Goal: Task Accomplishment & Management: Manage account settings

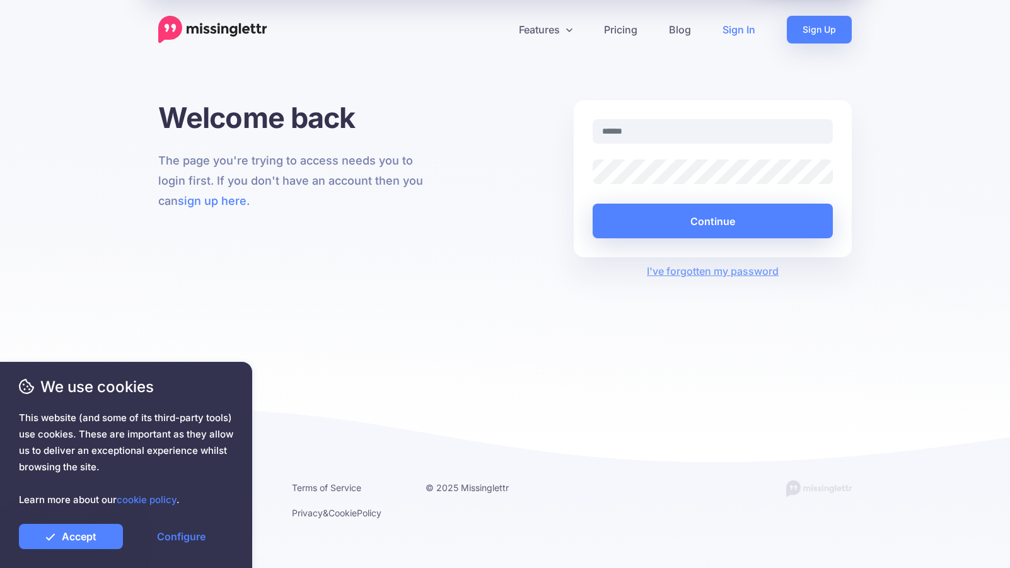
click at [744, 25] on link "Sign In" at bounding box center [739, 30] width 64 height 28
click at [648, 134] on input "text" at bounding box center [713, 131] width 240 height 25
click at [86, 533] on link "Accept" at bounding box center [71, 536] width 104 height 25
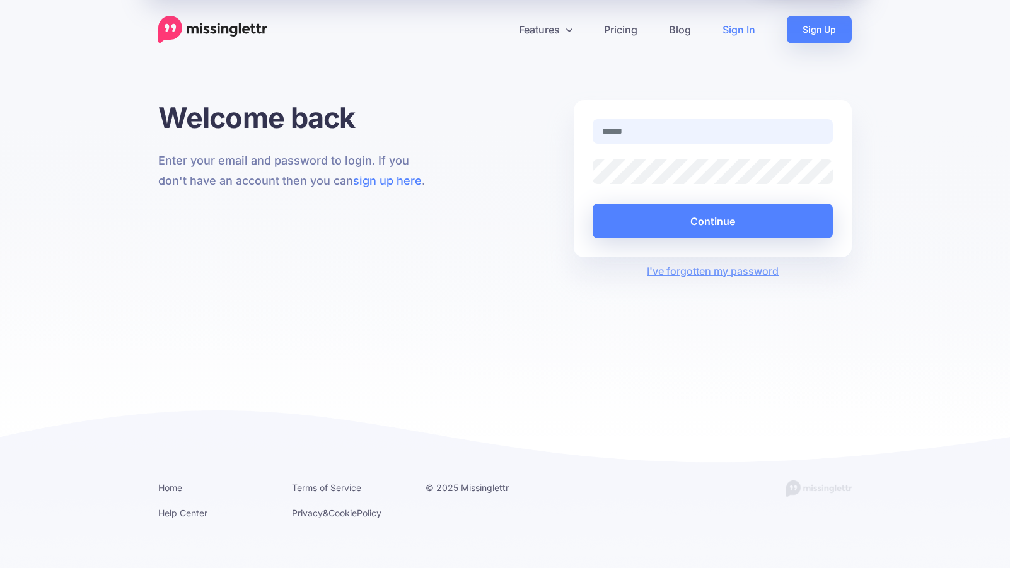
click at [645, 135] on input "text" at bounding box center [713, 131] width 240 height 25
click at [632, 137] on input "text" at bounding box center [713, 131] width 240 height 25
type input "**********"
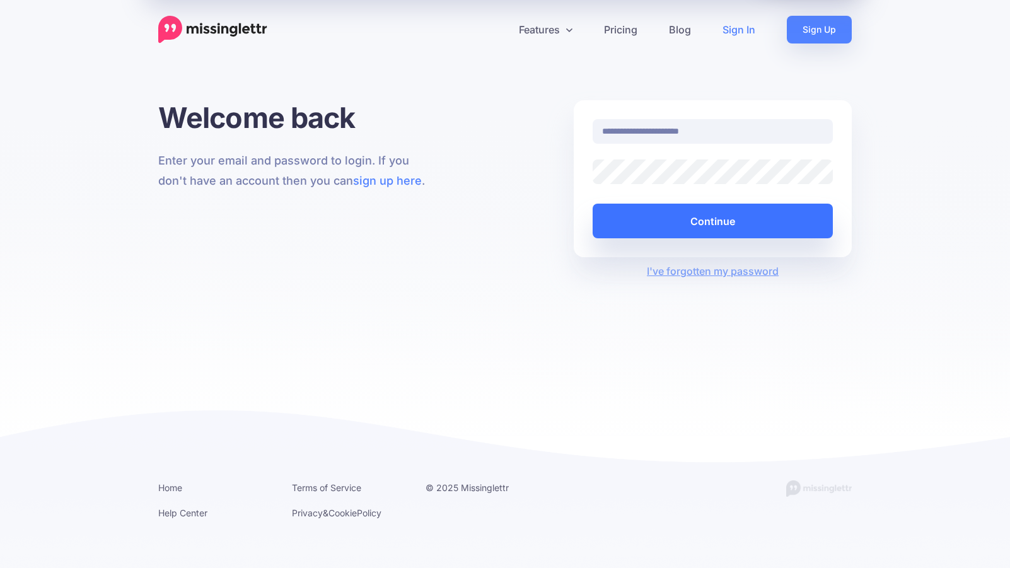
click at [637, 210] on button "Continue" at bounding box center [713, 221] width 240 height 35
click at [636, 223] on button "Continue" at bounding box center [713, 221] width 240 height 35
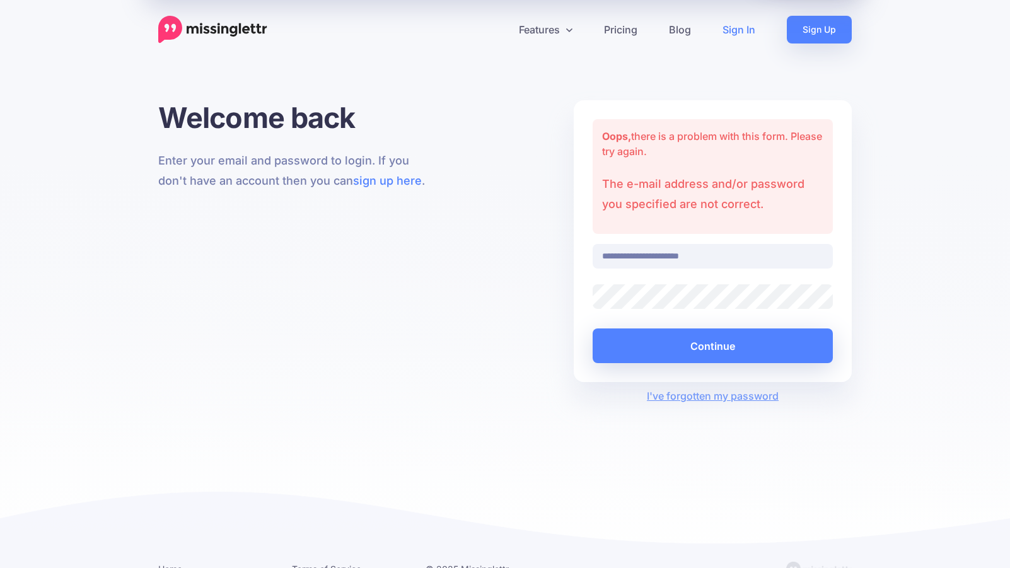
click at [733, 258] on input "**********" at bounding box center [713, 256] width 240 height 25
drag, startPoint x: 731, startPoint y: 255, endPoint x: 550, endPoint y: 240, distance: 181.5
click at [550, 240] on div "**********" at bounding box center [505, 251] width 712 height 303
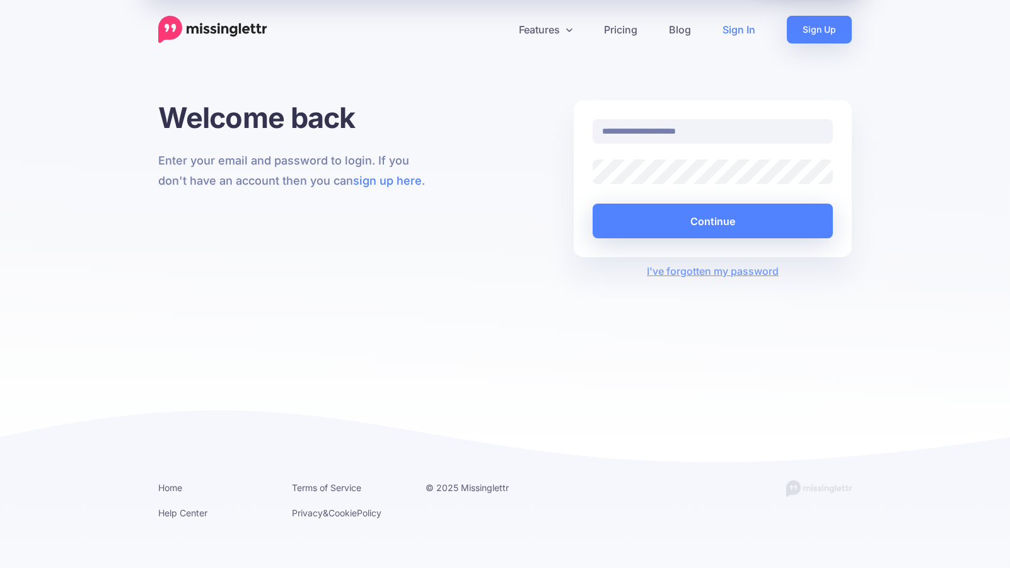
type input "**********"
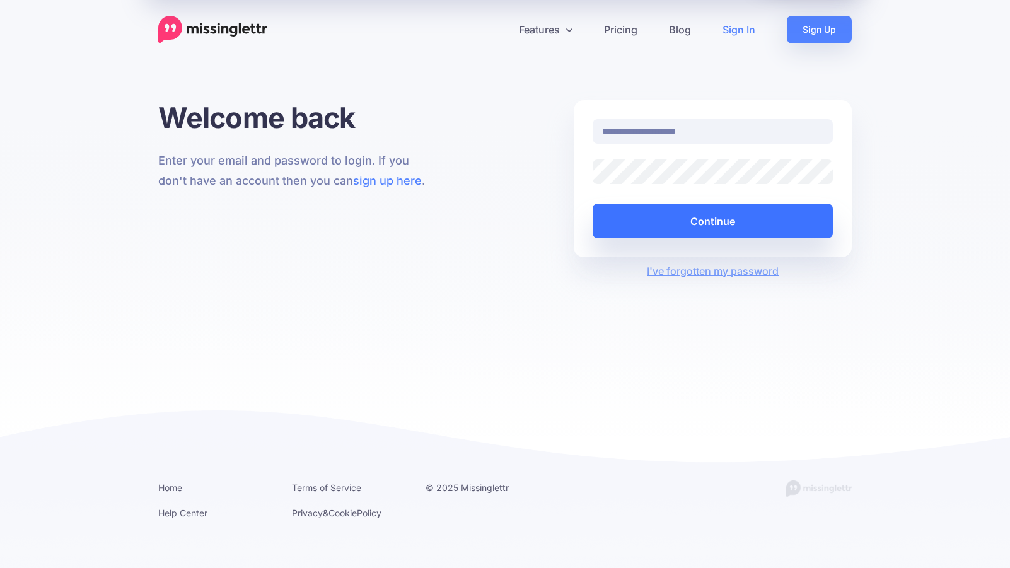
click at [627, 218] on button "Continue" at bounding box center [713, 221] width 240 height 35
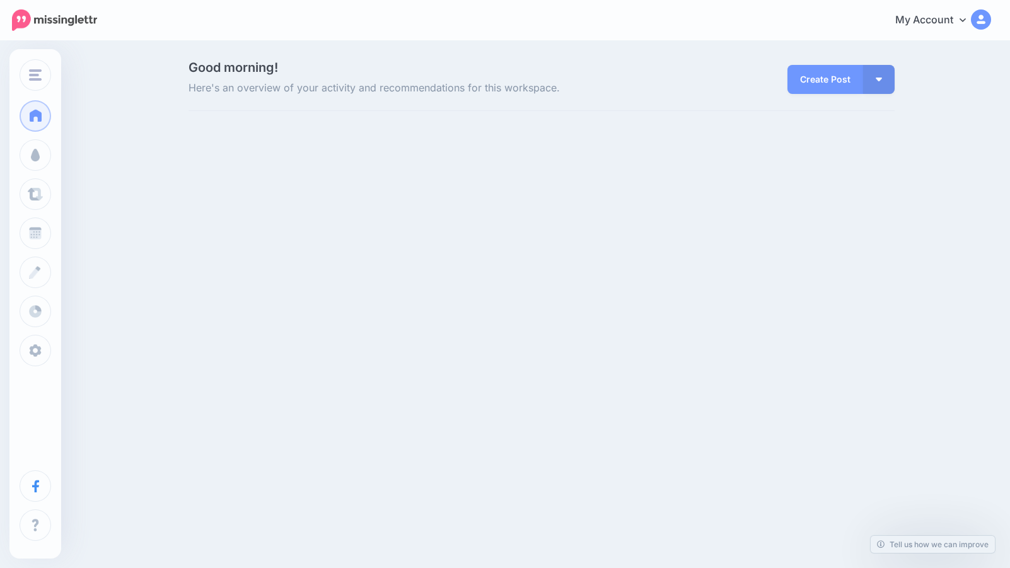
click at [735, 223] on div "MarketExpertly MarketExpertly Quiet and Strong HeadshotProsAZ Add Workspace Das…" at bounding box center [505, 149] width 1010 height 214
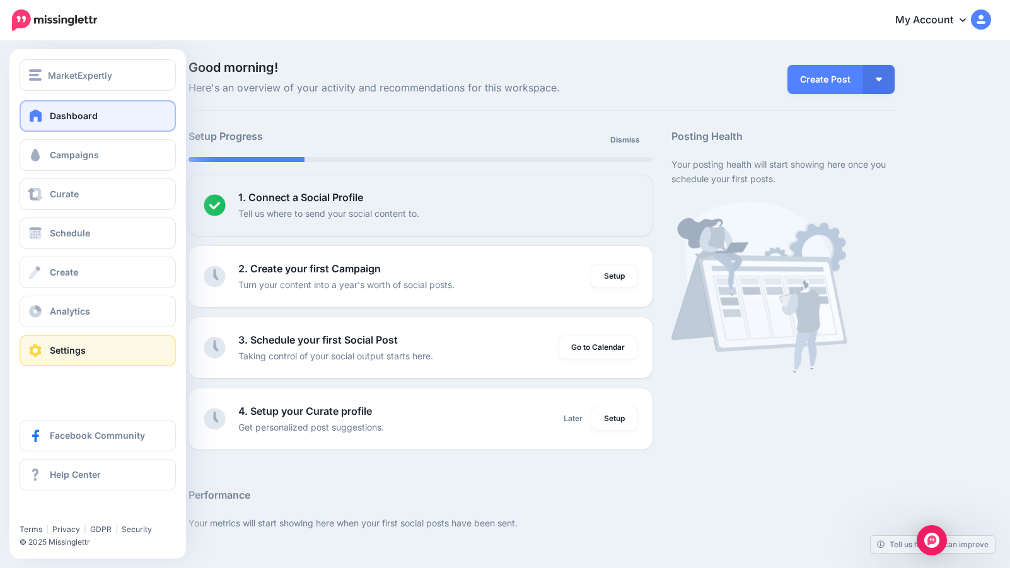
click at [65, 344] on link "Settings" at bounding box center [98, 351] width 156 height 32
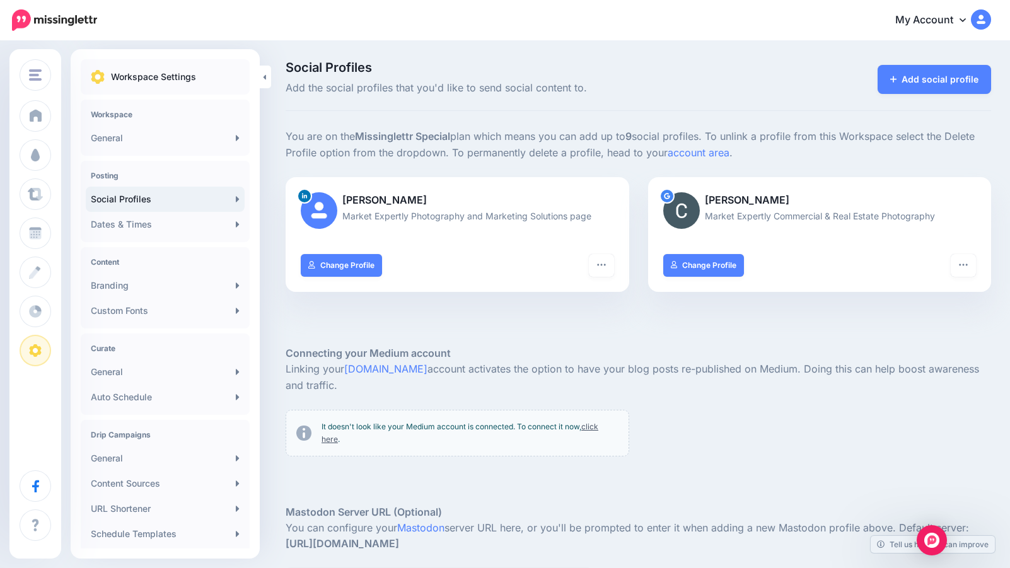
click at [185, 73] on p "Workspace Settings" at bounding box center [153, 76] width 85 height 15
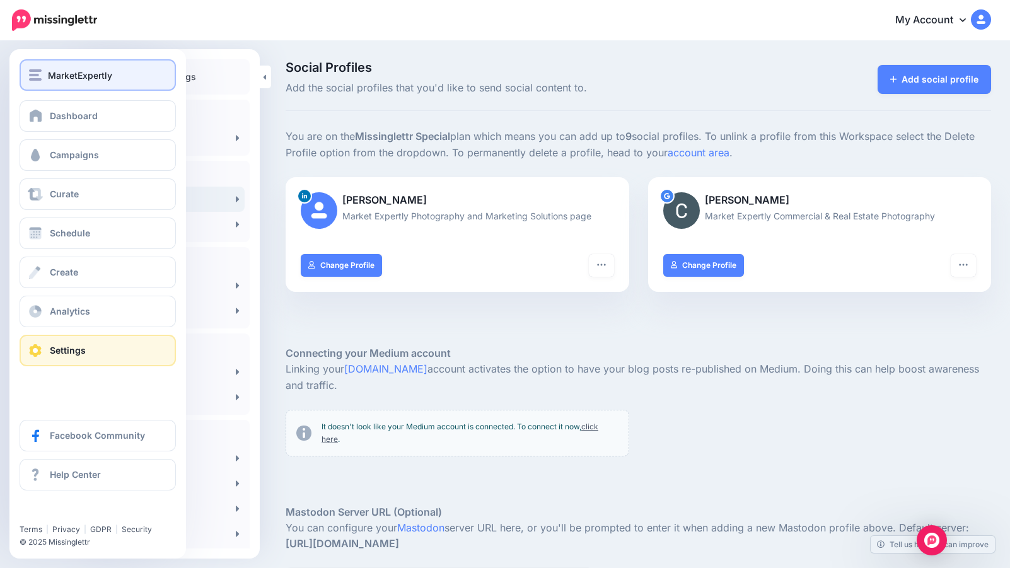
click at [83, 73] on span "MarketExpertly" at bounding box center [80, 75] width 64 height 15
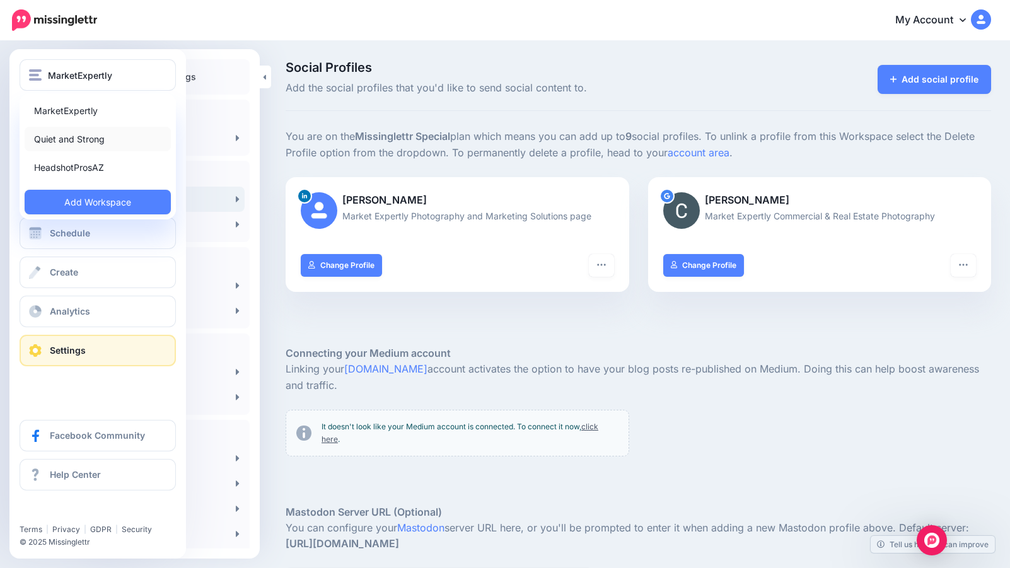
click at [75, 137] on link "Quiet and Strong" at bounding box center [98, 139] width 146 height 25
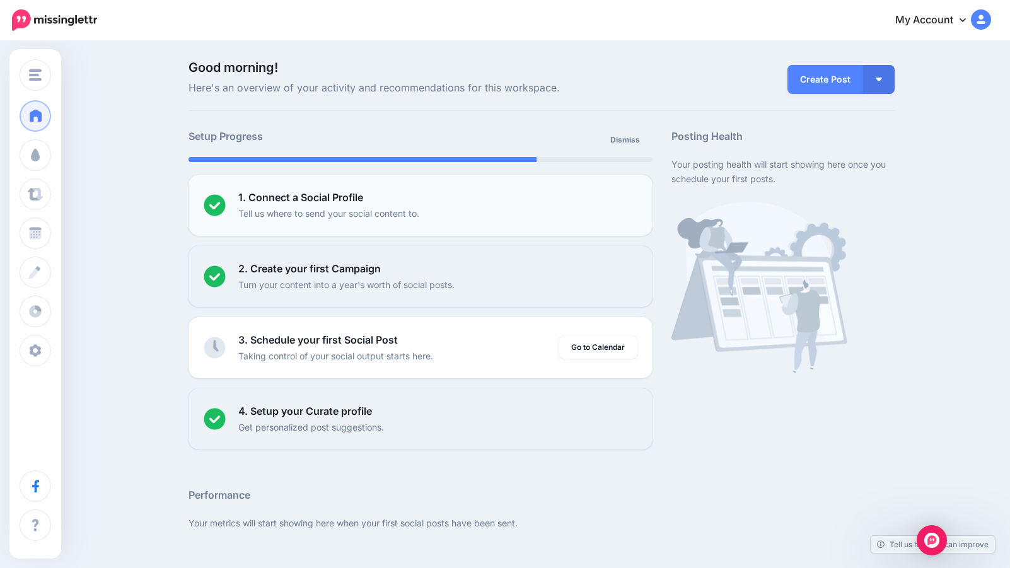
click at [349, 207] on p "Tell us where to send your social content to." at bounding box center [328, 213] width 181 height 15
click at [340, 195] on b "1. Connect a Social Profile" at bounding box center [300, 197] width 125 height 13
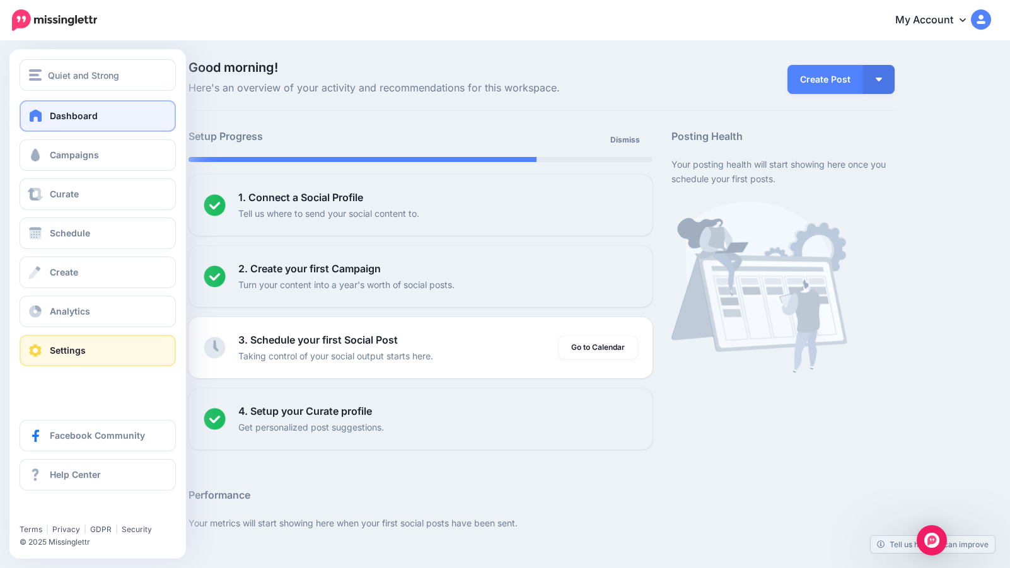
click at [64, 350] on span "Settings" at bounding box center [68, 350] width 36 height 11
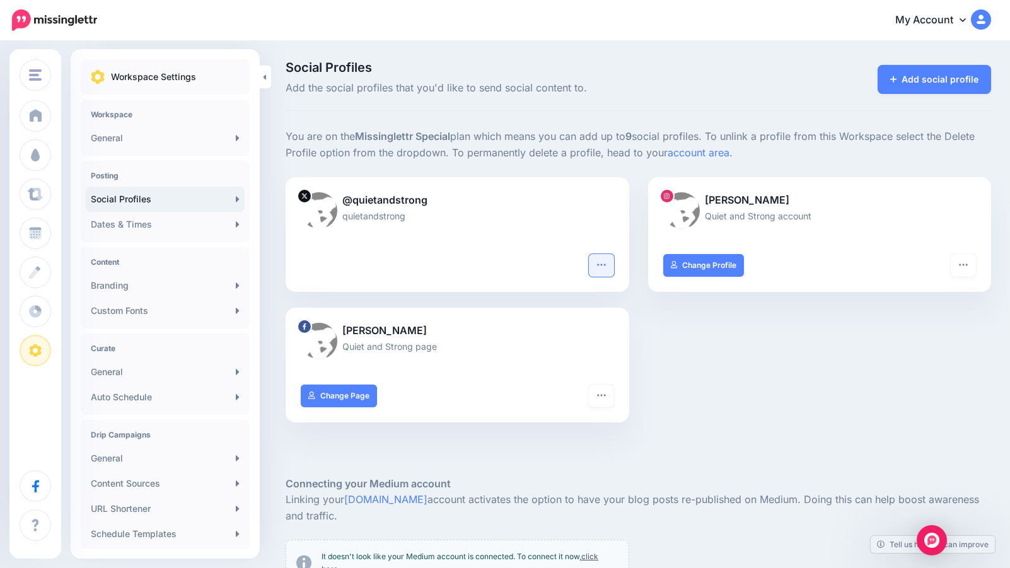
click at [603, 265] on icon "button" at bounding box center [601, 265] width 10 height 10
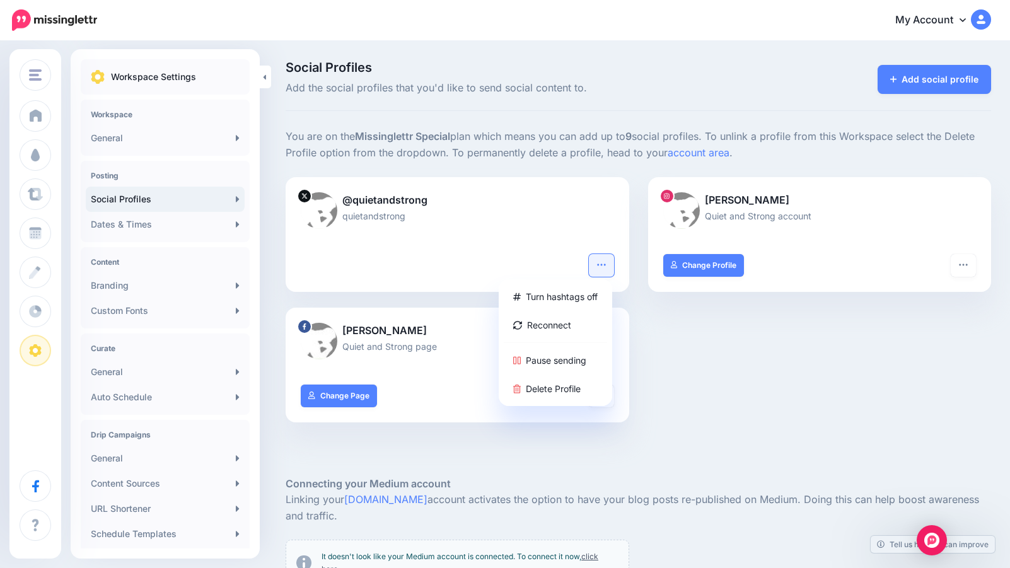
click at [489, 218] on p "quietandstrong" at bounding box center [457, 216] width 313 height 15
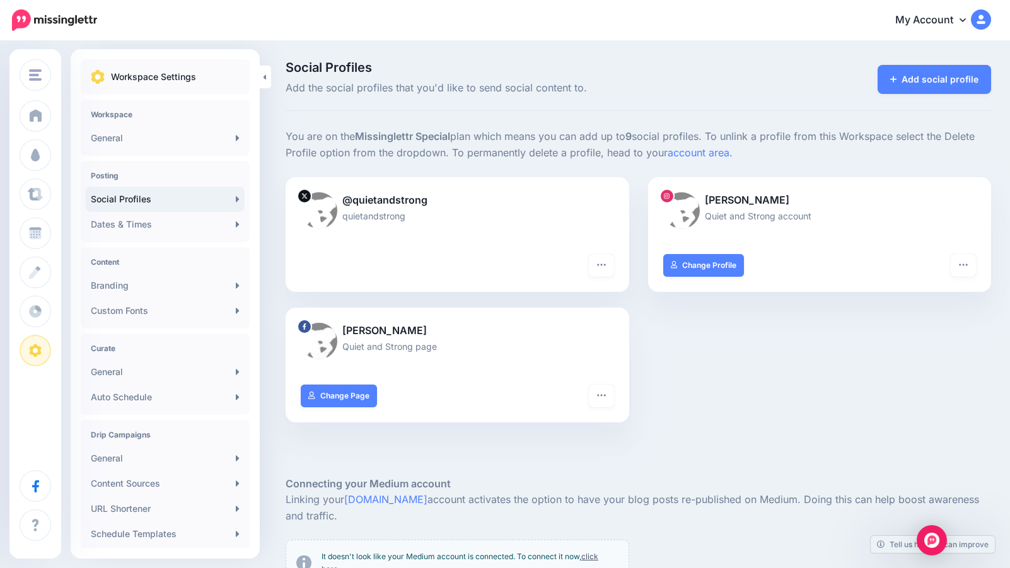
click at [402, 204] on p "@quietandstrong" at bounding box center [457, 200] width 313 height 16
click at [958, 77] on link "Add social profile" at bounding box center [935, 79] width 114 height 29
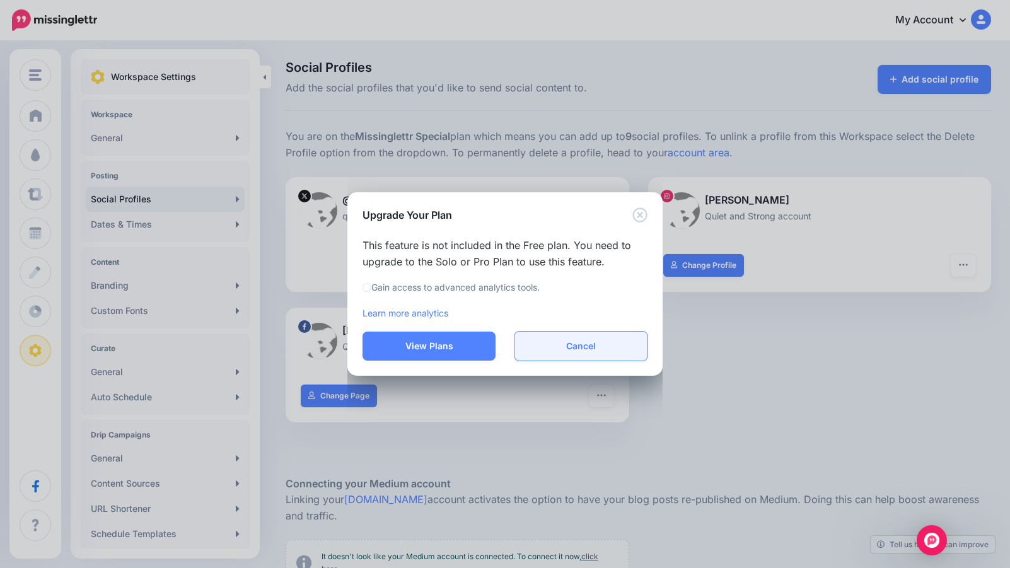
click at [584, 346] on button "Cancel" at bounding box center [580, 346] width 133 height 29
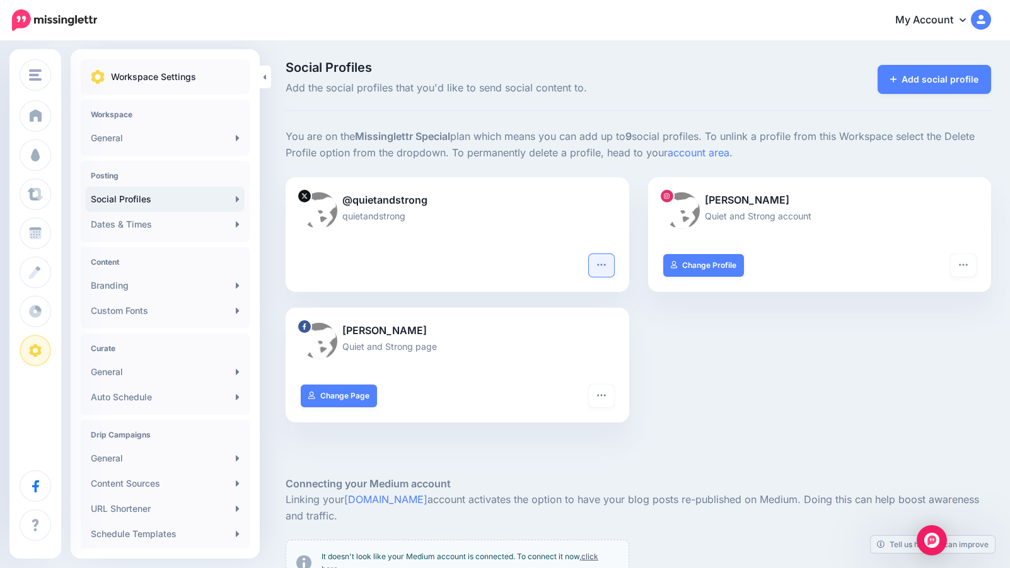
click at [603, 264] on icon "button" at bounding box center [601, 265] width 10 height 10
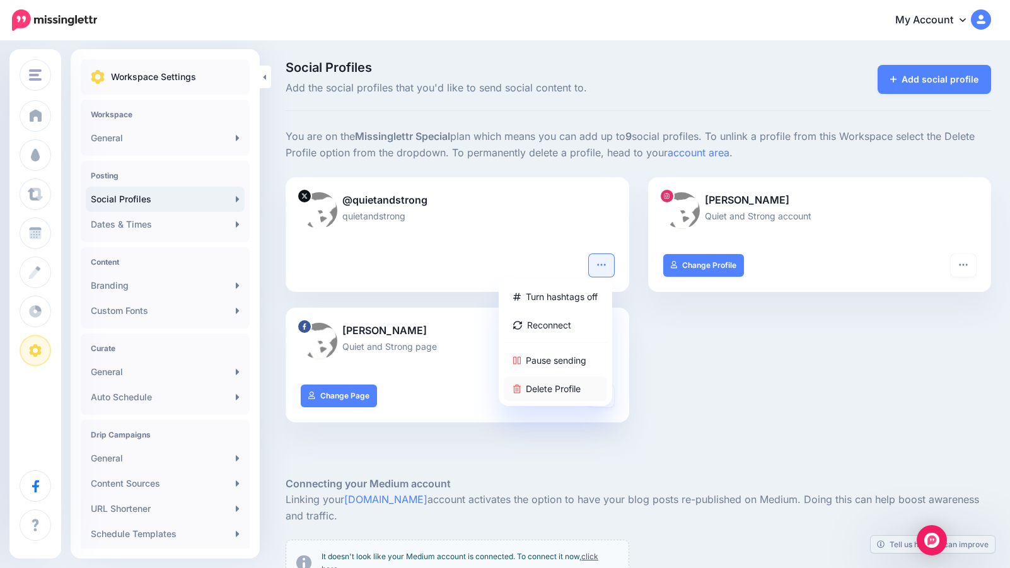
click at [555, 389] on link "Delete Profile" at bounding box center [555, 388] width 103 height 25
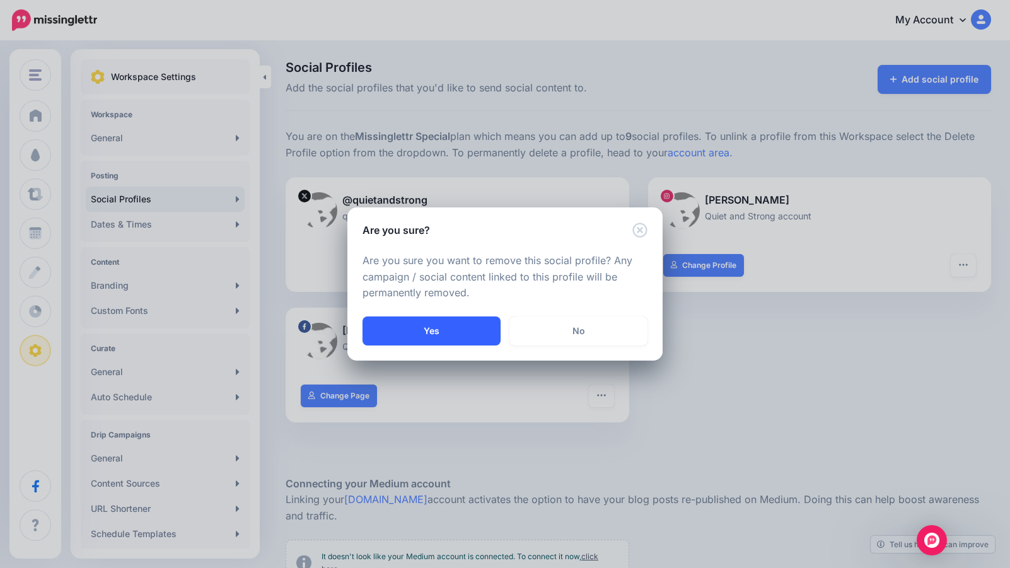
click at [450, 337] on button "Yes" at bounding box center [432, 331] width 138 height 29
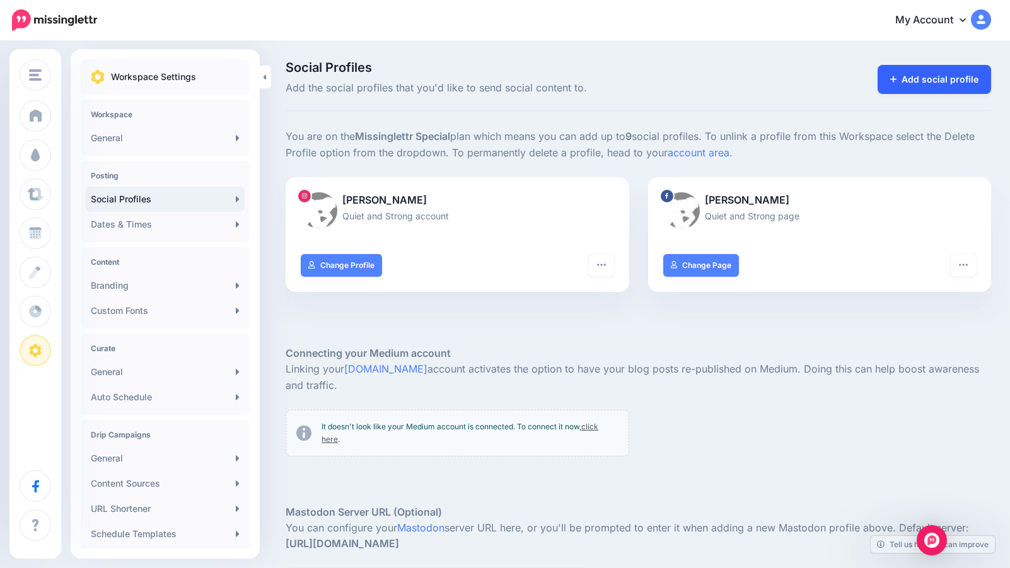
click at [945, 76] on link "Add social profile" at bounding box center [935, 79] width 114 height 29
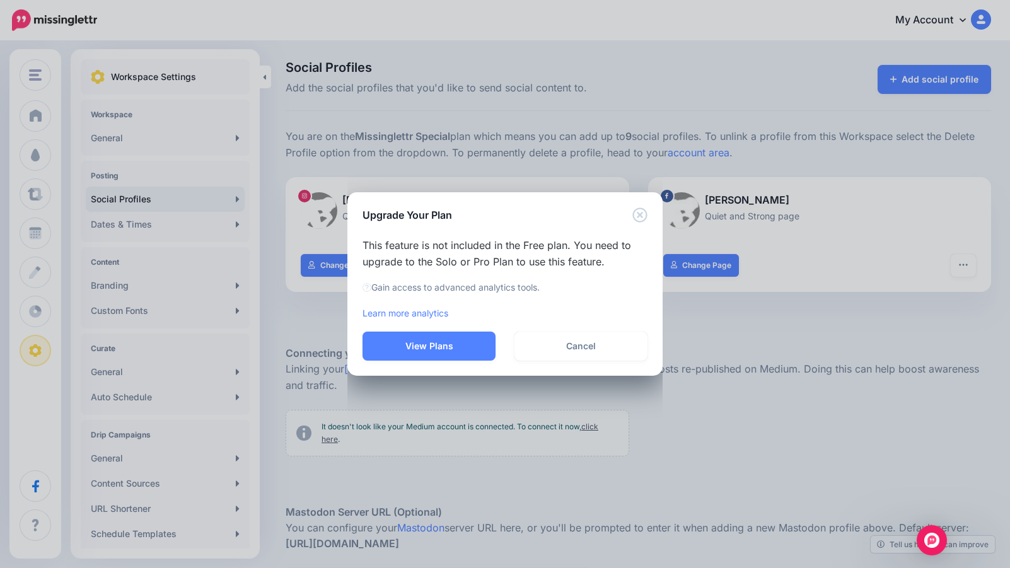
click at [470, 311] on p "Learn more analytics" at bounding box center [505, 313] width 285 height 16
click at [643, 213] on icon "Close" at bounding box center [639, 214] width 15 height 15
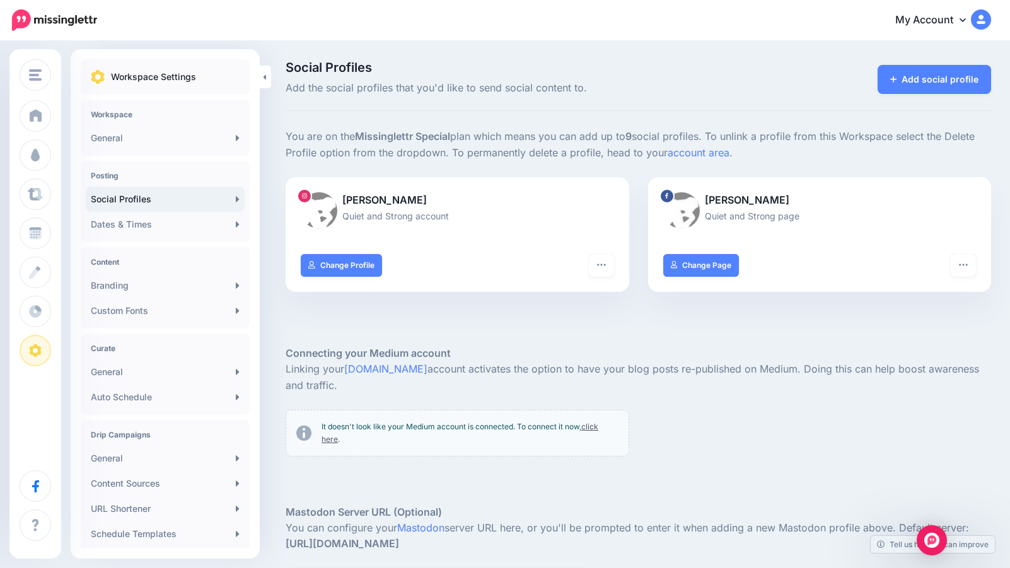
click at [961, 20] on icon at bounding box center [963, 20] width 6 height 4
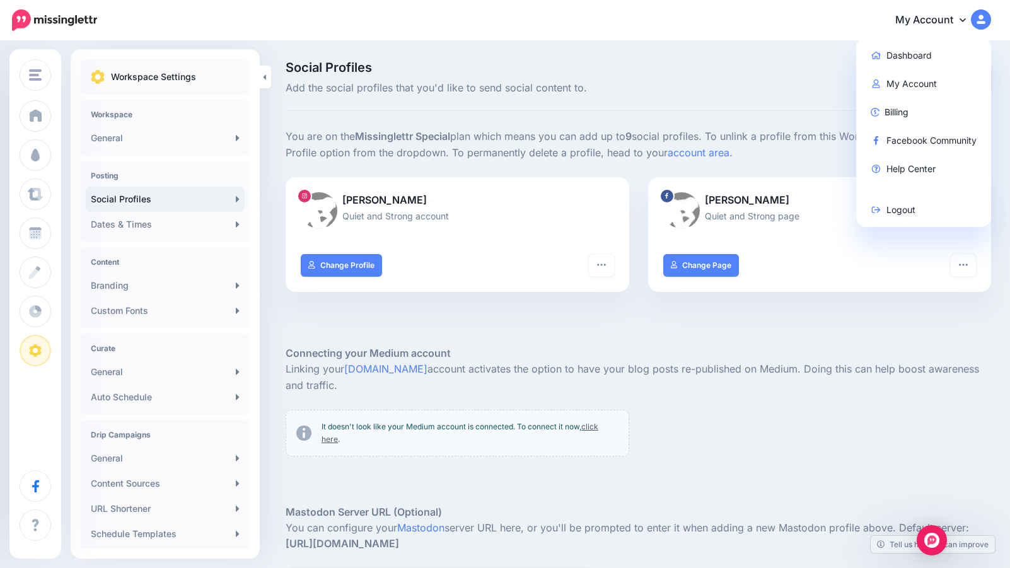
click at [828, 65] on div "Add social profile" at bounding box center [879, 78] width 241 height 35
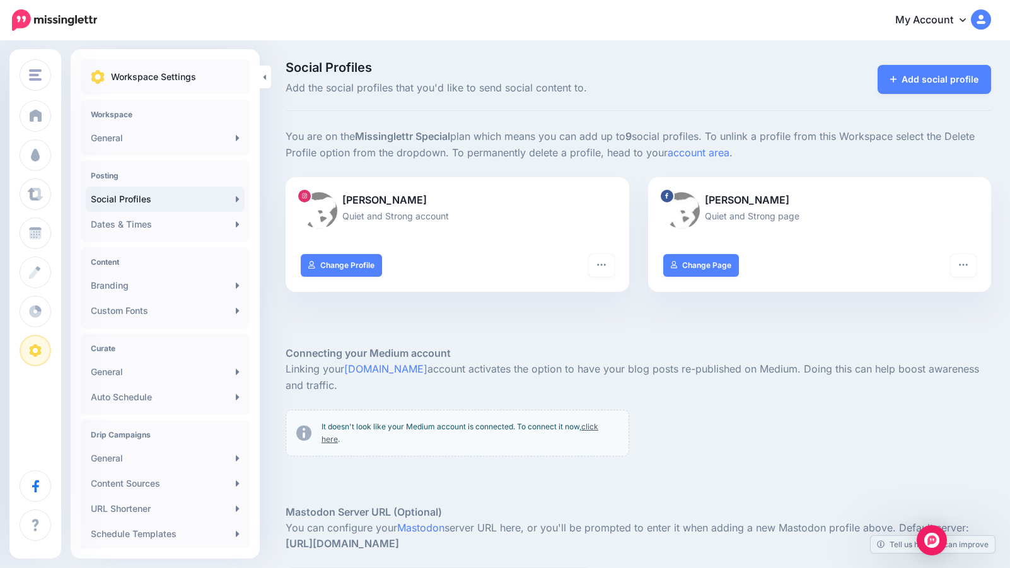
click at [983, 18] on img at bounding box center [981, 19] width 20 height 20
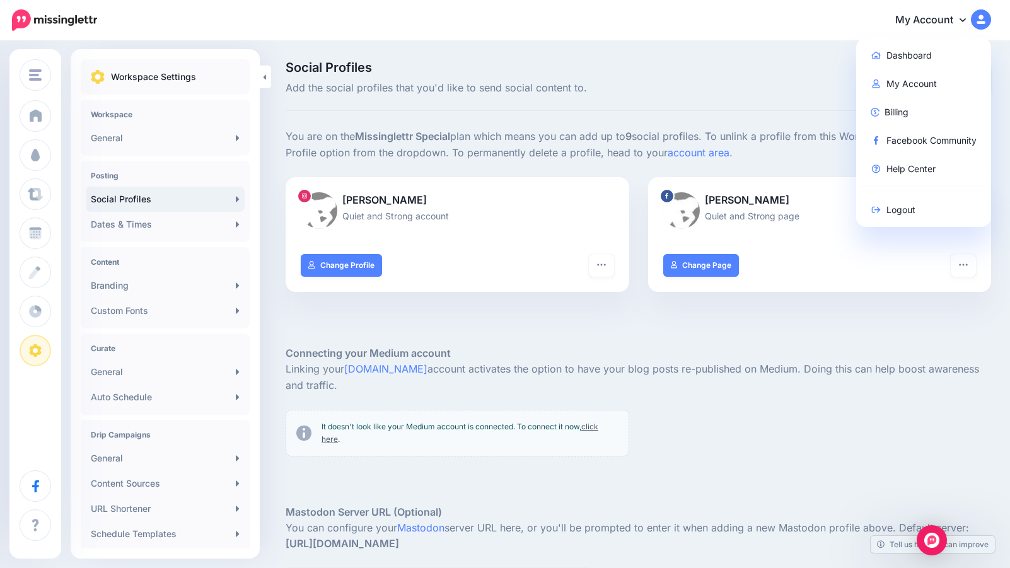
click at [810, 100] on div "Social Profiles Add the social profiles that you'd like to send social content …" at bounding box center [639, 86] width 706 height 50
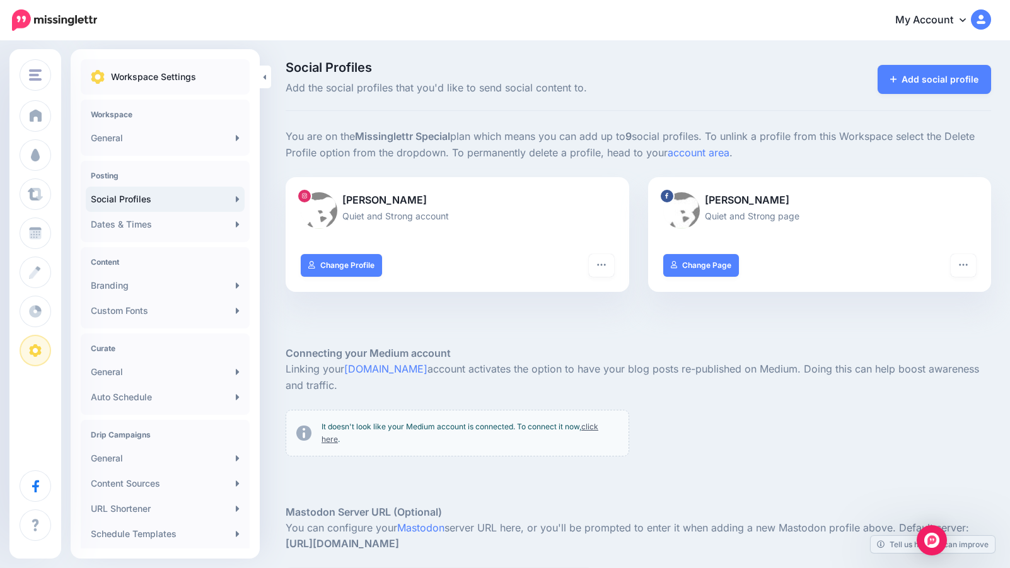
click at [509, 129] on p "You are on the Missinglettr Special plan which means you can add up to 9 social…" at bounding box center [639, 145] width 706 height 33
click at [187, 69] on p "Workspace Settings" at bounding box center [153, 76] width 85 height 15
click at [168, 76] on p "Workspace Settings" at bounding box center [153, 76] width 85 height 15
click at [132, 114] on h4 "Workspace" at bounding box center [165, 114] width 149 height 9
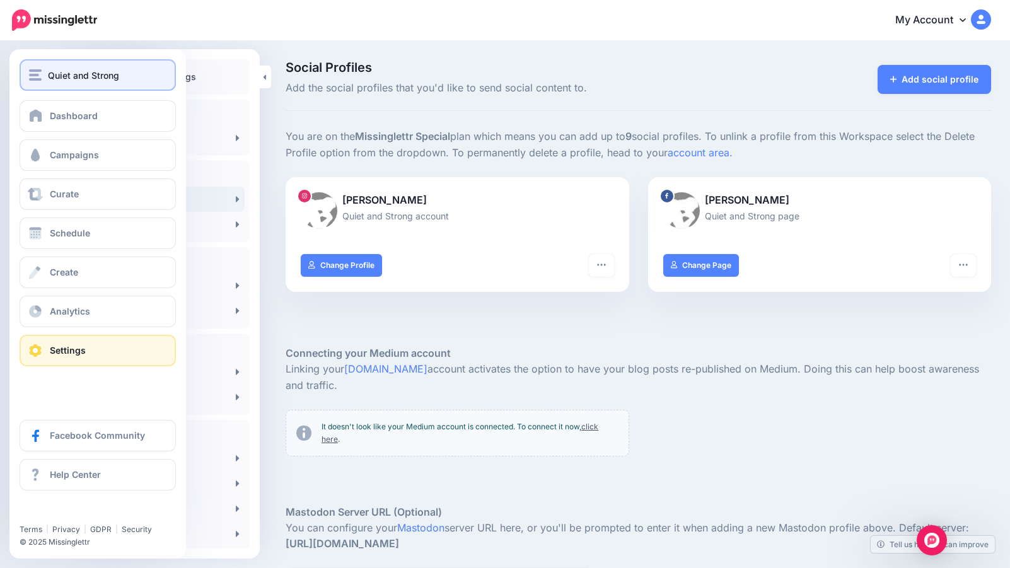
click at [48, 69] on span "Quiet and Strong" at bounding box center [83, 75] width 71 height 15
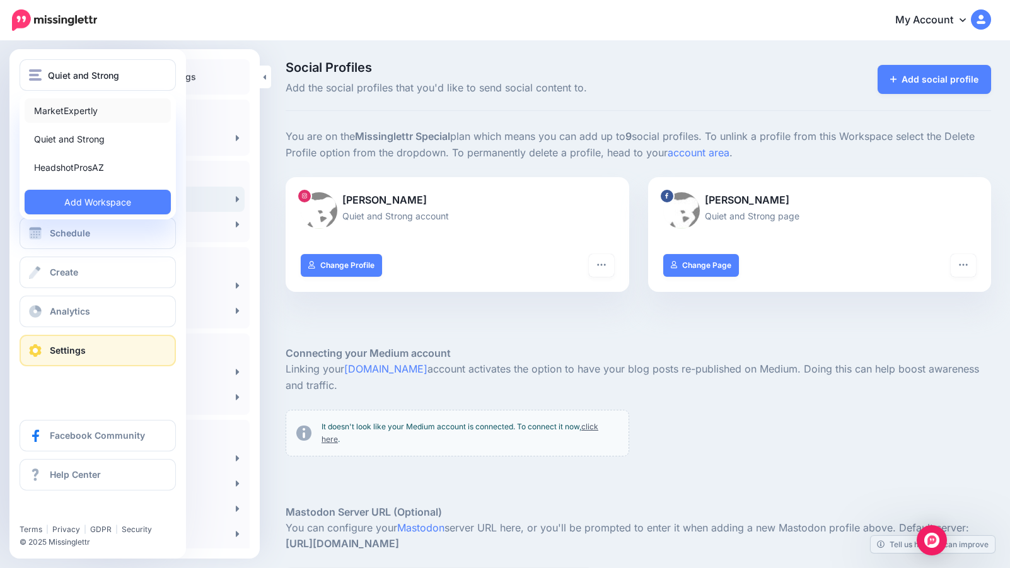
click at [71, 112] on link "MarketExpertly" at bounding box center [98, 110] width 146 height 25
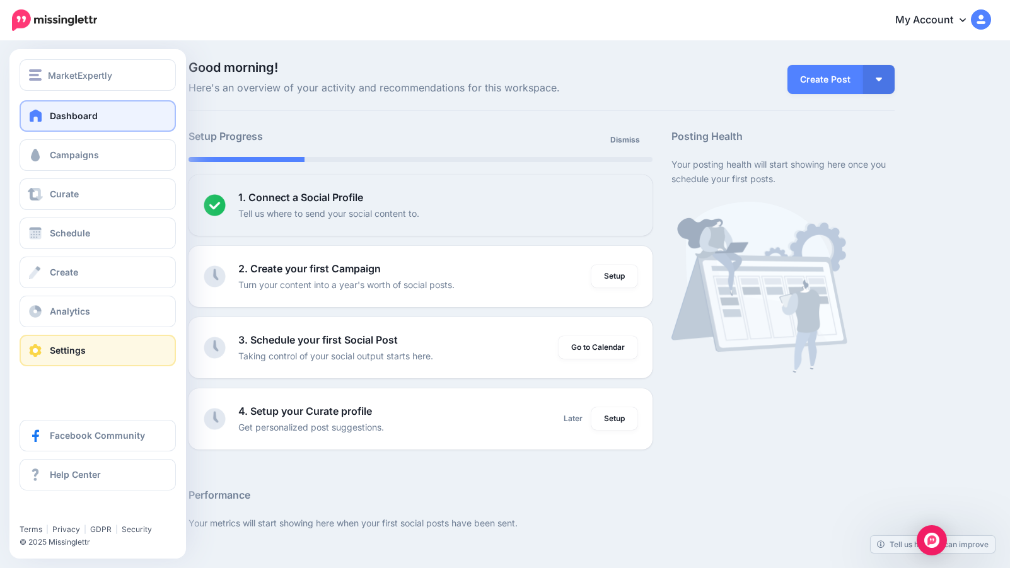
click at [96, 345] on link "Settings" at bounding box center [98, 351] width 156 height 32
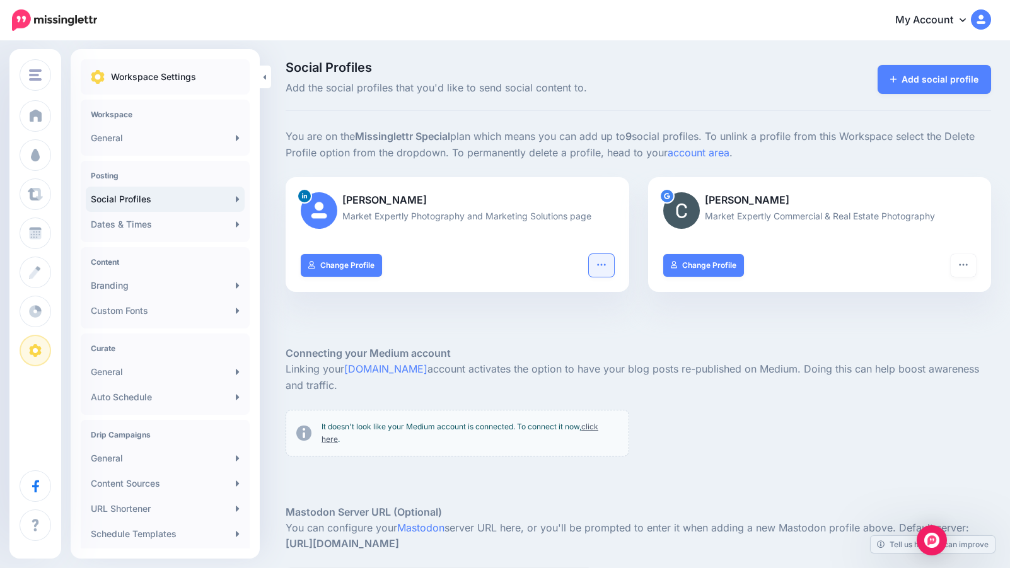
scroll to position [3, 0]
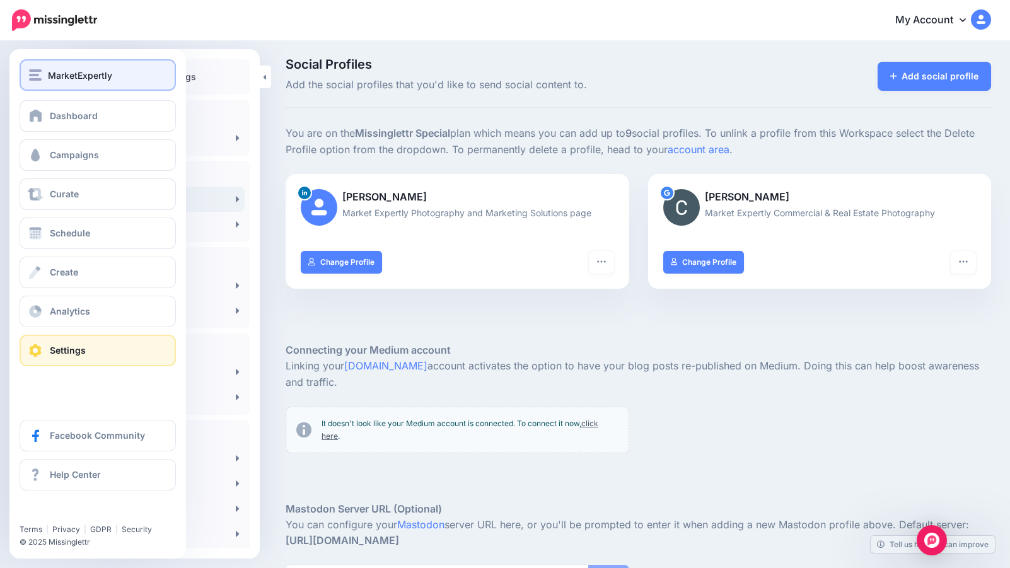
click at [79, 76] on span "MarketExpertly" at bounding box center [80, 75] width 64 height 15
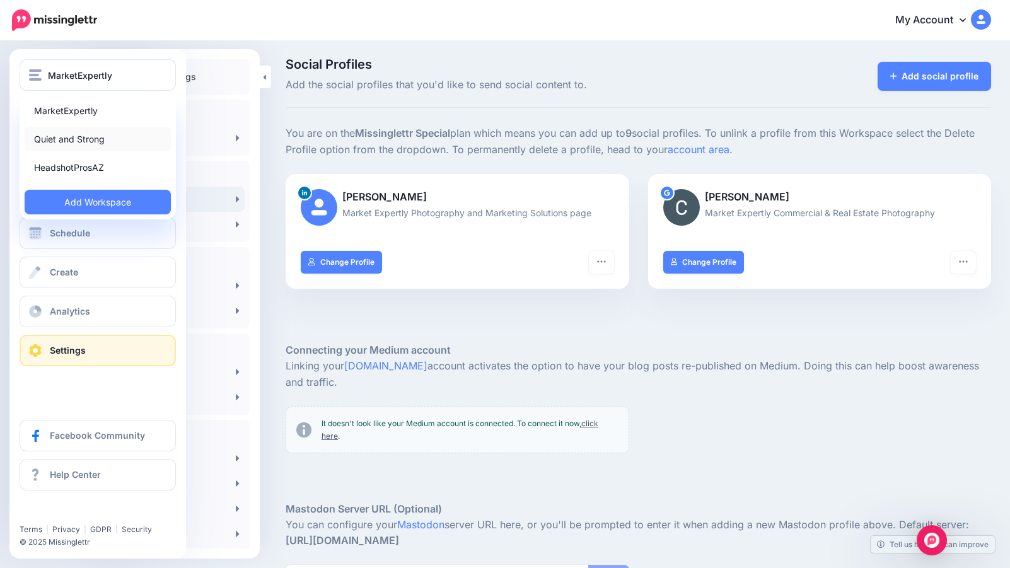
click at [72, 137] on link "Quiet and Strong" at bounding box center [98, 139] width 146 height 25
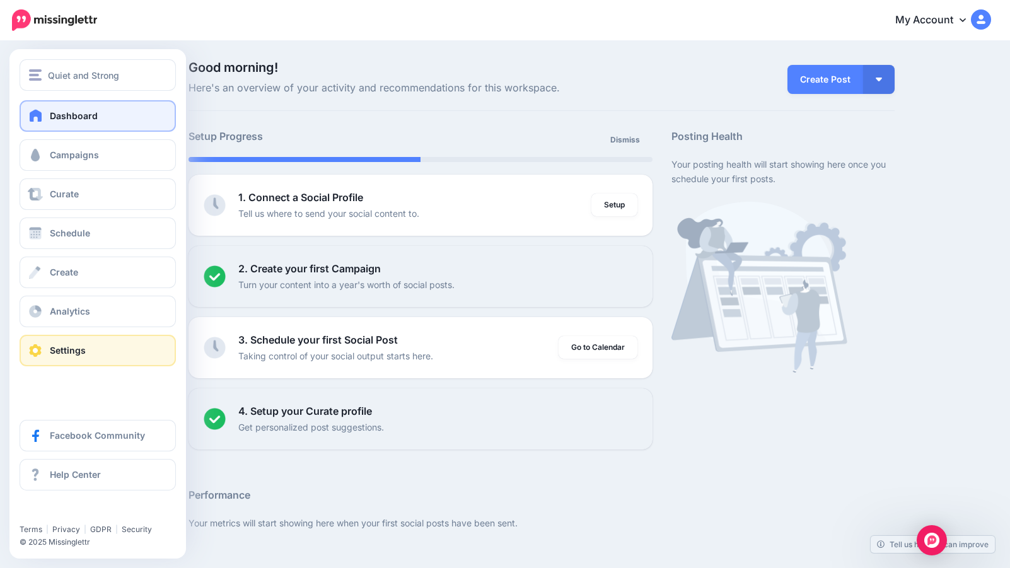
click at [52, 352] on span "Settings" at bounding box center [68, 350] width 36 height 11
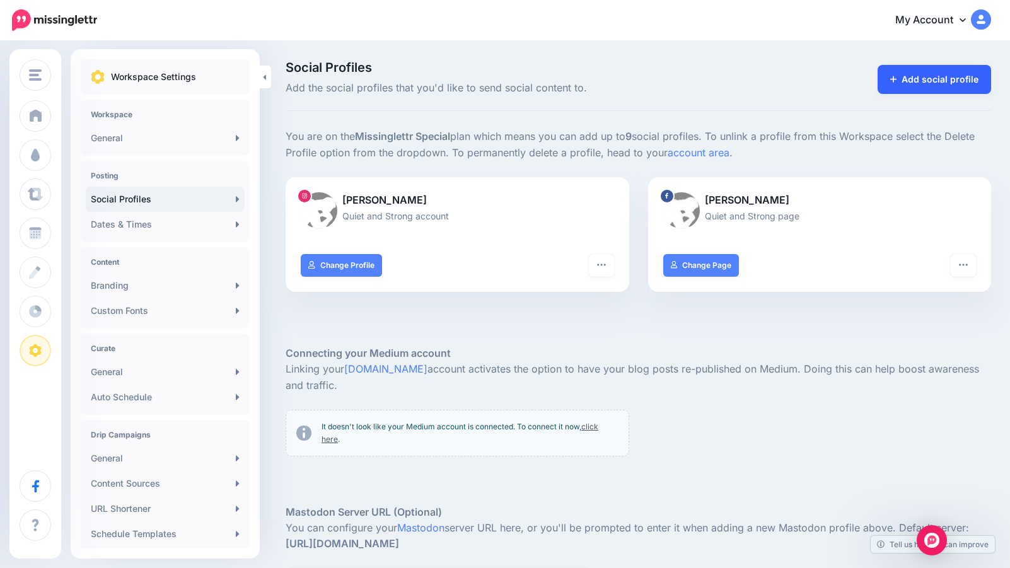
click at [917, 74] on link "Add social profile" at bounding box center [935, 79] width 114 height 29
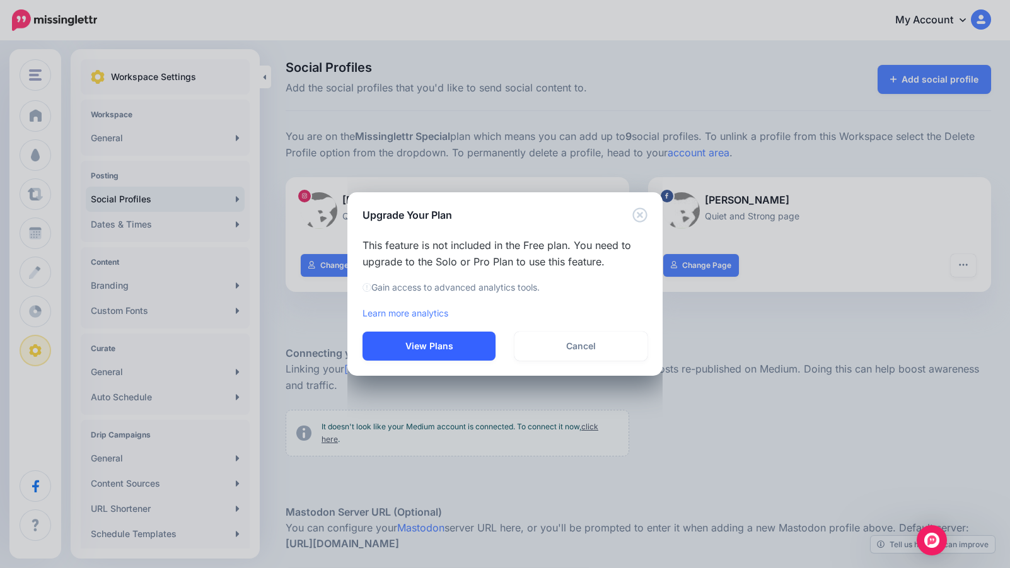
click at [433, 347] on button "View Plans" at bounding box center [429, 346] width 133 height 29
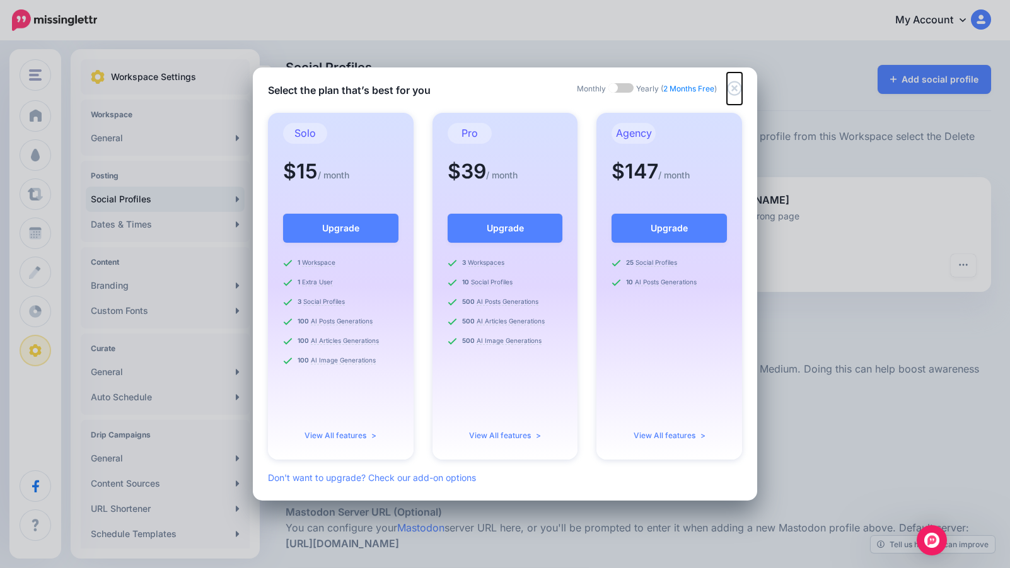
click at [736, 86] on icon "Close" at bounding box center [734, 88] width 15 height 15
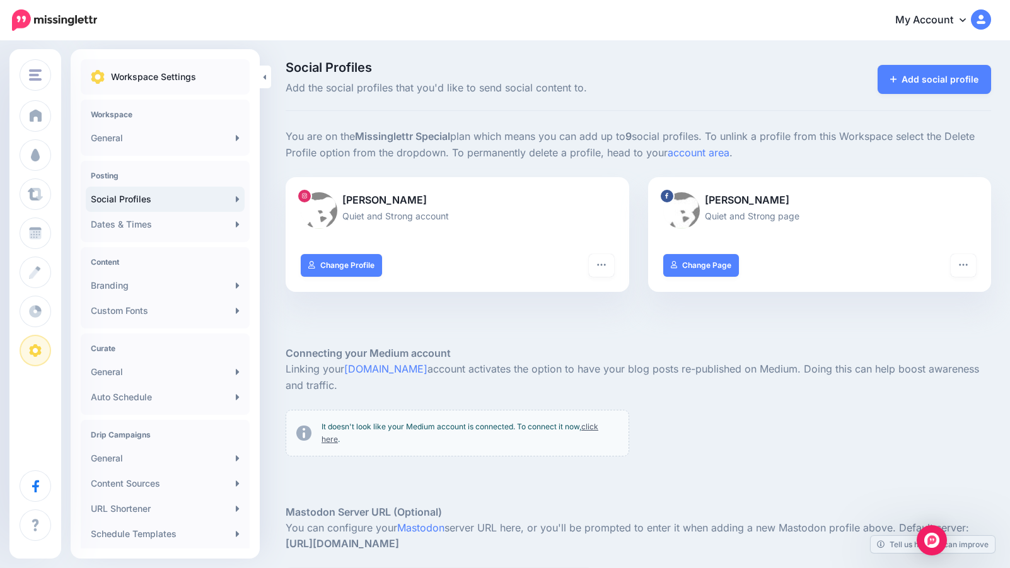
click at [760, 111] on div "Social Profiles Add the social profiles that you'd like to send social content …" at bounding box center [638, 374] width 724 height 626
click at [982, 18] on img at bounding box center [981, 19] width 20 height 20
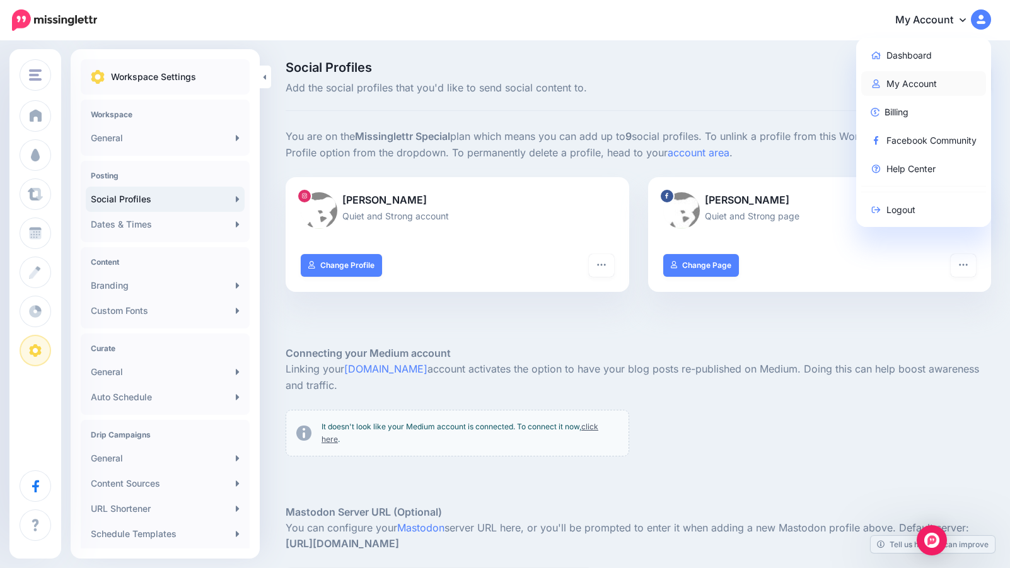
click at [928, 81] on link "My Account" at bounding box center [923, 83] width 125 height 25
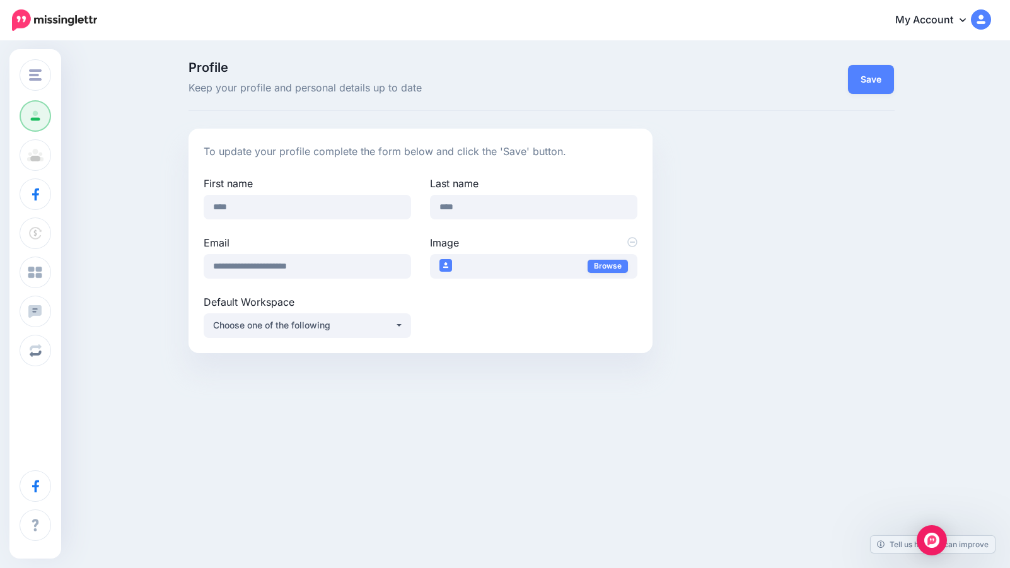
click at [704, 161] on div "**********" at bounding box center [541, 241] width 725 height 224
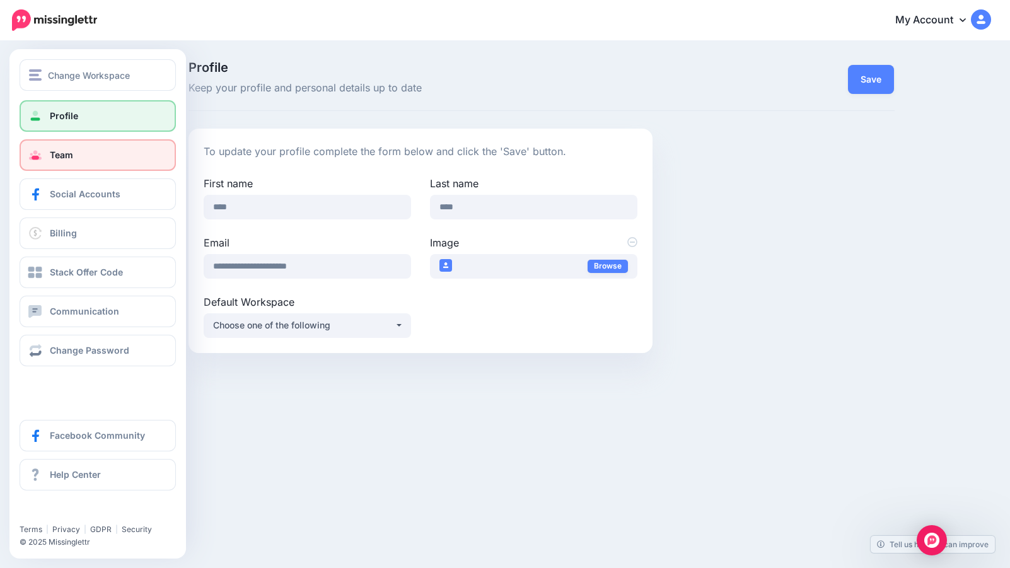
click at [79, 161] on link "Team" at bounding box center [98, 155] width 156 height 32
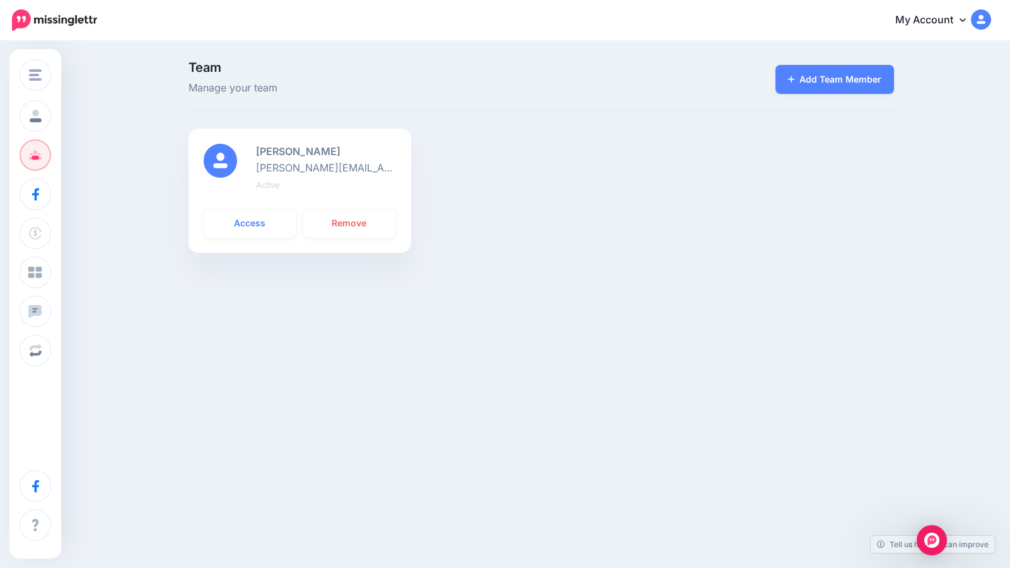
click at [161, 226] on div "Team Manage your team Add Team Member David Hall david@quietandstrong.com Activ…" at bounding box center [505, 169] width 1010 height 254
click at [240, 222] on link "Access" at bounding box center [250, 223] width 93 height 29
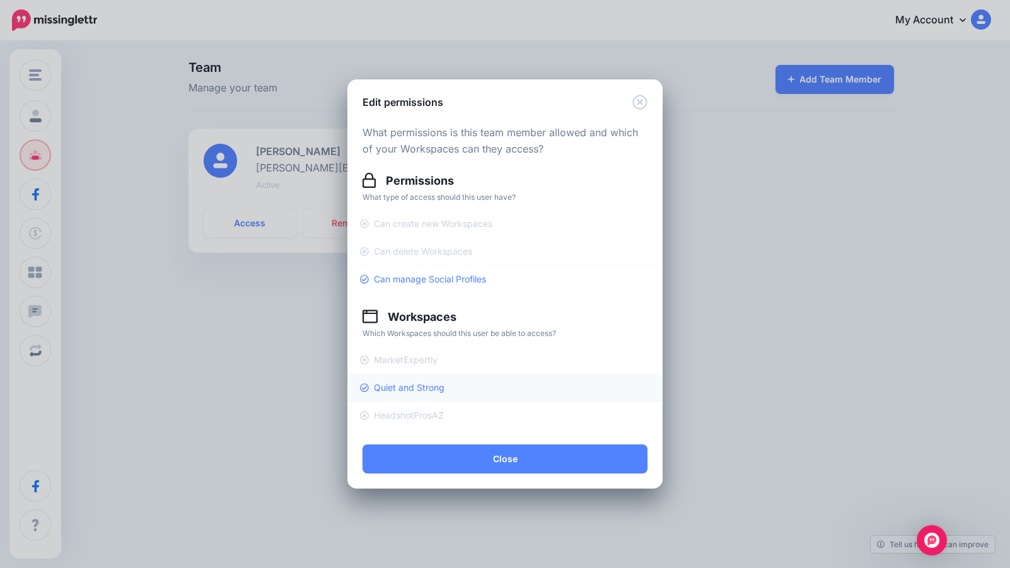
click at [464, 383] on link "Quiet and Strong" at bounding box center [504, 388] width 315 height 28
click at [447, 386] on link "Quiet and Strong" at bounding box center [504, 388] width 315 height 28
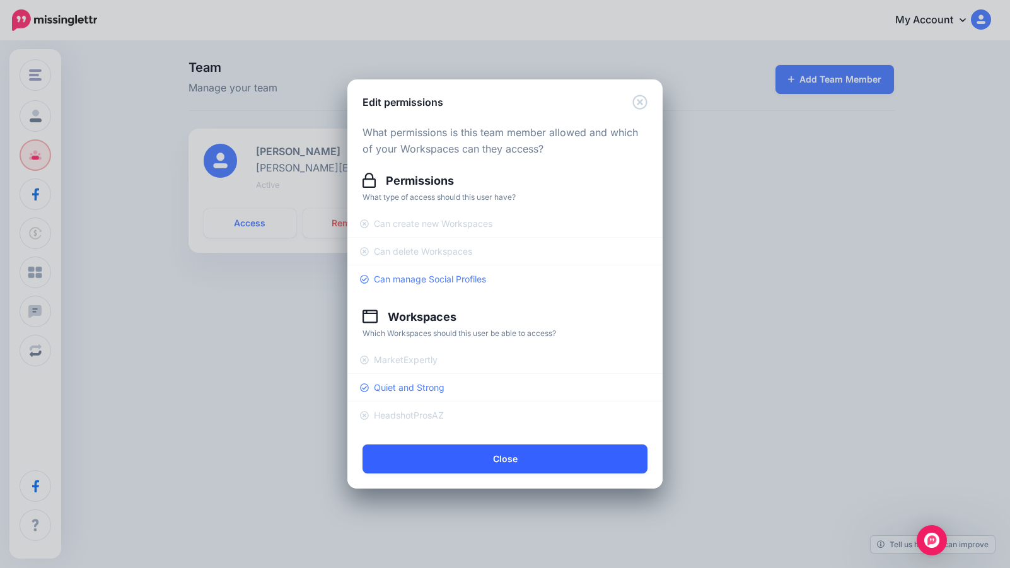
click at [520, 461] on button "Close" at bounding box center [505, 459] width 285 height 29
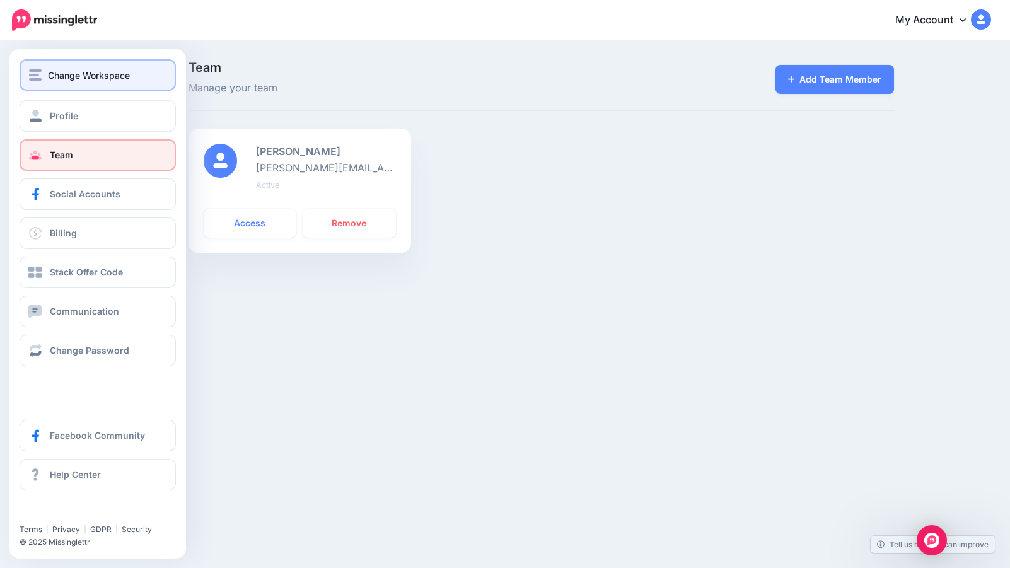
click at [51, 74] on span "Change Workspace" at bounding box center [89, 75] width 82 height 15
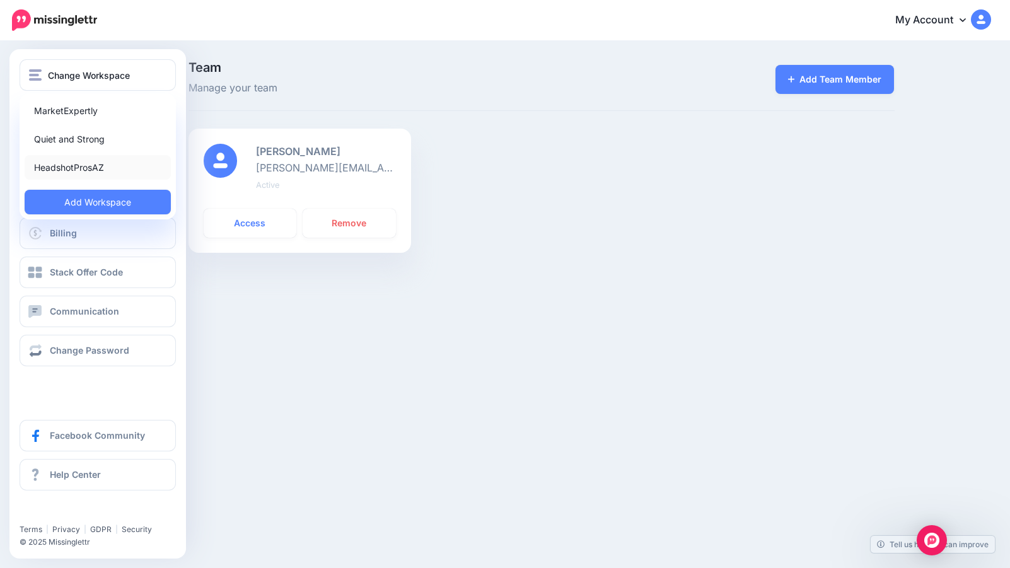
click at [47, 167] on link "HeadshotProsAZ" at bounding box center [98, 167] width 146 height 25
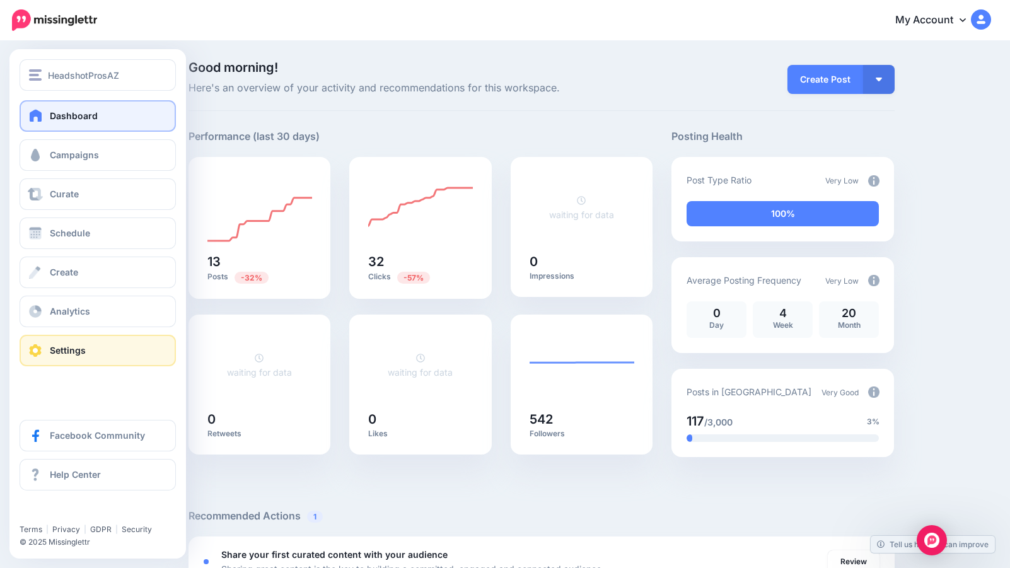
click at [51, 351] on span "Settings" at bounding box center [68, 350] width 36 height 11
click at [69, 351] on span "Settings" at bounding box center [68, 350] width 36 height 11
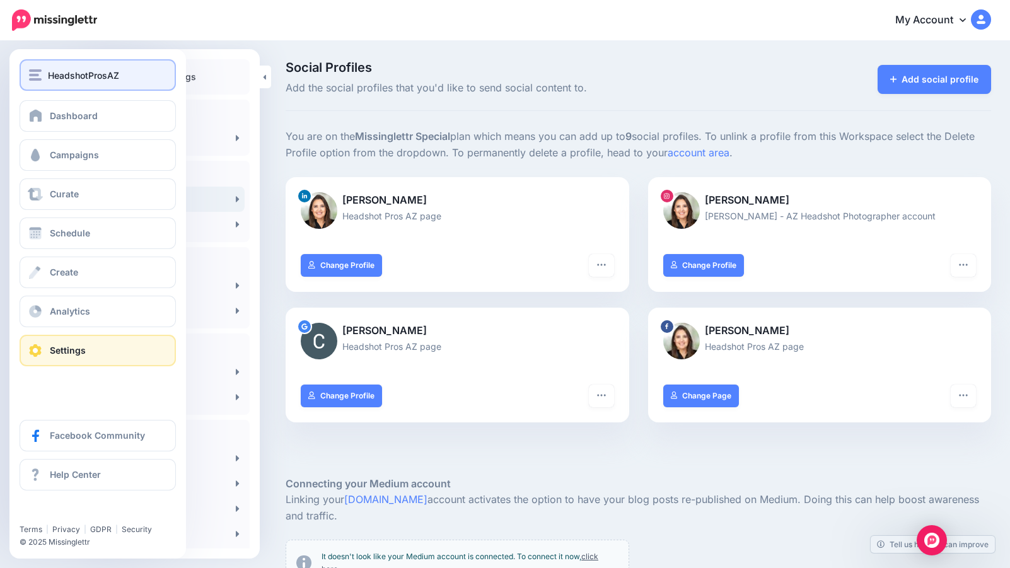
click at [82, 73] on span "HeadshotProsAZ" at bounding box center [83, 75] width 71 height 15
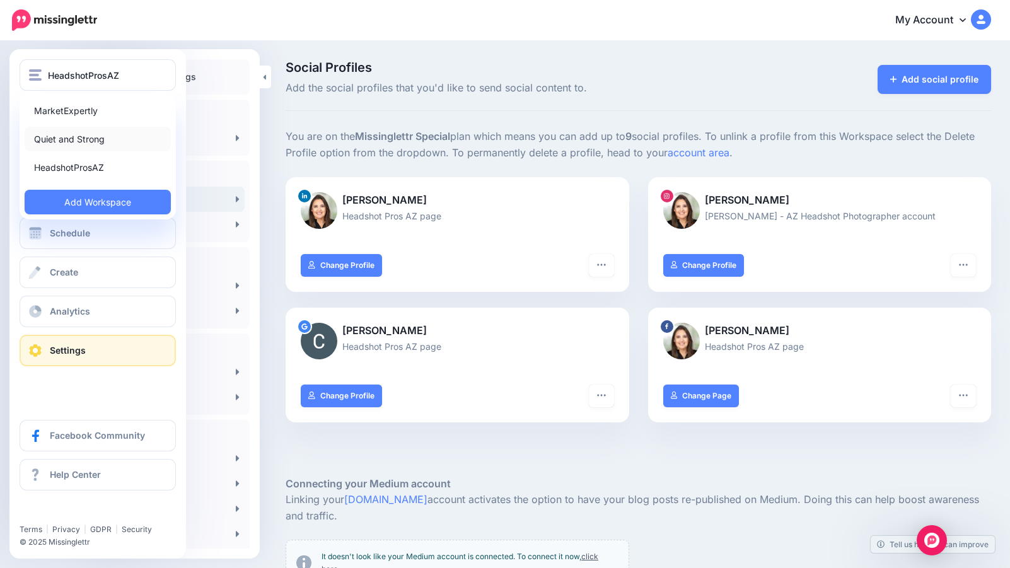
click at [71, 135] on link "Quiet and Strong" at bounding box center [98, 139] width 146 height 25
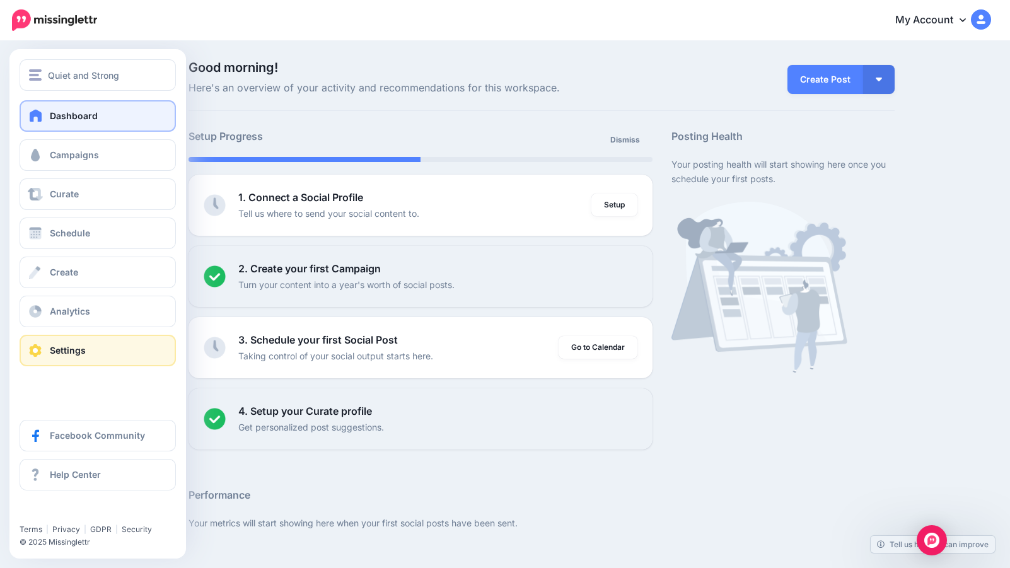
click at [60, 349] on span "Settings" at bounding box center [68, 350] width 36 height 11
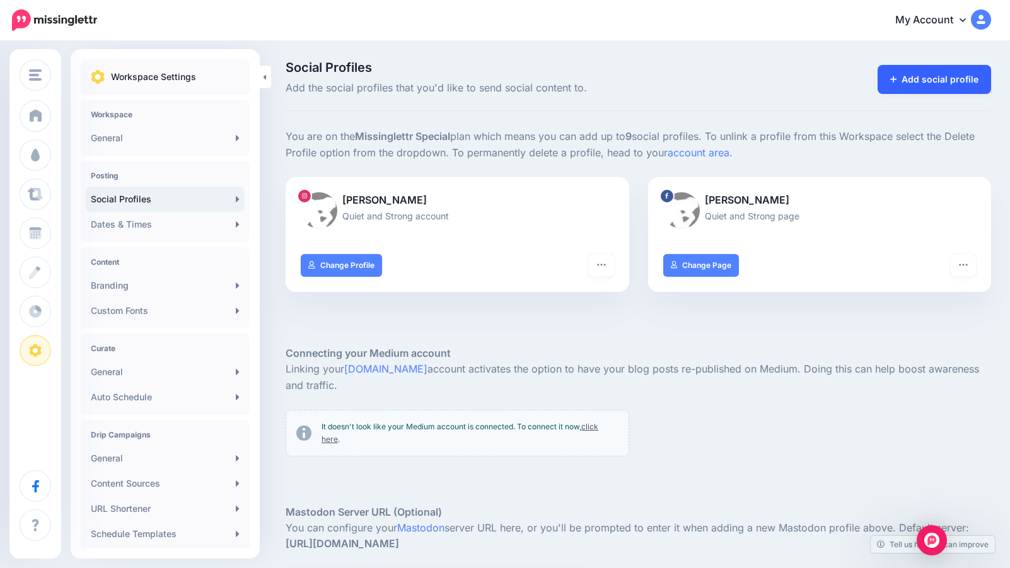
click at [938, 76] on link "Add social profile" at bounding box center [935, 79] width 114 height 29
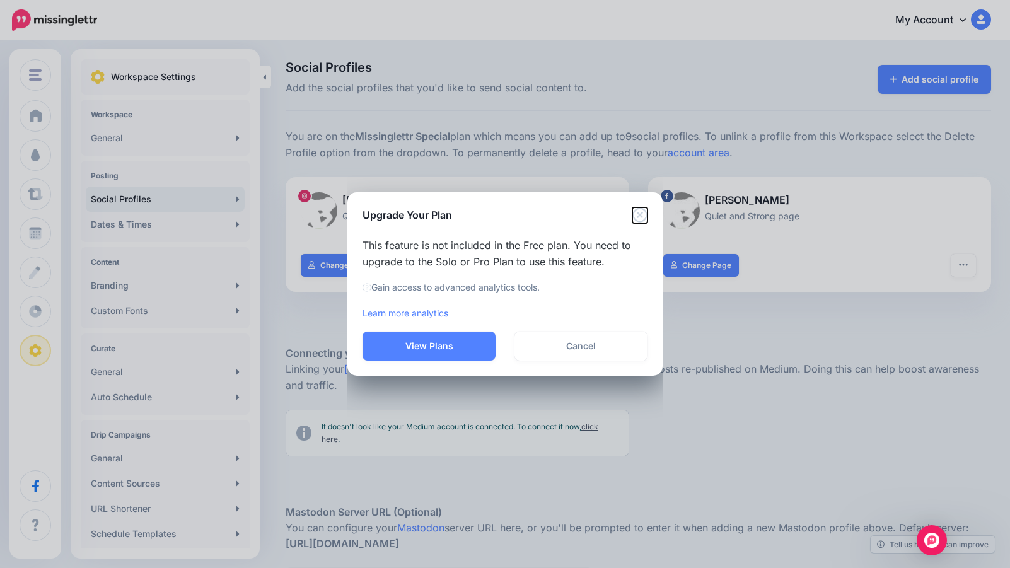
click at [641, 213] on icon "Close" at bounding box center [639, 215] width 15 height 15
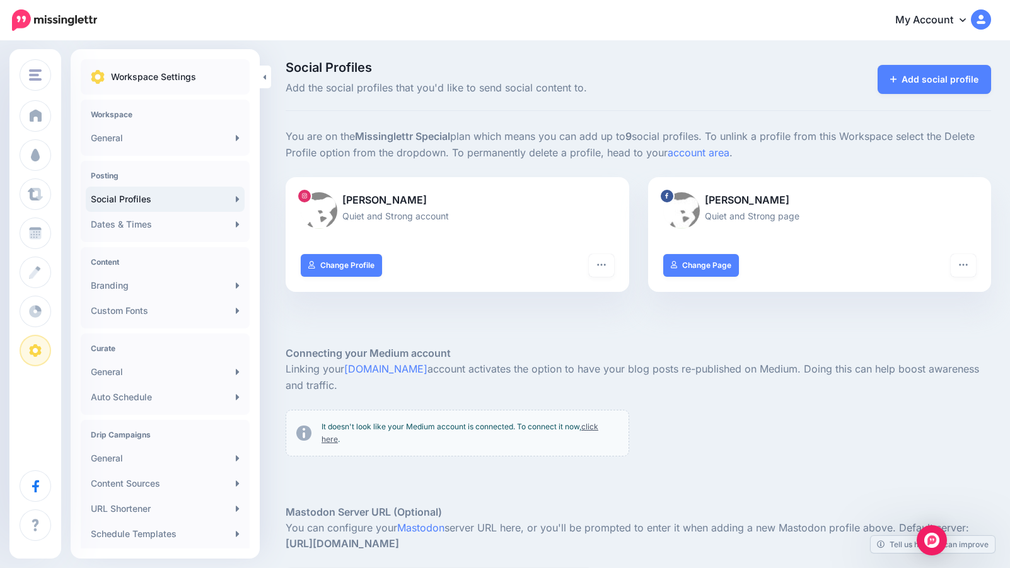
click at [569, 294] on div at bounding box center [458, 300] width 344 height 16
click at [349, 263] on link "Change Profile" at bounding box center [341, 265] width 81 height 23
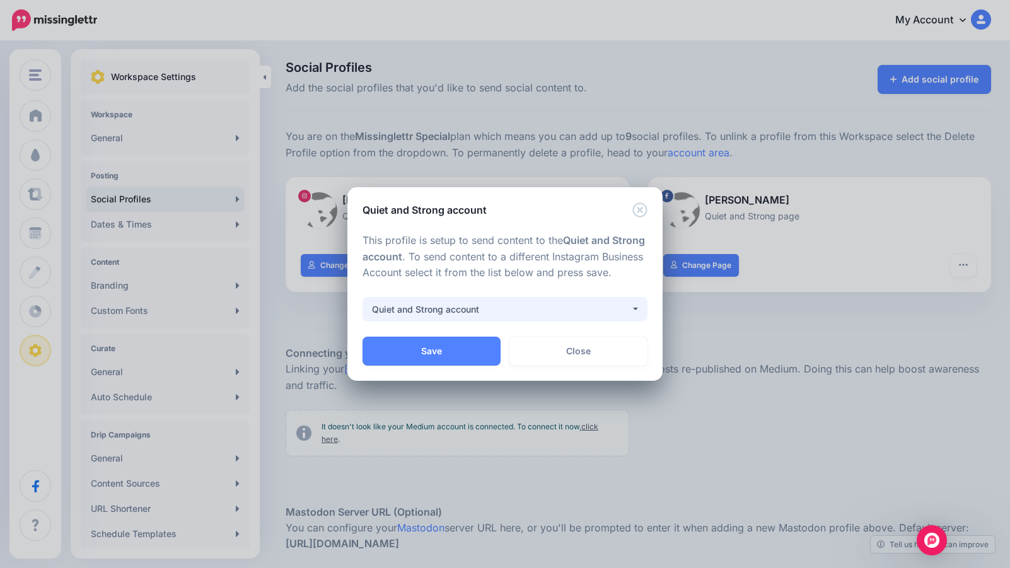
click at [595, 313] on div "Quiet and Strong account" at bounding box center [501, 309] width 259 height 15
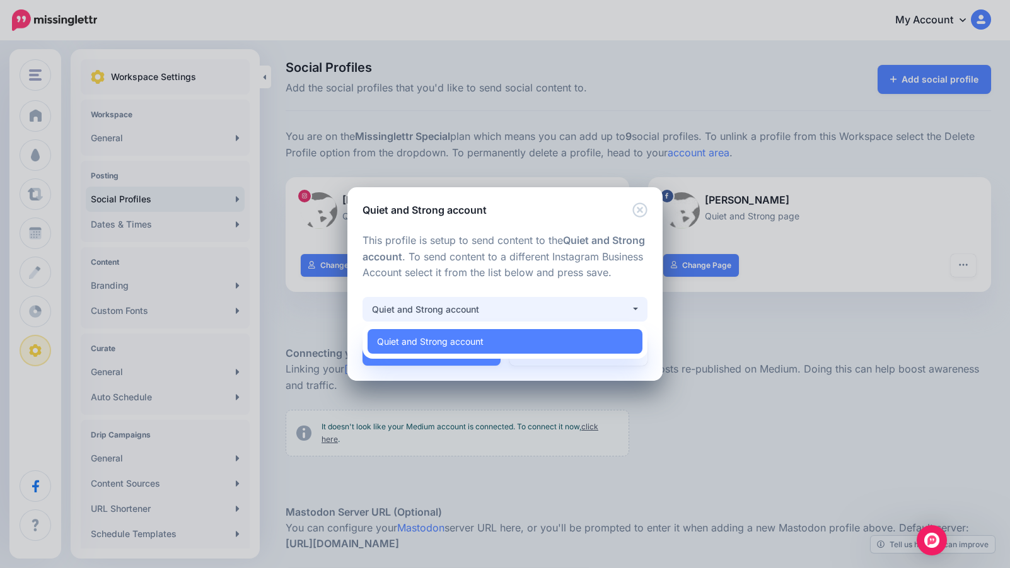
click at [583, 297] on div at bounding box center [505, 289] width 285 height 16
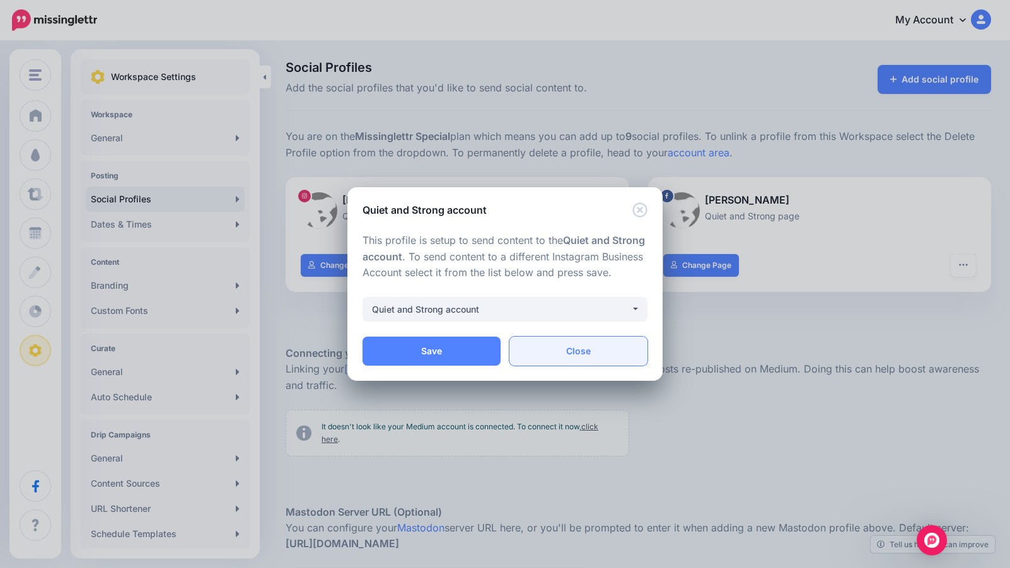
click at [574, 360] on link "Close" at bounding box center [578, 351] width 138 height 29
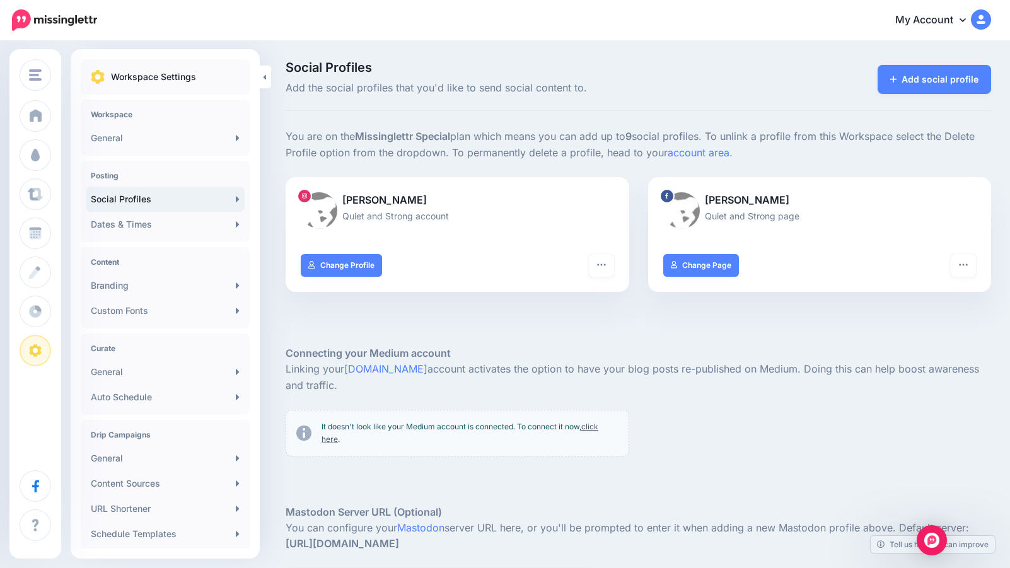
click at [462, 334] on div at bounding box center [639, 327] width 706 height 38
click at [482, 138] on p "You are on the Missinglettr Special plan which means you can add up to 9 social…" at bounding box center [639, 145] width 706 height 33
click at [563, 153] on p "You are on the Missinglettr Special plan which means you can add up to 9 social…" at bounding box center [639, 145] width 706 height 33
click at [415, 142] on b "Missinglettr Special" at bounding box center [402, 136] width 95 height 13
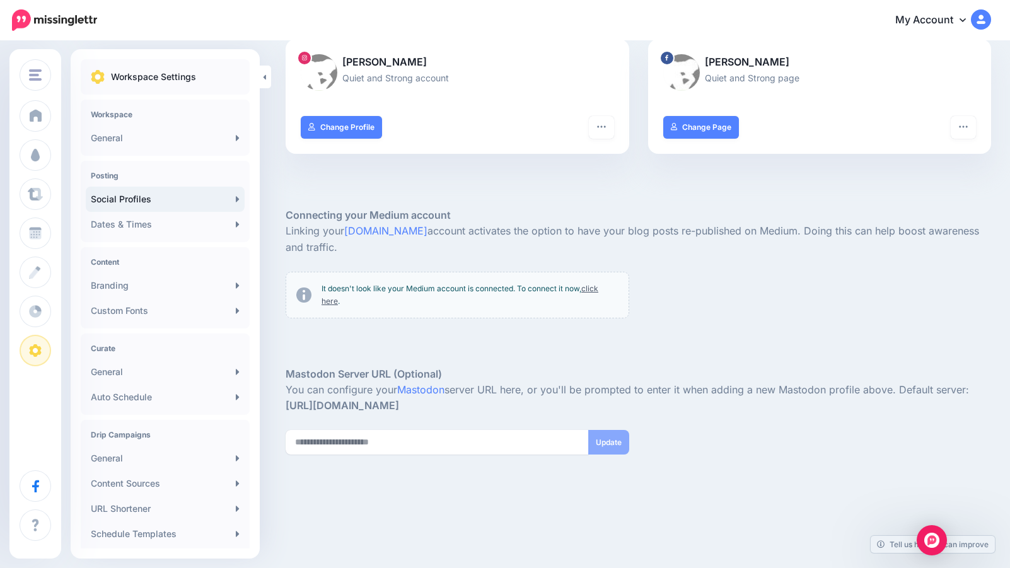
click at [982, 18] on img at bounding box center [981, 19] width 20 height 20
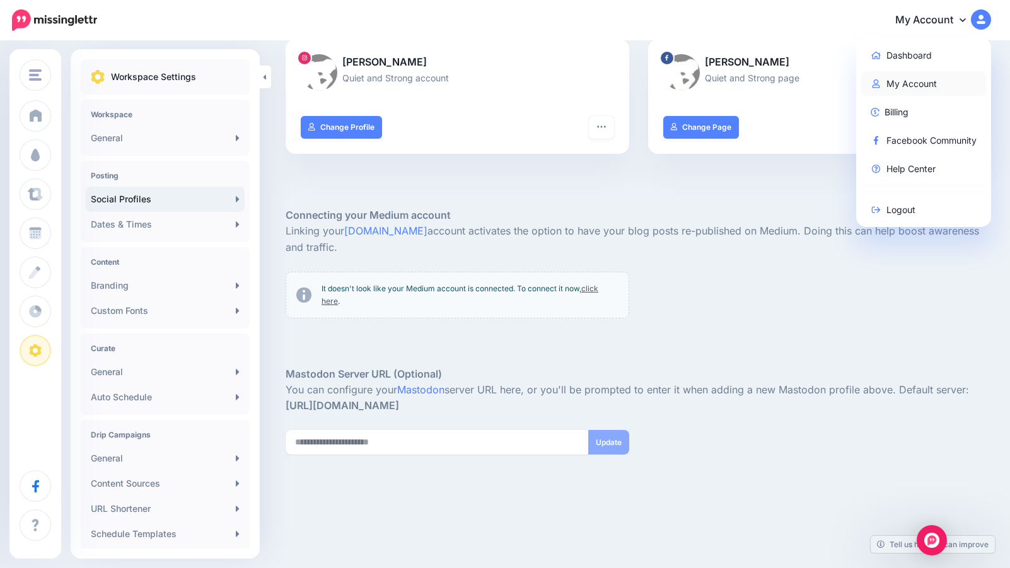
click at [917, 81] on link "My Account" at bounding box center [923, 83] width 125 height 25
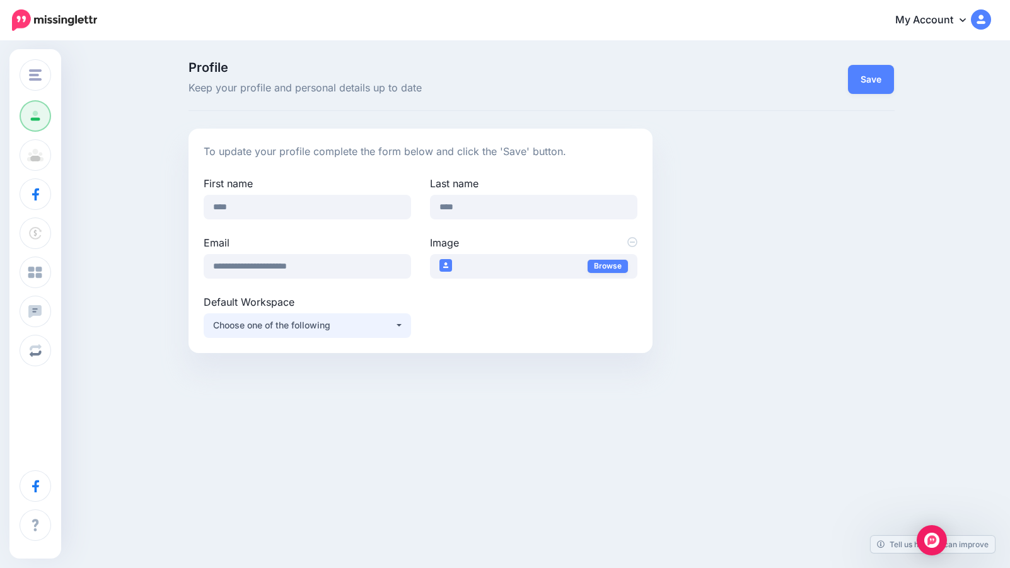
click at [399, 326] on button "Choose one of the following" at bounding box center [307, 325] width 207 height 25
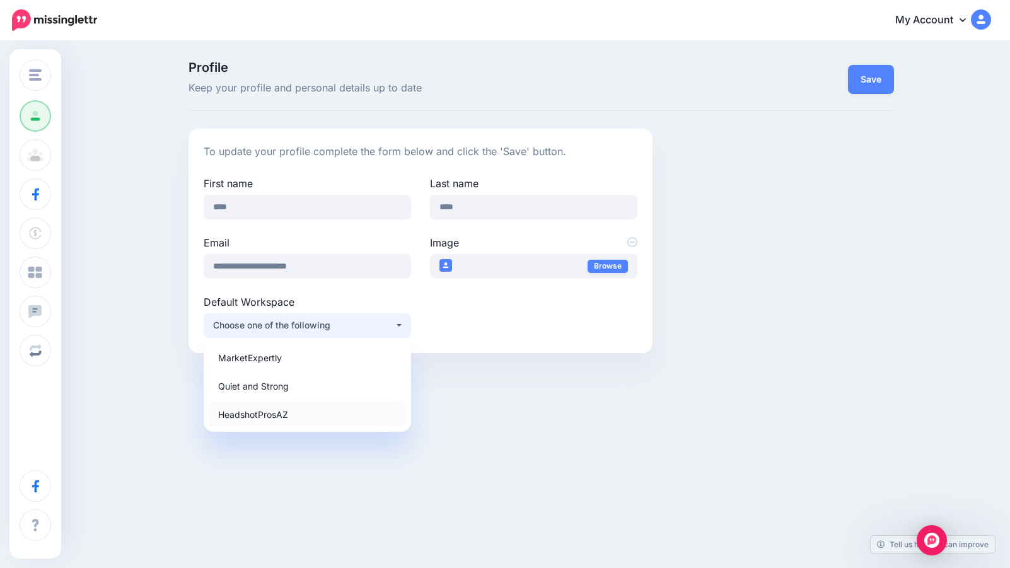
click at [281, 417] on span "HeadshotProsAZ" at bounding box center [253, 414] width 70 height 15
select select "*****"
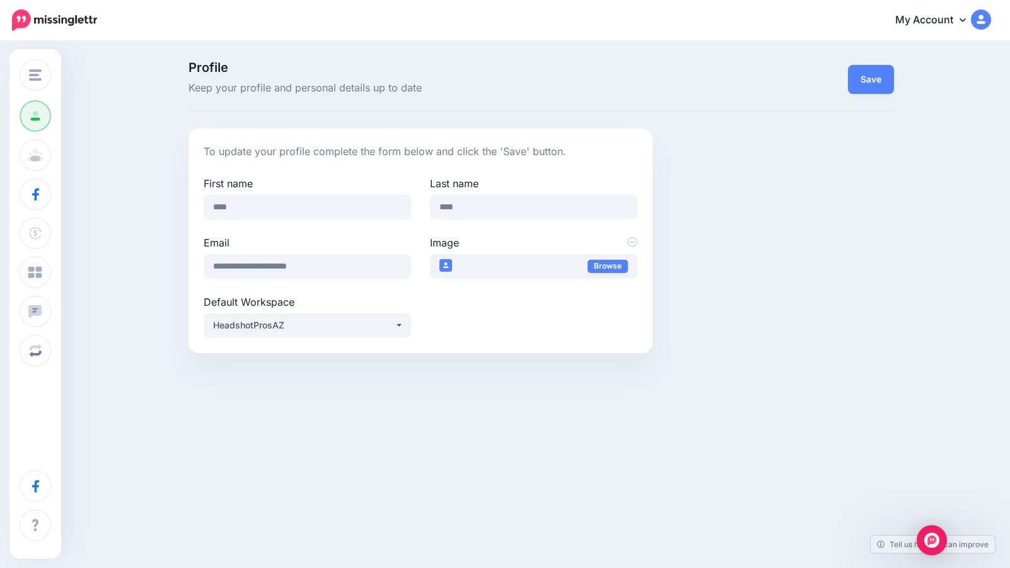
click at [497, 335] on div "**********" at bounding box center [420, 257] width 453 height 162
click at [878, 79] on button "Save" at bounding box center [871, 79] width 46 height 29
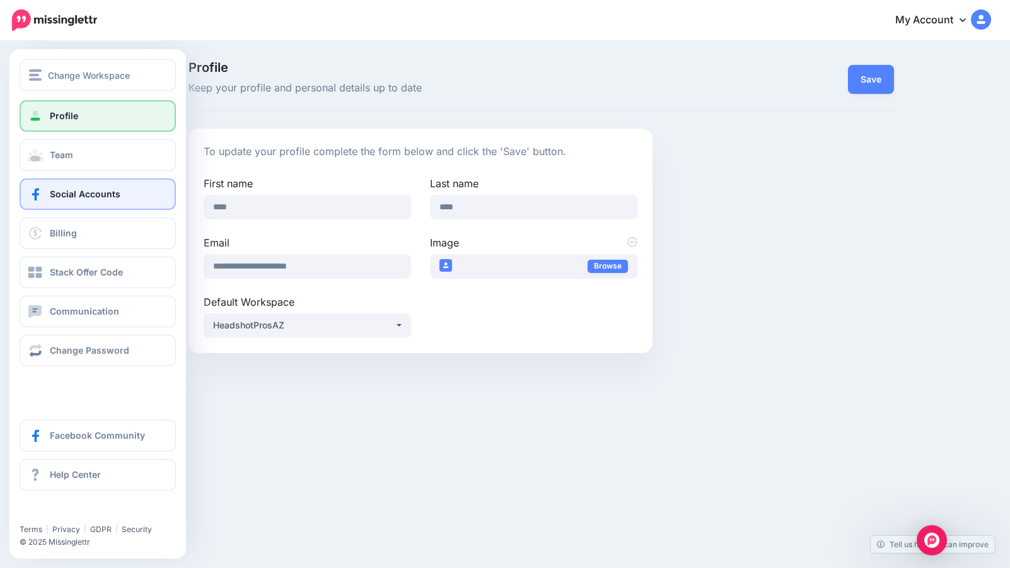
click at [79, 202] on link "Social Accounts" at bounding box center [98, 194] width 156 height 32
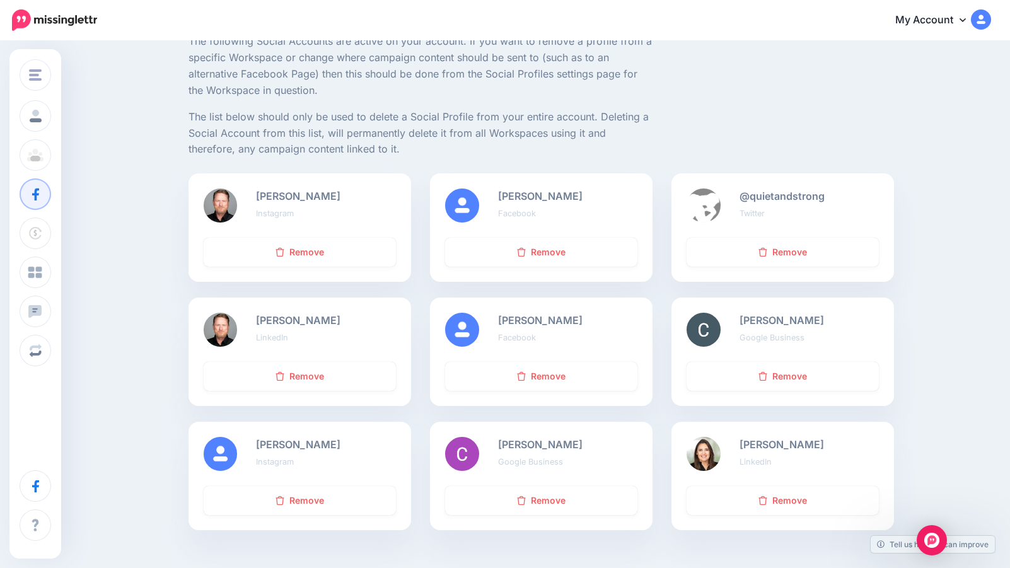
scroll to position [100, 0]
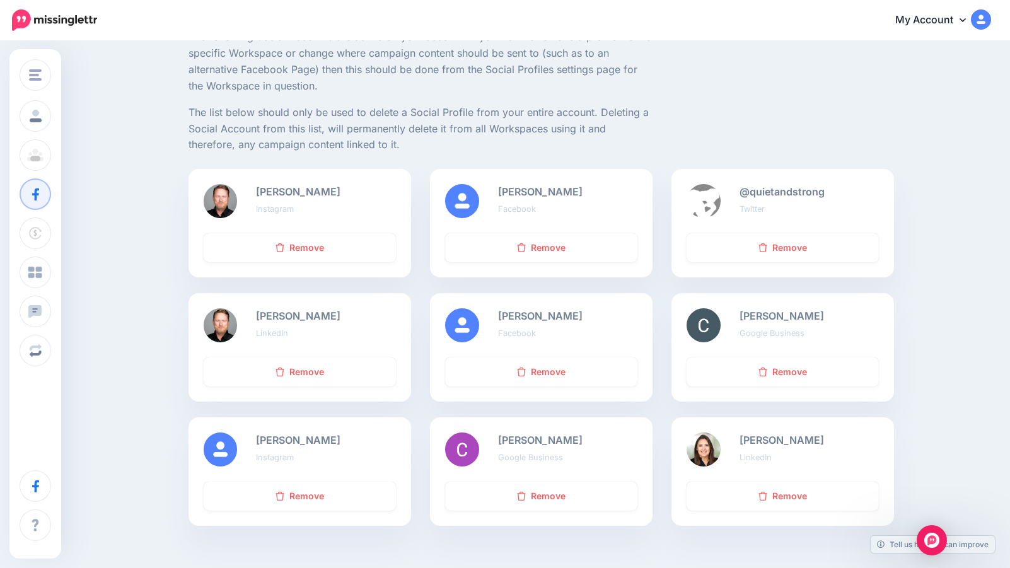
click at [276, 315] on b "David Hall" at bounding box center [298, 316] width 84 height 13
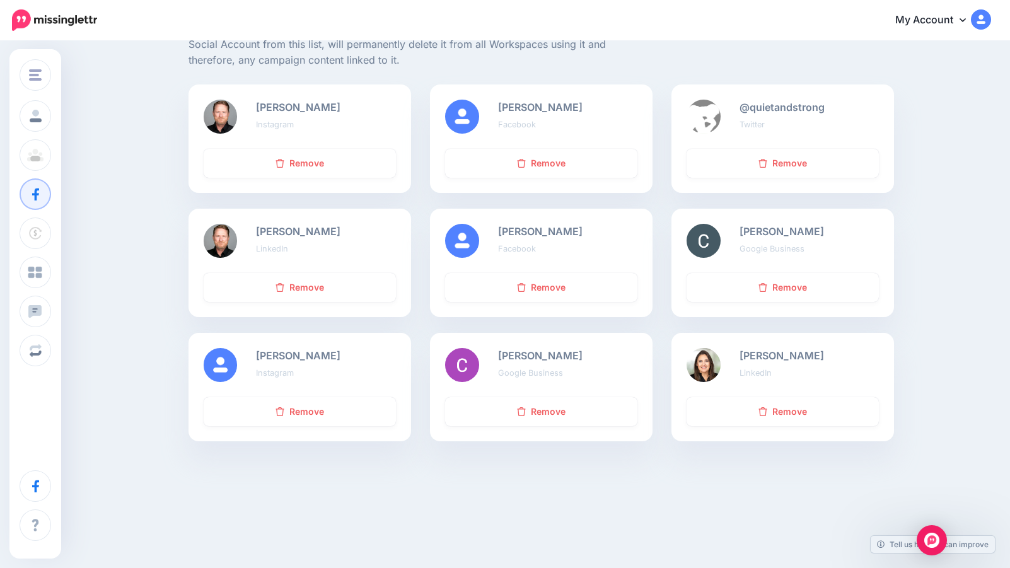
scroll to position [200, 0]
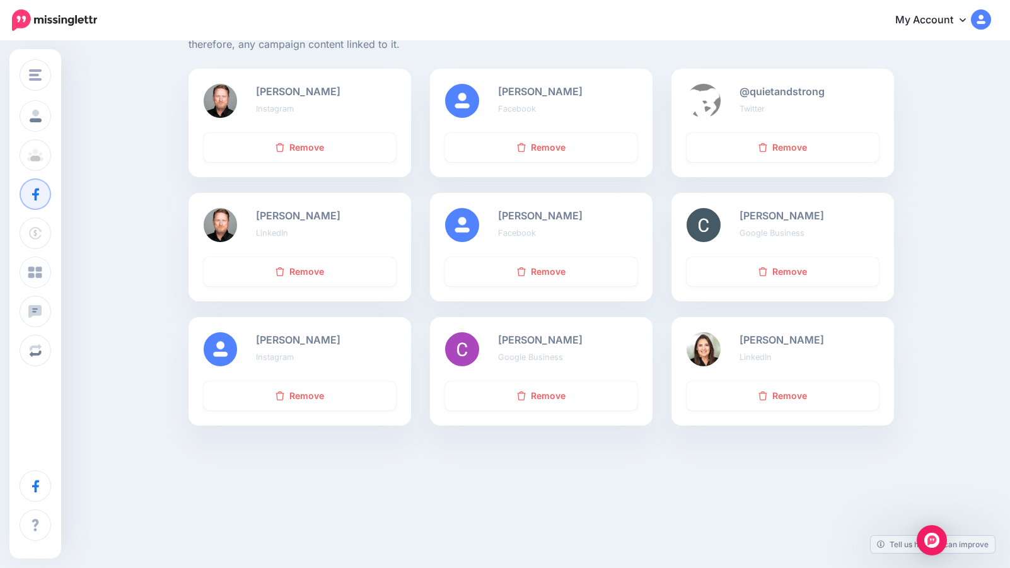
click at [243, 218] on div at bounding box center [220, 225] width 53 height 34
click at [334, 215] on div "David Hall LinkedIn" at bounding box center [326, 225] width 158 height 34
click at [218, 221] on img at bounding box center [221, 225] width 34 height 34
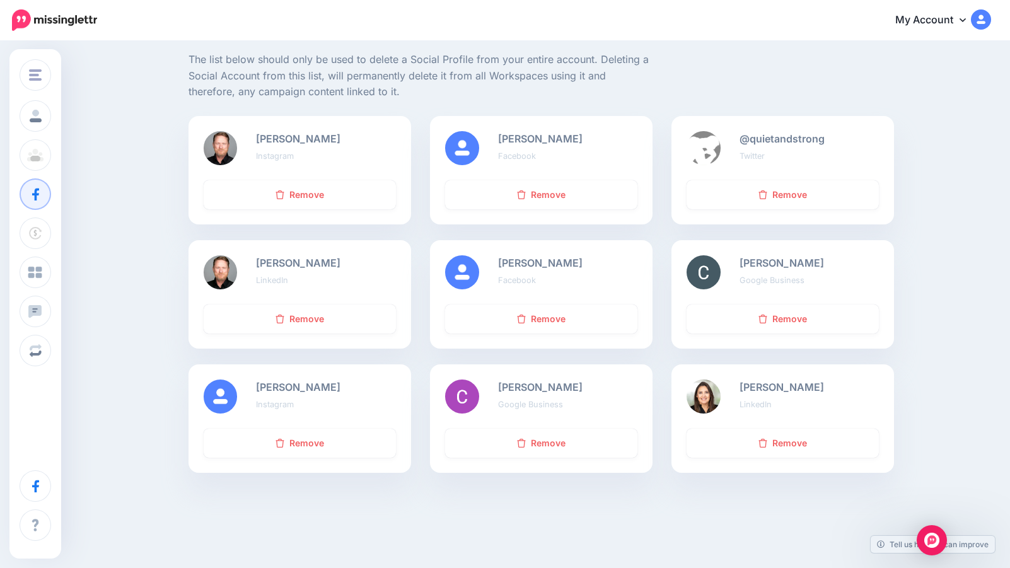
scroll to position [152, 0]
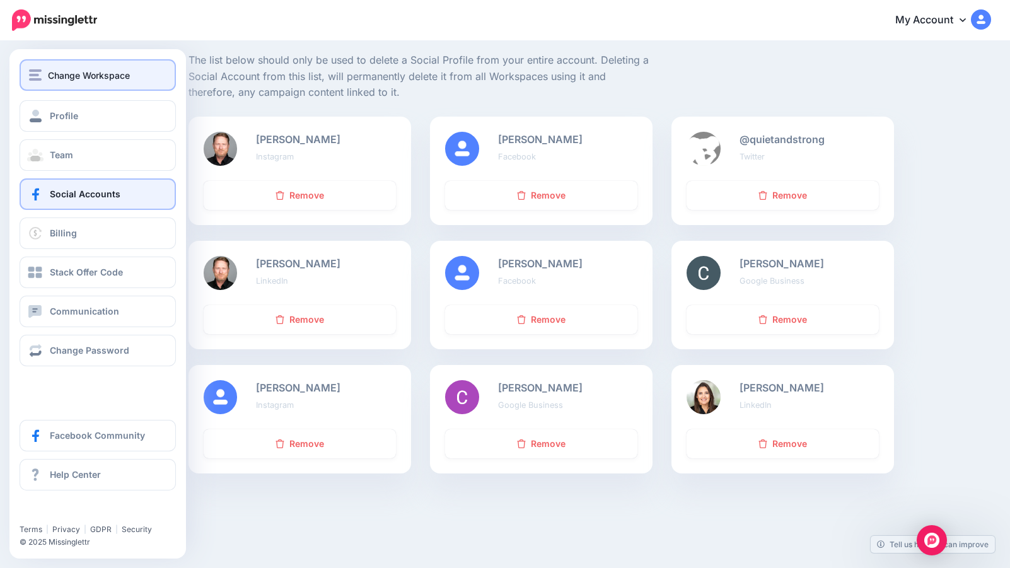
click at [76, 73] on span "Change Workspace" at bounding box center [89, 75] width 82 height 15
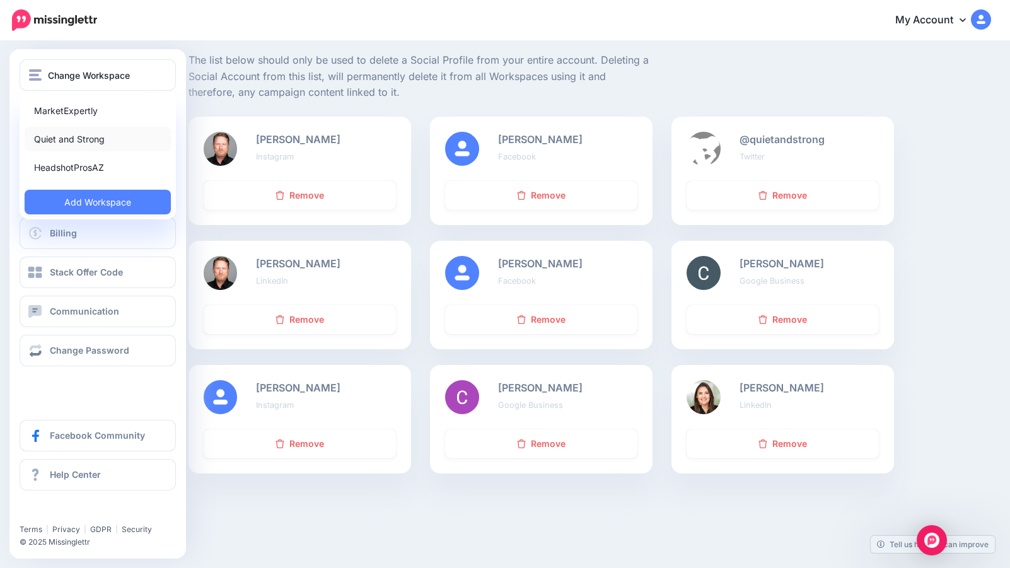
click at [69, 139] on link "Quiet and Strong" at bounding box center [98, 139] width 146 height 25
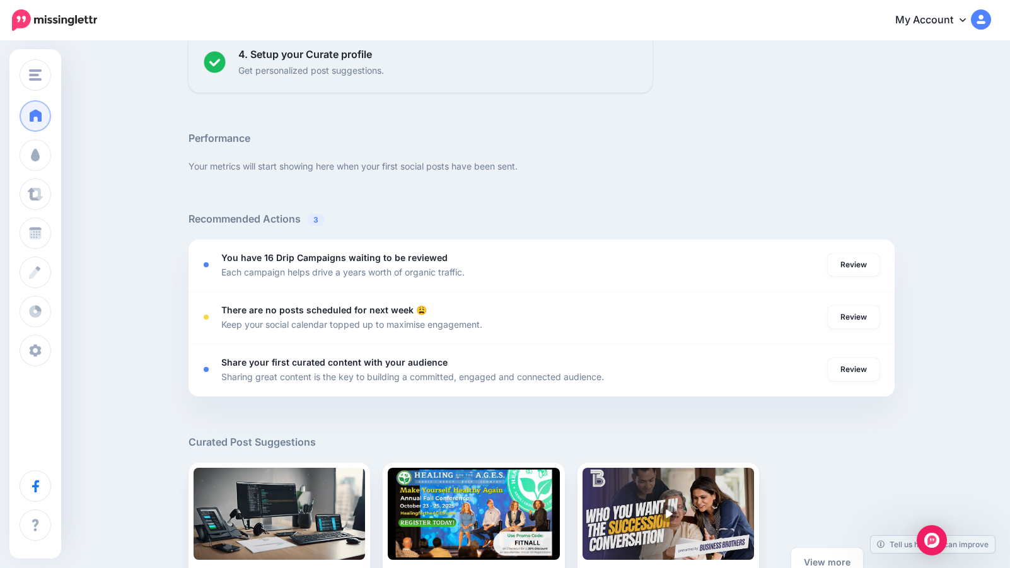
scroll to position [337, 0]
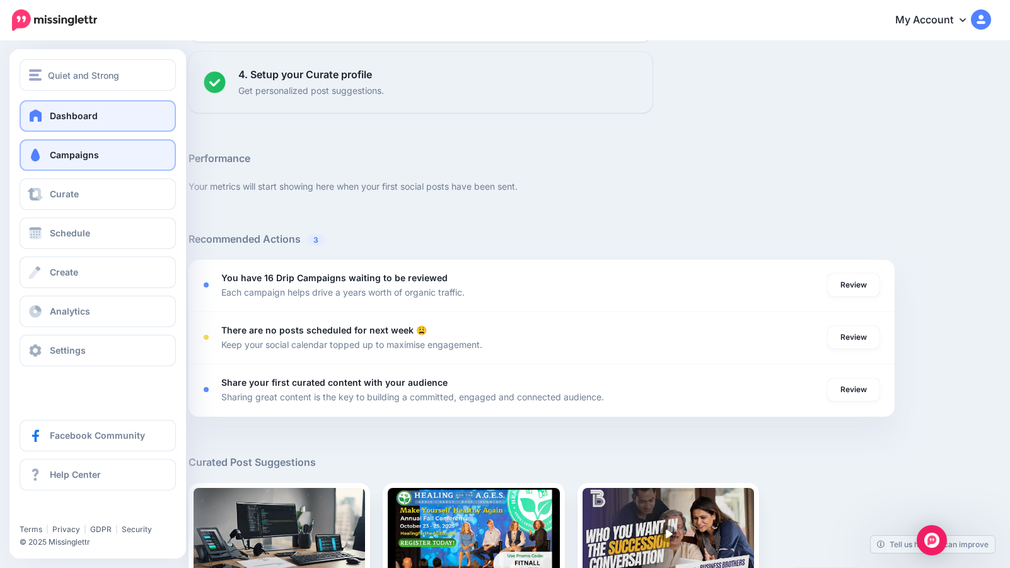
click at [71, 153] on span "Campaigns" at bounding box center [74, 154] width 49 height 11
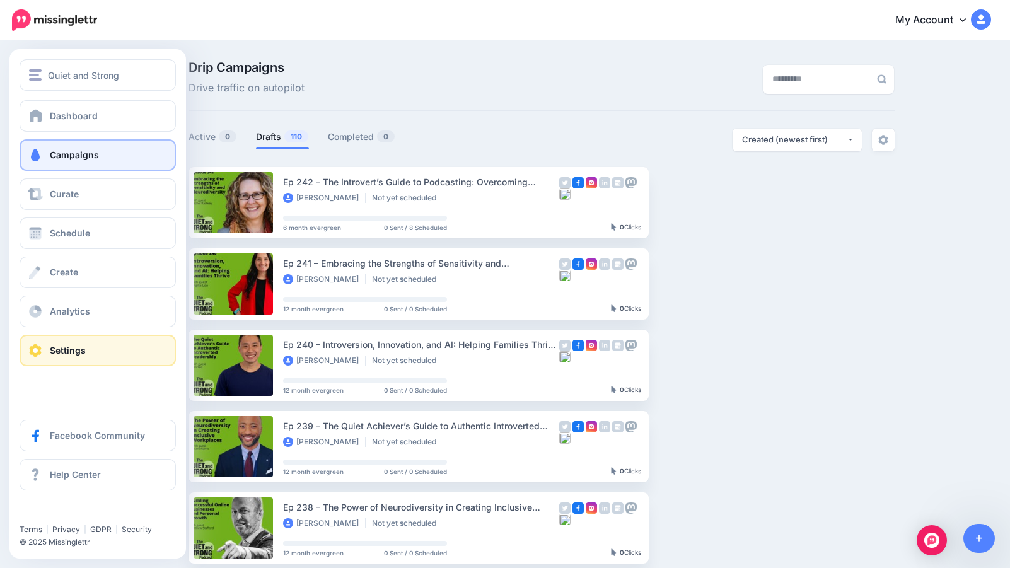
click at [64, 351] on span "Settings" at bounding box center [68, 350] width 36 height 11
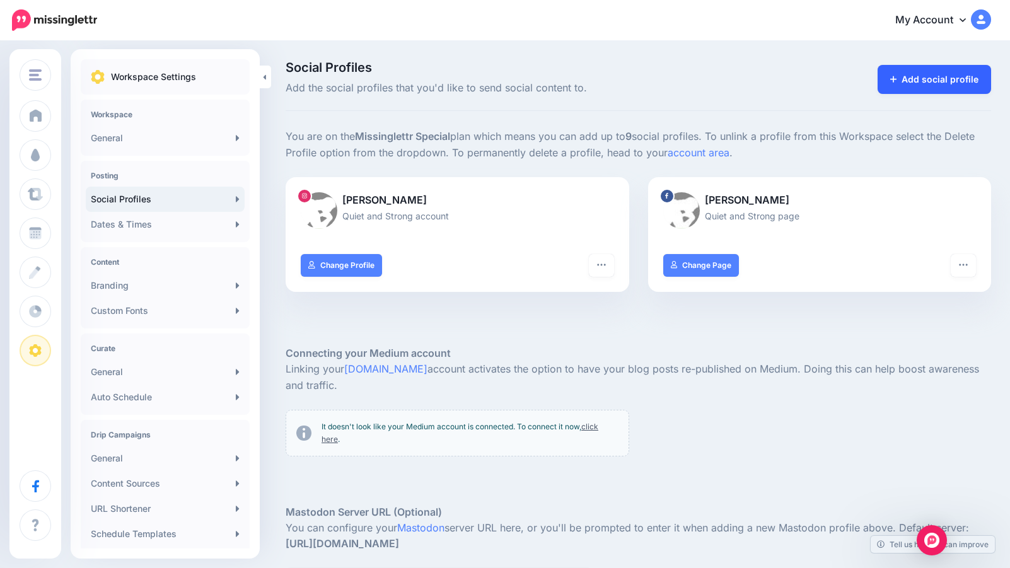
click at [910, 81] on link "Add social profile" at bounding box center [935, 79] width 114 height 29
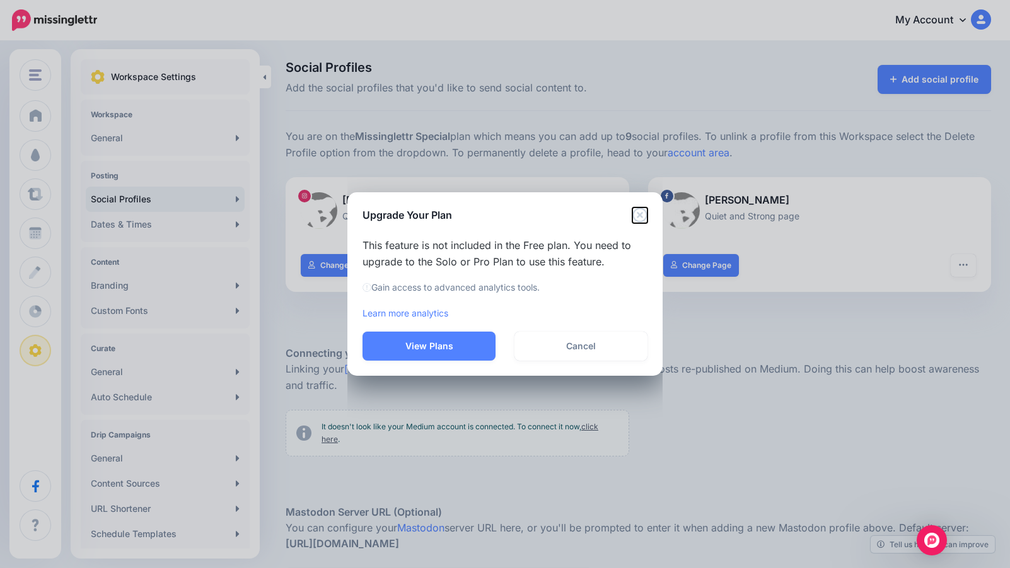
click at [642, 214] on icon "Close" at bounding box center [639, 214] width 15 height 15
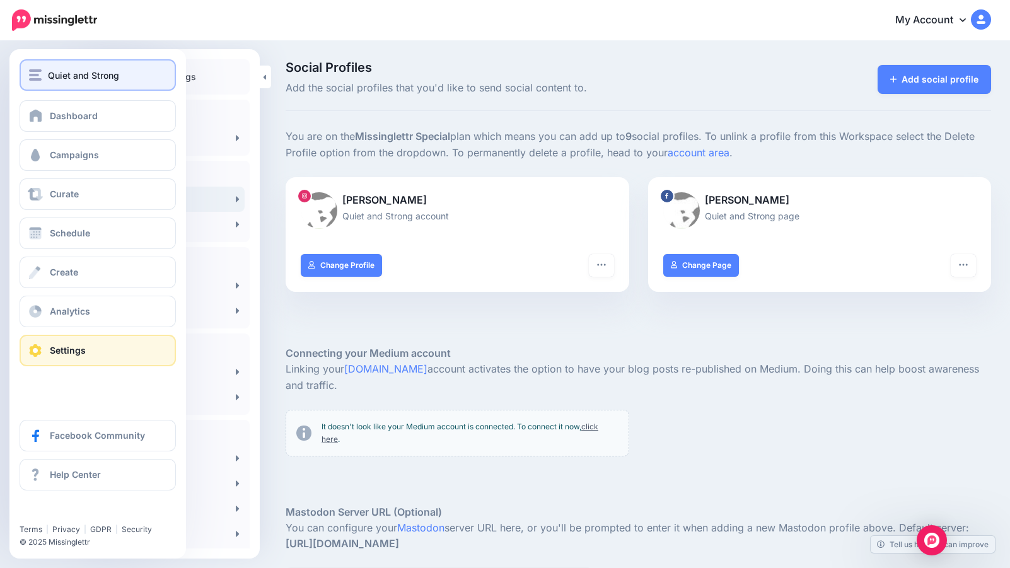
click at [61, 74] on span "Quiet and Strong" at bounding box center [83, 75] width 71 height 15
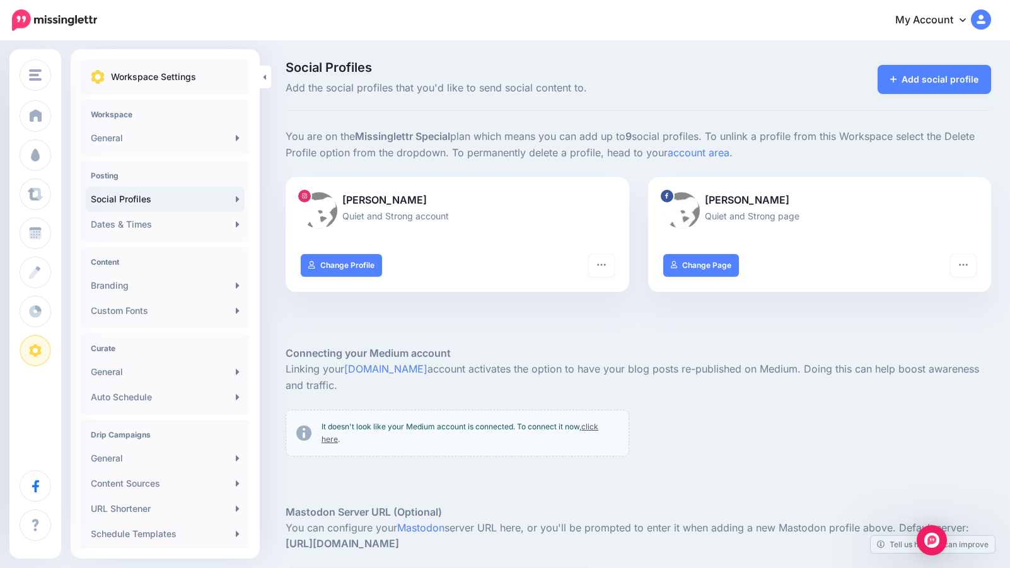
click at [985, 20] on img at bounding box center [981, 19] width 20 height 20
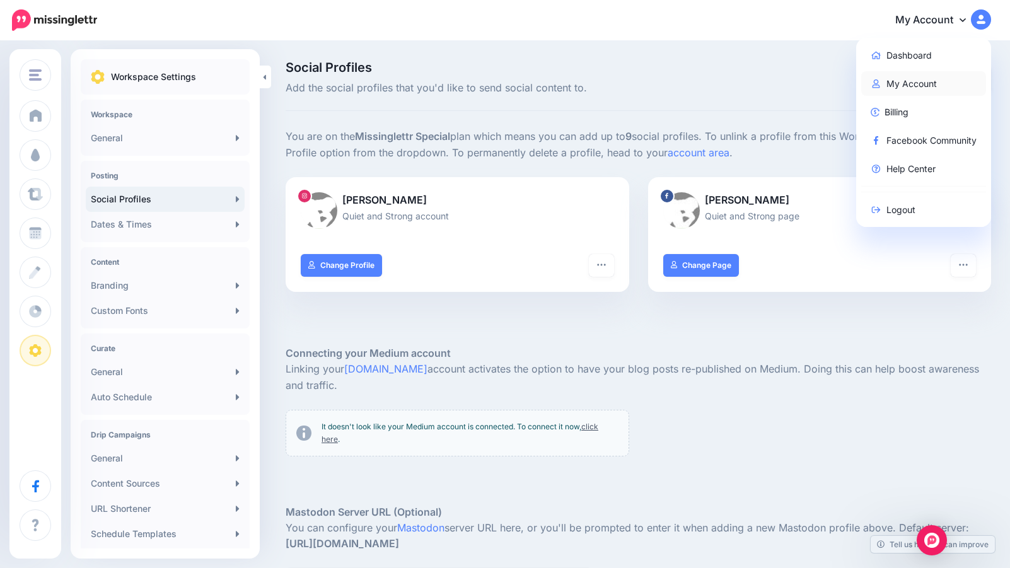
click at [897, 82] on link "My Account" at bounding box center [923, 83] width 125 height 25
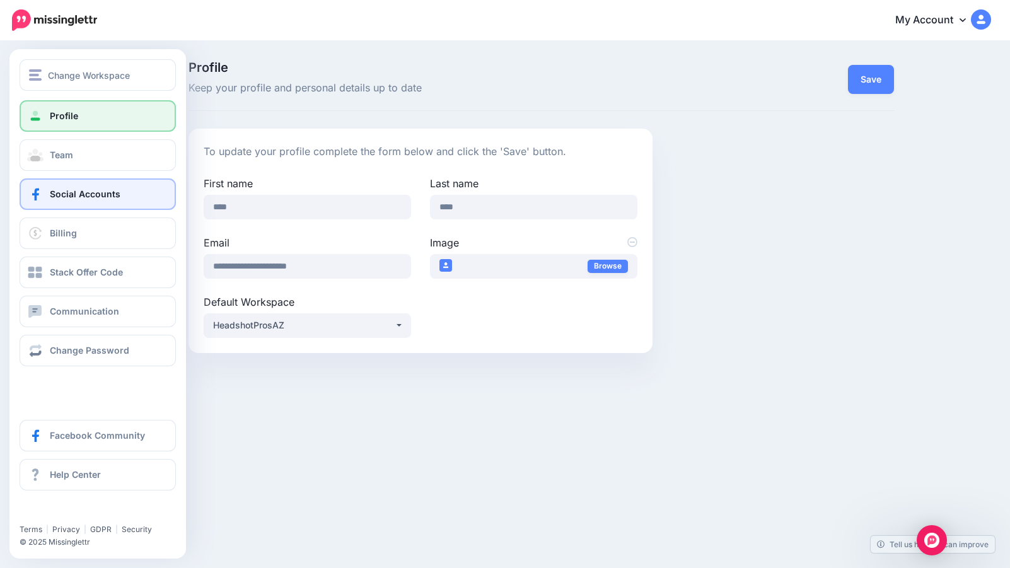
click at [61, 192] on span "Social Accounts" at bounding box center [85, 194] width 71 height 11
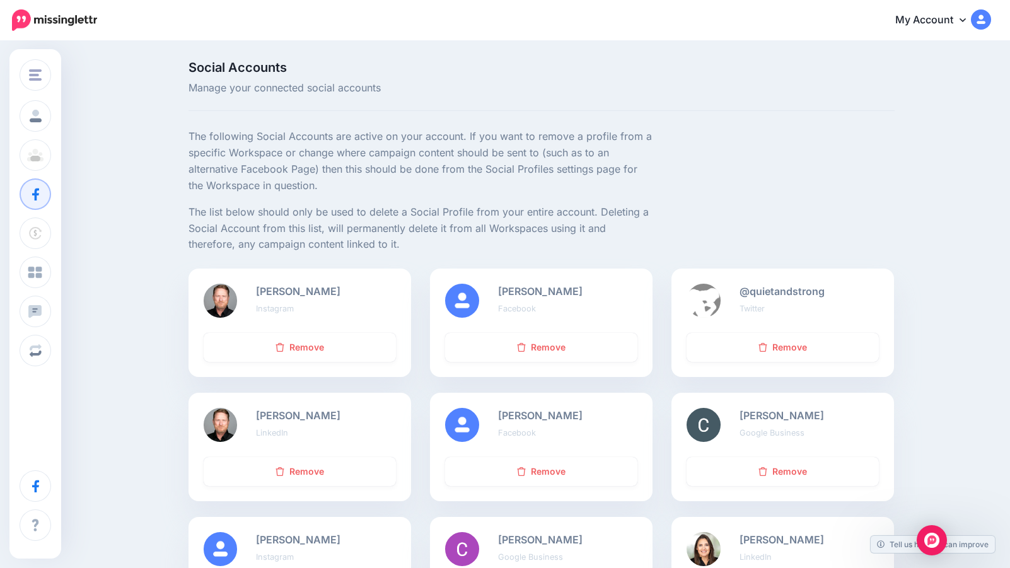
click at [269, 298] on b "David Hall" at bounding box center [298, 291] width 84 height 13
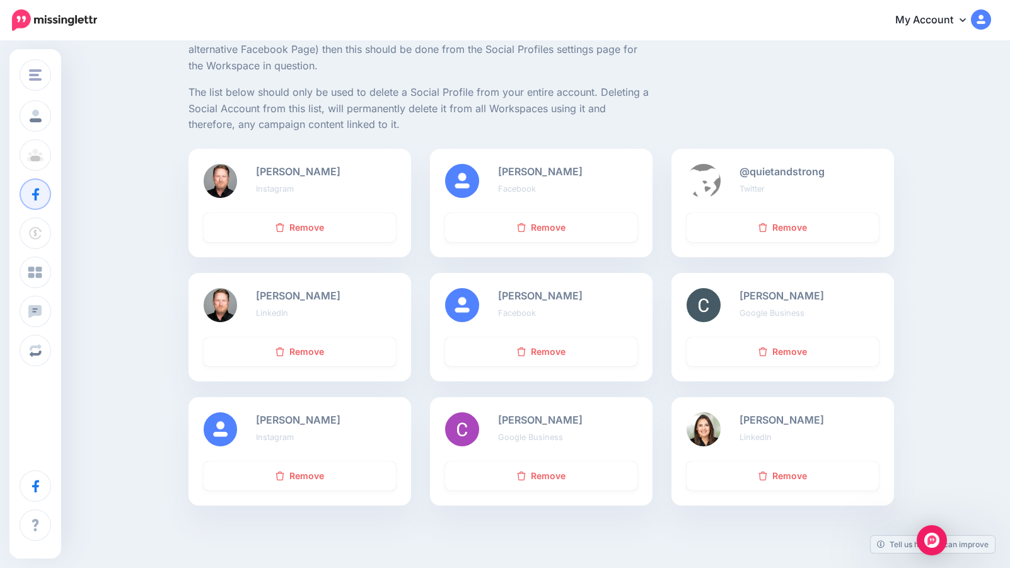
scroll to position [138, 0]
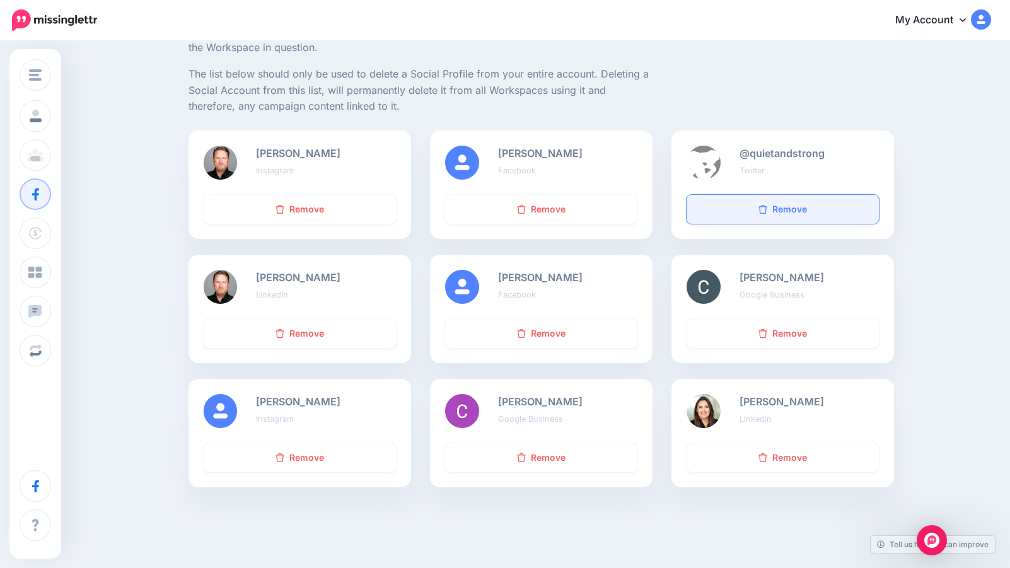
click at [821, 209] on link "Remove" at bounding box center [783, 209] width 192 height 29
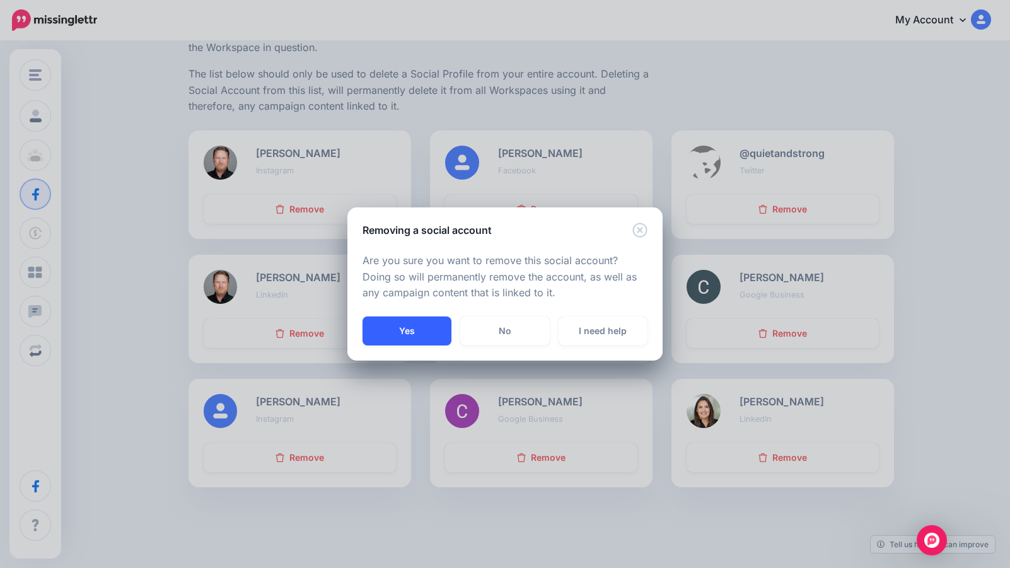
click at [395, 335] on button "Yes" at bounding box center [407, 331] width 89 height 29
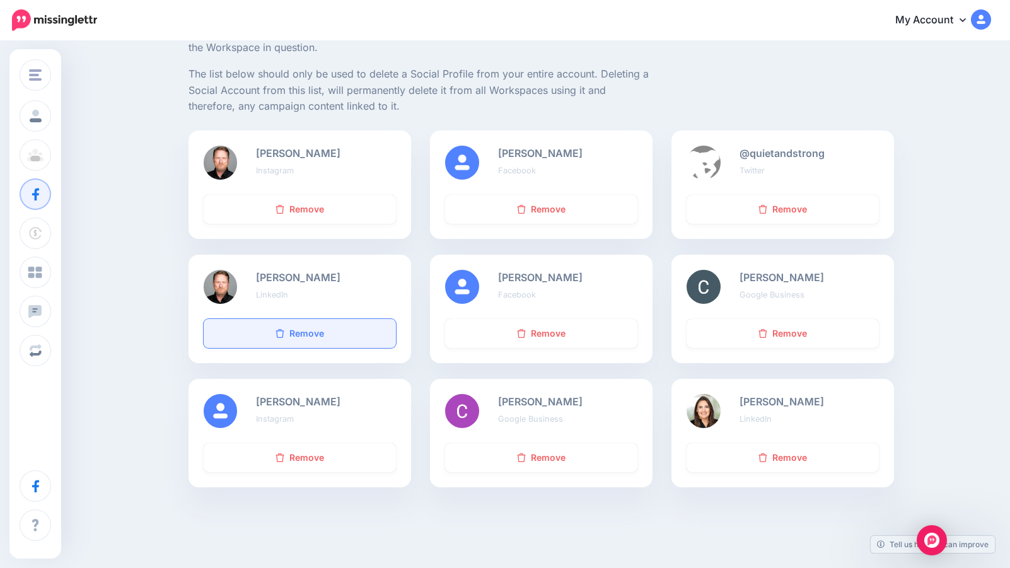
click at [306, 335] on link "Remove" at bounding box center [300, 333] width 192 height 29
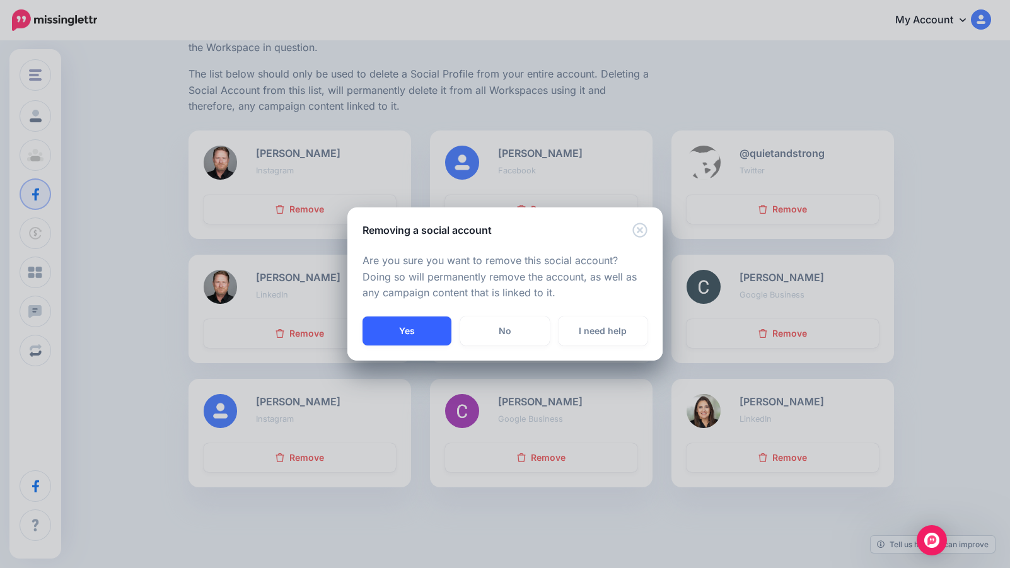
click at [407, 331] on button "Yes" at bounding box center [407, 331] width 89 height 29
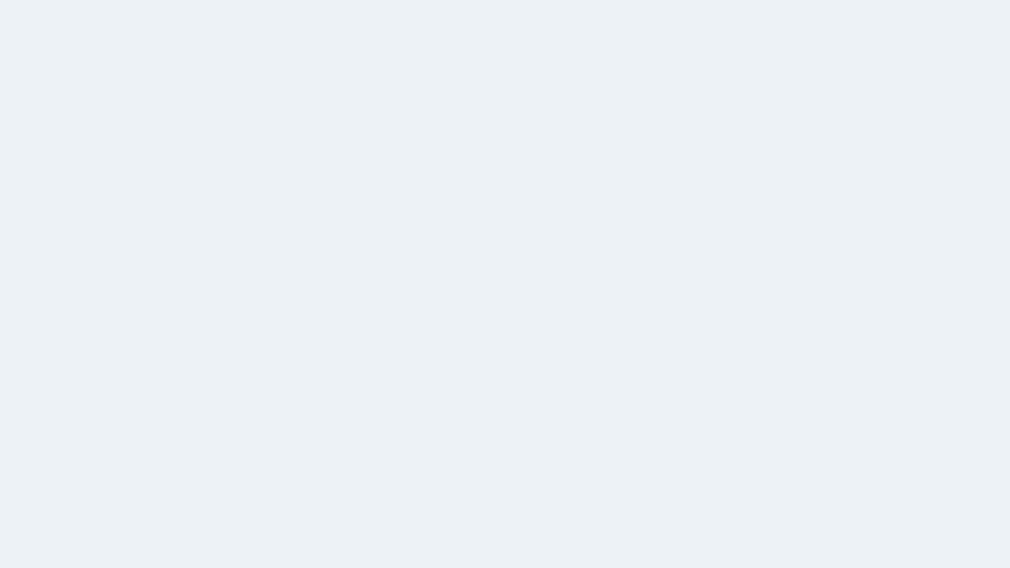
scroll to position [136, 0]
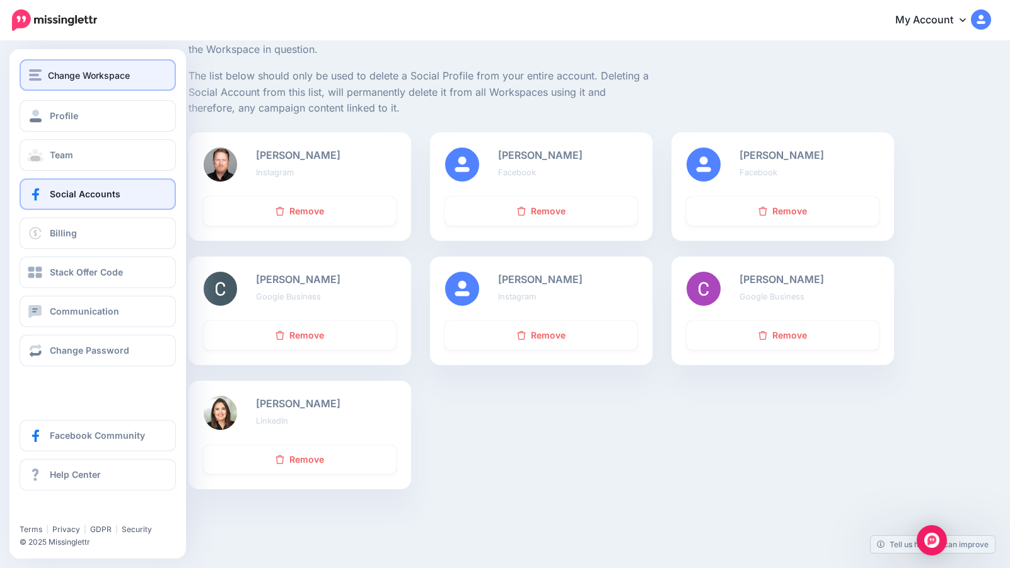
click at [44, 73] on div "Change Workspace" at bounding box center [97, 75] width 137 height 15
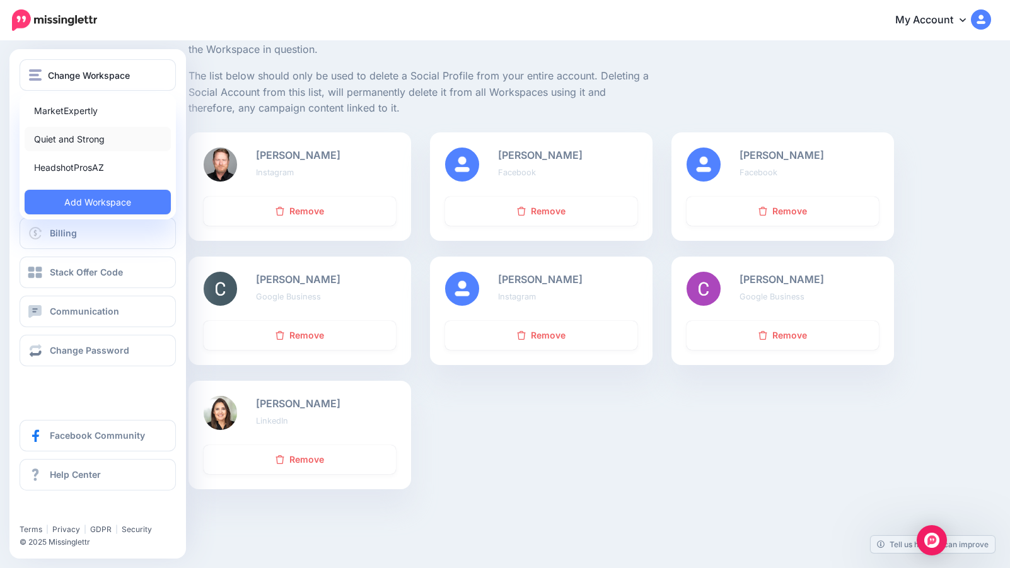
click at [58, 132] on link "Quiet and Strong" at bounding box center [98, 139] width 146 height 25
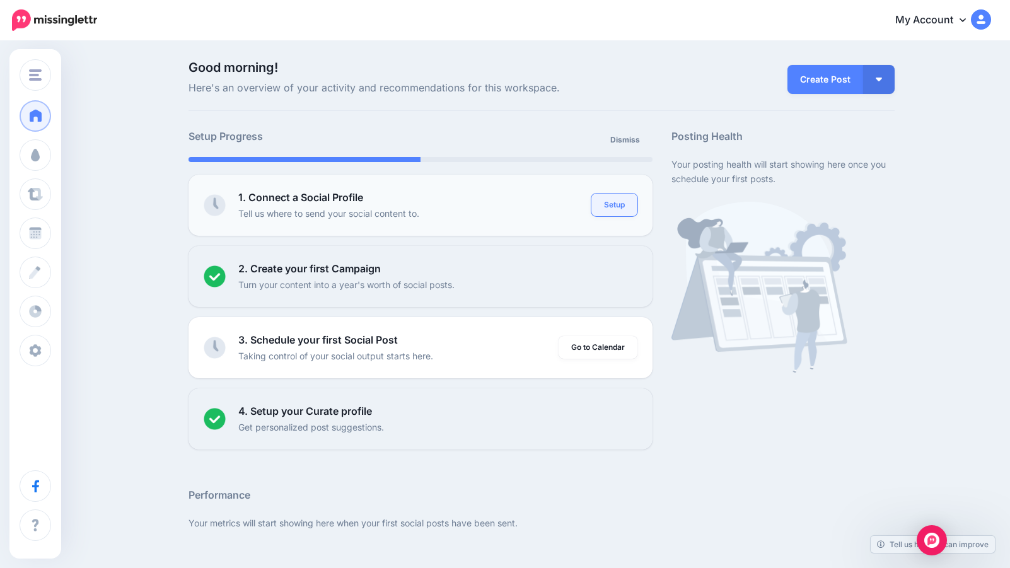
click at [624, 203] on link "Setup" at bounding box center [614, 205] width 46 height 23
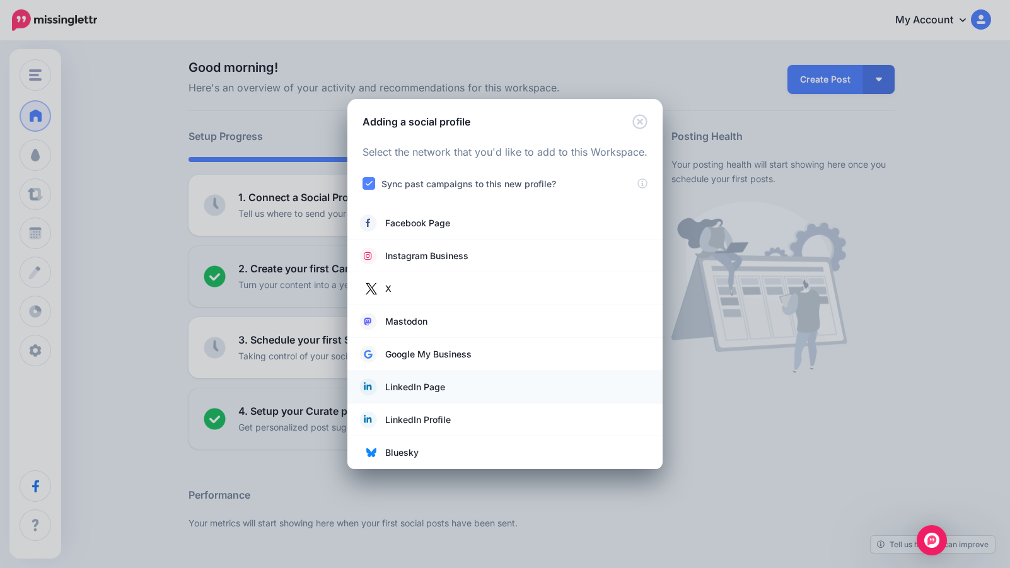
click at [410, 390] on span "LinkedIn Page" at bounding box center [415, 387] width 60 height 15
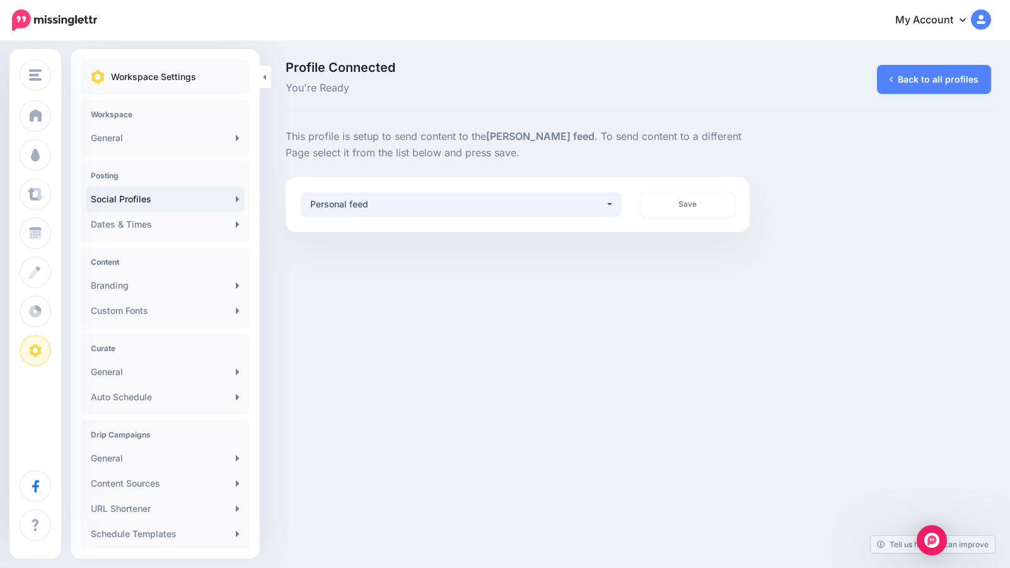
click at [616, 201] on button "Personal feed" at bounding box center [461, 204] width 321 height 25
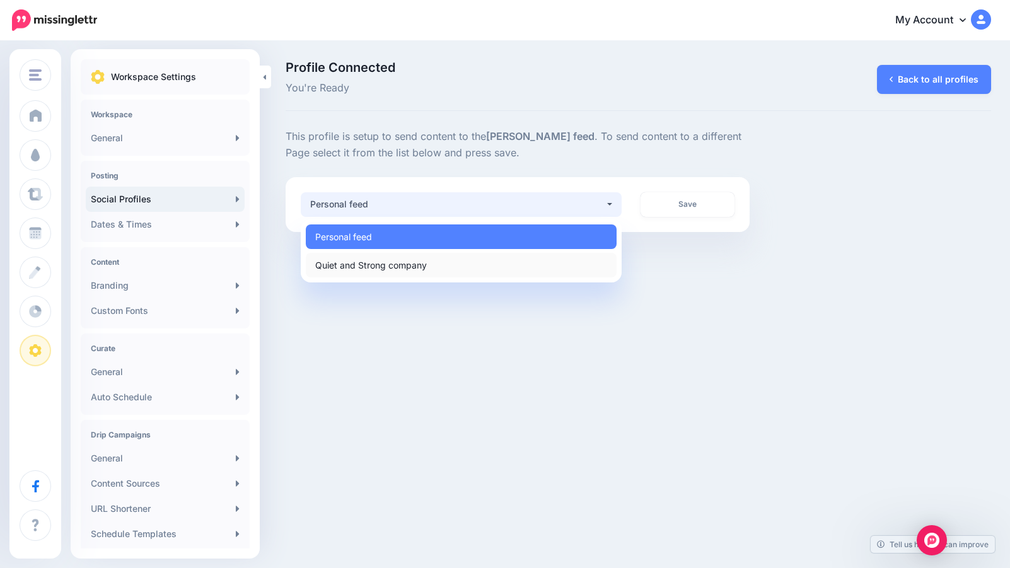
click at [503, 271] on link "Quiet and Strong company" at bounding box center [461, 265] width 311 height 25
select select "**********"
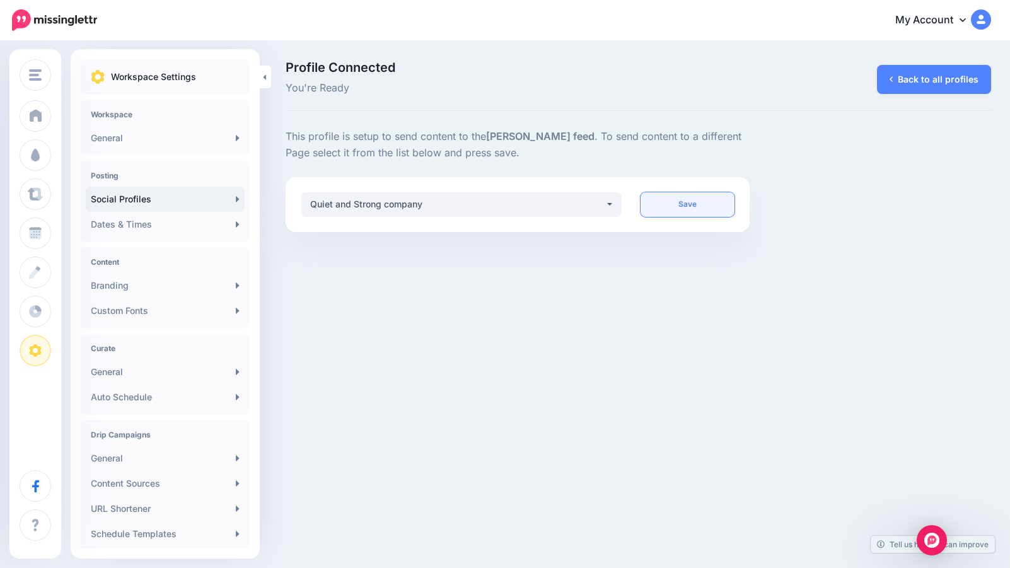
click at [689, 206] on link "Save" at bounding box center [688, 204] width 95 height 25
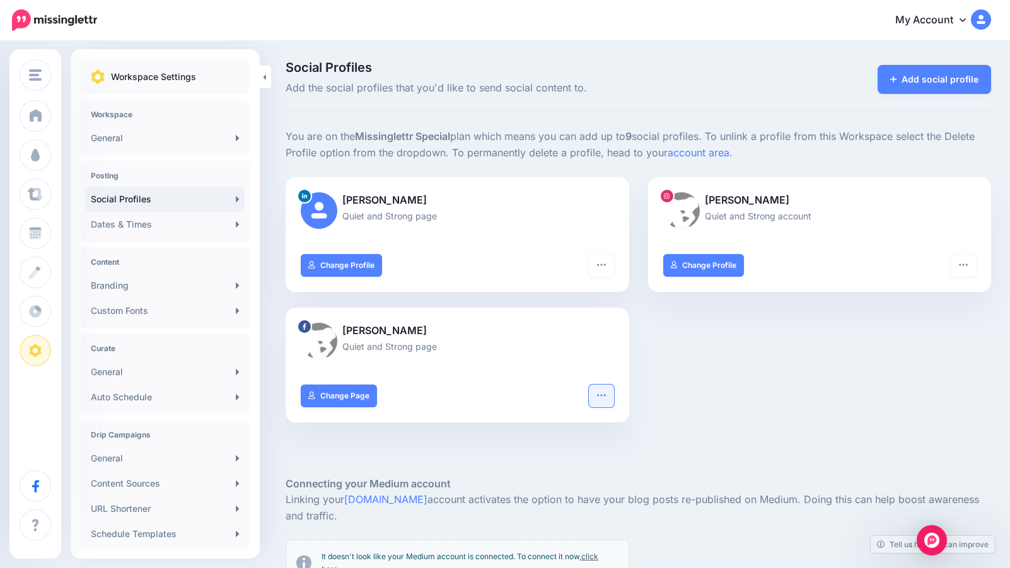
click at [603, 394] on icon "button" at bounding box center [601, 395] width 10 height 10
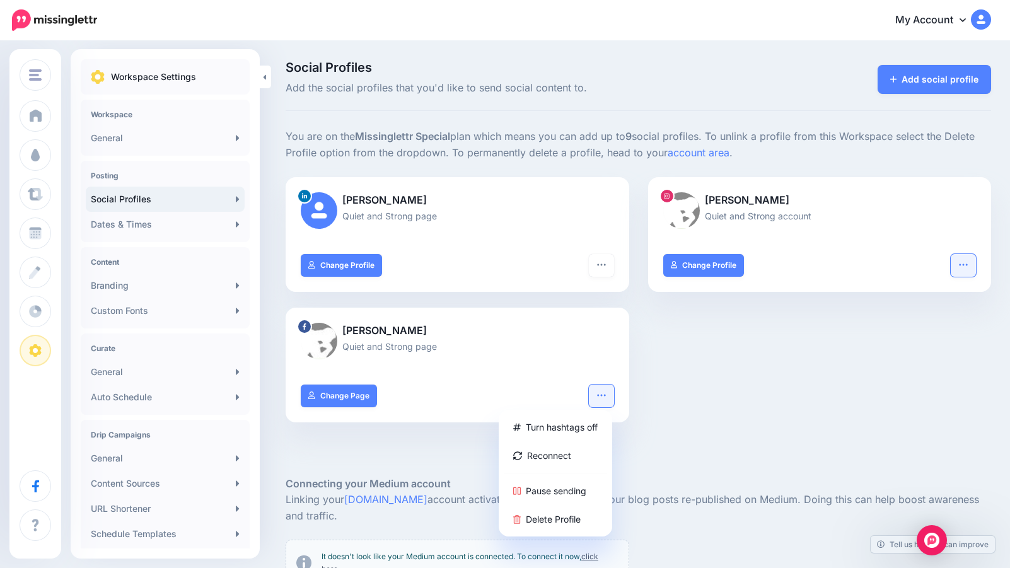
click at [965, 264] on icon "button" at bounding box center [963, 265] width 10 height 10
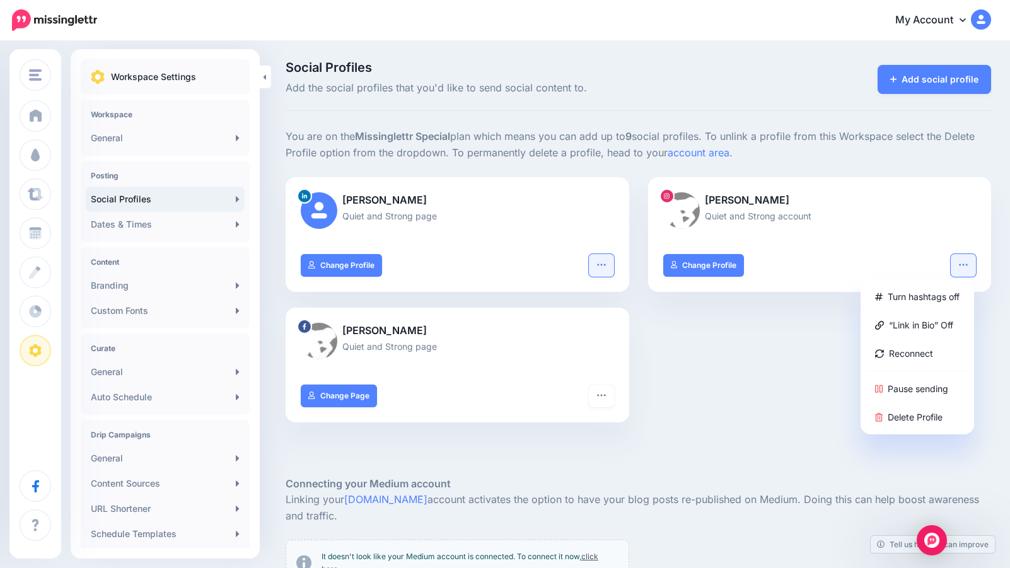
click at [599, 266] on icon "button" at bounding box center [601, 265] width 10 height 10
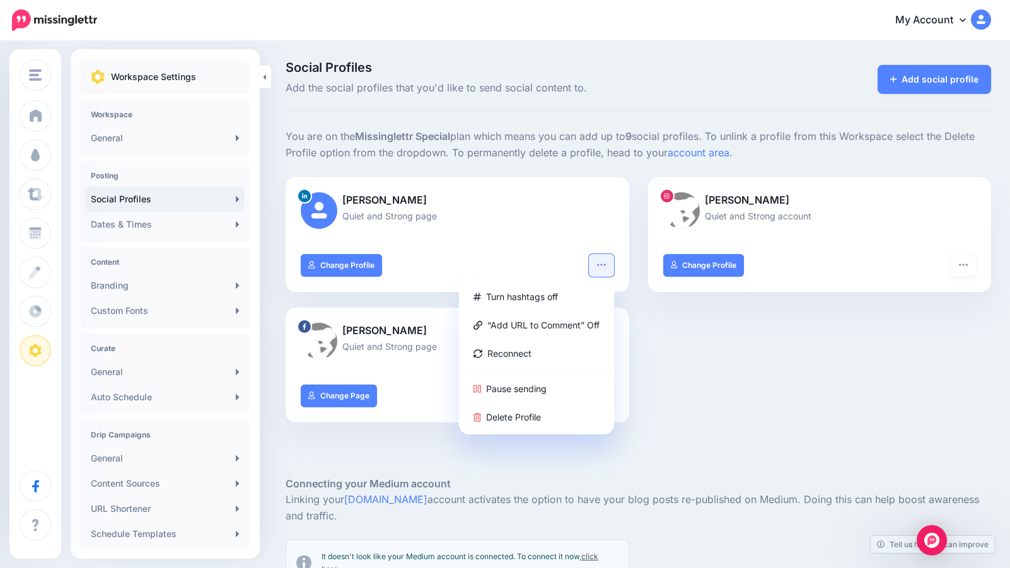
click at [687, 462] on div at bounding box center [639, 457] width 706 height 38
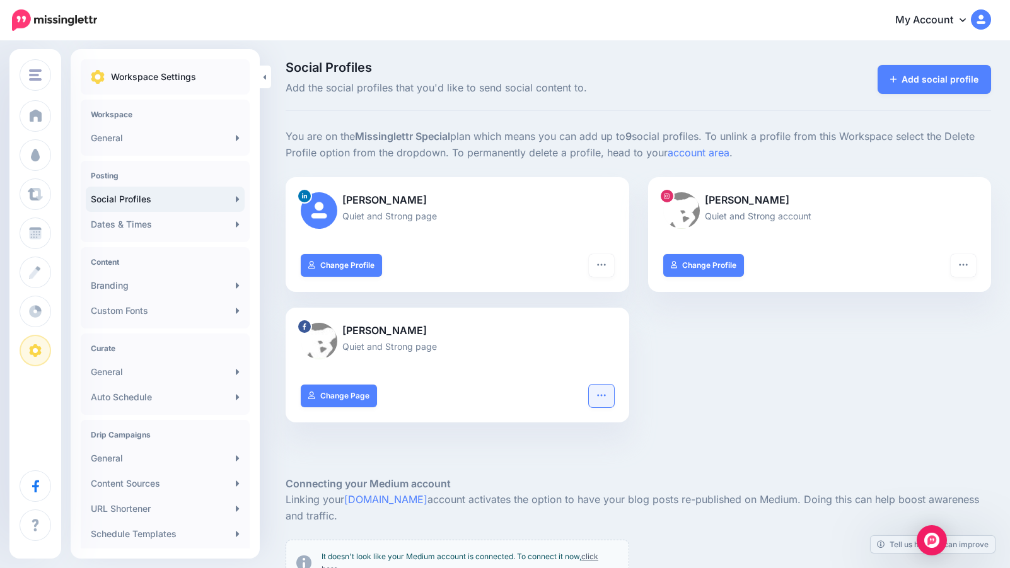
click at [595, 390] on button "button" at bounding box center [601, 396] width 25 height 23
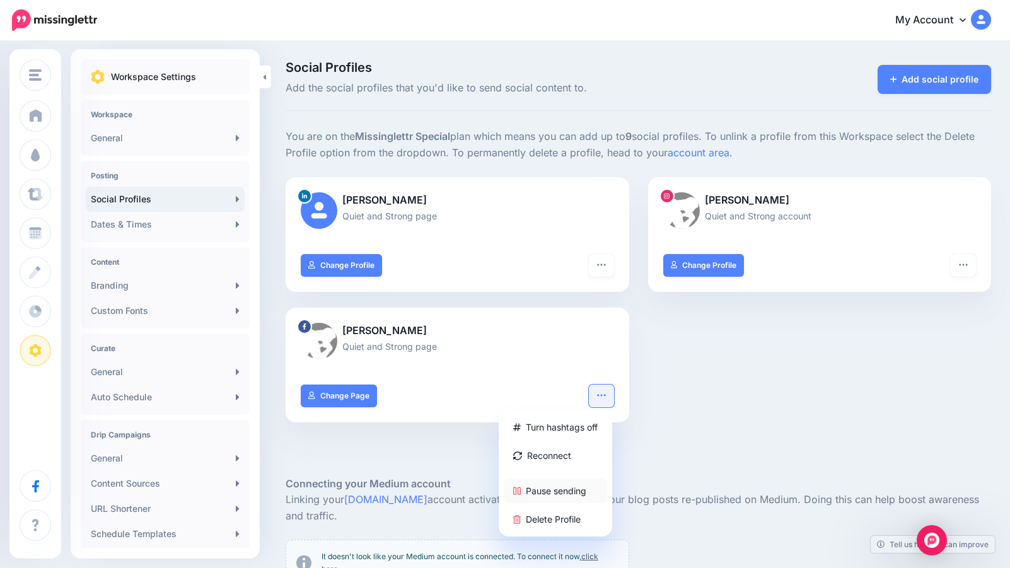
click at [553, 487] on link "Pause sending" at bounding box center [555, 491] width 103 height 25
click at [964, 267] on icon "button" at bounding box center [963, 265] width 10 height 10
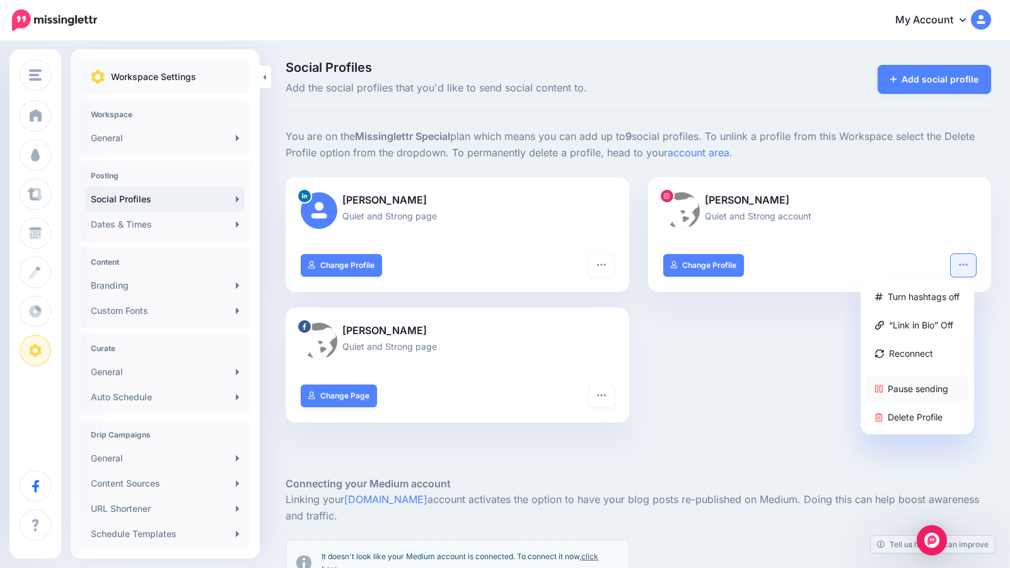
click at [929, 392] on link "Pause sending" at bounding box center [917, 388] width 103 height 25
click at [599, 267] on icon "button" at bounding box center [601, 265] width 10 height 10
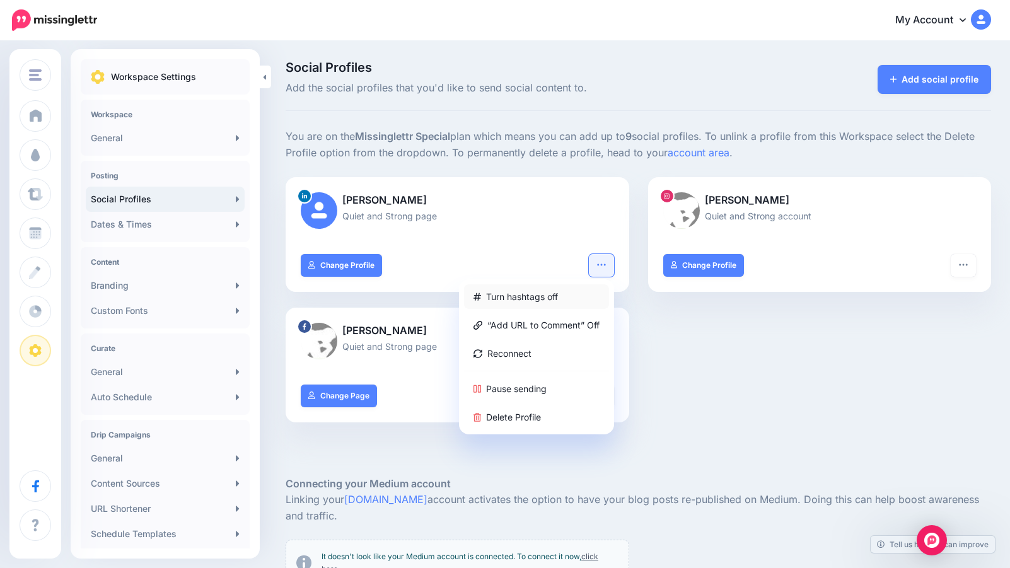
click at [549, 294] on link "Turn hashtags off" at bounding box center [536, 296] width 145 height 25
click at [694, 407] on div "David Hall Quiet and Strong page Turn hashtags on “Add URL to Comment” Off Reco…" at bounding box center [638, 307] width 724 height 261
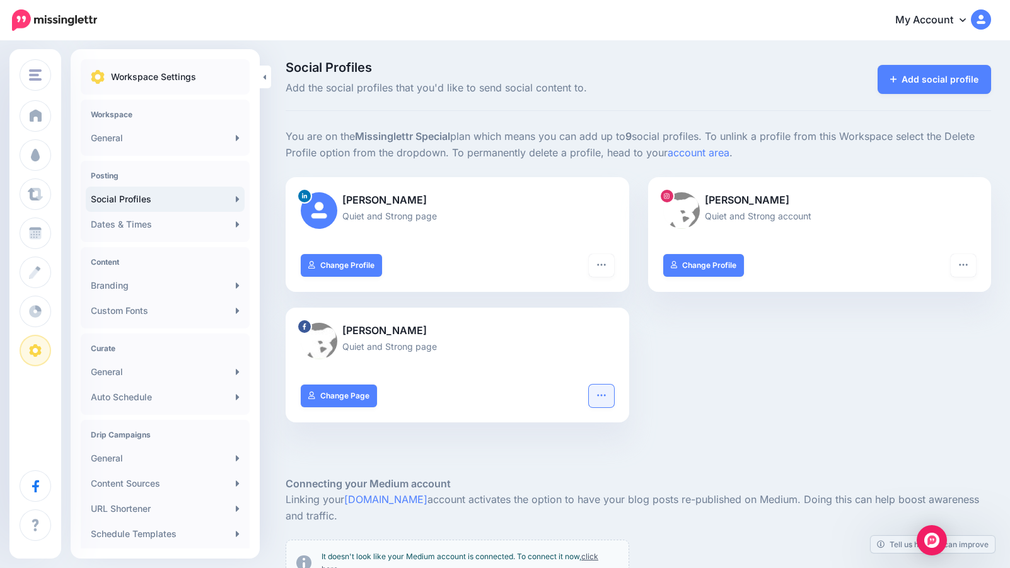
click at [598, 393] on icon "button" at bounding box center [601, 395] width 10 height 10
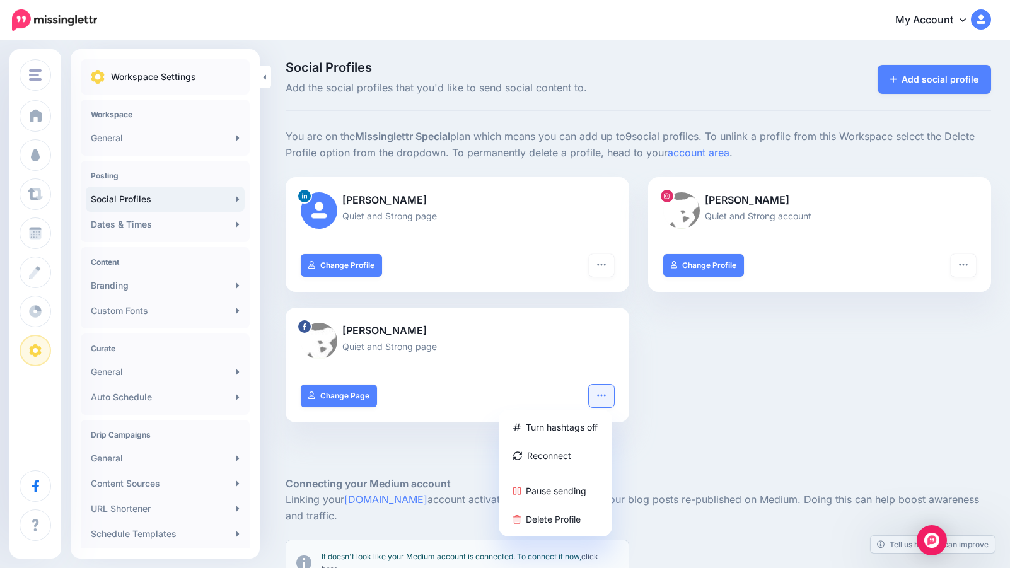
click at [689, 400] on div "David Hall Quiet and Strong page Turn hashtags on “Add URL to Comment” Off Reco…" at bounding box center [638, 307] width 724 height 261
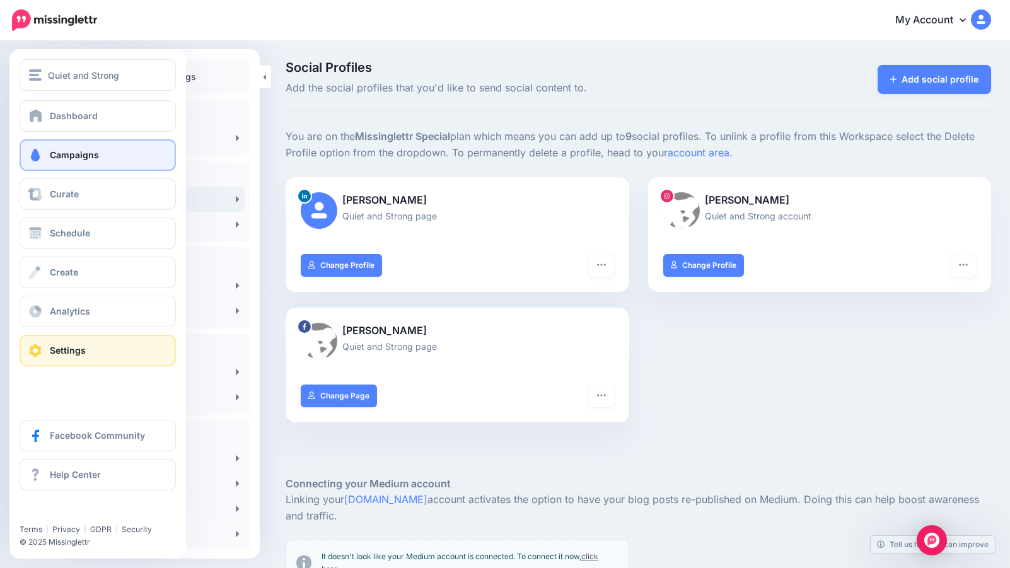
click at [84, 151] on span "Campaigns" at bounding box center [74, 154] width 49 height 11
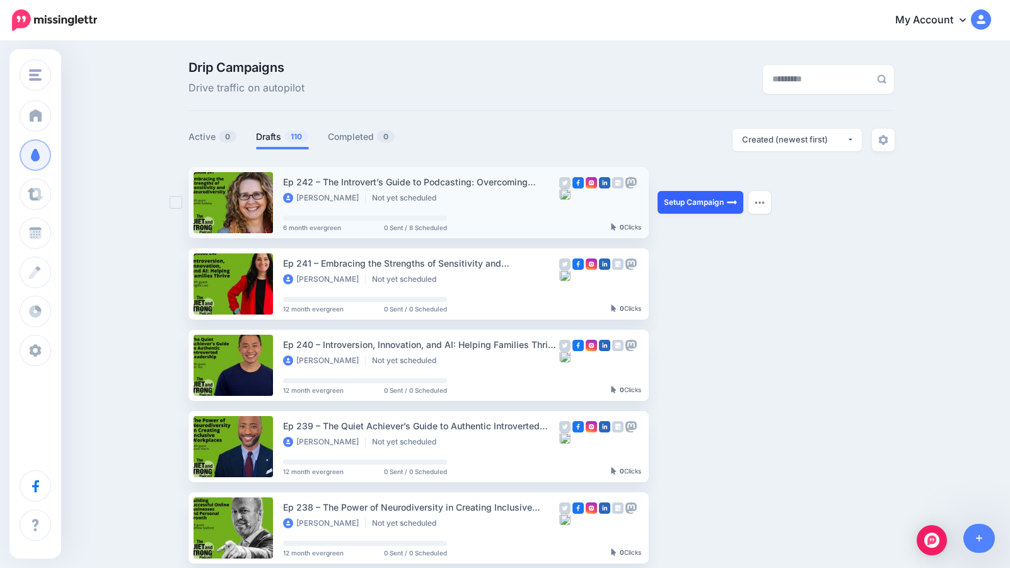
click at [692, 205] on link "Setup Campaign" at bounding box center [701, 202] width 86 height 23
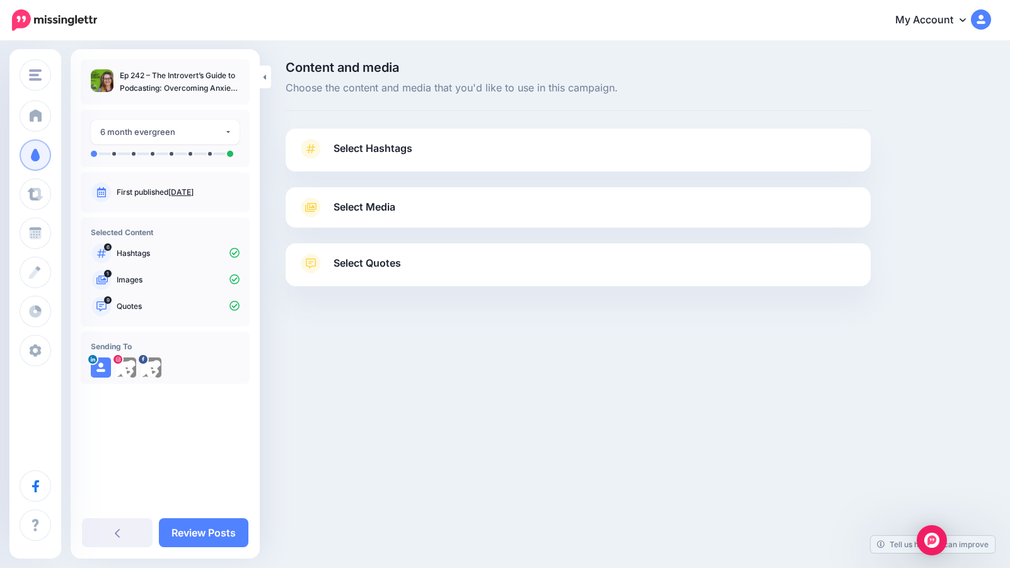
click at [382, 148] on span "Select Hashtags" at bounding box center [373, 148] width 79 height 17
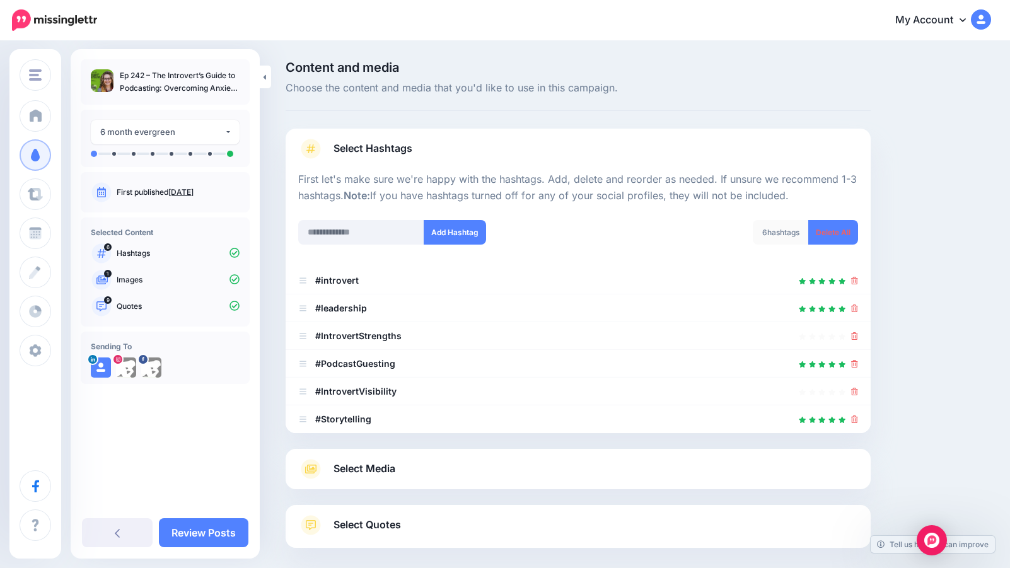
click at [376, 464] on span "Select Media" at bounding box center [365, 468] width 62 height 17
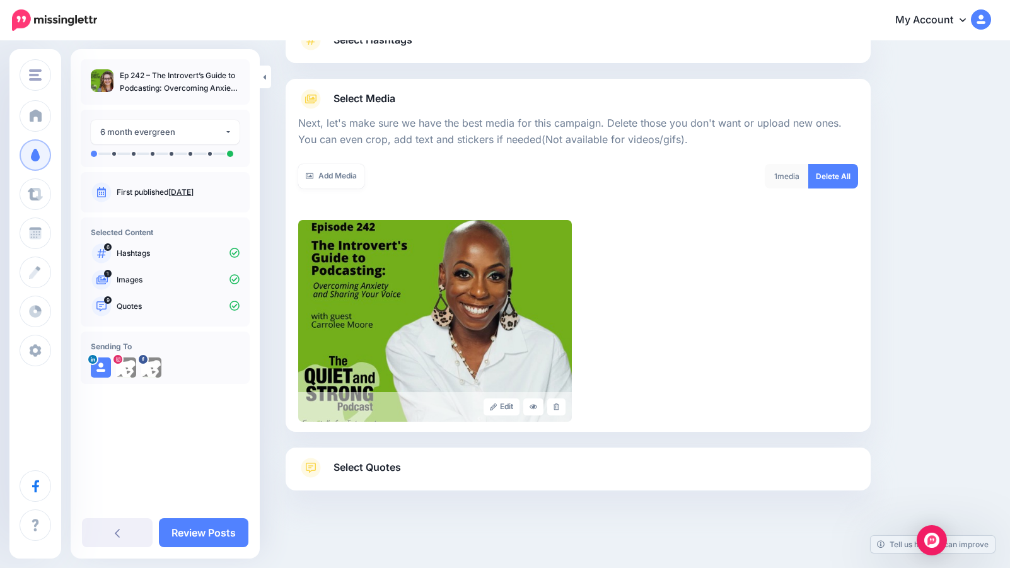
scroll to position [113, 0]
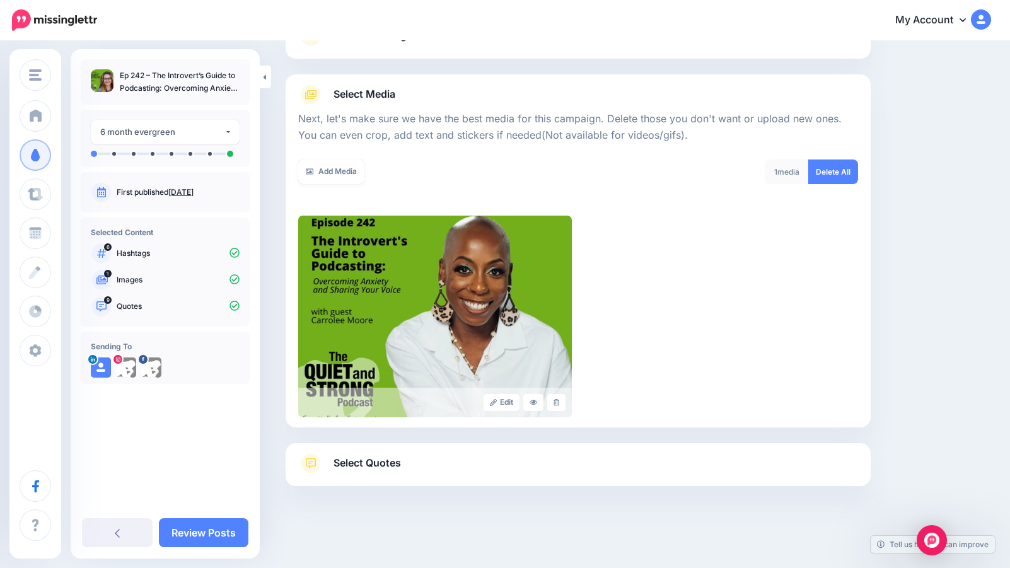
click at [374, 462] on span "Select Quotes" at bounding box center [367, 463] width 67 height 17
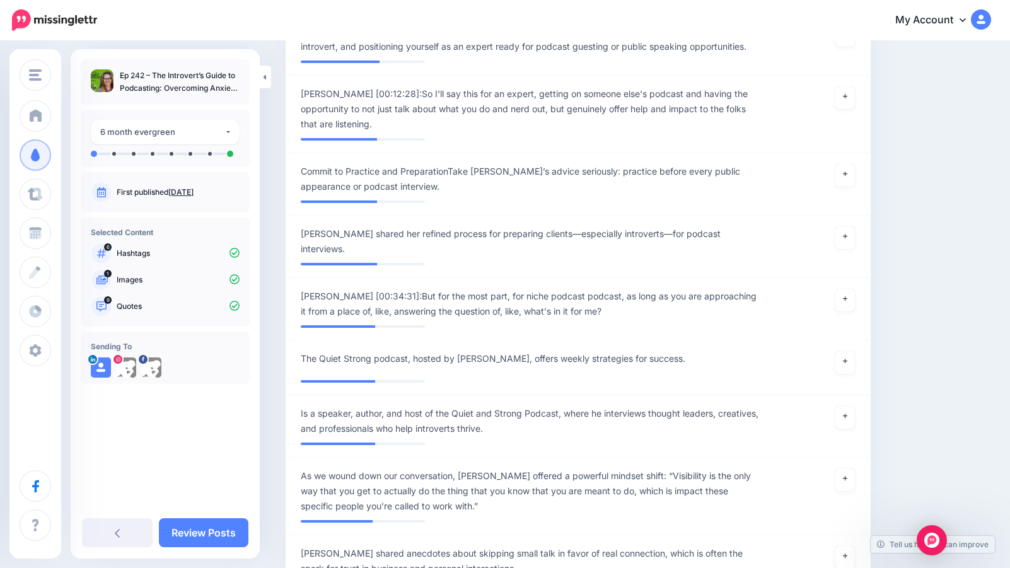
scroll to position [1847, 0]
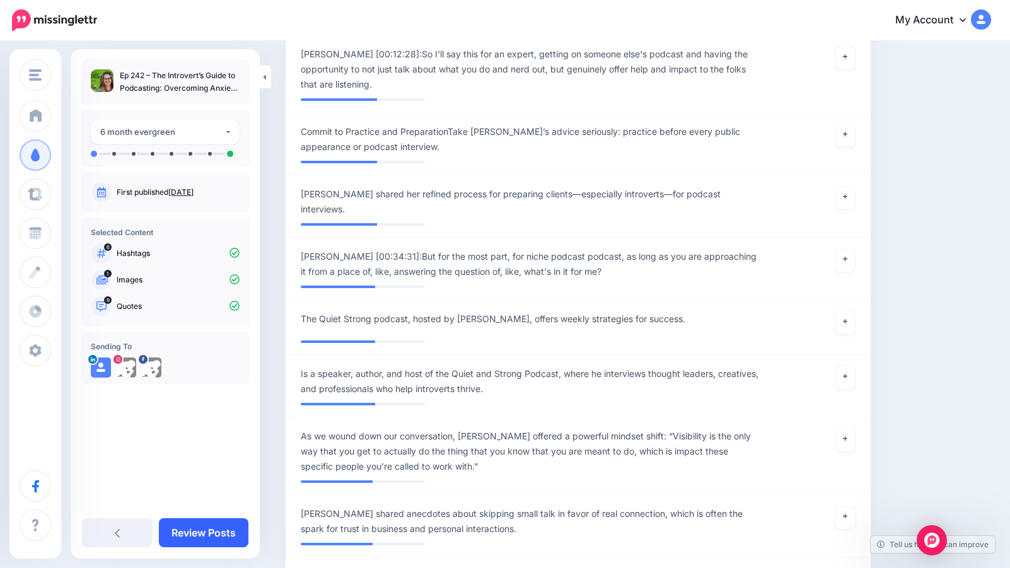
click at [214, 526] on link "Review Posts" at bounding box center [204, 532] width 90 height 29
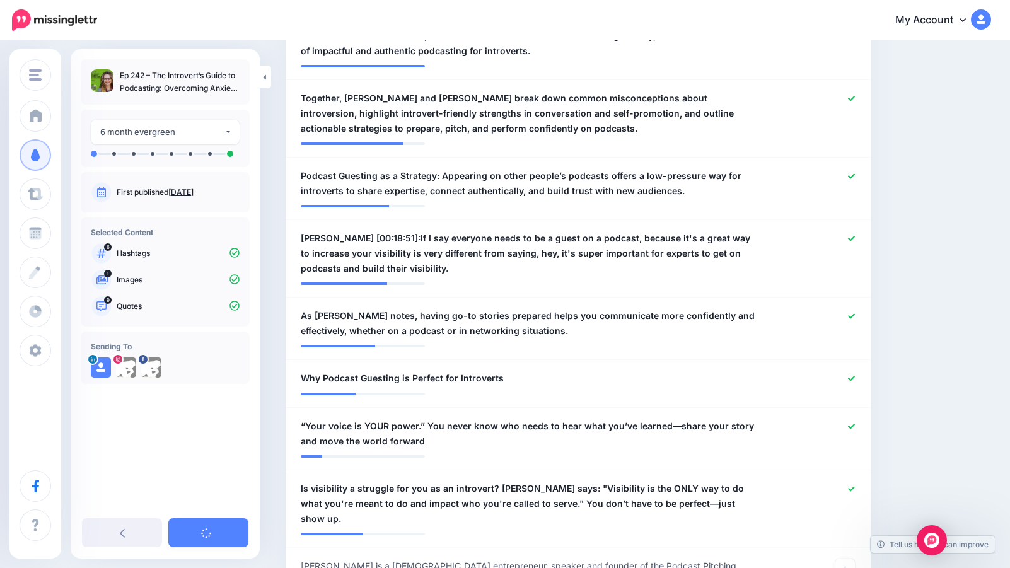
scroll to position [455, 0]
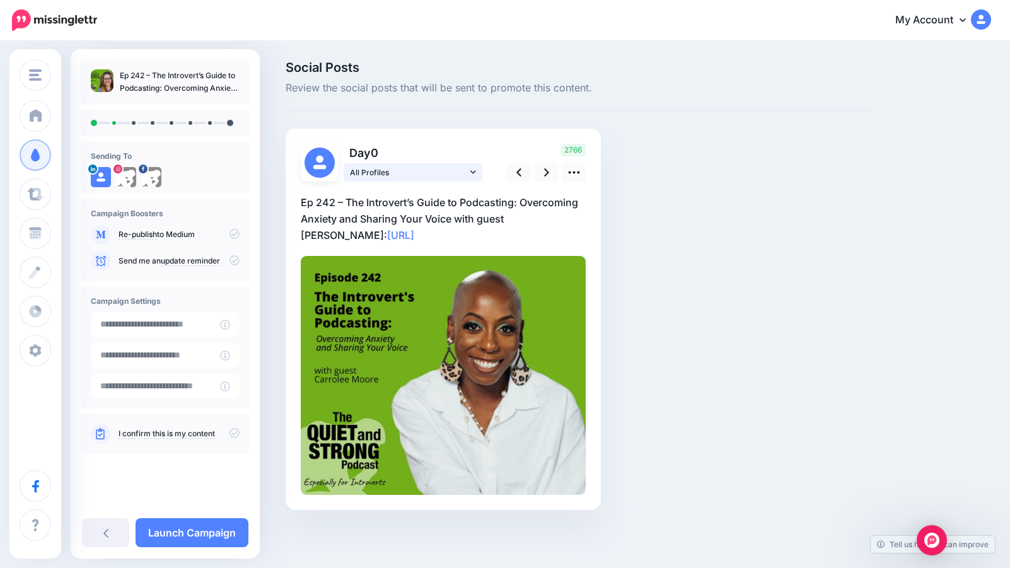
click at [470, 170] on icon at bounding box center [473, 172] width 6 height 9
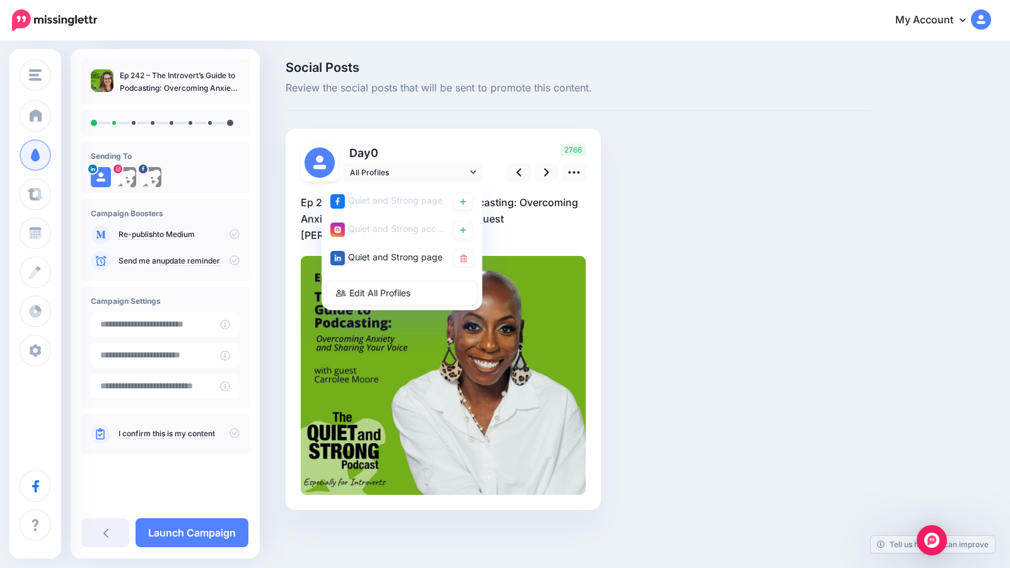
click at [489, 147] on div "Day 0 All Profiles" at bounding box center [392, 163] width 202 height 38
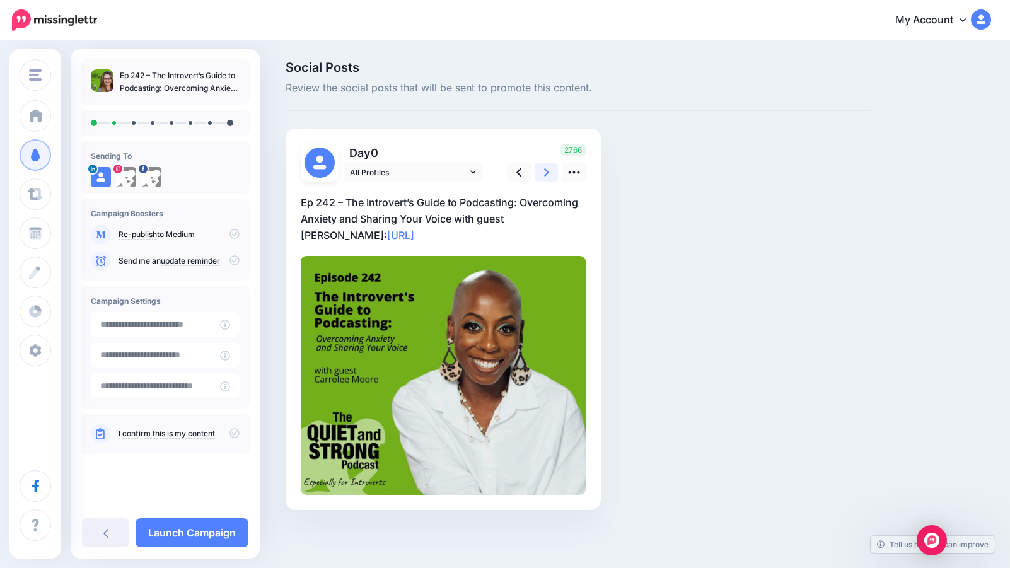
click at [545, 174] on icon at bounding box center [546, 172] width 5 height 13
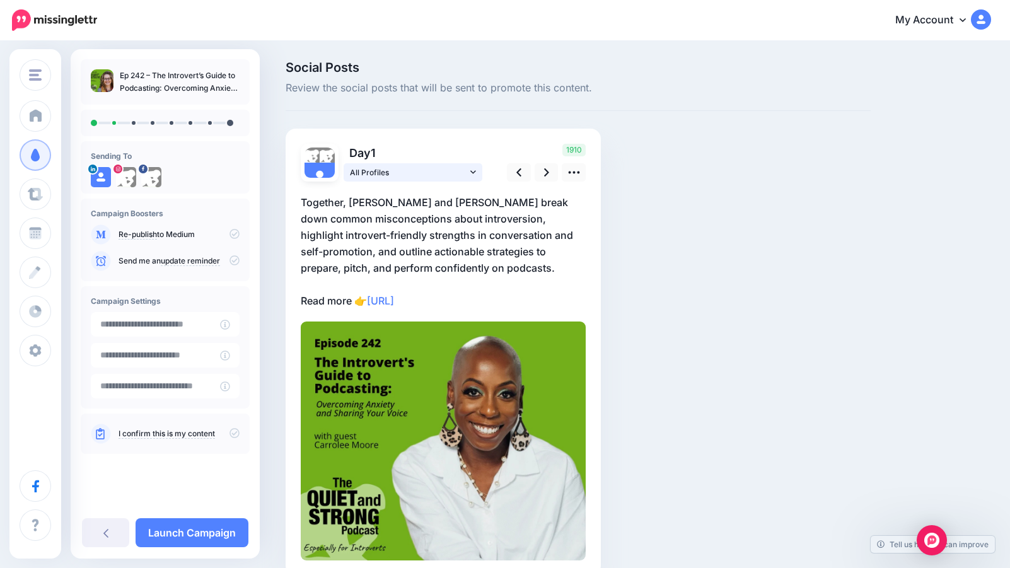
click at [467, 168] on link "All Profiles" at bounding box center [413, 172] width 139 height 18
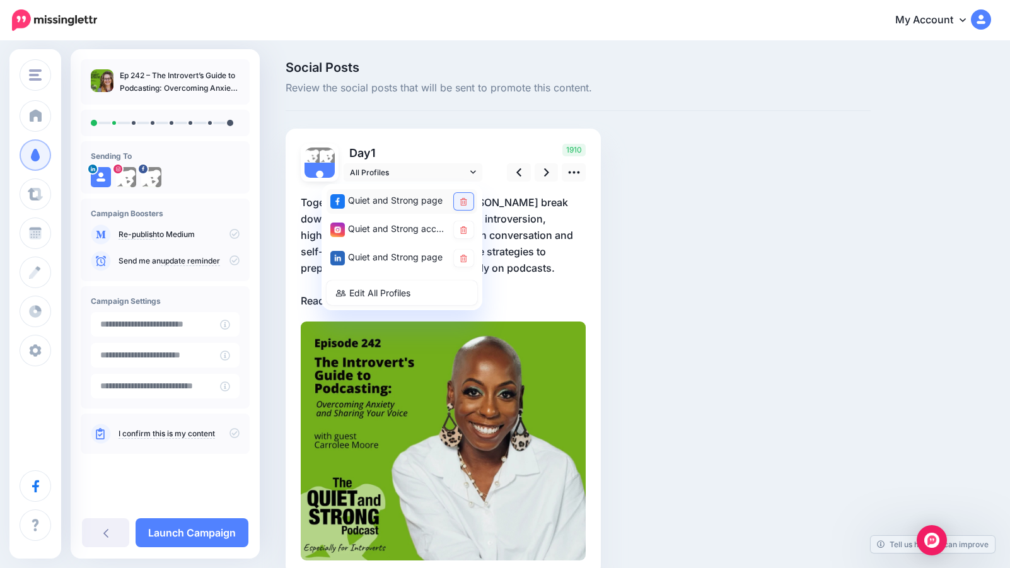
click at [460, 199] on icon at bounding box center [463, 202] width 7 height 8
click at [463, 253] on link at bounding box center [464, 258] width 20 height 17
click at [465, 230] on icon at bounding box center [463, 230] width 7 height 8
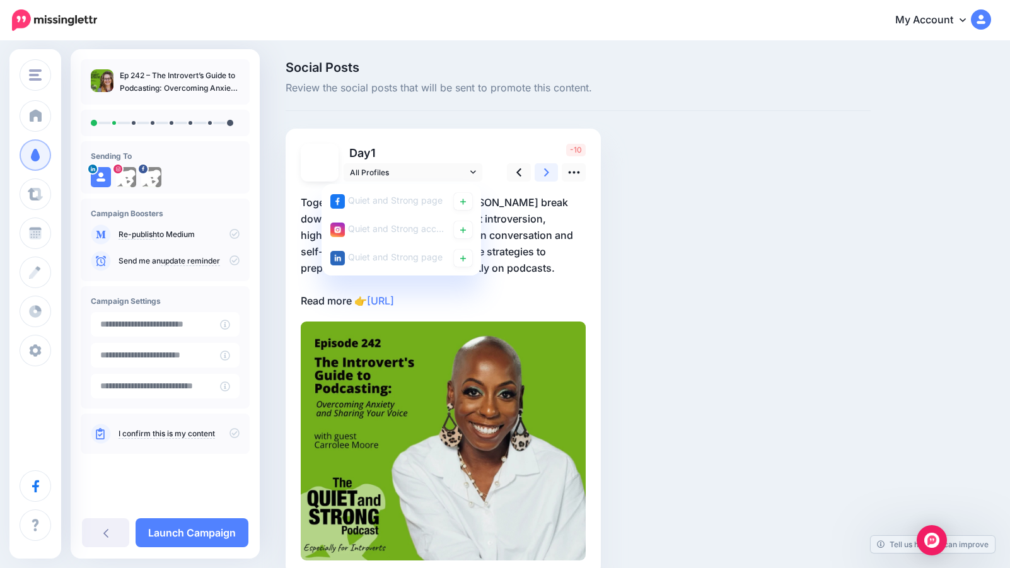
click at [549, 170] on icon at bounding box center [546, 172] width 5 height 13
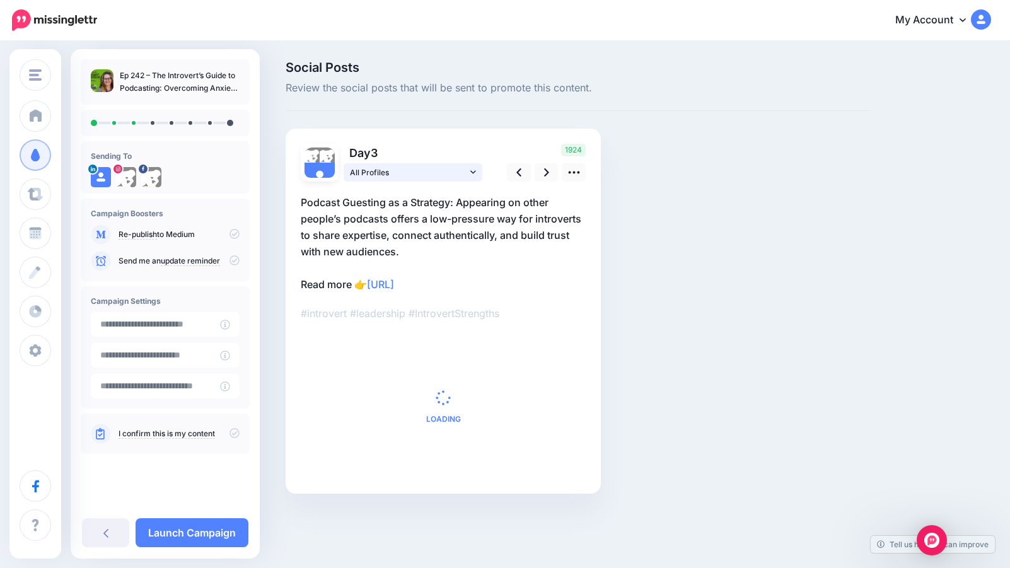
click at [476, 170] on link "All Profiles" at bounding box center [413, 172] width 139 height 18
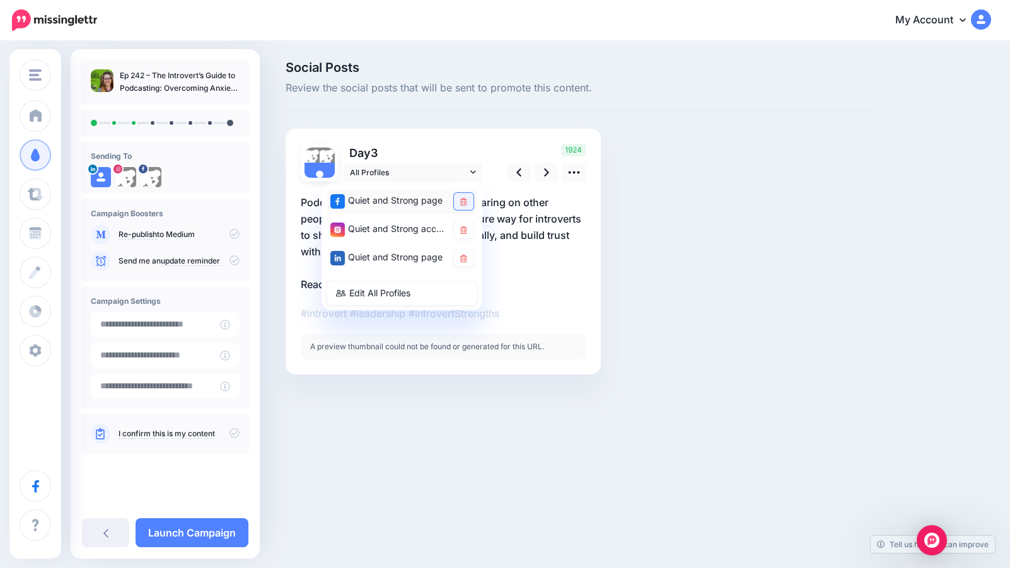
click at [465, 202] on icon at bounding box center [463, 202] width 7 height 8
click at [462, 257] on icon at bounding box center [463, 259] width 7 height 8
click at [463, 228] on icon at bounding box center [463, 230] width 7 height 8
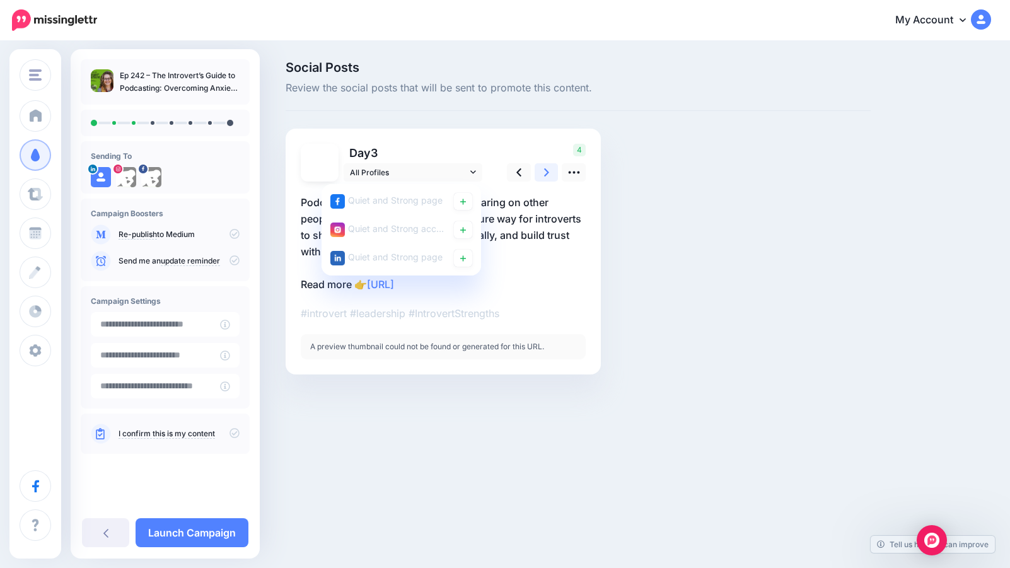
click at [552, 170] on link at bounding box center [547, 172] width 24 height 18
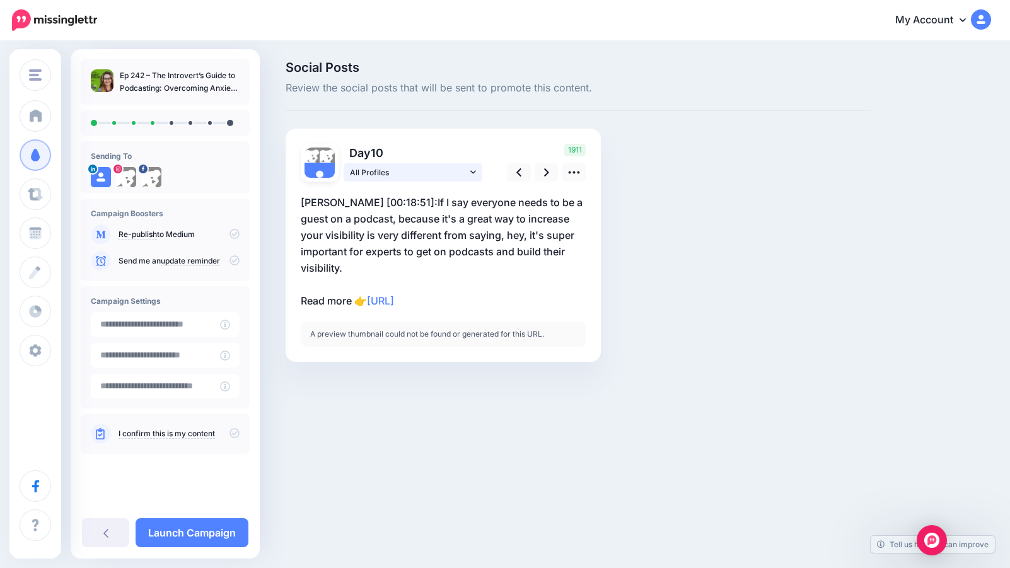
click at [475, 170] on icon at bounding box center [473, 172] width 6 height 9
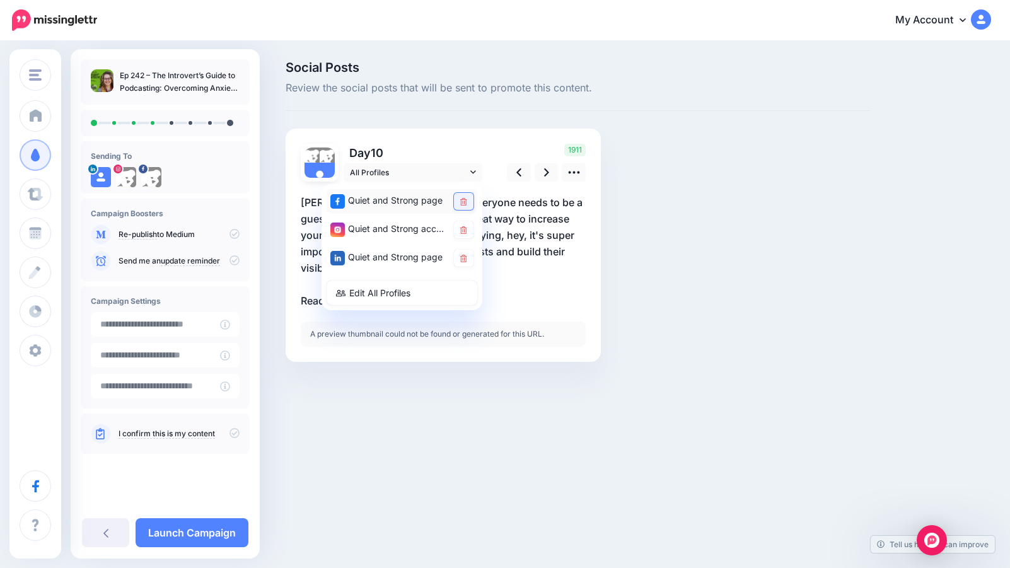
click at [468, 196] on link at bounding box center [464, 201] width 20 height 17
click at [464, 255] on icon at bounding box center [463, 259] width 7 height 8
click at [461, 228] on icon at bounding box center [463, 230] width 7 height 8
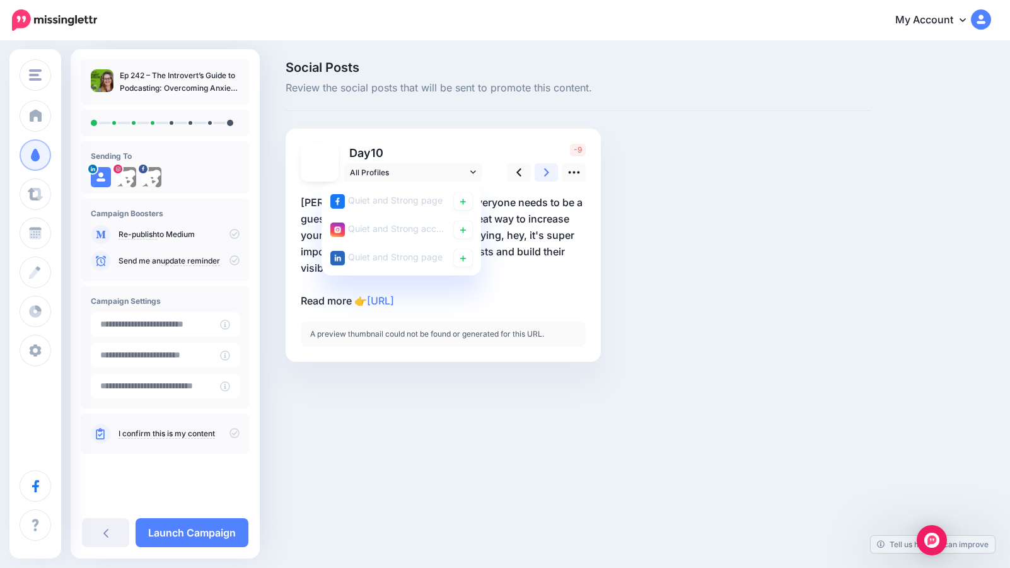
click at [547, 171] on icon at bounding box center [546, 172] width 5 height 8
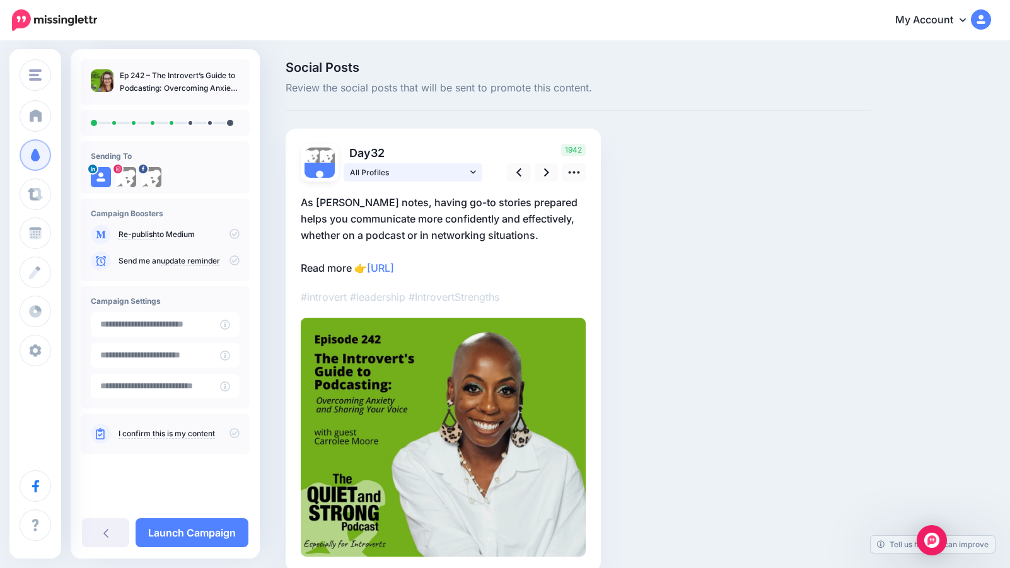
click at [476, 174] on link "All Profiles" at bounding box center [413, 172] width 139 height 18
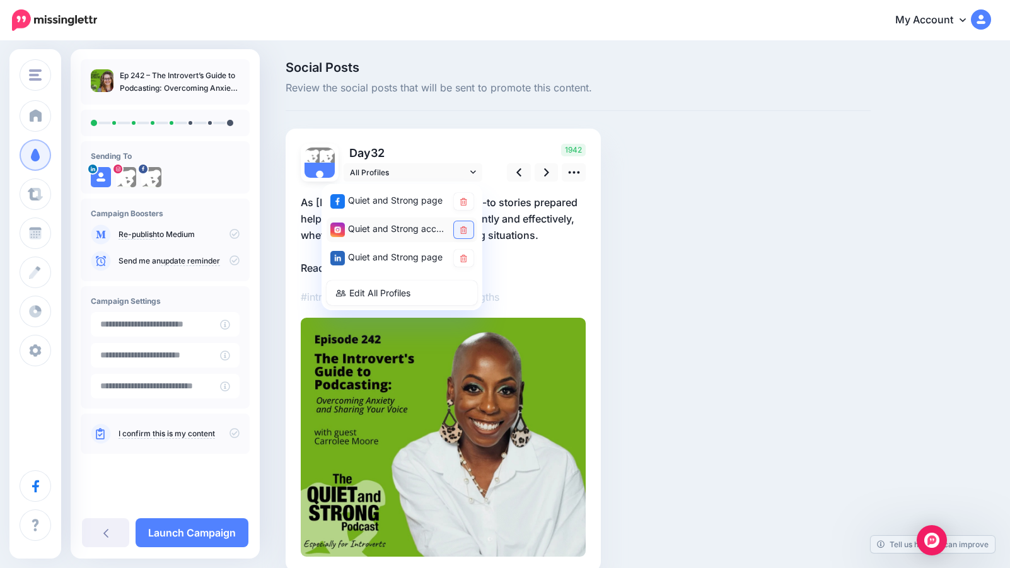
click at [465, 231] on icon at bounding box center [463, 230] width 7 height 8
click at [465, 201] on icon at bounding box center [463, 202] width 7 height 8
click at [564, 250] on p "As [PERSON_NAME] notes, having go-to stories prepared helps you communicate mor…" at bounding box center [443, 235] width 285 height 82
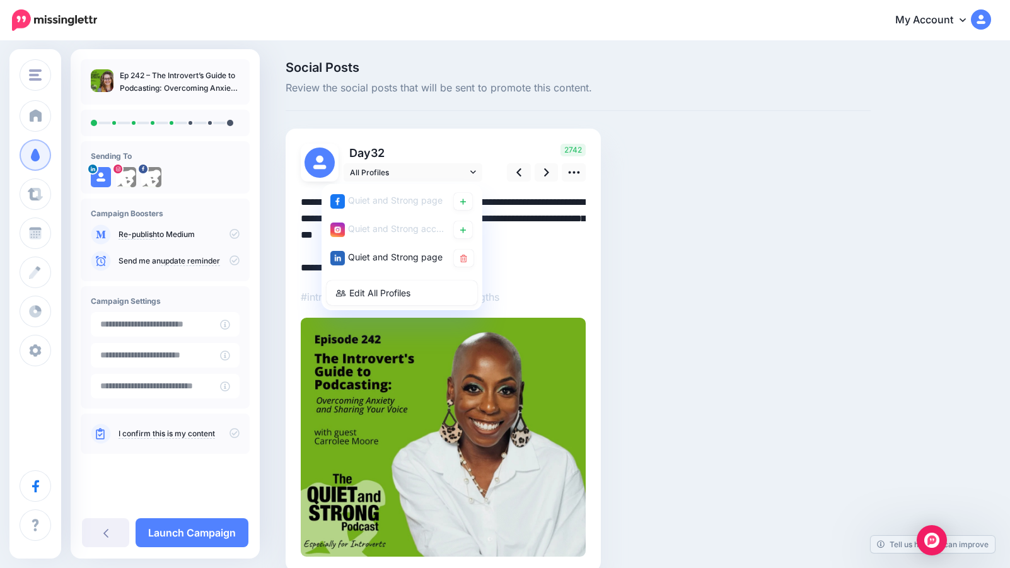
click at [496, 142] on div "Day 32 All Profiles" at bounding box center [443, 350] width 315 height 443
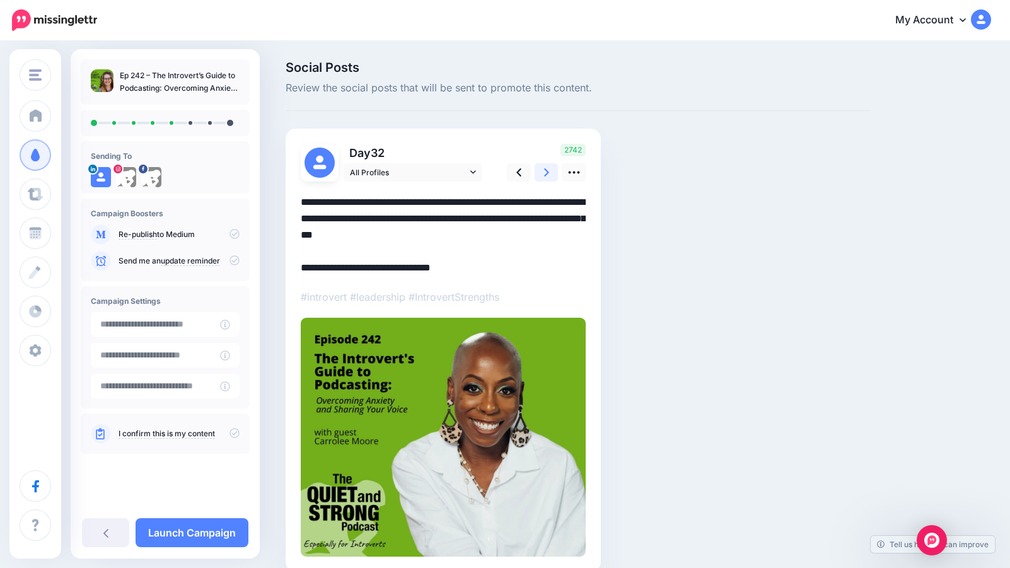
click at [550, 168] on link at bounding box center [547, 172] width 24 height 18
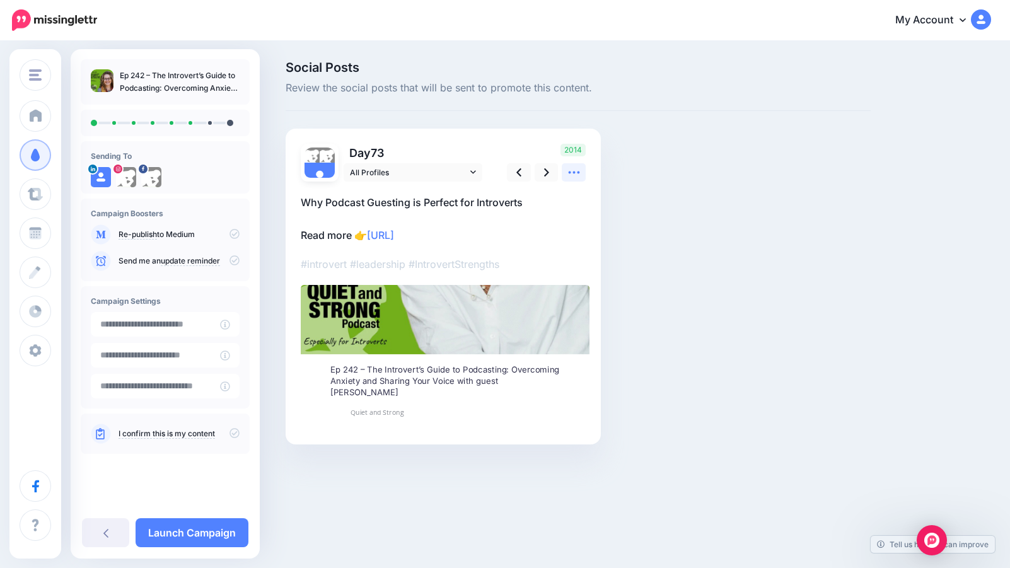
click at [577, 171] on icon at bounding box center [573, 172] width 11 height 3
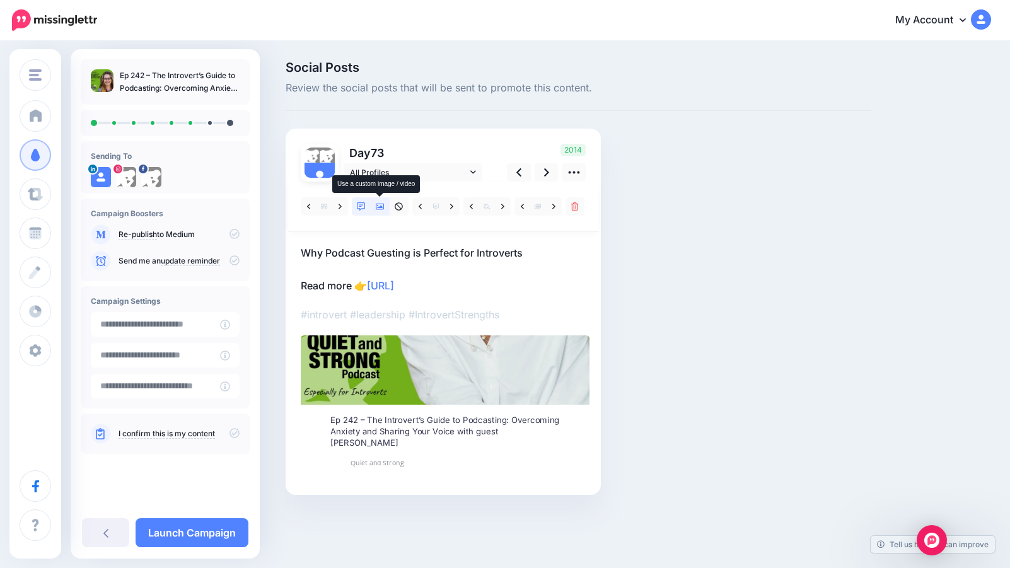
click at [379, 205] on icon at bounding box center [380, 206] width 9 height 9
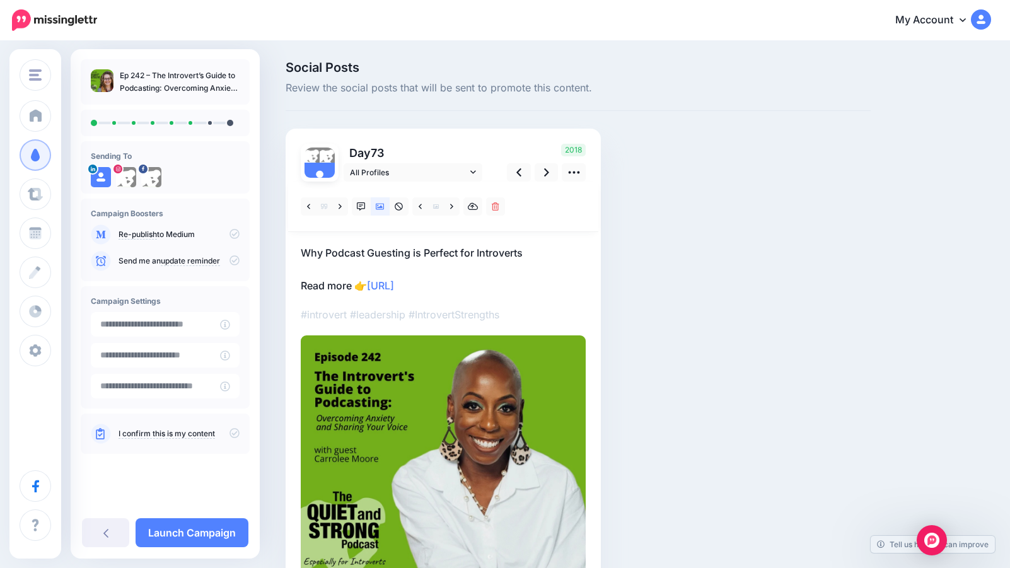
click at [545, 276] on p "Why Podcast Guesting is Perfect for Introverts Read more 👉 [URL]" at bounding box center [443, 269] width 285 height 49
click at [548, 171] on icon at bounding box center [546, 172] width 5 height 13
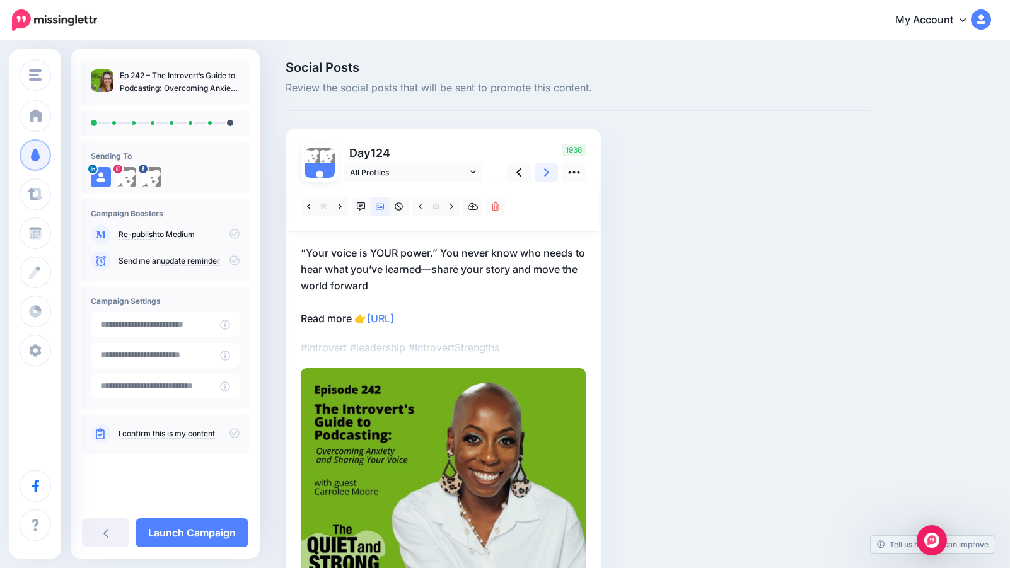
click at [547, 174] on icon at bounding box center [546, 172] width 5 height 8
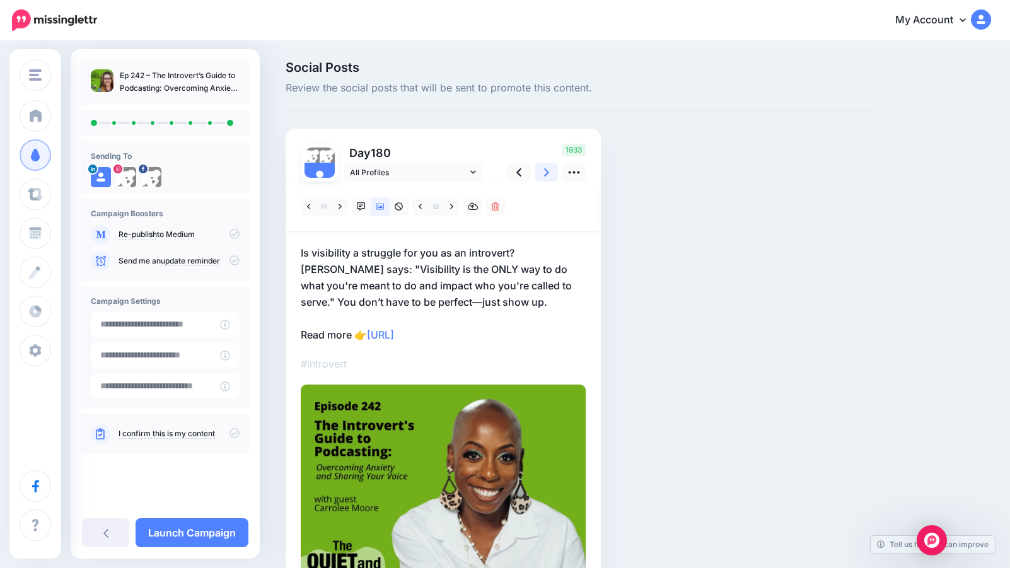
click at [547, 170] on icon at bounding box center [546, 172] width 5 height 13
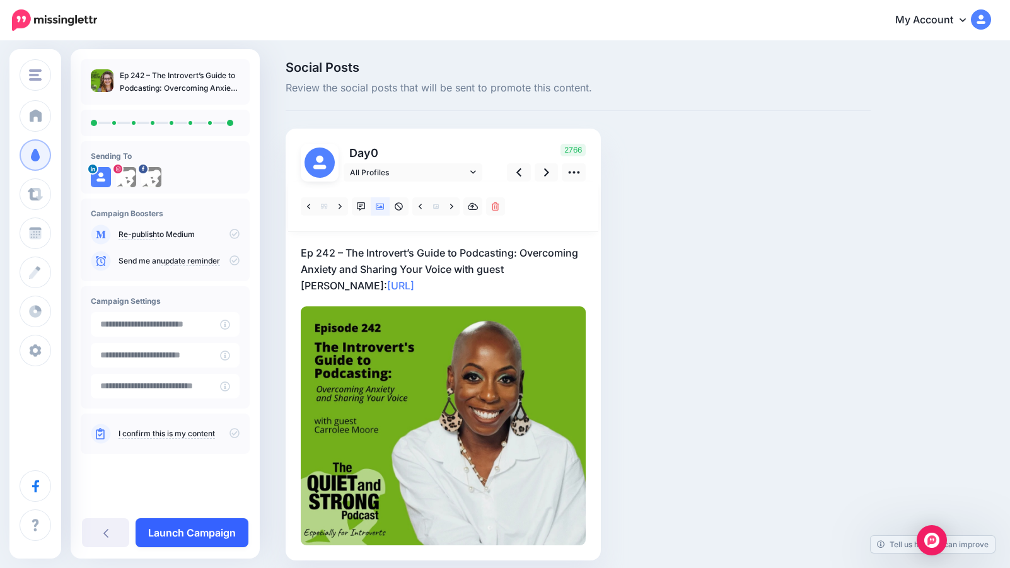
click at [180, 533] on link "Launch Campaign" at bounding box center [192, 532] width 113 height 29
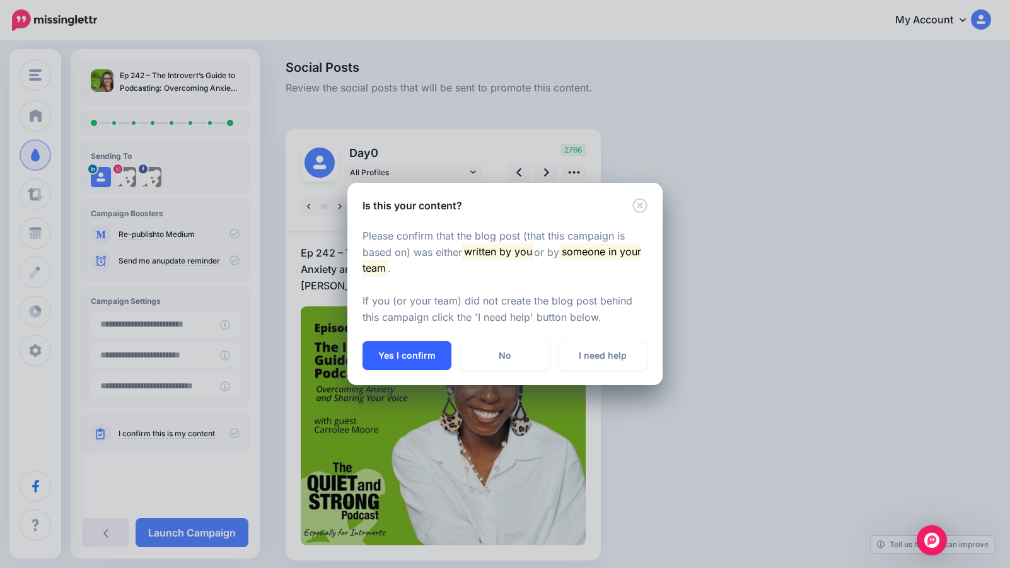
click at [405, 351] on button "Yes I confirm" at bounding box center [407, 355] width 89 height 29
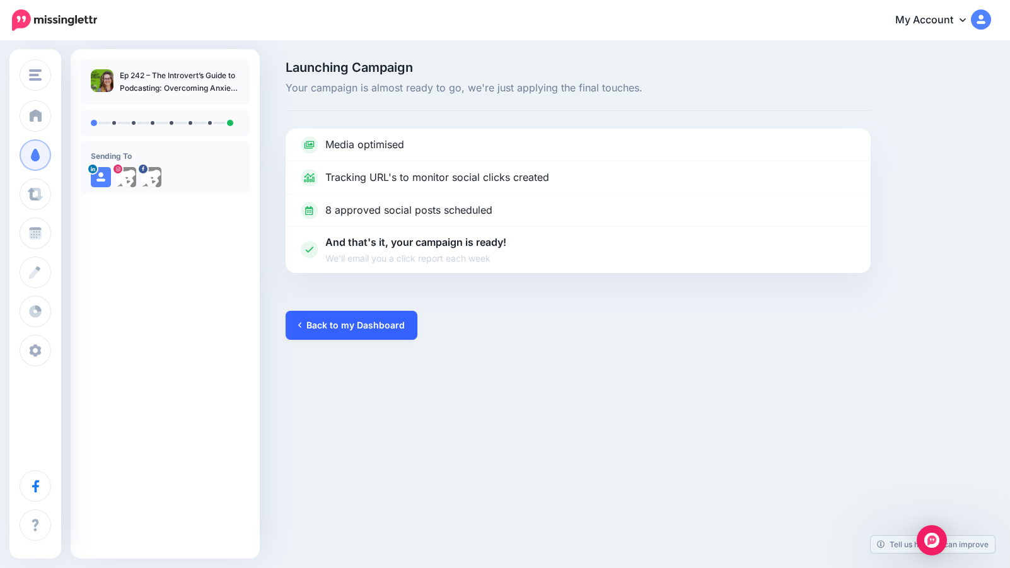
click at [369, 320] on link "Back to my Dashboard" at bounding box center [352, 325] width 132 height 29
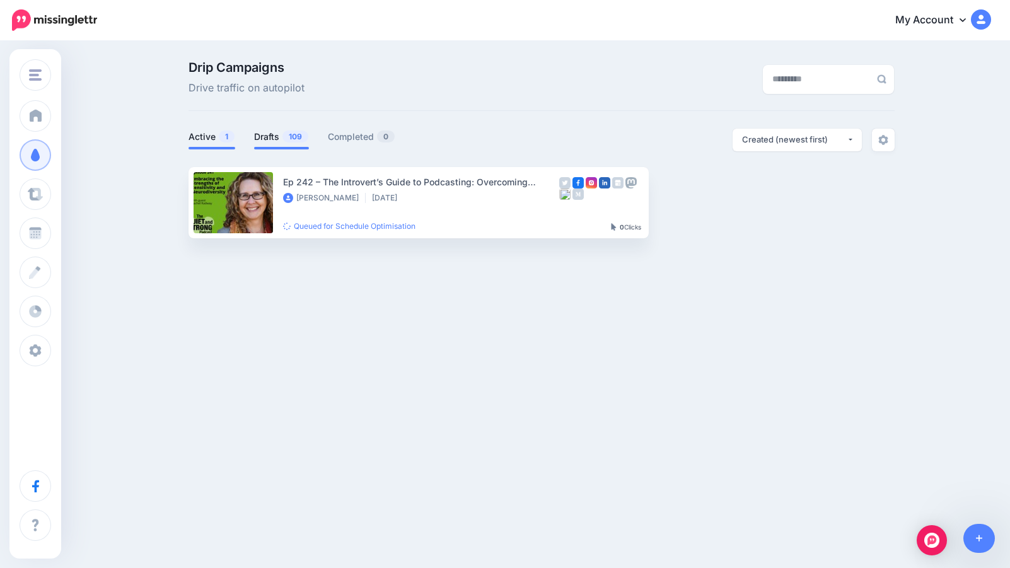
click at [257, 133] on link "Drafts 109" at bounding box center [281, 136] width 55 height 15
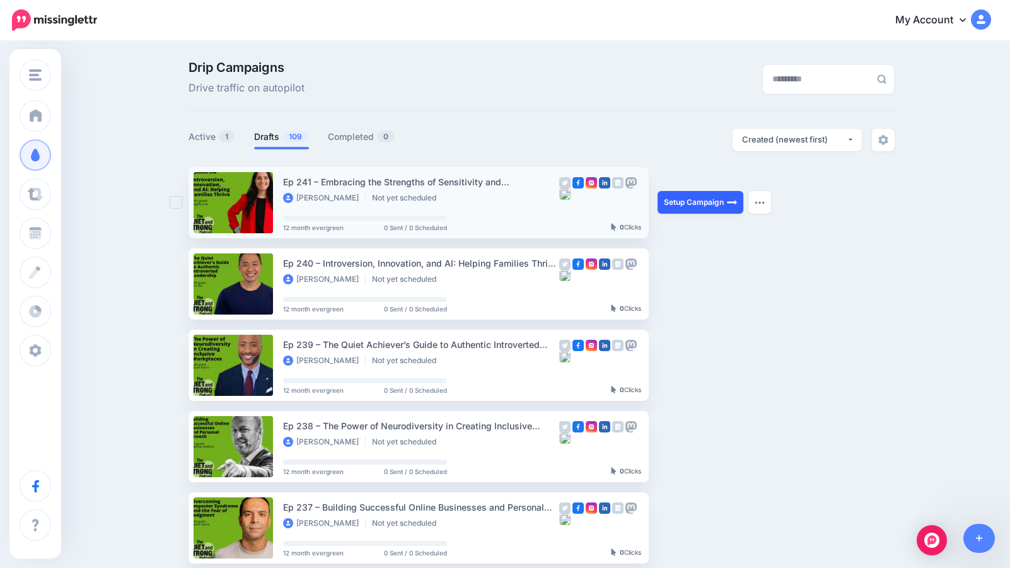
click at [692, 202] on link "Setup Campaign" at bounding box center [701, 202] width 86 height 23
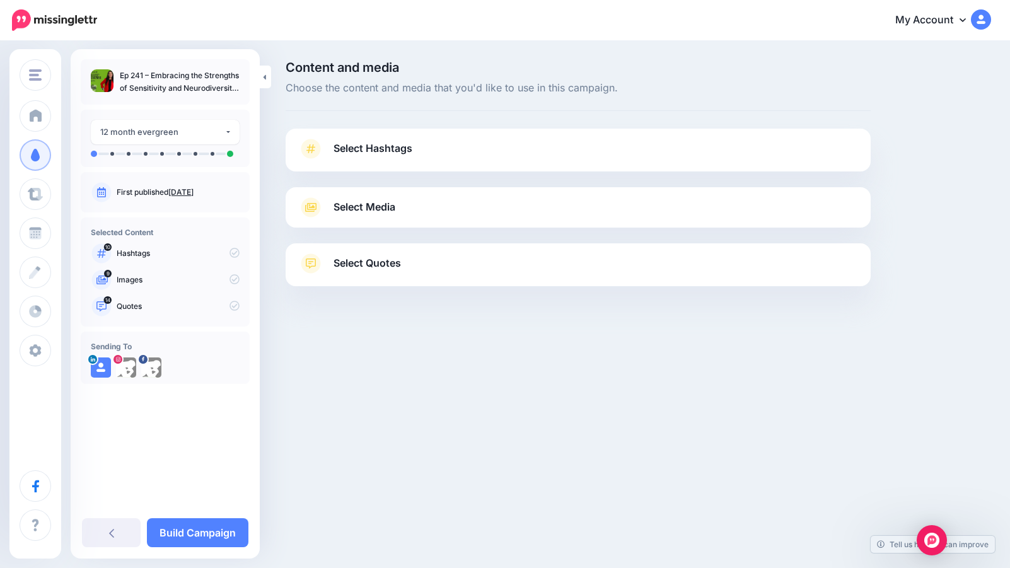
click at [373, 208] on span "Select Media" at bounding box center [365, 207] width 62 height 17
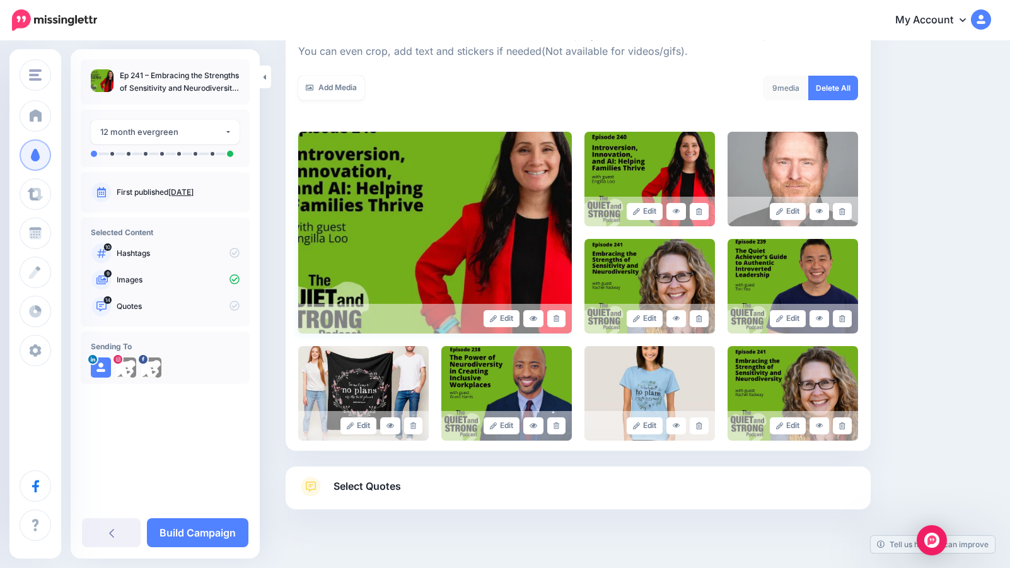
scroll to position [197, 0]
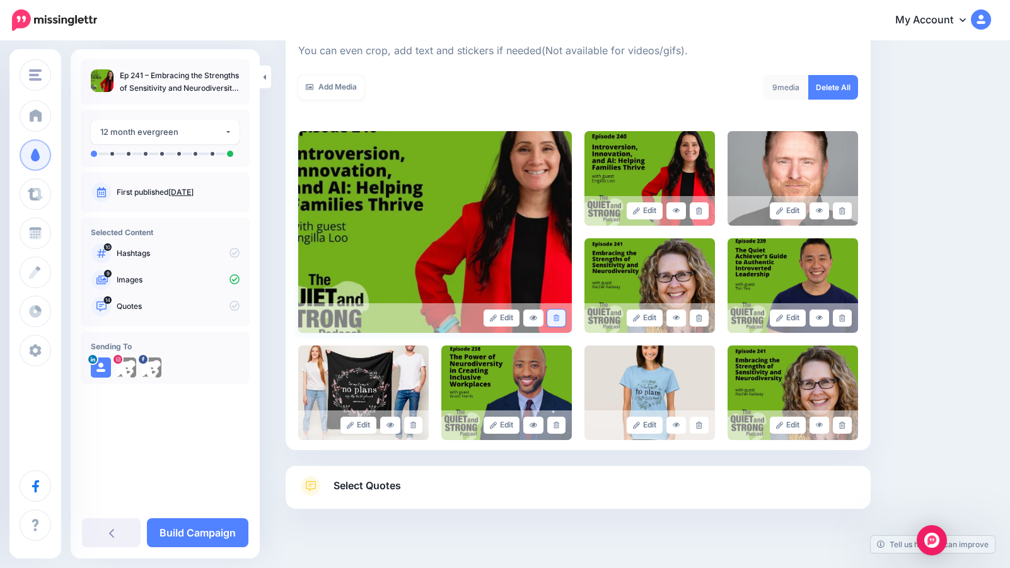
click at [556, 321] on icon at bounding box center [557, 318] width 6 height 7
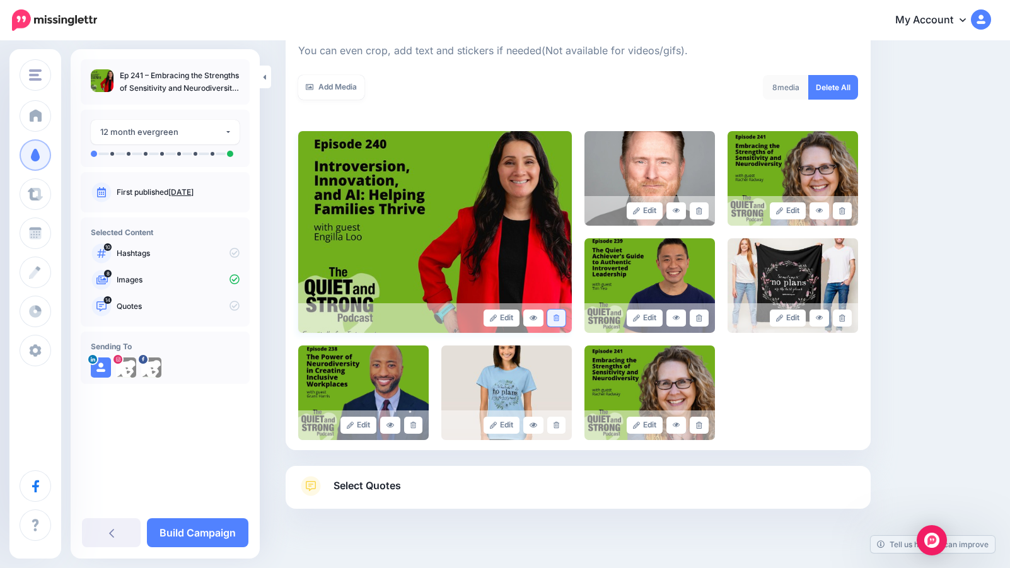
click at [555, 320] on icon at bounding box center [557, 318] width 6 height 7
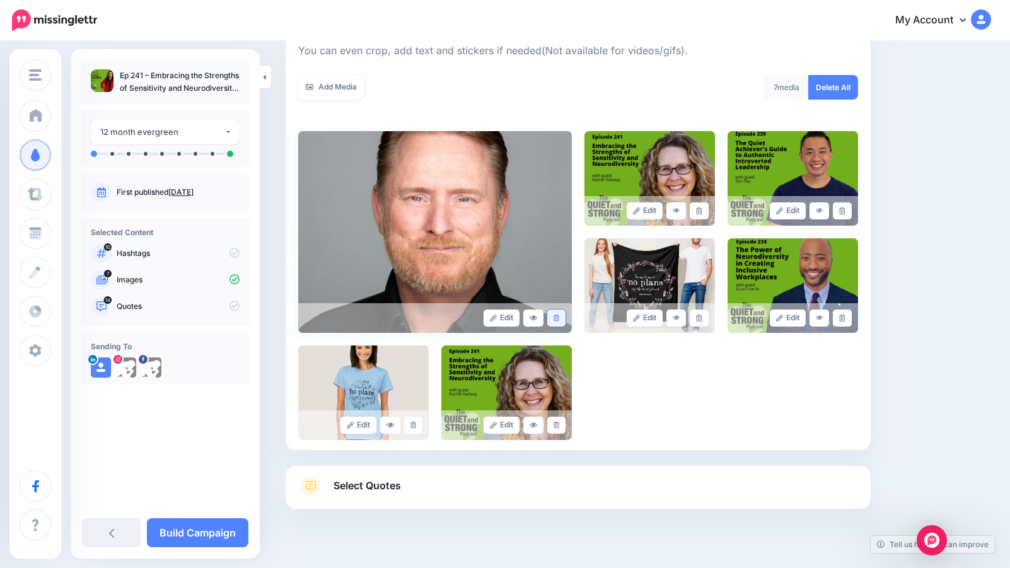
click at [555, 318] on icon at bounding box center [557, 318] width 6 height 7
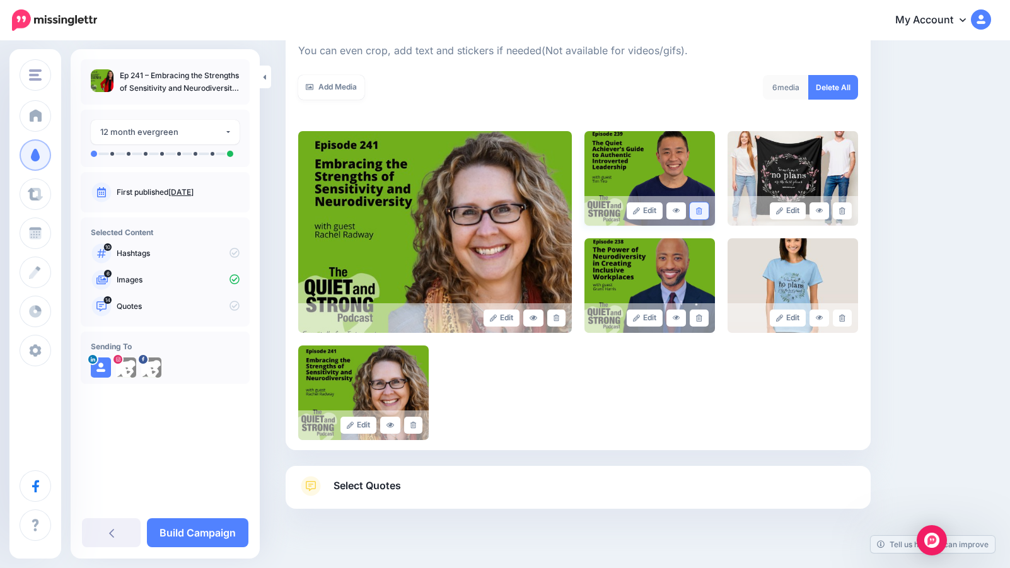
click at [701, 204] on link at bounding box center [699, 210] width 18 height 17
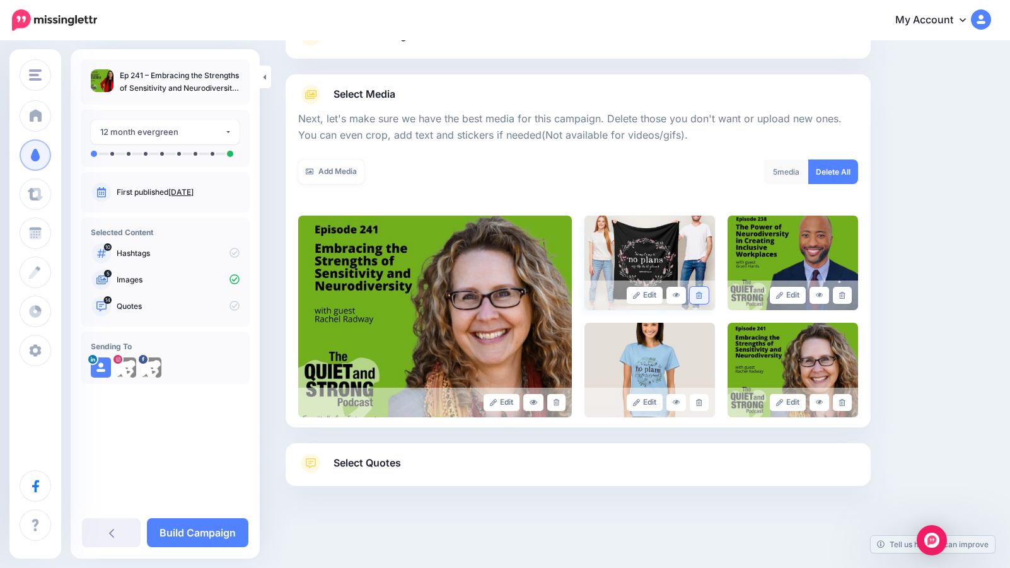
click at [702, 296] on link at bounding box center [699, 295] width 18 height 17
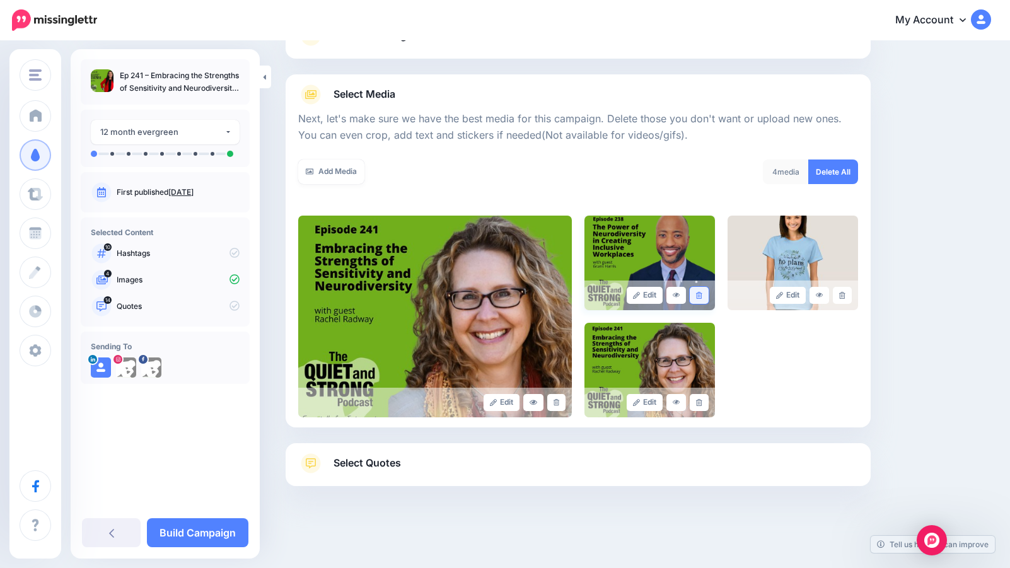
click at [704, 293] on link at bounding box center [699, 295] width 18 height 17
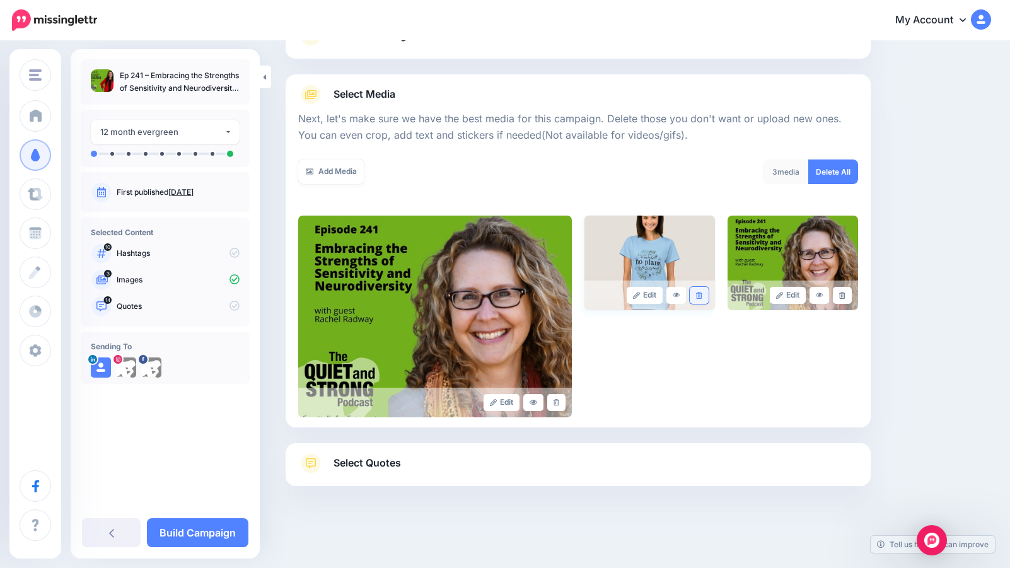
click at [699, 295] on icon at bounding box center [699, 295] width 6 height 7
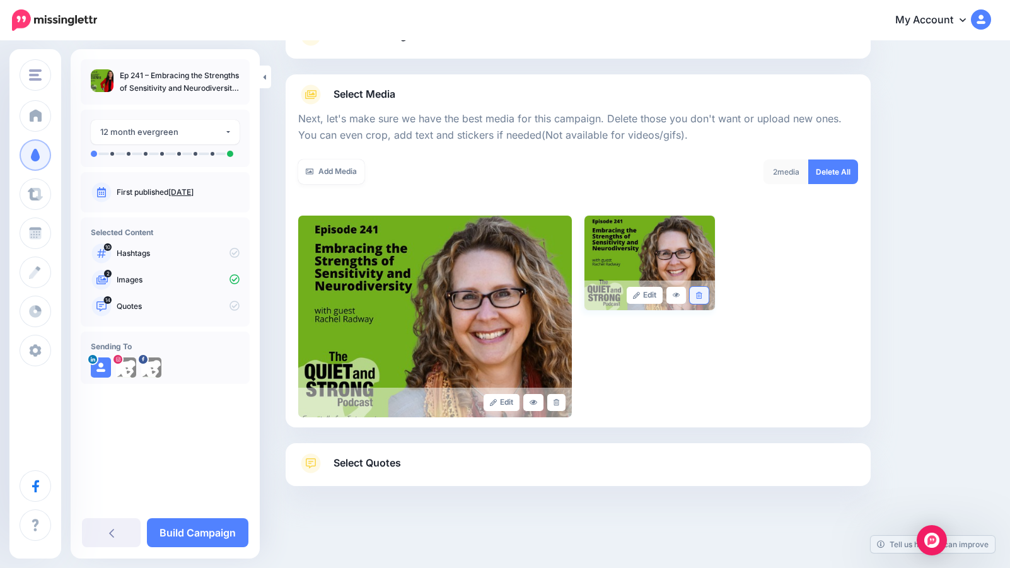
click at [702, 292] on link at bounding box center [699, 295] width 18 height 17
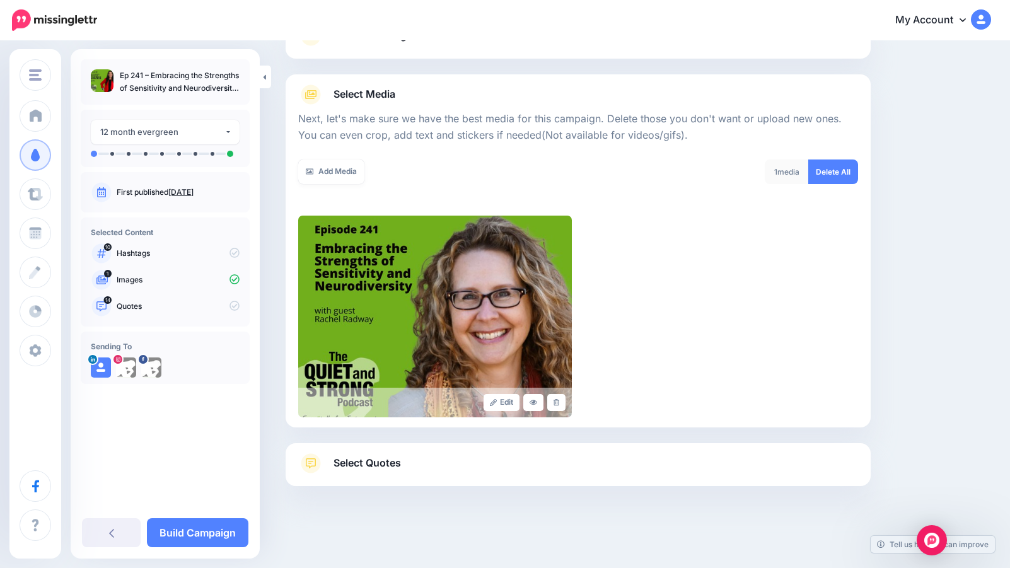
click at [364, 465] on span "Select Quotes" at bounding box center [367, 463] width 67 height 17
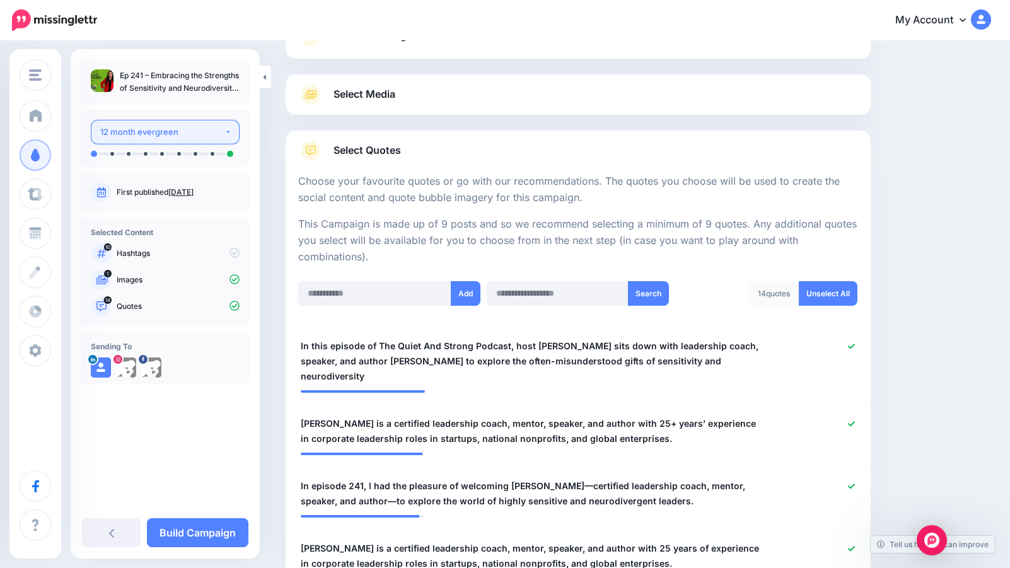
click at [215, 124] on button "12 month evergreen" at bounding box center [165, 132] width 149 height 25
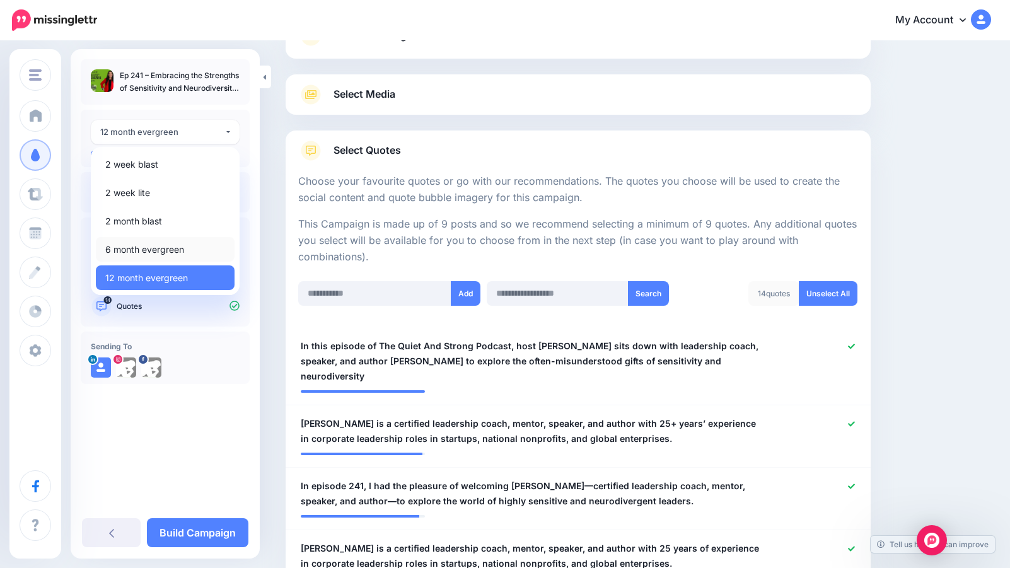
click at [169, 249] on span "6 month evergreen" at bounding box center [144, 249] width 79 height 15
select select "******"
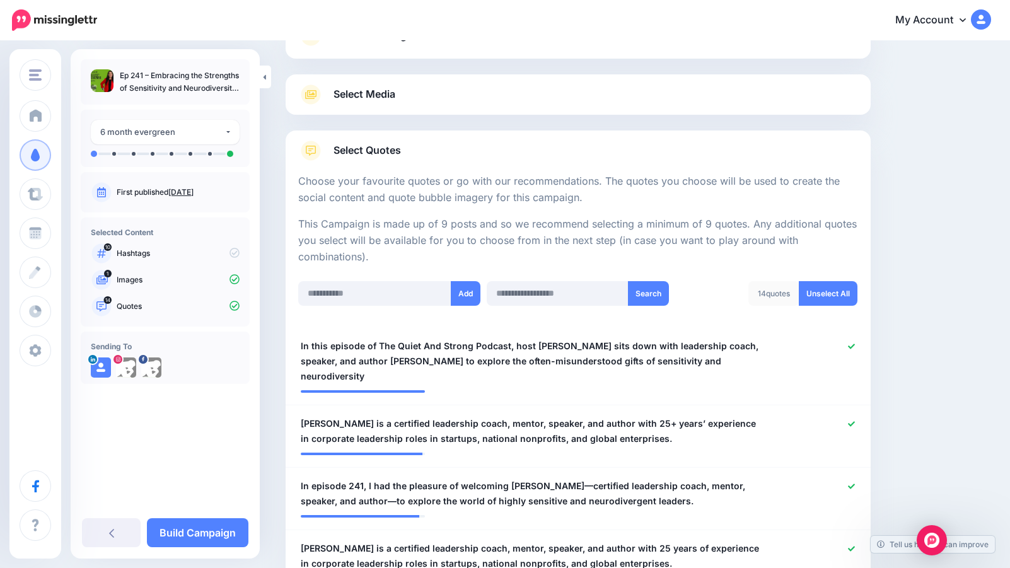
scroll to position [233, 0]
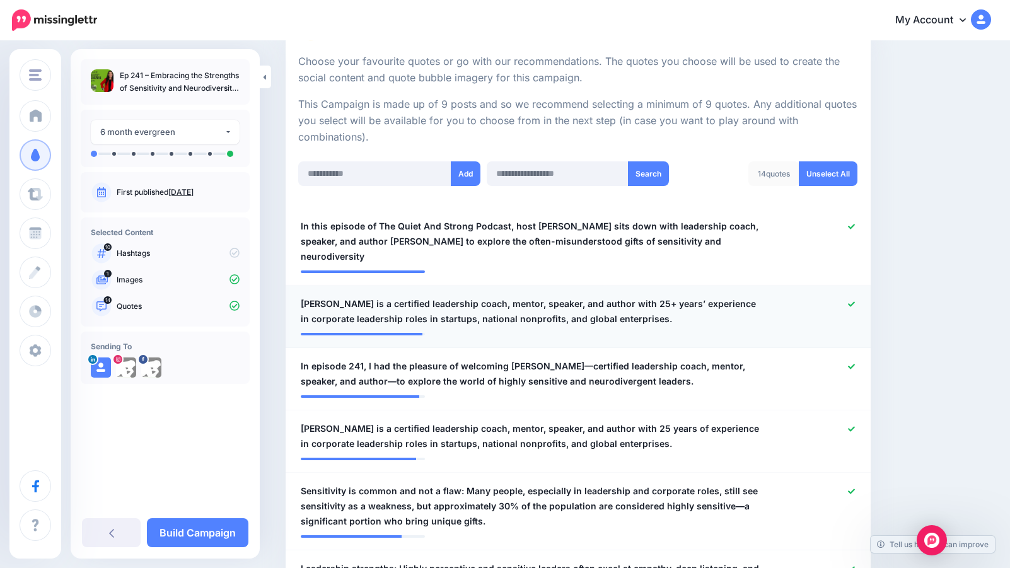
click at [854, 296] on div at bounding box center [817, 311] width 96 height 30
click at [852, 301] on icon at bounding box center [851, 303] width 7 height 5
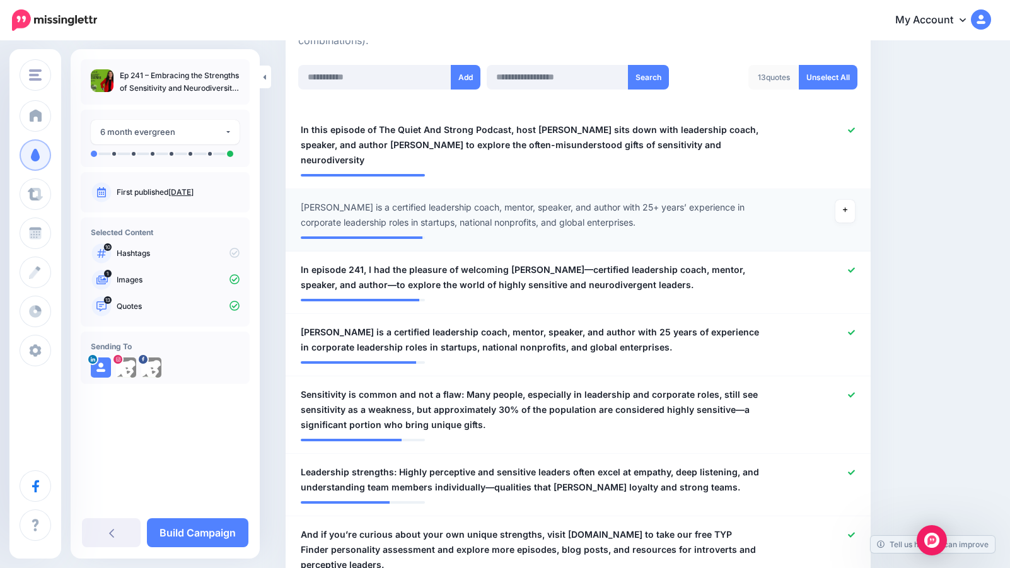
scroll to position [368, 0]
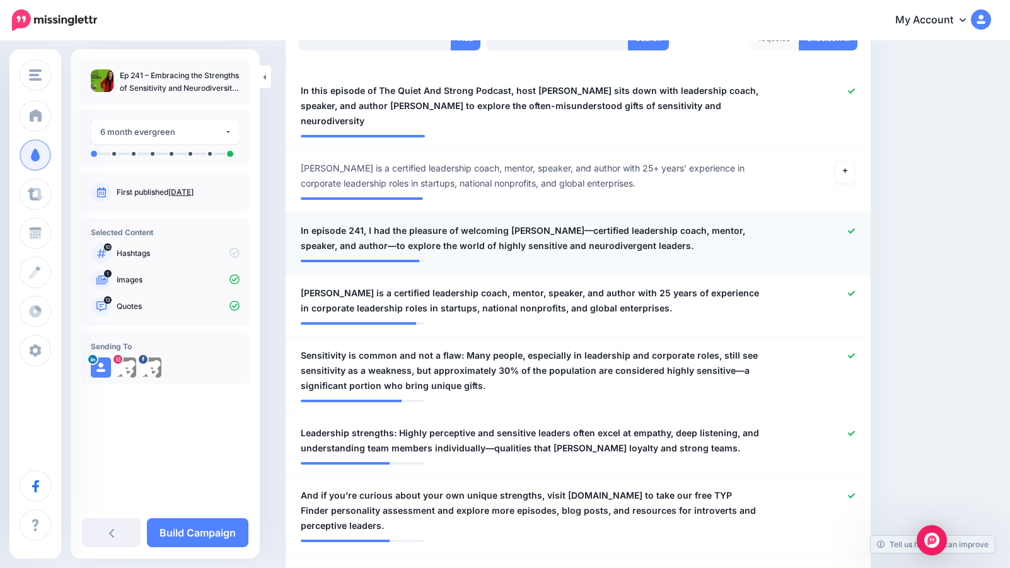
click at [851, 228] on icon at bounding box center [851, 230] width 7 height 5
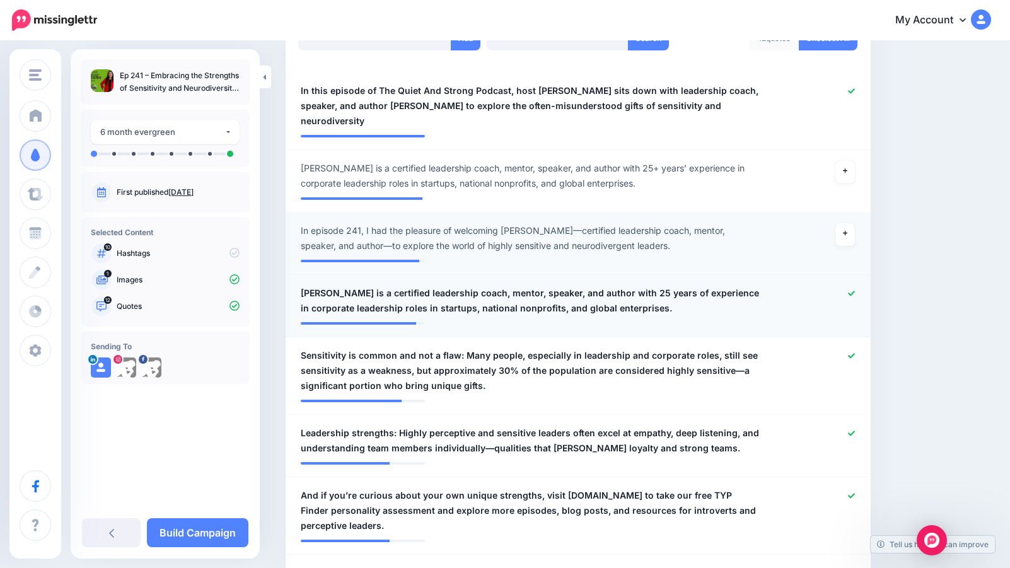
click at [850, 290] on icon at bounding box center [851, 293] width 7 height 7
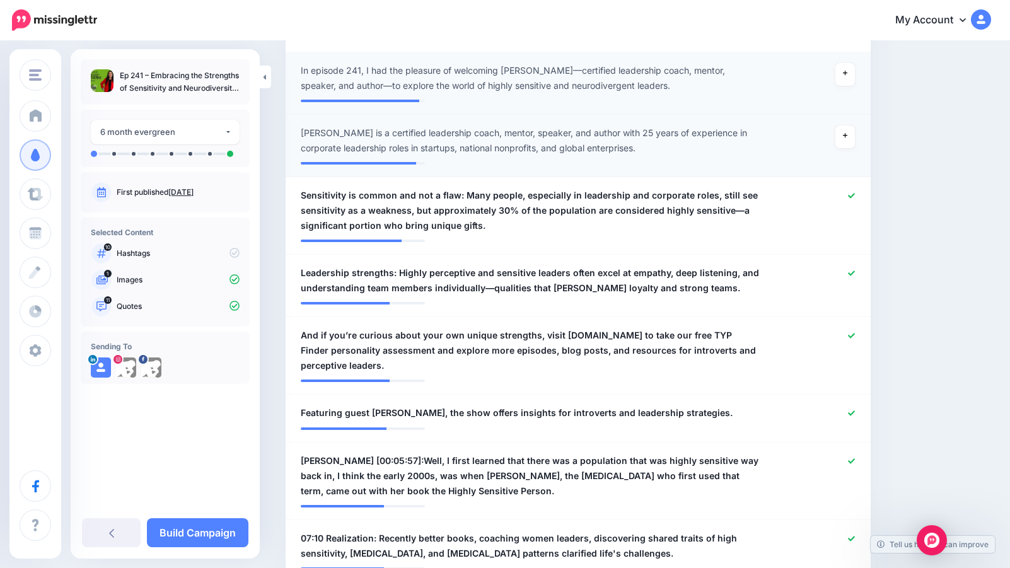
scroll to position [529, 0]
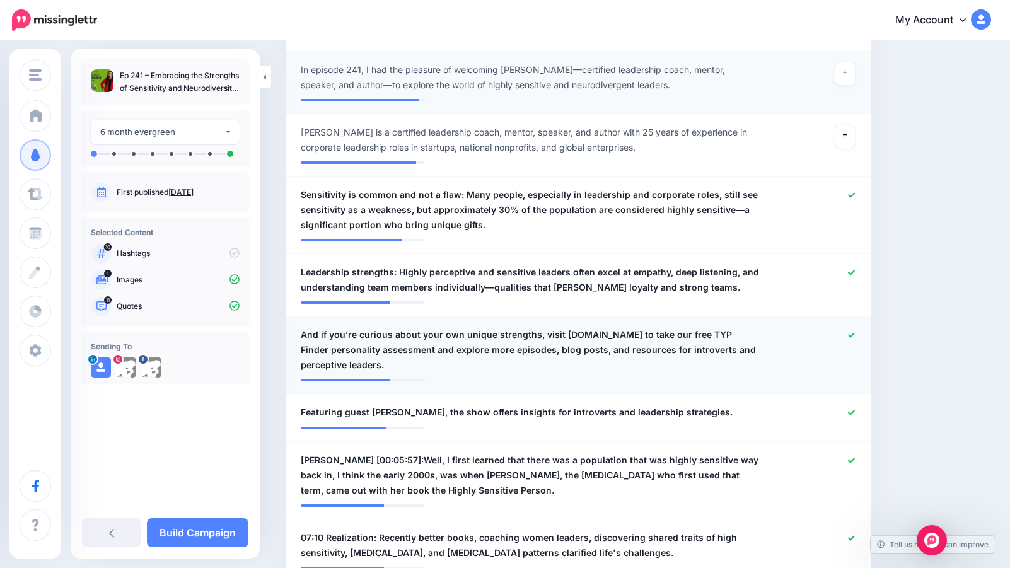
click at [854, 332] on icon at bounding box center [851, 335] width 7 height 7
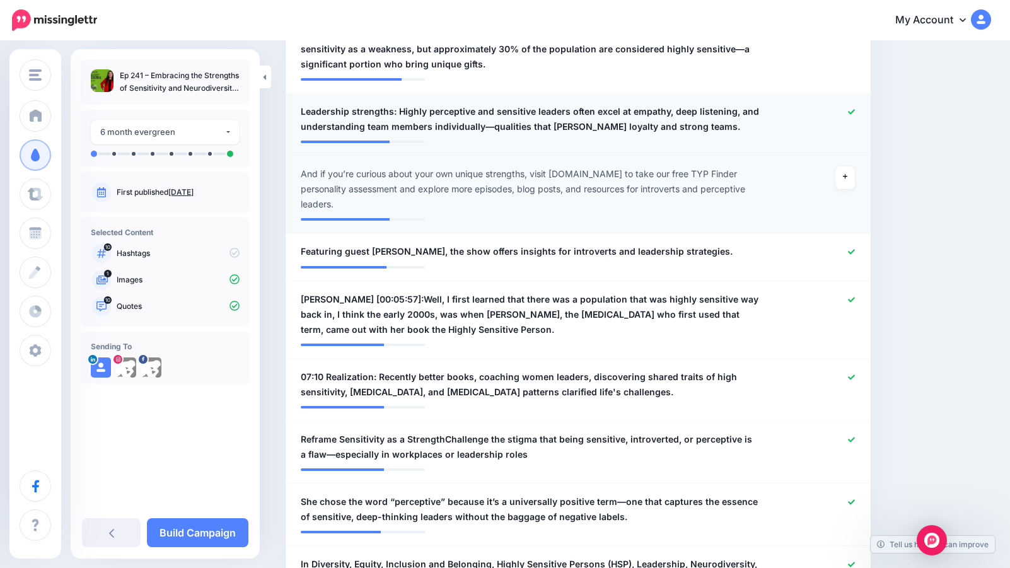
scroll to position [691, 0]
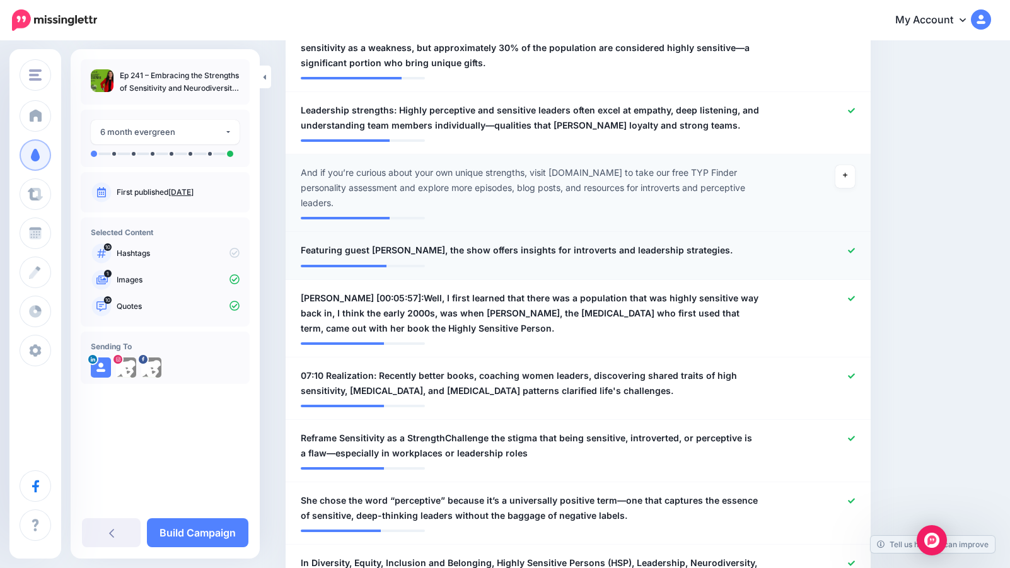
click at [855, 247] on icon at bounding box center [851, 250] width 7 height 7
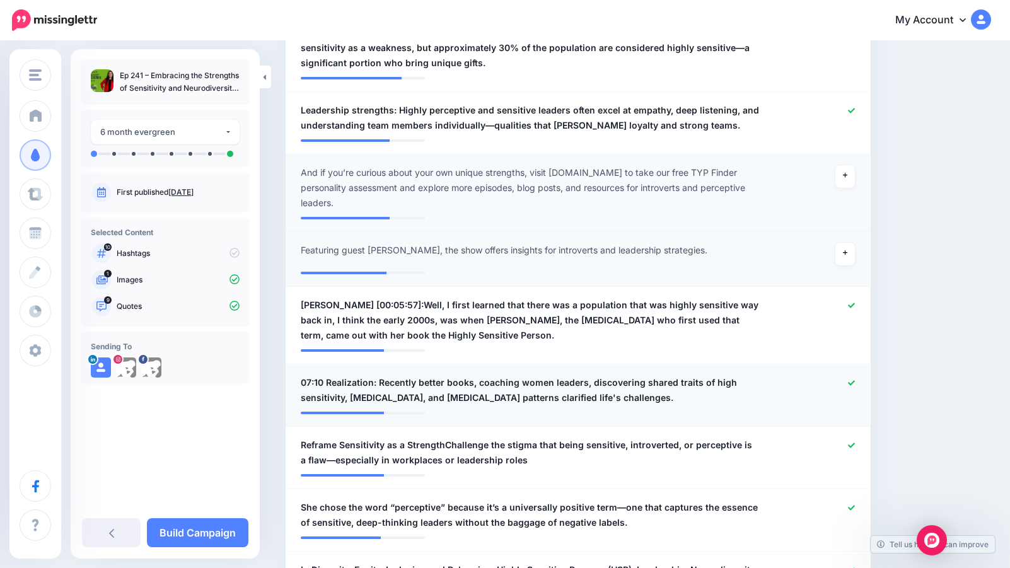
click at [853, 380] on icon at bounding box center [851, 382] width 7 height 5
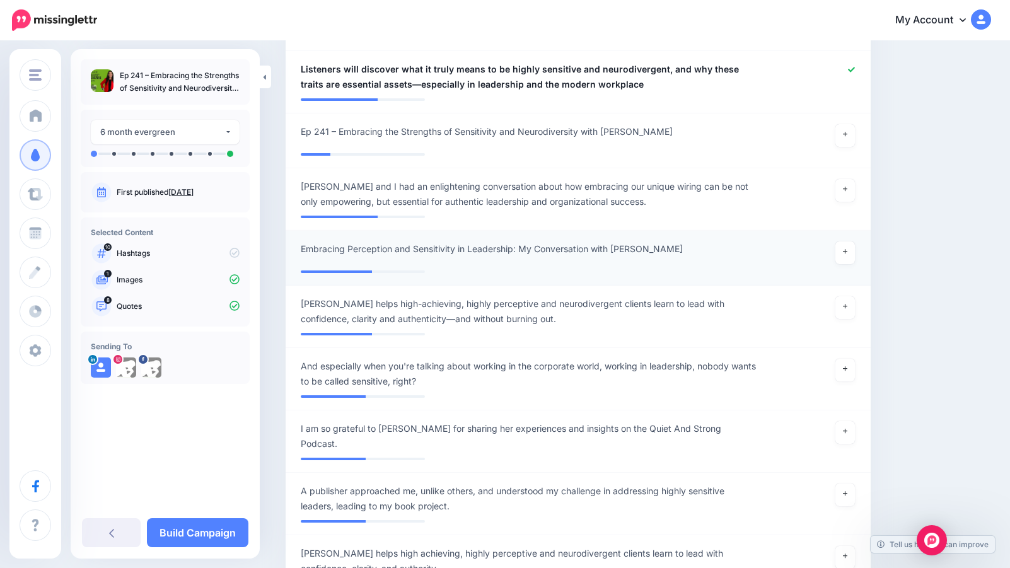
scroll to position [1271, 0]
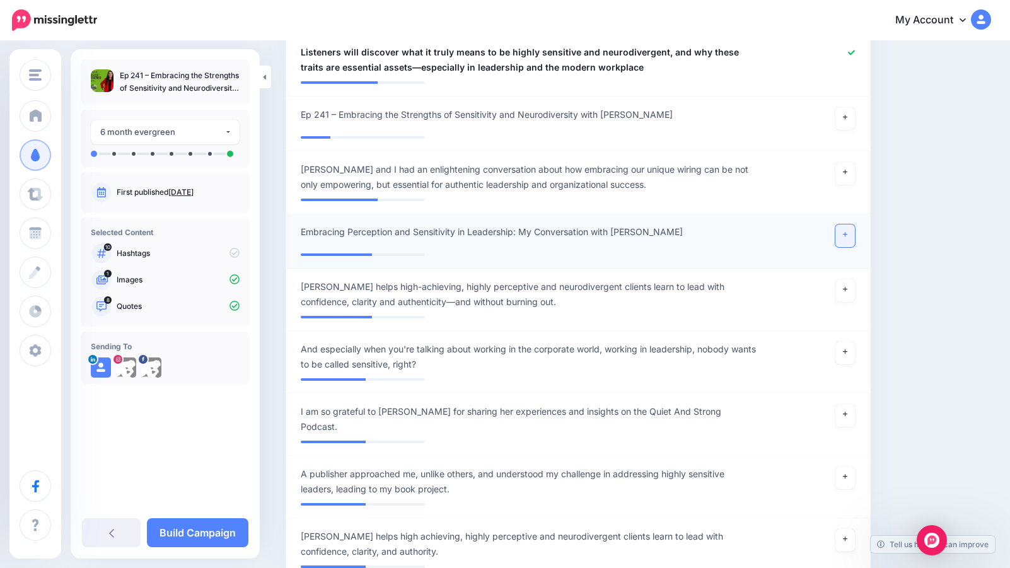
click at [847, 224] on link at bounding box center [845, 235] width 20 height 23
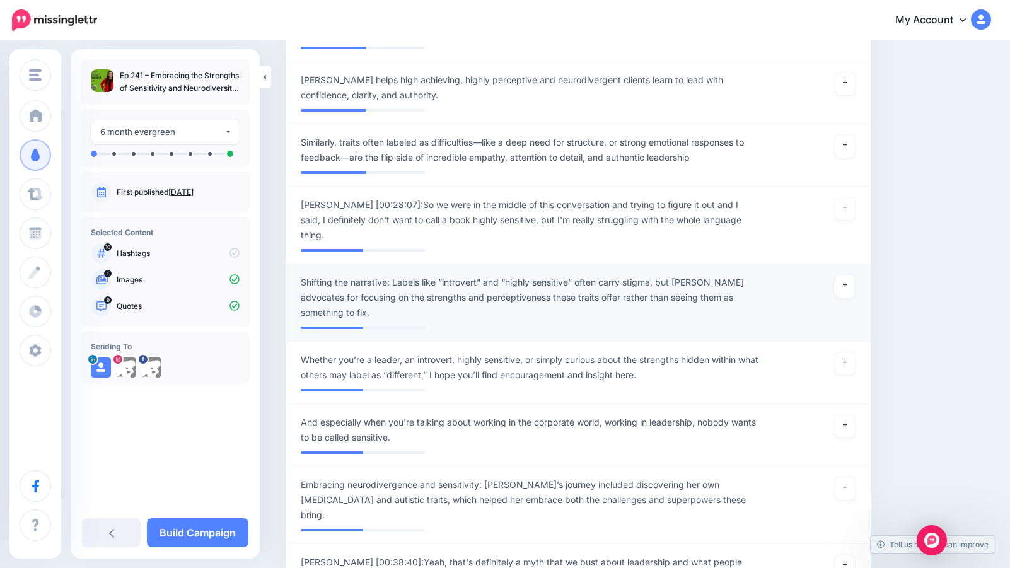
scroll to position [1722, 0]
click at [849, 274] on link at bounding box center [845, 285] width 20 height 23
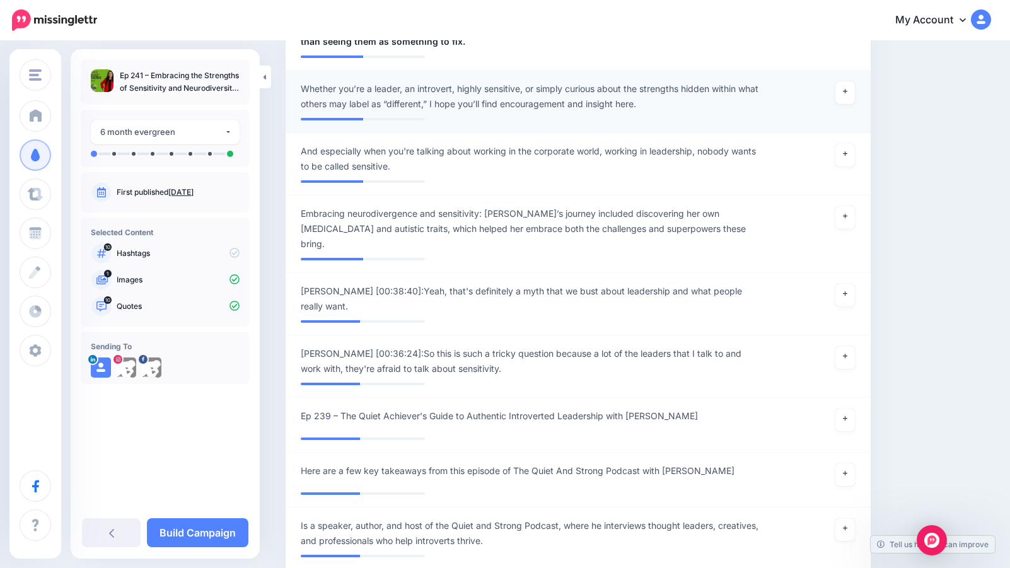
scroll to position [1993, 0]
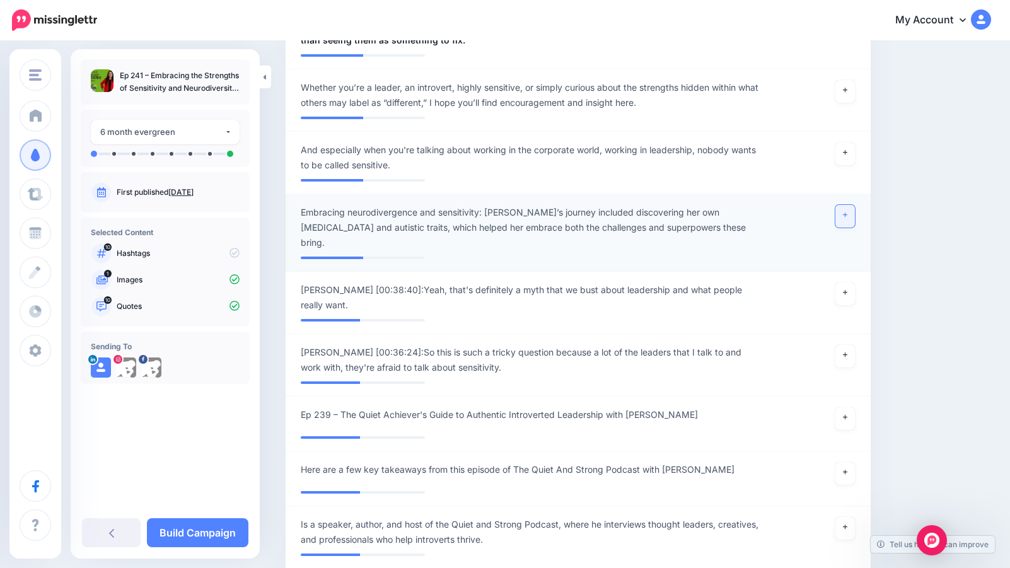
click at [846, 212] on icon at bounding box center [845, 215] width 5 height 7
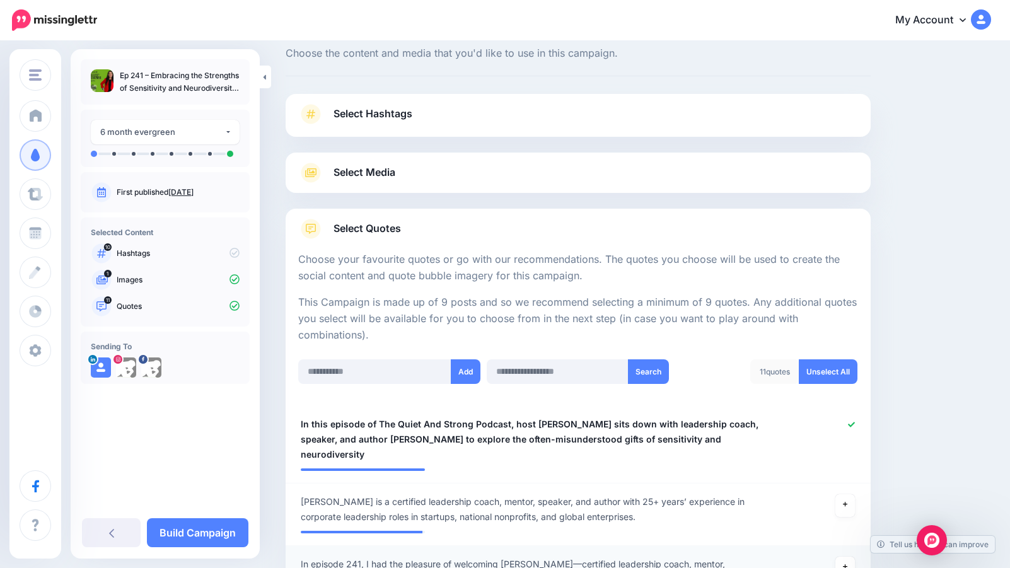
scroll to position [0, 0]
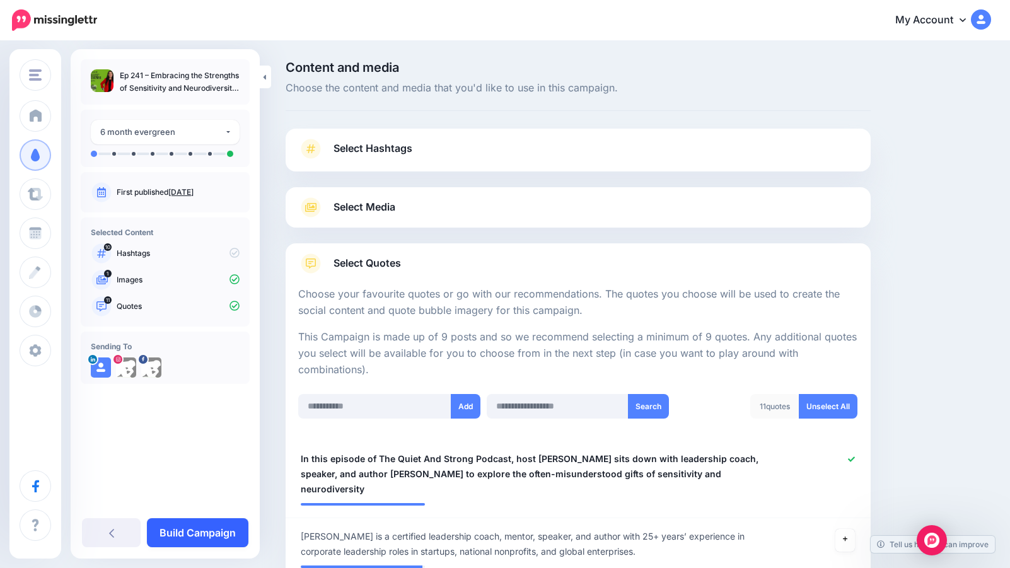
click at [210, 530] on link "Build Campaign" at bounding box center [198, 532] width 102 height 29
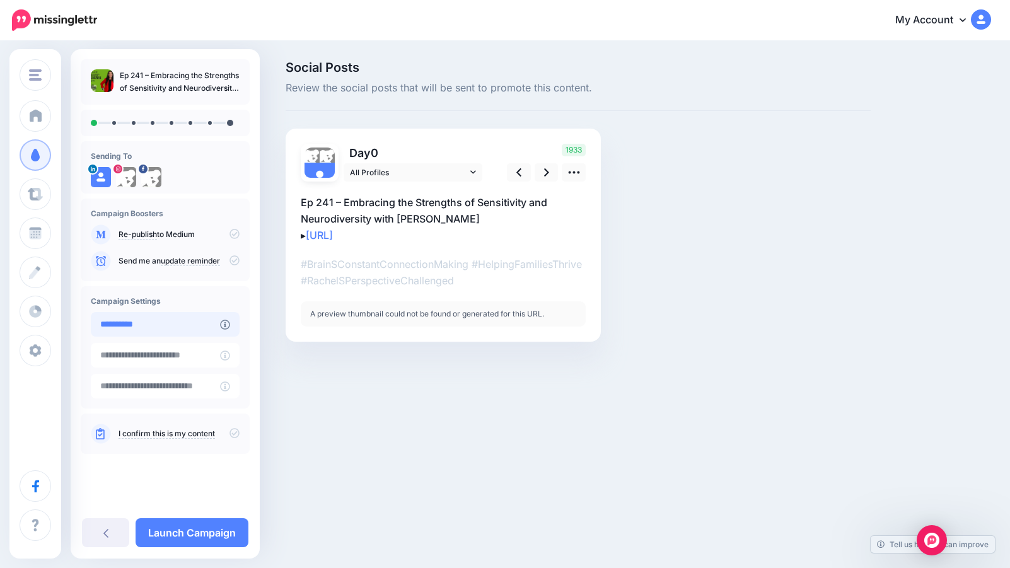
click at [160, 328] on input "**********" at bounding box center [155, 324] width 129 height 25
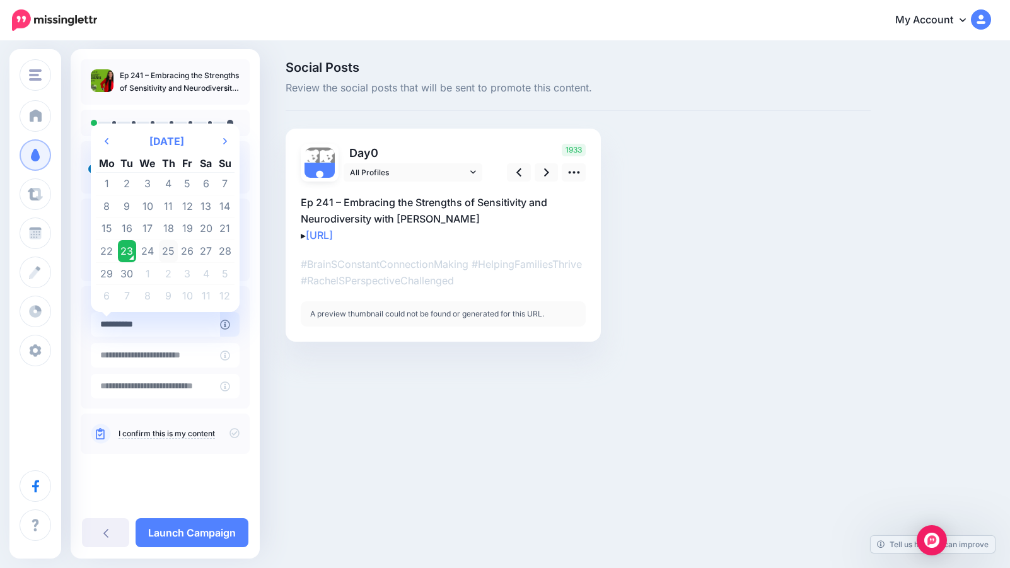
click at [165, 252] on td "25" at bounding box center [169, 251] width 20 height 23
type input "**********"
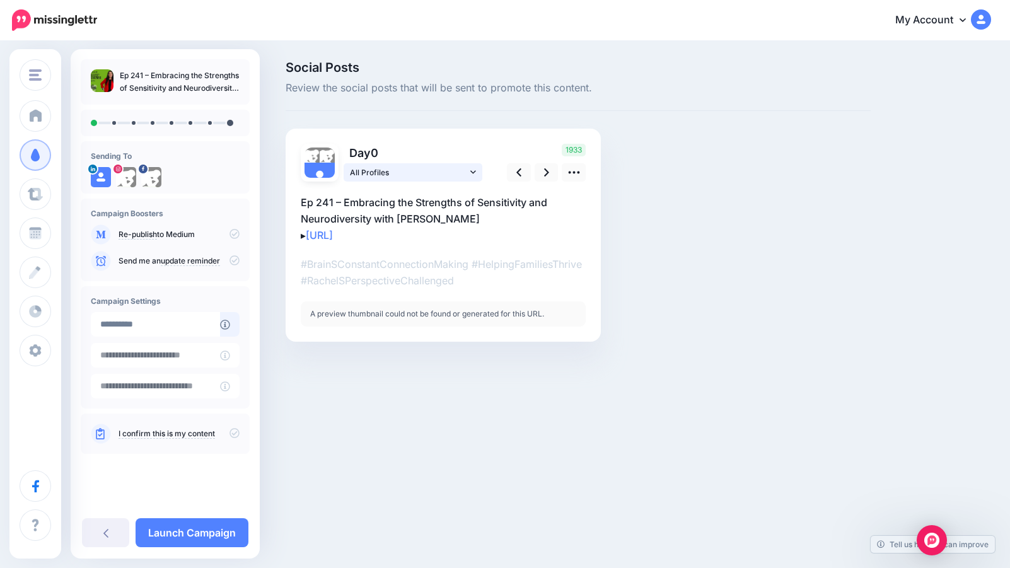
click at [472, 171] on icon at bounding box center [473, 172] width 6 height 9
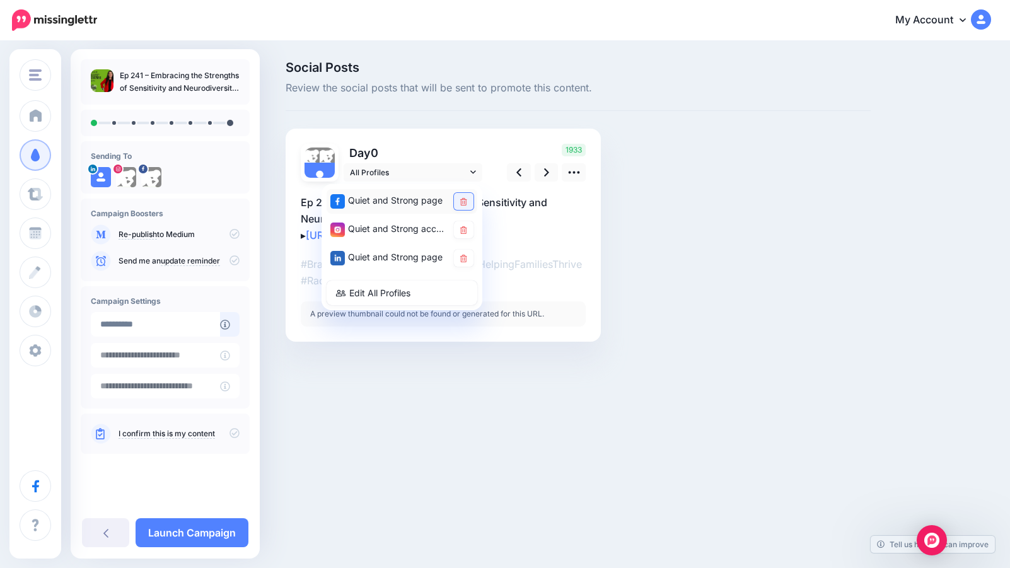
click at [468, 201] on link at bounding box center [464, 201] width 20 height 17
click at [463, 228] on icon at bounding box center [463, 230] width 7 height 8
click at [535, 148] on div "2733" at bounding box center [545, 163] width 102 height 38
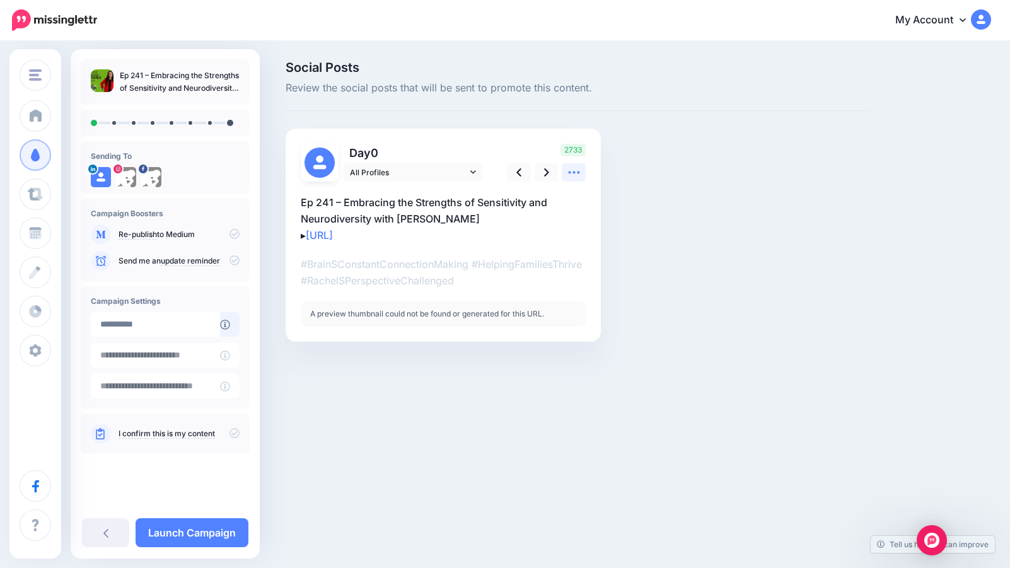
click at [574, 170] on icon at bounding box center [573, 172] width 13 height 13
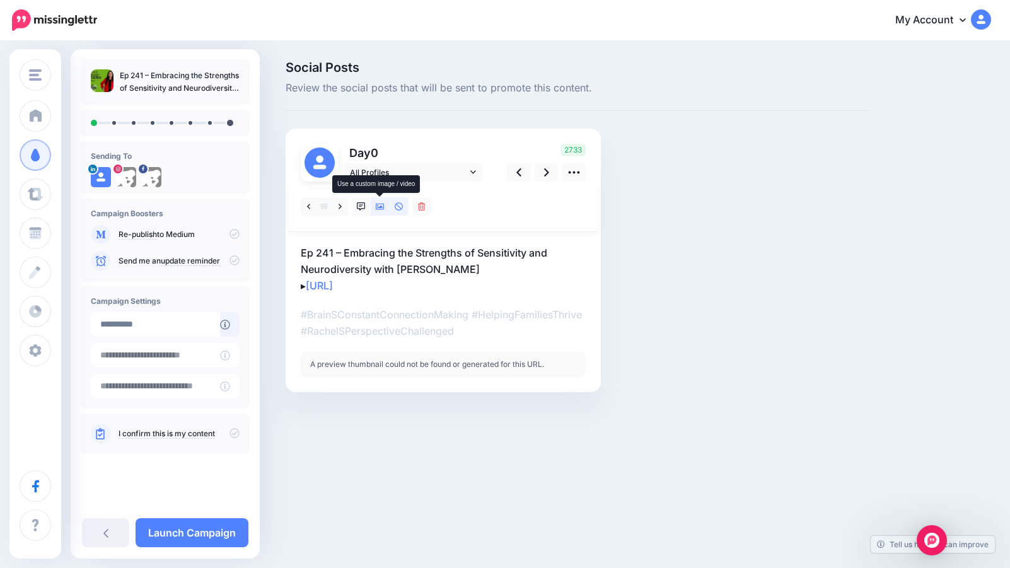
click at [383, 204] on icon at bounding box center [380, 207] width 9 height 6
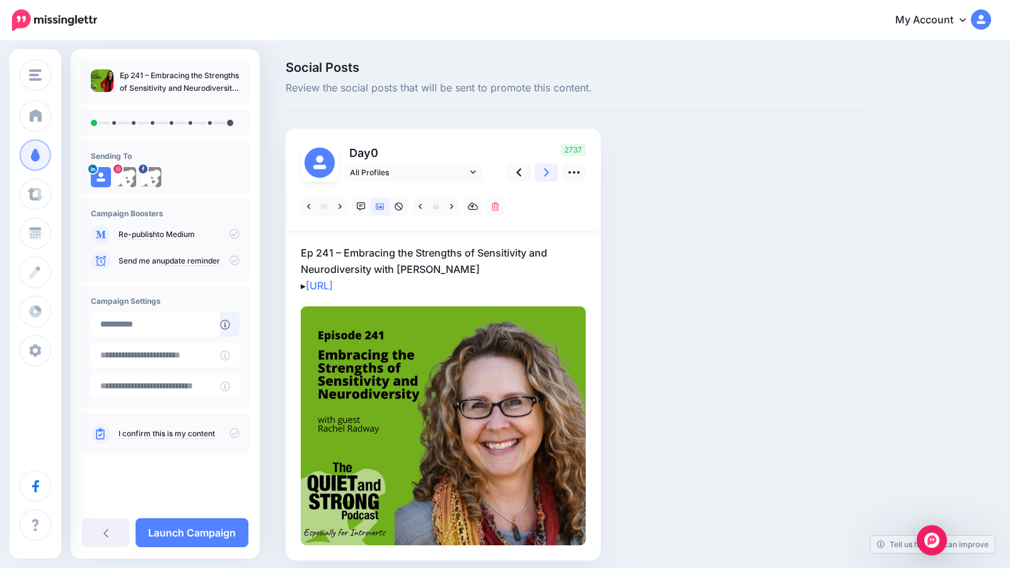
click at [546, 168] on icon at bounding box center [546, 172] width 5 height 13
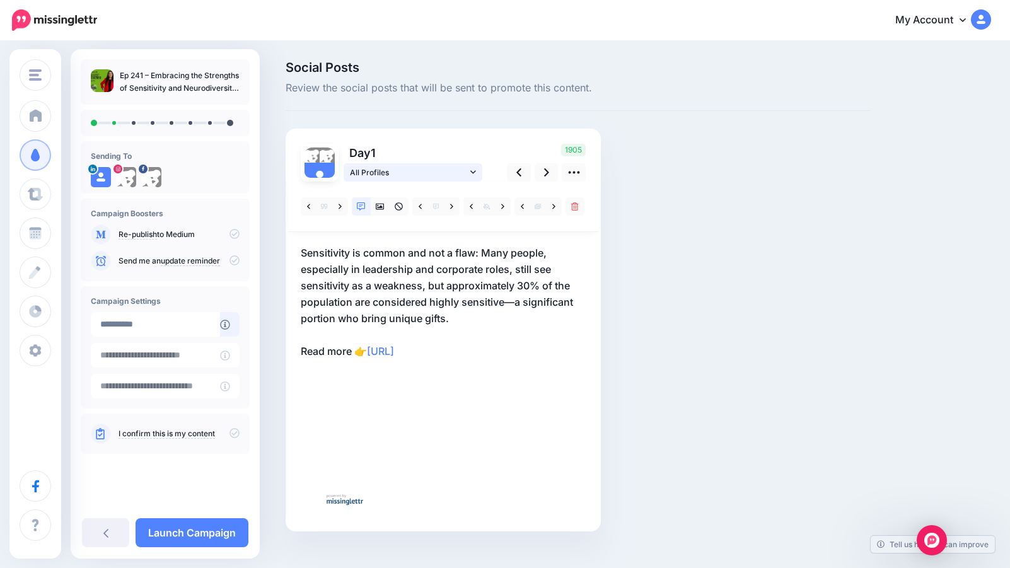
click at [473, 168] on icon at bounding box center [473, 172] width 6 height 9
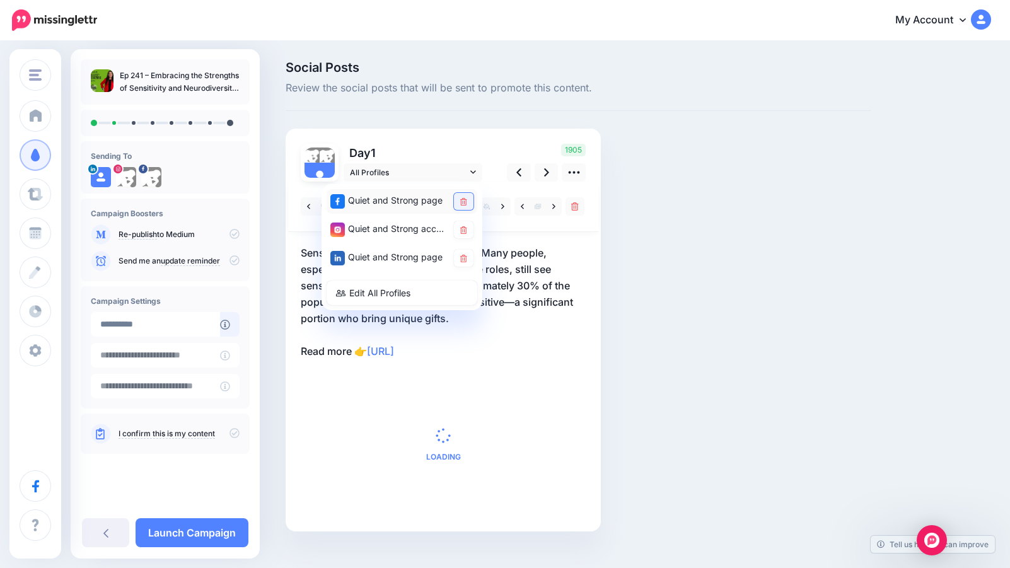
click at [465, 202] on icon at bounding box center [463, 202] width 7 height 8
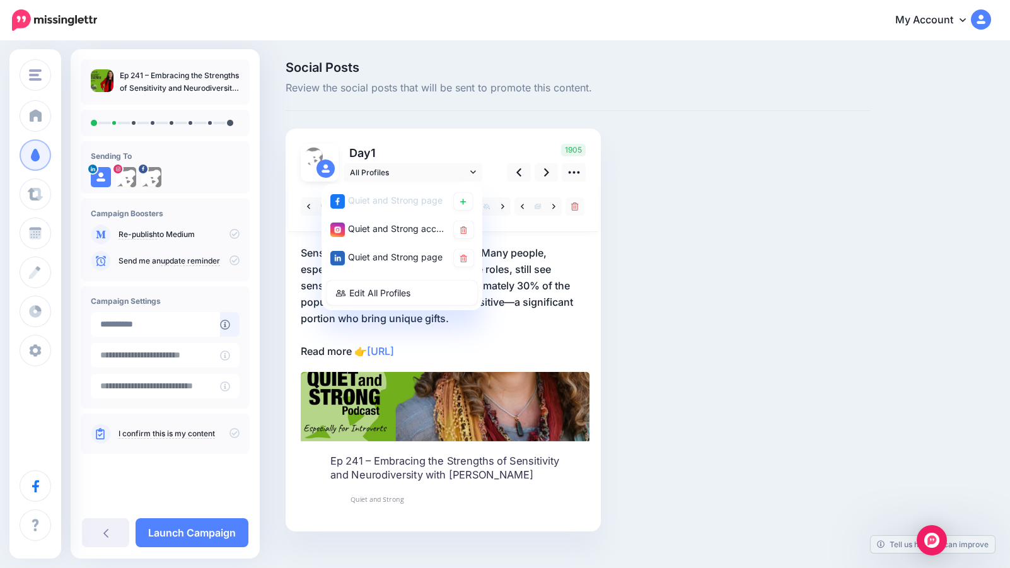
click at [462, 227] on icon at bounding box center [463, 230] width 7 height 8
click at [467, 258] on icon at bounding box center [463, 259] width 7 height 8
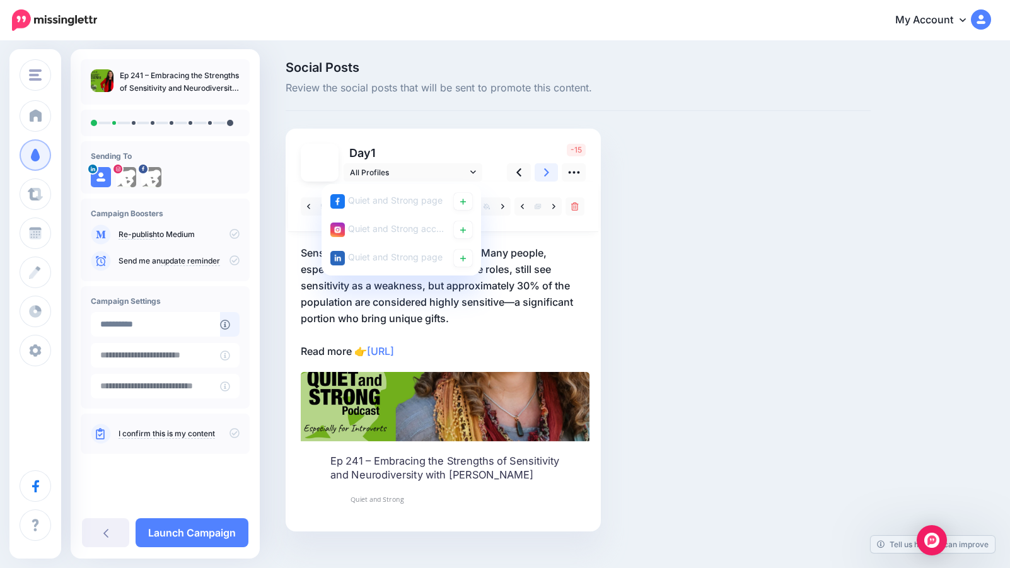
click at [548, 171] on icon at bounding box center [546, 172] width 5 height 13
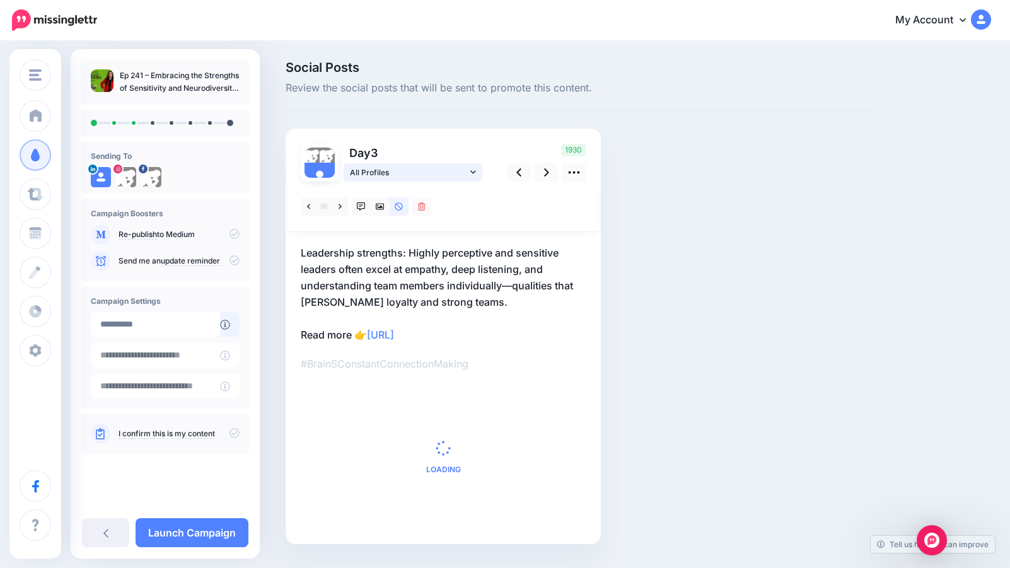
click at [474, 168] on icon at bounding box center [473, 172] width 6 height 9
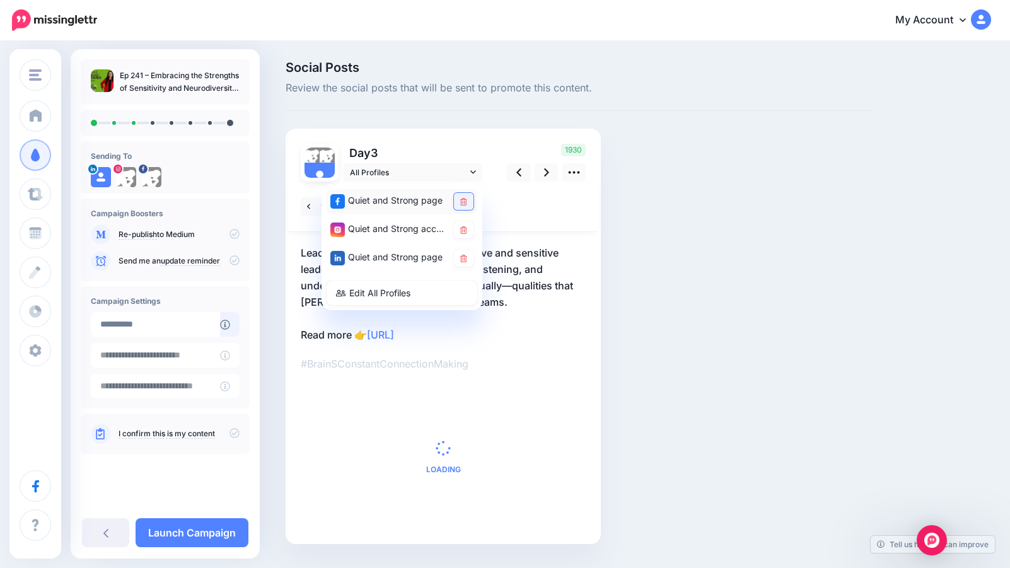
click at [463, 202] on icon at bounding box center [463, 202] width 7 height 8
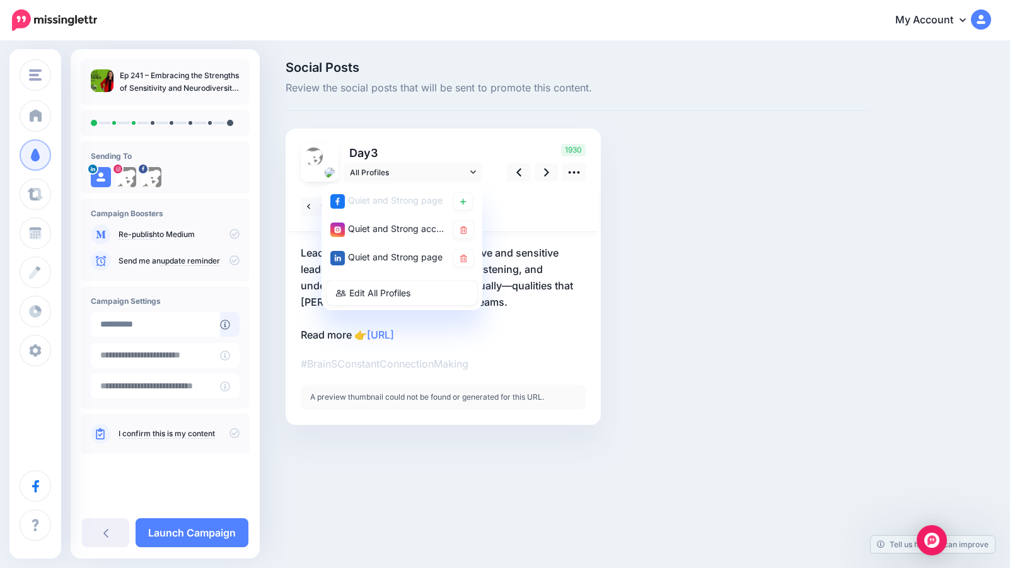
click at [465, 227] on icon at bounding box center [463, 230] width 7 height 8
click at [463, 256] on icon at bounding box center [463, 259] width 7 height 8
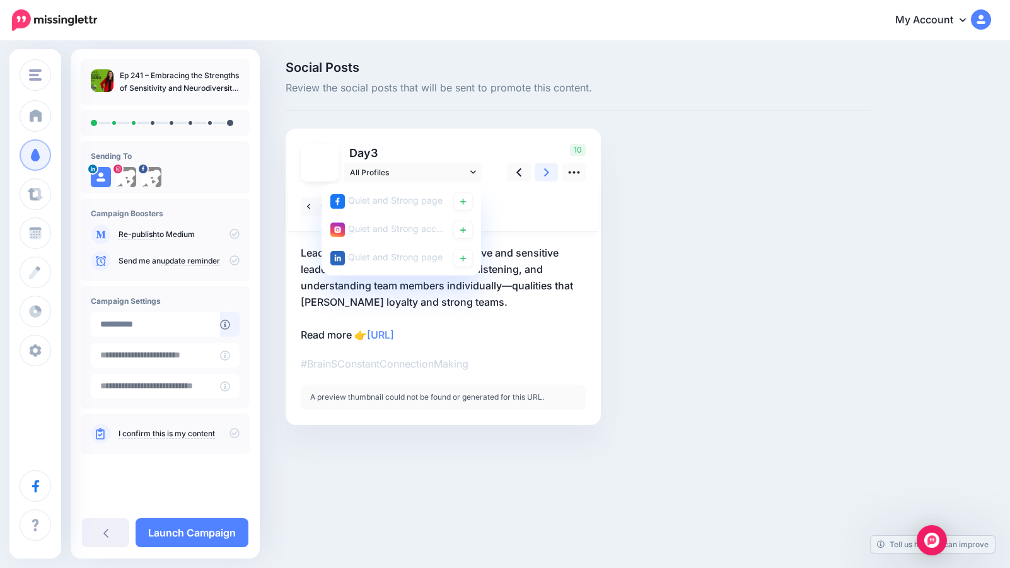
click at [545, 171] on icon at bounding box center [546, 172] width 5 height 13
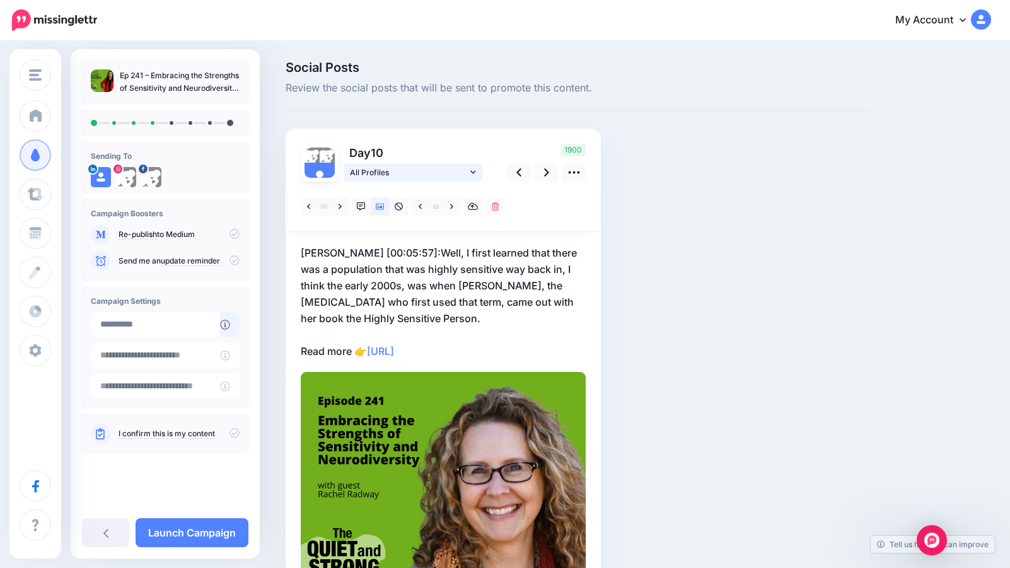
click at [468, 169] on link "All Profiles" at bounding box center [413, 172] width 139 height 18
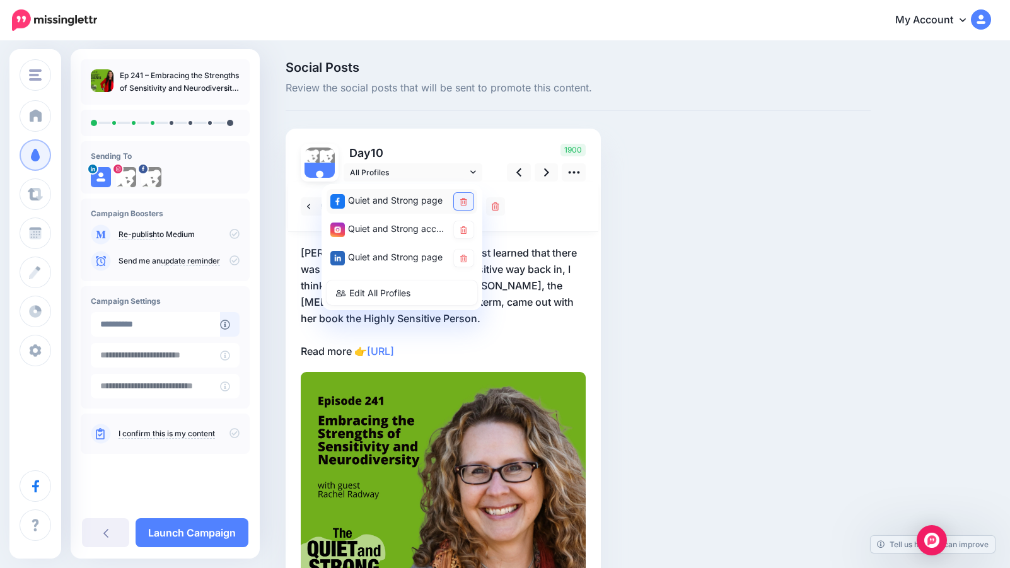
click at [463, 202] on icon at bounding box center [463, 202] width 7 height 8
click at [465, 257] on icon at bounding box center [463, 259] width 7 height 8
click at [551, 171] on link at bounding box center [547, 172] width 24 height 18
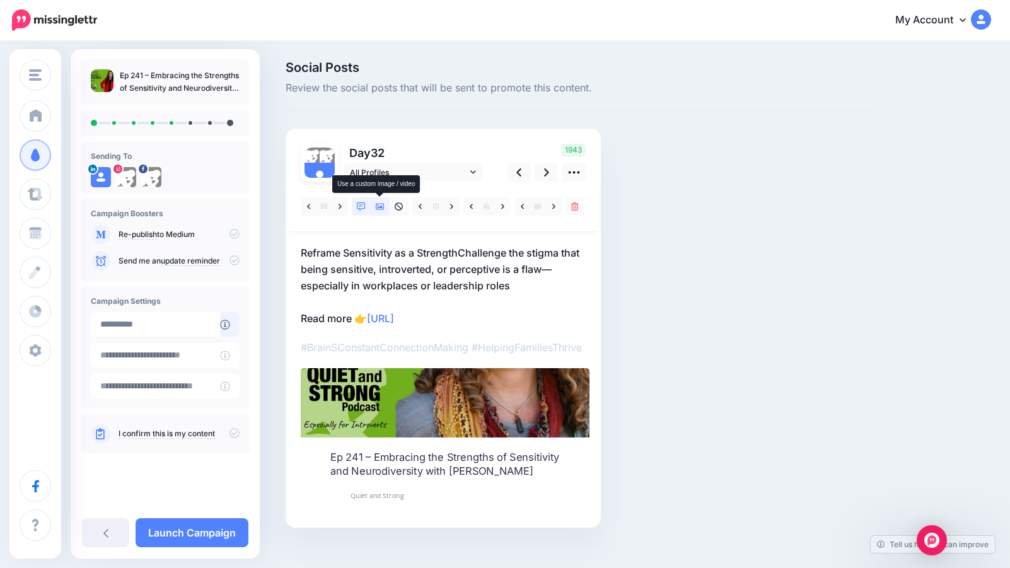
click at [378, 206] on icon at bounding box center [380, 206] width 9 height 9
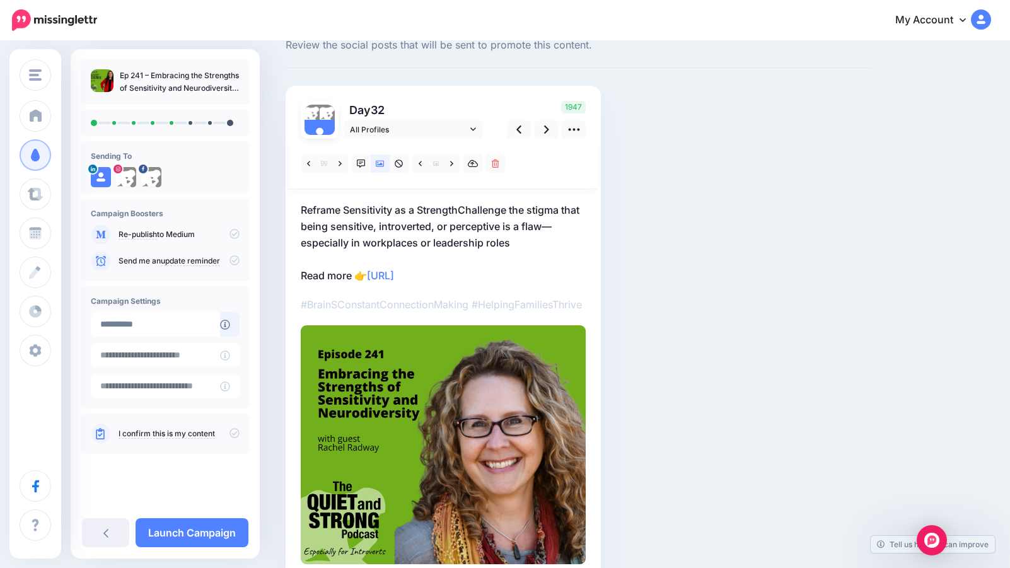
scroll to position [36, 0]
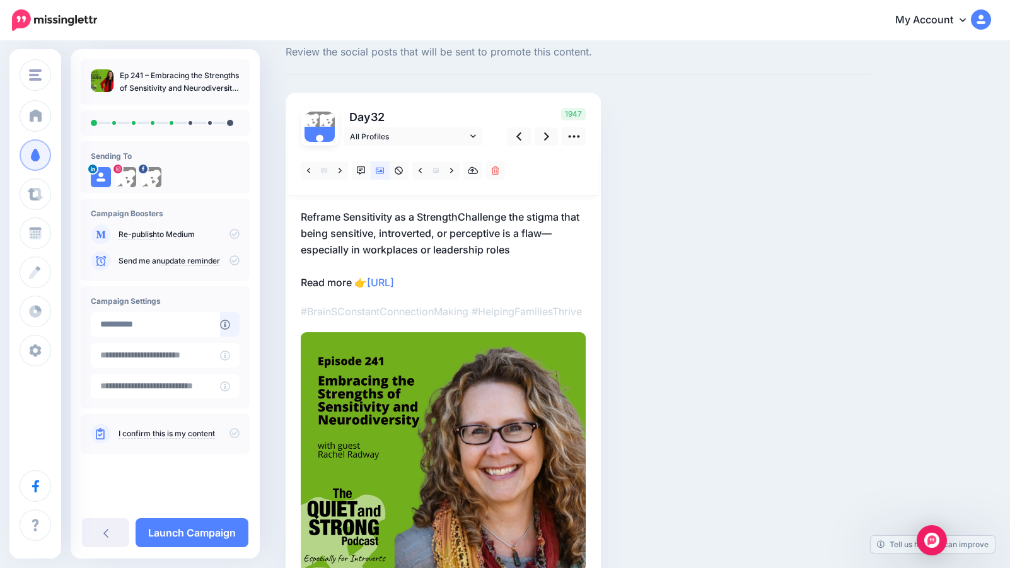
click at [462, 212] on p "Reframe Sensitivity as a StrengthChallenge the stigma that being sensitive, int…" at bounding box center [443, 250] width 285 height 82
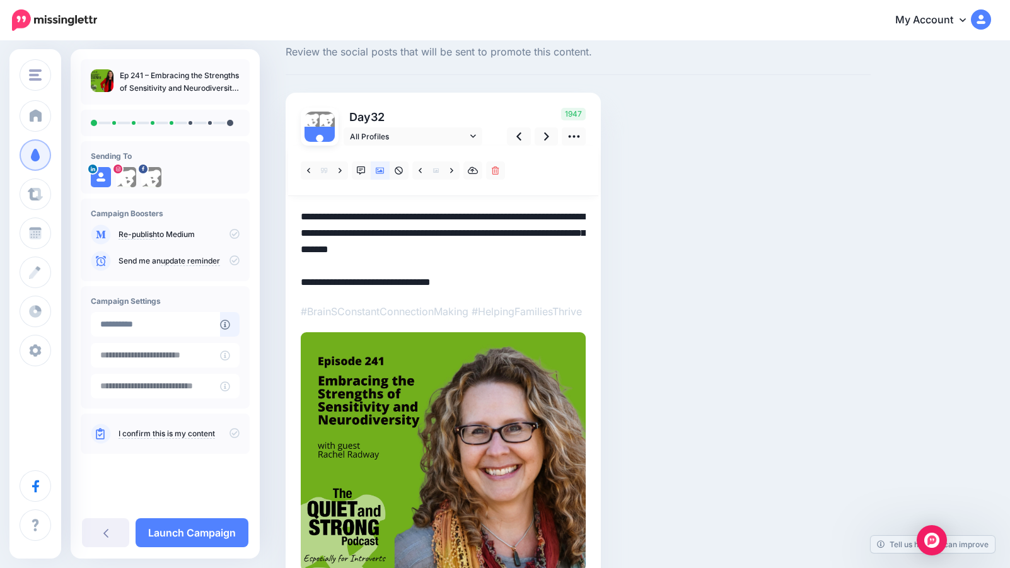
scroll to position [0, 0]
click at [462, 217] on textarea "**********" at bounding box center [443, 250] width 285 height 82
click at [547, 136] on icon at bounding box center [546, 136] width 5 height 13
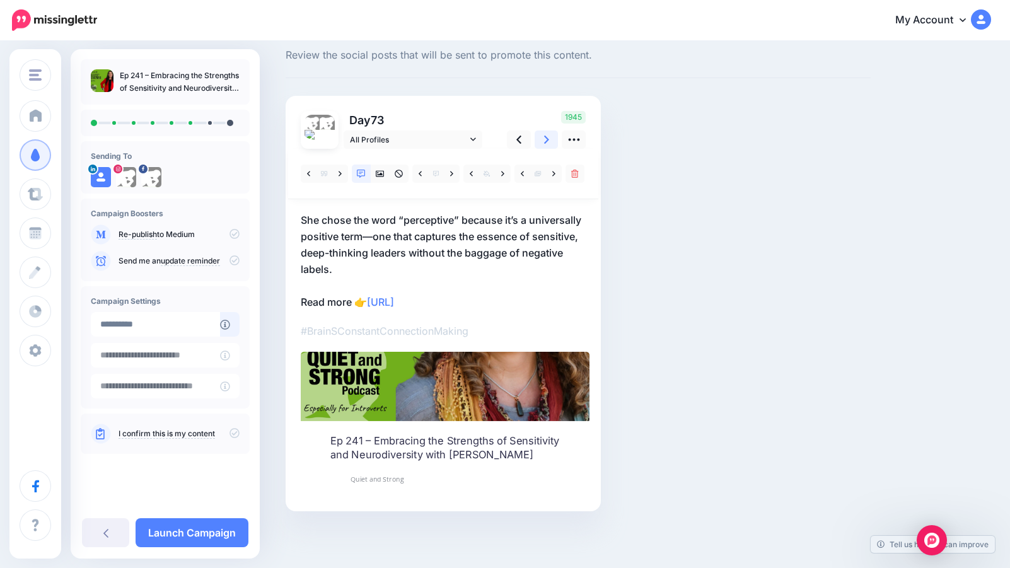
scroll to position [33, 0]
click at [342, 174] on link at bounding box center [340, 174] width 16 height 18
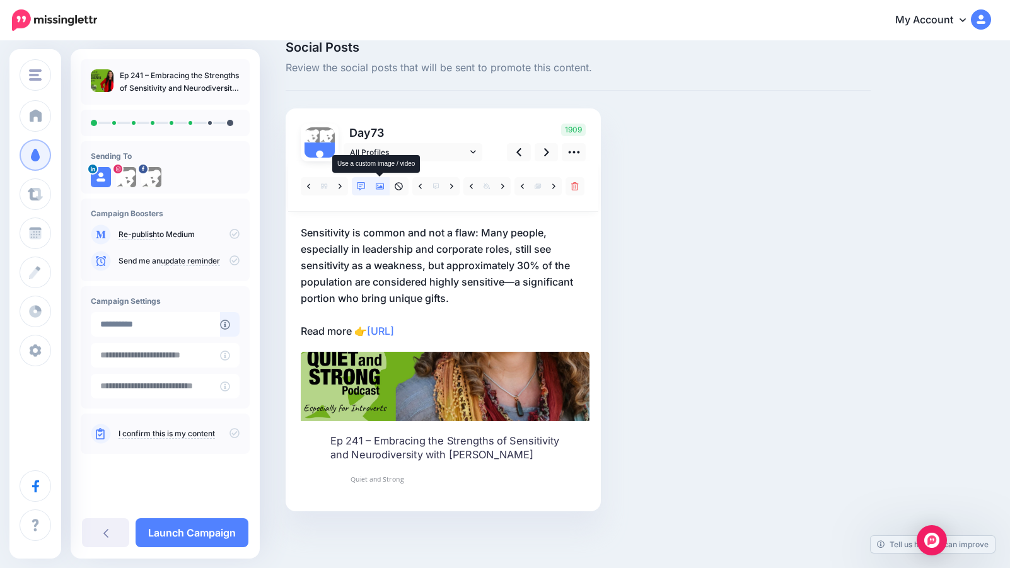
click at [380, 183] on icon at bounding box center [380, 186] width 9 height 9
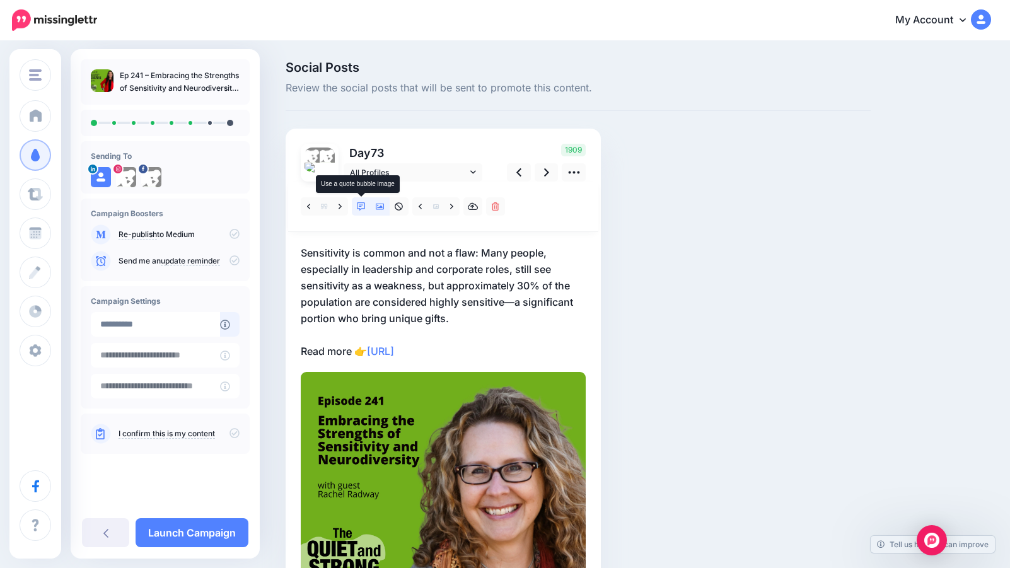
click at [362, 203] on icon at bounding box center [361, 206] width 9 height 9
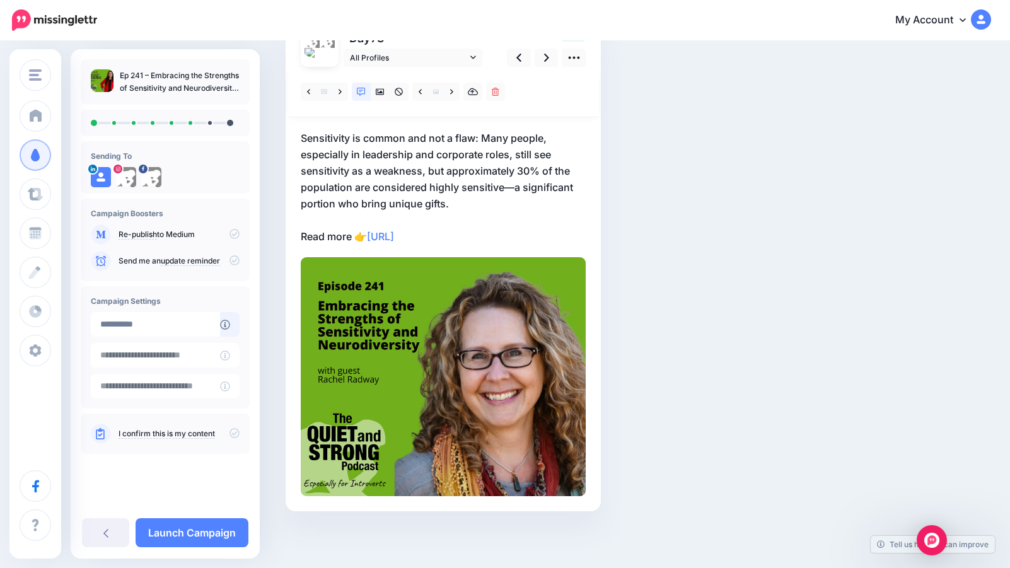
scroll to position [20, 0]
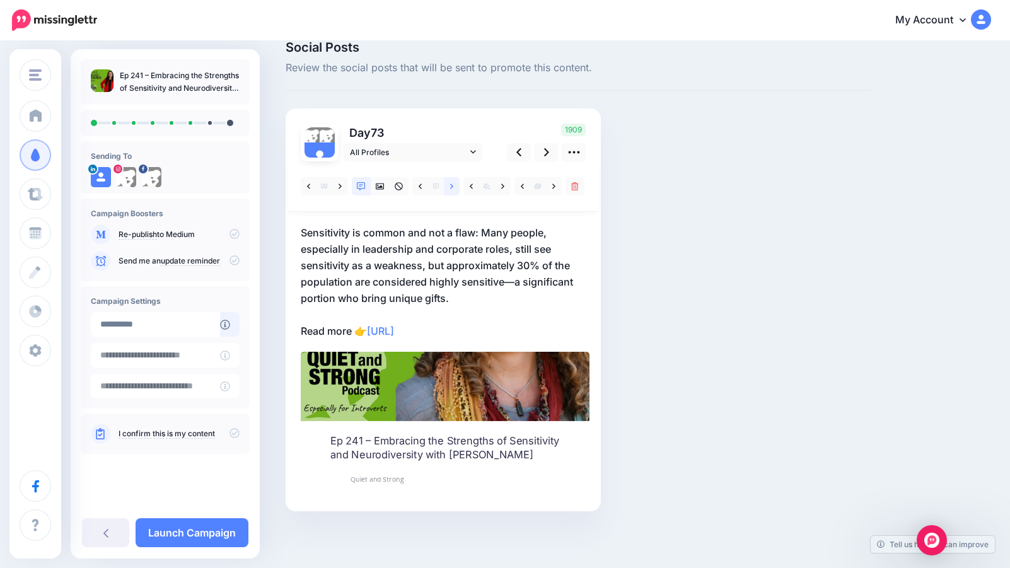
click at [451, 184] on icon at bounding box center [451, 186] width 3 height 9
click at [549, 154] on link at bounding box center [547, 152] width 24 height 18
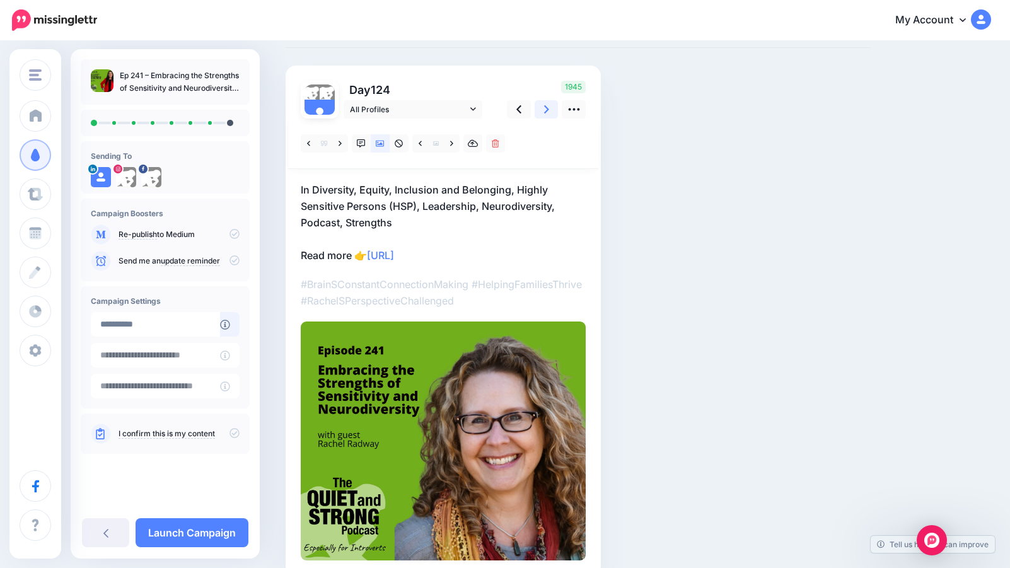
scroll to position [127, 0]
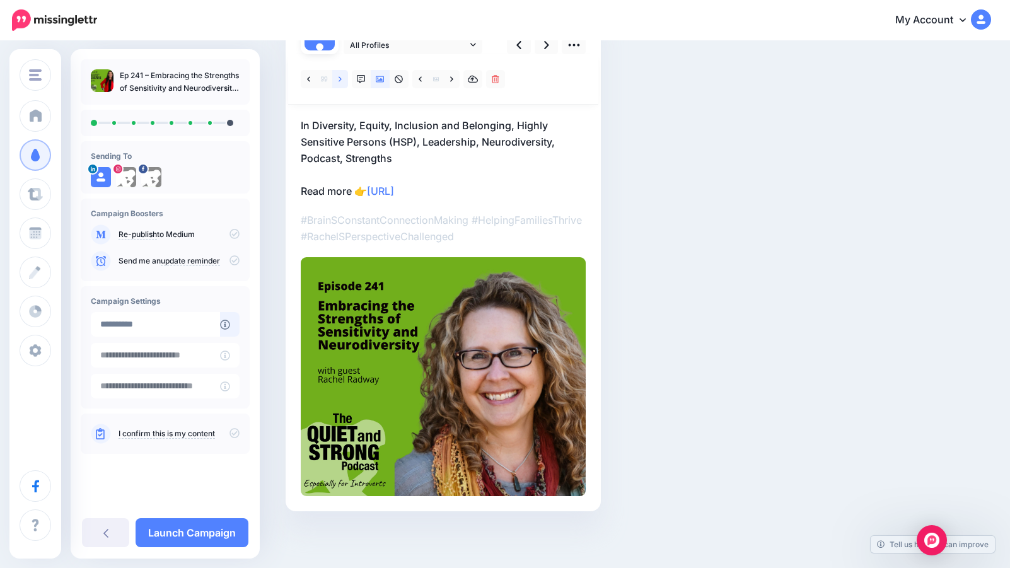
click at [342, 79] on link at bounding box center [340, 79] width 16 height 18
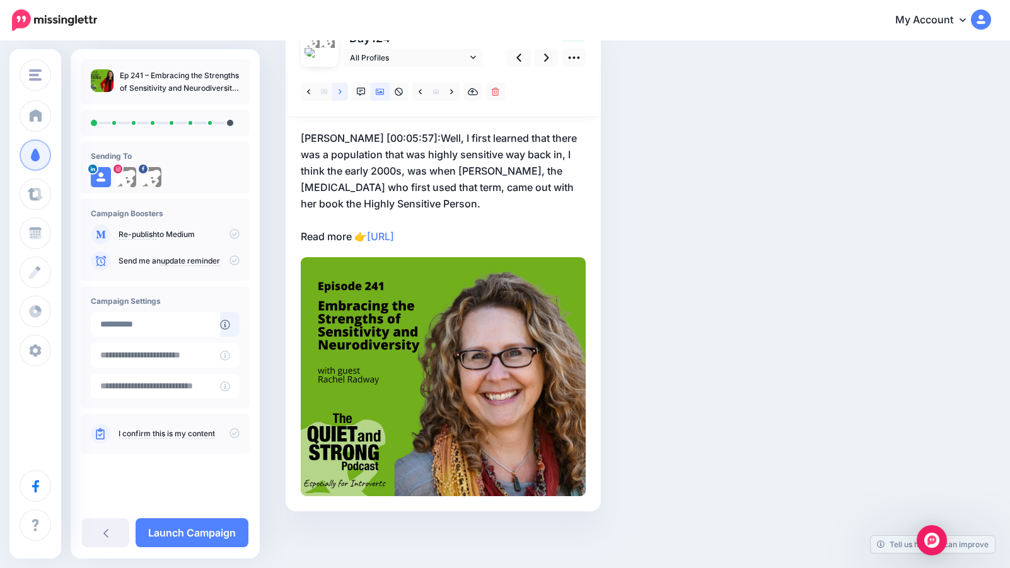
scroll to position [115, 0]
click at [342, 92] on link at bounding box center [340, 92] width 16 height 18
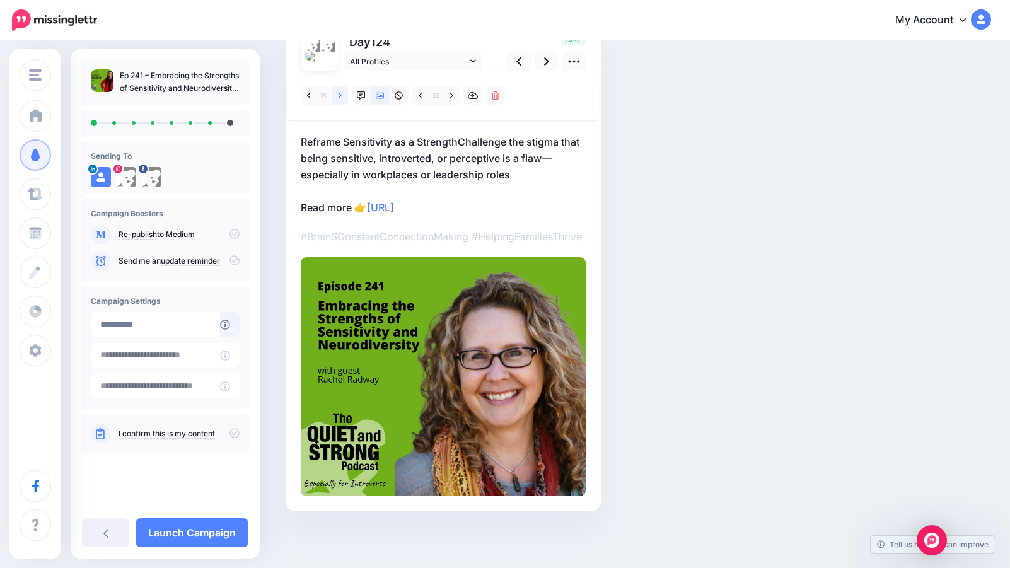
scroll to position [111, 0]
click at [340, 92] on icon at bounding box center [340, 95] width 3 height 9
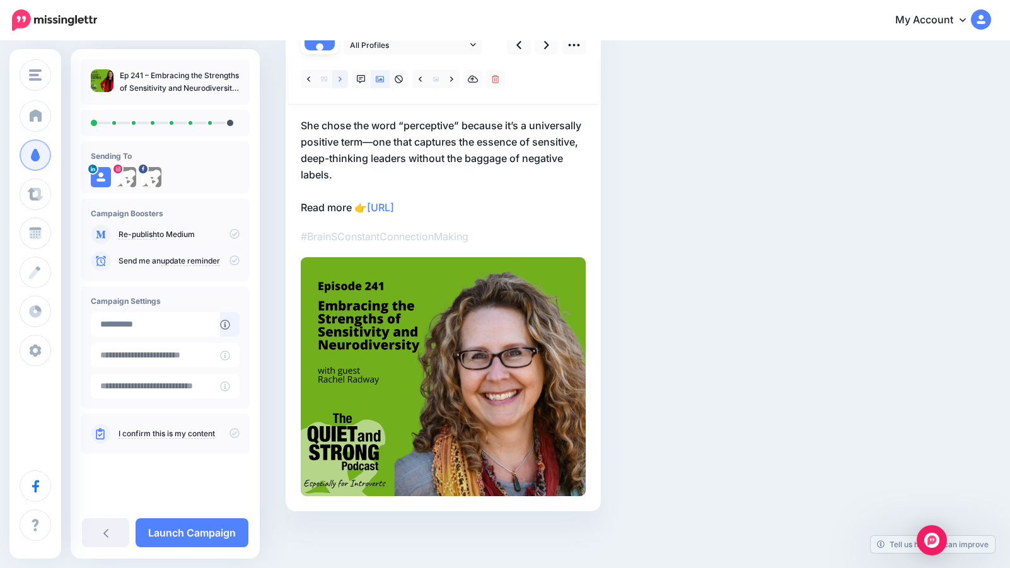
click at [339, 79] on icon at bounding box center [340, 79] width 3 height 9
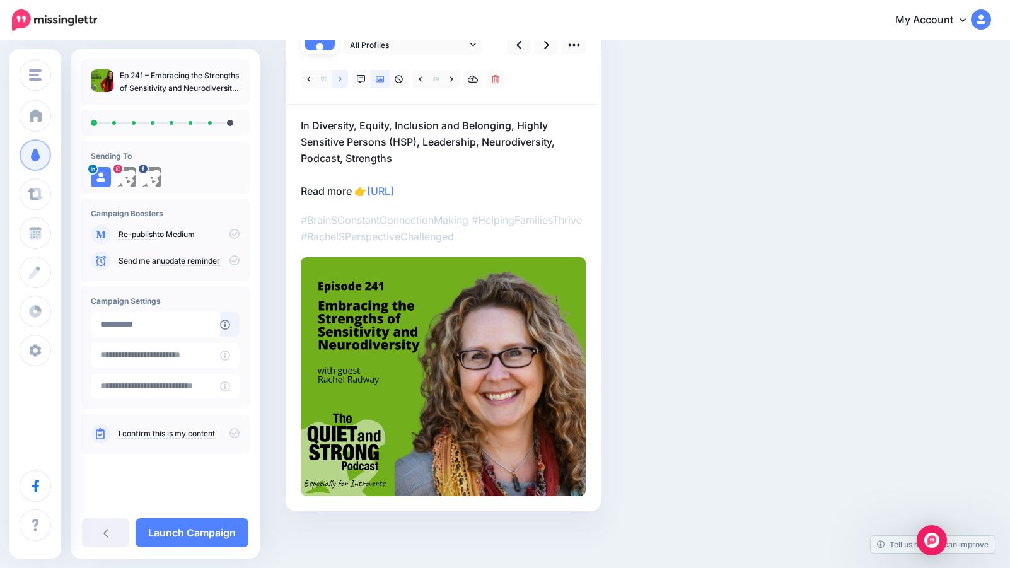
click at [340, 77] on icon at bounding box center [340, 78] width 3 height 5
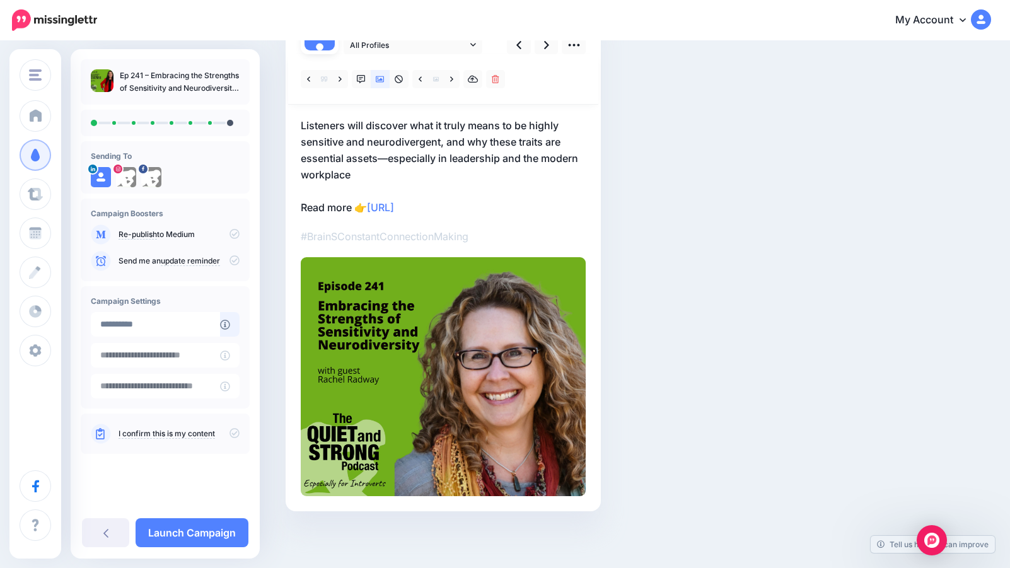
click at [373, 122] on p "Listeners will discover what it truly means to be highly sensitive and neurodiv…" at bounding box center [443, 166] width 285 height 98
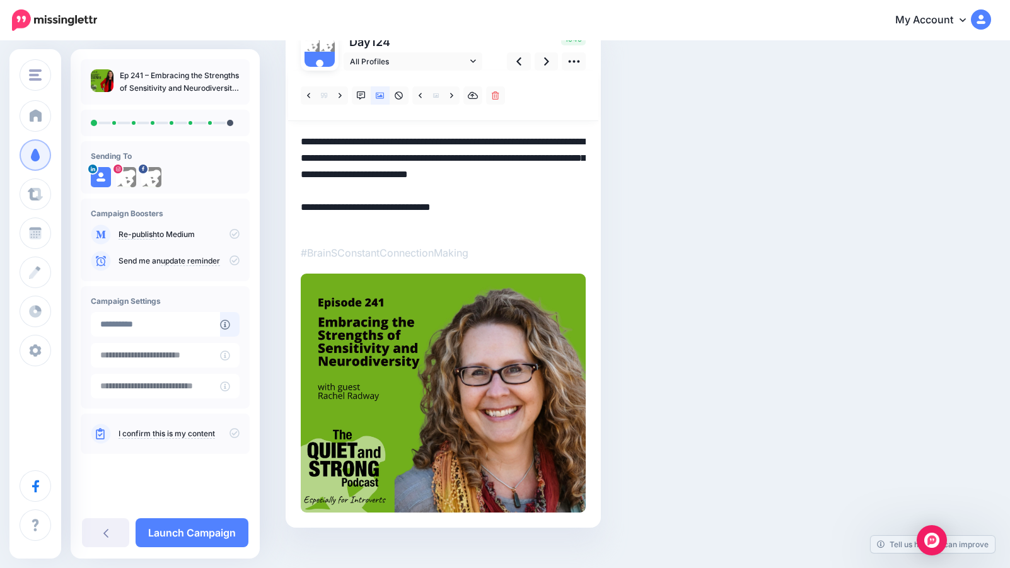
drag, startPoint x: 371, startPoint y: 141, endPoint x: 295, endPoint y: 139, distance: 75.7
click at [295, 139] on div "Day 124 All Profiles" at bounding box center [443, 273] width 315 height 510
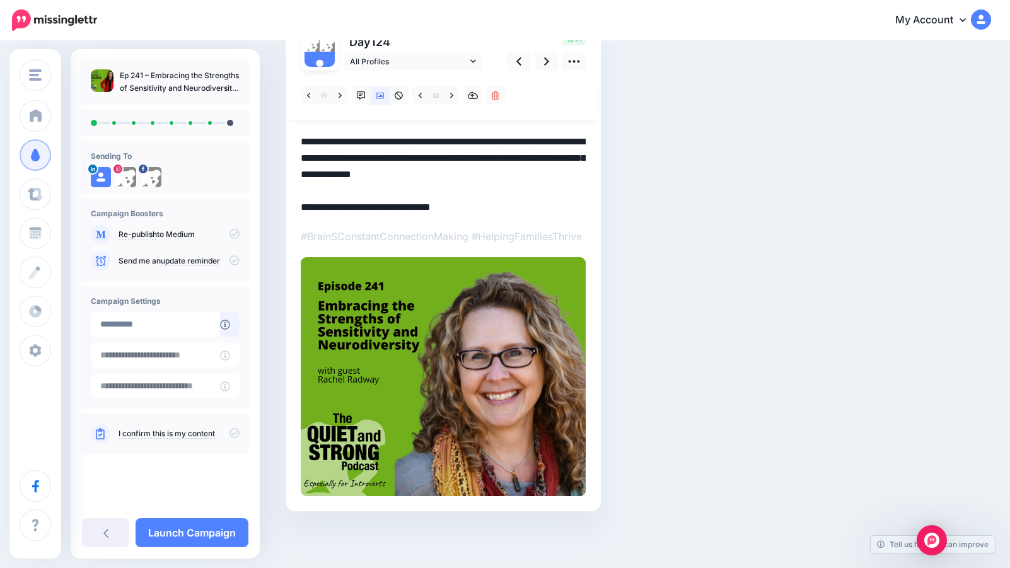
click at [569, 182] on textarea "**********" at bounding box center [443, 175] width 285 height 82
type textarea "**********"
click at [543, 61] on link at bounding box center [547, 61] width 24 height 18
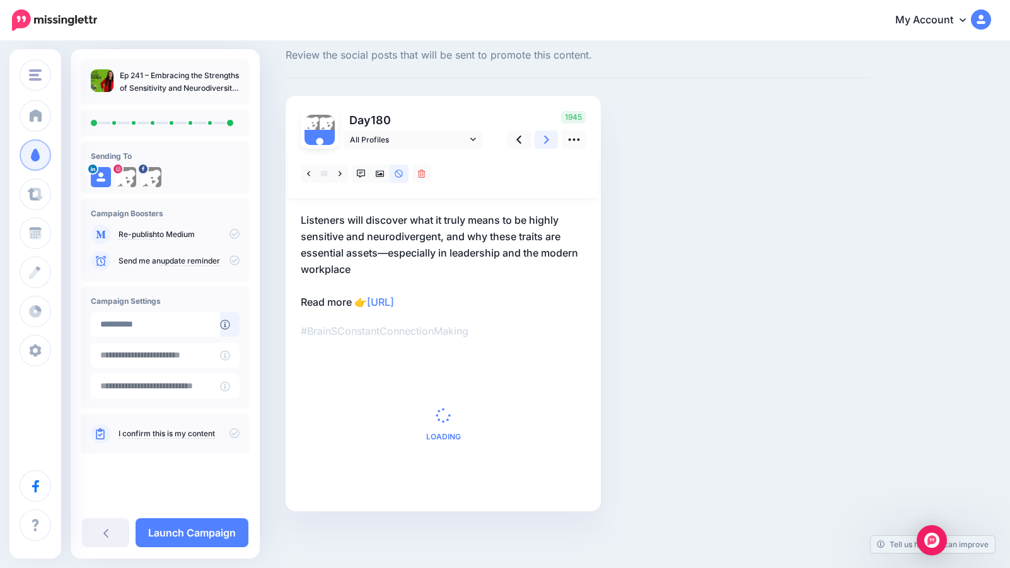
scroll to position [0, 0]
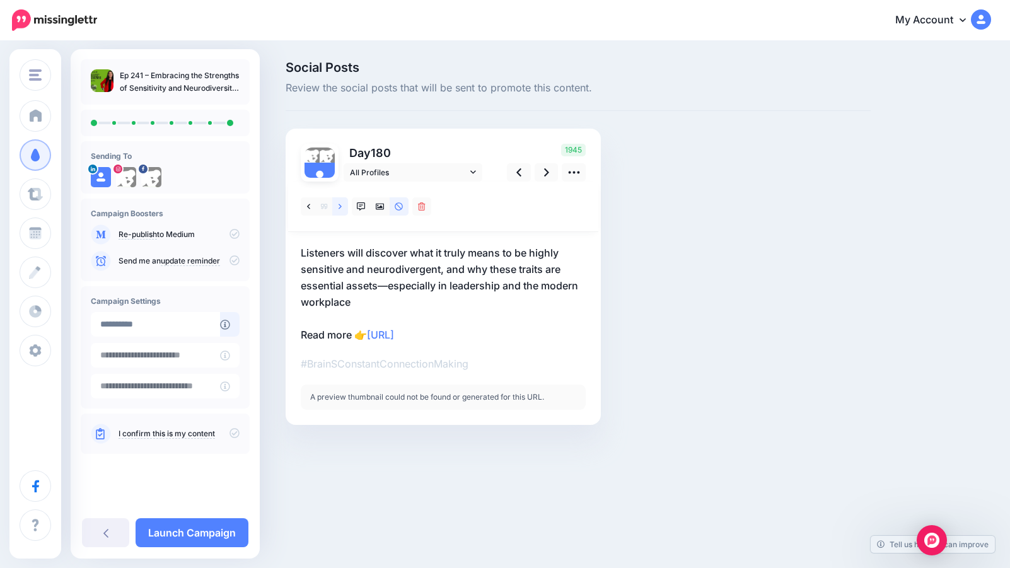
click at [341, 205] on icon at bounding box center [340, 206] width 3 height 9
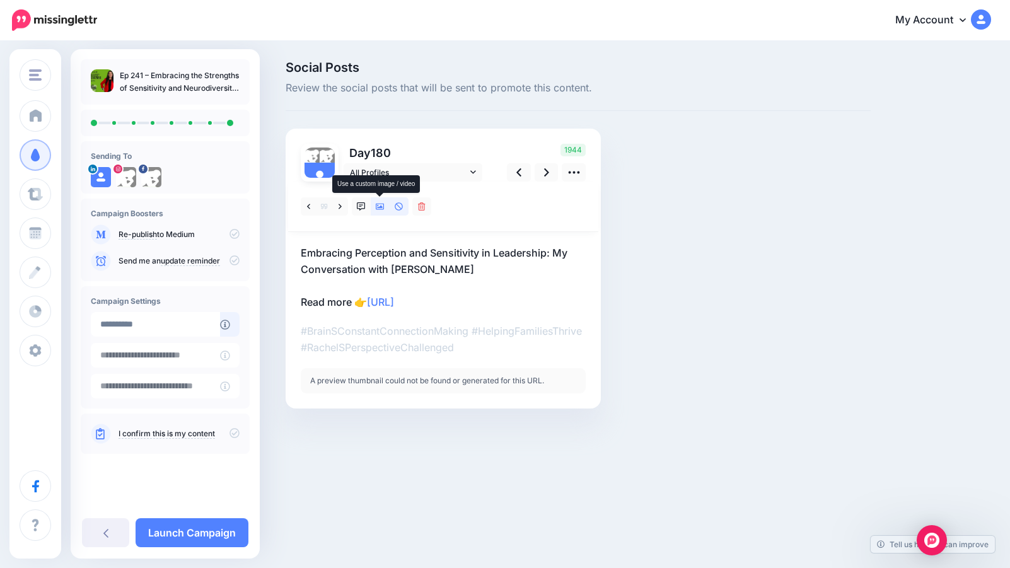
click at [380, 206] on icon at bounding box center [380, 207] width 9 height 6
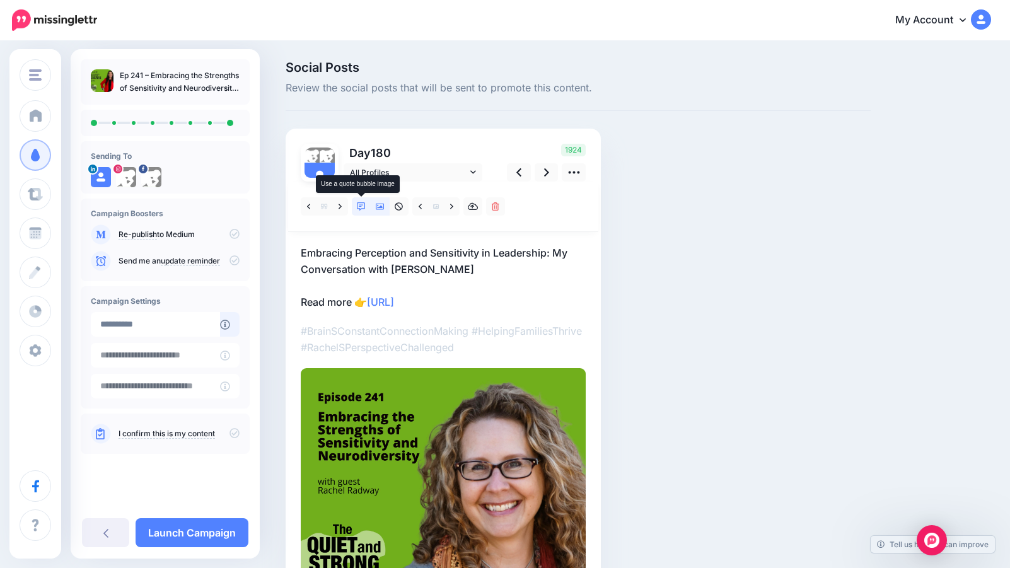
click at [362, 204] on icon at bounding box center [361, 206] width 9 height 9
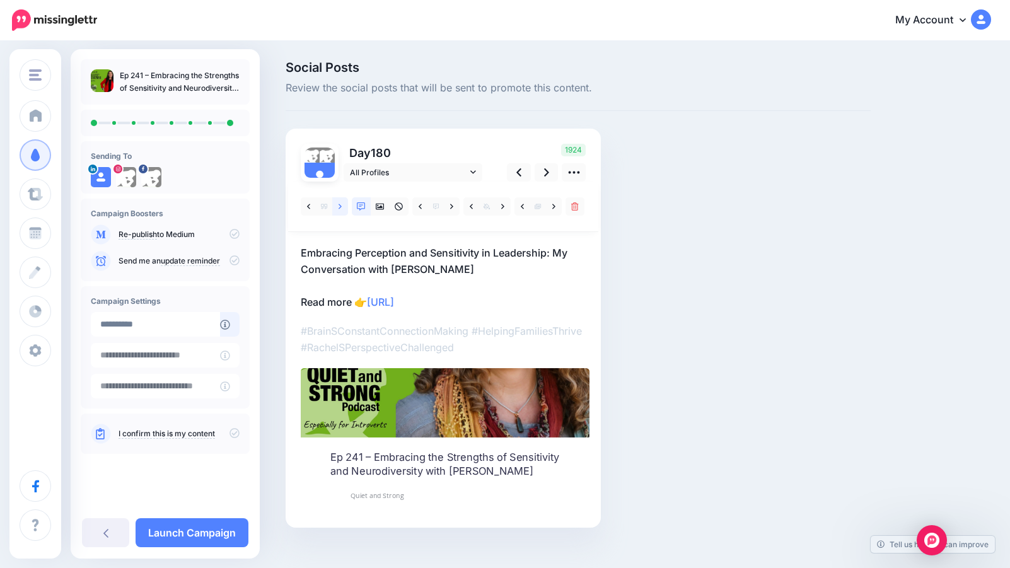
click at [339, 206] on icon at bounding box center [340, 206] width 3 height 9
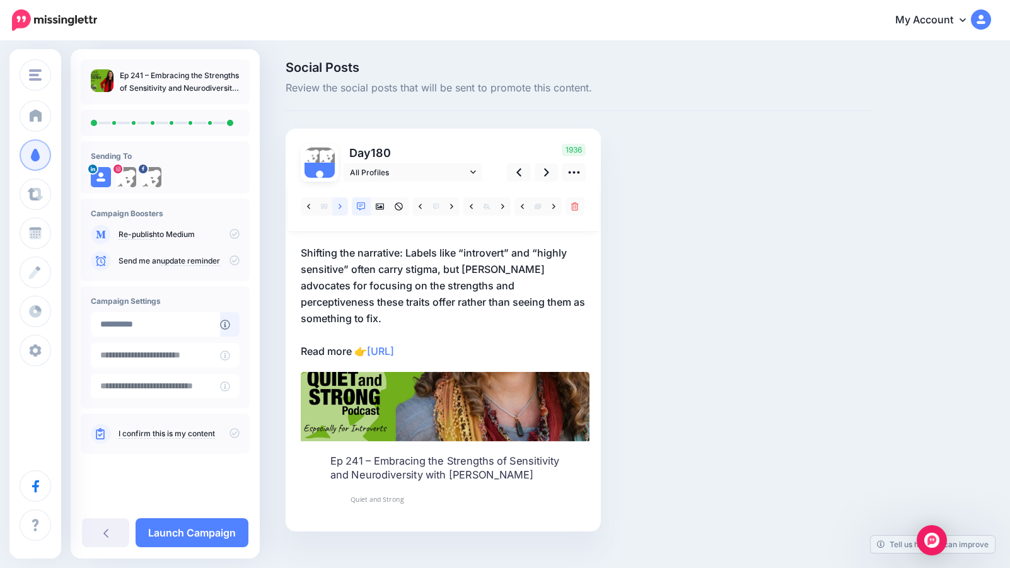
click at [339, 206] on icon at bounding box center [340, 206] width 3 height 9
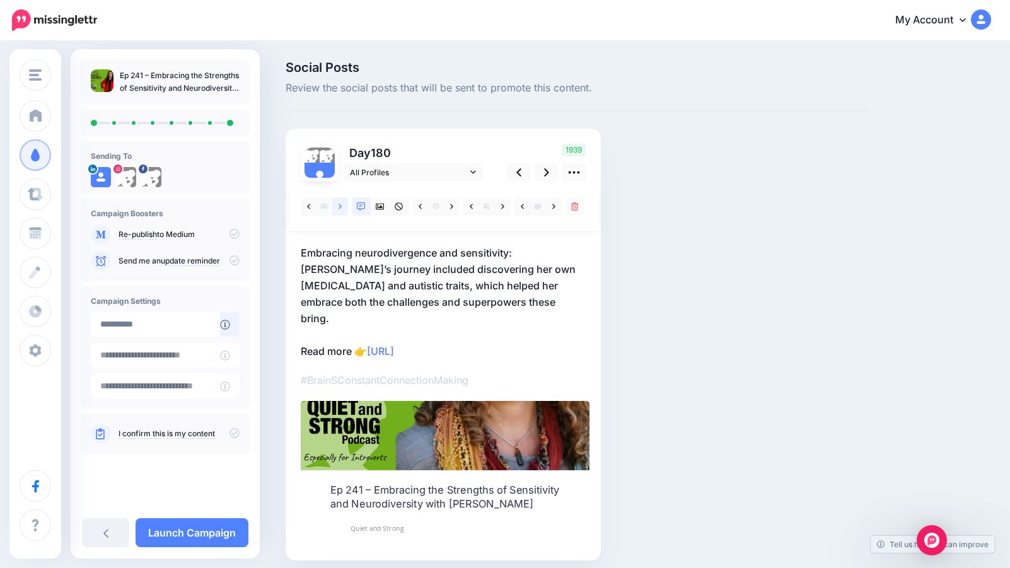
scroll to position [33, 0]
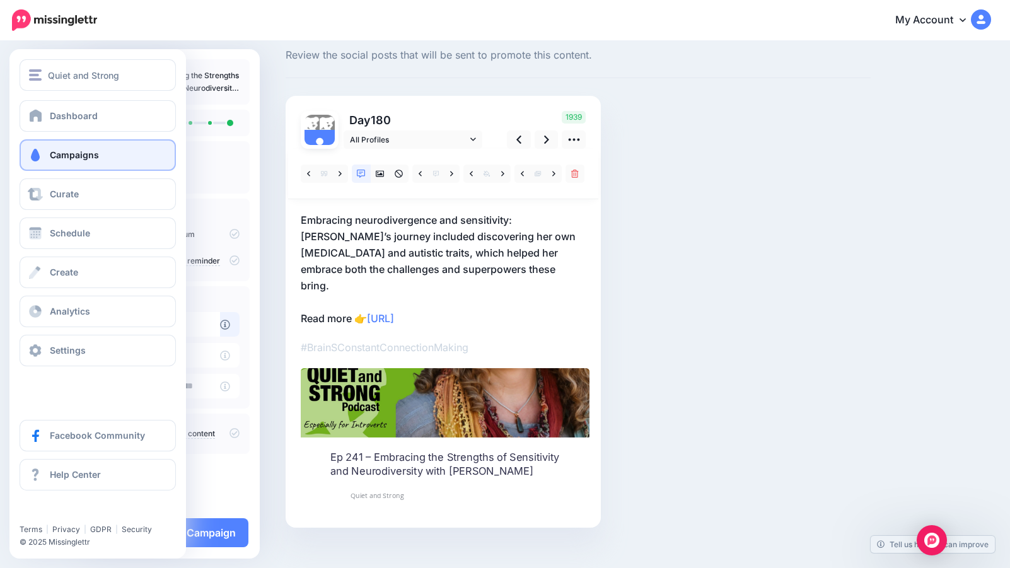
click at [71, 156] on span "Campaigns" at bounding box center [74, 154] width 49 height 11
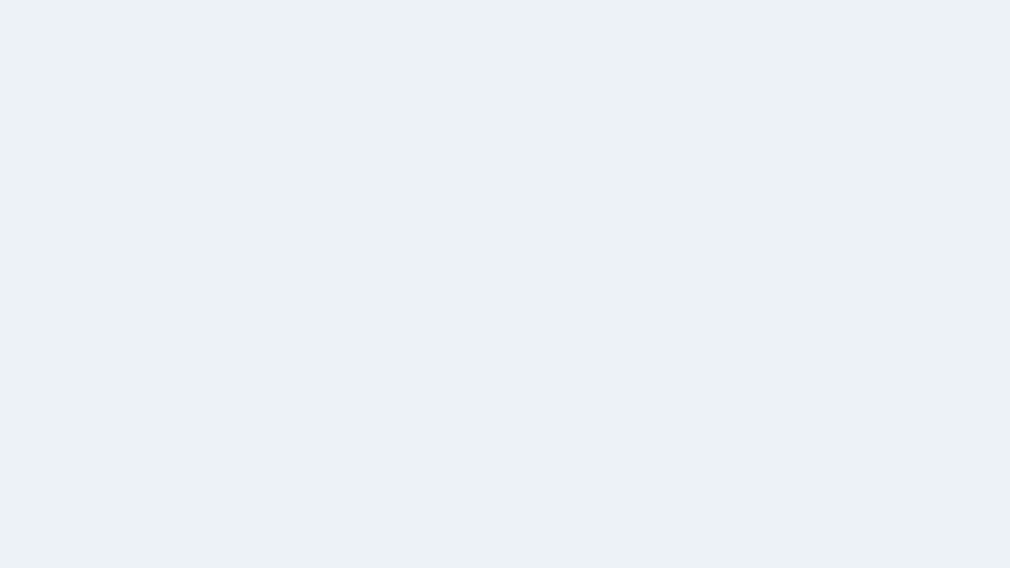
click at [201, 532] on span "PRO TIP Content that has at least 2,000 words receives on average 20% more clic…" at bounding box center [542, 358] width 706 height 383
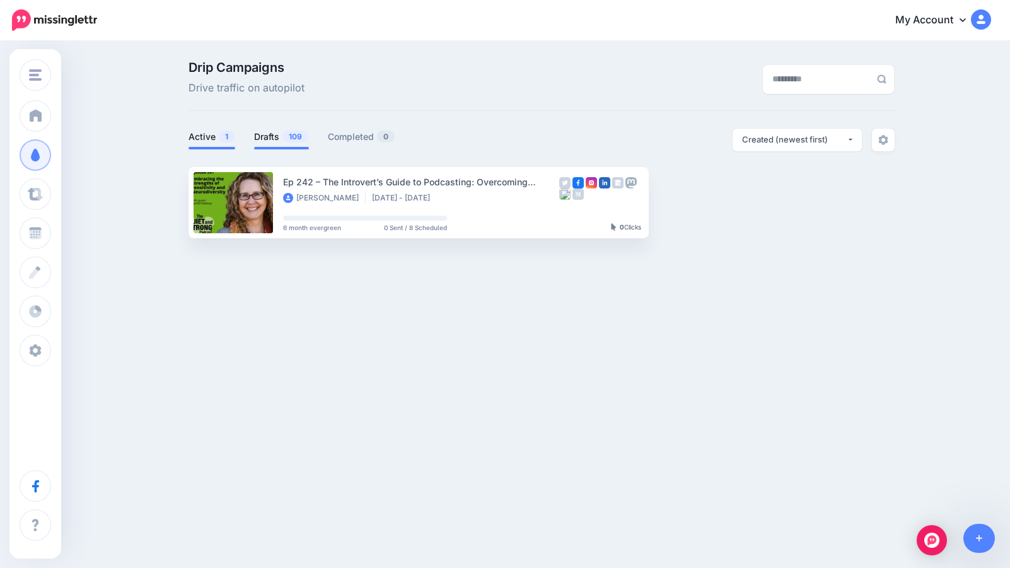
click at [269, 132] on link "Drafts 109" at bounding box center [281, 136] width 55 height 15
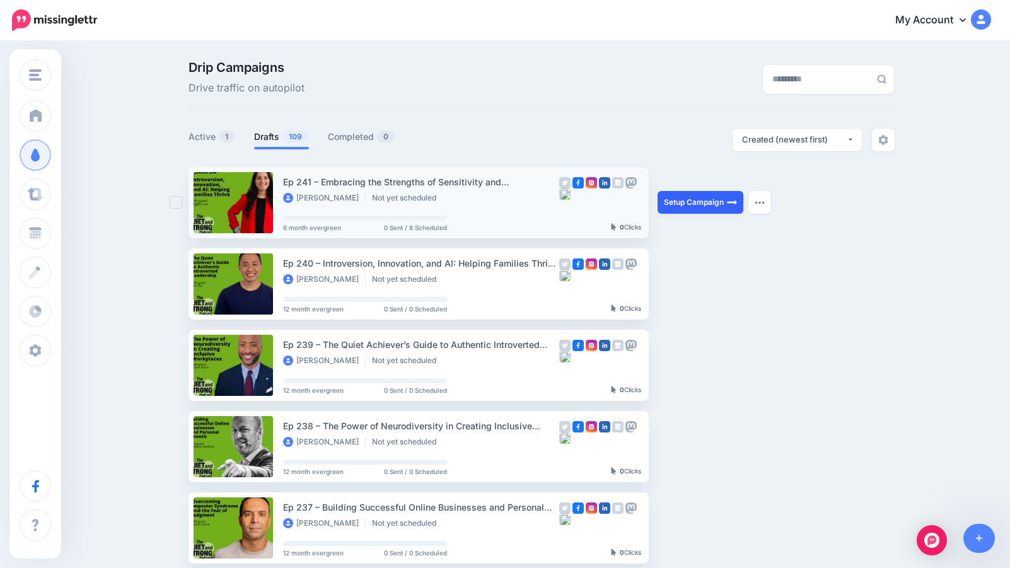
click at [711, 201] on link "Setup Campaign" at bounding box center [701, 202] width 86 height 23
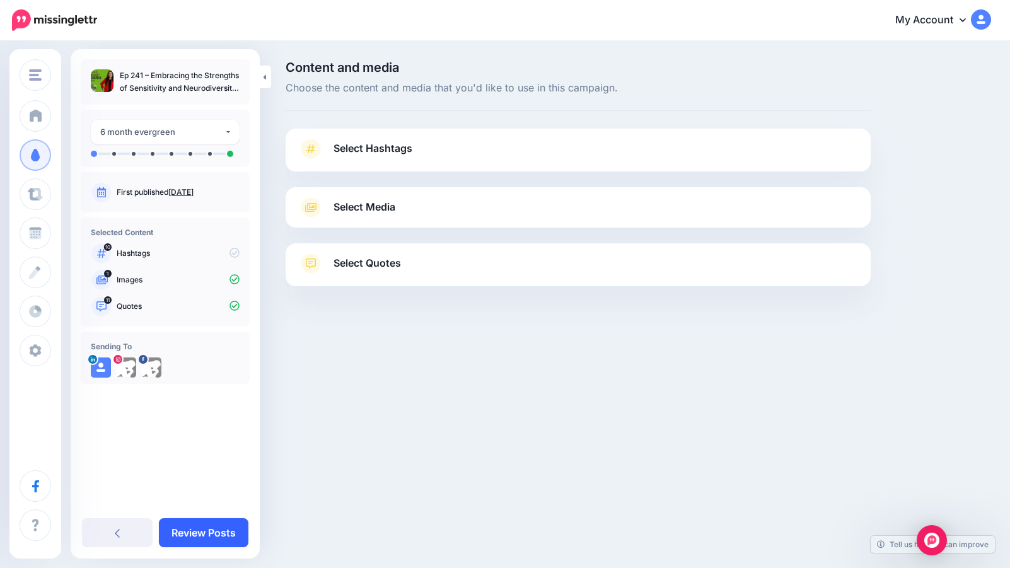
click at [207, 528] on link "Review Posts" at bounding box center [204, 532] width 90 height 29
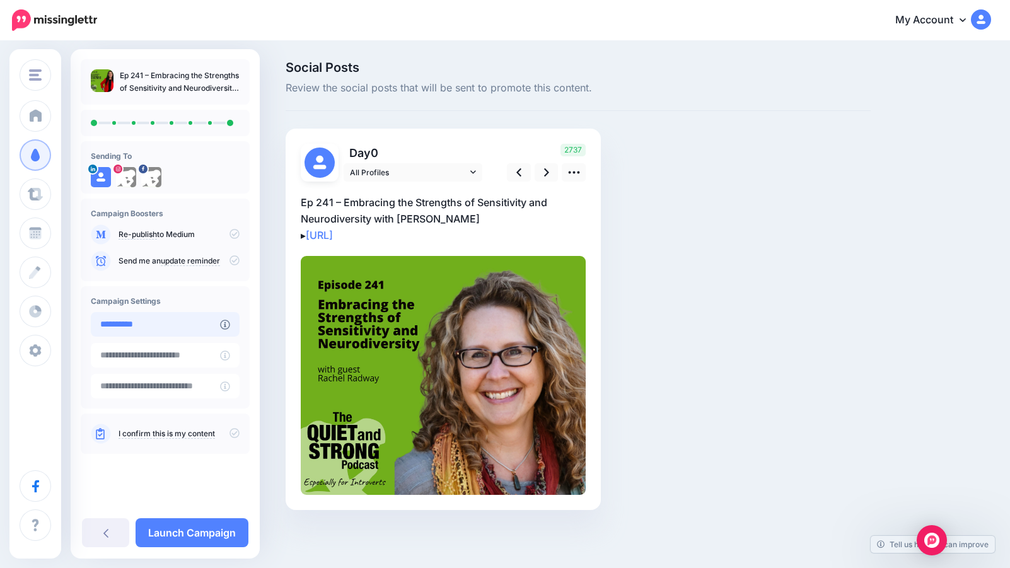
click at [187, 325] on input "**********" at bounding box center [155, 324] width 129 height 25
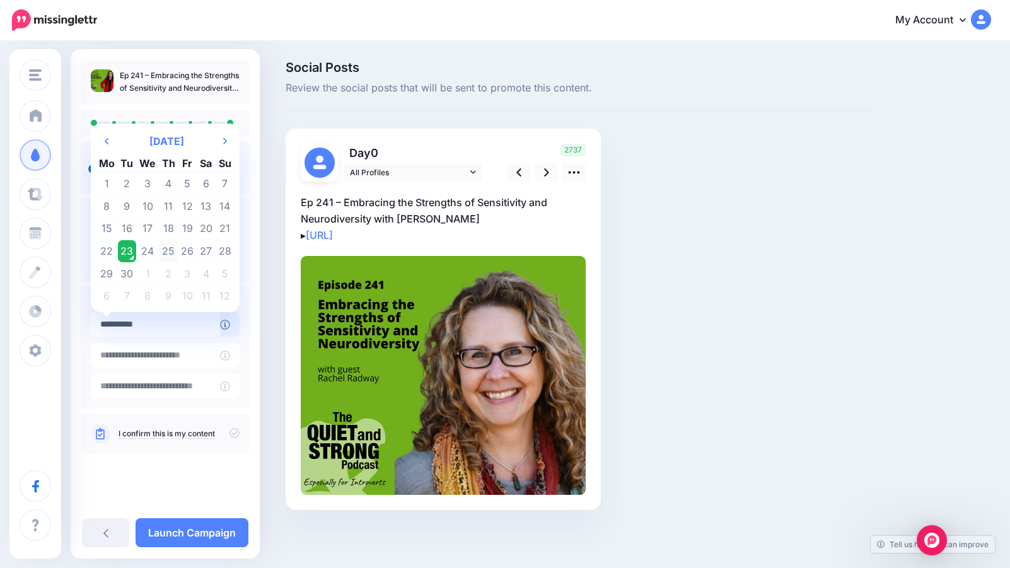
click at [171, 249] on td "25" at bounding box center [169, 251] width 20 height 23
type input "**********"
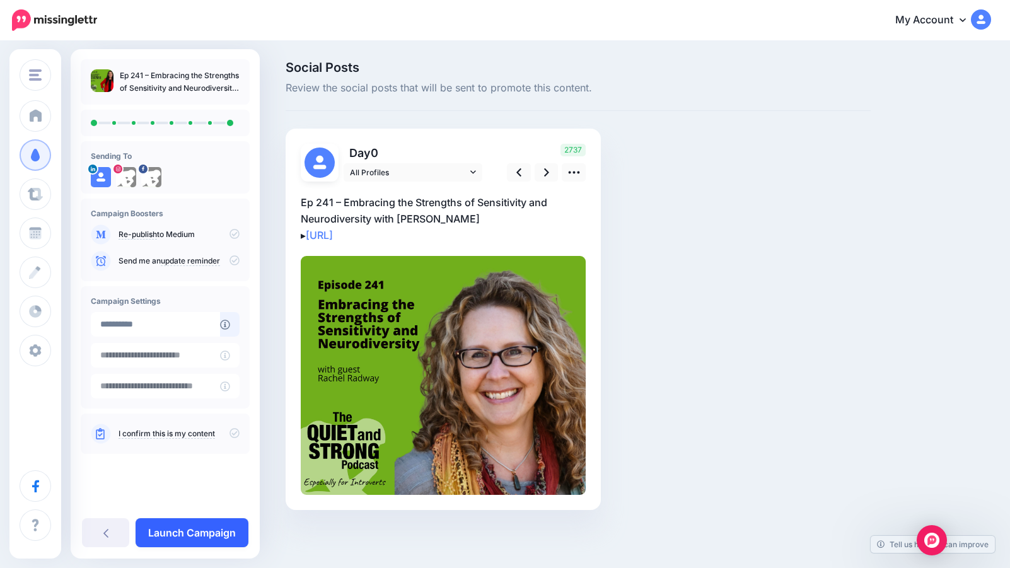
click at [209, 528] on link "Launch Campaign" at bounding box center [192, 532] width 113 height 29
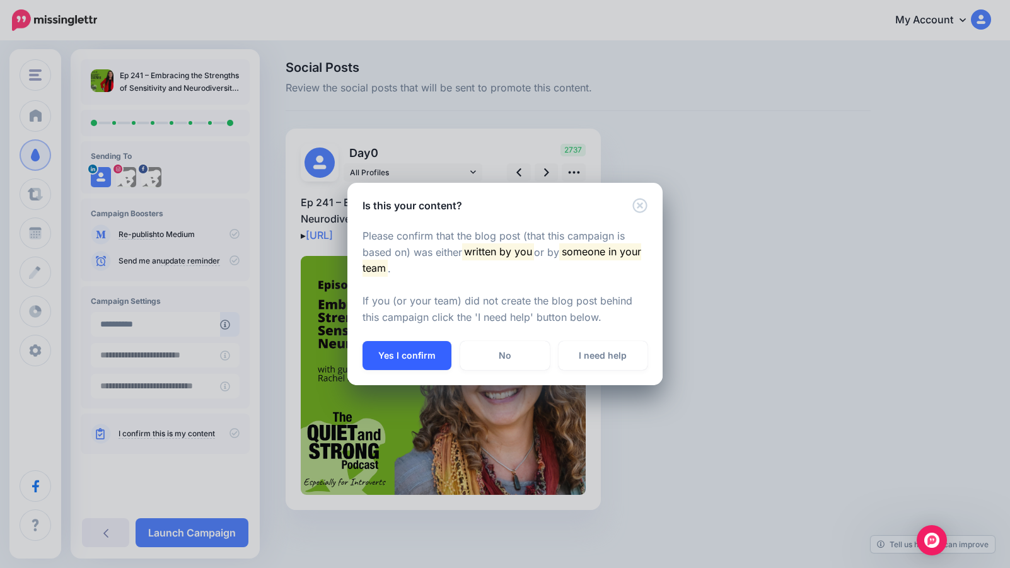
click at [397, 351] on button "Yes I confirm" at bounding box center [407, 355] width 89 height 29
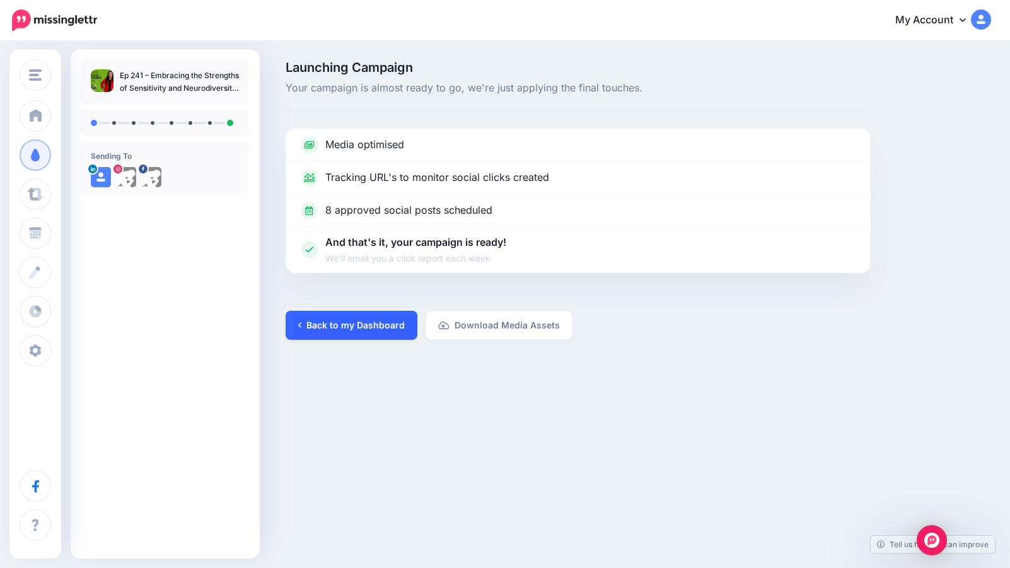
click at [338, 331] on link "Back to my Dashboard" at bounding box center [352, 325] width 132 height 29
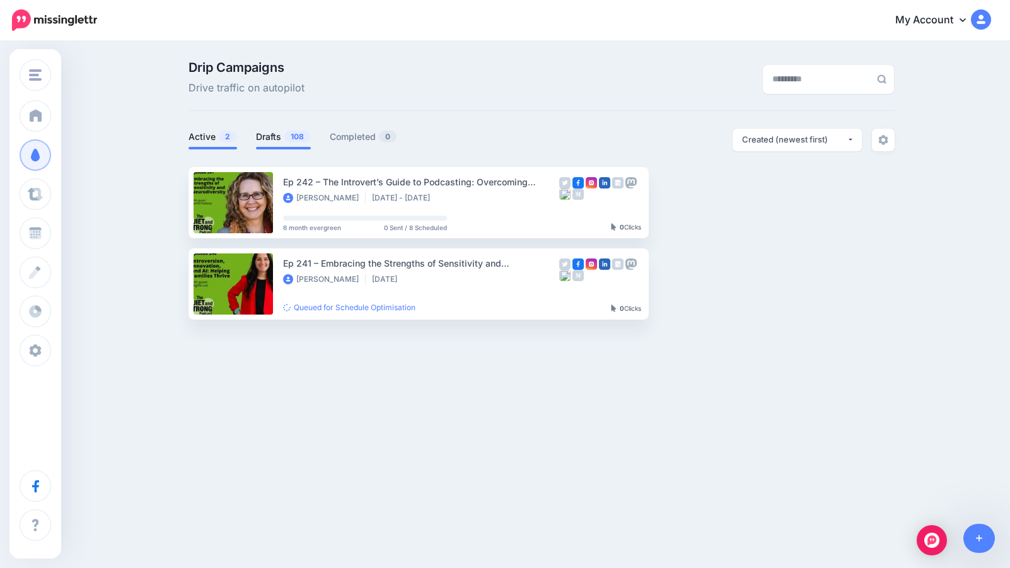
click at [262, 141] on link "Drafts 108" at bounding box center [283, 136] width 55 height 15
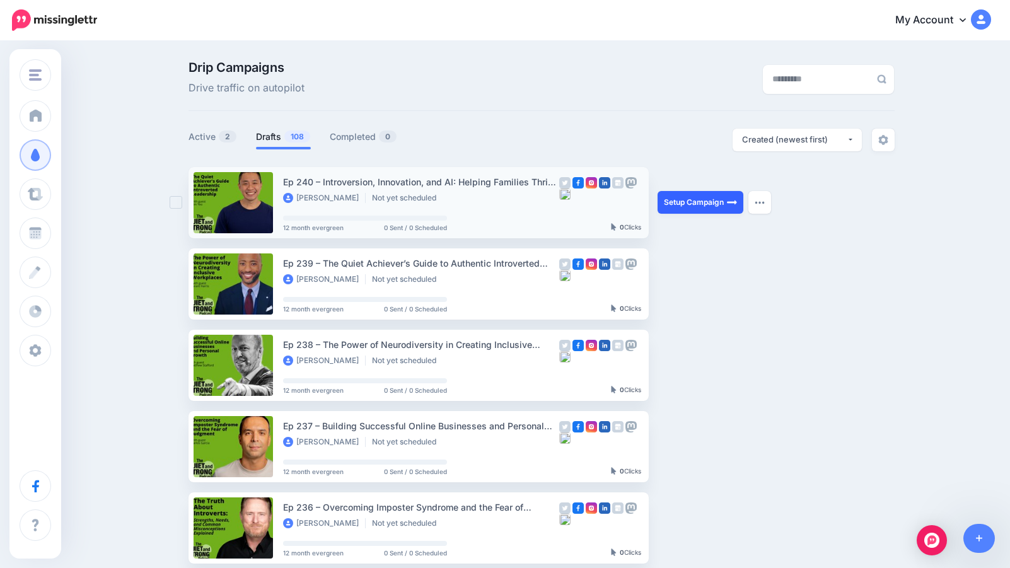
click at [706, 202] on link "Setup Campaign" at bounding box center [701, 202] width 86 height 23
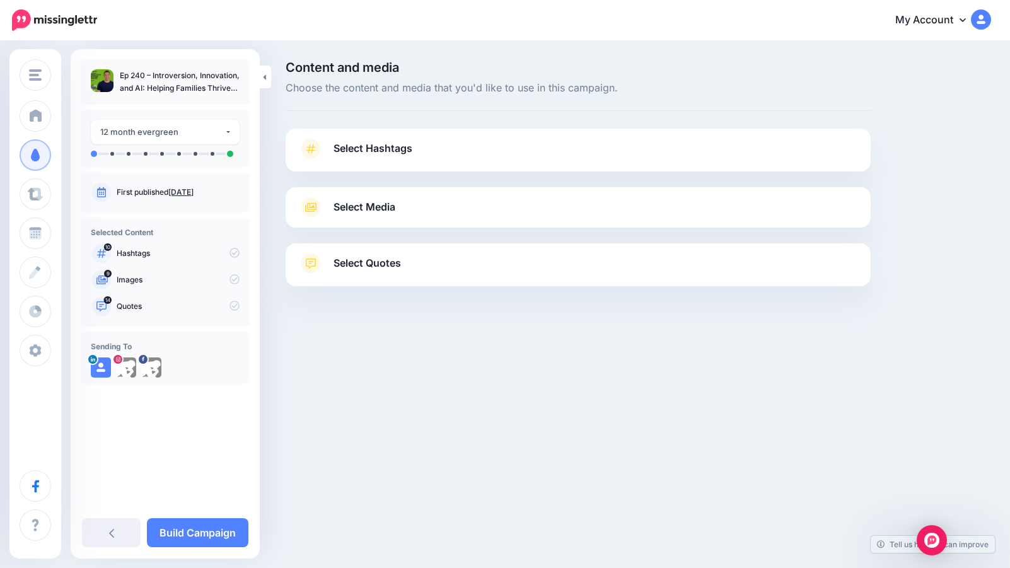
click at [367, 212] on span "Select Media" at bounding box center [365, 207] width 62 height 17
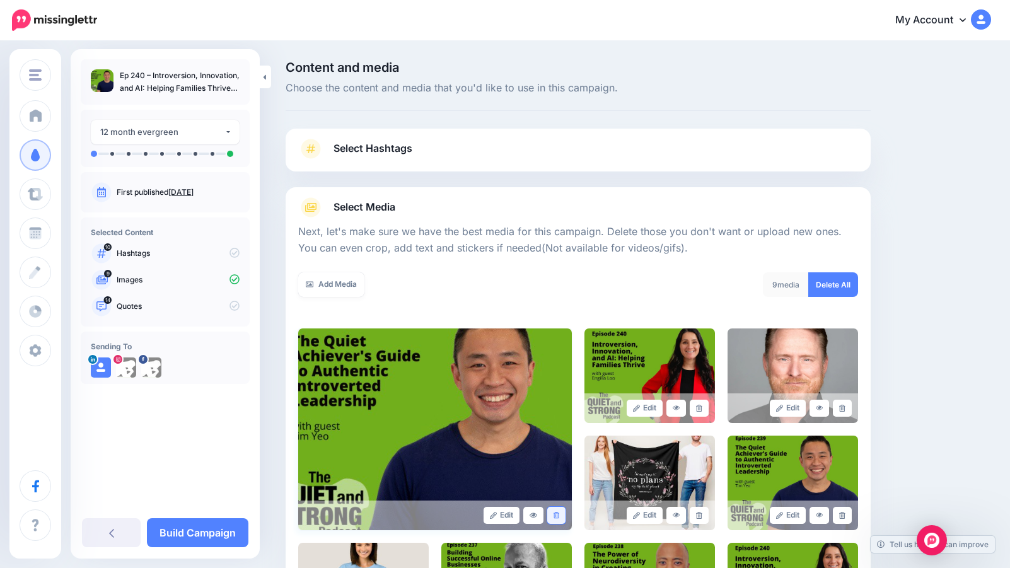
click at [554, 515] on icon at bounding box center [557, 515] width 6 height 7
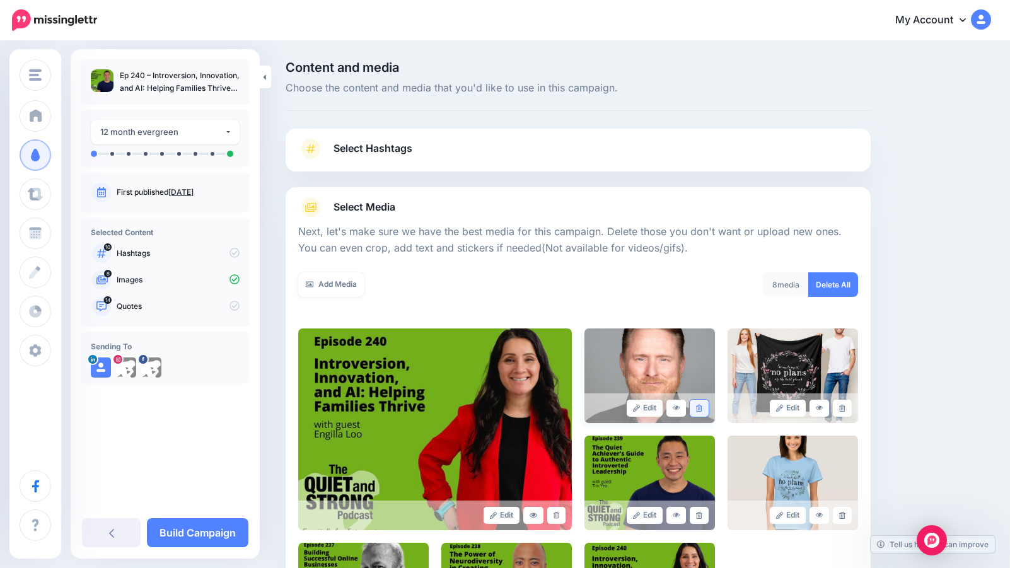
click at [692, 410] on link at bounding box center [699, 408] width 18 height 17
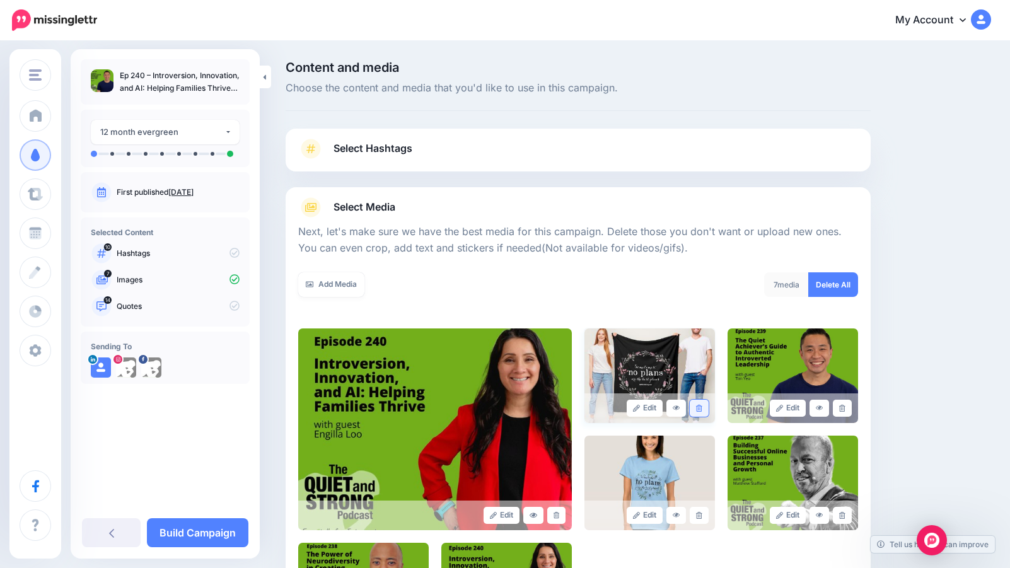
click at [703, 408] on link at bounding box center [699, 408] width 18 height 17
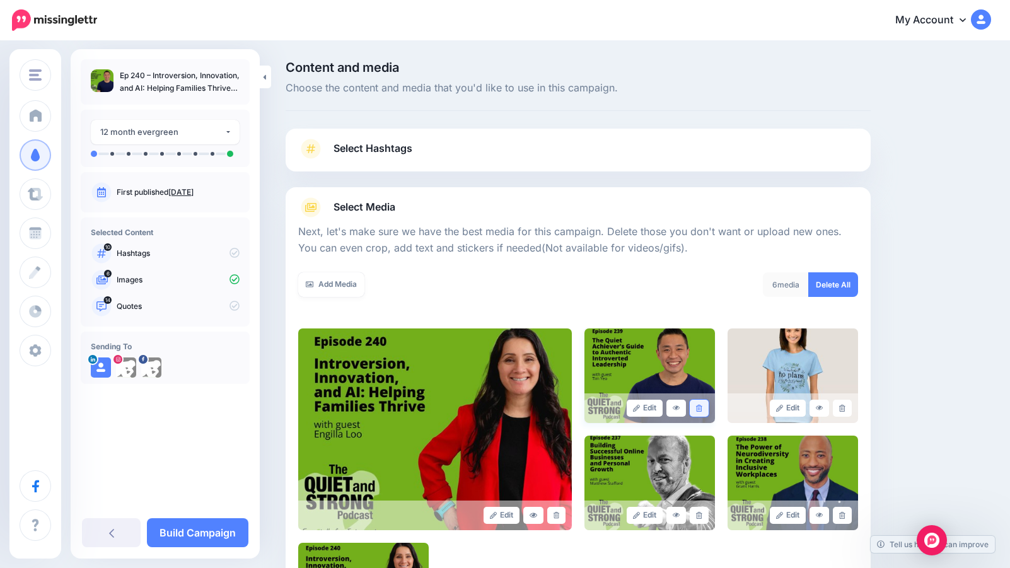
click at [702, 405] on link at bounding box center [699, 408] width 18 height 17
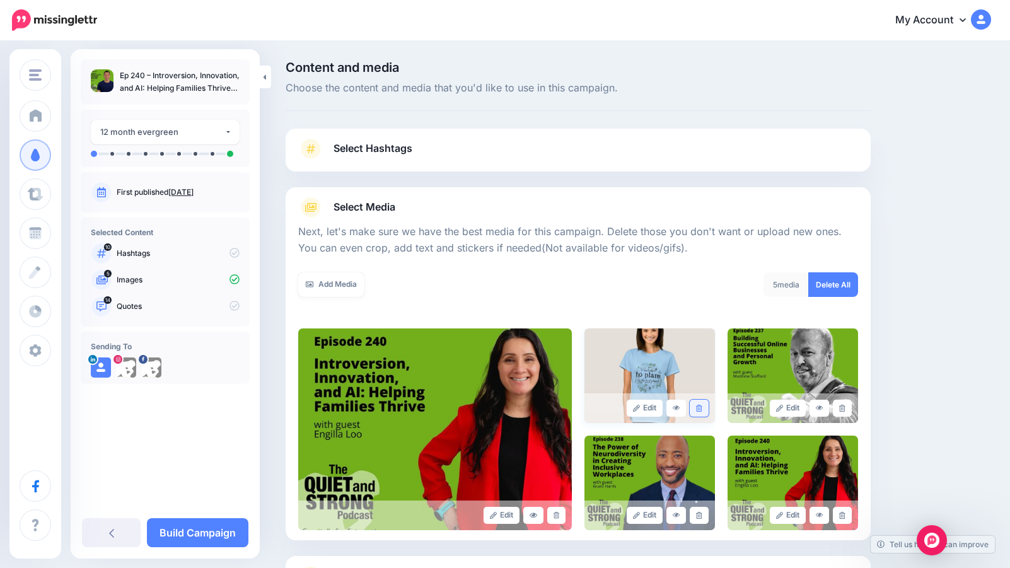
click at [700, 410] on icon at bounding box center [699, 408] width 6 height 7
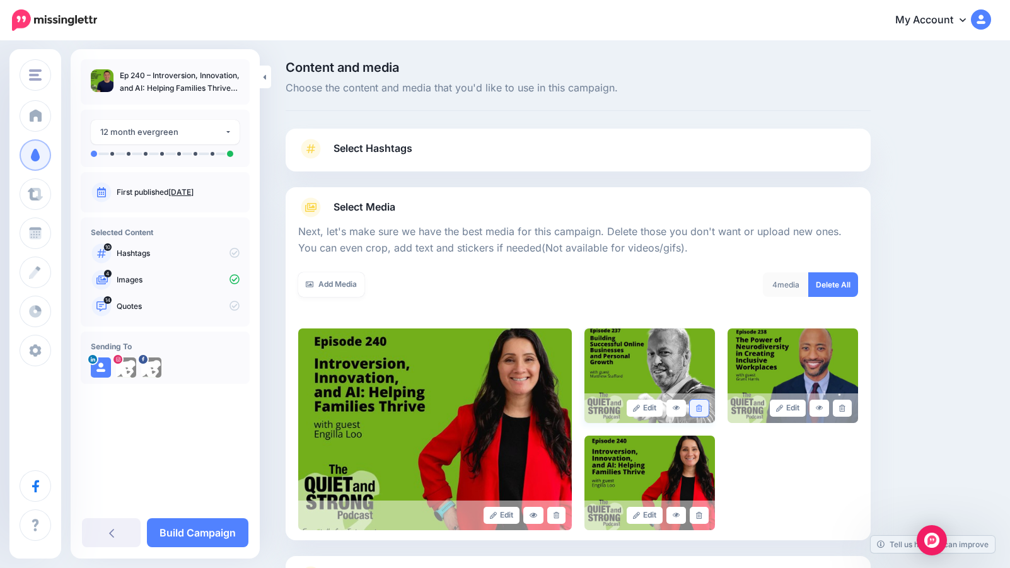
click at [700, 409] on icon at bounding box center [699, 408] width 6 height 7
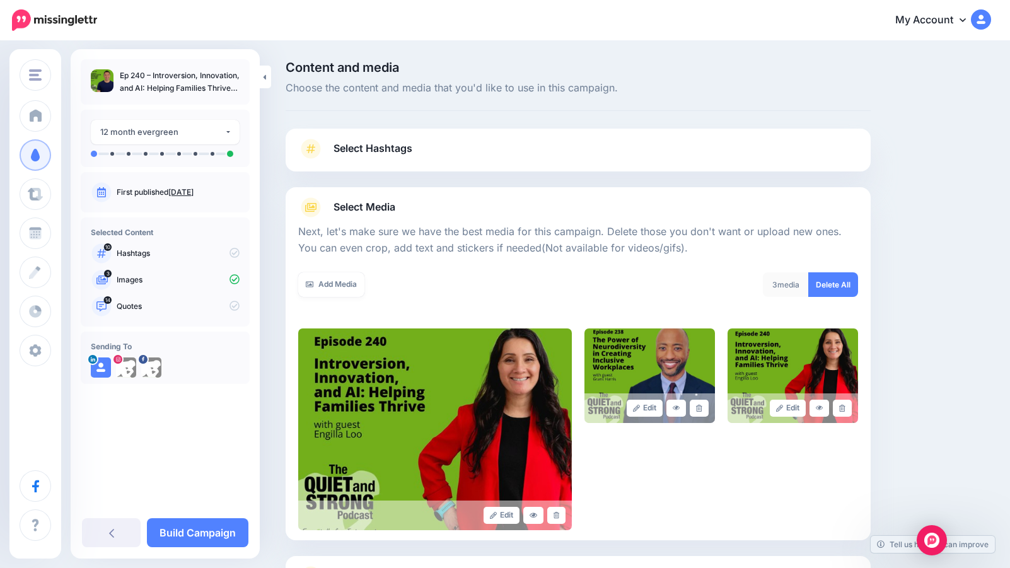
click at [700, 409] on icon at bounding box center [699, 408] width 6 height 7
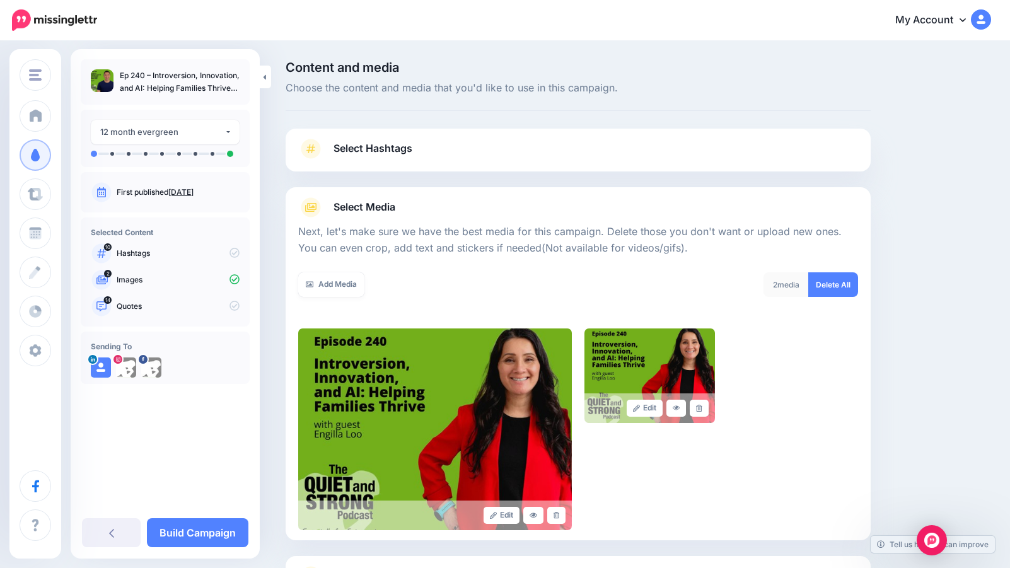
click at [700, 409] on icon at bounding box center [699, 408] width 6 height 7
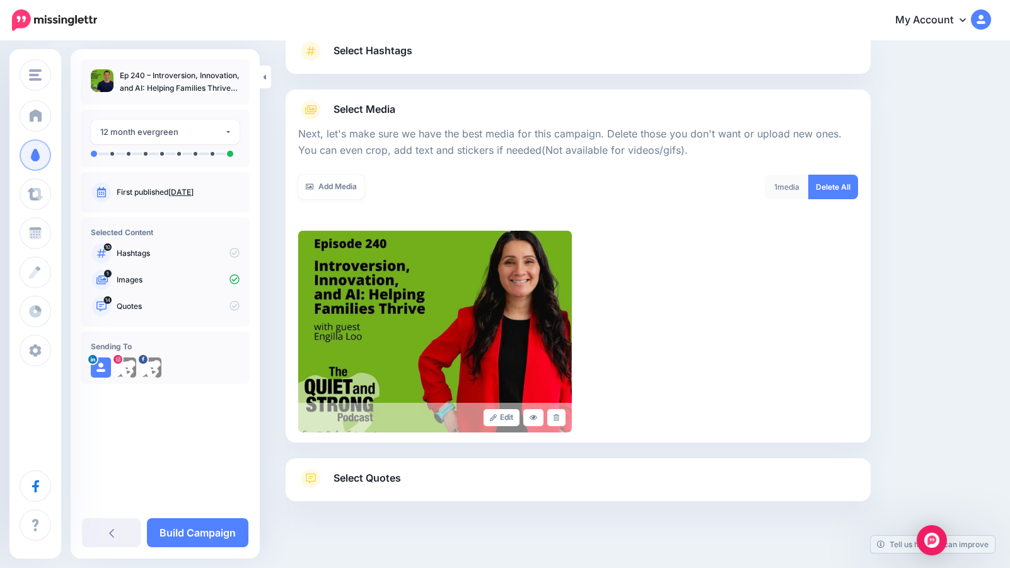
scroll to position [113, 0]
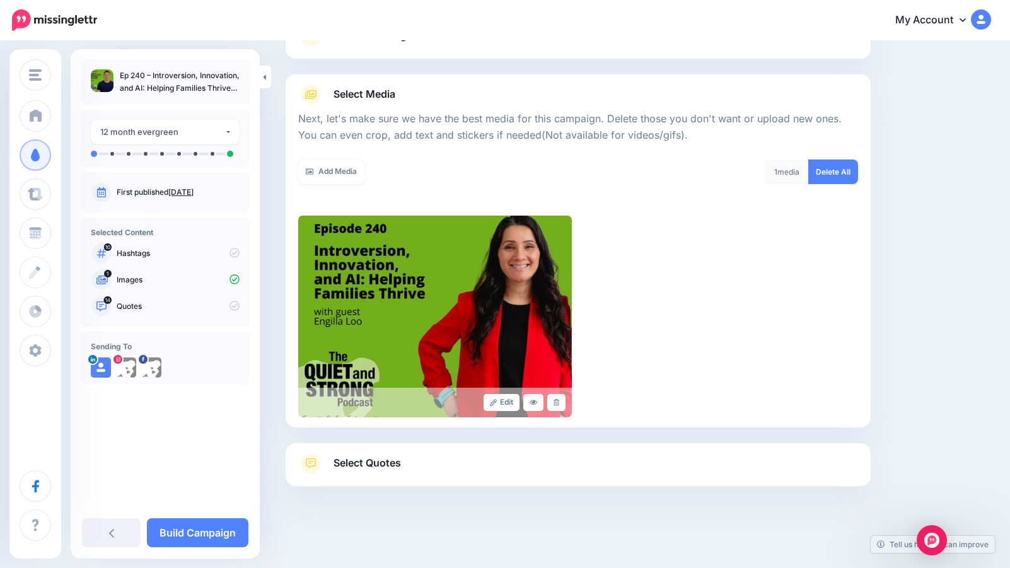
click at [370, 468] on span "Select Quotes" at bounding box center [367, 463] width 67 height 17
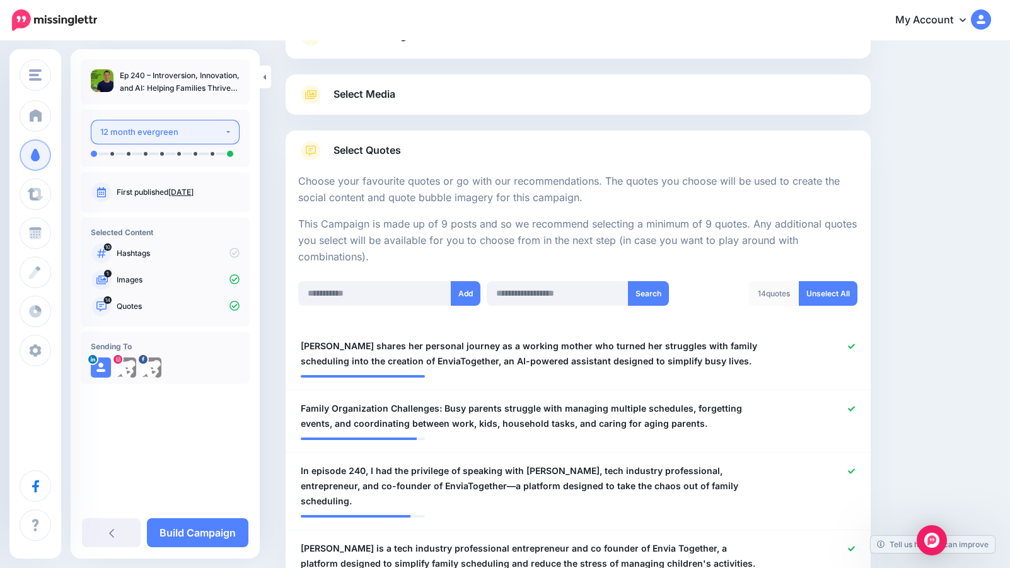
click at [228, 131] on button "12 month evergreen" at bounding box center [165, 132] width 149 height 25
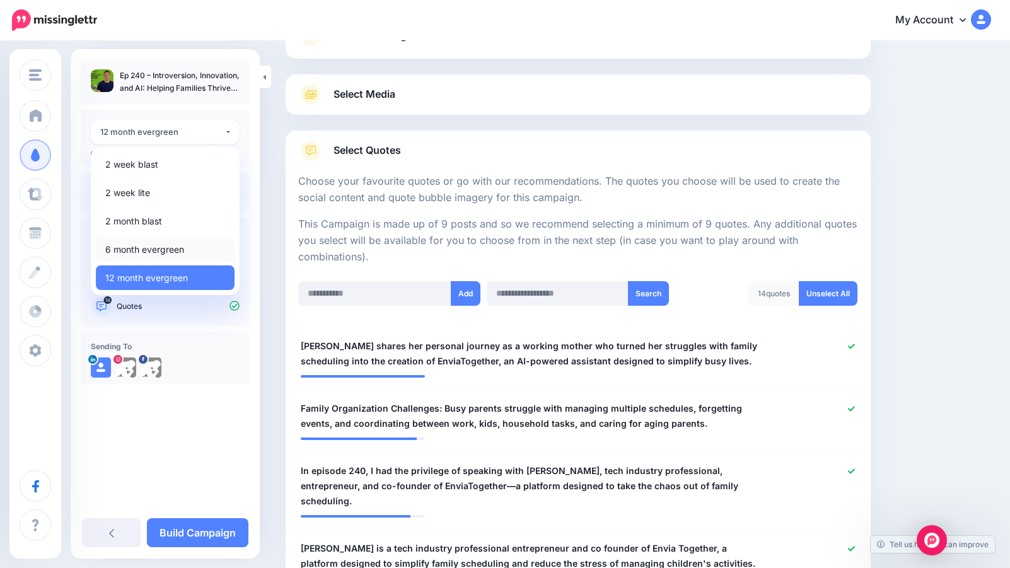
click at [183, 249] on span "6 month evergreen" at bounding box center [144, 249] width 79 height 15
select select "******"
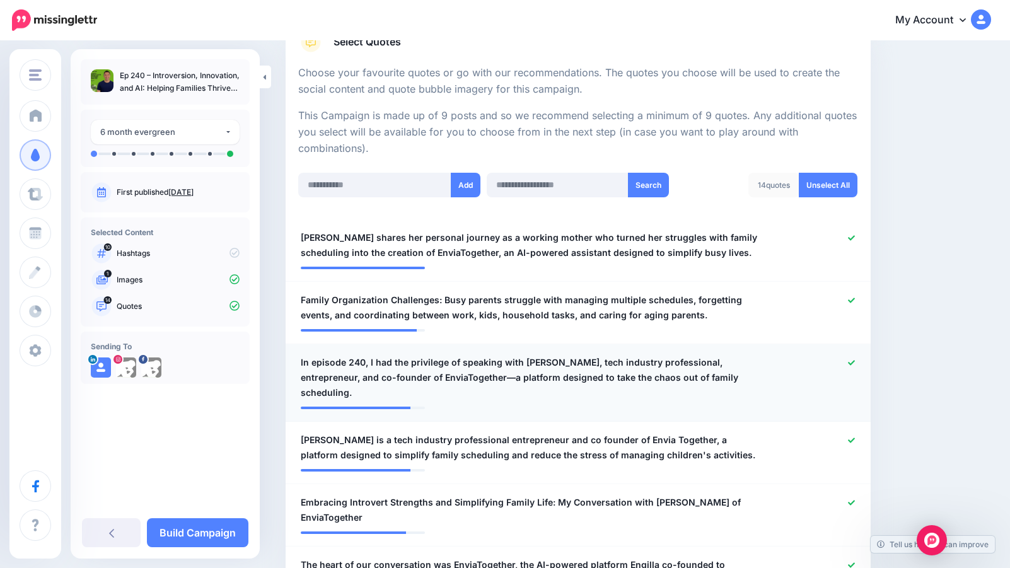
scroll to position [174, 0]
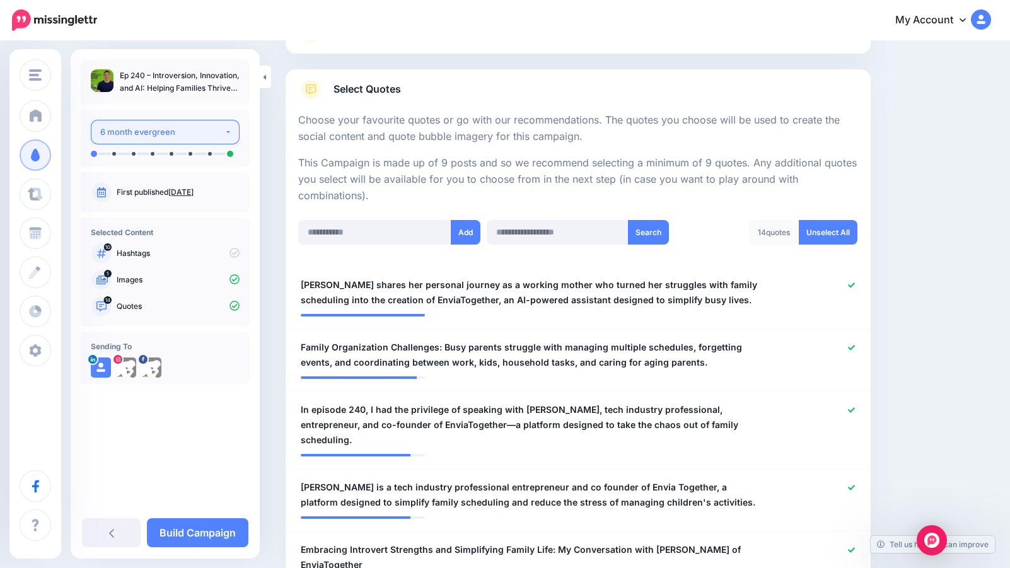
click at [223, 132] on div "6 month evergreen" at bounding box center [162, 132] width 124 height 15
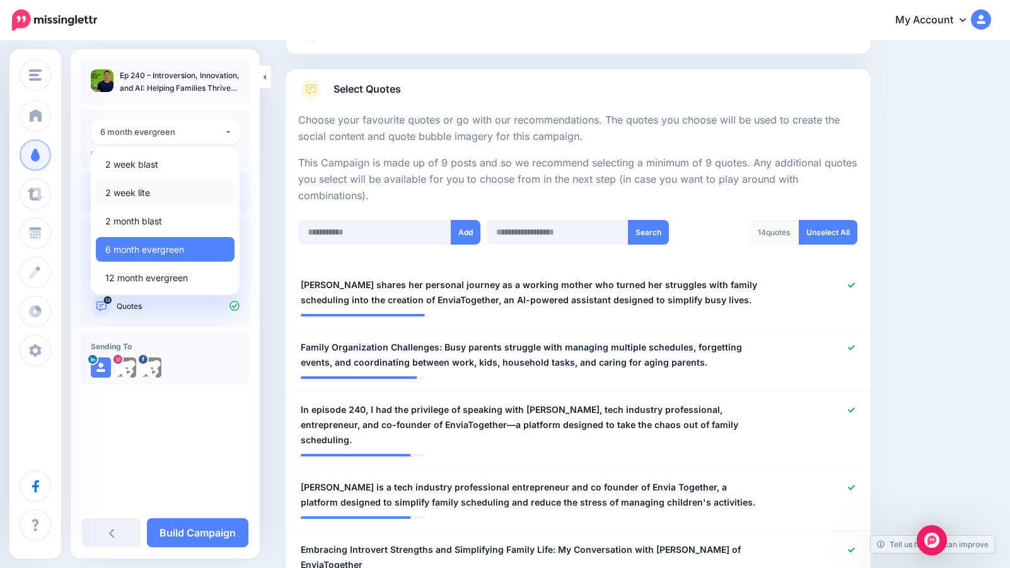
click at [186, 182] on link "2 week lite" at bounding box center [165, 192] width 139 height 25
select select "******"
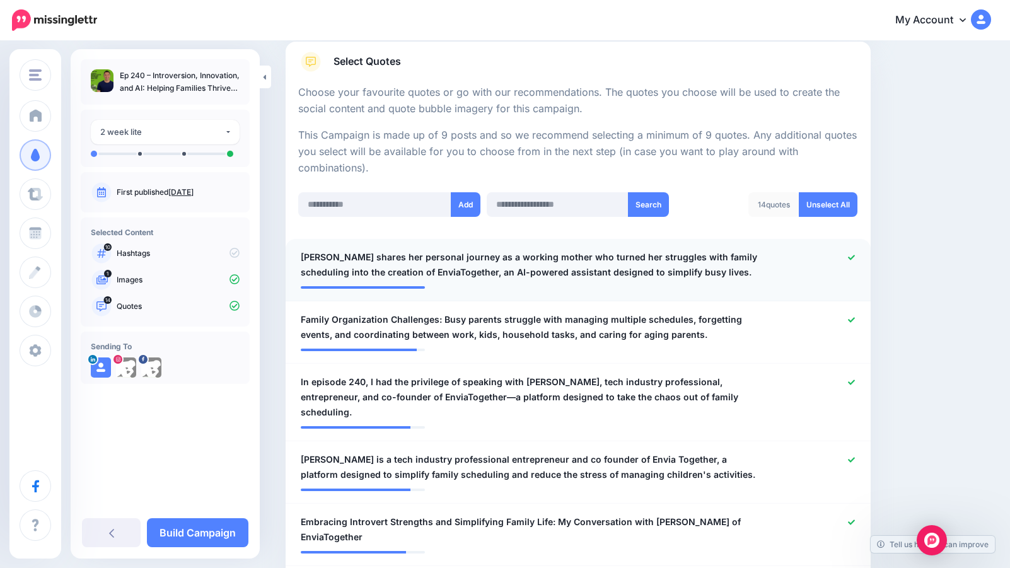
scroll to position [322, 0]
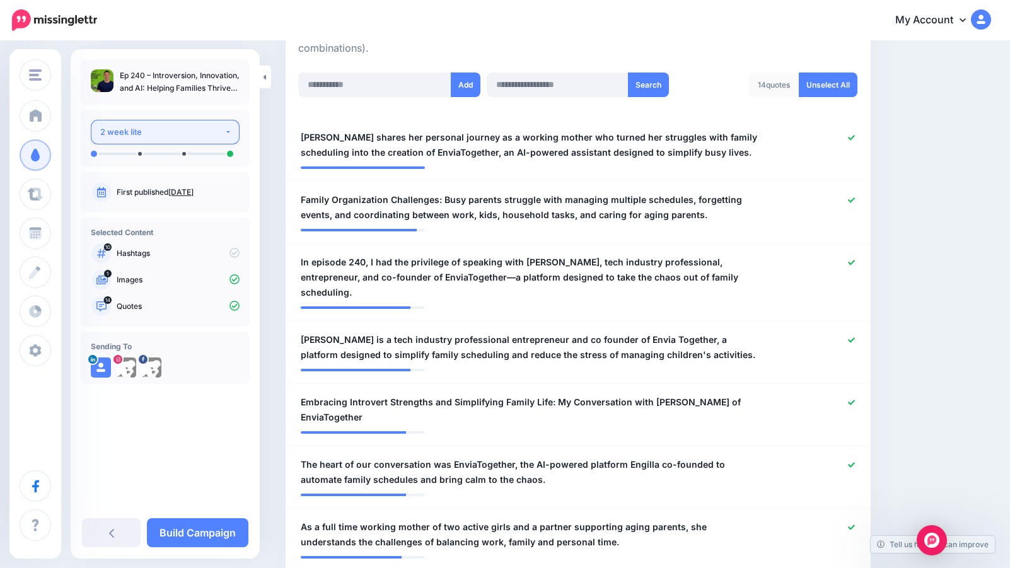
click at [226, 124] on button "2 week lite" at bounding box center [165, 132] width 149 height 25
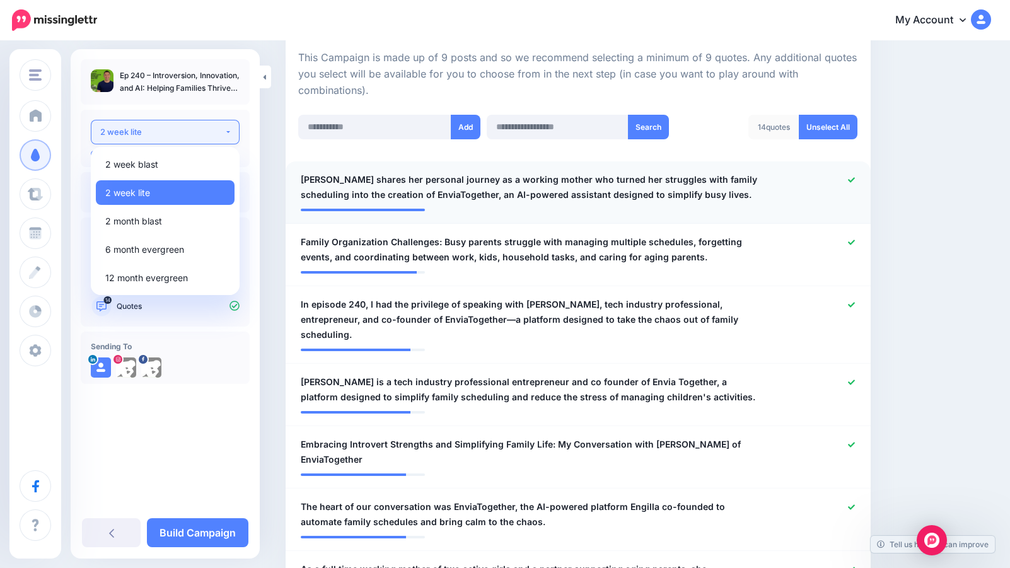
scroll to position [275, 0]
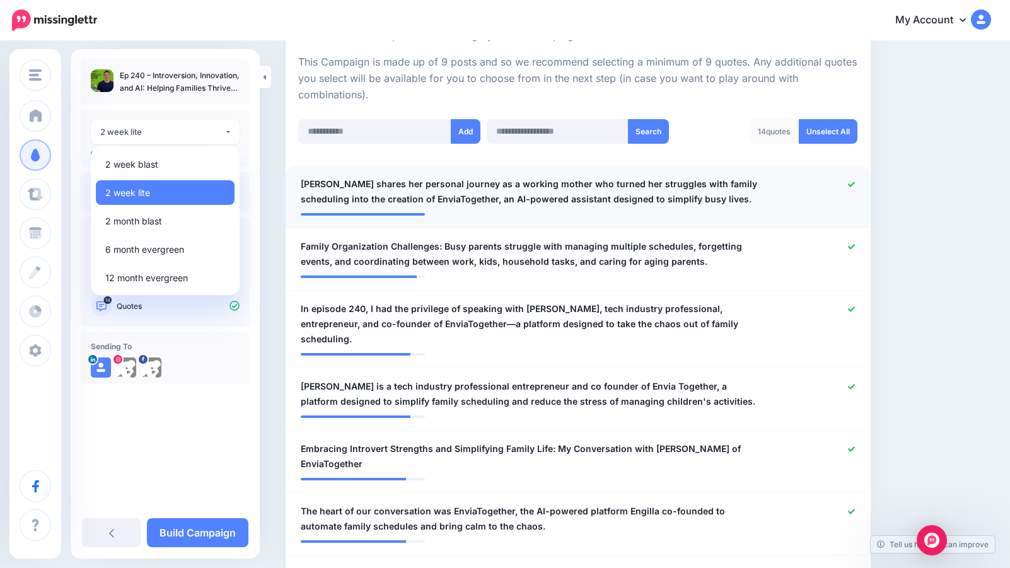
click at [846, 189] on div at bounding box center [817, 192] width 96 height 30
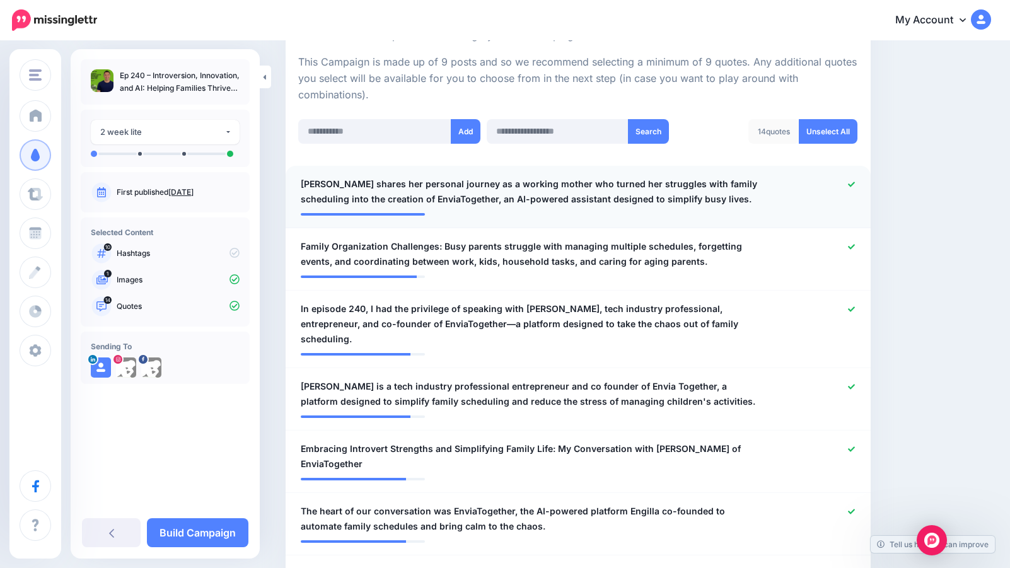
click at [852, 183] on icon at bounding box center [851, 184] width 7 height 5
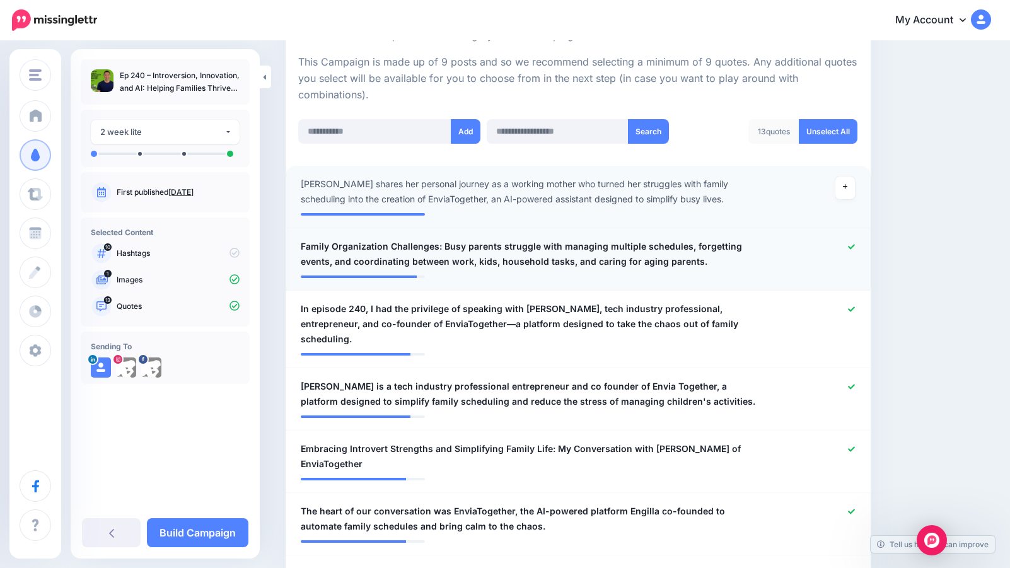
click at [852, 247] on icon at bounding box center [851, 246] width 7 height 5
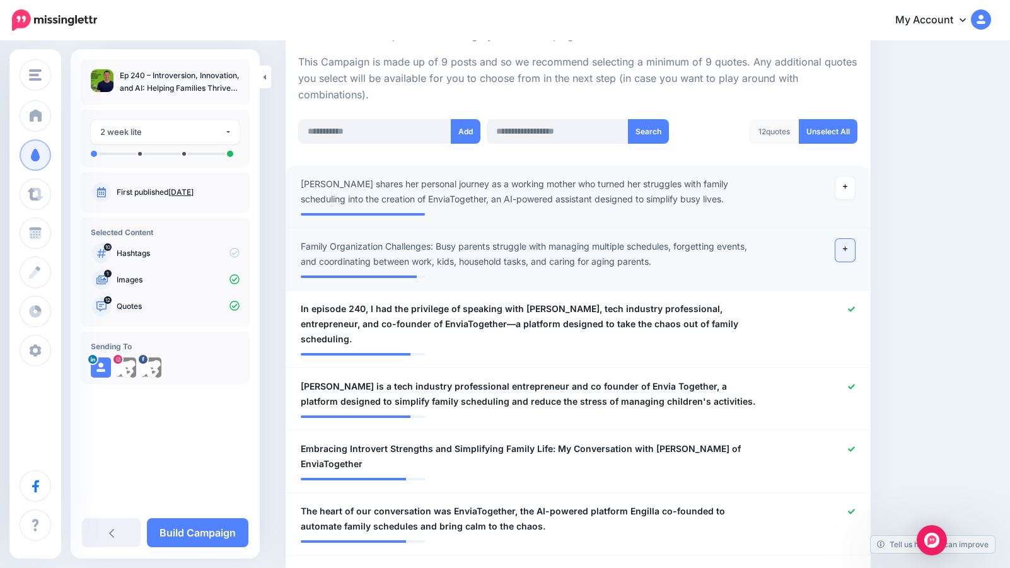
click at [847, 249] on link at bounding box center [845, 250] width 20 height 23
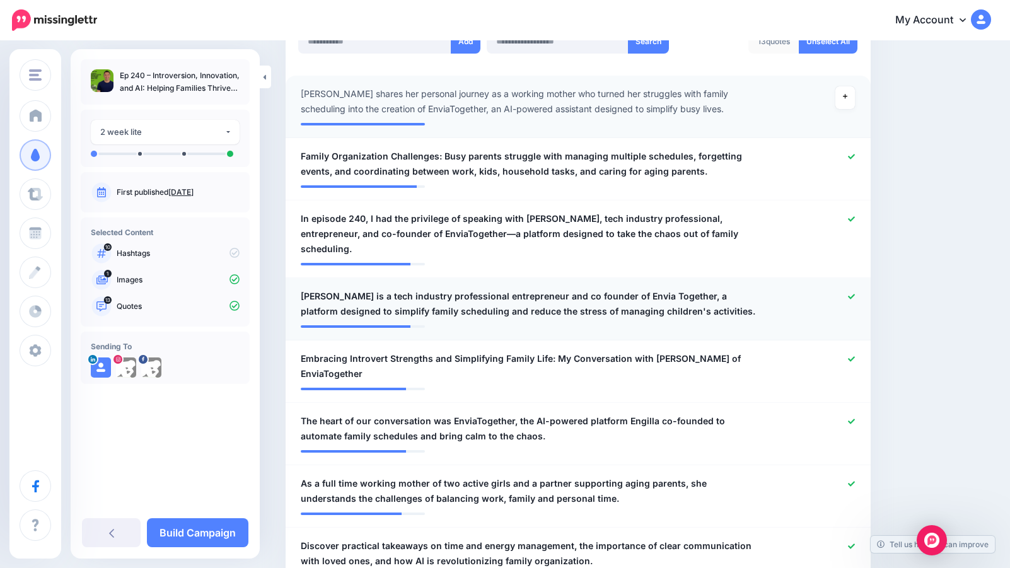
scroll to position [366, 0]
click at [854, 288] on div at bounding box center [817, 303] width 96 height 30
click at [851, 292] on icon at bounding box center [851, 295] width 7 height 7
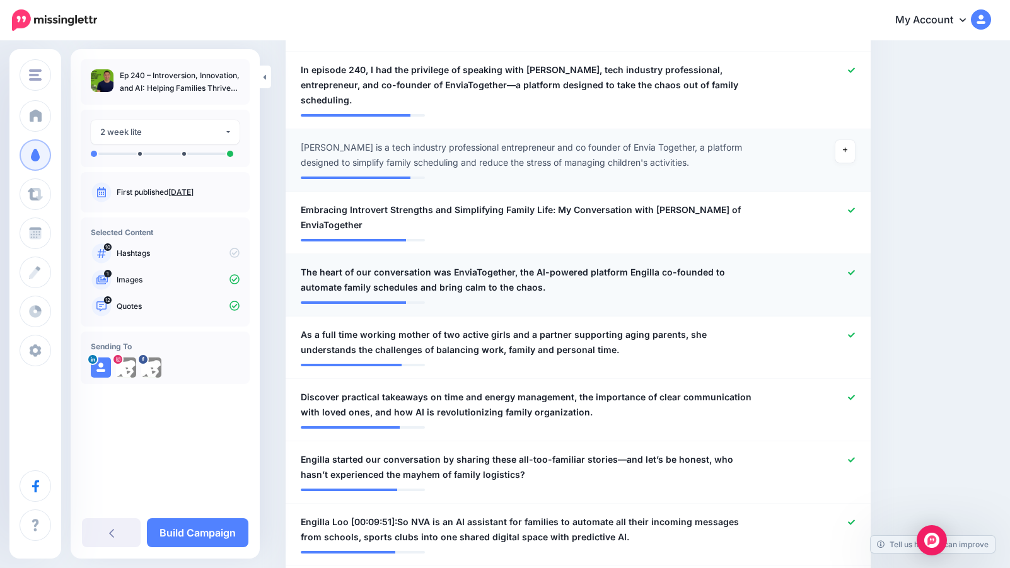
scroll to position [529, 0]
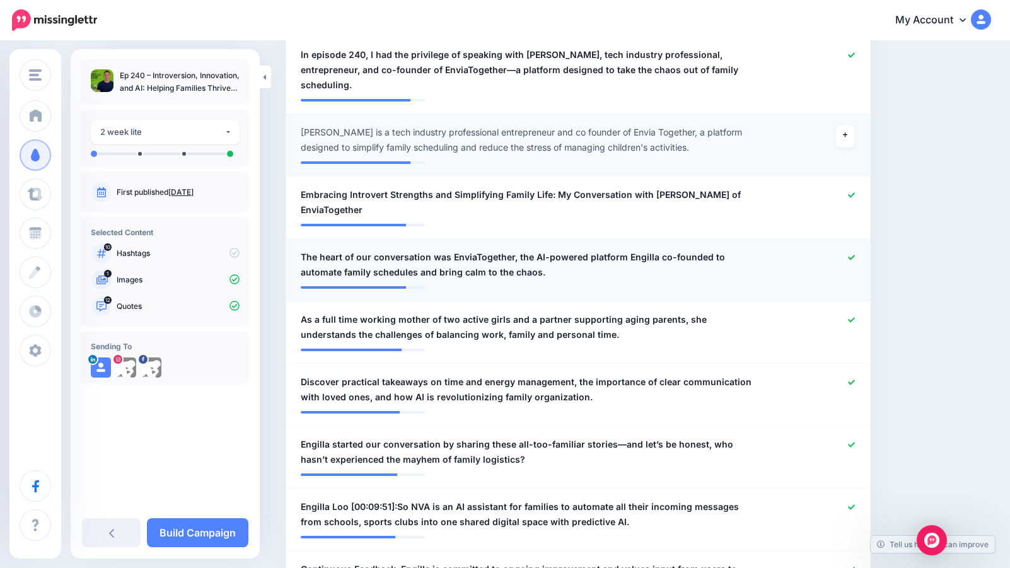
click at [852, 254] on icon at bounding box center [851, 257] width 7 height 7
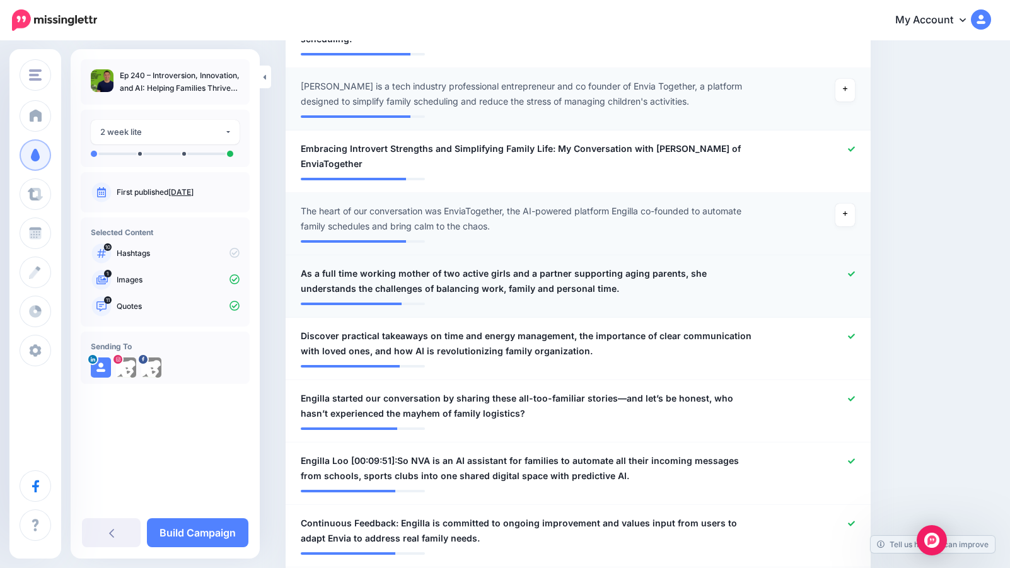
scroll to position [578, 0]
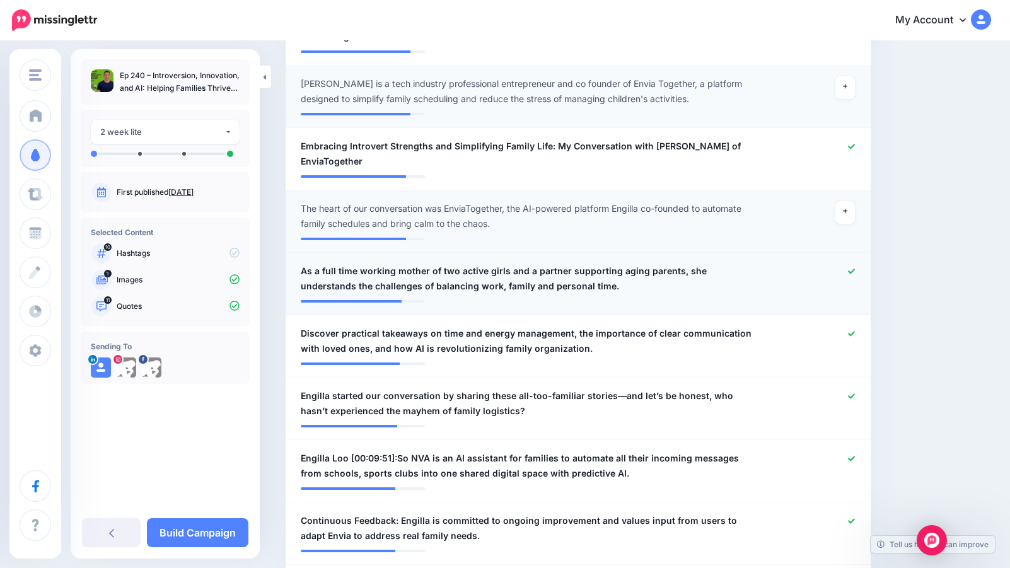
click at [853, 269] on icon at bounding box center [851, 271] width 7 height 5
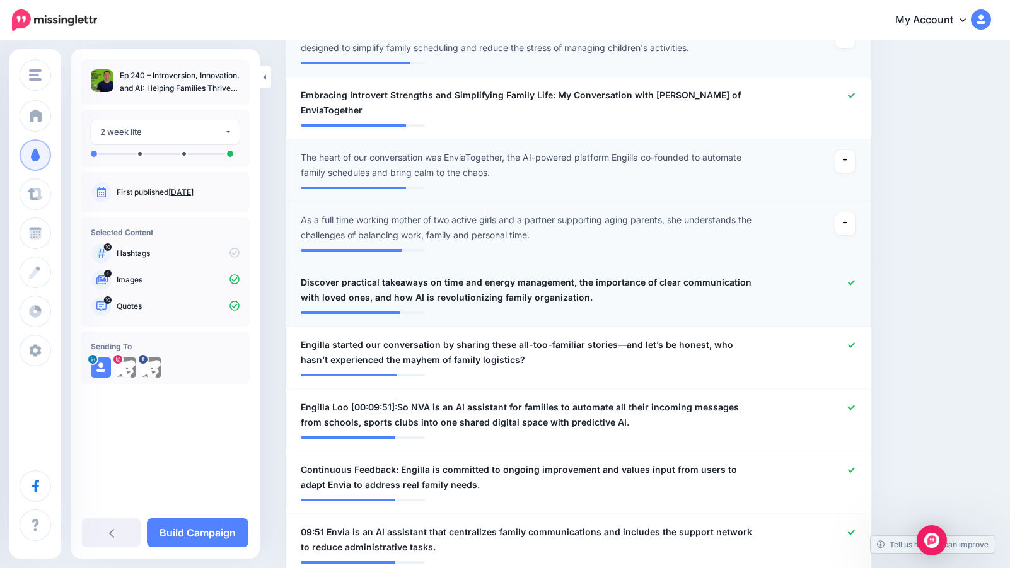
scroll to position [629, 0]
click at [854, 342] on icon at bounding box center [851, 344] width 7 height 5
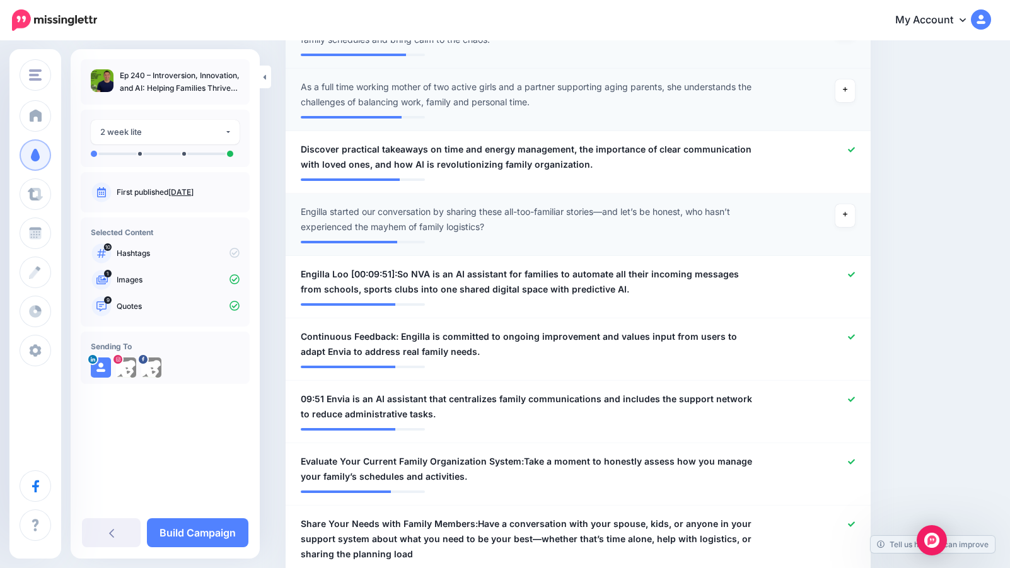
scroll to position [767, 0]
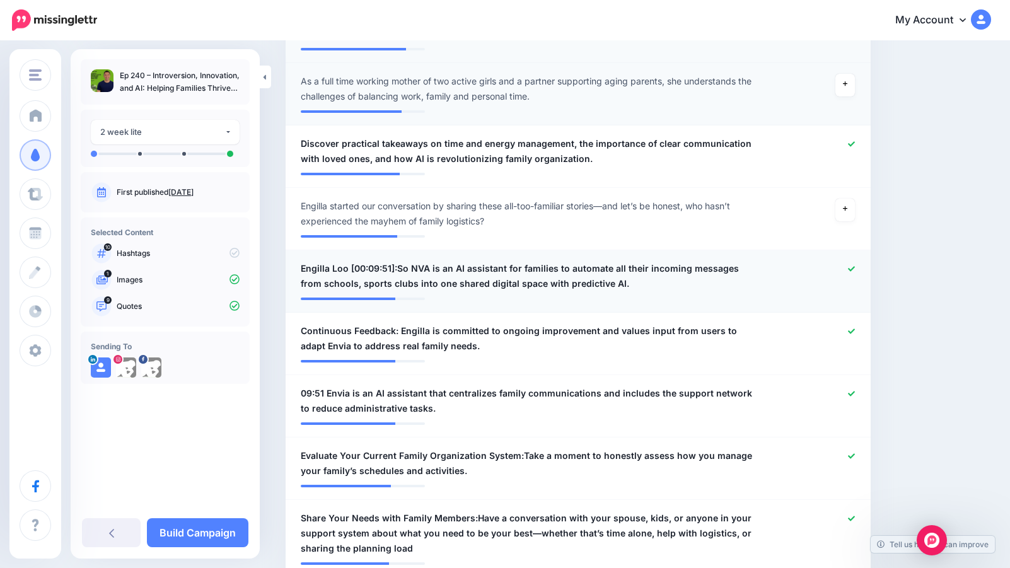
click at [852, 266] on icon at bounding box center [851, 268] width 7 height 5
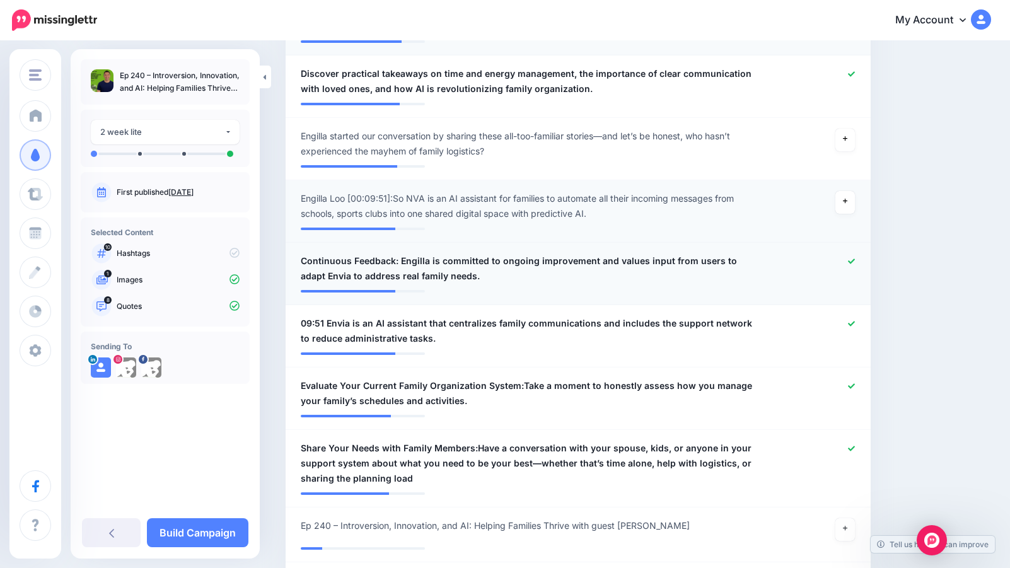
scroll to position [839, 0]
click at [849, 257] on icon at bounding box center [851, 260] width 7 height 7
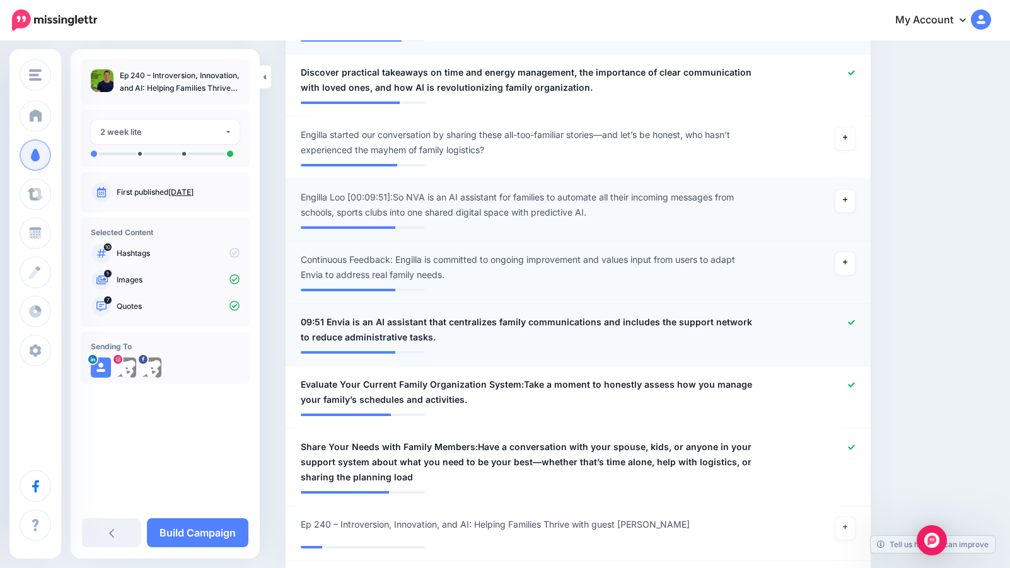
click at [852, 319] on icon at bounding box center [851, 322] width 7 height 7
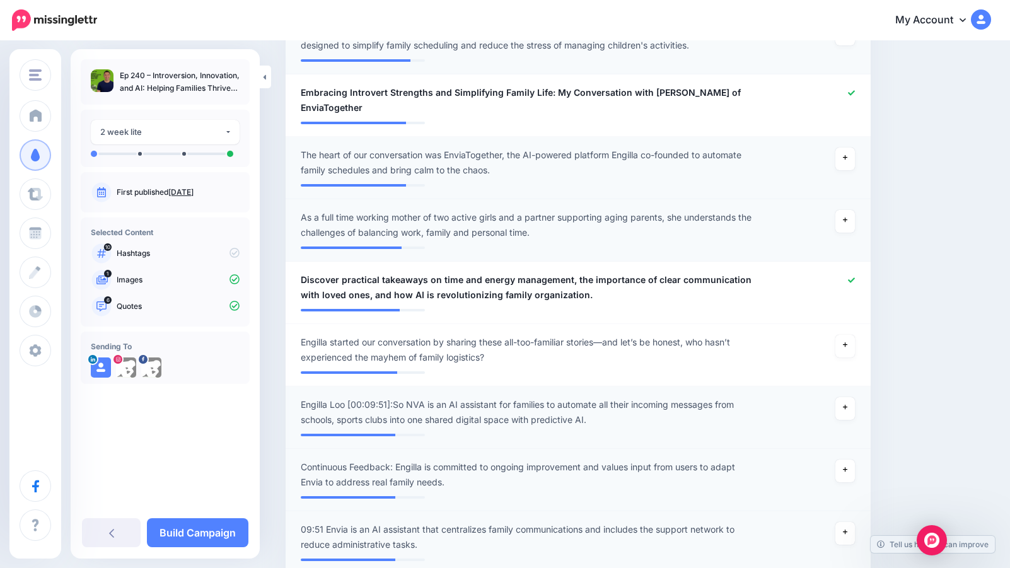
scroll to position [629, 0]
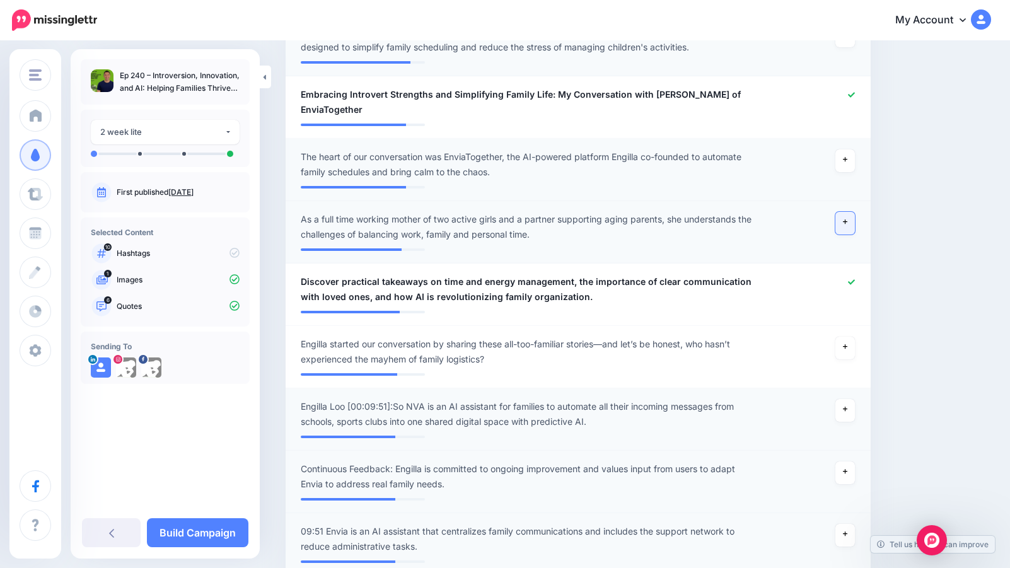
click at [840, 212] on link at bounding box center [845, 223] width 20 height 23
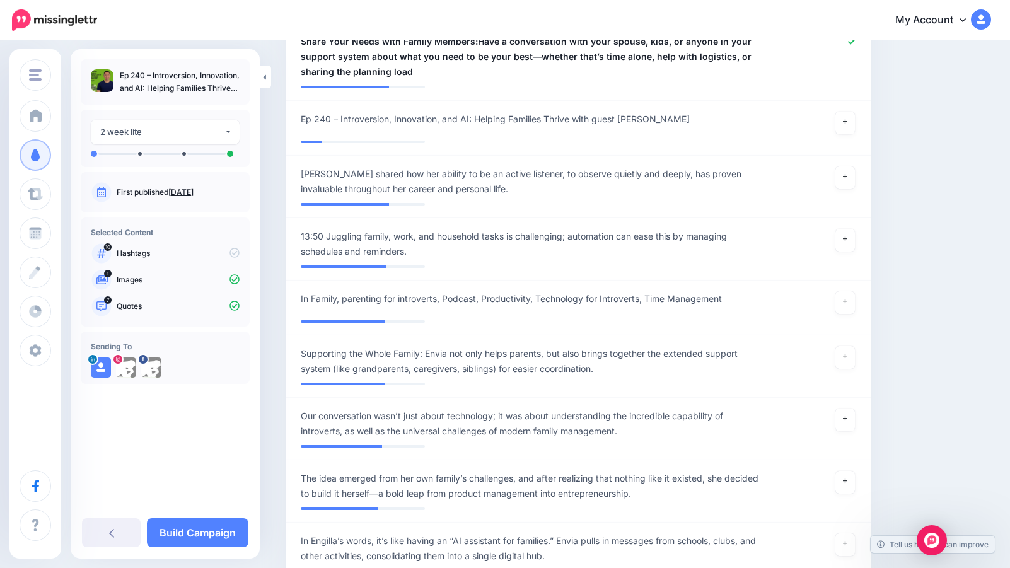
scroll to position [1254, 0]
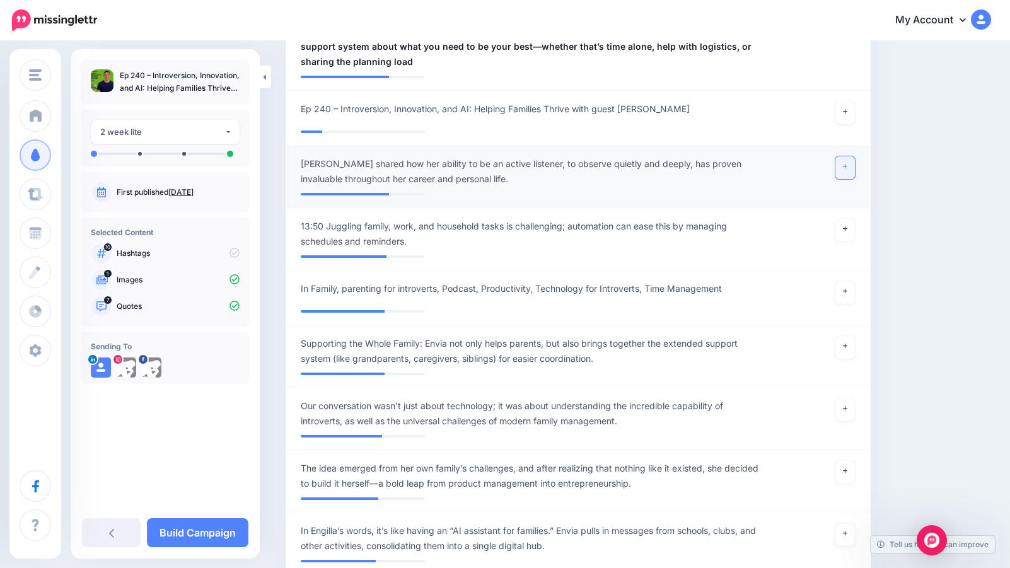
click at [850, 156] on link at bounding box center [845, 167] width 20 height 23
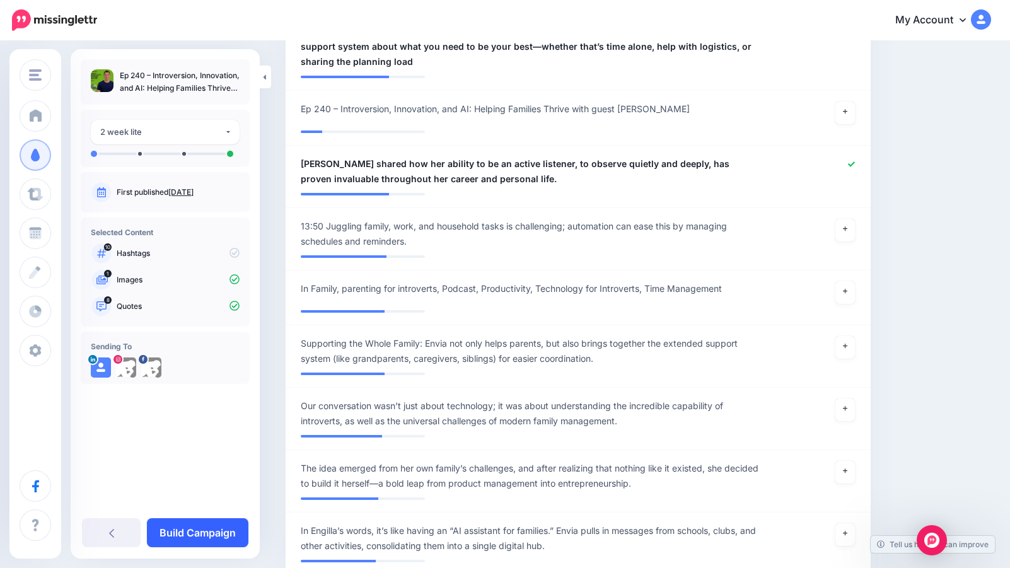
click at [186, 532] on link "Build Campaign" at bounding box center [198, 532] width 102 height 29
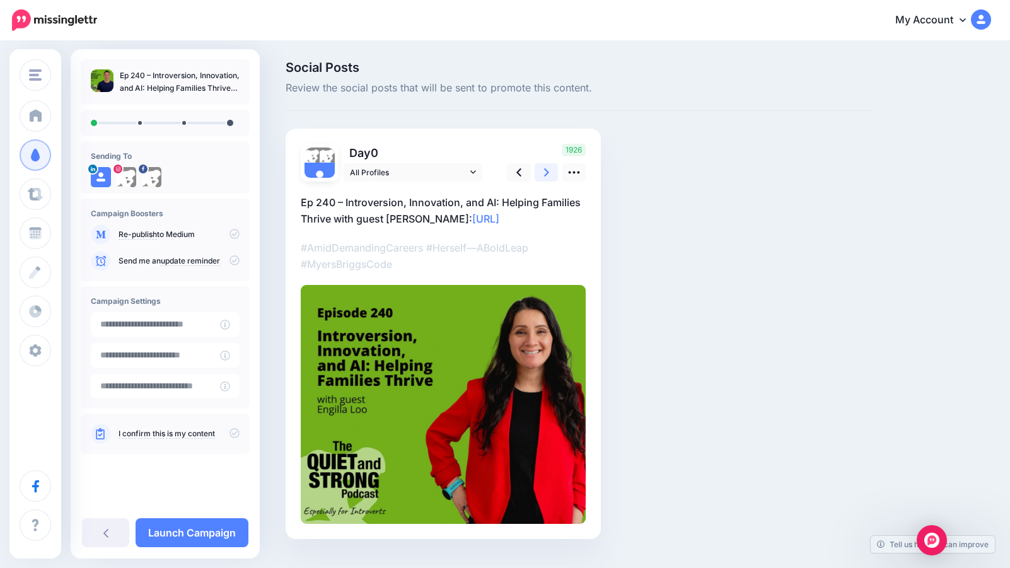
click at [548, 168] on icon at bounding box center [546, 172] width 5 height 13
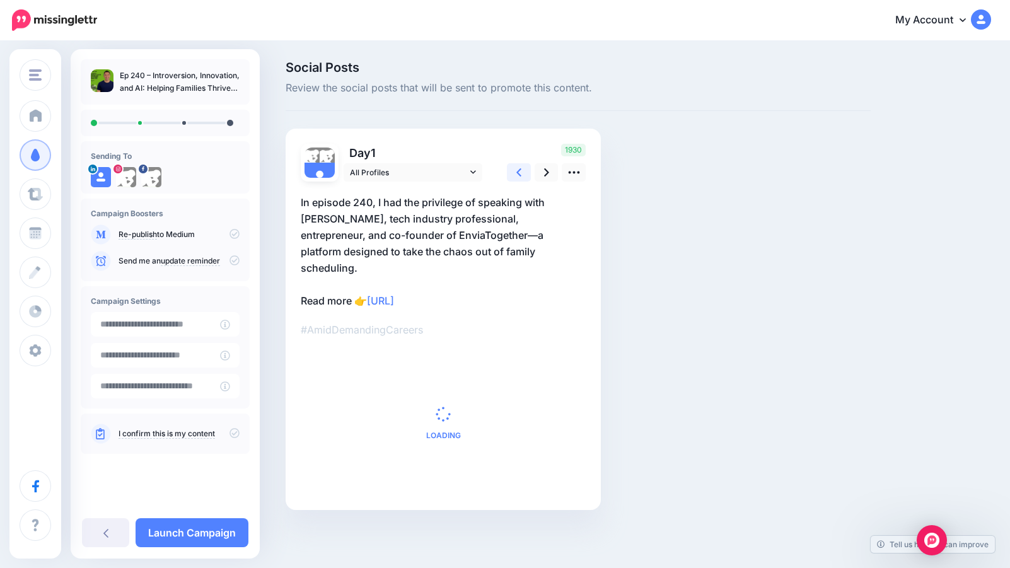
click at [518, 170] on icon at bounding box center [518, 172] width 5 height 13
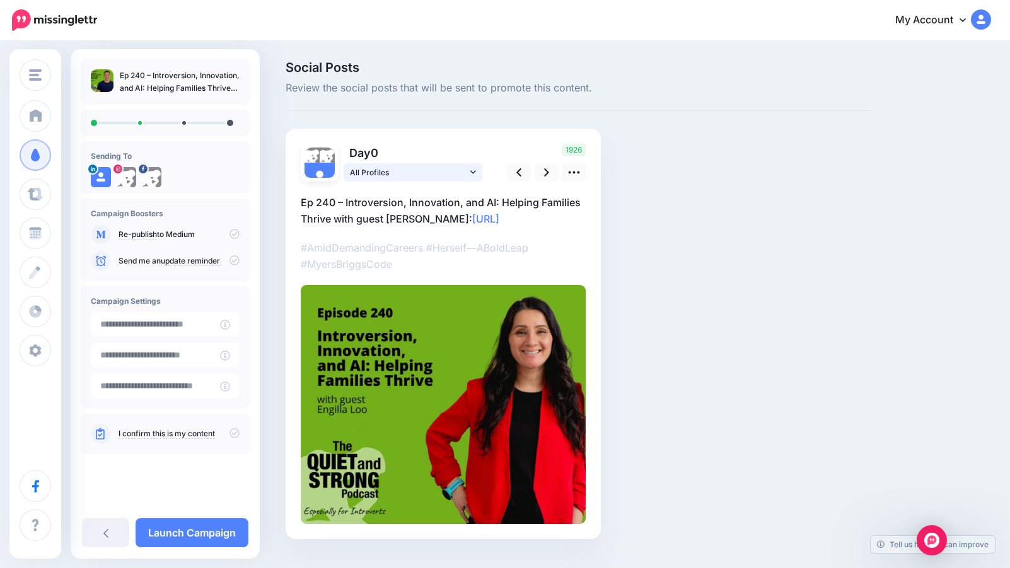
click at [469, 170] on link "All Profiles" at bounding box center [413, 172] width 139 height 18
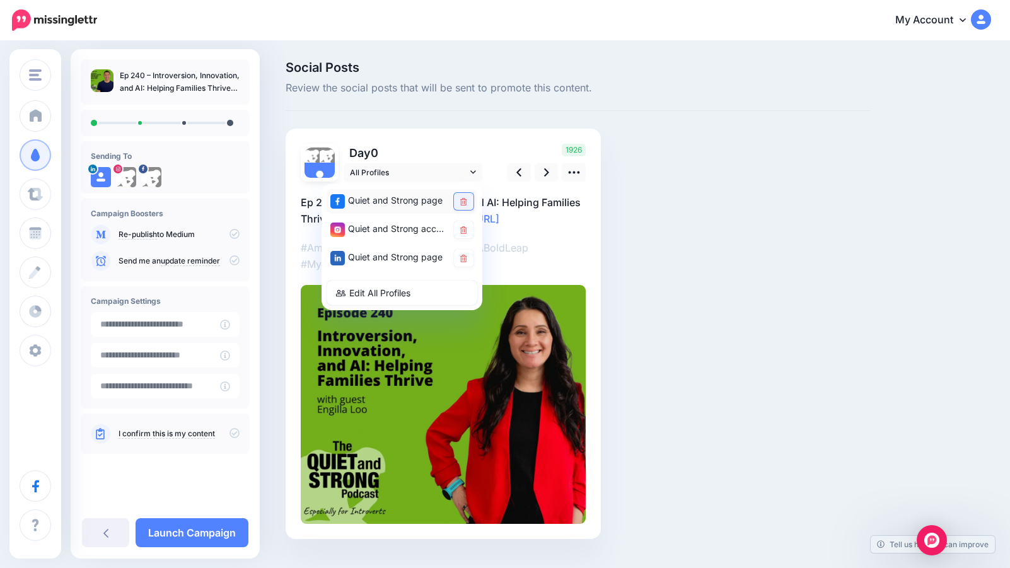
click at [462, 199] on icon at bounding box center [463, 202] width 7 height 8
click at [463, 229] on icon at bounding box center [463, 230] width 7 height 8
click at [551, 171] on link at bounding box center [547, 172] width 24 height 18
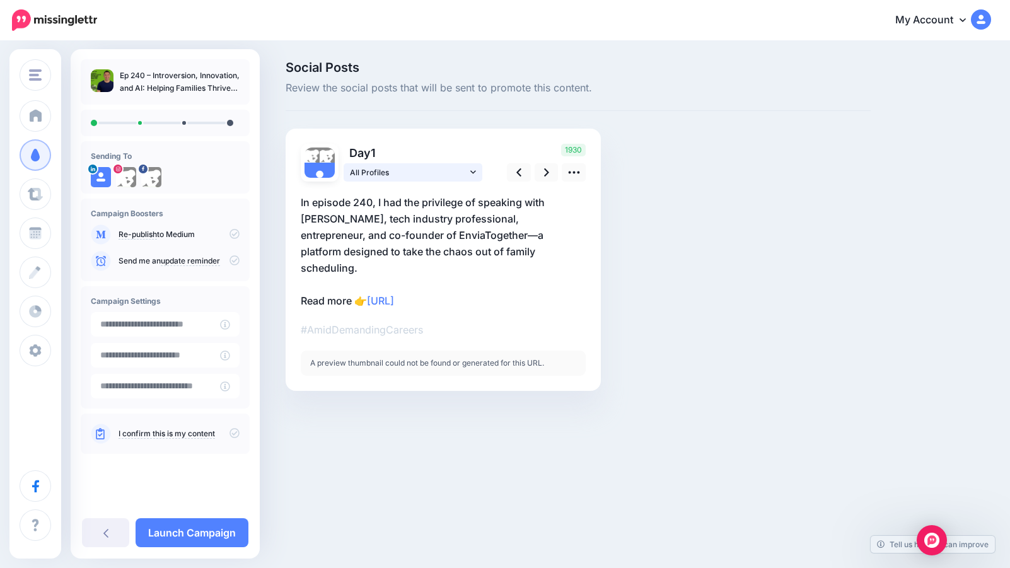
click at [475, 170] on icon at bounding box center [473, 172] width 6 height 9
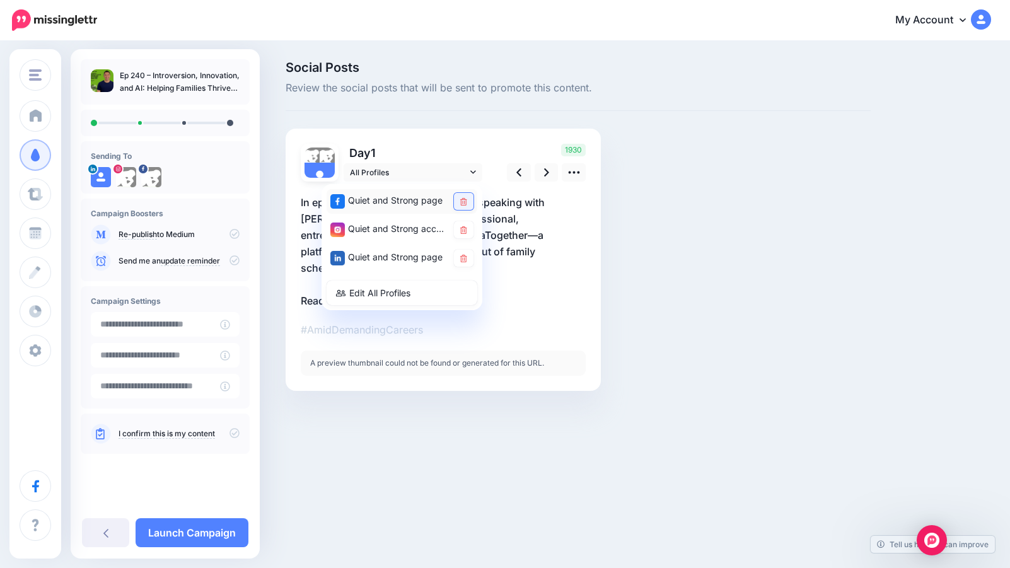
click at [466, 200] on icon at bounding box center [463, 202] width 7 height 8
click at [464, 255] on icon at bounding box center [463, 259] width 7 height 8
click at [467, 226] on link at bounding box center [464, 229] width 20 height 17
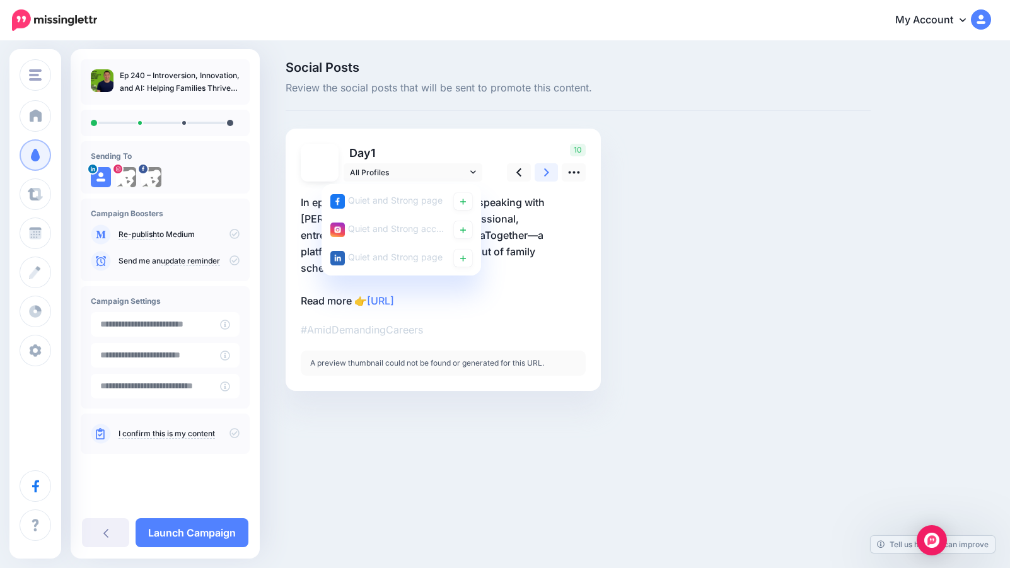
click at [550, 170] on link at bounding box center [547, 172] width 24 height 18
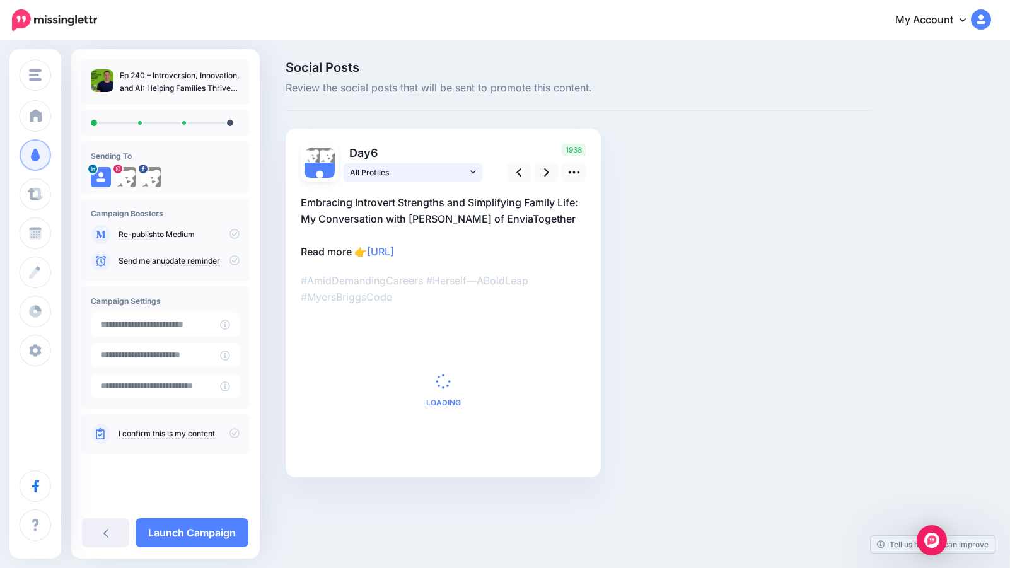
click at [472, 172] on icon at bounding box center [473, 171] width 6 height 3
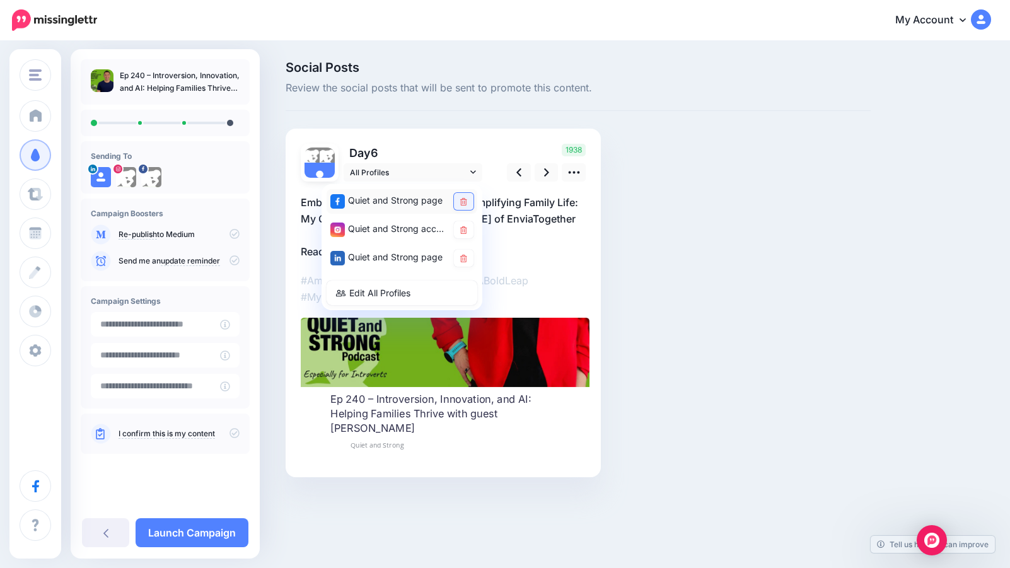
click at [465, 201] on icon at bounding box center [463, 202] width 7 height 8
click at [465, 259] on icon at bounding box center [463, 259] width 7 height 8
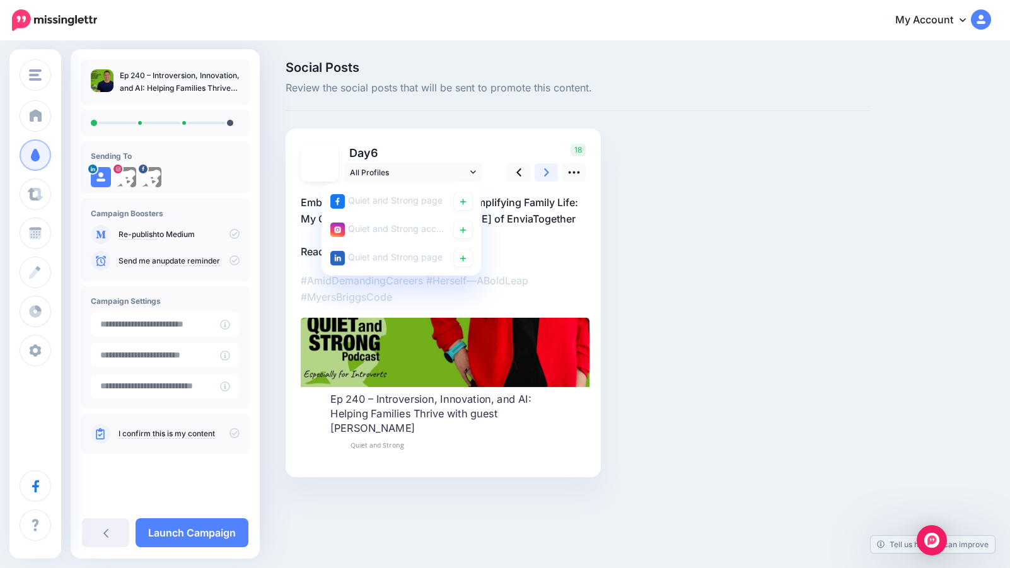
click at [549, 173] on link at bounding box center [547, 172] width 24 height 18
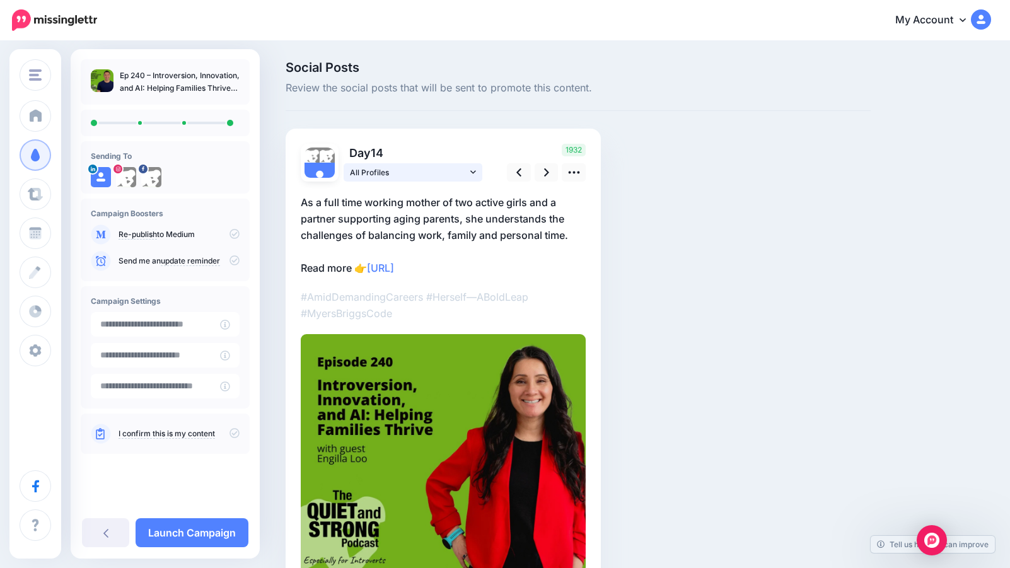
click at [470, 169] on icon at bounding box center [473, 172] width 6 height 9
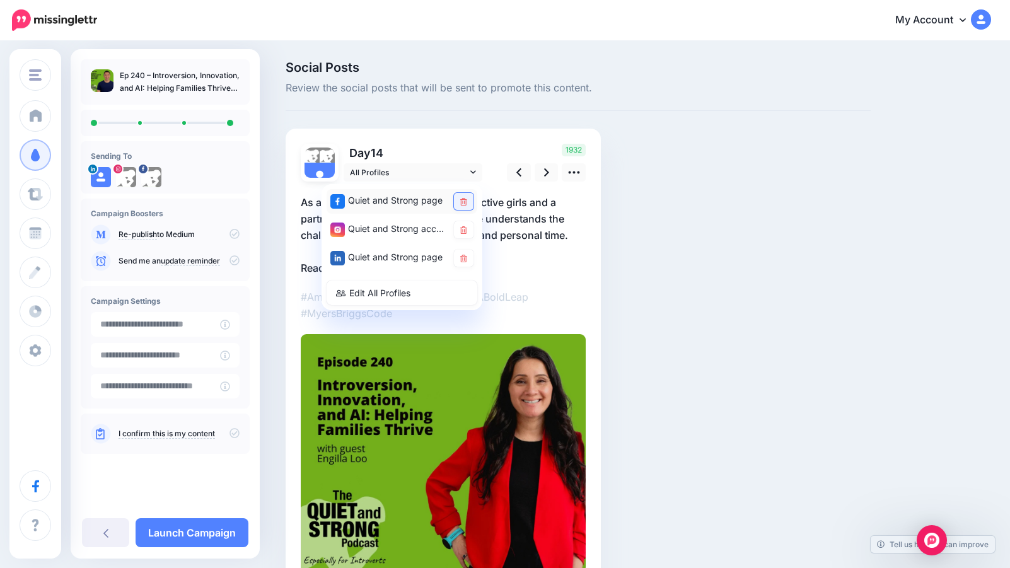
click at [466, 201] on icon at bounding box center [463, 202] width 7 height 8
click at [463, 224] on link at bounding box center [464, 229] width 20 height 17
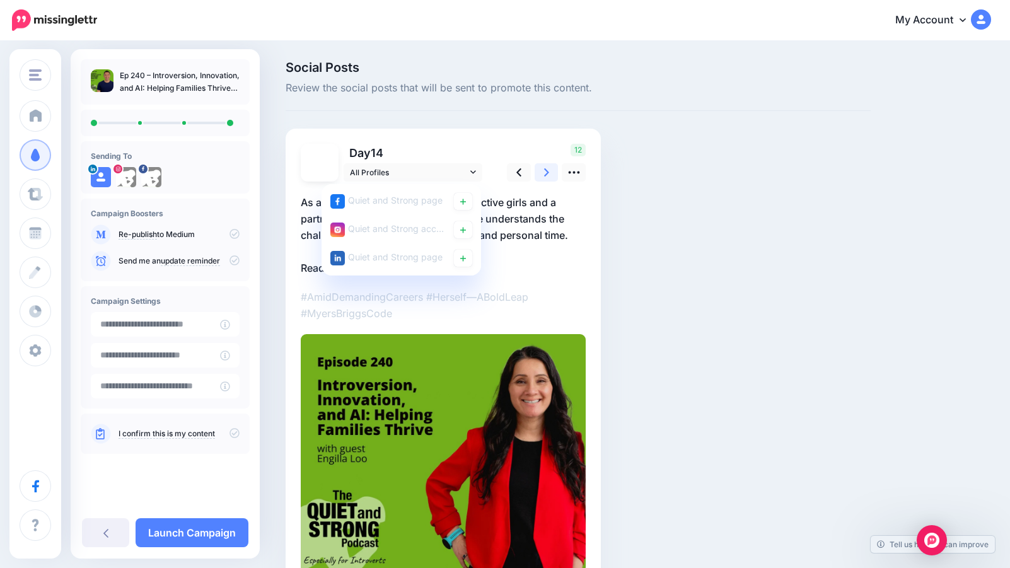
click at [549, 172] on icon at bounding box center [546, 172] width 5 height 8
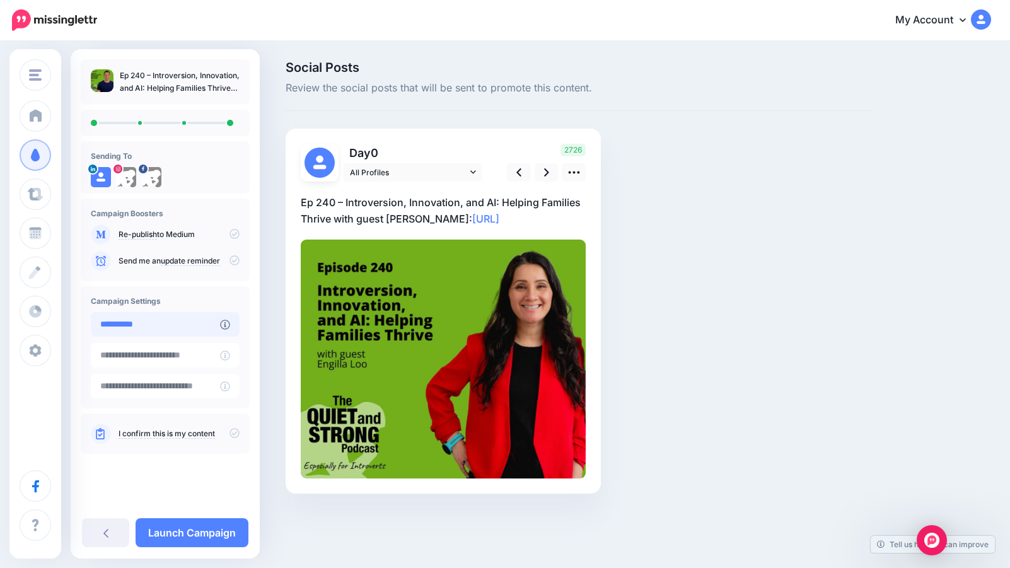
click at [161, 330] on input "**********" at bounding box center [155, 324] width 129 height 25
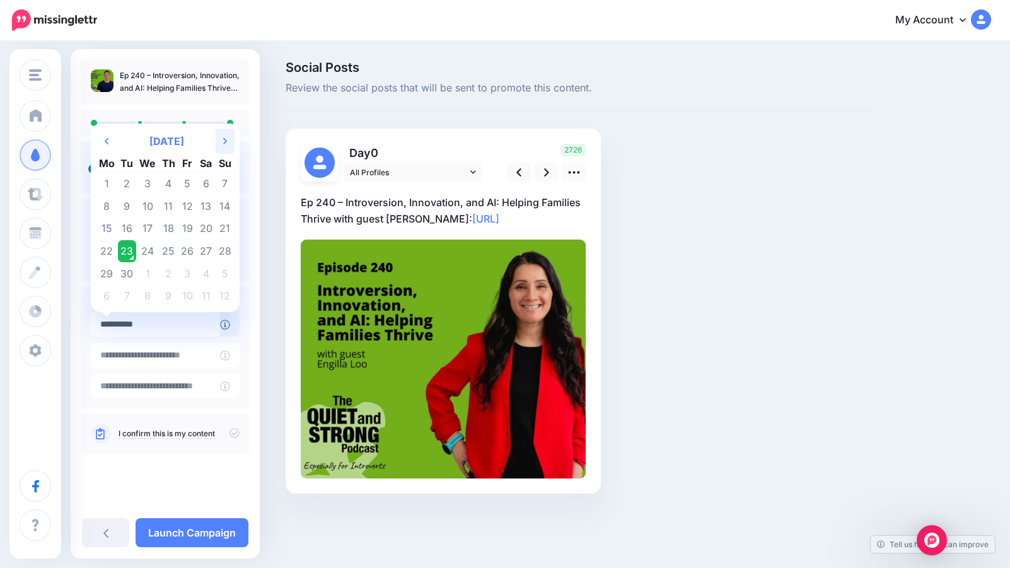
click at [224, 141] on icon at bounding box center [225, 141] width 4 height 6
click at [171, 186] on td "2" at bounding box center [169, 184] width 20 height 23
type input "**********"
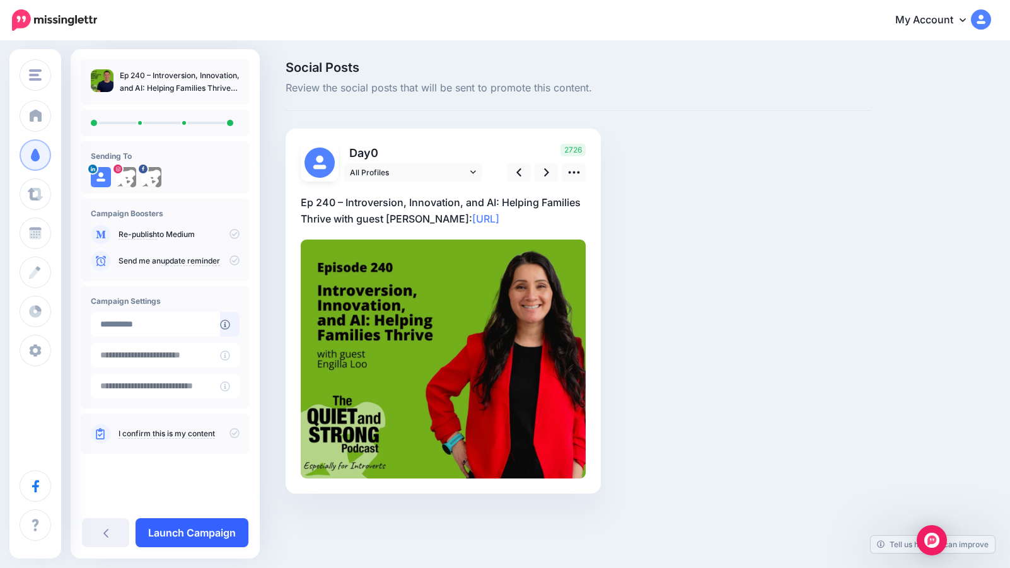
click at [202, 530] on link "Launch Campaign" at bounding box center [192, 532] width 113 height 29
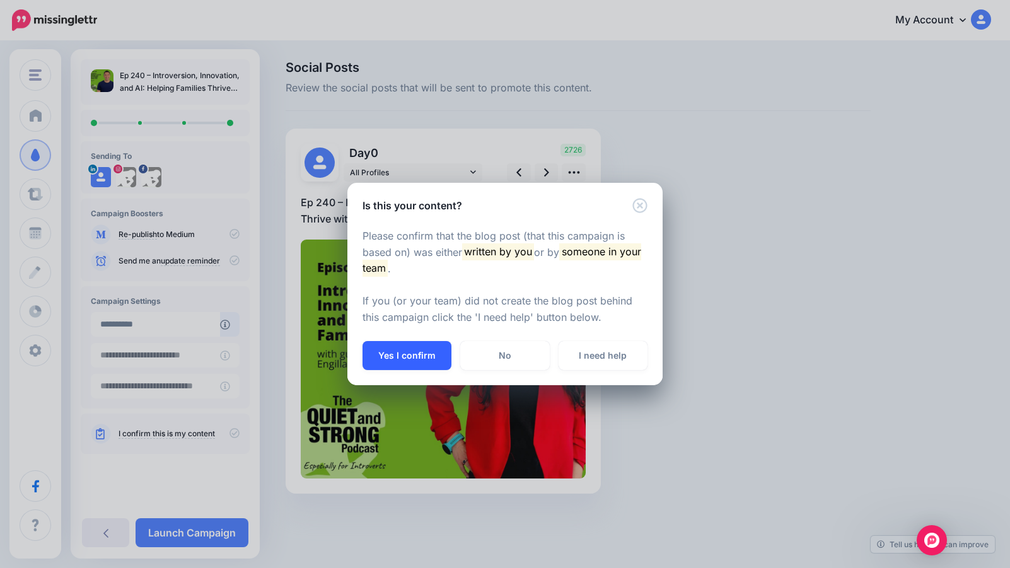
click at [404, 354] on button "Yes I confirm" at bounding box center [407, 355] width 89 height 29
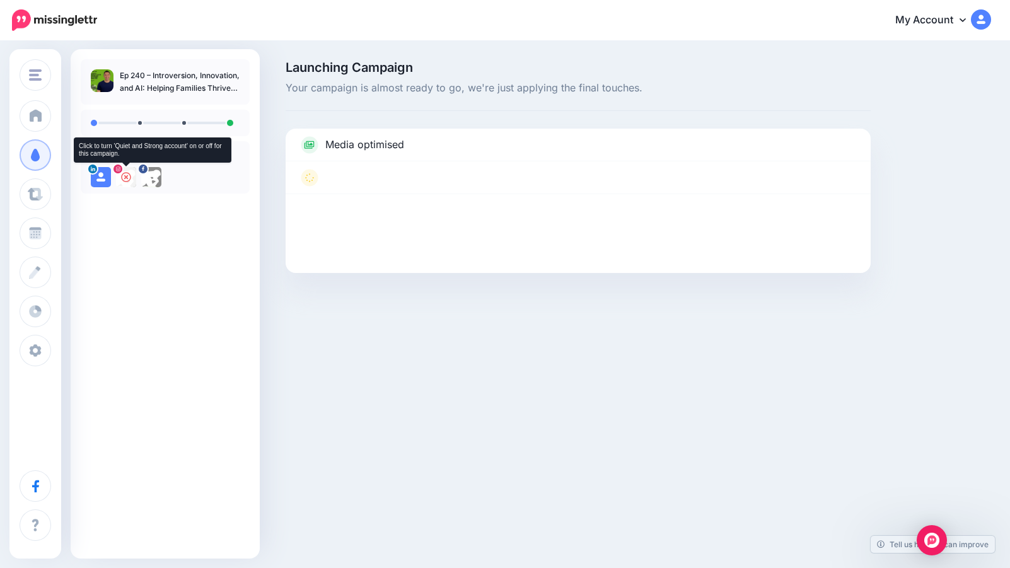
click at [127, 177] on icon at bounding box center [126, 177] width 10 height 10
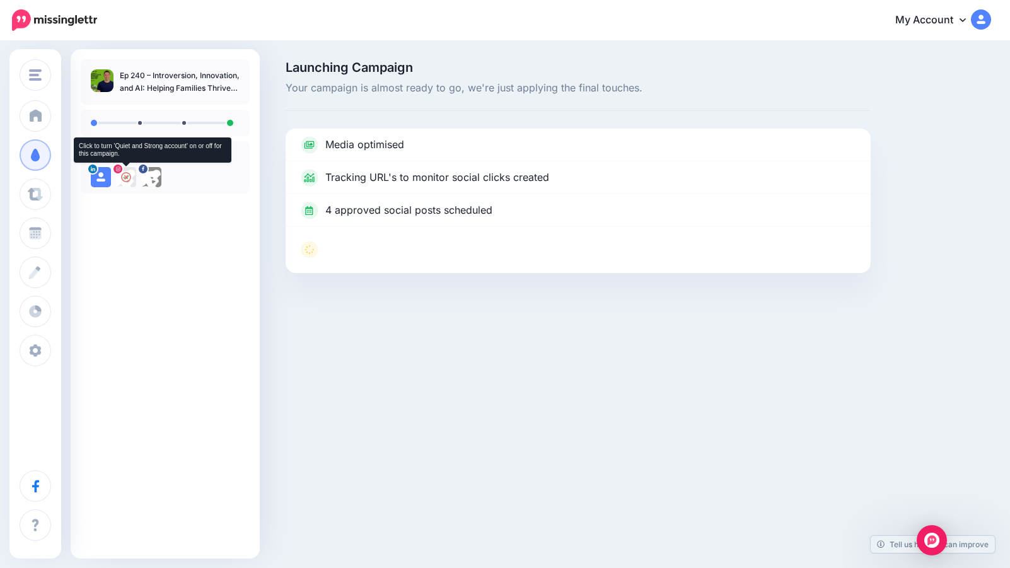
click at [128, 177] on img at bounding box center [126, 177] width 20 height 20
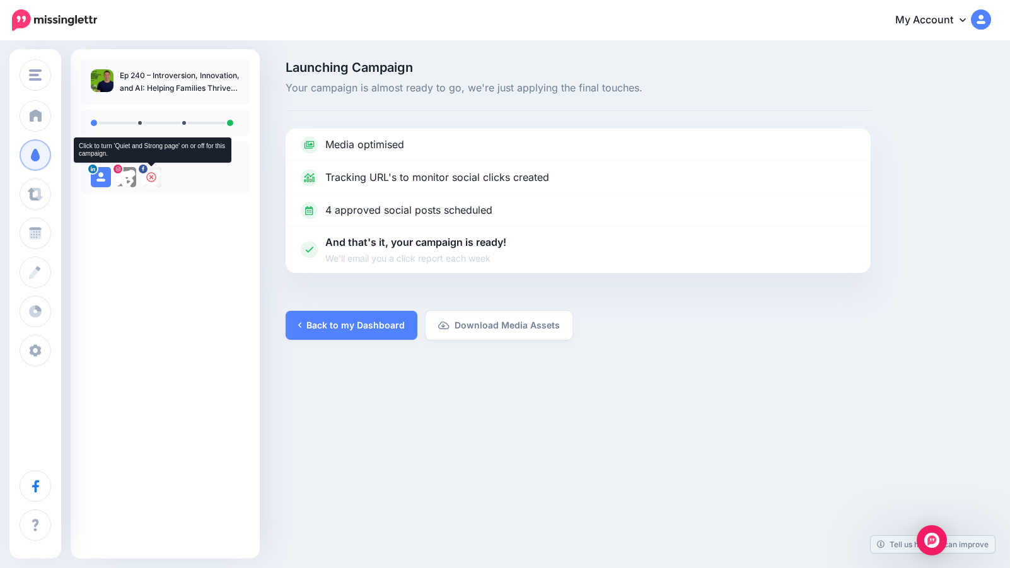
click at [151, 176] on icon at bounding box center [151, 177] width 10 height 10
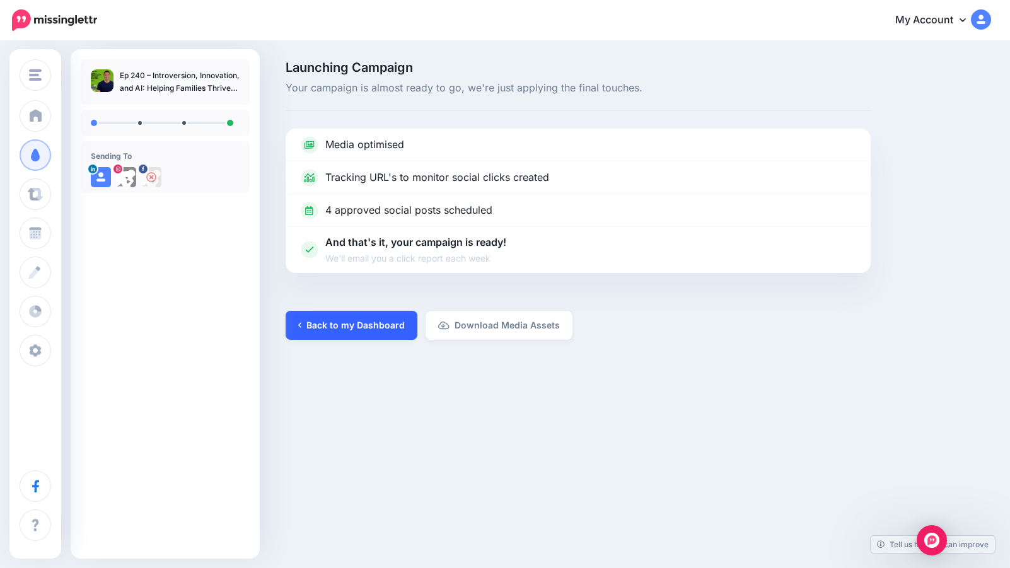
click at [354, 323] on link "Back to my Dashboard" at bounding box center [352, 325] width 132 height 29
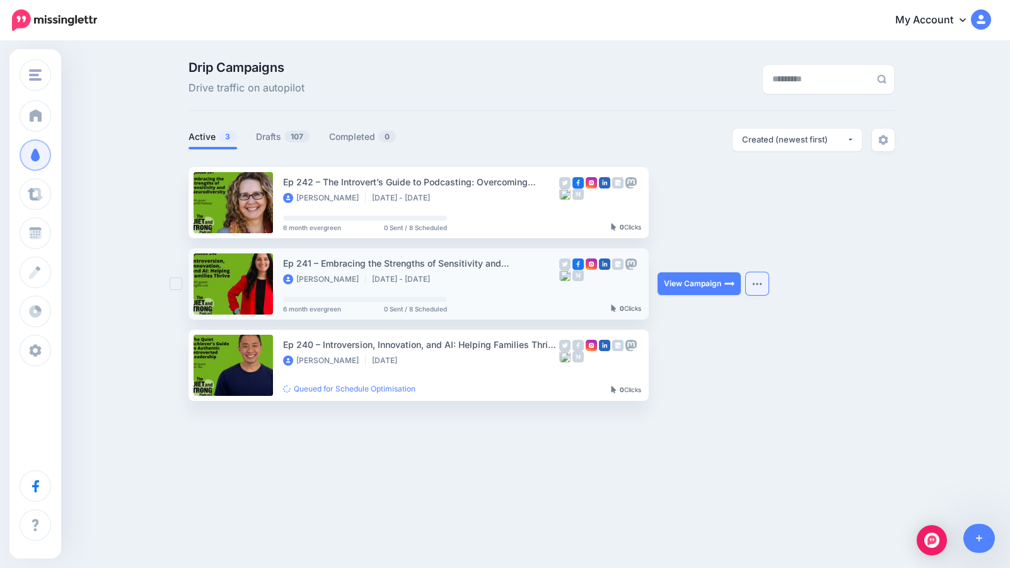
click at [754, 282] on img "button" at bounding box center [757, 284] width 10 height 4
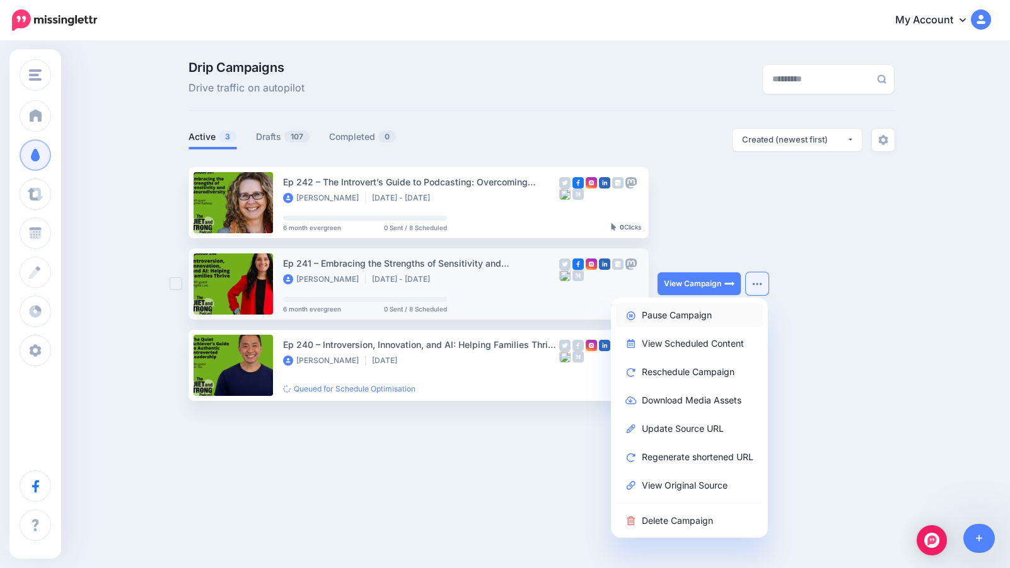
click at [692, 317] on link "Pause Campaign" at bounding box center [689, 315] width 147 height 25
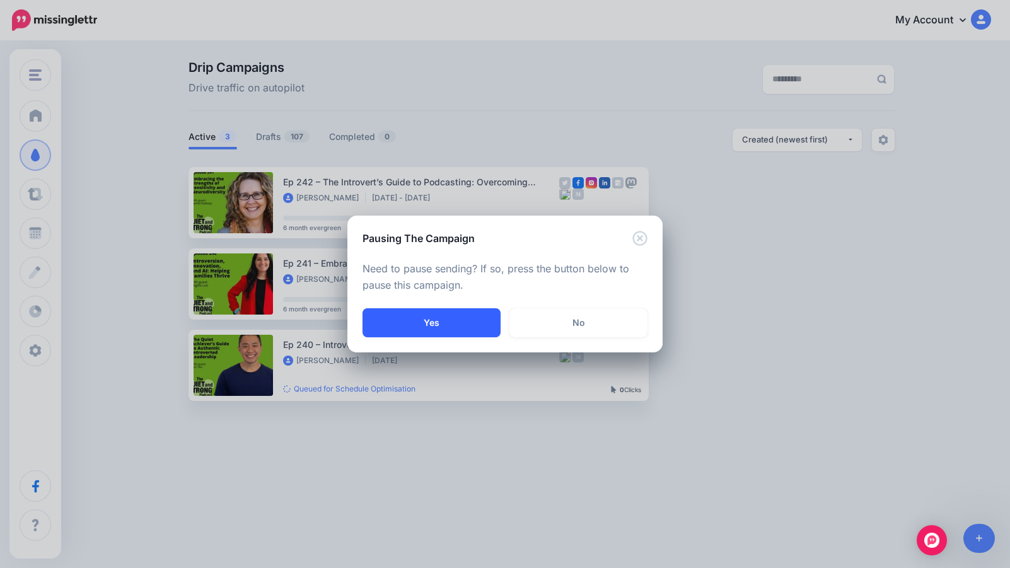
click at [442, 325] on button "Yes" at bounding box center [432, 322] width 138 height 29
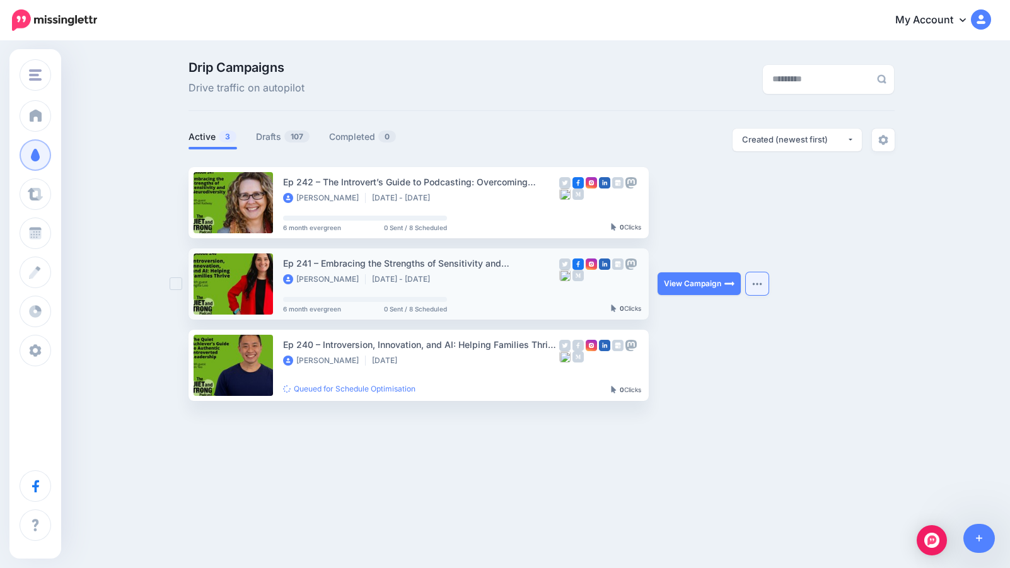
click at [760, 281] on button "button" at bounding box center [757, 283] width 23 height 23
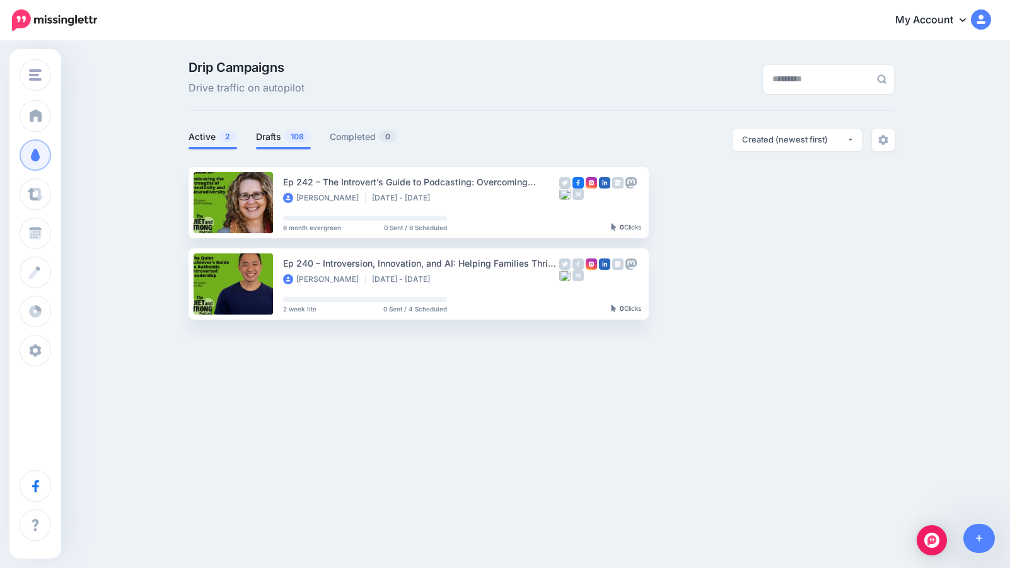
click at [268, 137] on link "Drafts 108" at bounding box center [283, 136] width 55 height 15
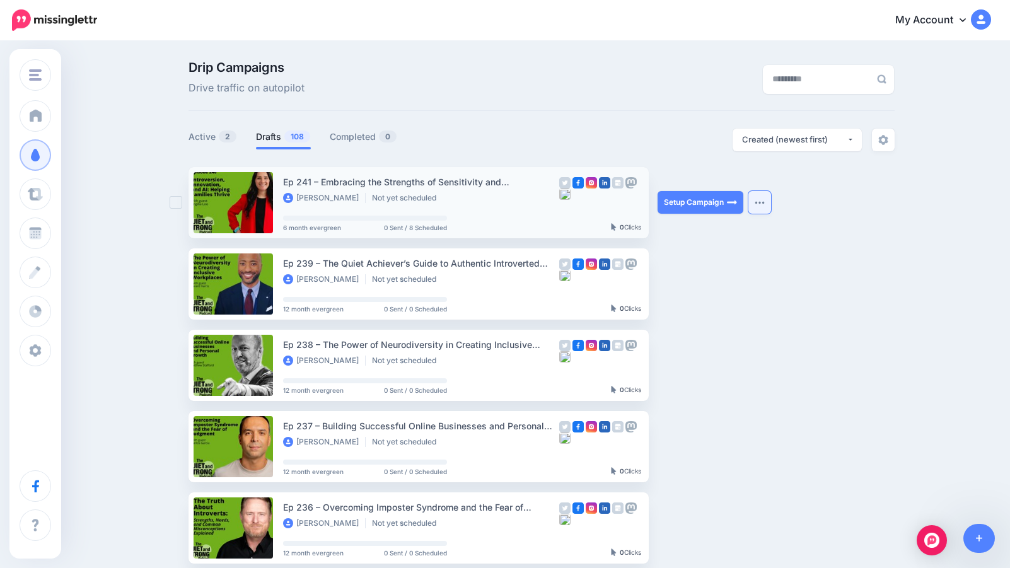
click at [762, 202] on img "button" at bounding box center [760, 203] width 10 height 4
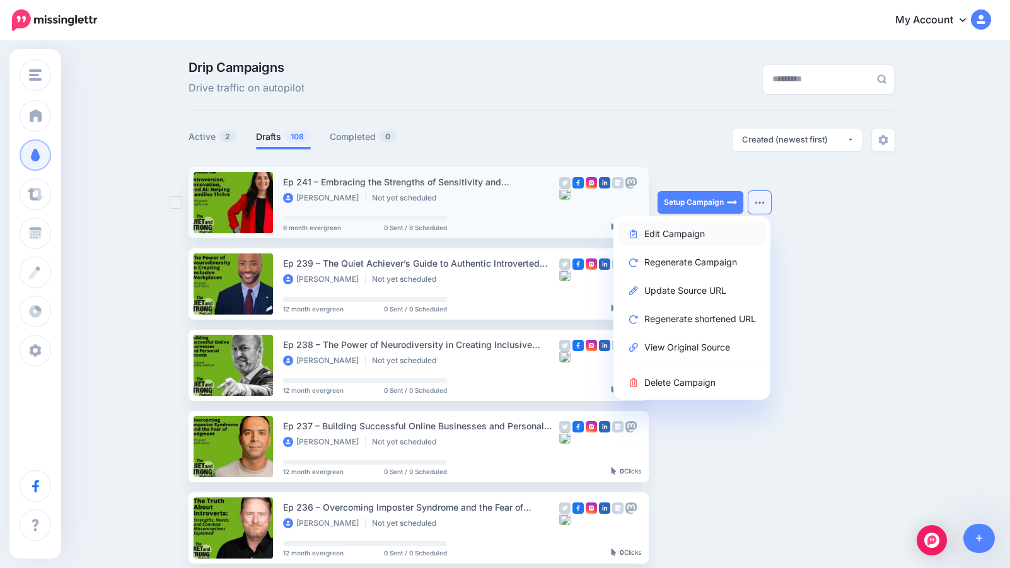
click at [694, 233] on link "Edit Campaign" at bounding box center [692, 233] width 147 height 25
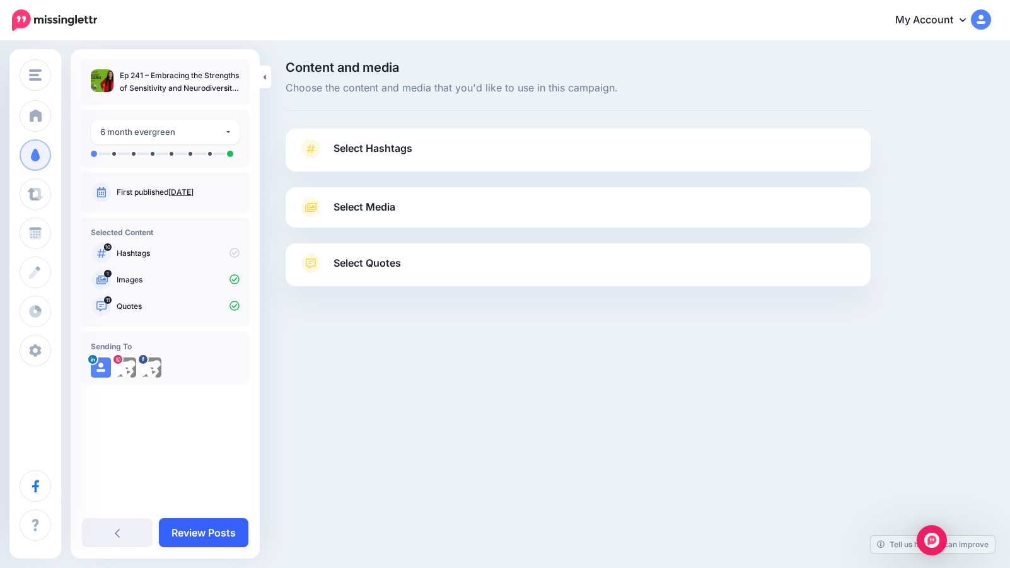
click at [197, 530] on link "Review Posts" at bounding box center [204, 532] width 90 height 29
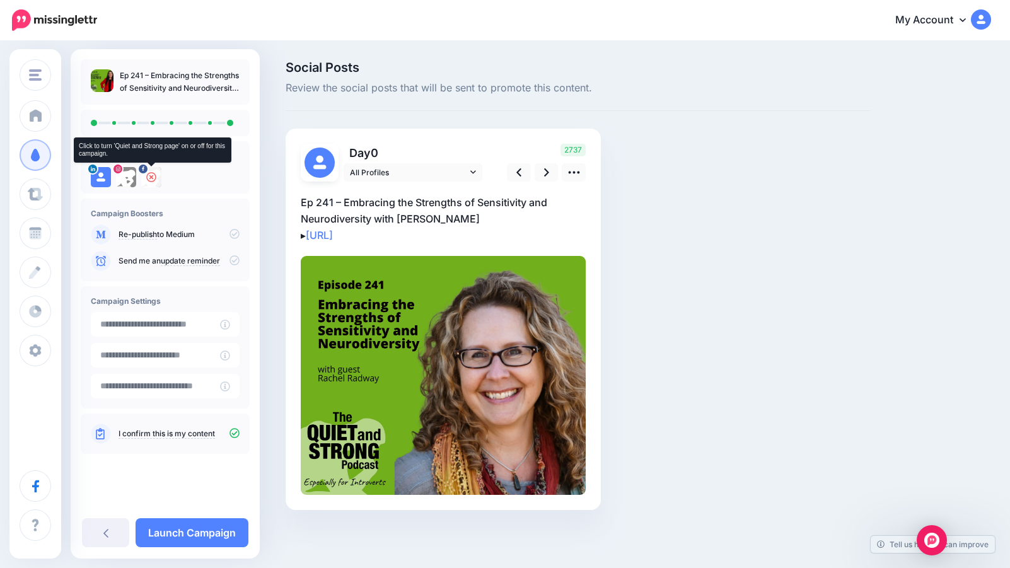
click at [151, 177] on icon at bounding box center [151, 177] width 10 height 10
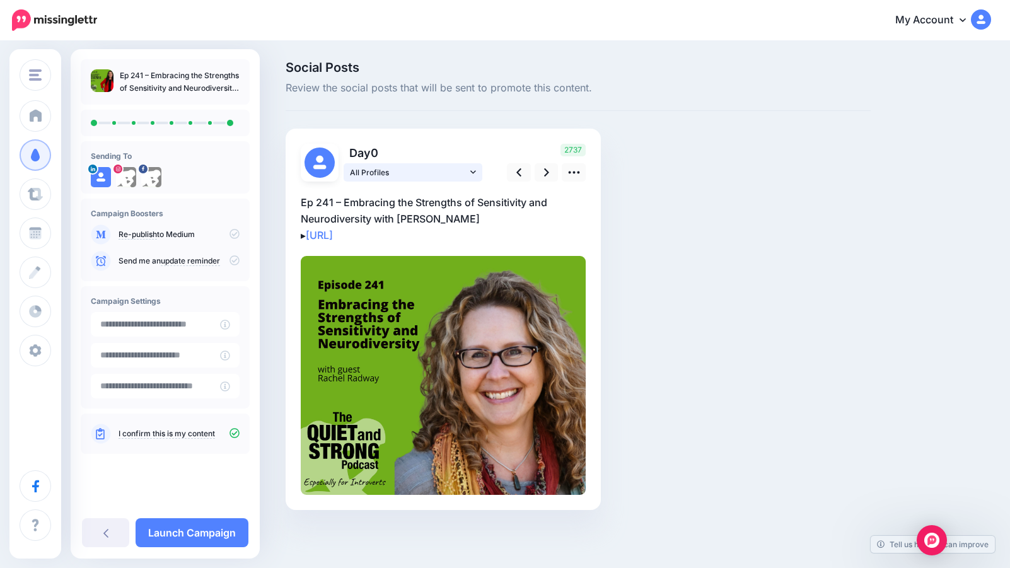
click at [439, 168] on span "All Profiles" at bounding box center [408, 172] width 117 height 13
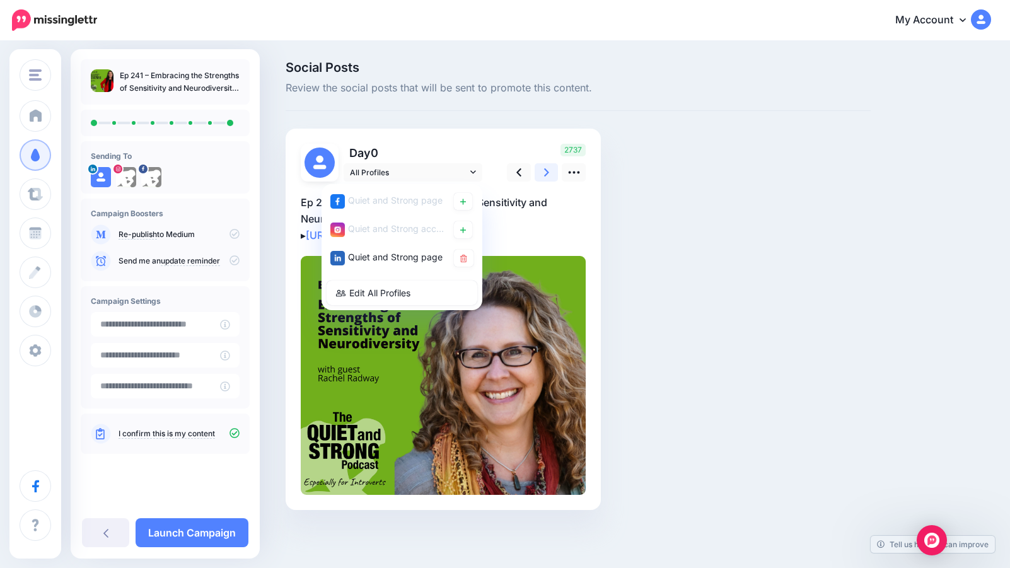
click at [549, 169] on link at bounding box center [547, 172] width 24 height 18
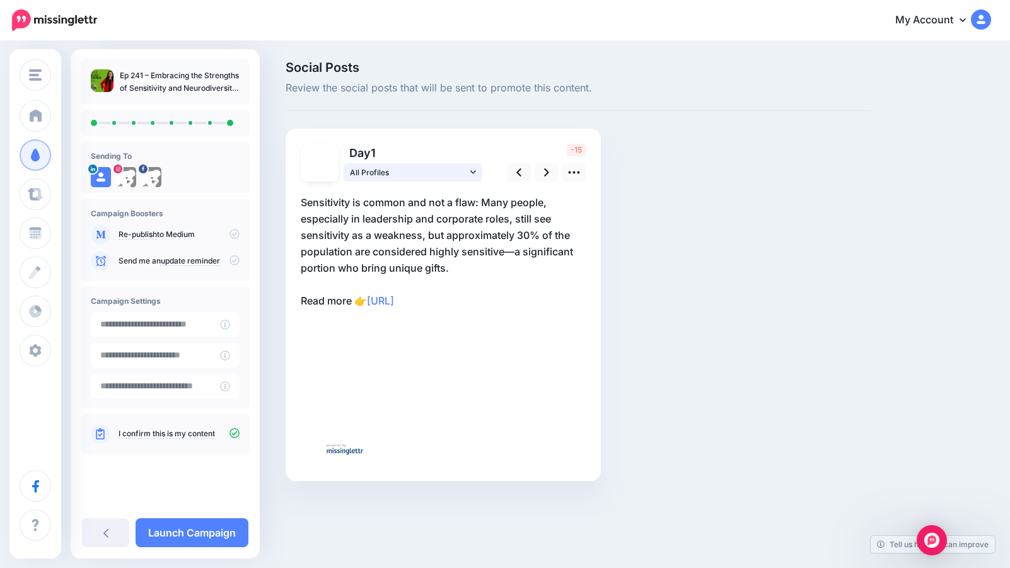
click at [474, 172] on icon at bounding box center [473, 171] width 6 height 3
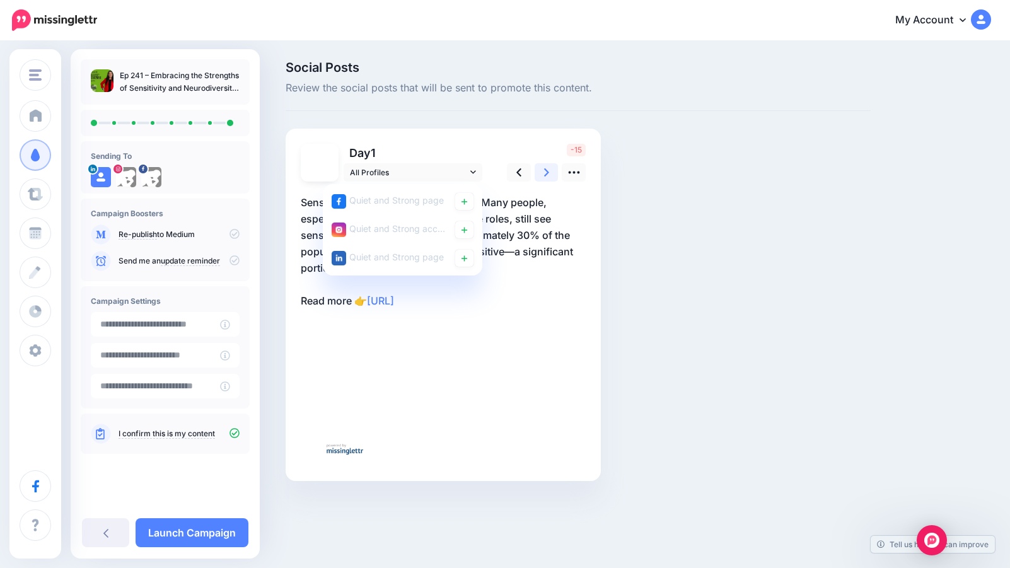
click at [544, 173] on icon at bounding box center [546, 172] width 5 height 13
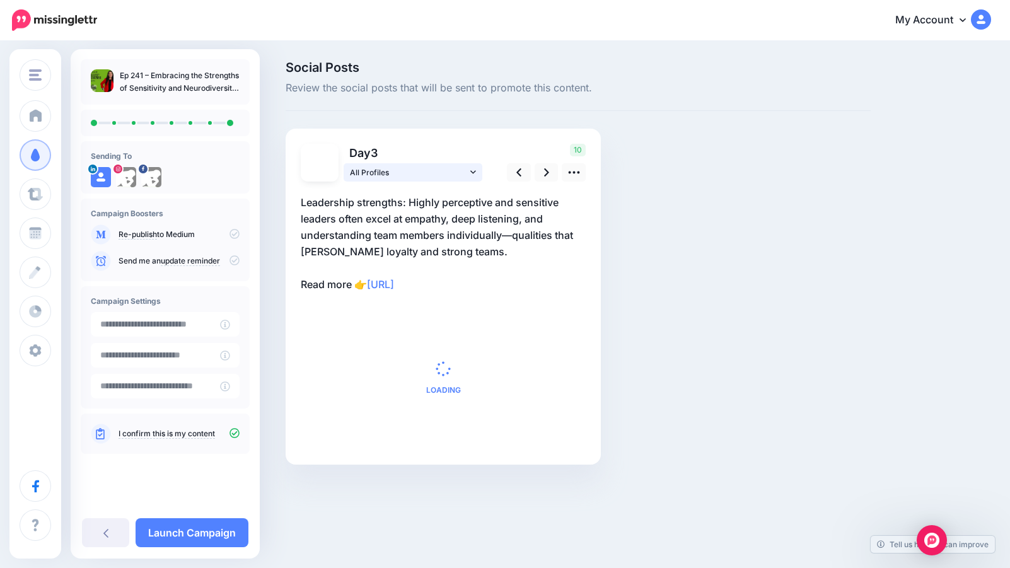
click at [473, 169] on icon at bounding box center [473, 172] width 6 height 9
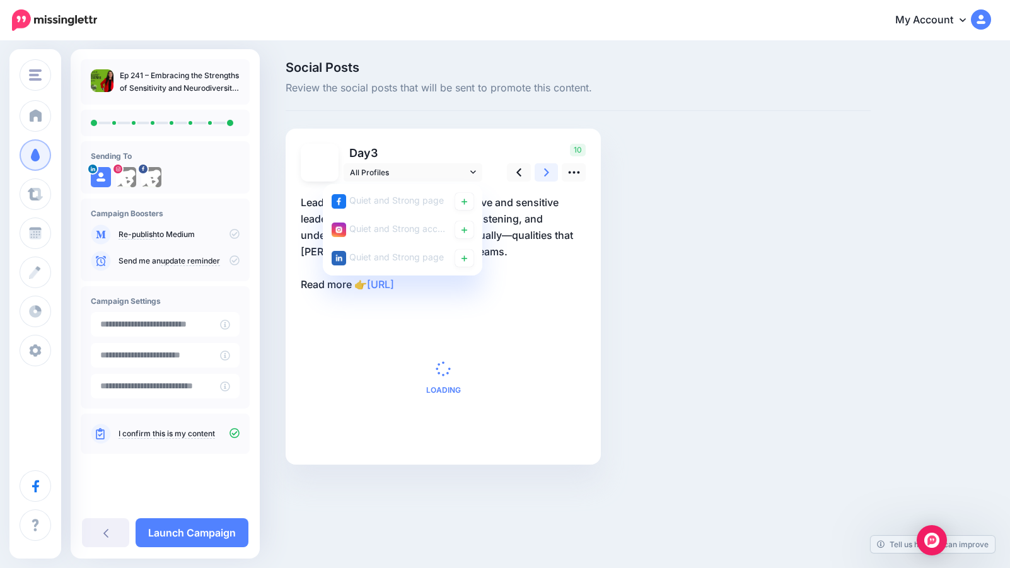
click at [544, 173] on icon at bounding box center [546, 172] width 5 height 13
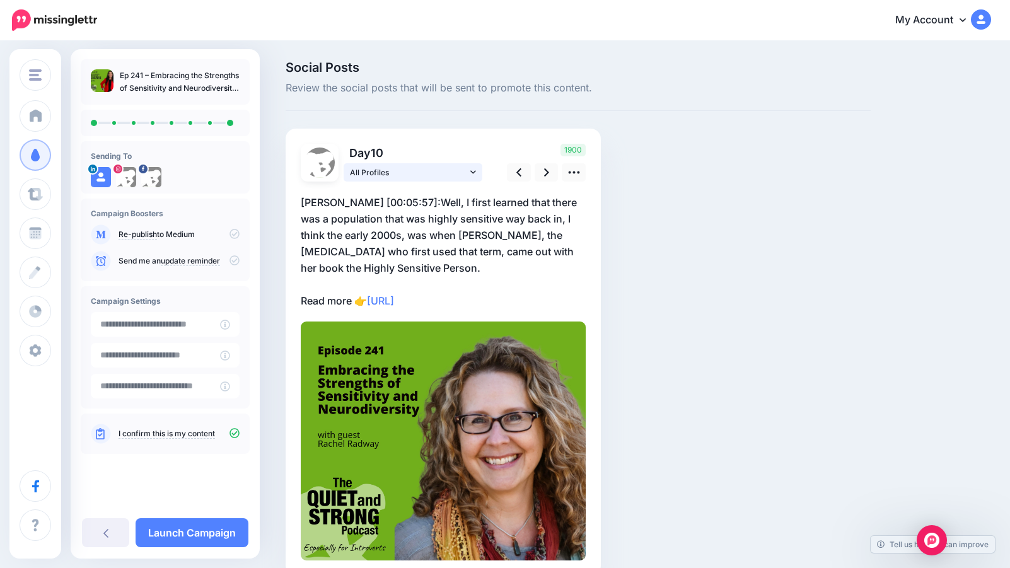
click at [470, 169] on icon at bounding box center [473, 172] width 6 height 9
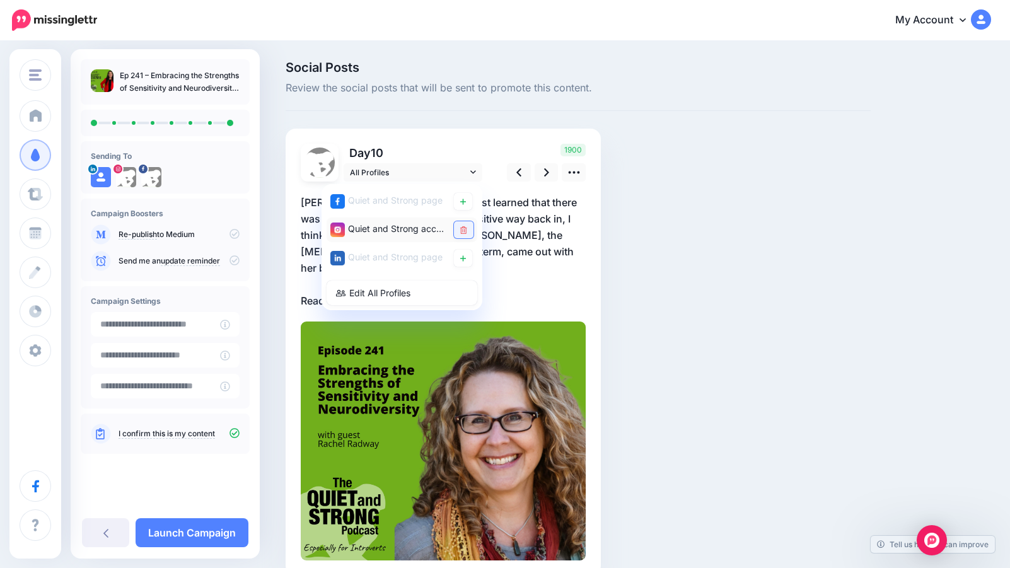
click at [463, 230] on icon at bounding box center [463, 230] width 7 height 8
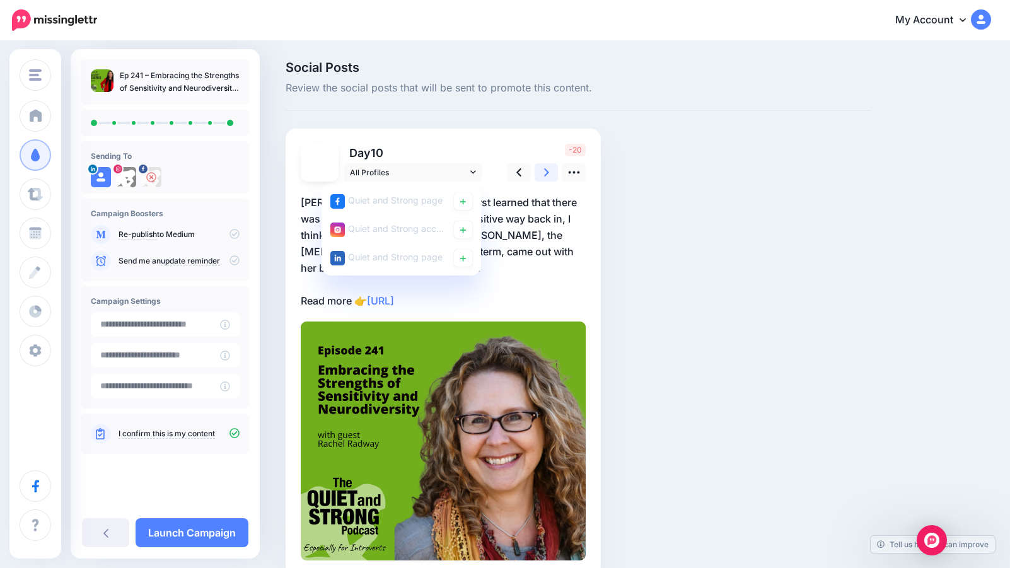
click at [547, 171] on icon at bounding box center [546, 172] width 5 height 8
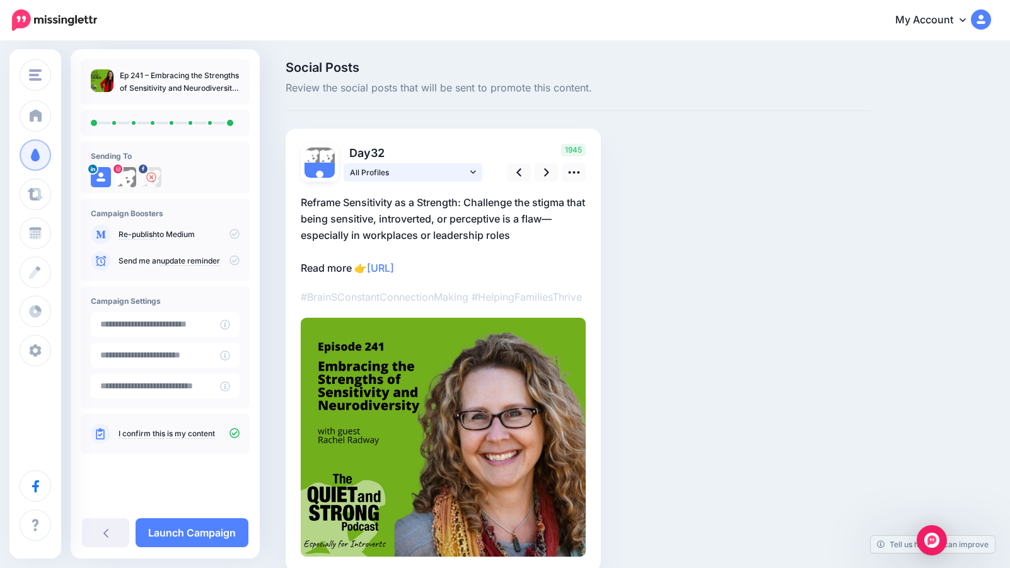
click at [472, 168] on icon at bounding box center [473, 172] width 6 height 9
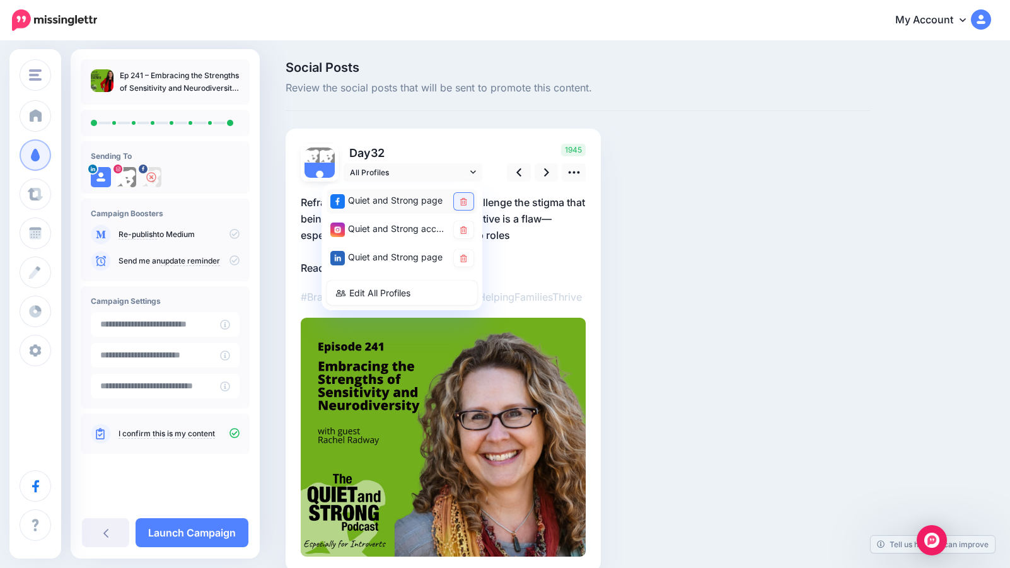
click at [464, 200] on icon at bounding box center [463, 202] width 7 height 8
click at [465, 228] on icon at bounding box center [463, 230] width 7 height 8
click at [547, 171] on icon at bounding box center [546, 172] width 5 height 8
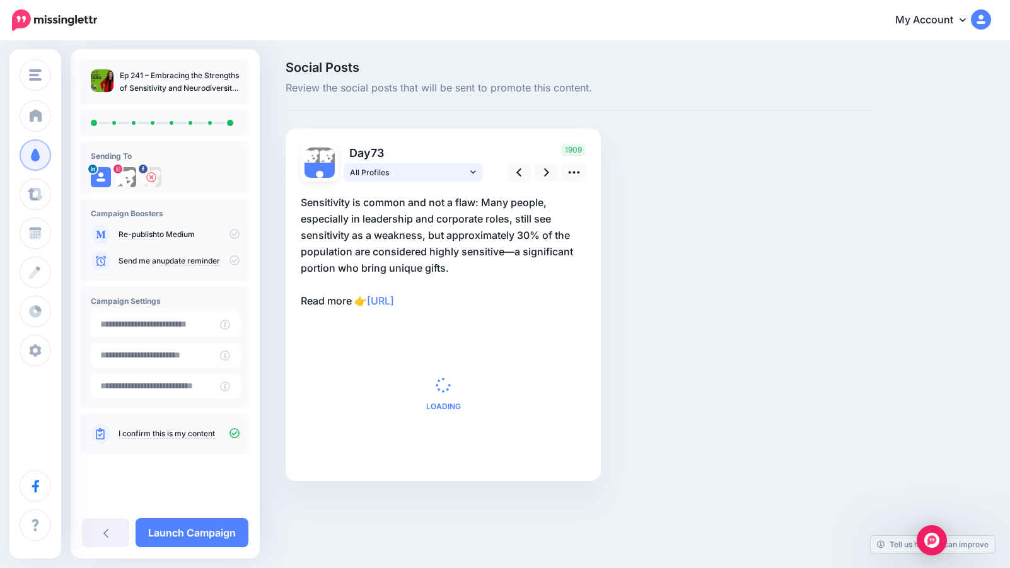
click at [476, 175] on link "All Profiles" at bounding box center [413, 172] width 139 height 18
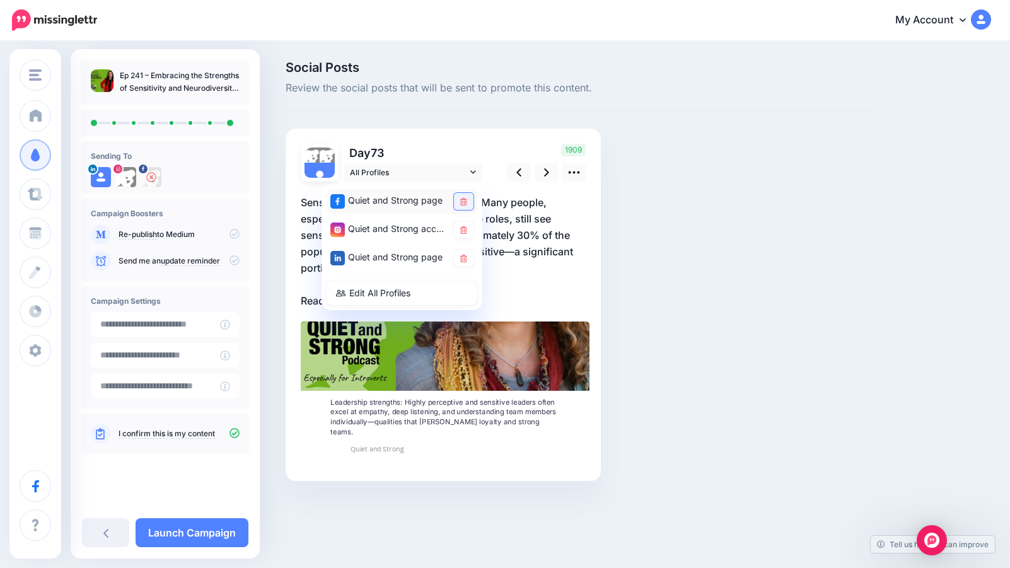
click at [463, 203] on icon at bounding box center [463, 202] width 7 height 8
click at [463, 231] on icon at bounding box center [463, 230] width 7 height 8
click at [550, 174] on link at bounding box center [547, 172] width 24 height 18
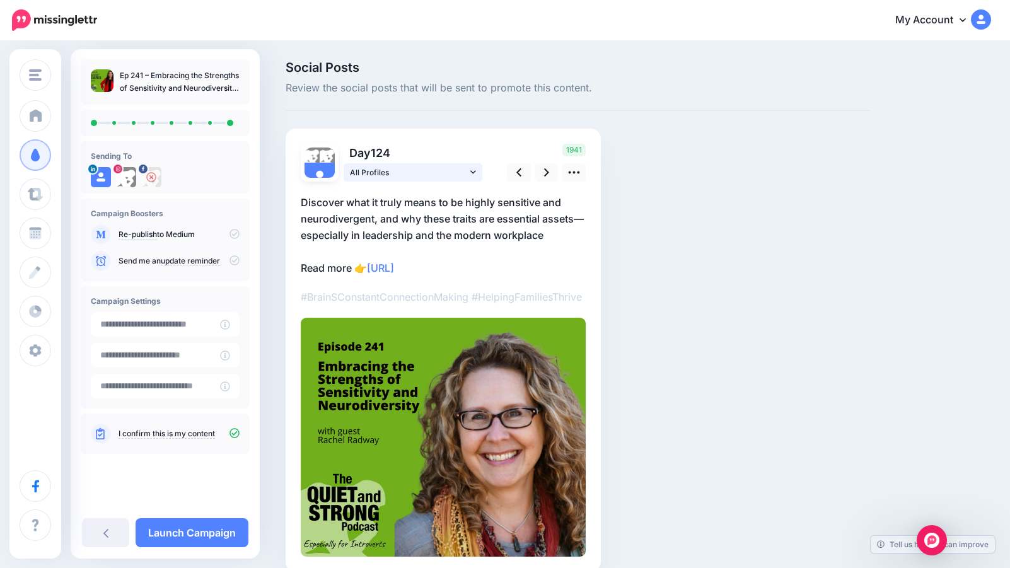
click at [472, 171] on icon at bounding box center [473, 171] width 6 height 3
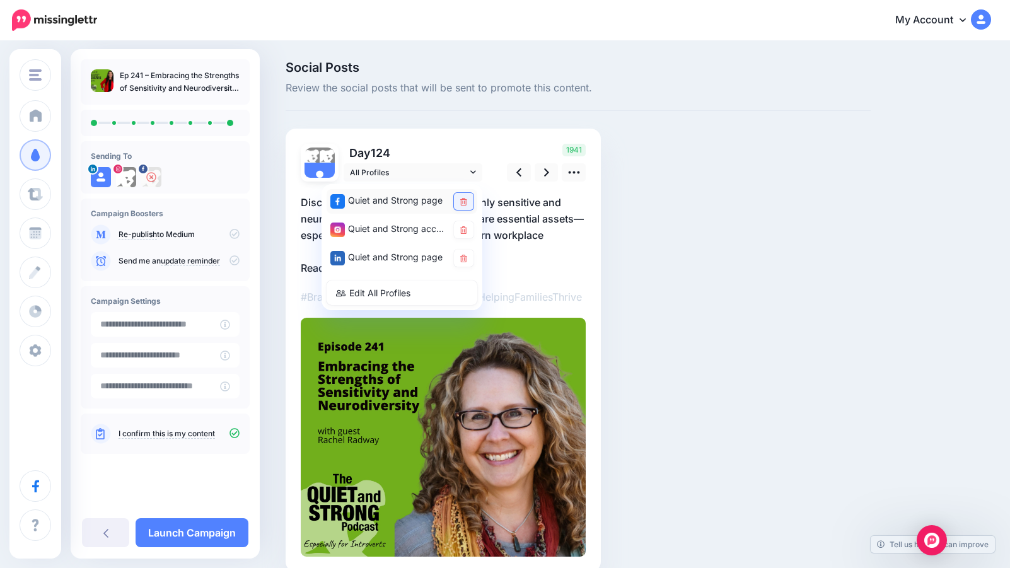
click at [468, 198] on link at bounding box center [464, 201] width 20 height 17
click at [467, 230] on link at bounding box center [464, 229] width 20 height 17
click at [545, 166] on icon at bounding box center [546, 172] width 5 height 13
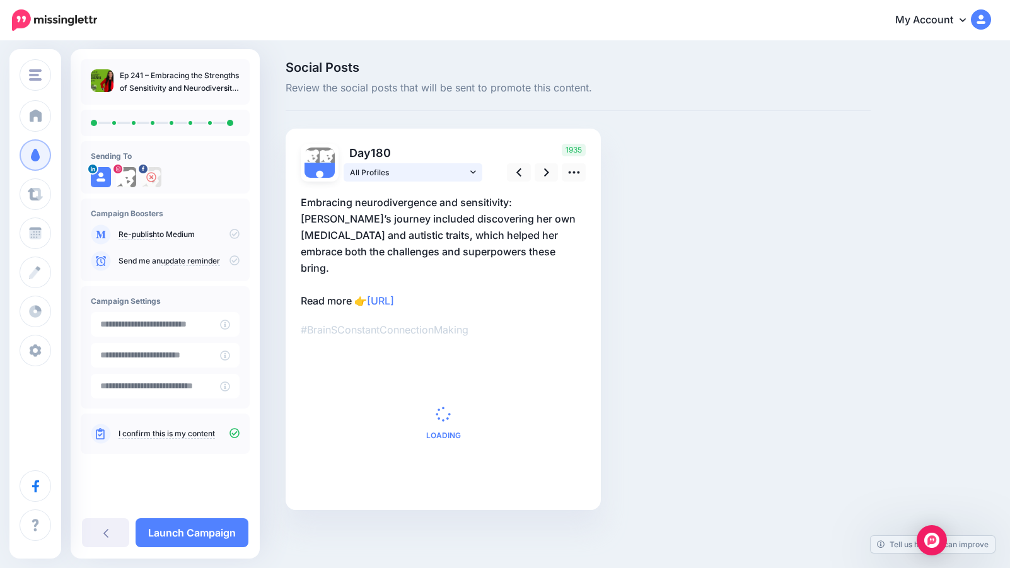
click at [474, 171] on icon at bounding box center [473, 172] width 6 height 9
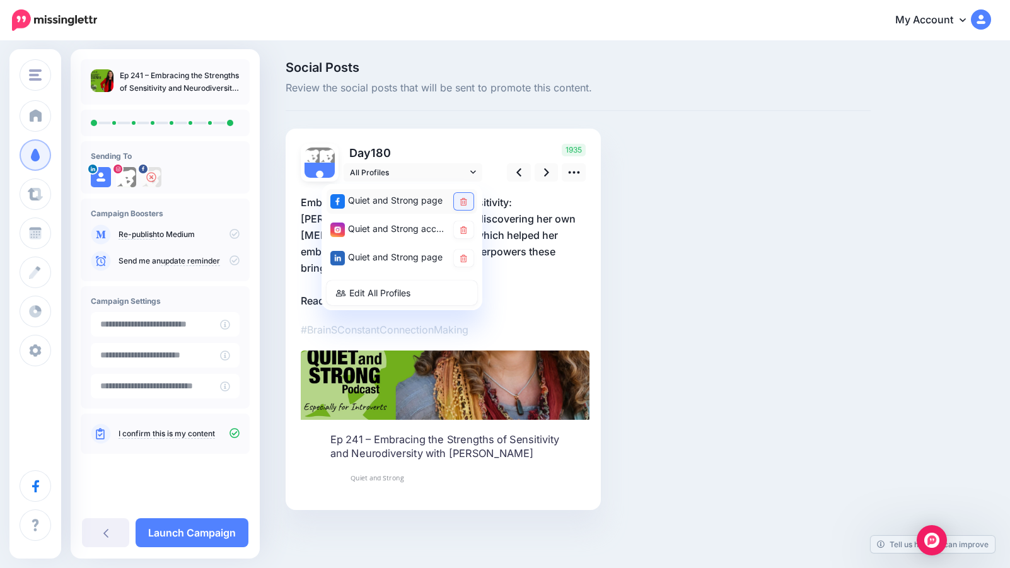
click at [464, 202] on icon at bounding box center [463, 202] width 7 height 8
click at [464, 231] on icon at bounding box center [463, 230] width 7 height 8
click at [544, 171] on icon at bounding box center [546, 172] width 5 height 13
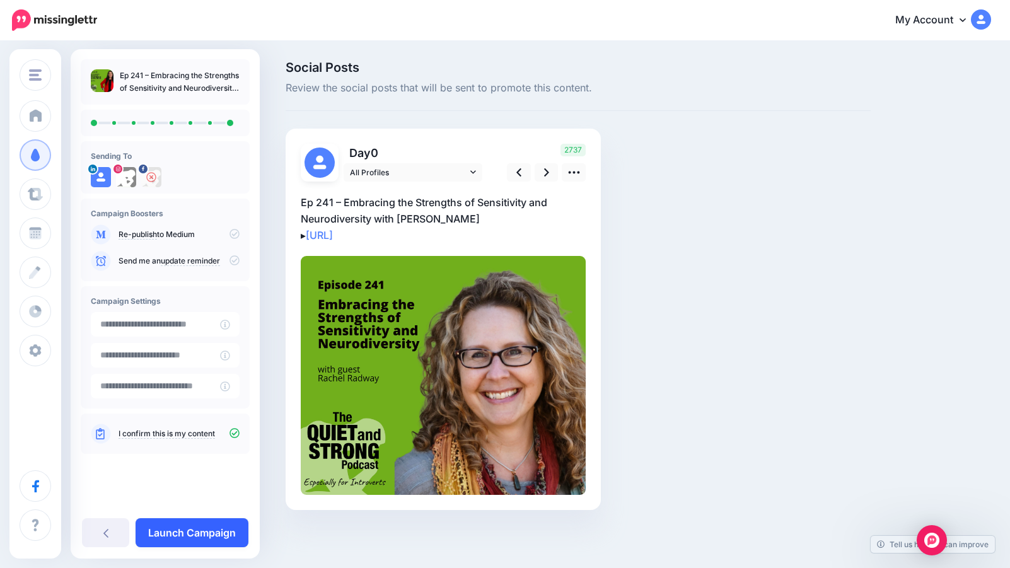
click at [191, 528] on link "Launch Campaign" at bounding box center [192, 532] width 113 height 29
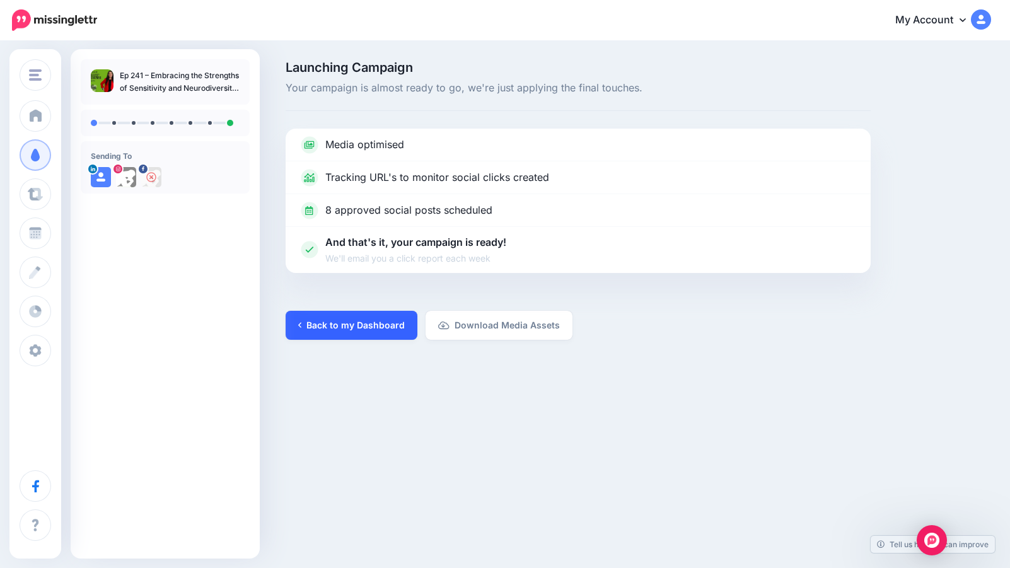
click at [363, 322] on link "Back to my Dashboard" at bounding box center [352, 325] width 132 height 29
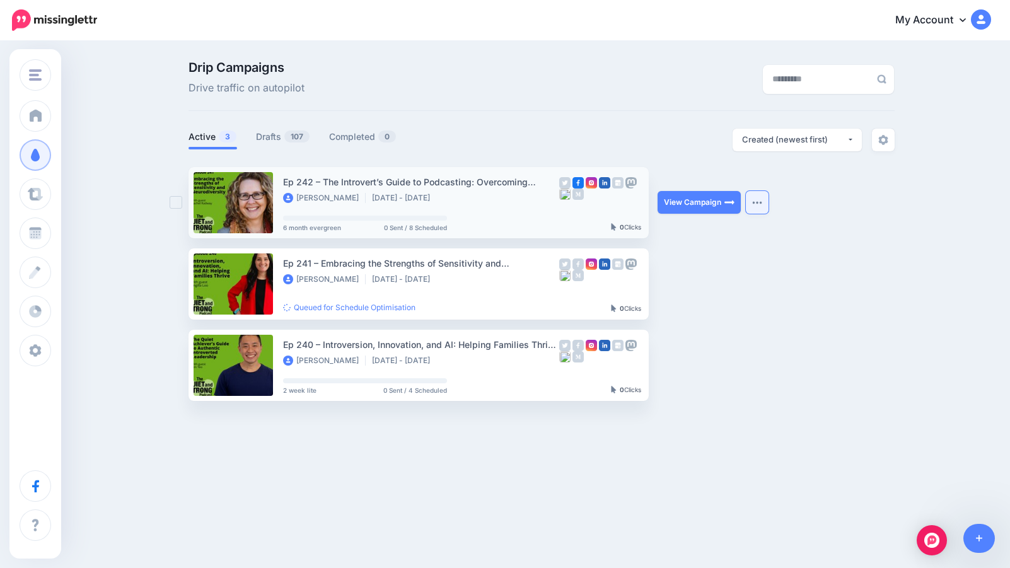
click at [750, 201] on button "button" at bounding box center [757, 202] width 23 height 23
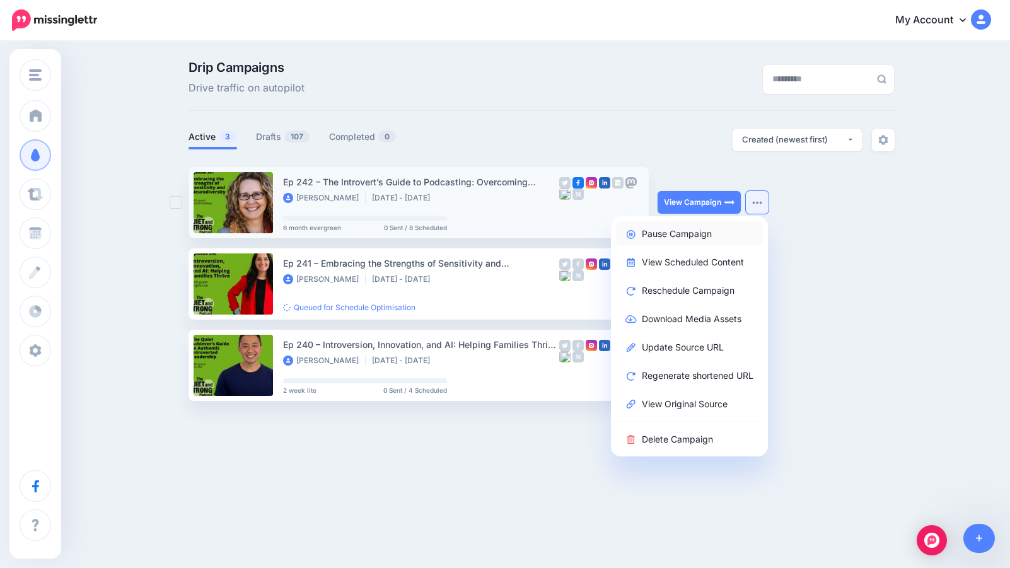
click at [697, 235] on link "Pause Campaign" at bounding box center [689, 233] width 147 height 25
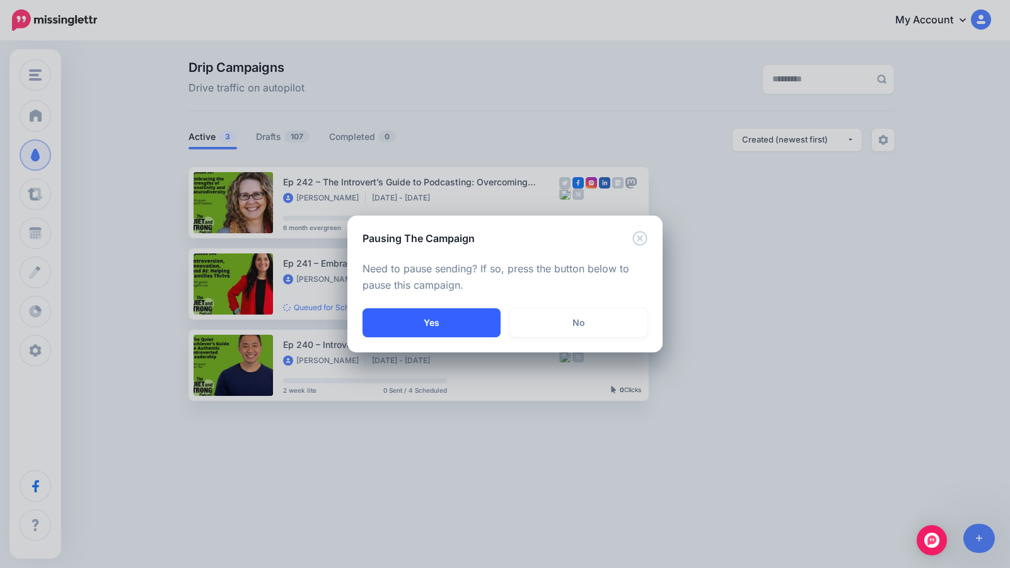
click at [456, 312] on button "Yes" at bounding box center [432, 322] width 138 height 29
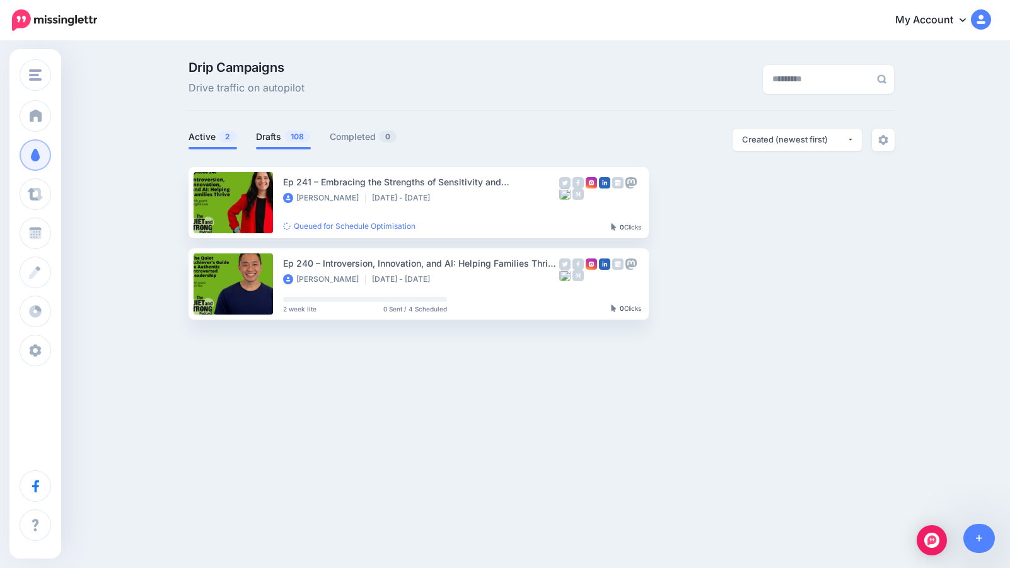
click at [265, 134] on link "Drafts 108" at bounding box center [283, 136] width 55 height 15
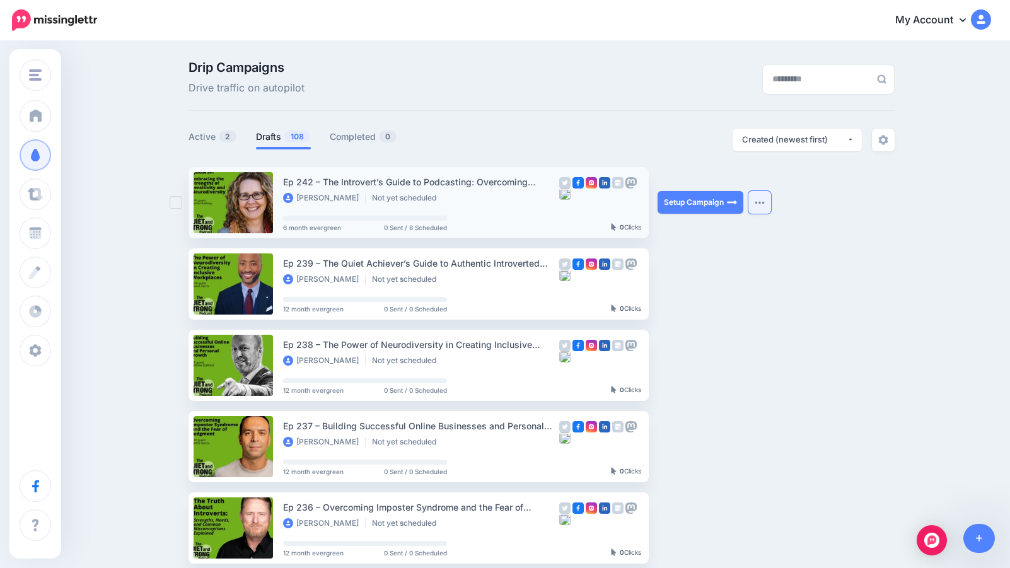
click at [759, 195] on button "button" at bounding box center [759, 202] width 23 height 23
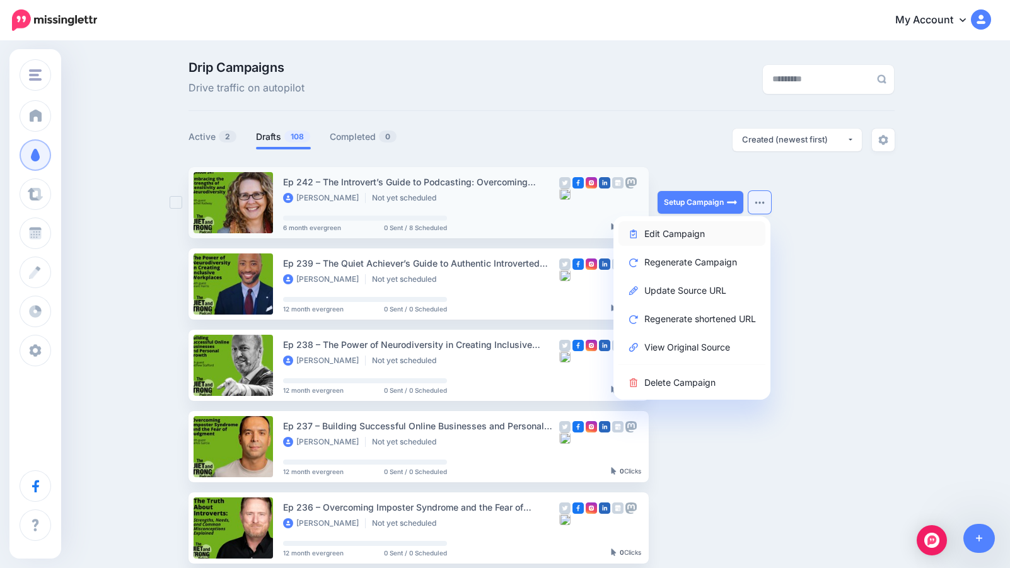
click at [711, 232] on link "Edit Campaign" at bounding box center [692, 233] width 147 height 25
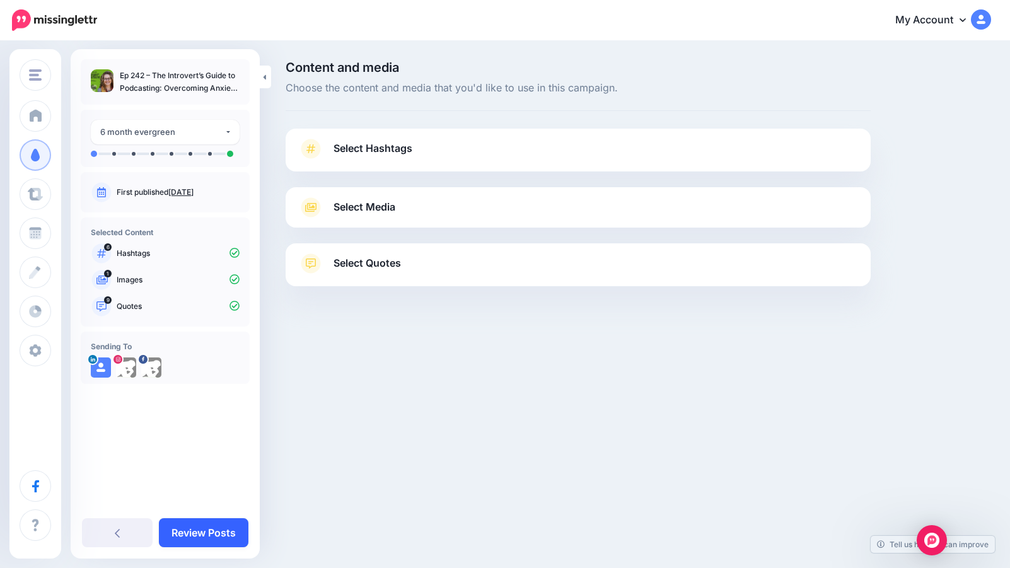
click at [200, 532] on link "Review Posts" at bounding box center [204, 532] width 90 height 29
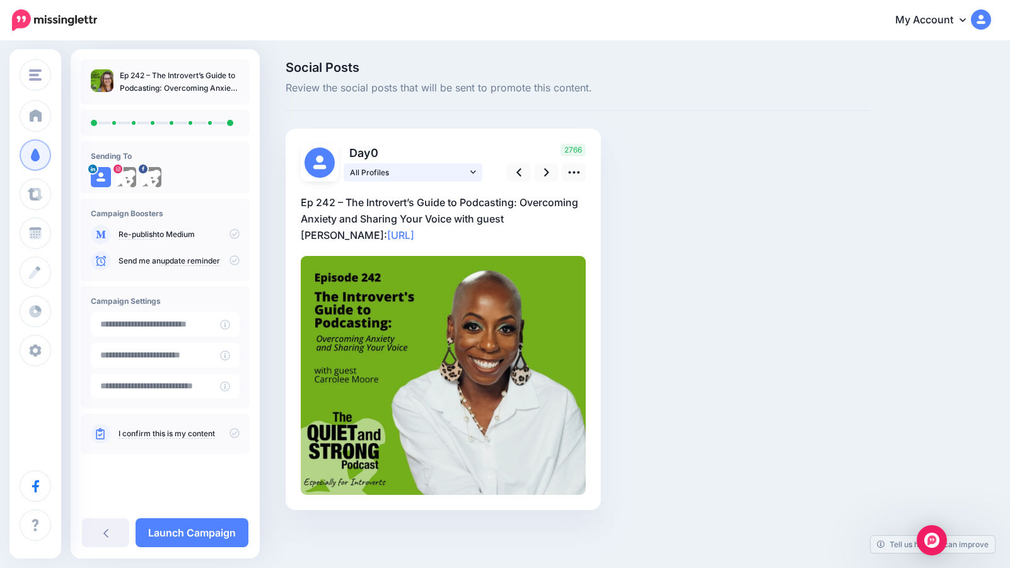
click at [477, 168] on link "All Profiles" at bounding box center [413, 172] width 139 height 18
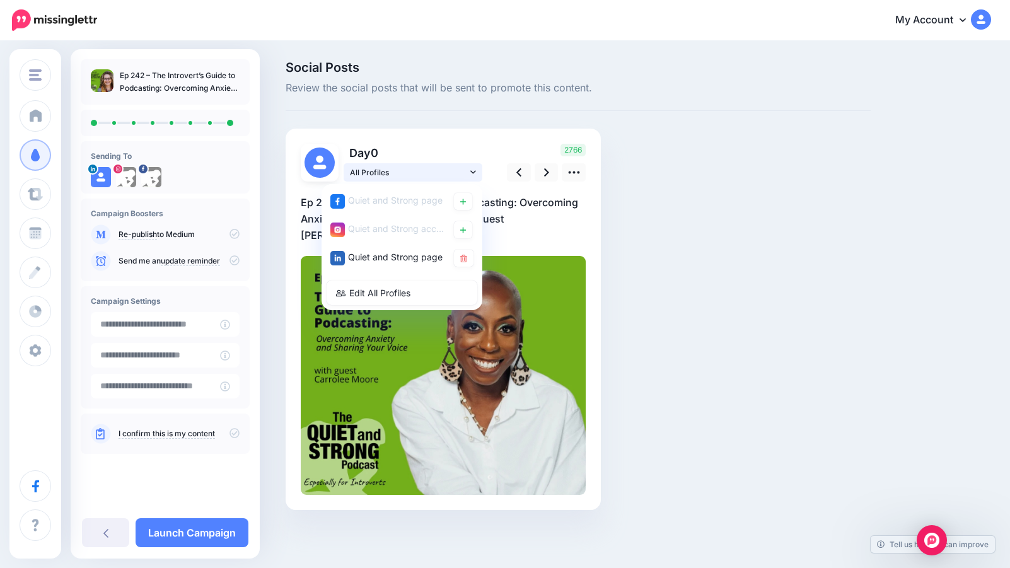
click at [477, 168] on link "All Profiles" at bounding box center [413, 172] width 139 height 18
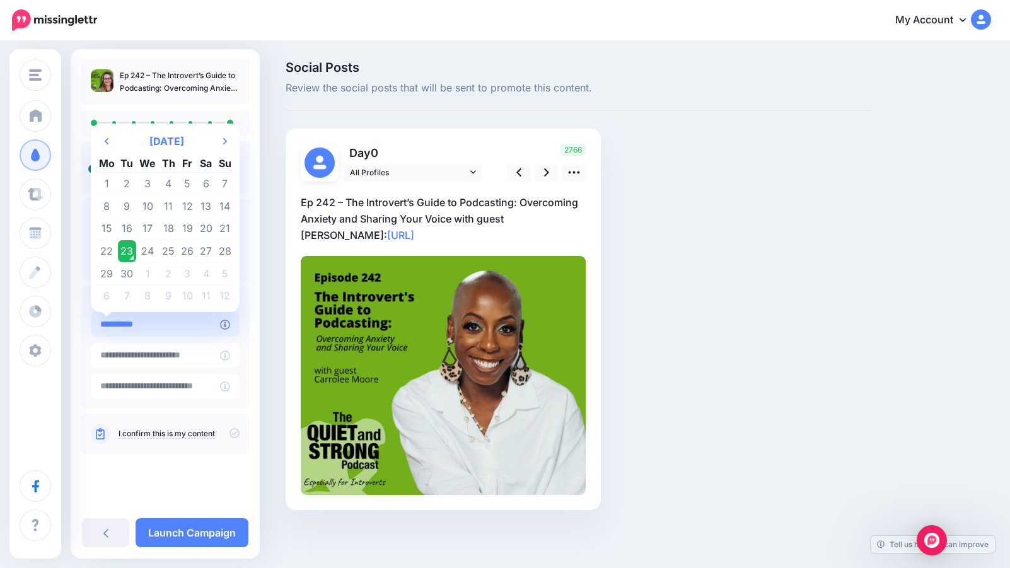
click at [168, 322] on input "**********" at bounding box center [155, 324] width 129 height 25
click at [175, 326] on input "**********" at bounding box center [155, 324] width 129 height 25
click at [171, 251] on td "25" at bounding box center [169, 251] width 20 height 23
type input "**********"
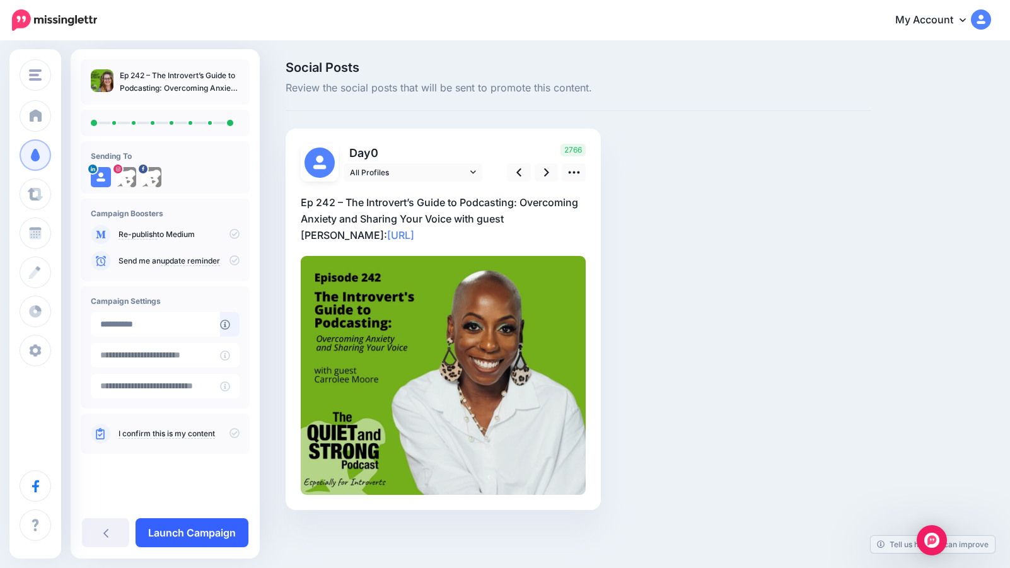
click at [179, 533] on link "Launch Campaign" at bounding box center [192, 532] width 113 height 29
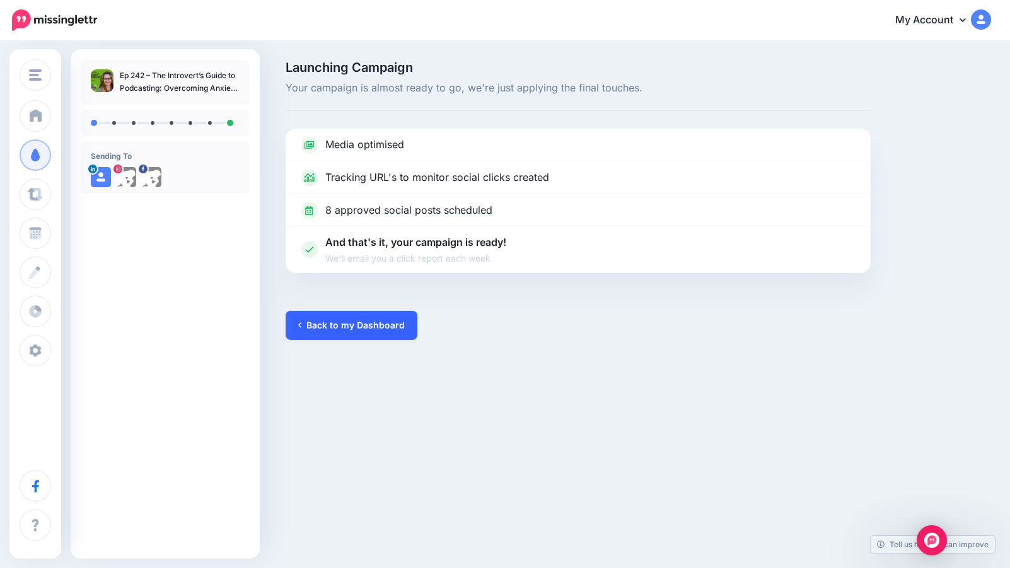
click at [369, 320] on link "Back to my Dashboard" at bounding box center [352, 325] width 132 height 29
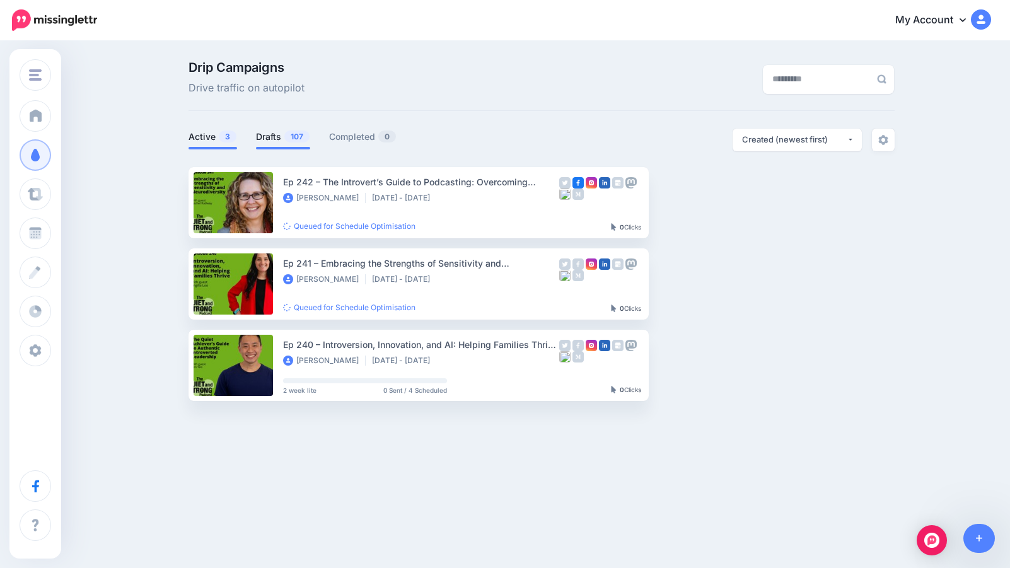
click at [274, 136] on link "Drafts 107" at bounding box center [283, 136] width 54 height 15
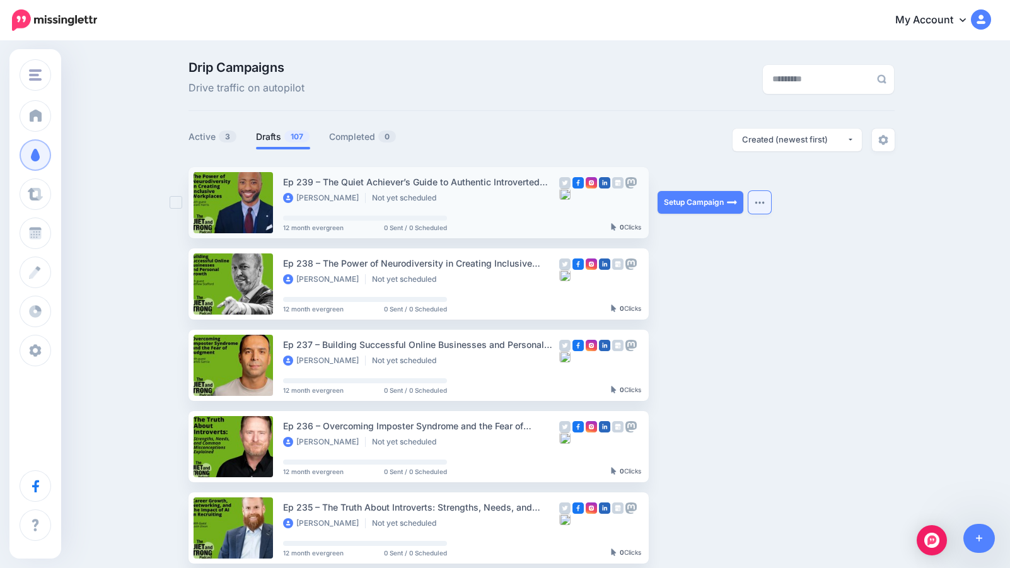
click at [762, 204] on img "button" at bounding box center [760, 203] width 10 height 4
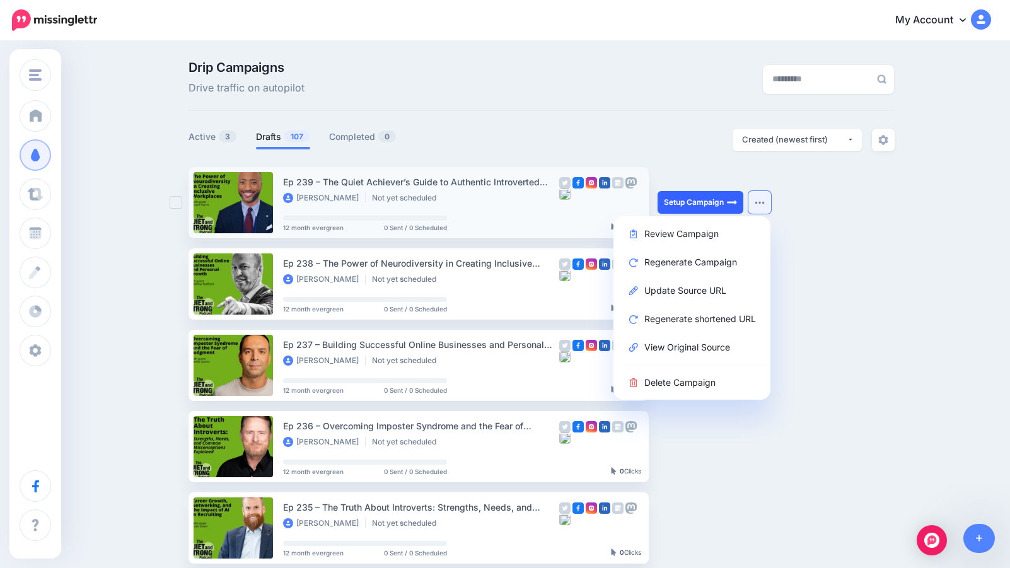
click at [706, 198] on link "Setup Campaign" at bounding box center [701, 202] width 86 height 23
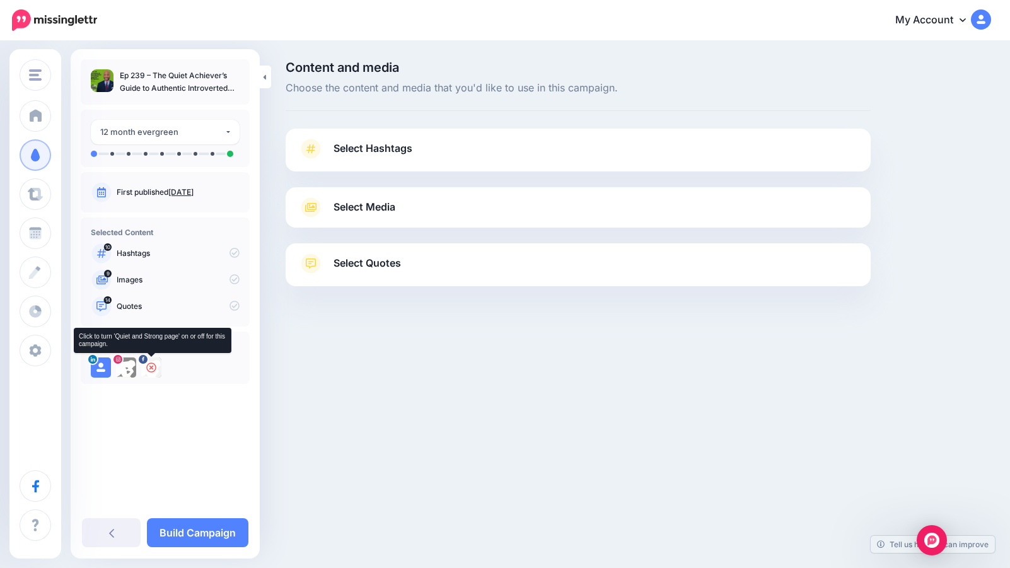
click at [153, 366] on icon at bounding box center [151, 368] width 10 height 10
click at [153, 368] on img at bounding box center [151, 367] width 20 height 20
click at [151, 366] on icon at bounding box center [151, 368] width 10 height 10
click at [127, 366] on icon at bounding box center [126, 368] width 10 height 10
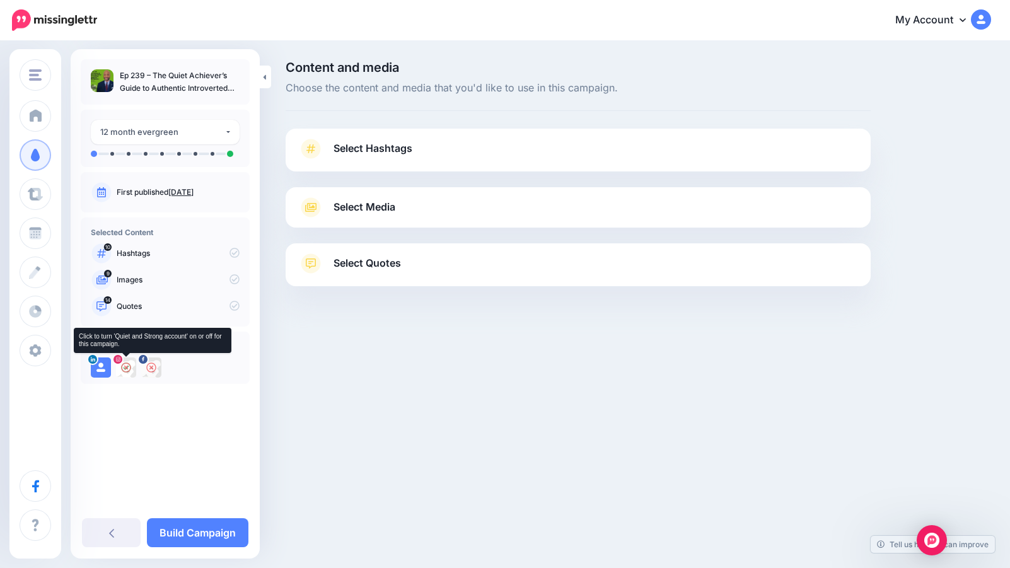
click at [127, 366] on img at bounding box center [126, 367] width 20 height 20
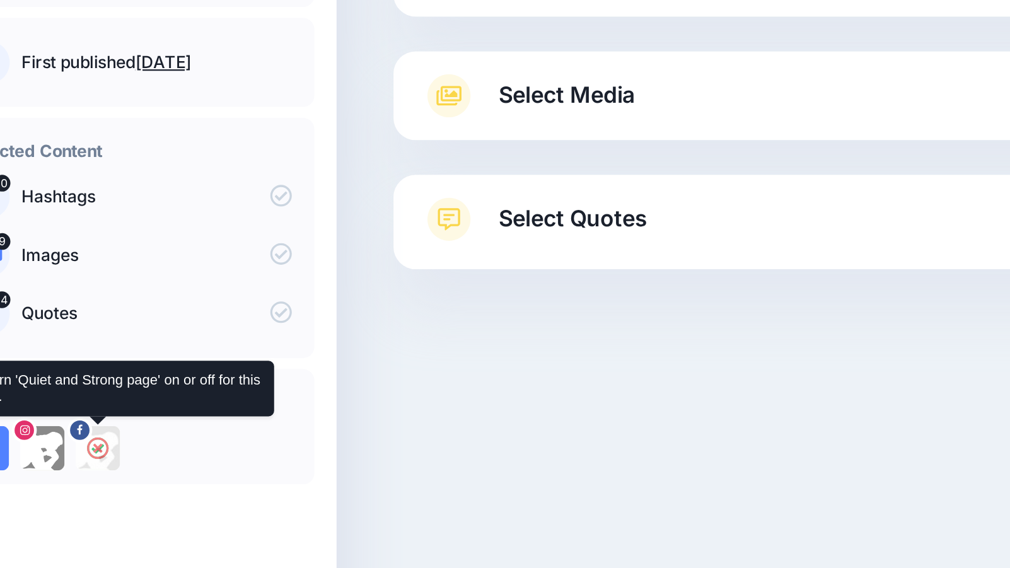
click at [152, 368] on img at bounding box center [151, 367] width 20 height 20
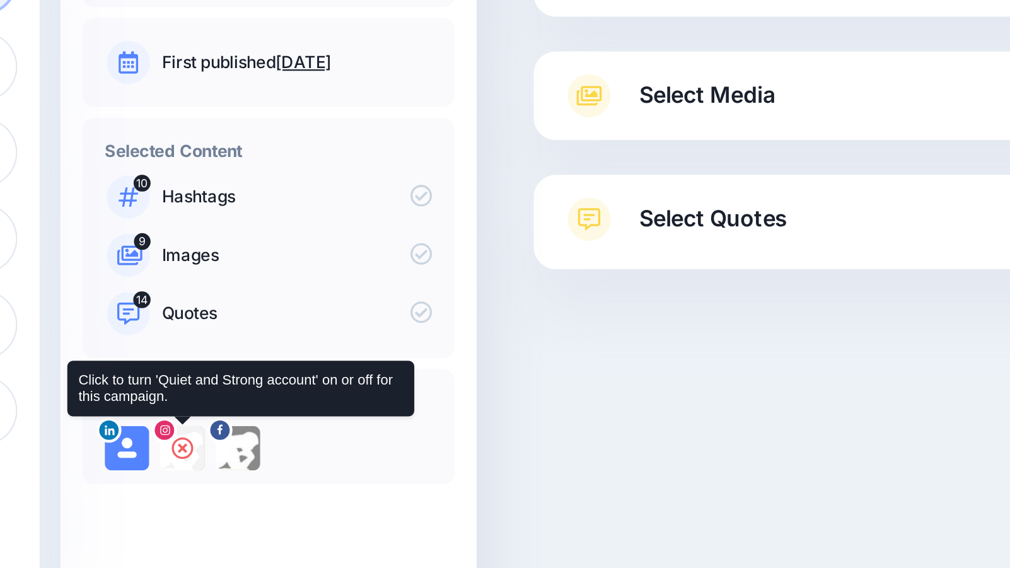
click at [127, 366] on icon at bounding box center [126, 368] width 10 height 10
click at [126, 366] on img at bounding box center [126, 367] width 20 height 20
click at [127, 367] on icon at bounding box center [126, 368] width 10 height 10
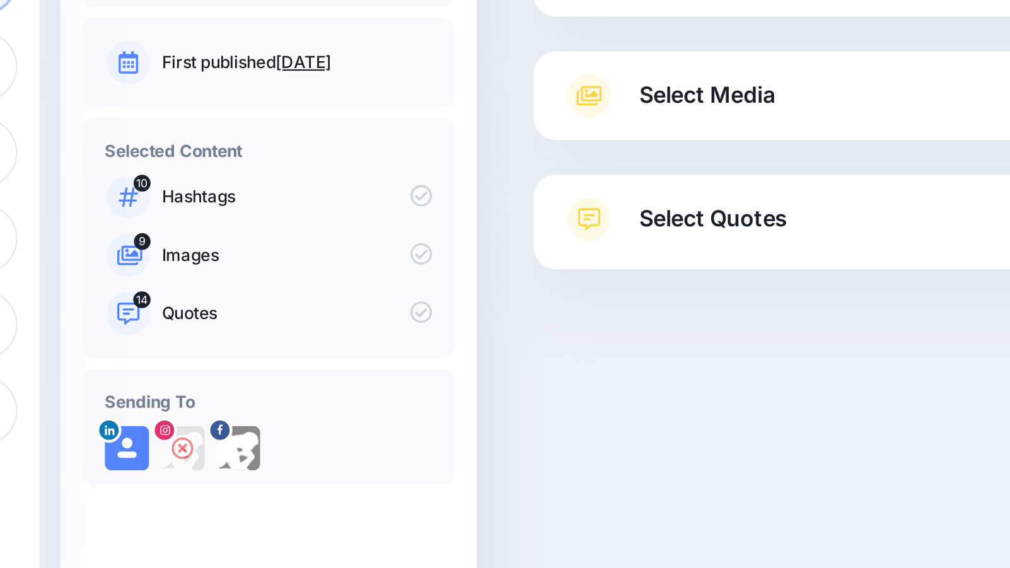
click at [204, 368] on div at bounding box center [165, 370] width 149 height 26
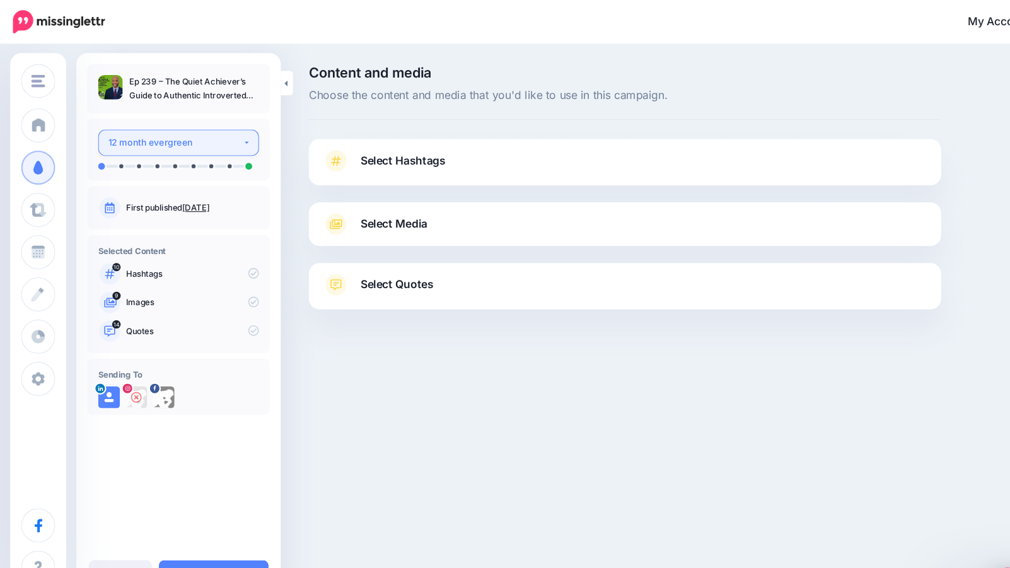
click at [233, 135] on button "12 month evergreen" at bounding box center [165, 132] width 149 height 25
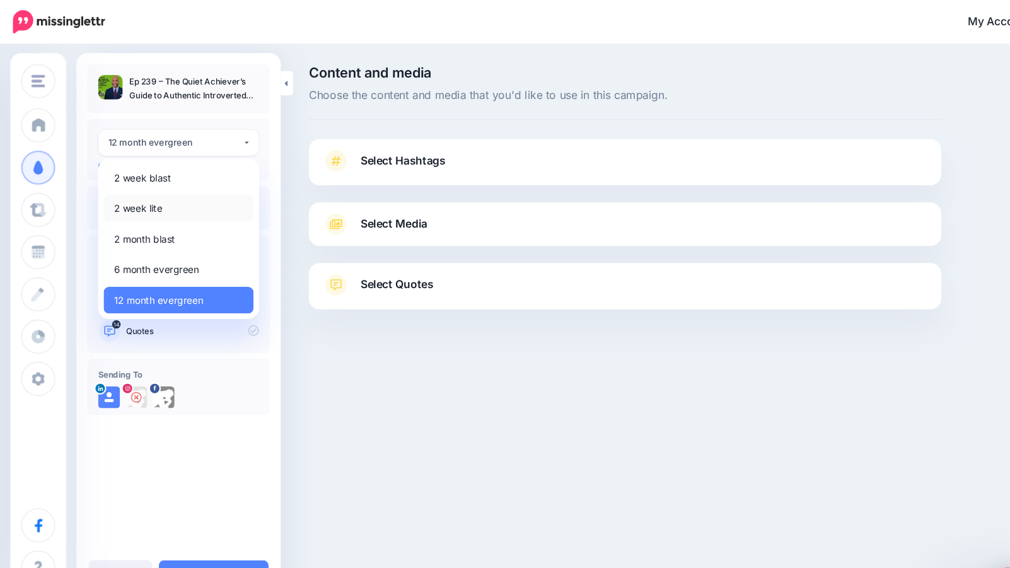
click at [168, 188] on link "2 week lite" at bounding box center [165, 192] width 139 height 25
select select "******"
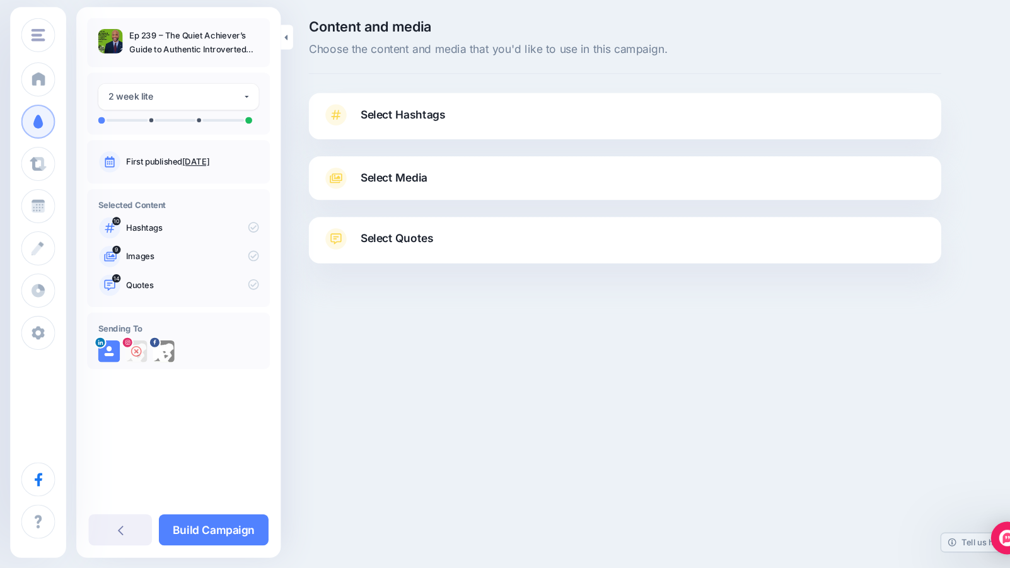
click at [394, 208] on span "Select Media" at bounding box center [365, 207] width 62 height 17
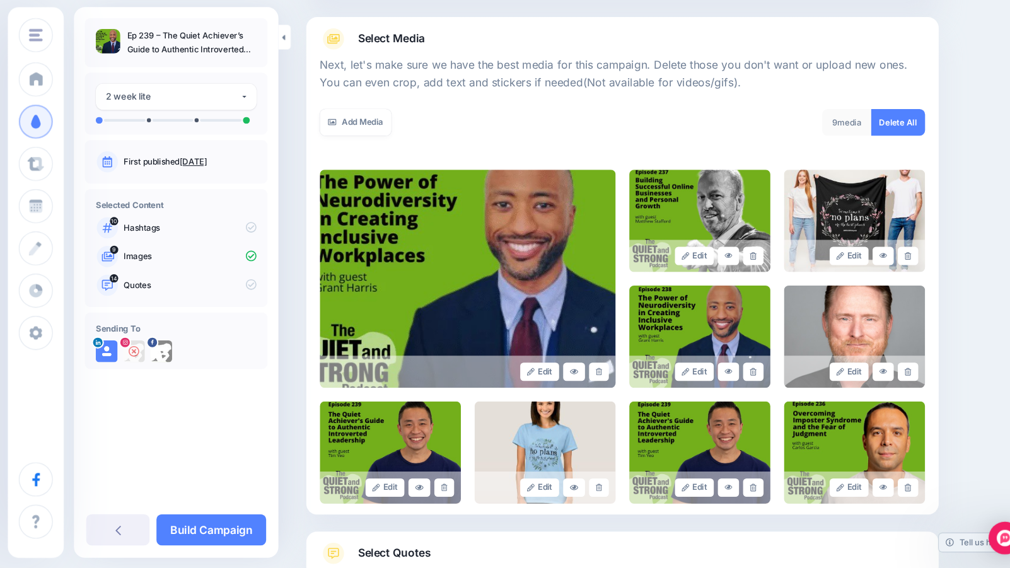
scroll to position [140, 0]
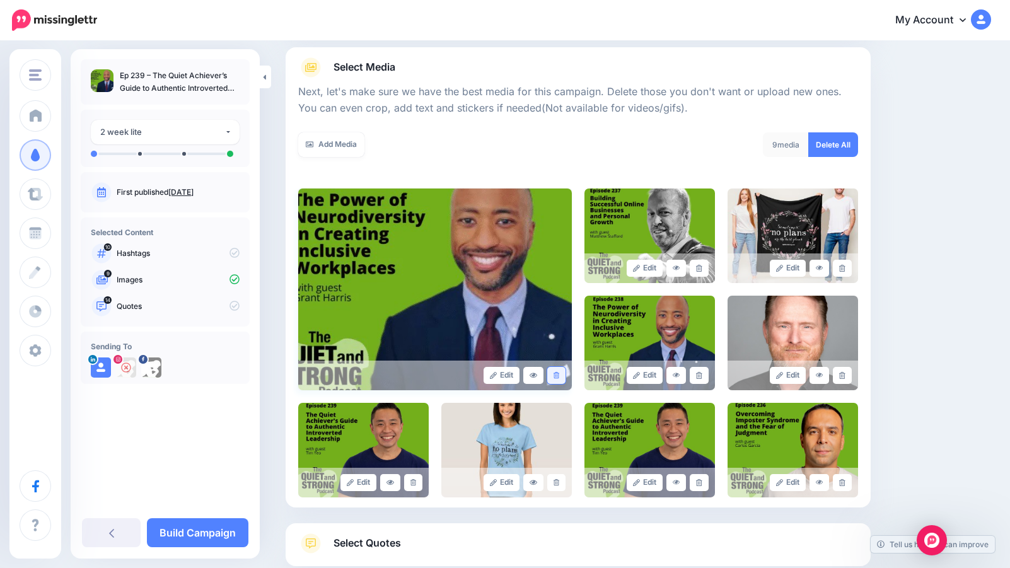
click at [558, 373] on icon at bounding box center [557, 375] width 6 height 7
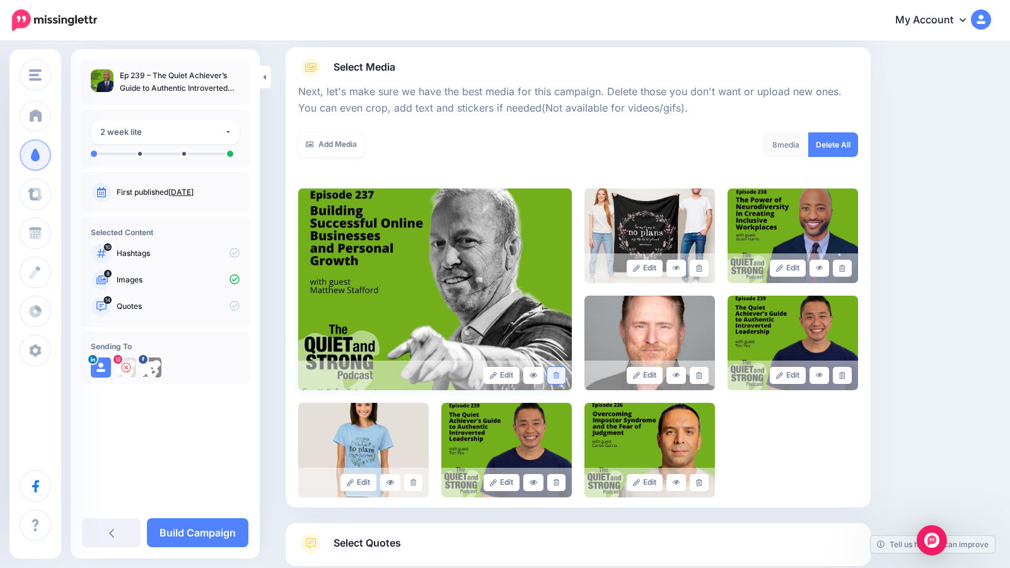
click at [555, 375] on icon at bounding box center [557, 375] width 6 height 7
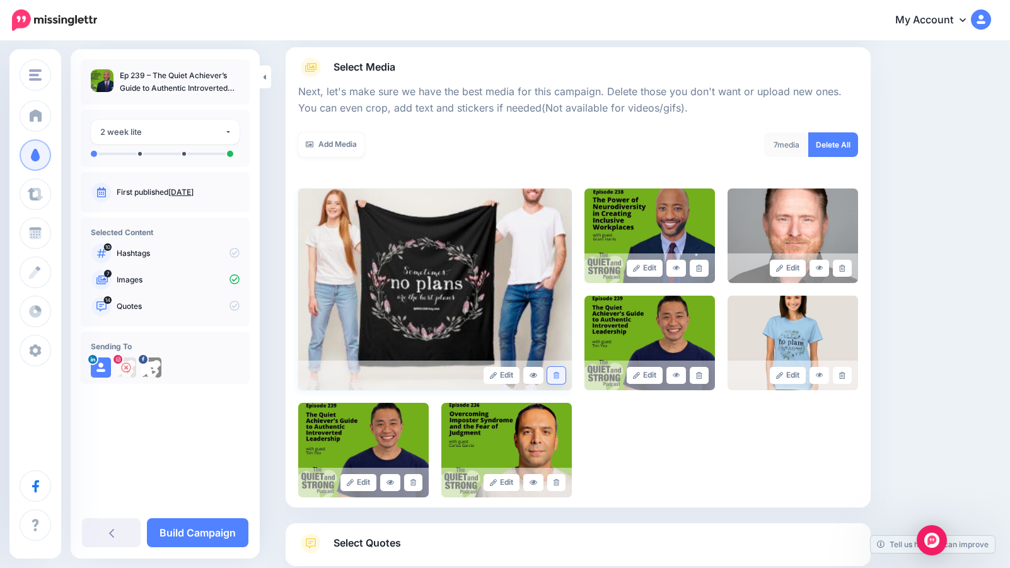
click at [555, 373] on icon at bounding box center [557, 375] width 6 height 7
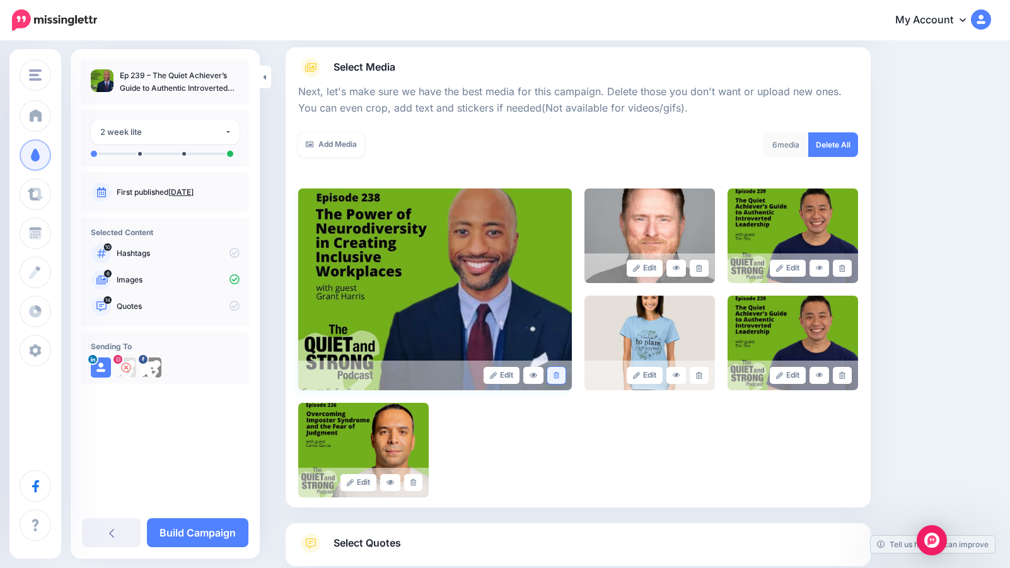
click at [556, 376] on icon at bounding box center [557, 375] width 6 height 7
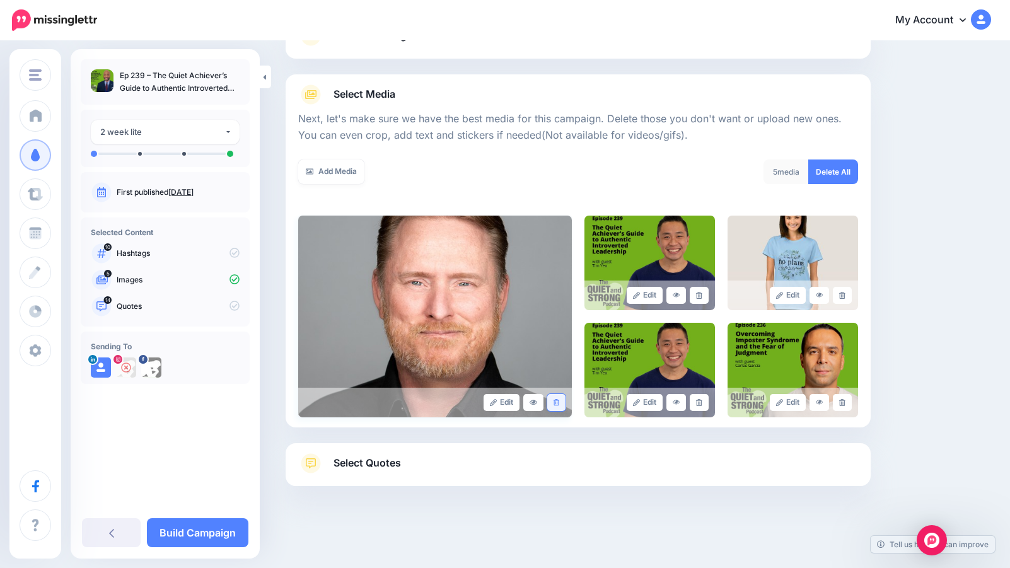
click at [555, 403] on icon at bounding box center [557, 402] width 6 height 7
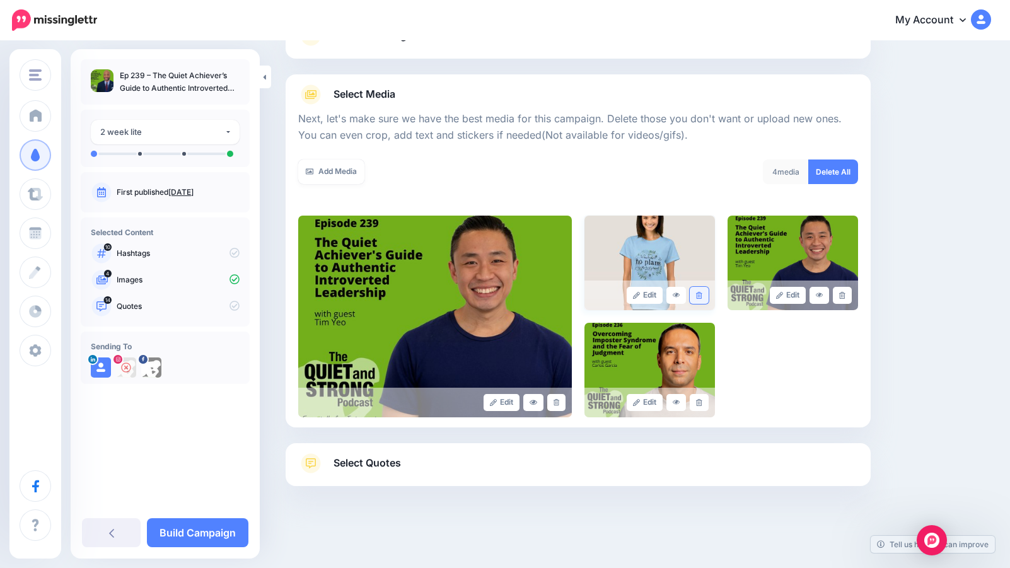
click at [702, 293] on icon at bounding box center [699, 295] width 6 height 7
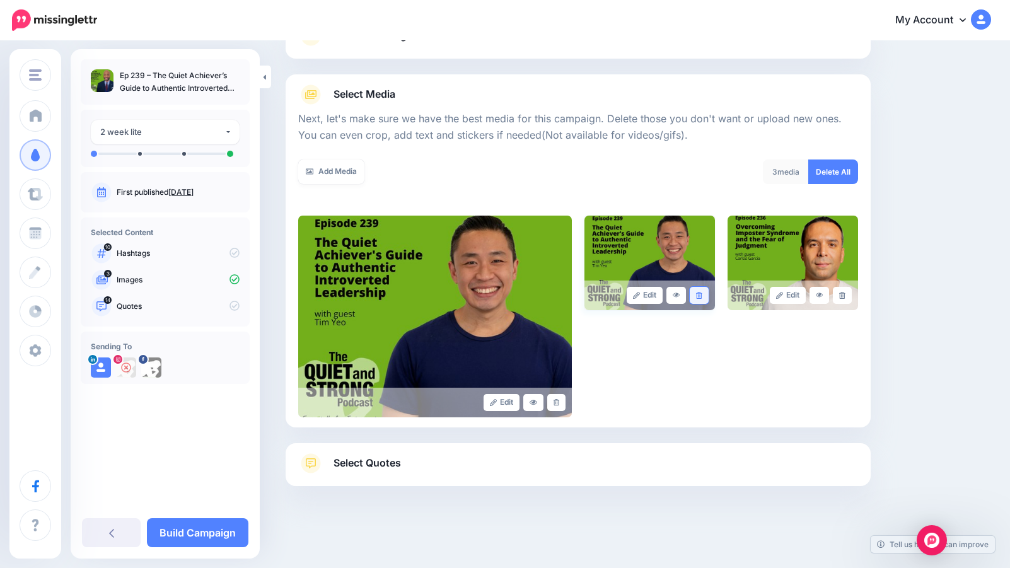
click at [699, 293] on icon at bounding box center [699, 295] width 6 height 7
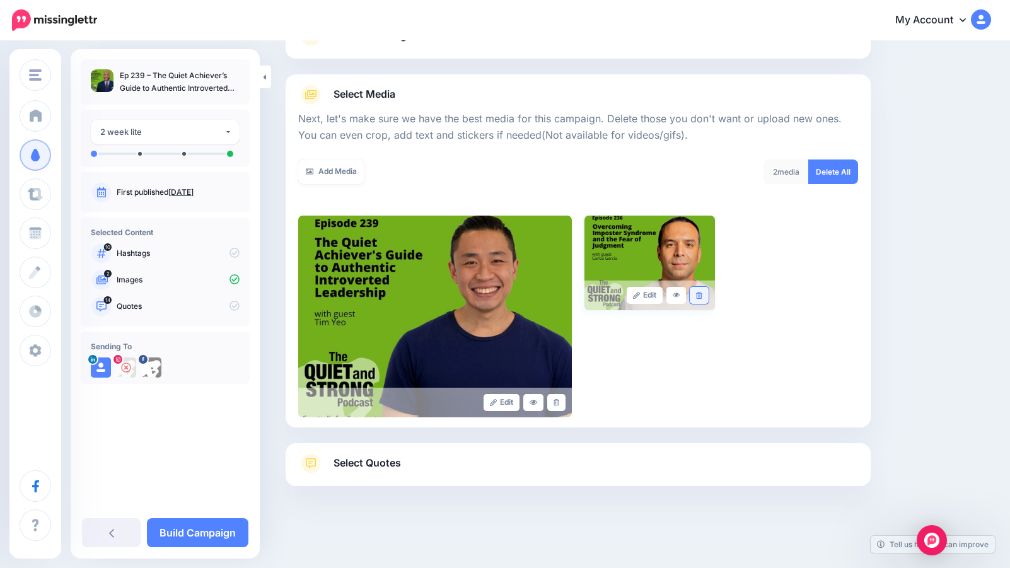
click at [703, 296] on link at bounding box center [699, 295] width 18 height 17
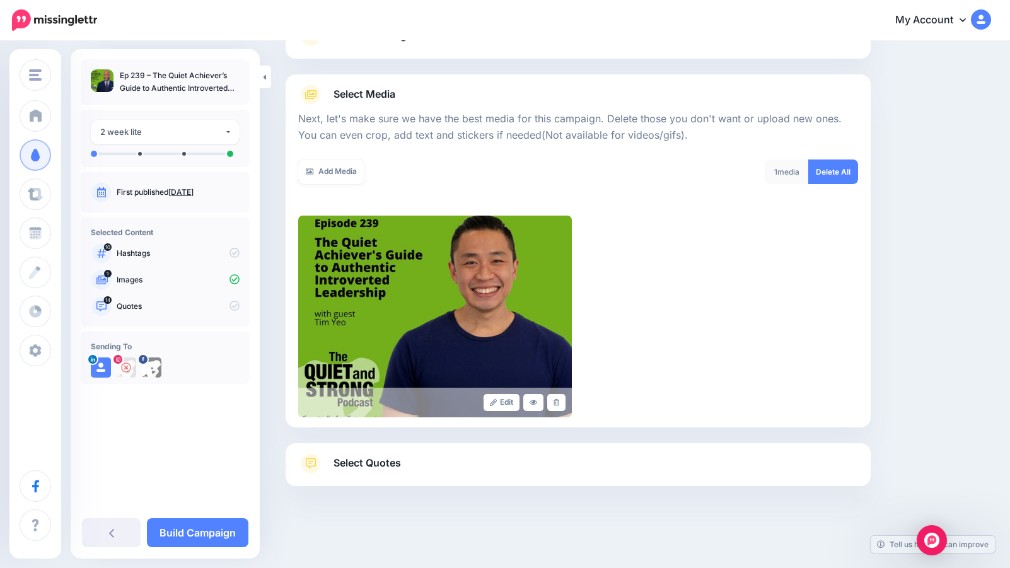
click at [376, 465] on span "Select Quotes" at bounding box center [367, 463] width 67 height 17
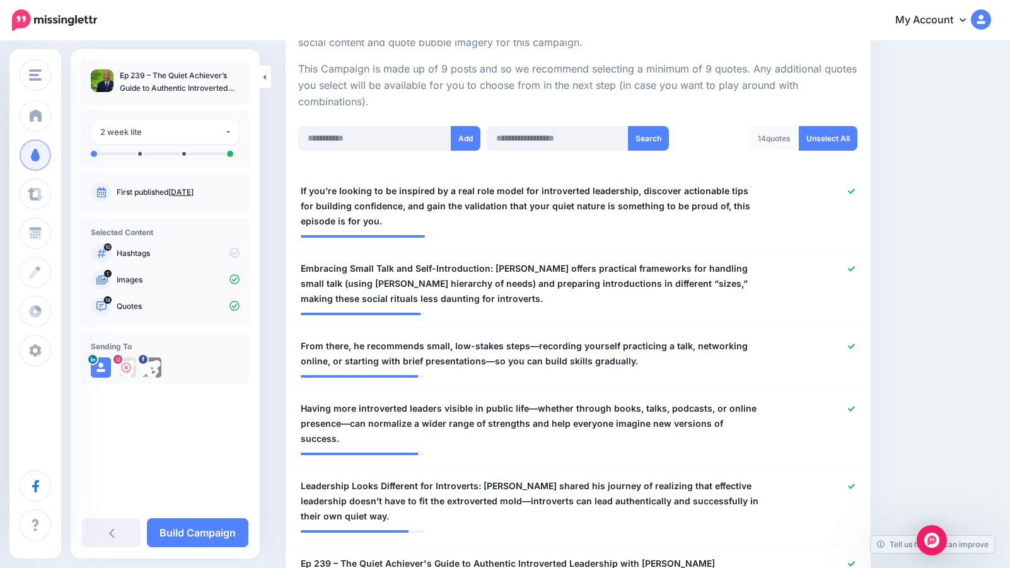
scroll to position [264, 0]
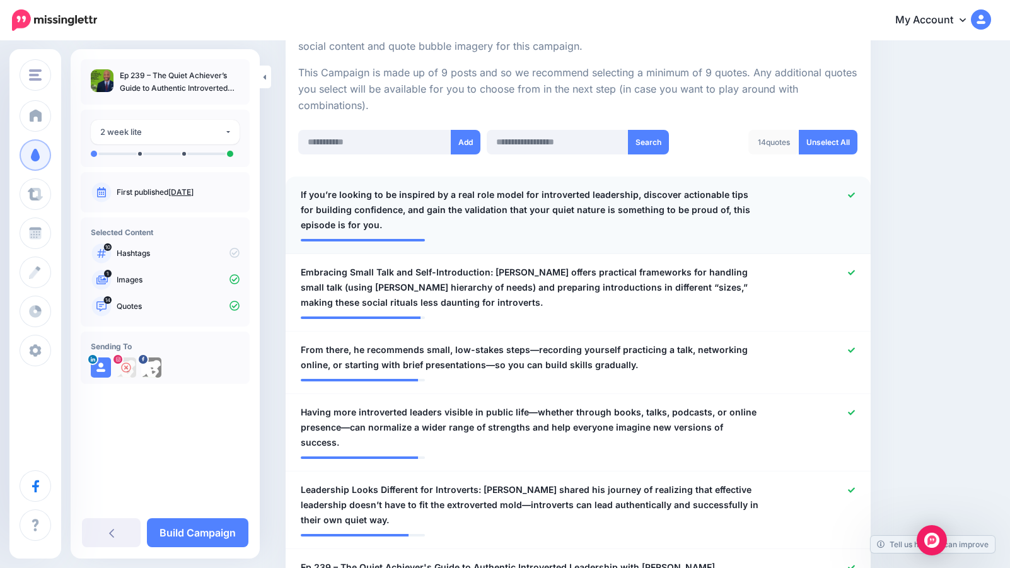
click at [852, 195] on icon at bounding box center [851, 194] width 7 height 5
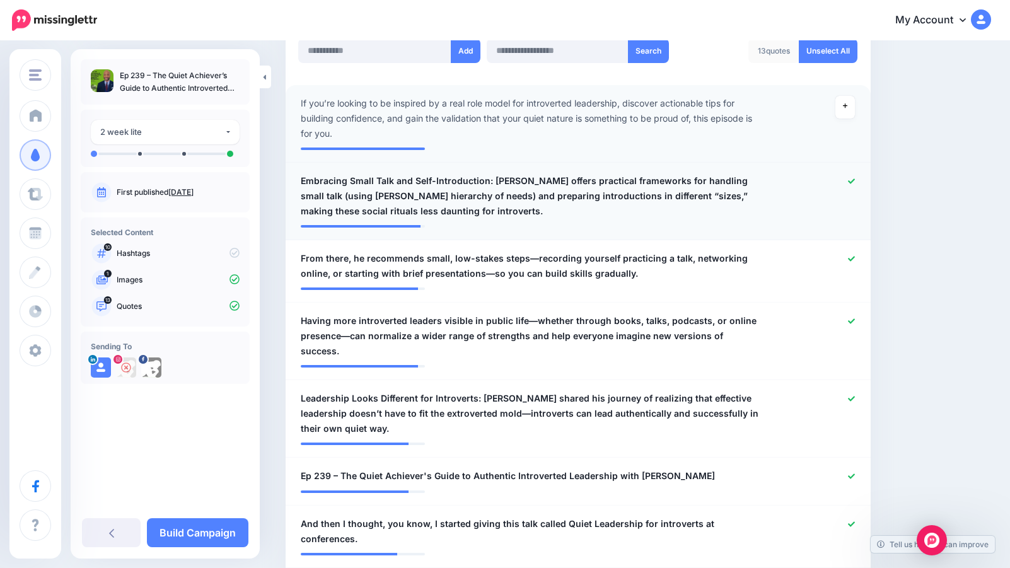
scroll to position [369, 0]
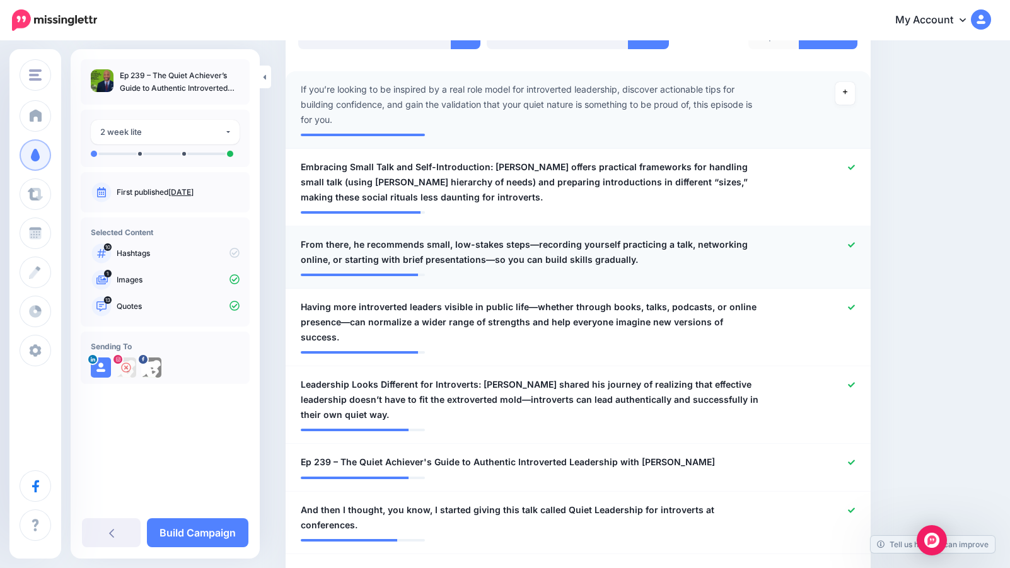
click at [850, 241] on icon at bounding box center [851, 244] width 7 height 7
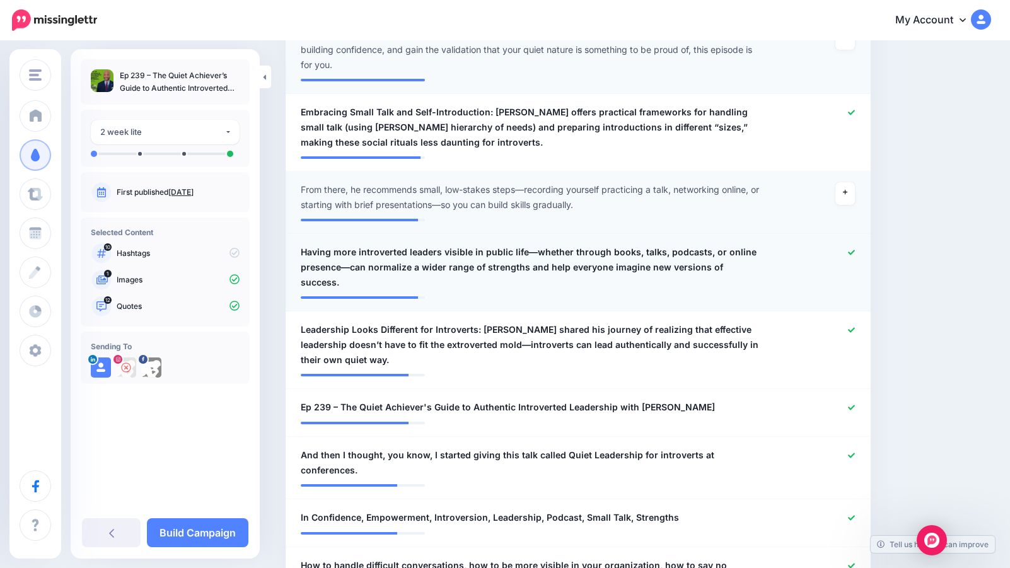
scroll to position [445, 0]
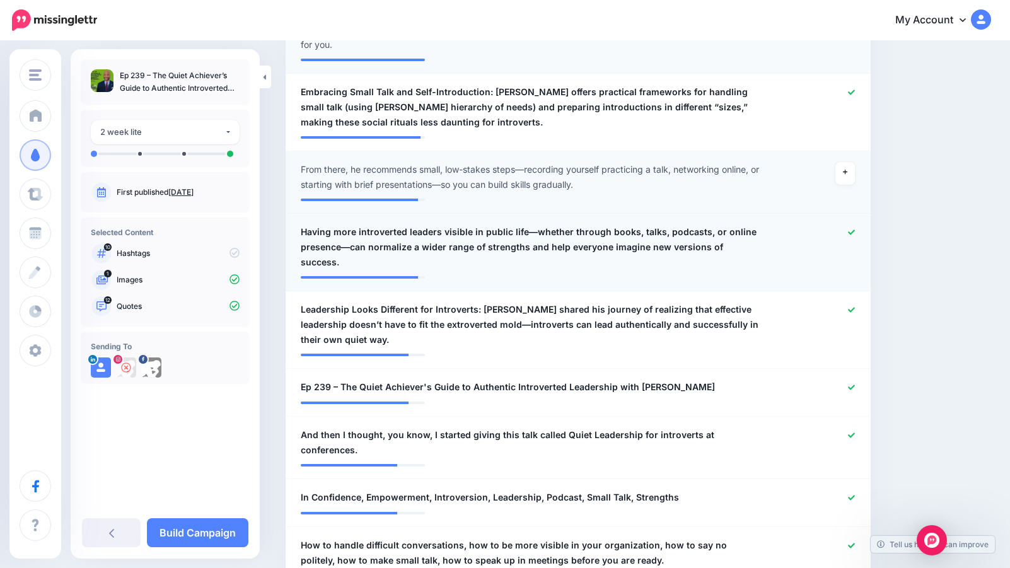
click at [852, 231] on icon at bounding box center [851, 232] width 7 height 5
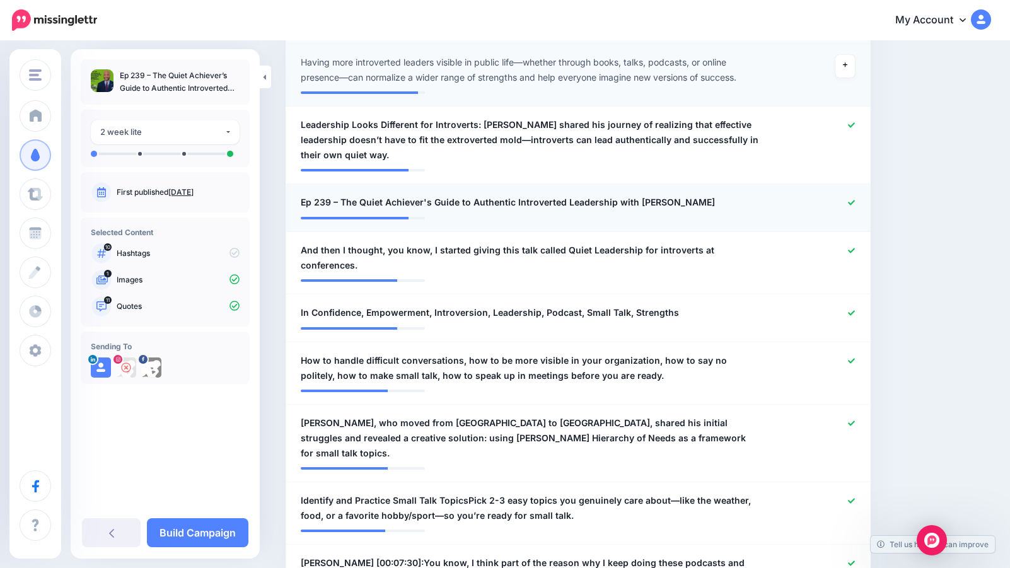
scroll to position [630, 0]
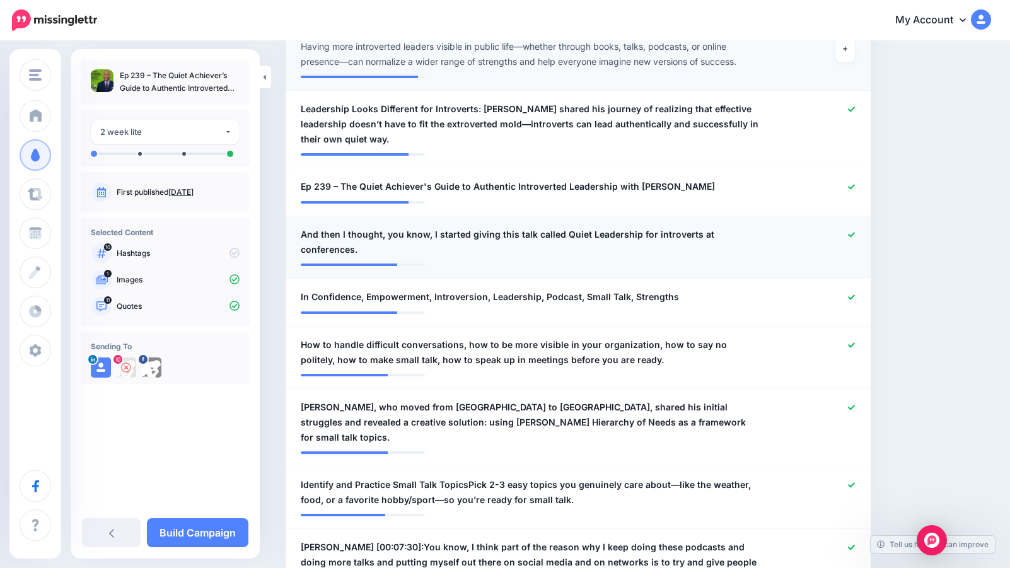
click at [849, 232] on icon at bounding box center [851, 234] width 7 height 7
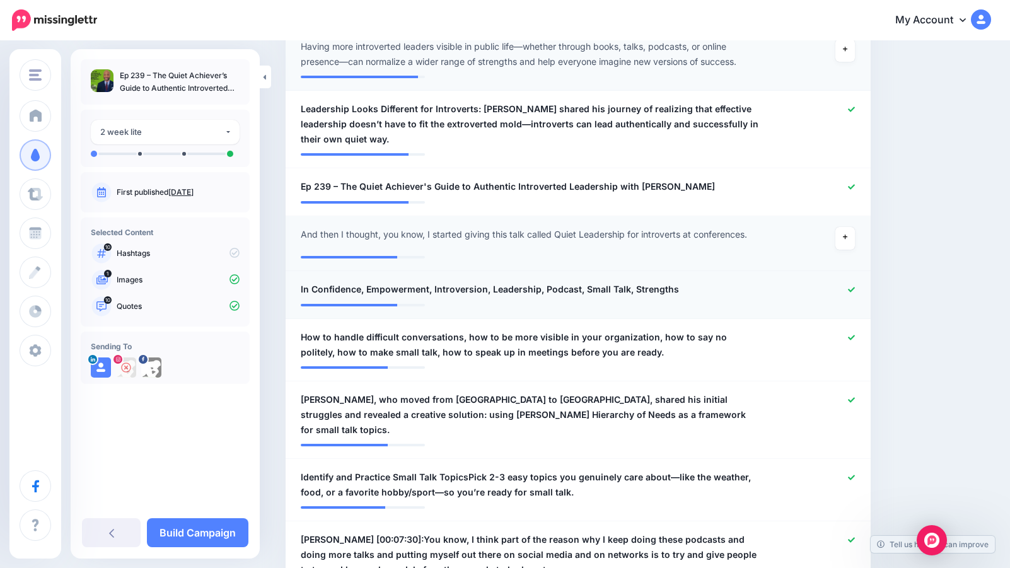
click at [852, 288] on icon at bounding box center [851, 289] width 7 height 7
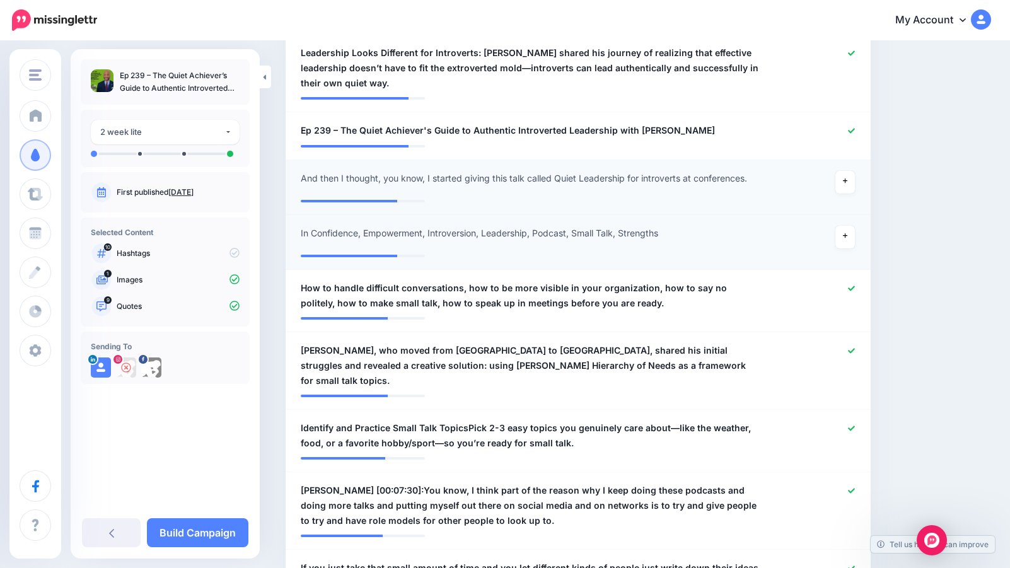
scroll to position [742, 0]
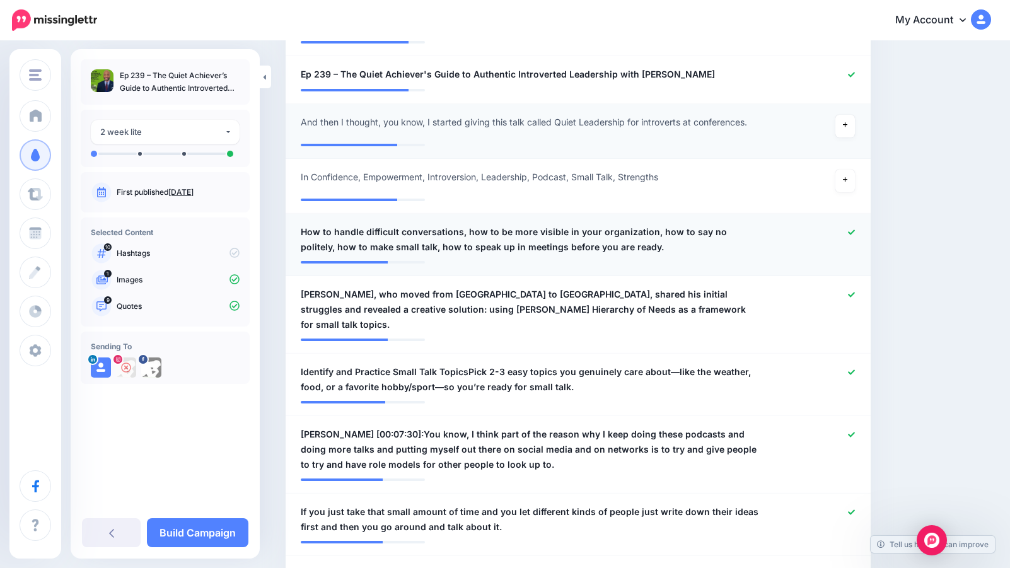
click at [854, 230] on icon at bounding box center [851, 232] width 7 height 7
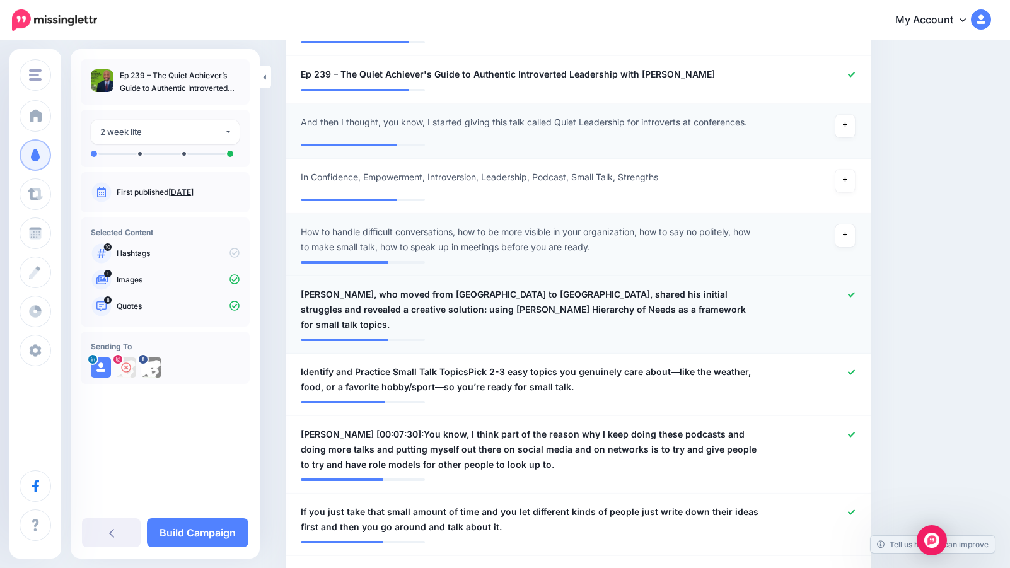
click at [854, 292] on icon at bounding box center [851, 294] width 7 height 7
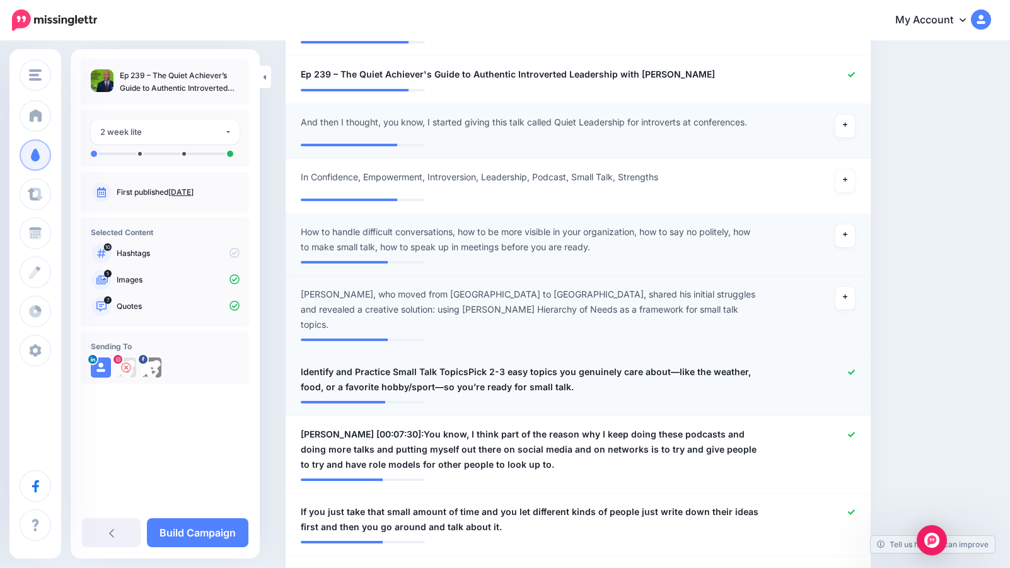
click at [856, 364] on div at bounding box center [817, 379] width 96 height 30
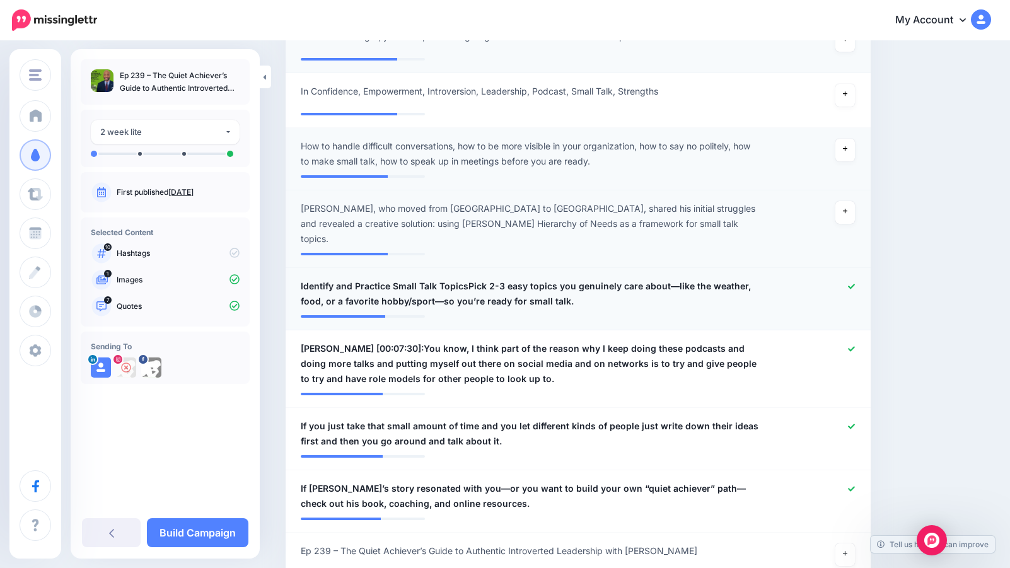
scroll to position [849, 0]
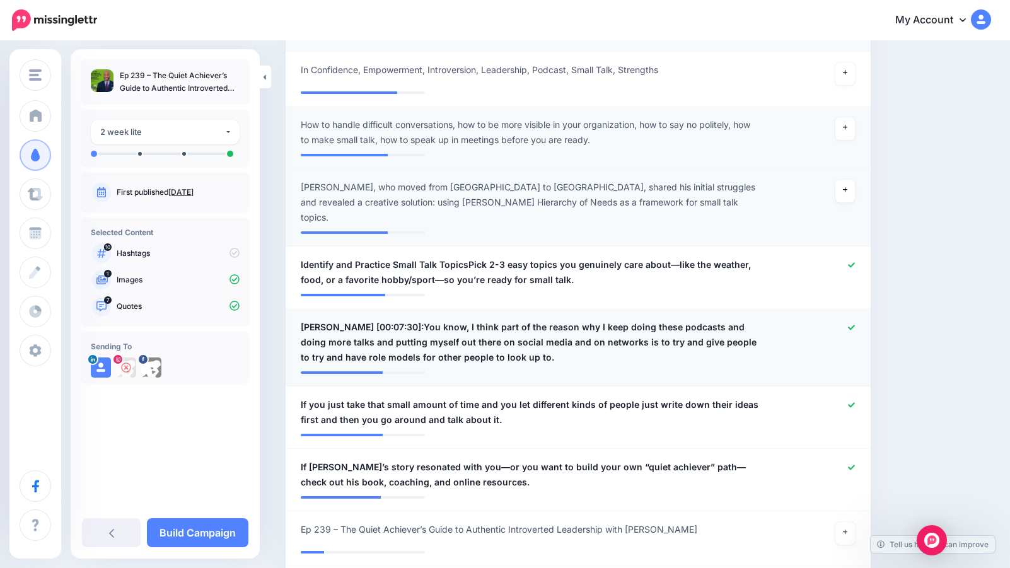
click at [852, 325] on icon at bounding box center [851, 327] width 7 height 5
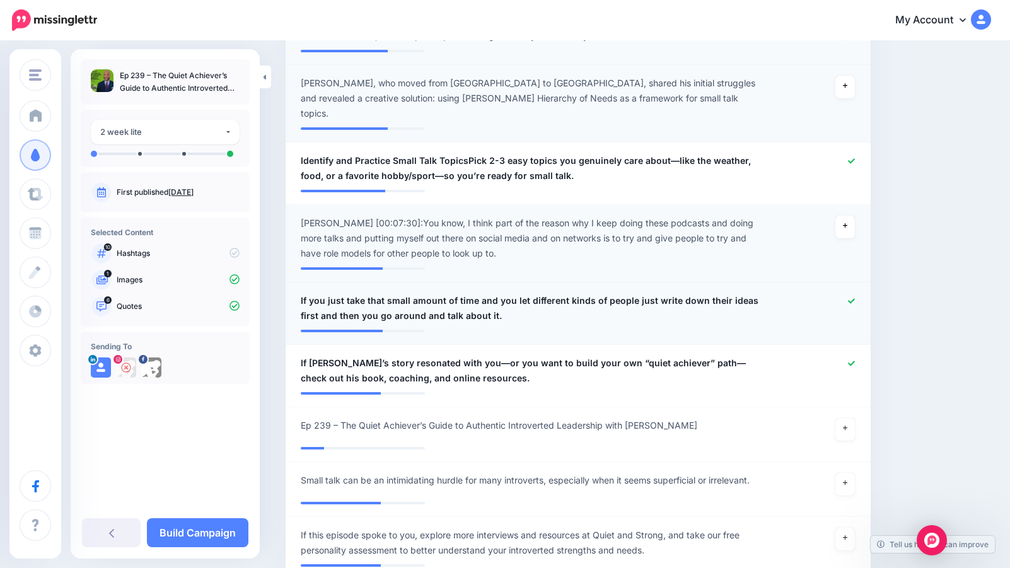
scroll to position [959, 0]
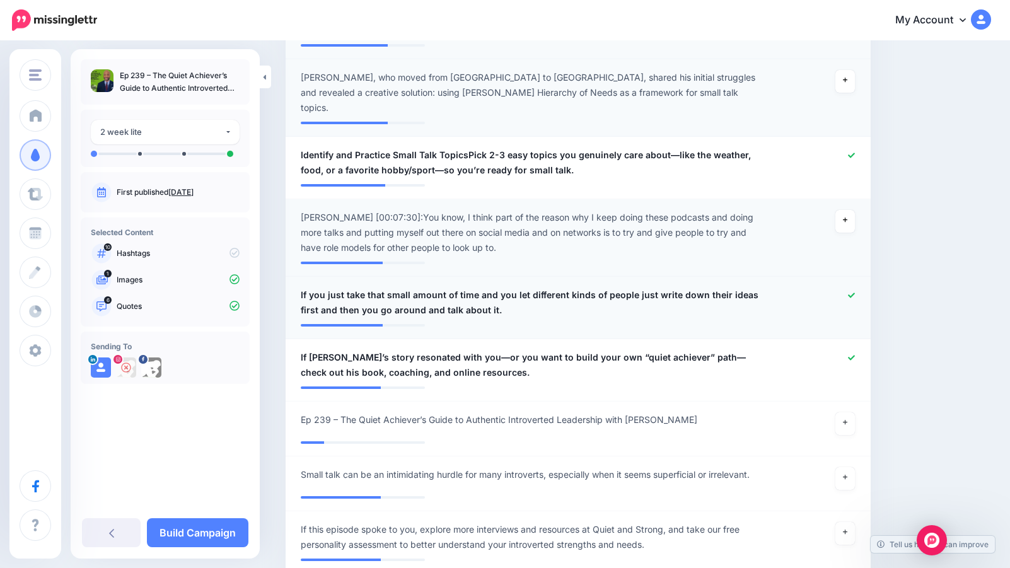
click at [852, 293] on icon at bounding box center [851, 295] width 7 height 5
click at [853, 354] on icon at bounding box center [851, 357] width 7 height 7
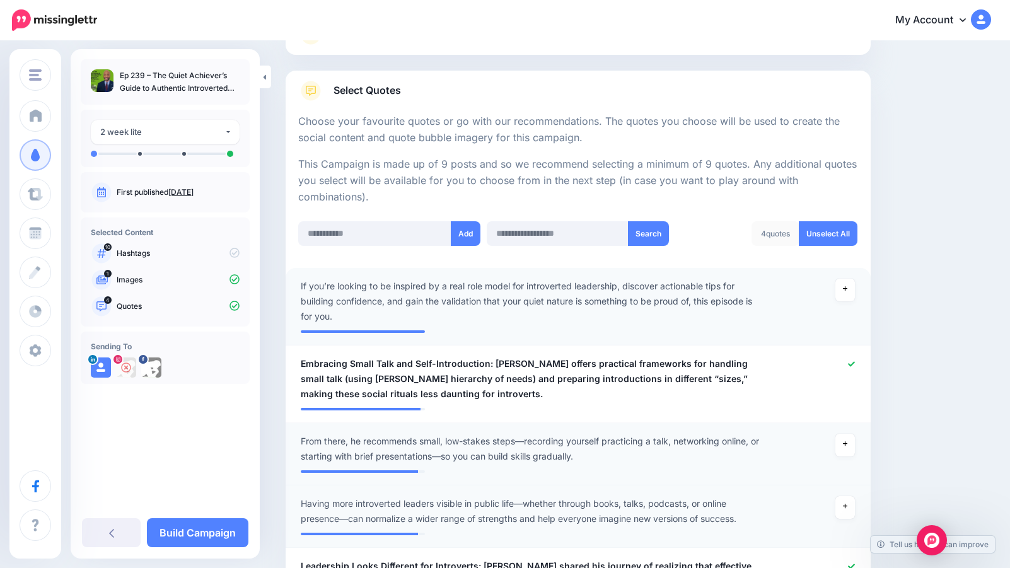
scroll to position [164, 0]
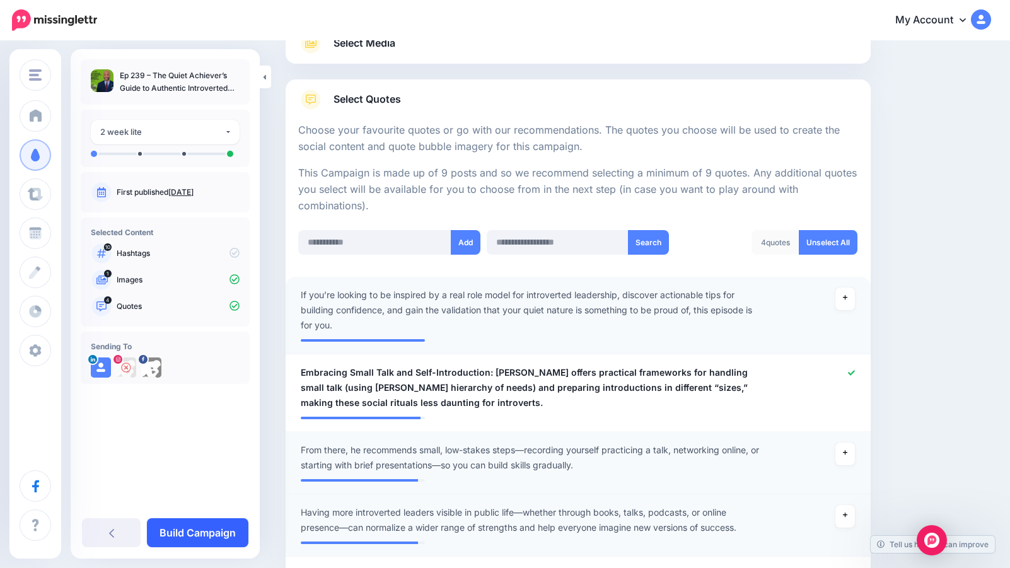
click at [201, 530] on link "Build Campaign" at bounding box center [198, 532] width 102 height 29
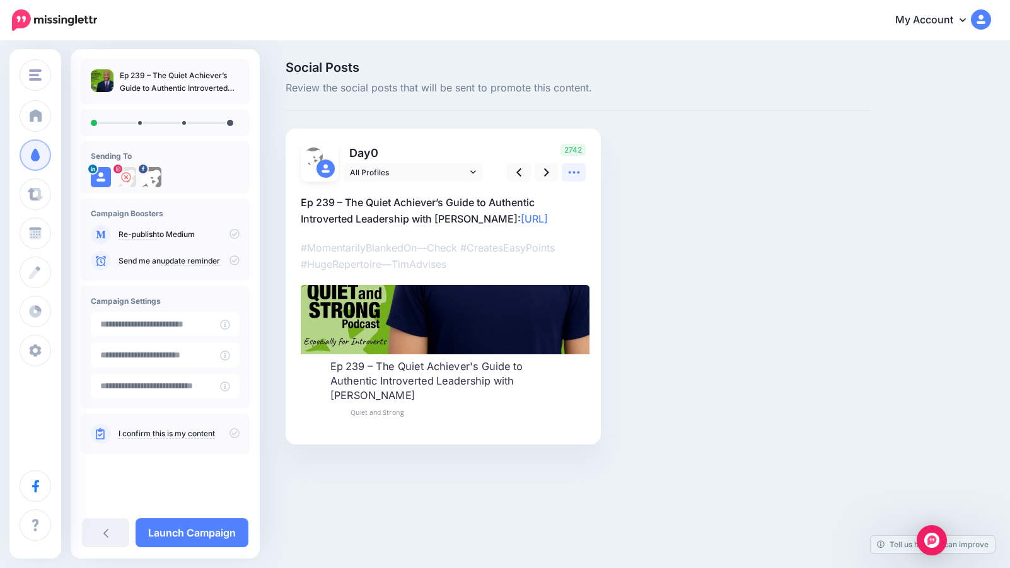
click at [576, 173] on icon at bounding box center [573, 172] width 13 height 13
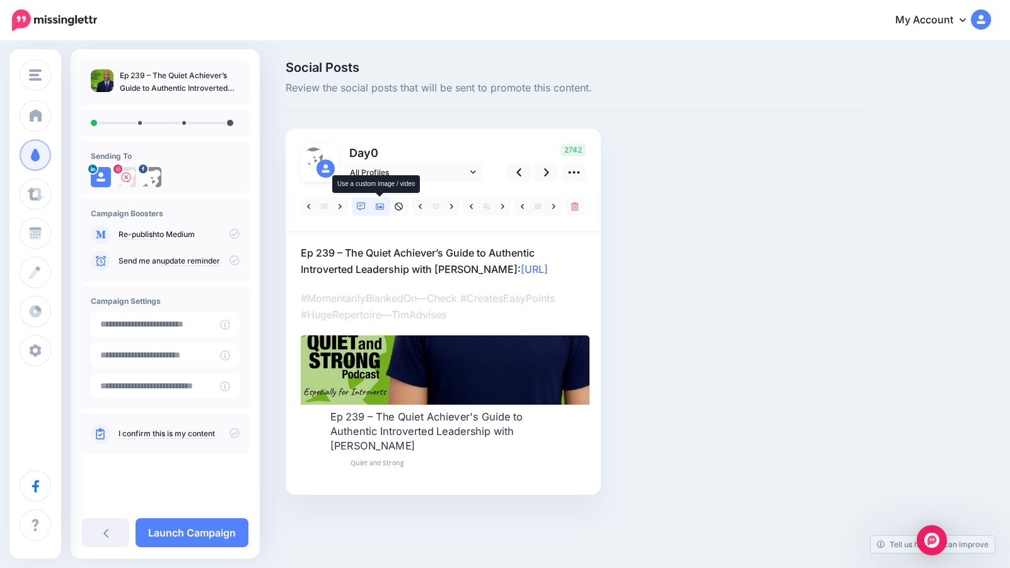
click at [377, 203] on icon at bounding box center [380, 206] width 9 height 9
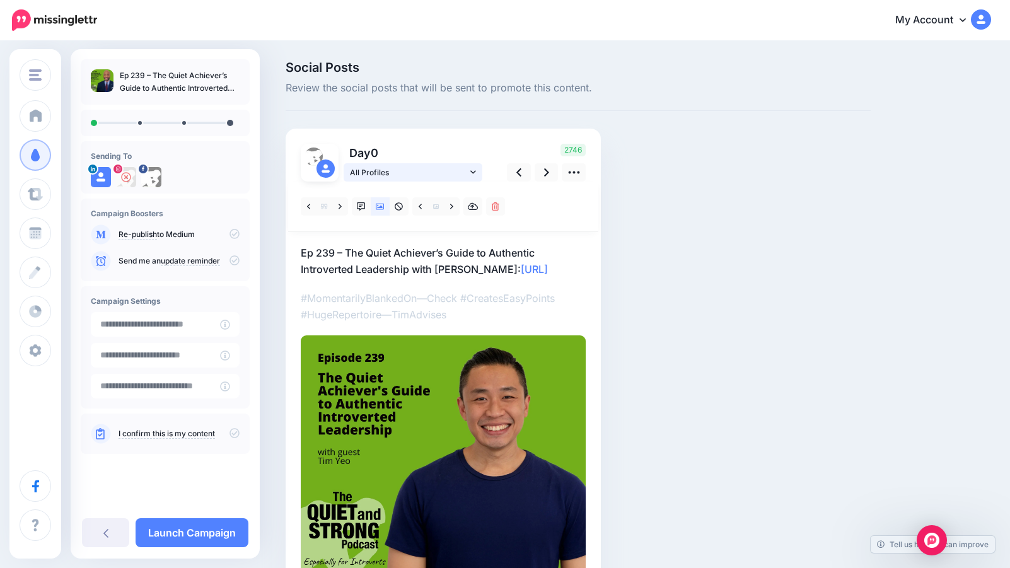
click at [474, 169] on icon at bounding box center [473, 172] width 6 height 9
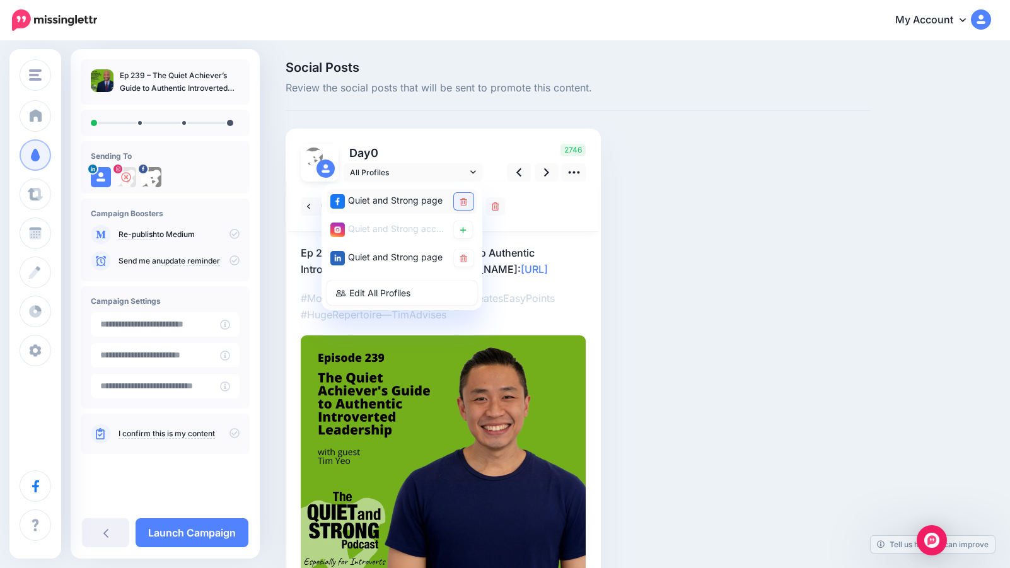
click at [464, 202] on icon at bounding box center [463, 202] width 7 height 8
click at [567, 214] on div at bounding box center [443, 207] width 310 height 50
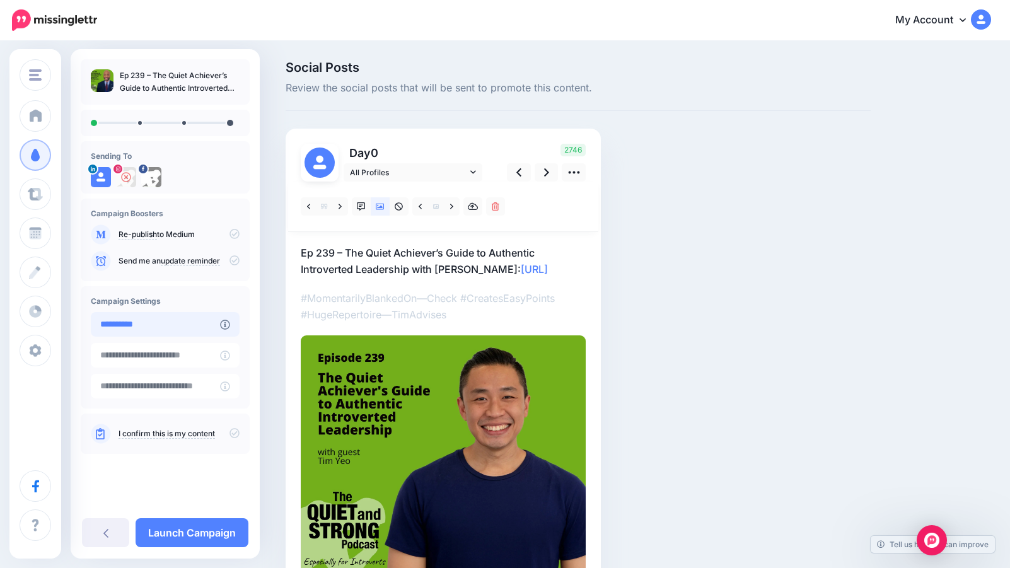
click at [188, 325] on input "**********" at bounding box center [155, 324] width 129 height 25
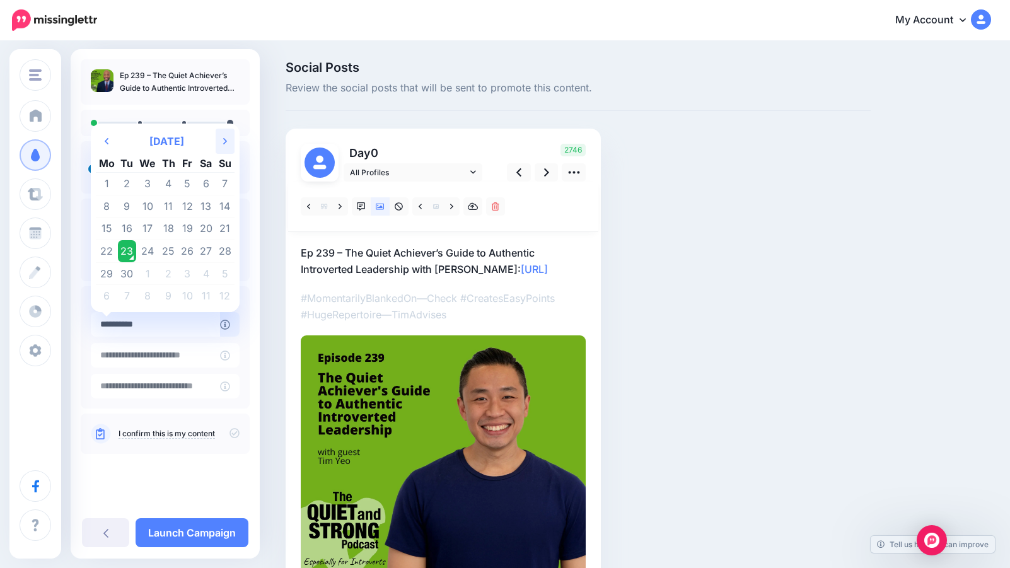
click at [223, 139] on icon at bounding box center [225, 141] width 4 height 6
click at [170, 208] on td "9" at bounding box center [169, 206] width 20 height 23
type input "**********"
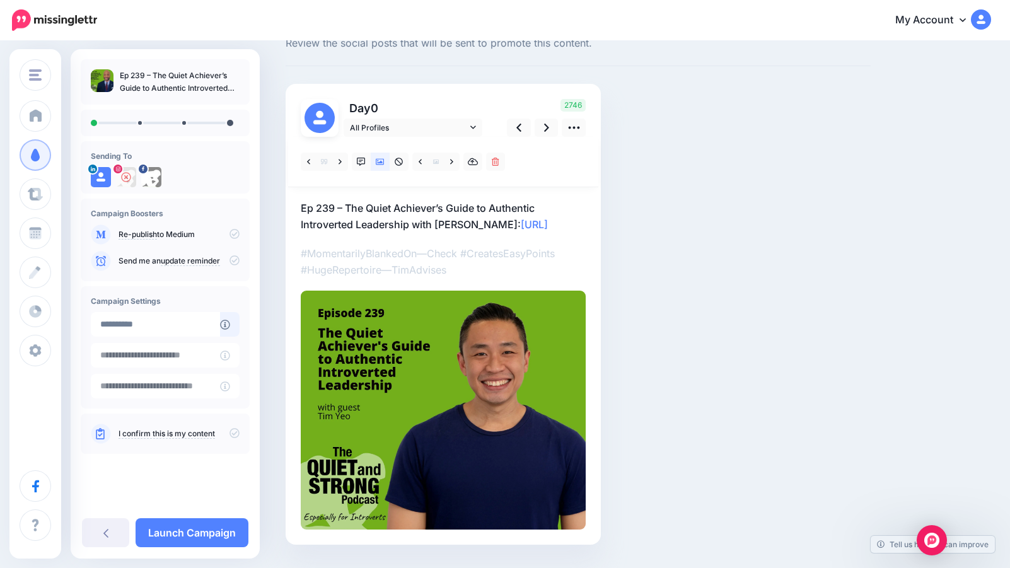
scroll to position [78, 0]
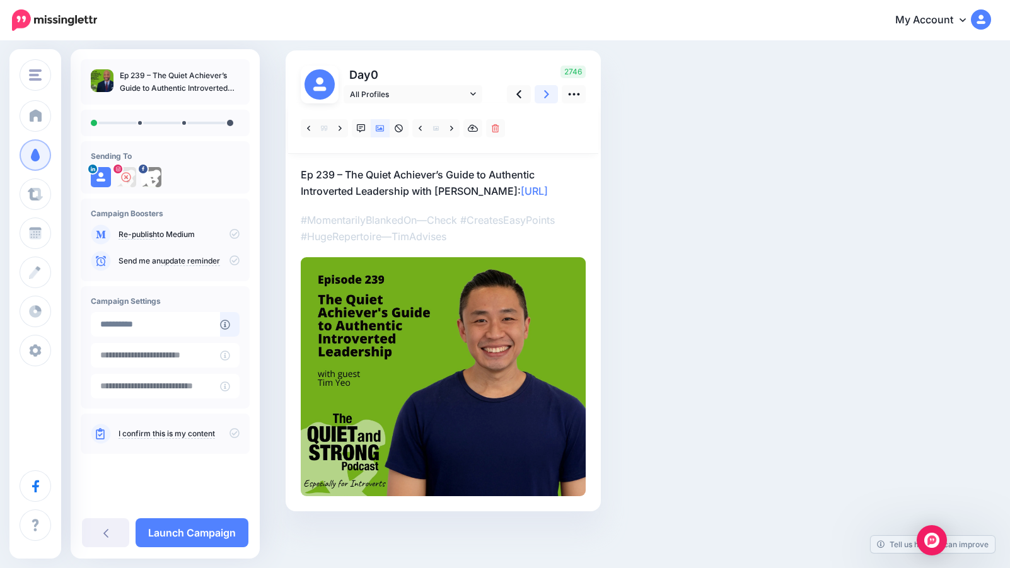
click at [550, 91] on link at bounding box center [547, 94] width 24 height 18
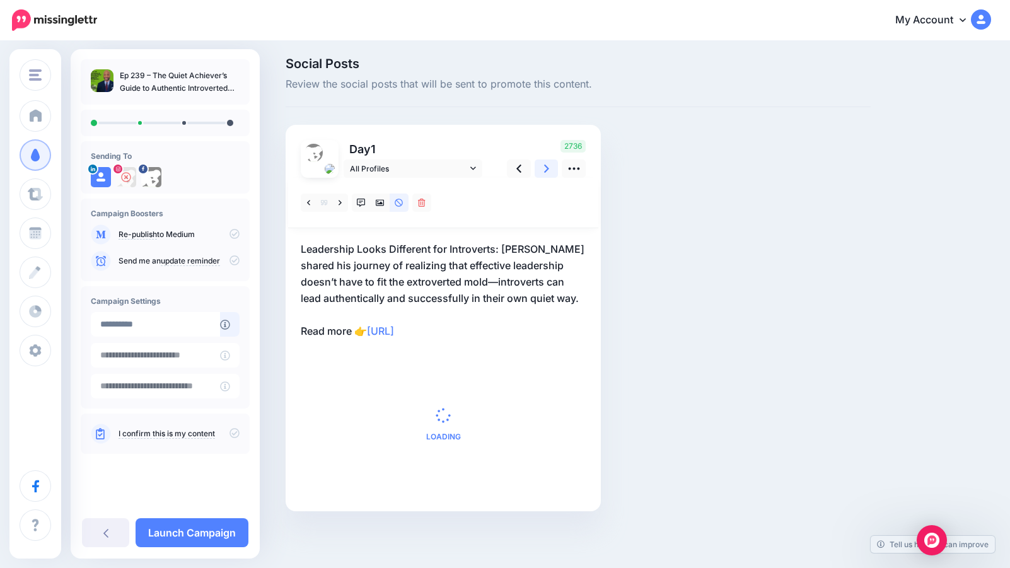
scroll to position [4, 0]
click at [467, 166] on link "All Profiles" at bounding box center [413, 169] width 139 height 18
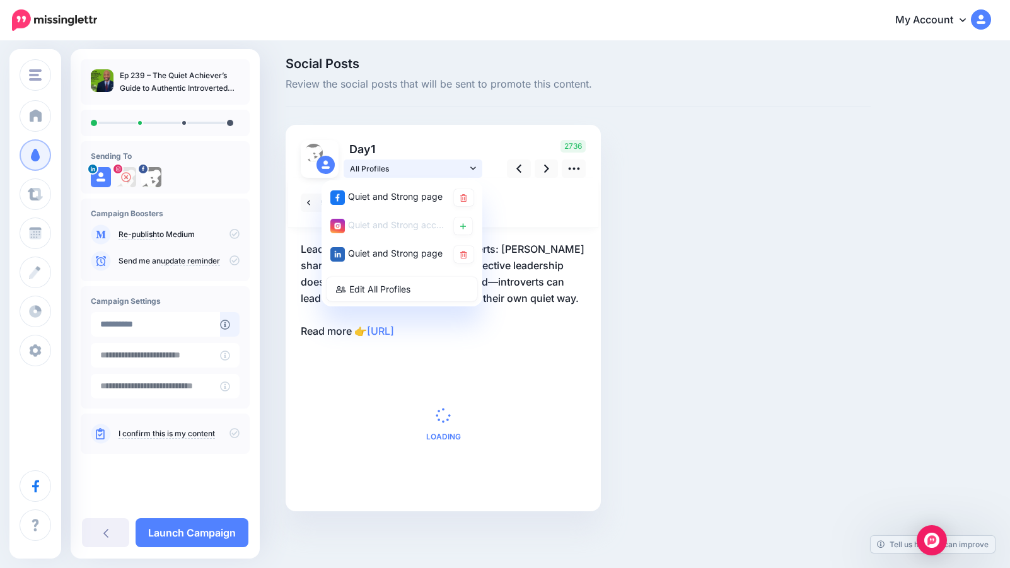
scroll to position [0, 0]
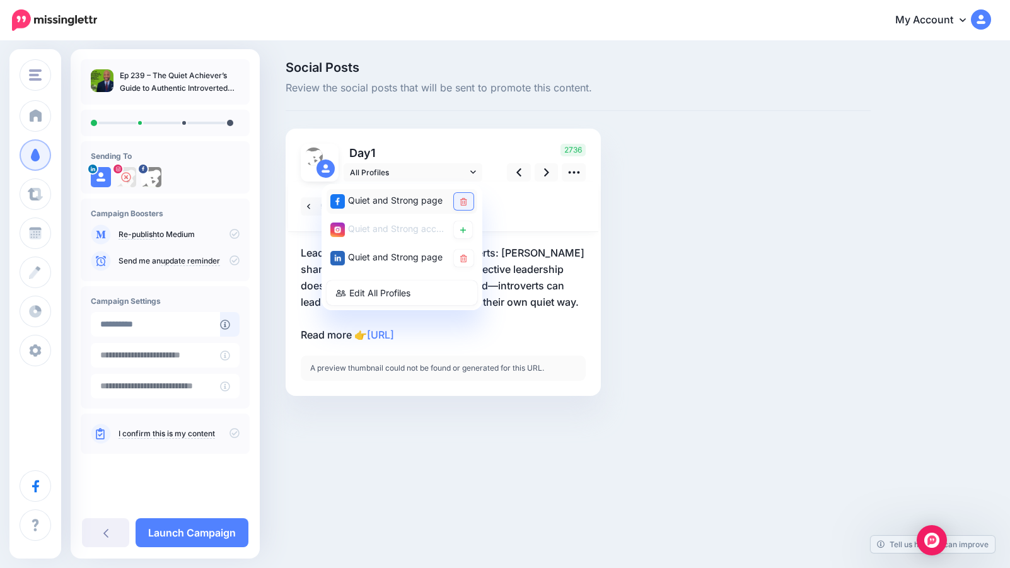
click at [466, 201] on icon at bounding box center [463, 202] width 7 height 8
click at [466, 200] on link at bounding box center [463, 201] width 18 height 17
click at [466, 228] on link at bounding box center [463, 229] width 18 height 17
click at [462, 257] on icon at bounding box center [463, 259] width 7 height 8
click at [465, 229] on icon at bounding box center [463, 230] width 7 height 8
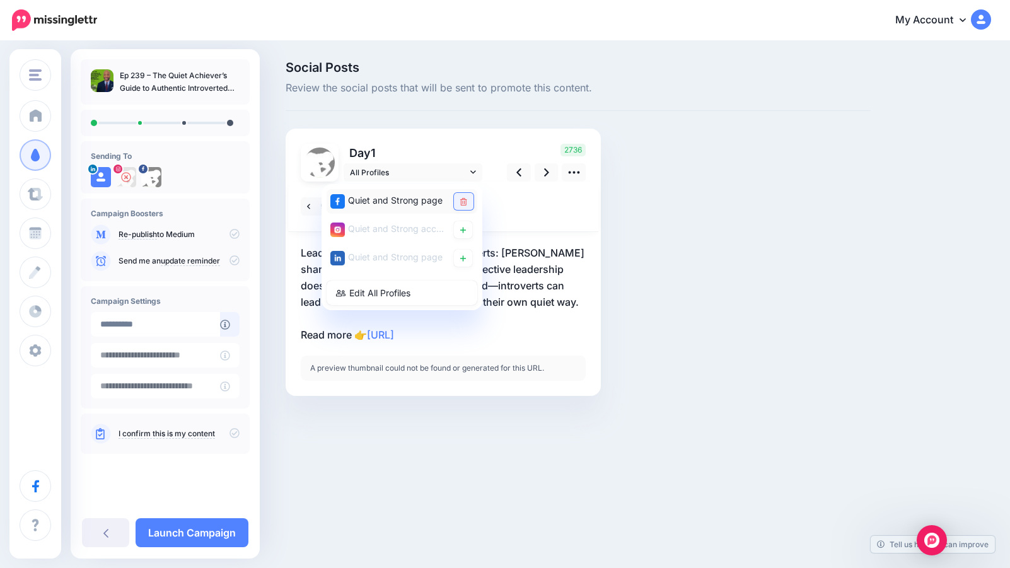
click at [468, 199] on link at bounding box center [464, 201] width 20 height 17
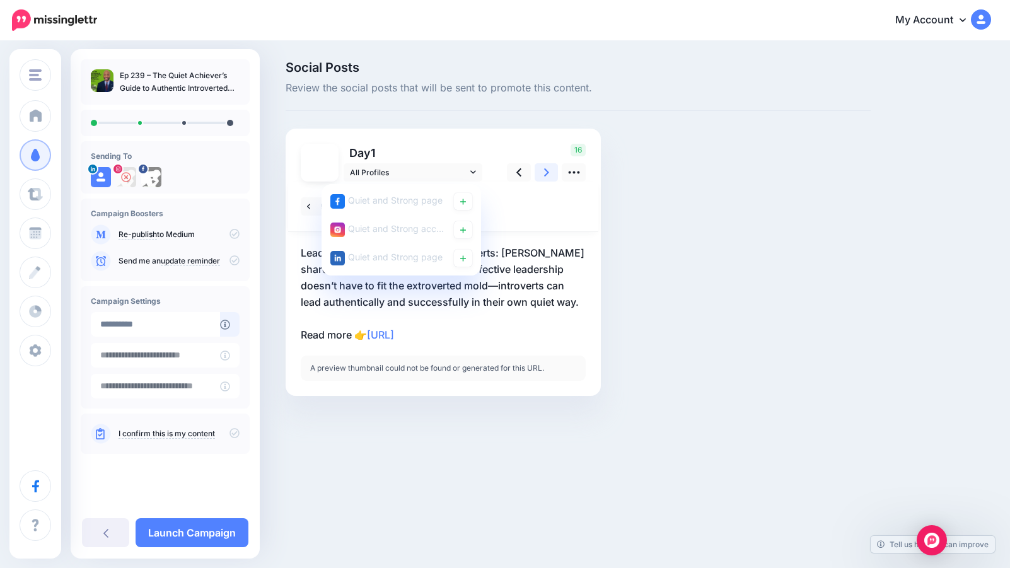
click at [549, 169] on link at bounding box center [547, 172] width 24 height 18
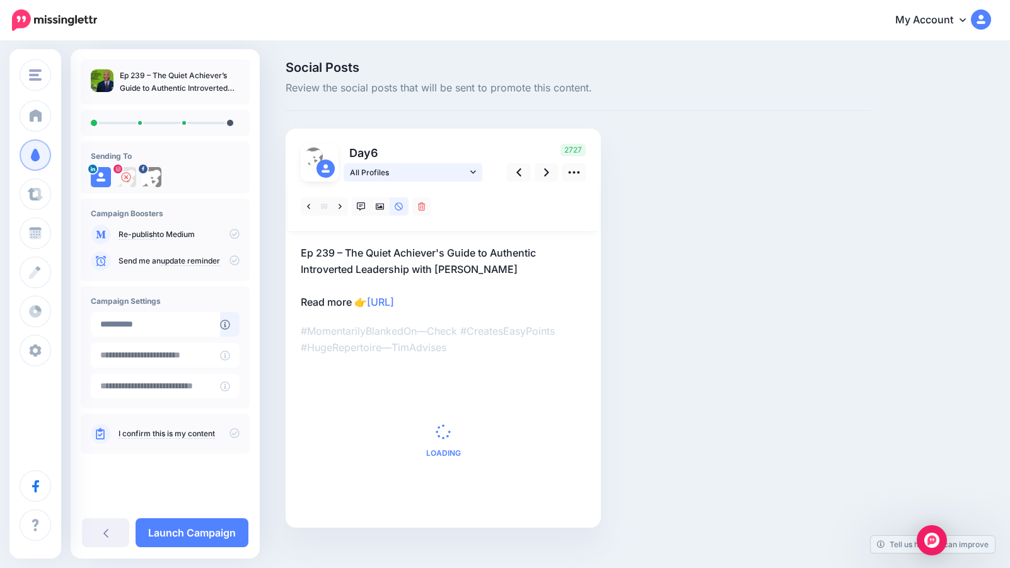
click at [472, 173] on icon at bounding box center [473, 172] width 6 height 9
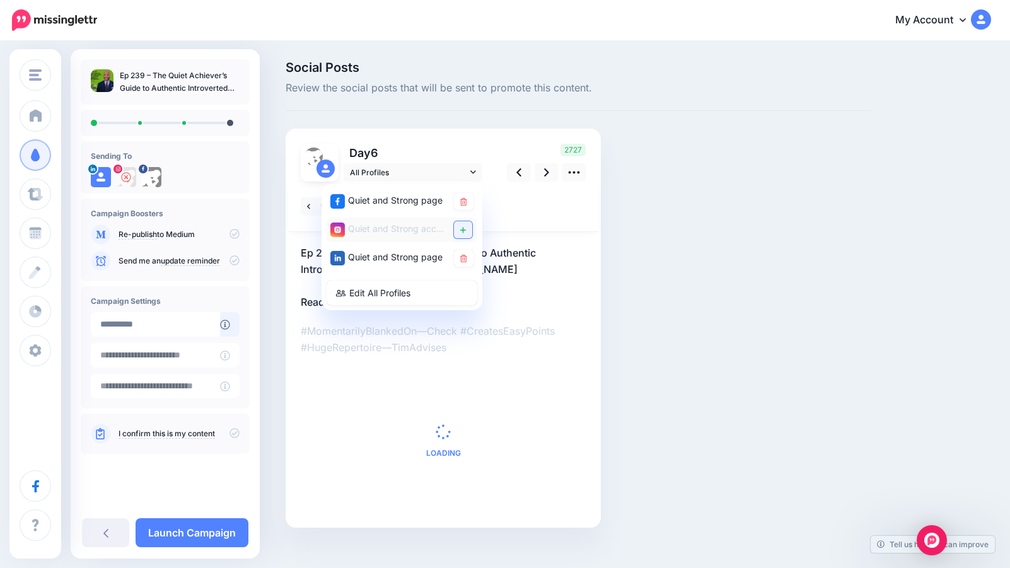
click at [463, 223] on link at bounding box center [463, 229] width 18 height 17
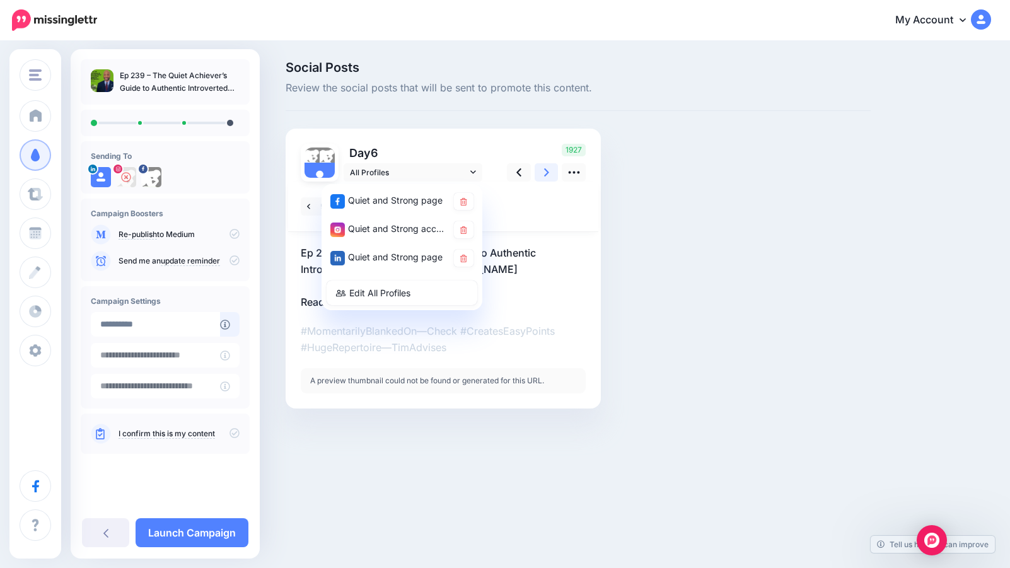
click at [545, 171] on icon at bounding box center [546, 172] width 5 height 13
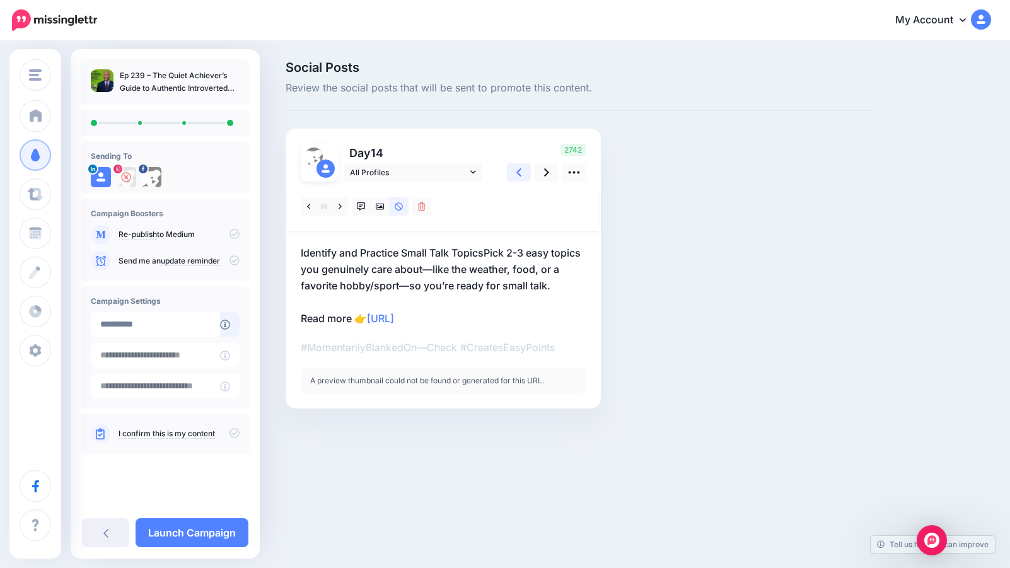
click at [516, 170] on icon at bounding box center [518, 172] width 5 height 13
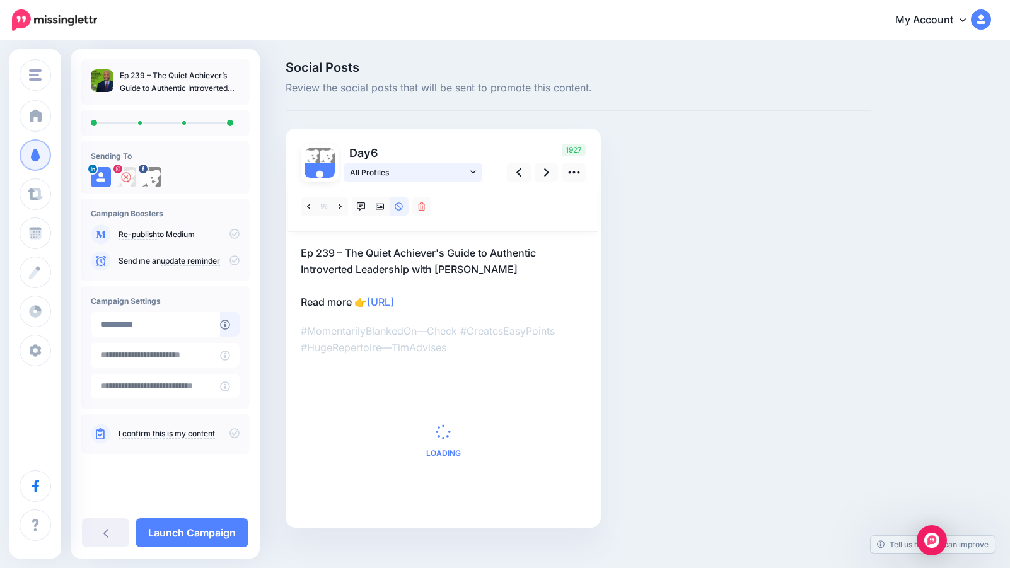
click at [472, 168] on icon at bounding box center [473, 172] width 6 height 9
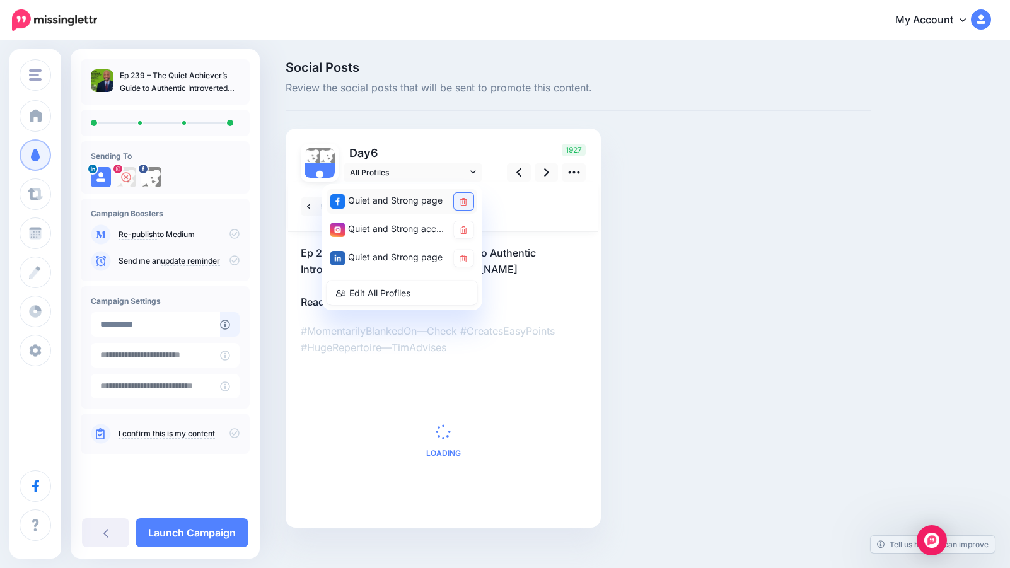
click at [466, 201] on icon at bounding box center [463, 202] width 7 height 8
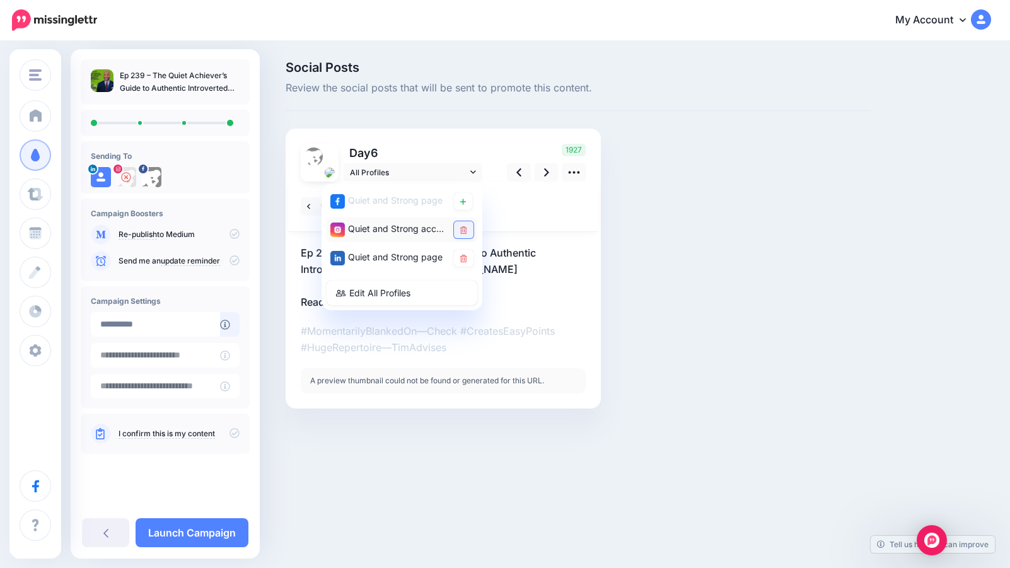
click at [465, 231] on icon at bounding box center [463, 230] width 7 height 8
click at [465, 259] on icon at bounding box center [463, 259] width 7 height 8
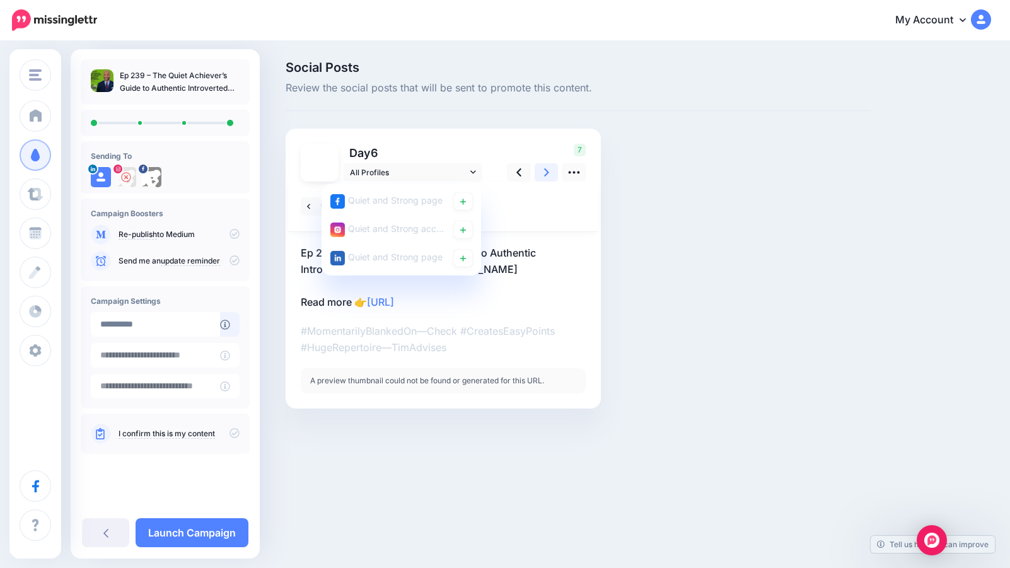
click at [549, 171] on link at bounding box center [547, 172] width 24 height 18
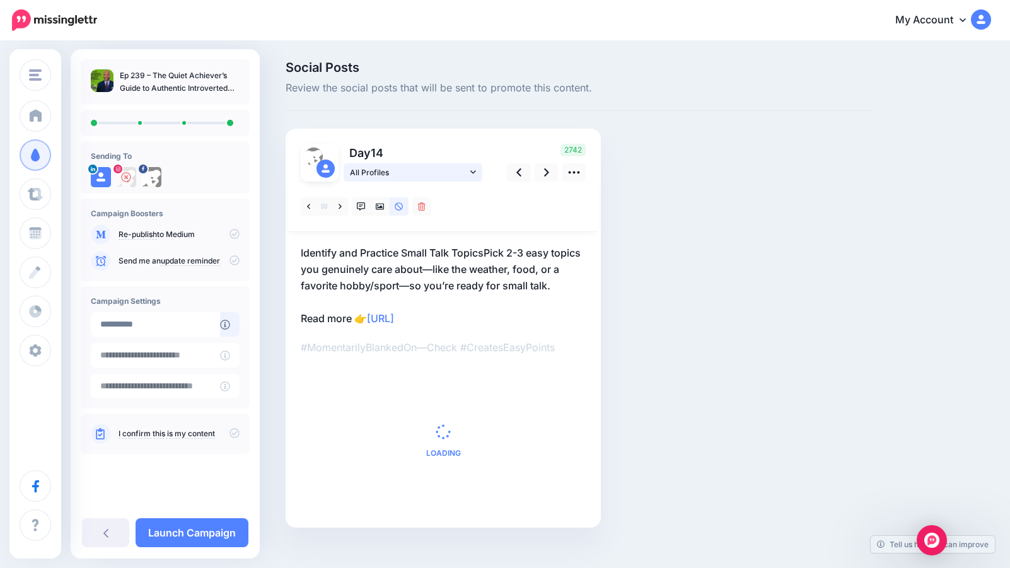
click at [472, 171] on icon at bounding box center [473, 172] width 6 height 9
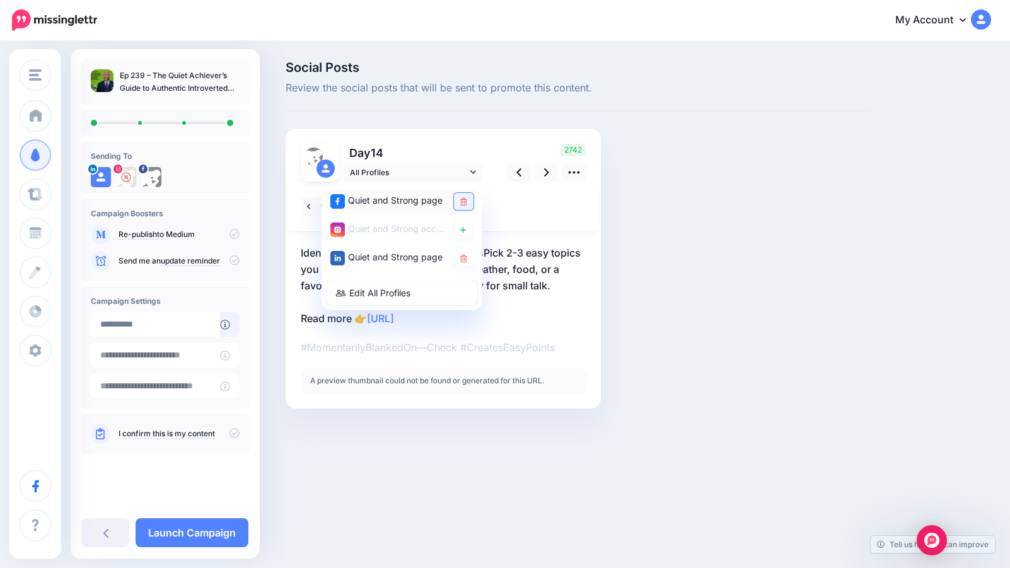
click at [463, 201] on icon at bounding box center [463, 202] width 7 height 8
click at [466, 259] on icon at bounding box center [463, 259] width 7 height 8
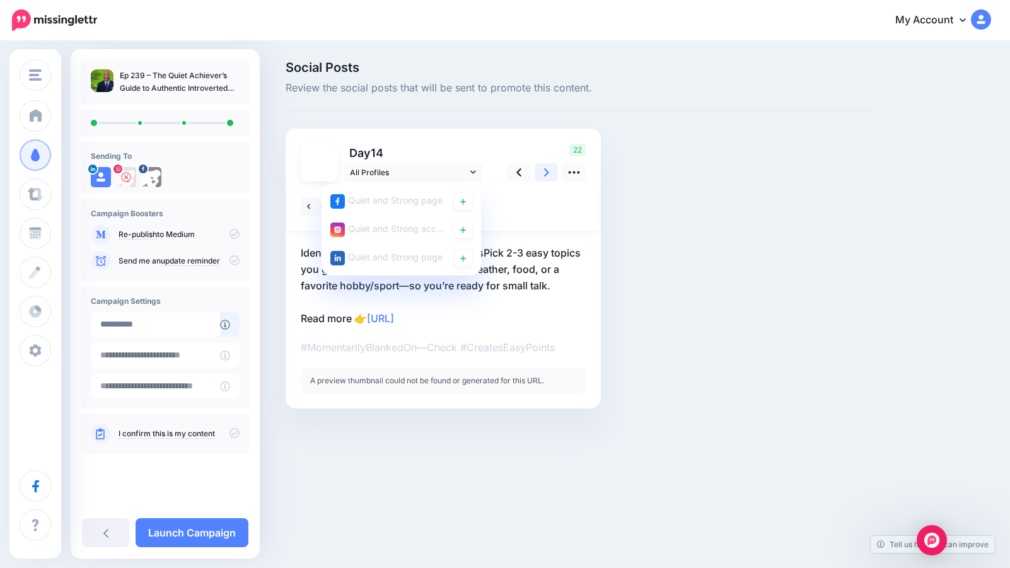
click at [546, 170] on icon at bounding box center [546, 172] width 5 height 8
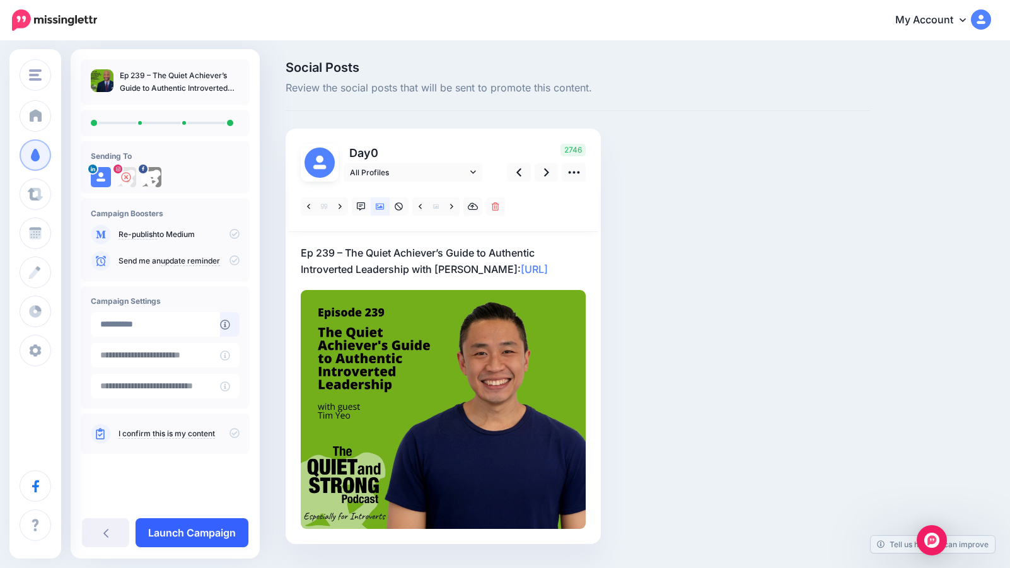
click at [178, 534] on link "Launch Campaign" at bounding box center [192, 532] width 113 height 29
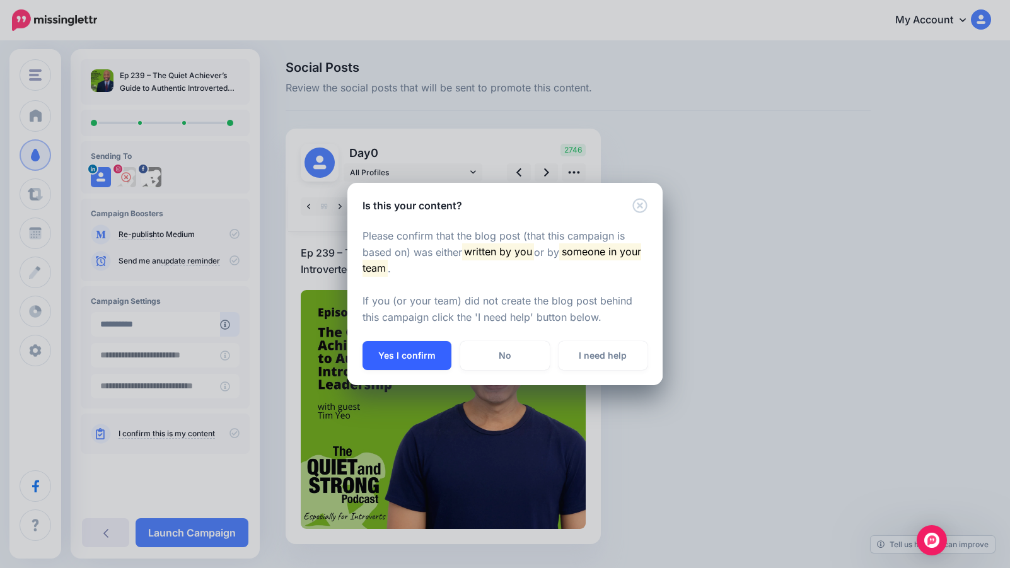
click at [401, 356] on button "Yes I confirm" at bounding box center [407, 355] width 89 height 29
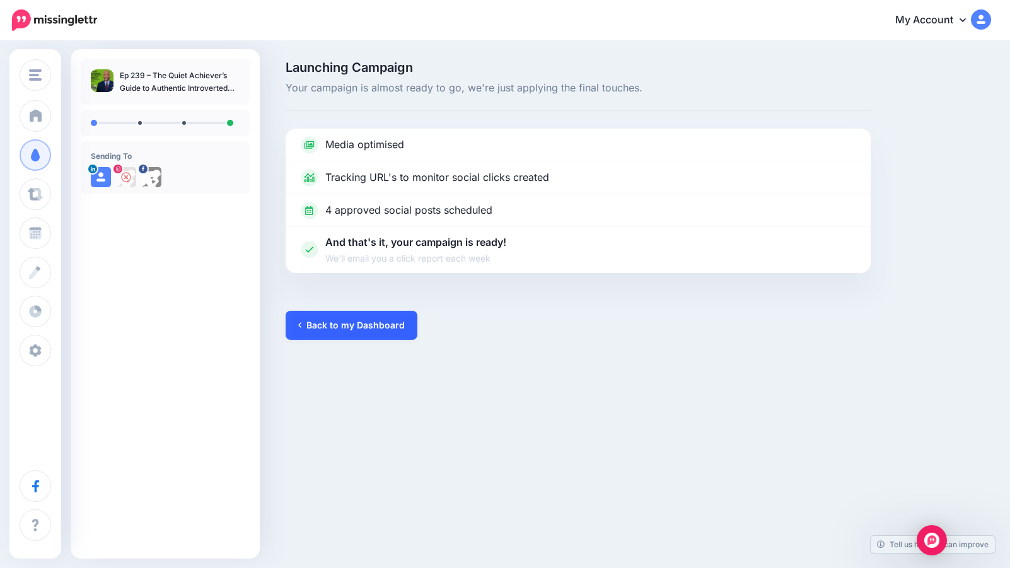
click at [349, 327] on link "Back to my Dashboard" at bounding box center [352, 325] width 132 height 29
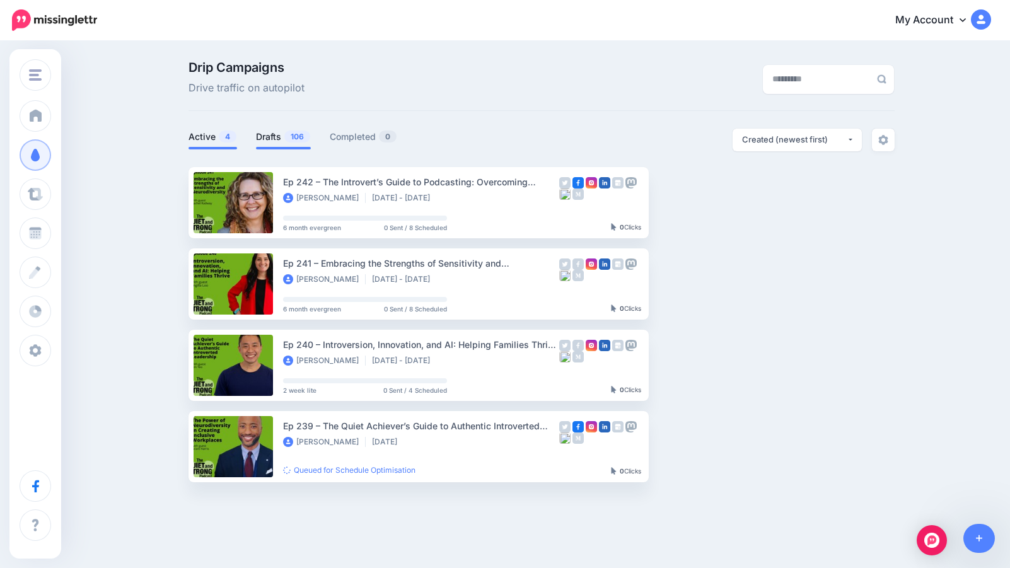
click at [276, 138] on link "Drafts 106" at bounding box center [283, 136] width 55 height 15
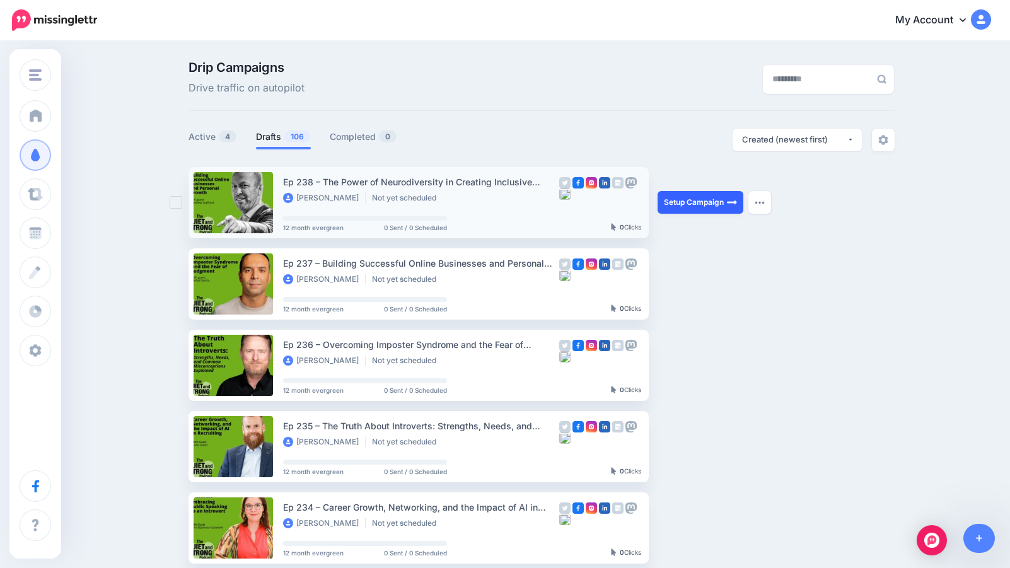
click at [717, 201] on link "Setup Campaign" at bounding box center [701, 202] width 86 height 23
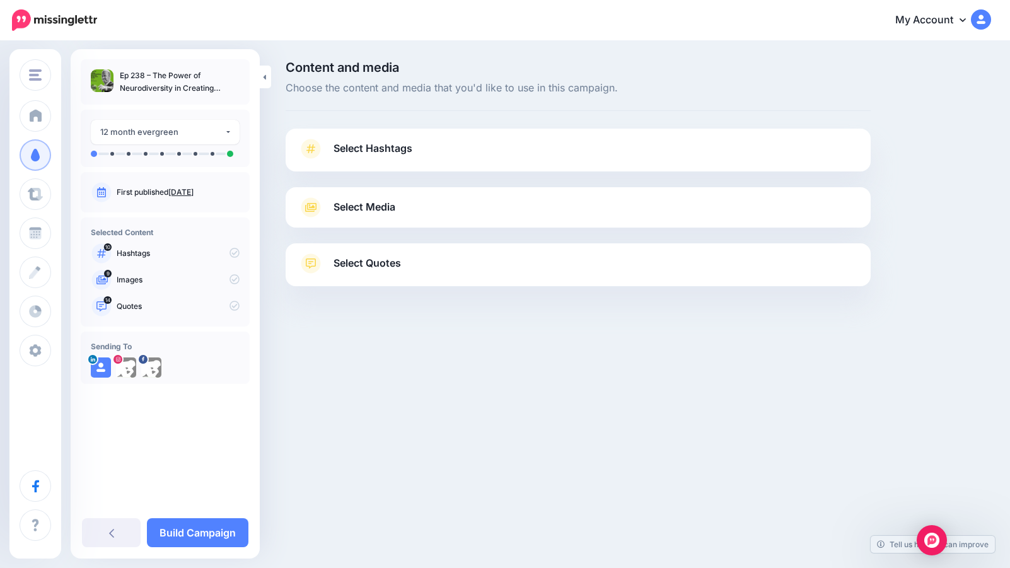
click at [373, 204] on span "Select Media" at bounding box center [365, 207] width 62 height 17
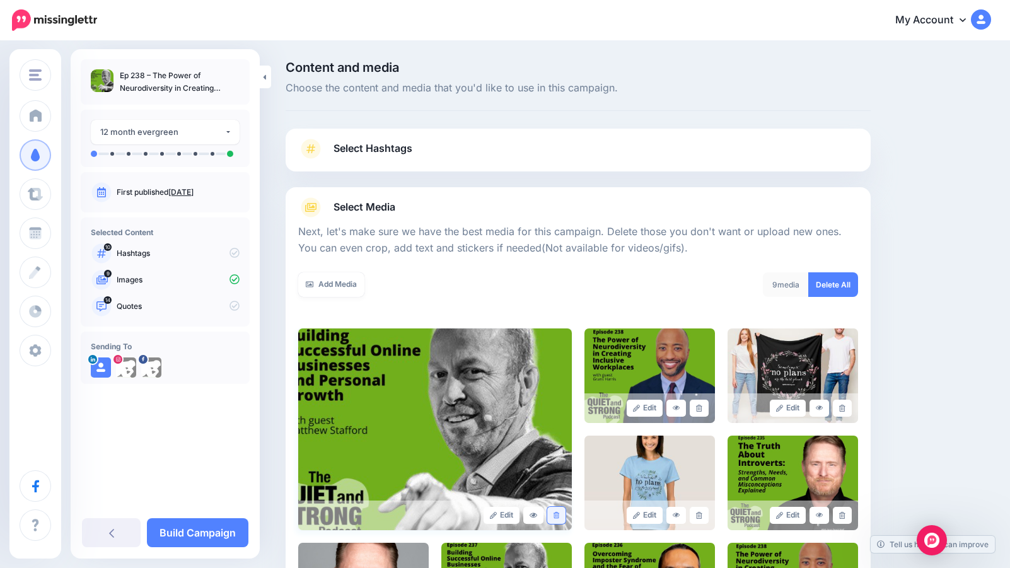
click at [557, 518] on icon at bounding box center [557, 515] width 6 height 7
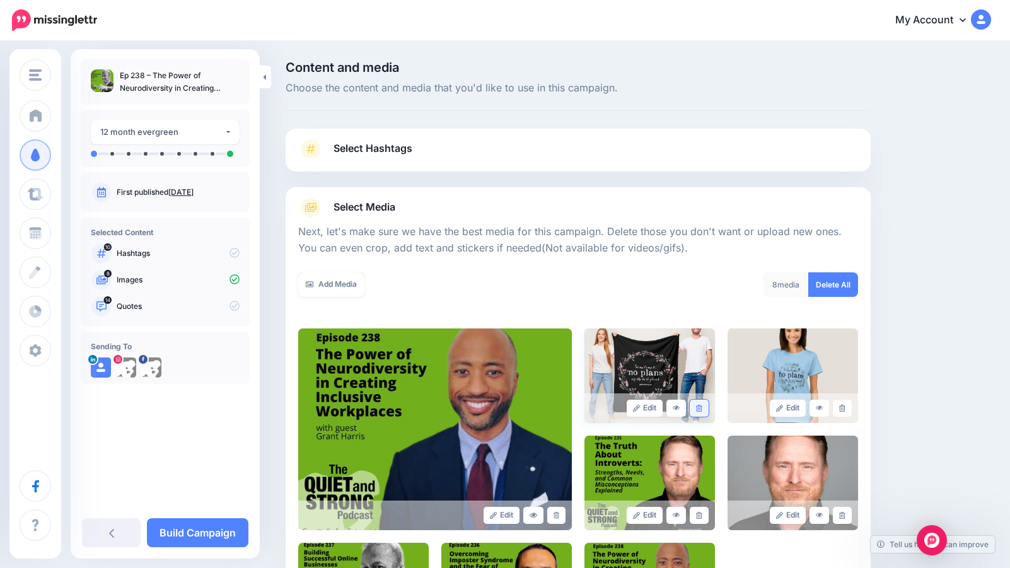
click at [706, 405] on link at bounding box center [699, 408] width 18 height 17
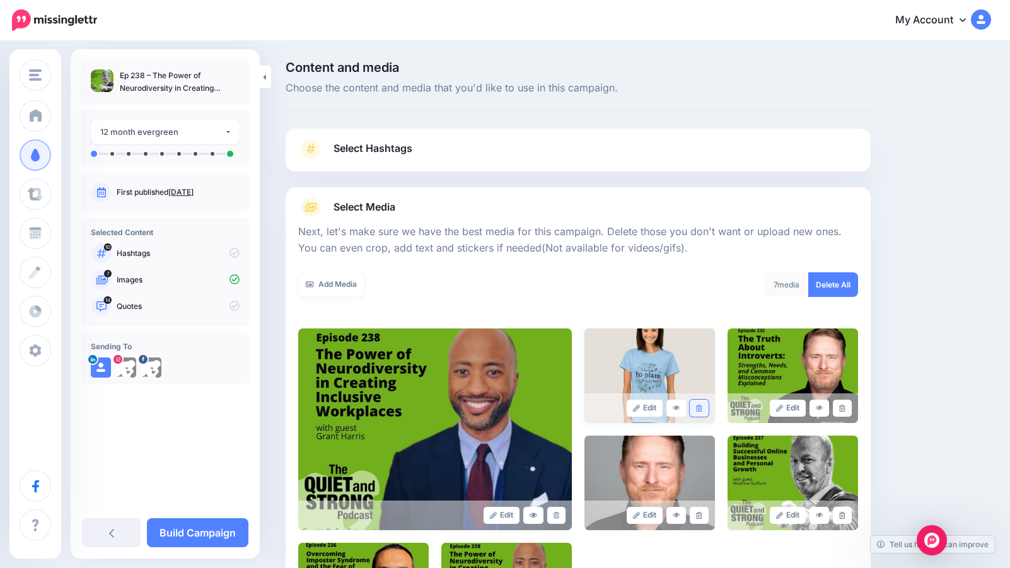
click at [700, 409] on icon at bounding box center [699, 408] width 6 height 7
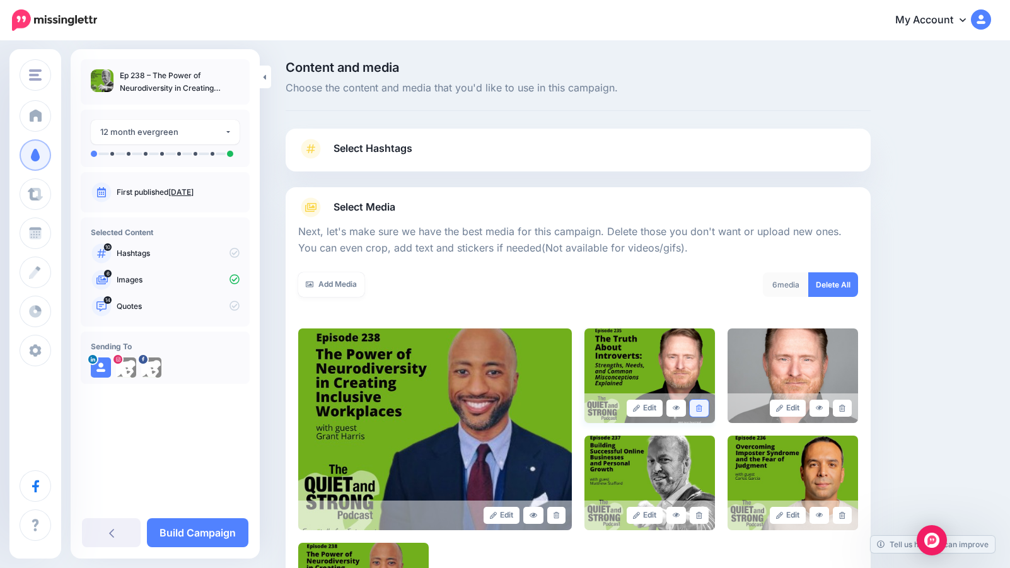
click at [697, 407] on icon at bounding box center [699, 408] width 6 height 7
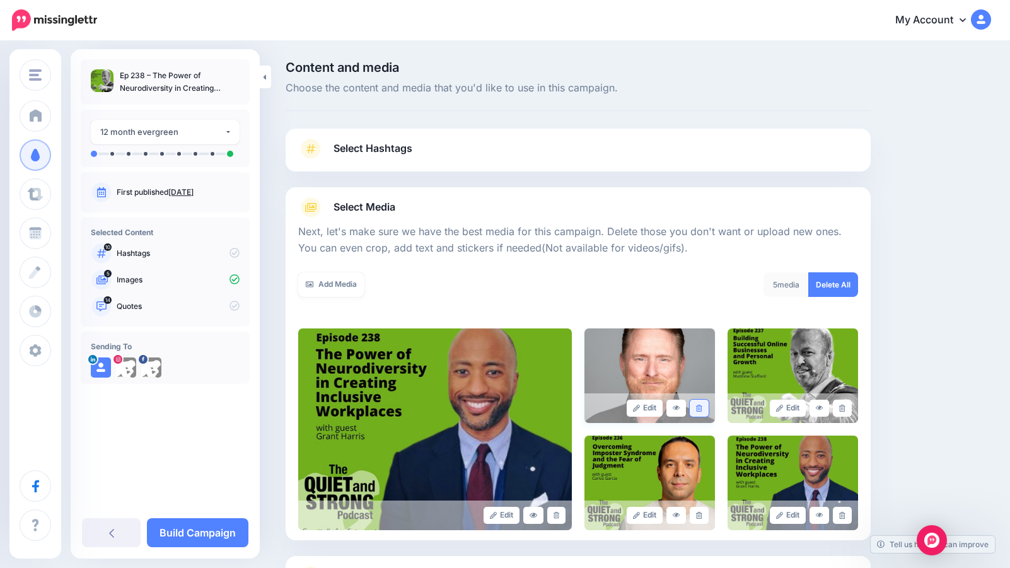
click at [702, 409] on link at bounding box center [699, 408] width 18 height 17
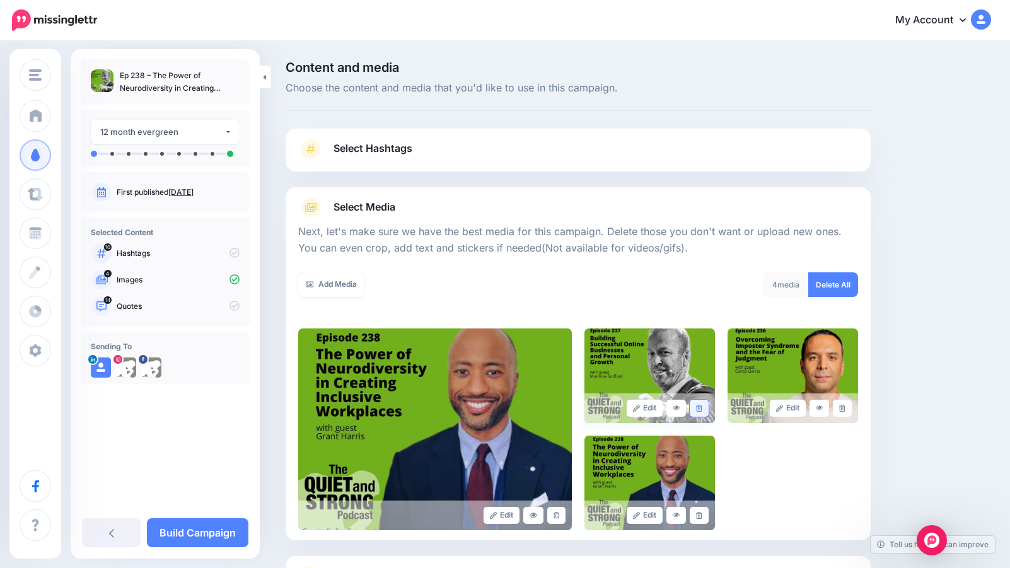
click at [699, 407] on icon at bounding box center [699, 408] width 6 height 7
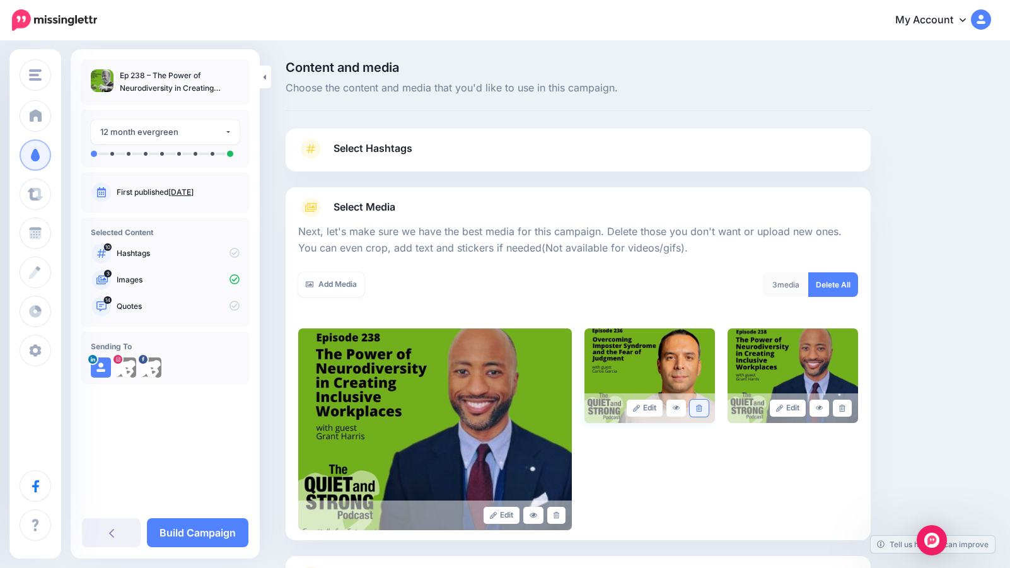
click at [697, 407] on icon at bounding box center [699, 408] width 6 height 7
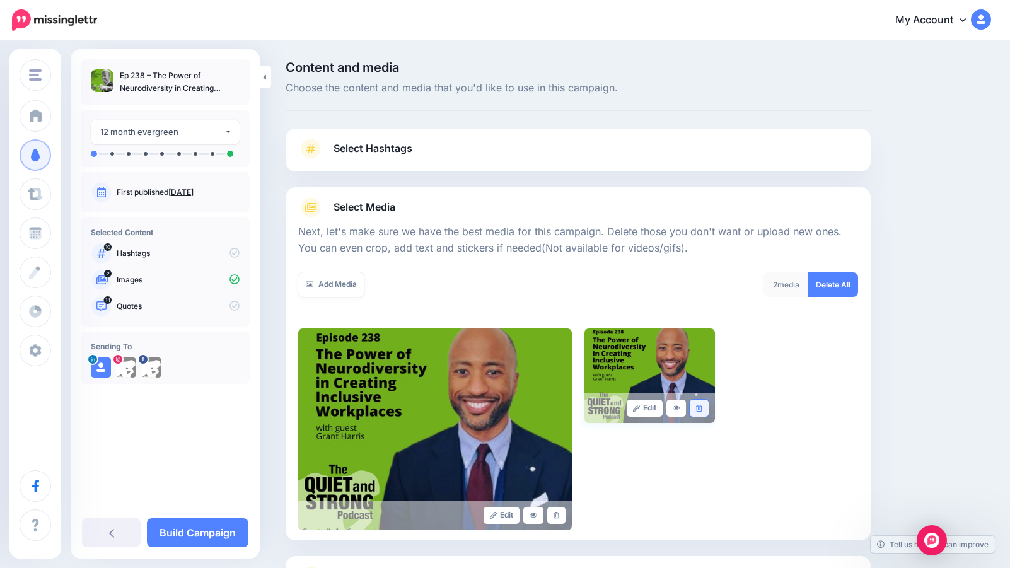
click at [701, 409] on icon at bounding box center [699, 408] width 6 height 7
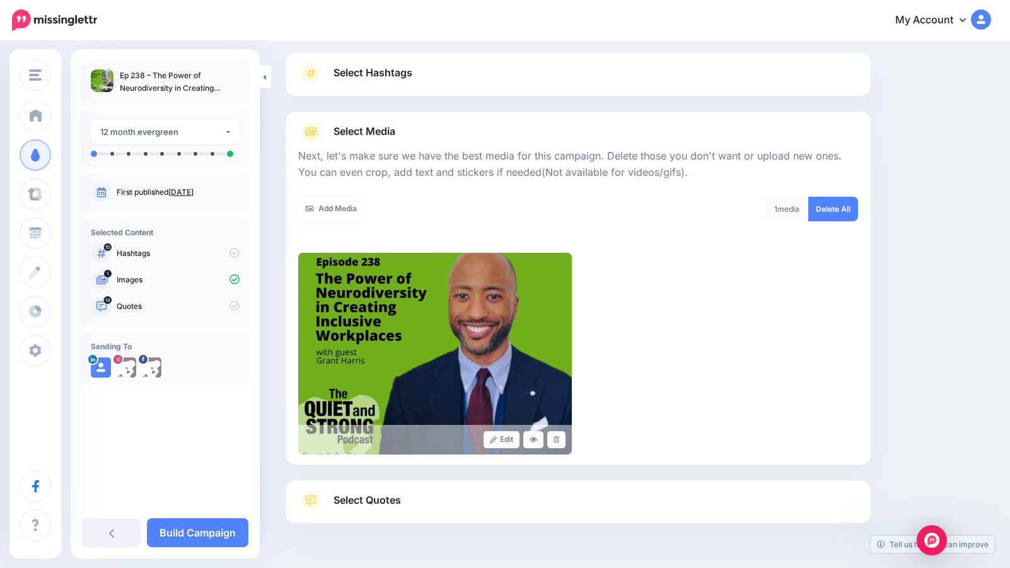
scroll to position [113, 0]
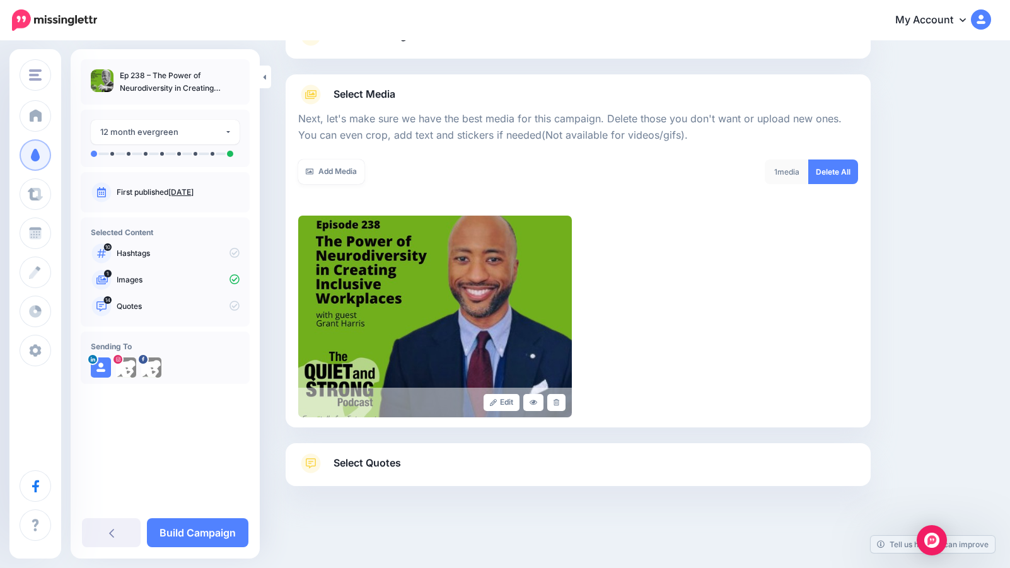
click at [389, 466] on span "Select Quotes" at bounding box center [367, 463] width 67 height 17
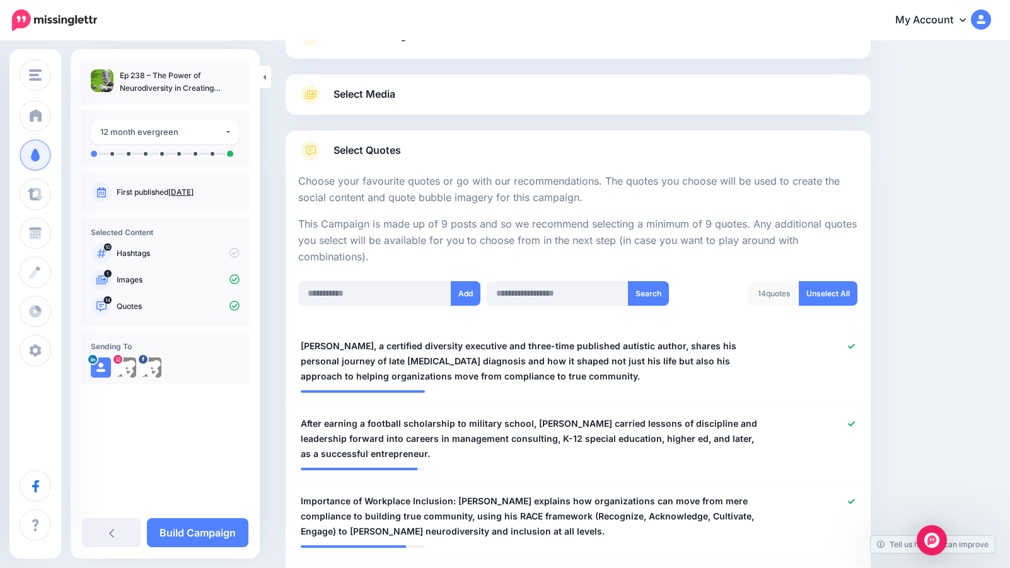
click at [106, 247] on span "10" at bounding box center [108, 247] width 8 height 8
click at [128, 368] on icon at bounding box center [126, 368] width 10 height 10
click at [152, 369] on icon at bounding box center [151, 368] width 10 height 10
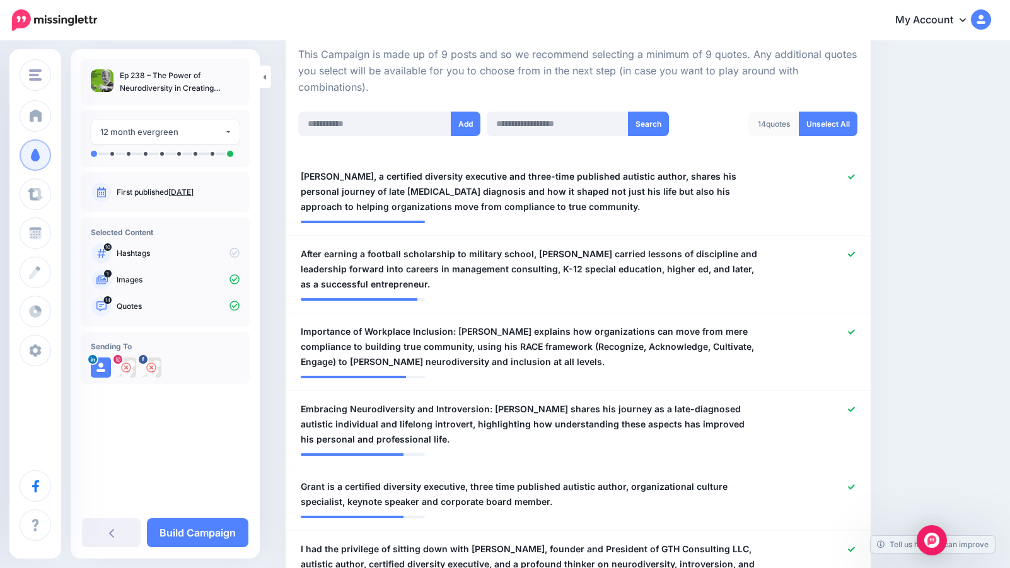
scroll to position [290, 0]
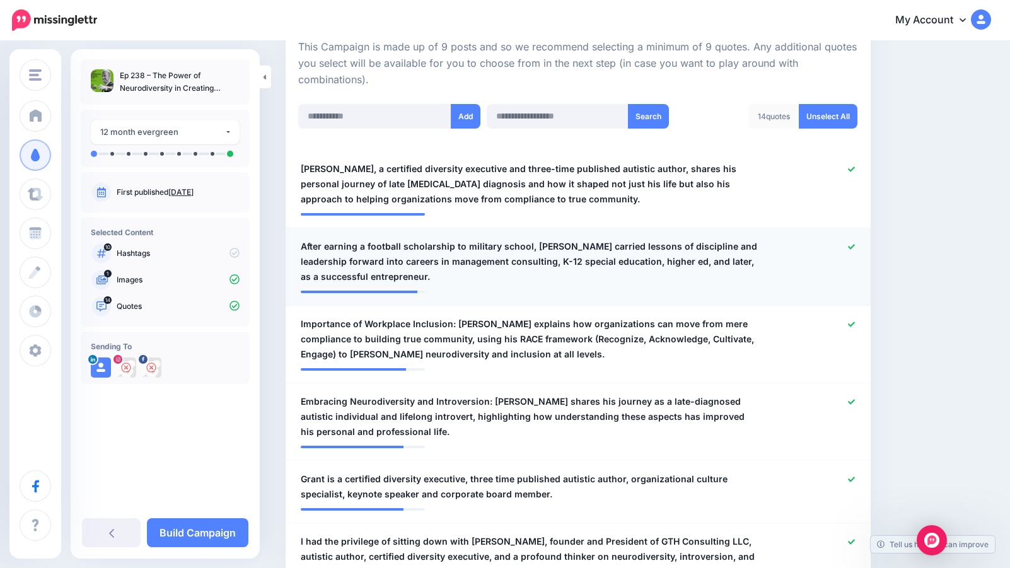
click at [854, 243] on link at bounding box center [851, 247] width 7 height 9
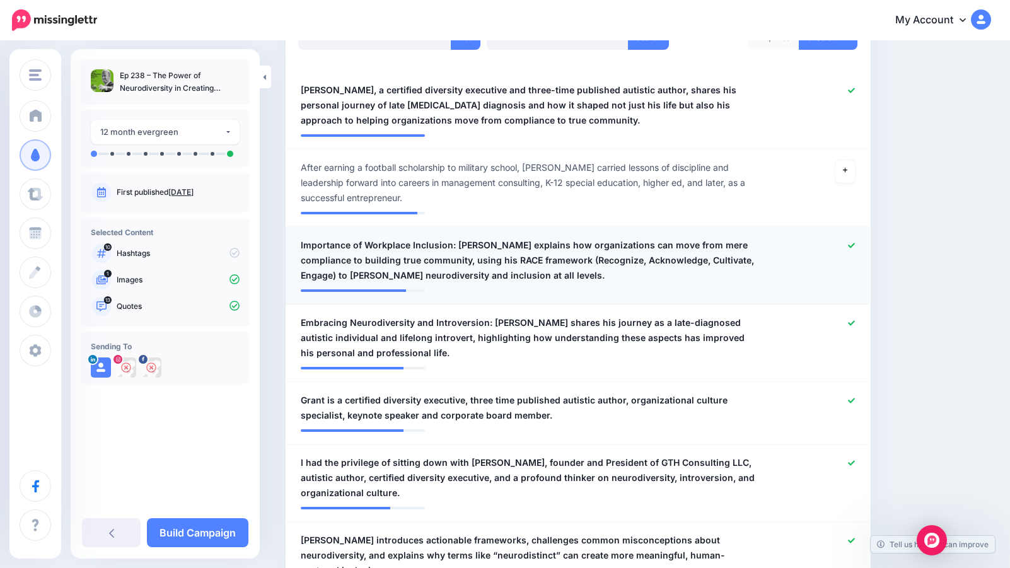
scroll to position [397, 0]
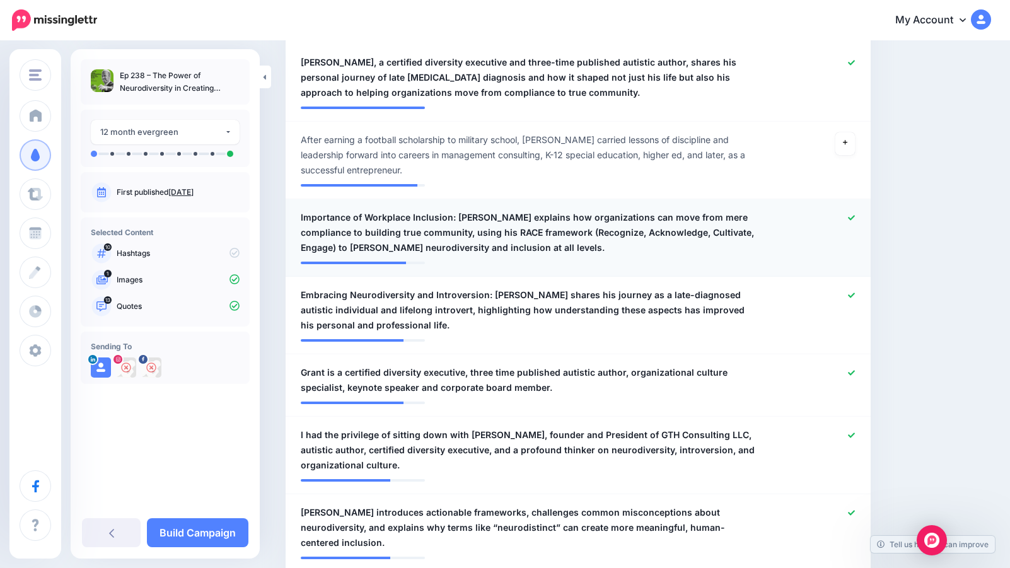
click at [855, 216] on div at bounding box center [817, 232] width 96 height 45
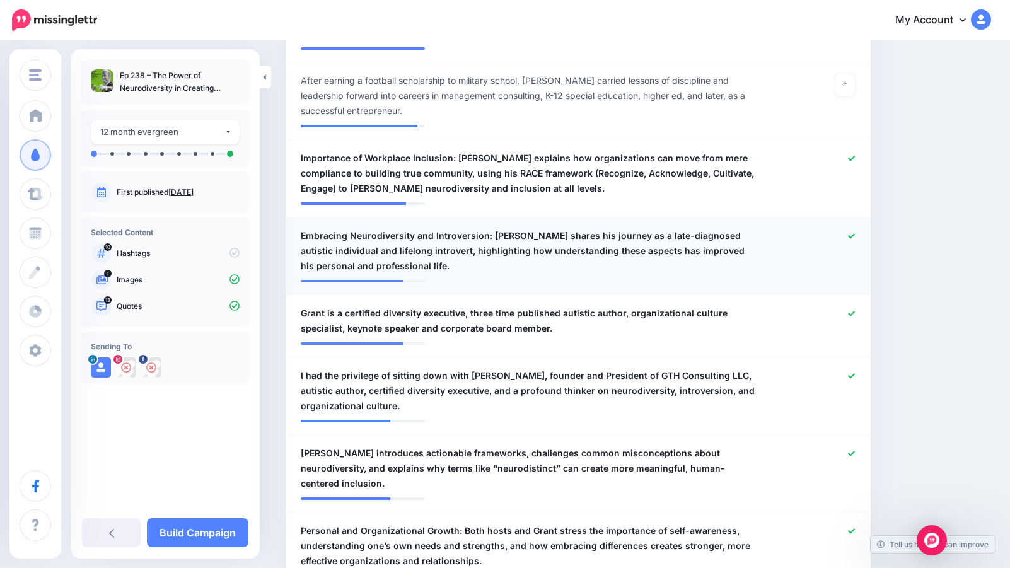
scroll to position [456, 0]
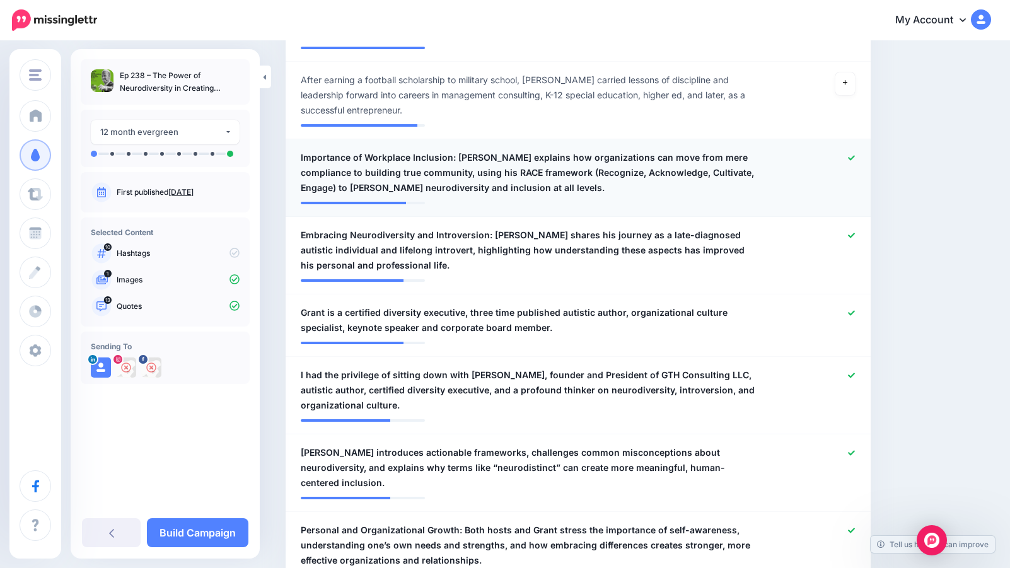
click at [852, 156] on icon at bounding box center [851, 157] width 7 height 7
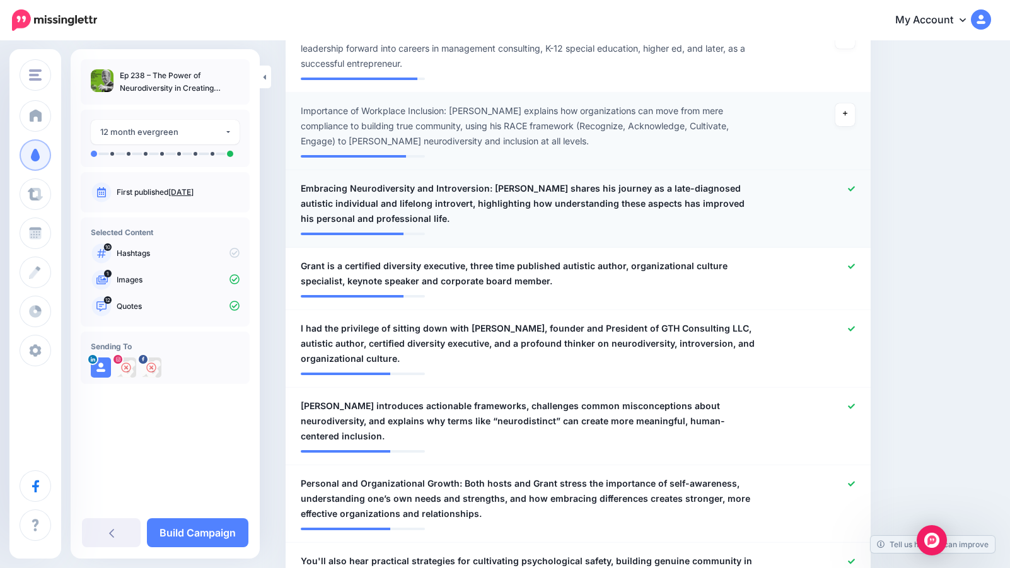
scroll to position [504, 0]
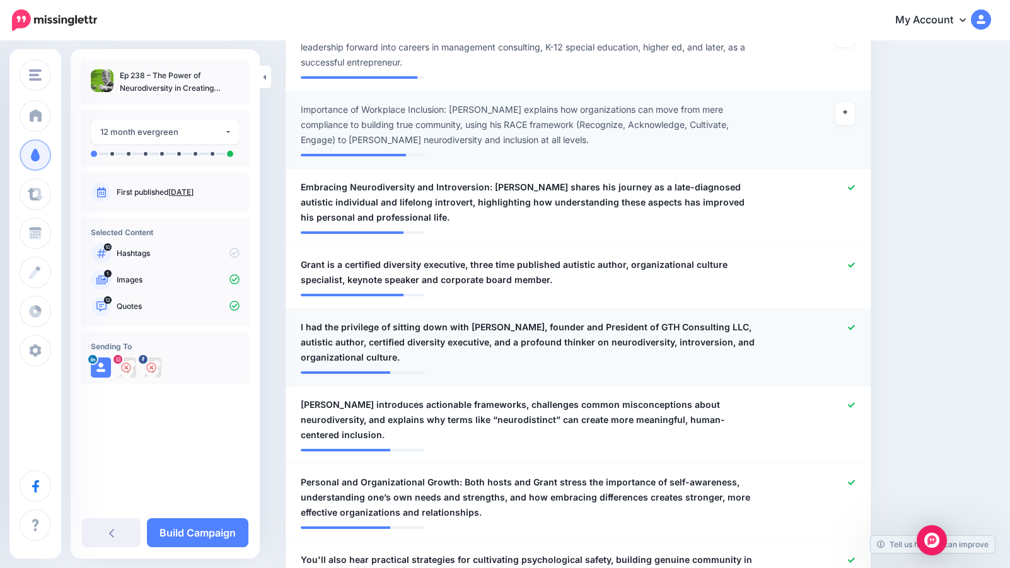
click at [856, 325] on div at bounding box center [817, 342] width 96 height 45
click at [851, 328] on icon at bounding box center [851, 327] width 7 height 5
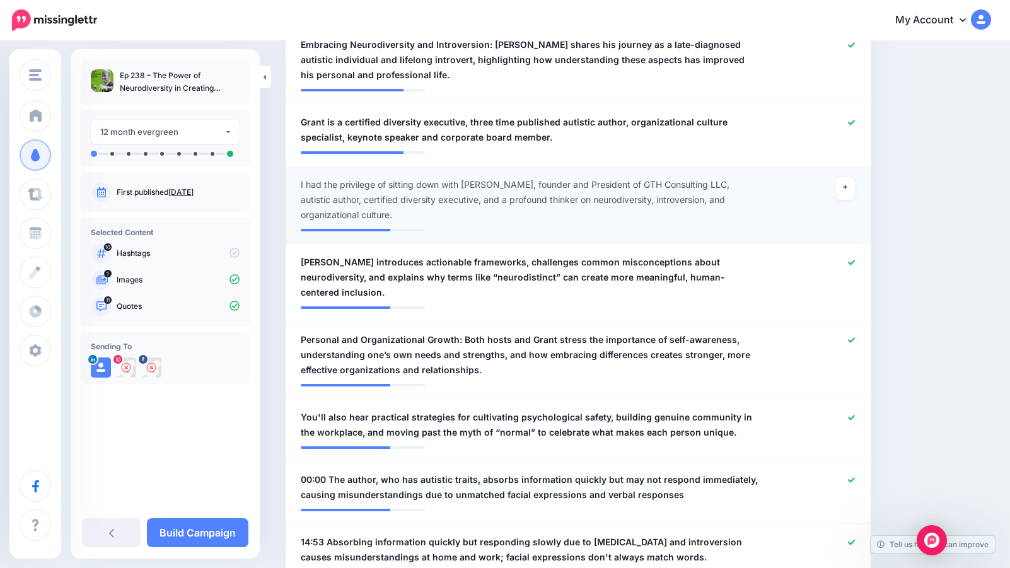
scroll to position [648, 0]
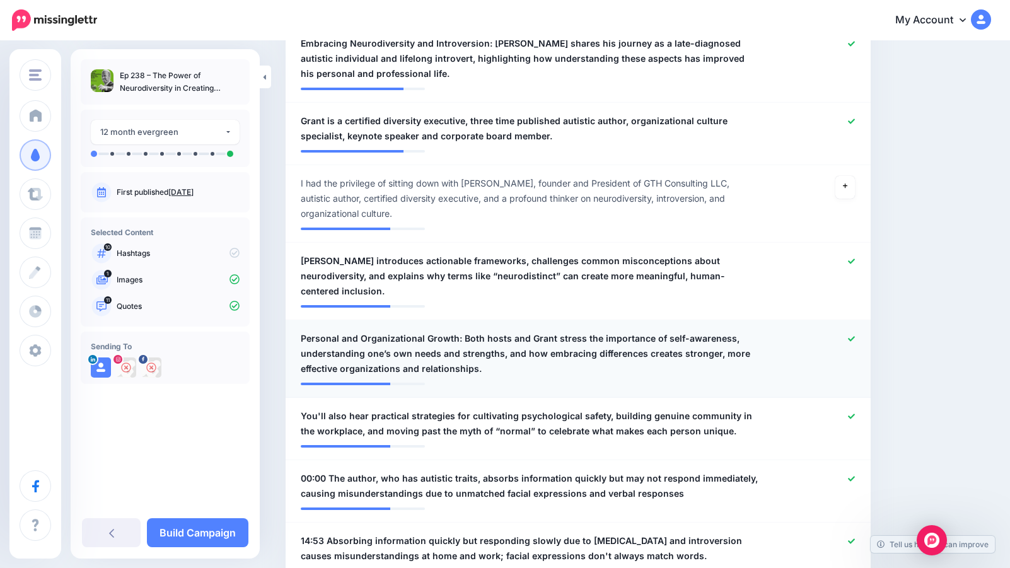
click at [852, 335] on icon at bounding box center [851, 338] width 7 height 7
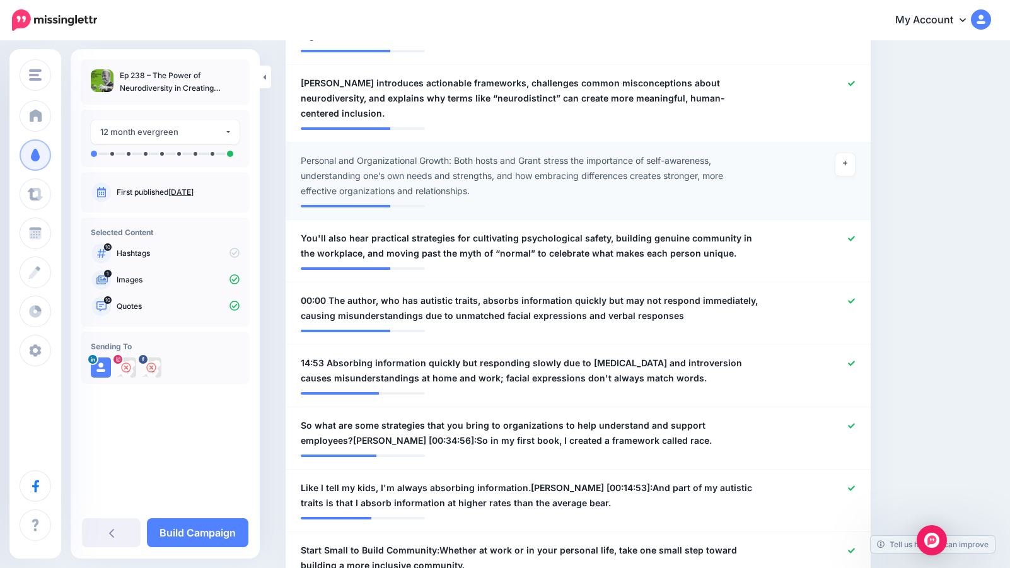
scroll to position [832, 0]
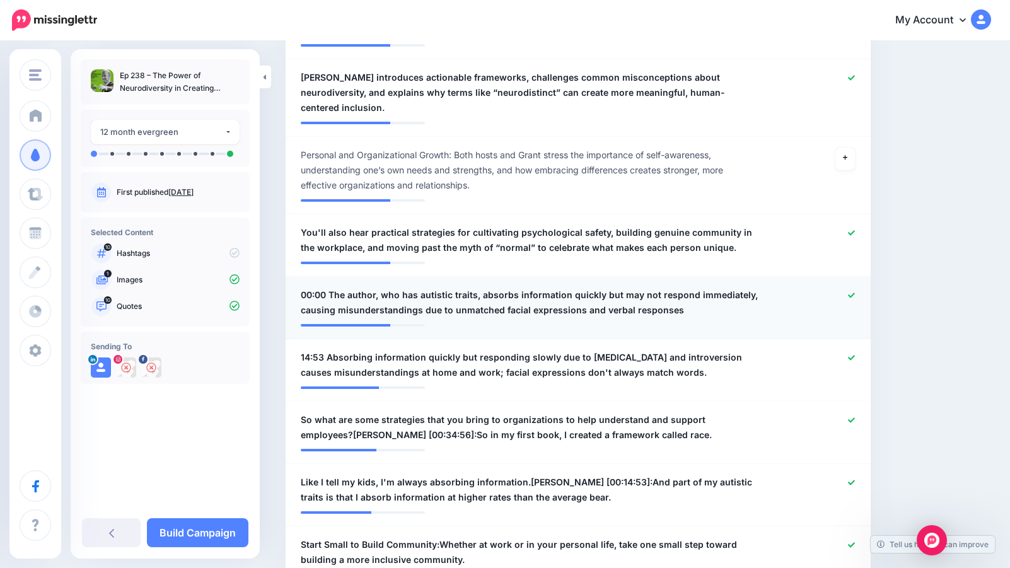
click at [849, 292] on icon at bounding box center [851, 295] width 7 height 7
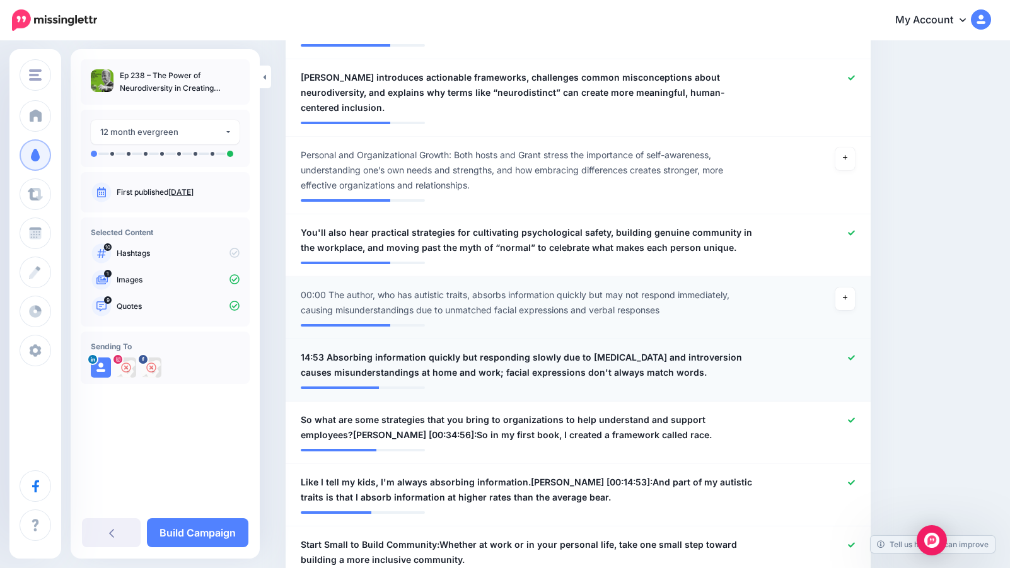
click at [852, 355] on icon at bounding box center [851, 357] width 7 height 5
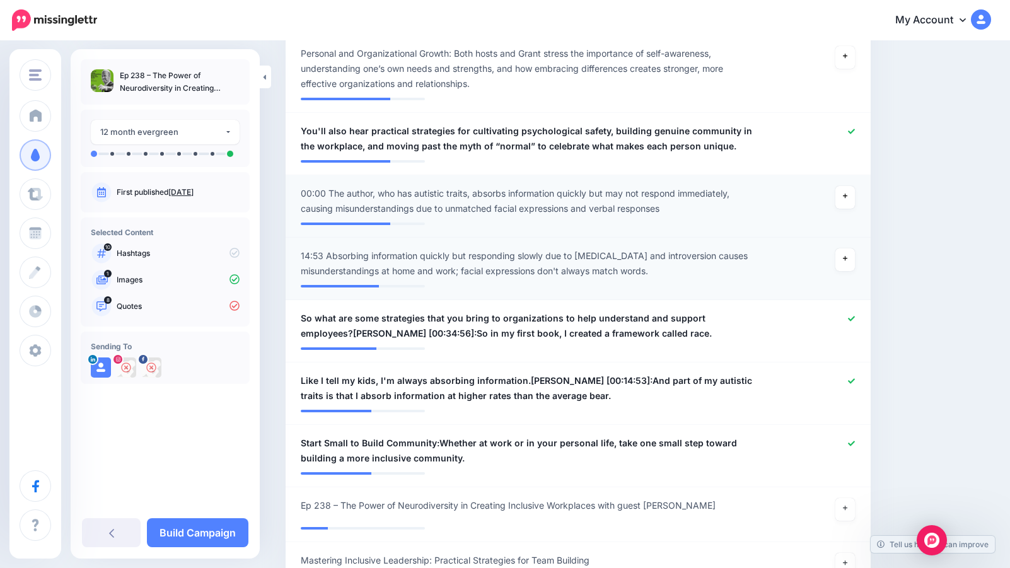
scroll to position [976, 0]
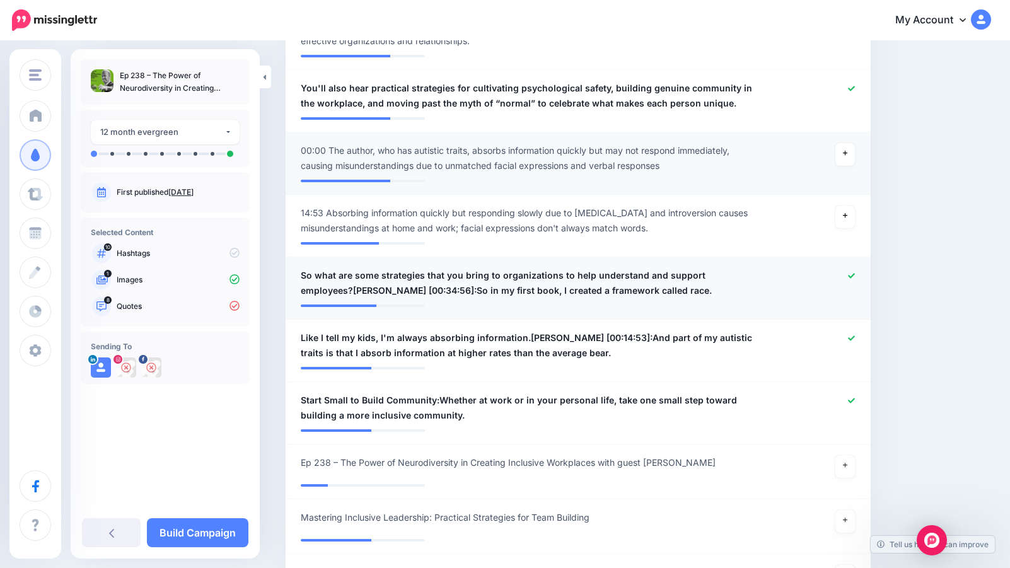
click at [852, 272] on icon at bounding box center [851, 275] width 7 height 7
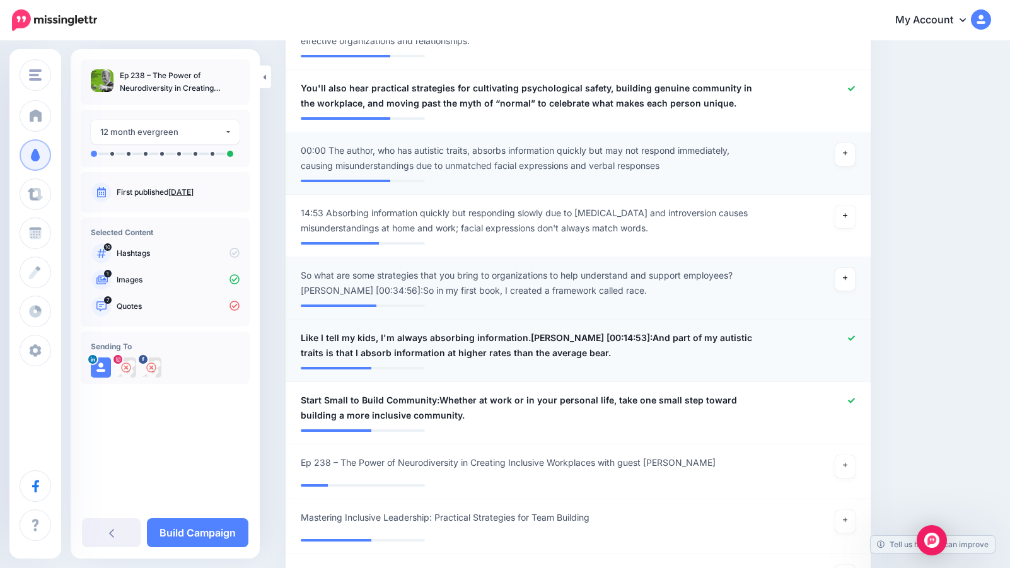
click at [852, 335] on icon at bounding box center [851, 338] width 7 height 7
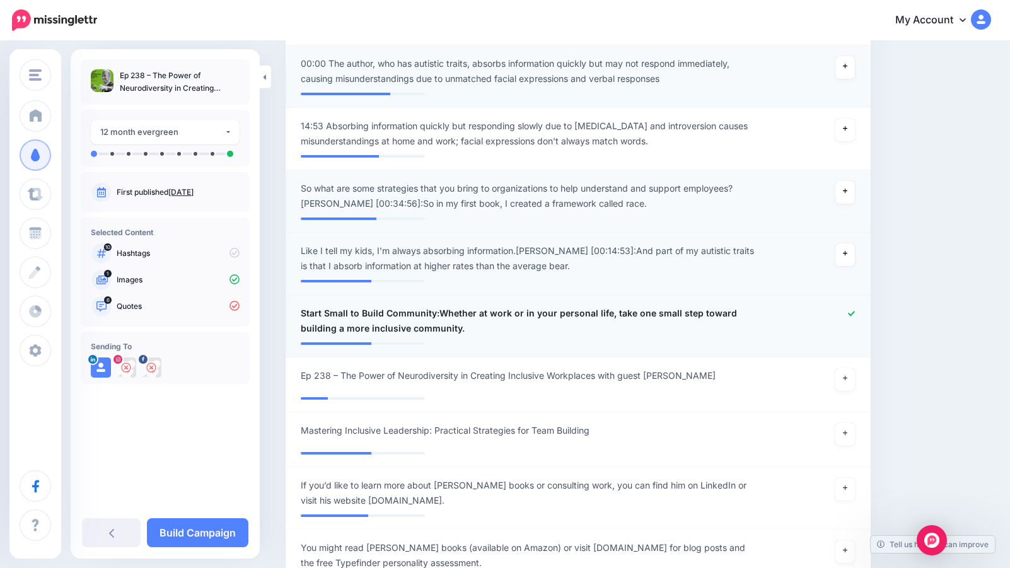
scroll to position [1069, 0]
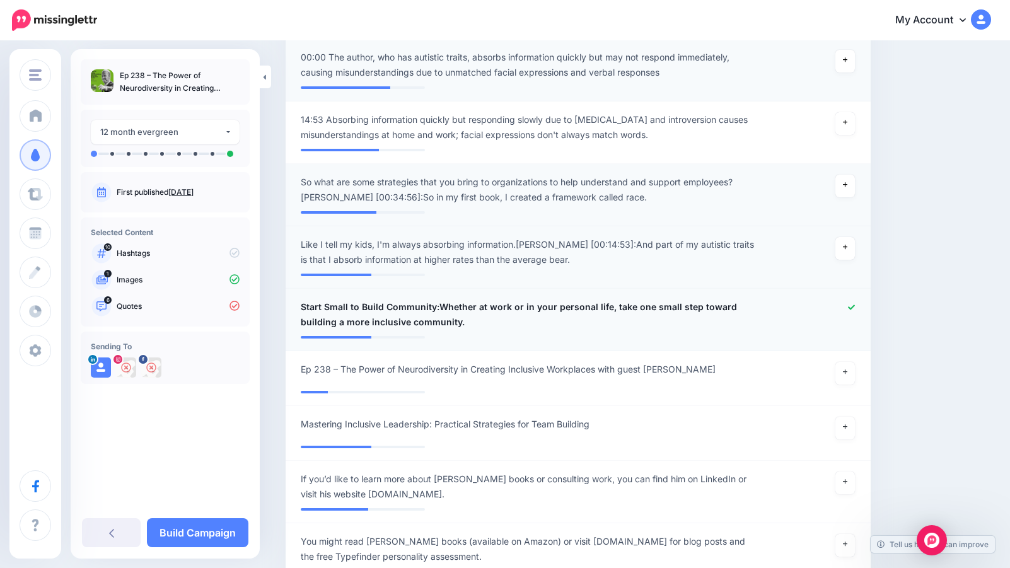
click at [853, 305] on icon at bounding box center [851, 307] width 7 height 5
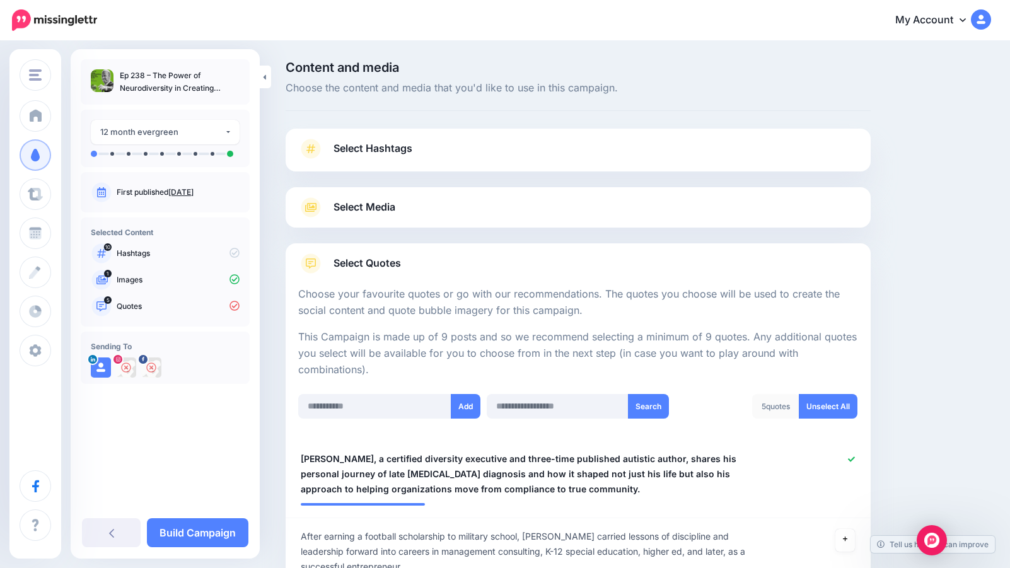
scroll to position [15, 0]
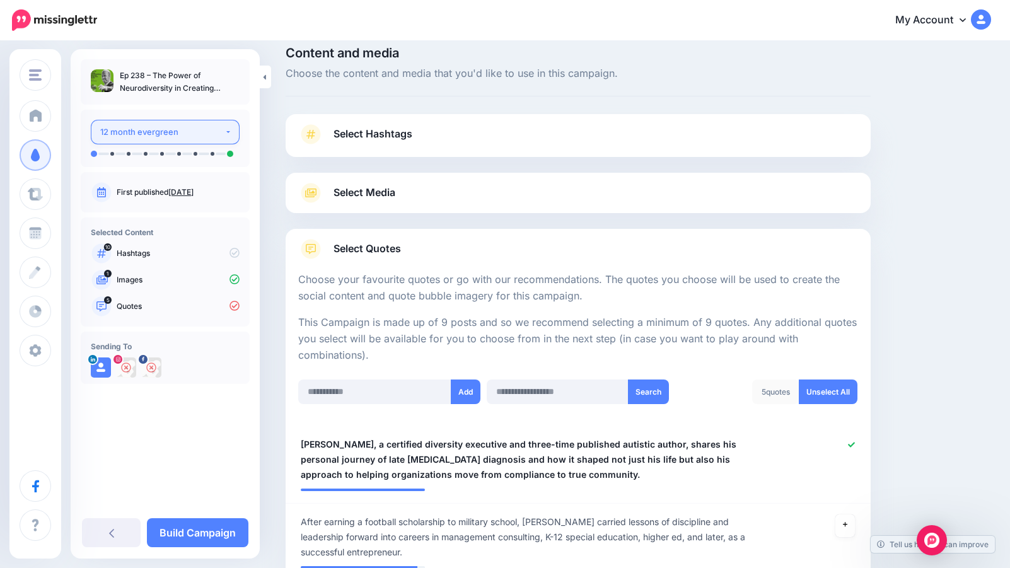
click at [224, 133] on button "12 month evergreen" at bounding box center [165, 132] width 149 height 25
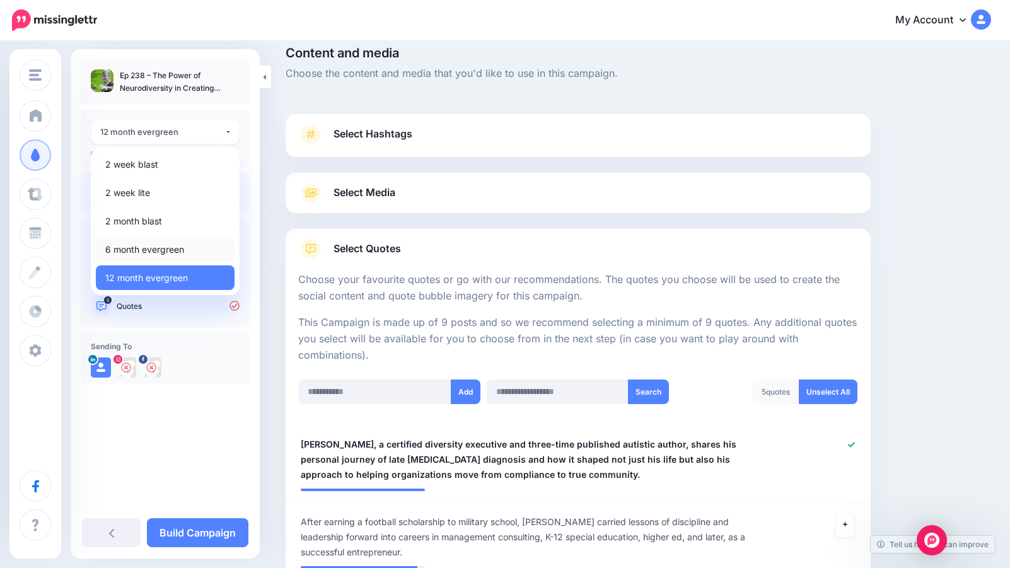
click at [157, 245] on span "6 month evergreen" at bounding box center [144, 249] width 79 height 15
select select "******"
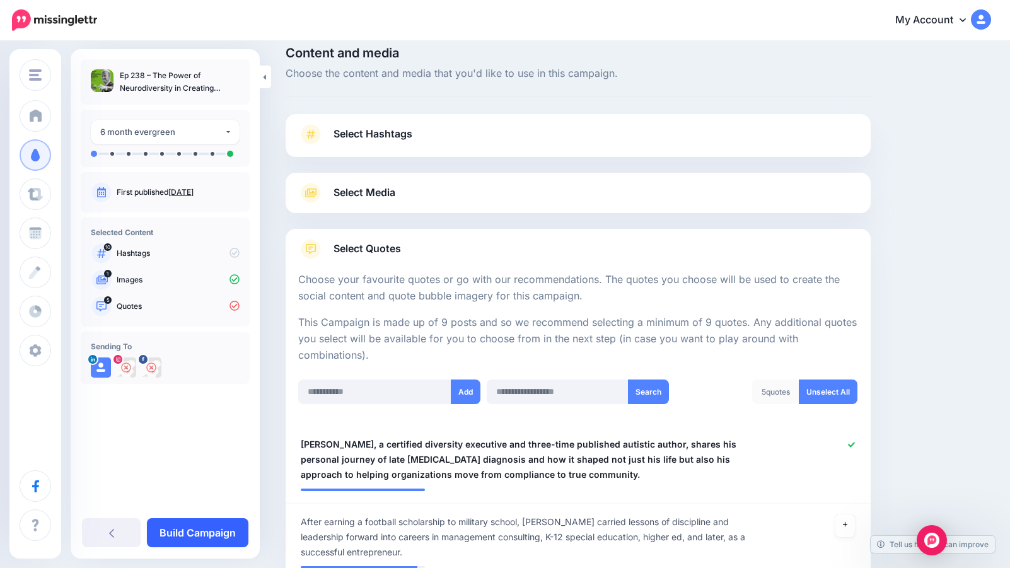
click at [203, 533] on link "Build Campaign" at bounding box center [198, 532] width 102 height 29
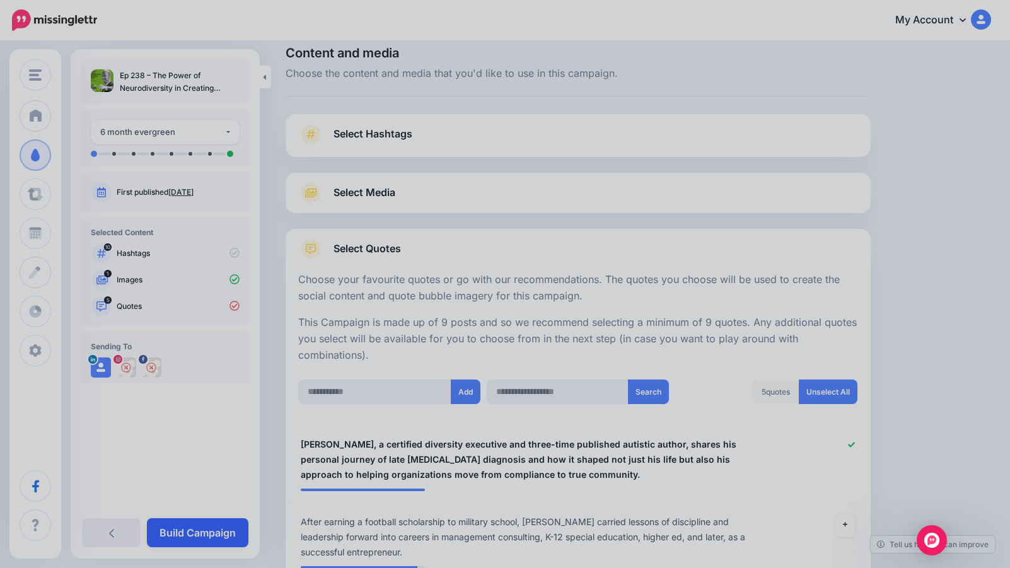
scroll to position [134, 0]
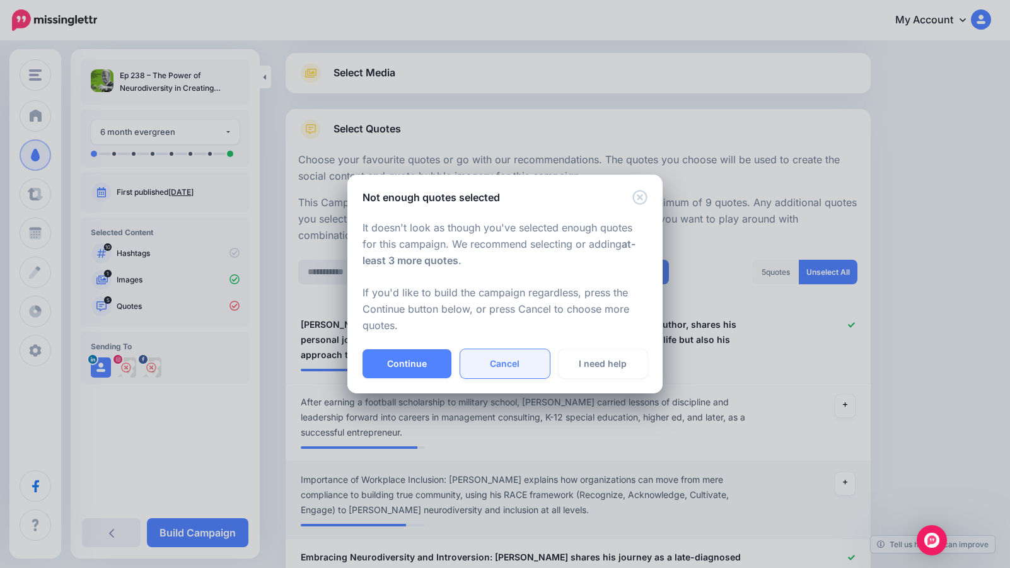
click at [511, 367] on link "Cancel" at bounding box center [504, 363] width 89 height 29
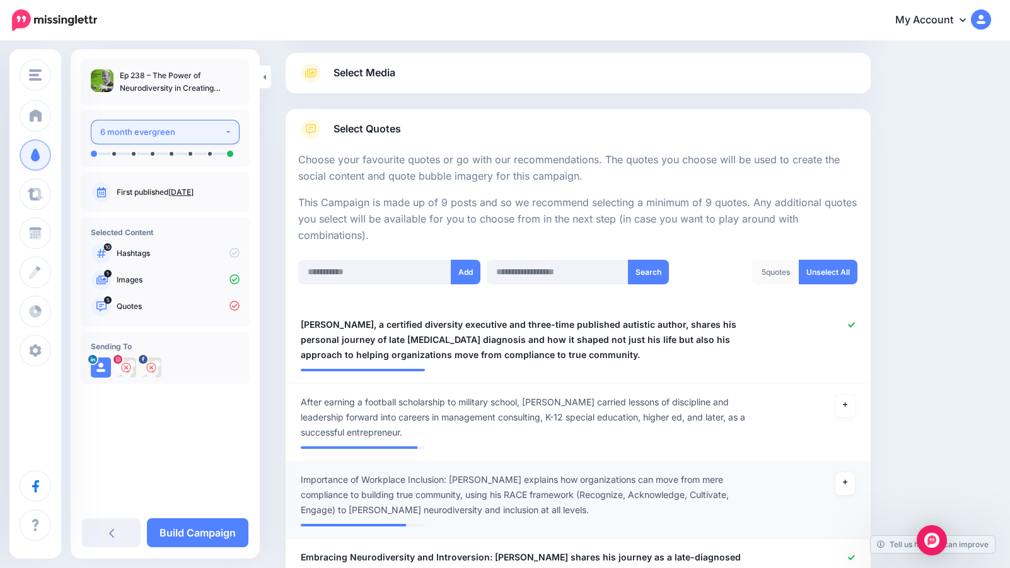
click at [208, 130] on div "6 month evergreen" at bounding box center [162, 132] width 124 height 15
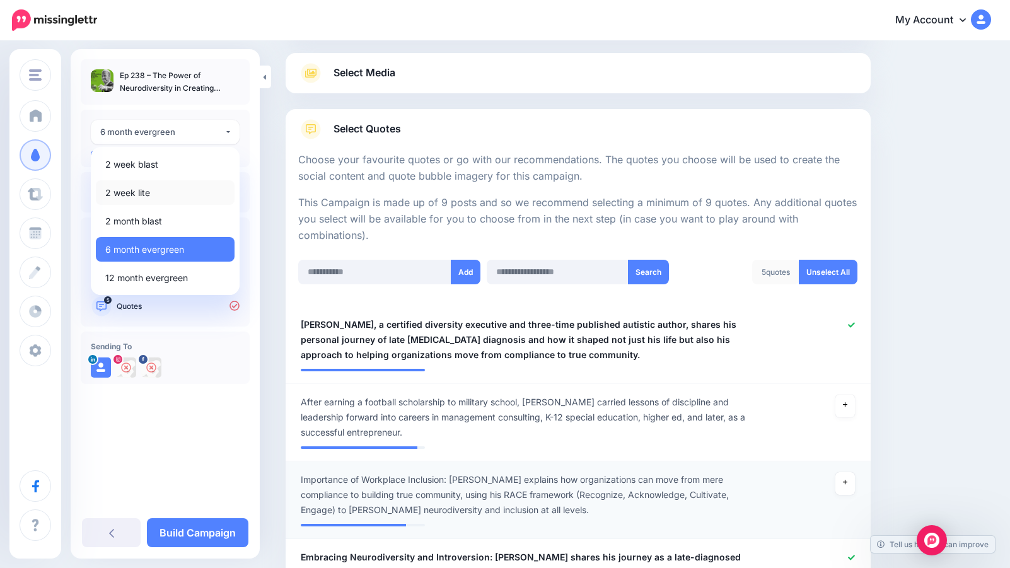
click at [178, 186] on link "2 week lite" at bounding box center [165, 192] width 139 height 25
select select "******"
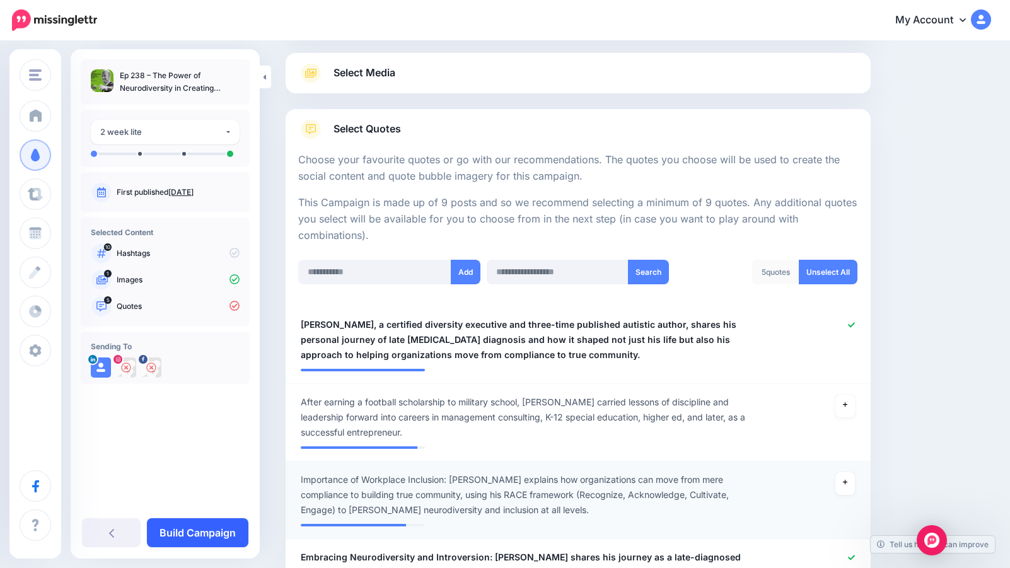
click at [202, 530] on link "Build Campaign" at bounding box center [198, 532] width 102 height 29
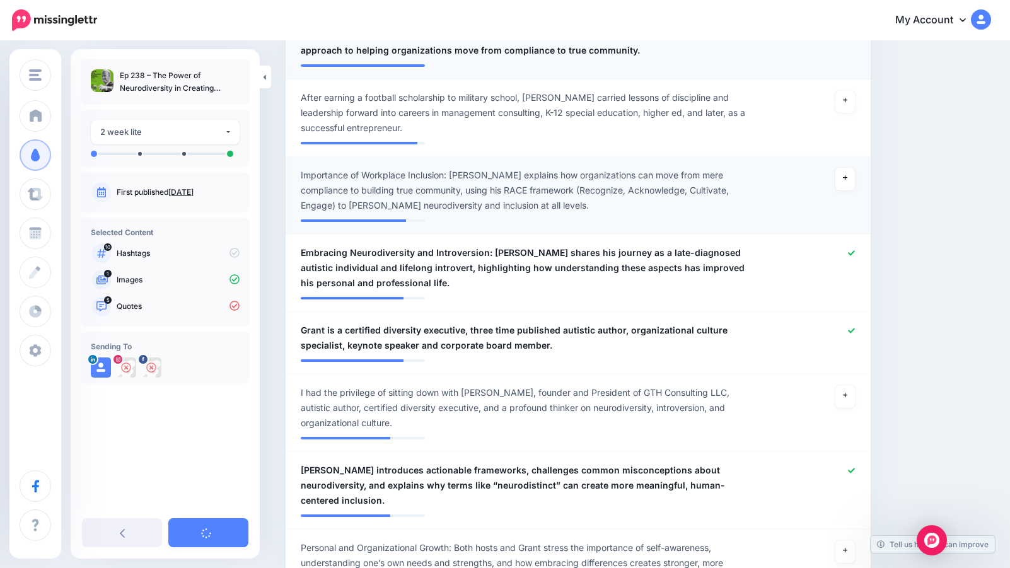
scroll to position [469, 0]
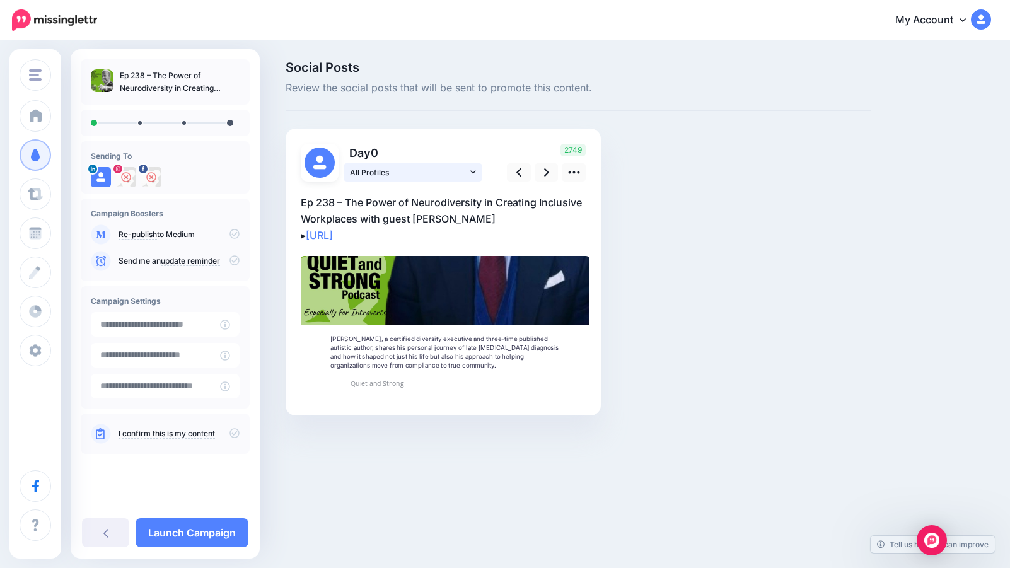
click at [475, 169] on icon at bounding box center [473, 172] width 6 height 9
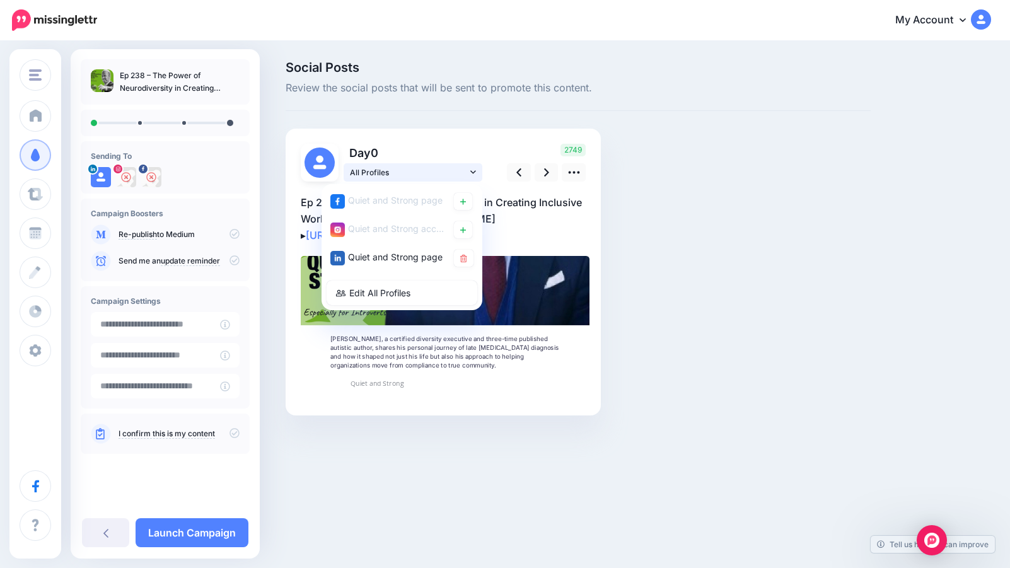
click at [475, 169] on icon at bounding box center [473, 172] width 6 height 9
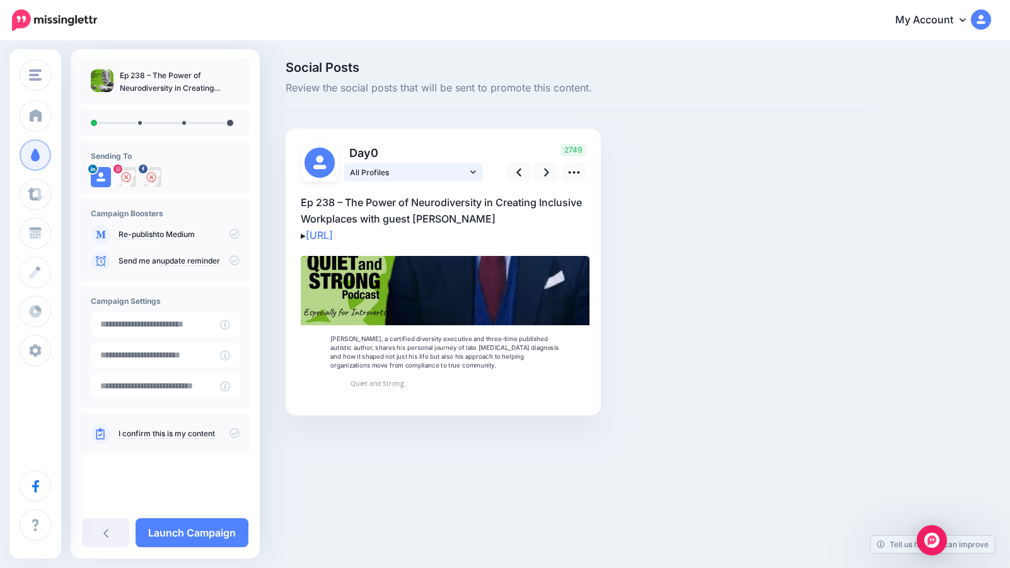
click at [475, 169] on icon at bounding box center [473, 172] width 6 height 9
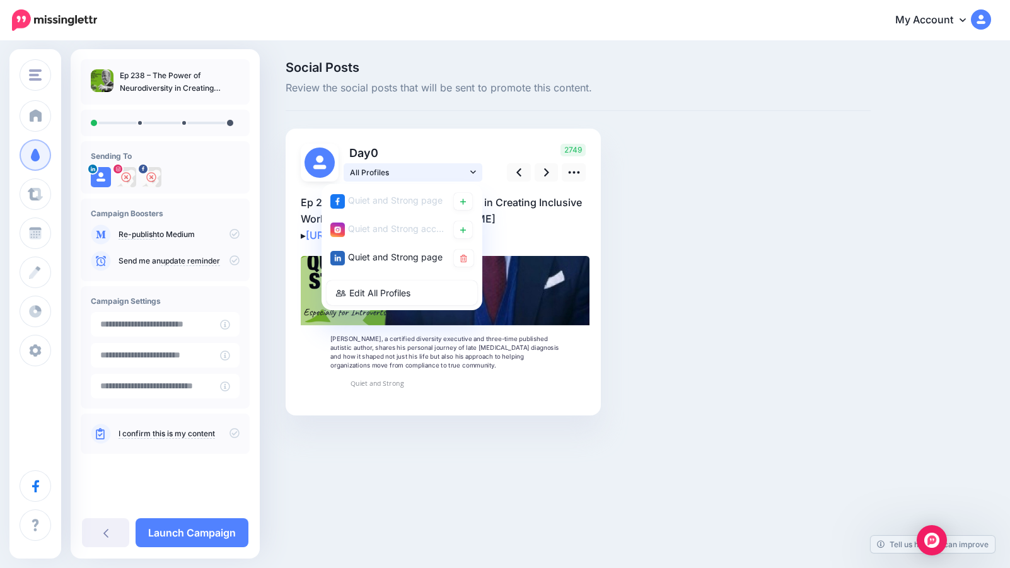
click at [475, 169] on icon at bounding box center [473, 172] width 6 height 9
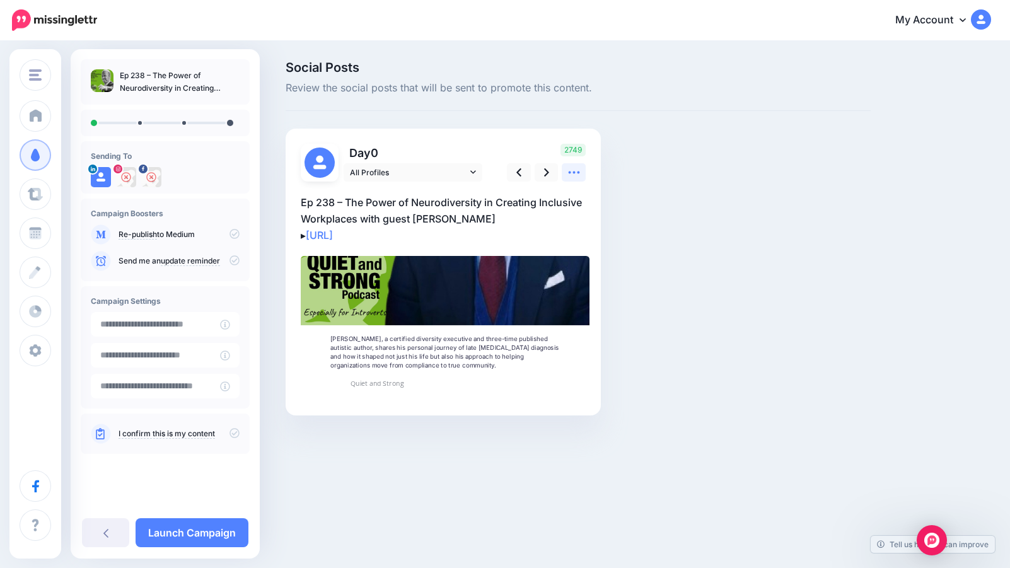
click at [580, 170] on icon at bounding box center [573, 172] width 13 height 13
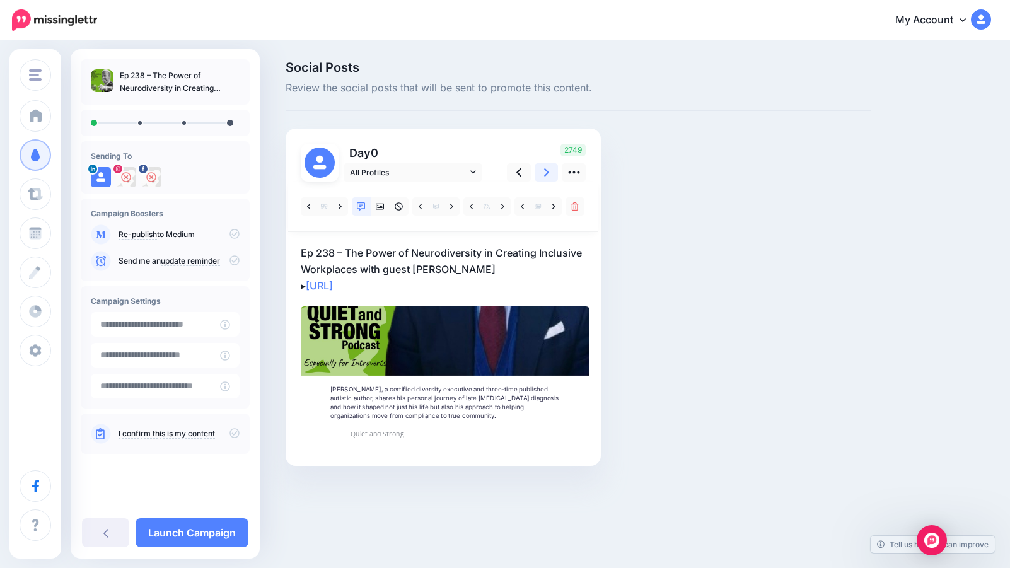
click at [547, 169] on icon at bounding box center [546, 172] width 5 height 13
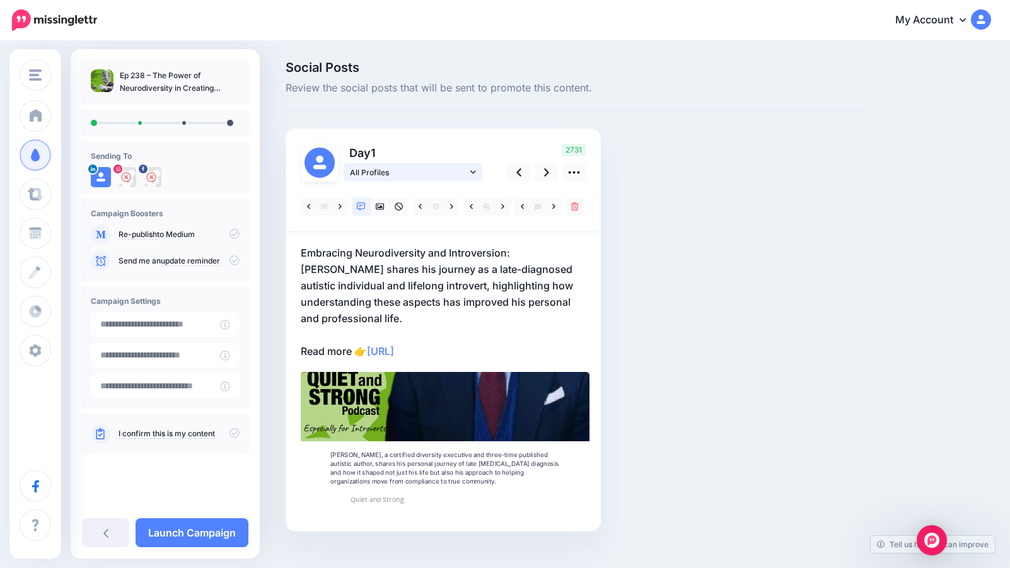
click at [474, 170] on icon at bounding box center [473, 172] width 6 height 9
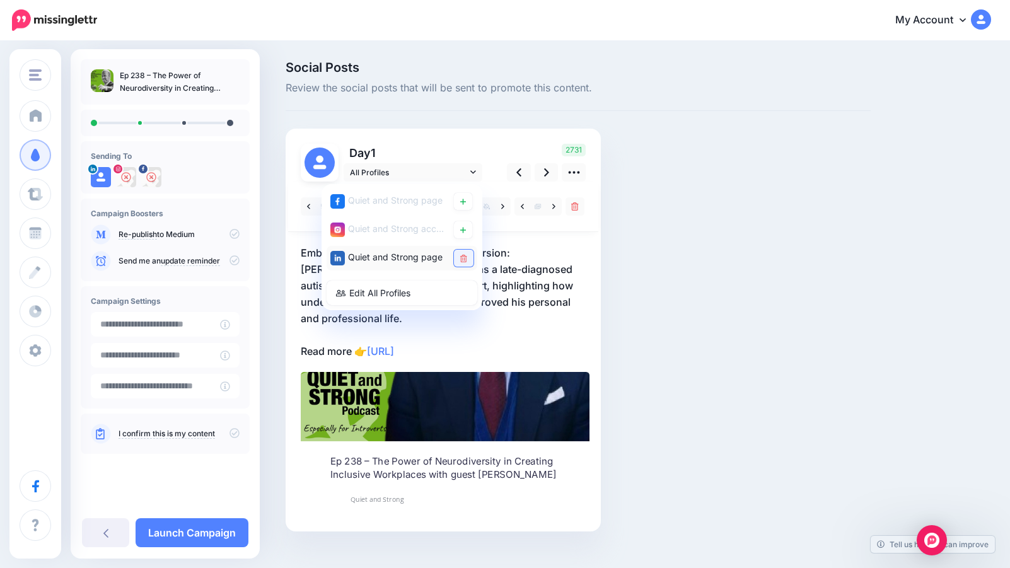
click at [464, 259] on icon at bounding box center [463, 259] width 7 height 8
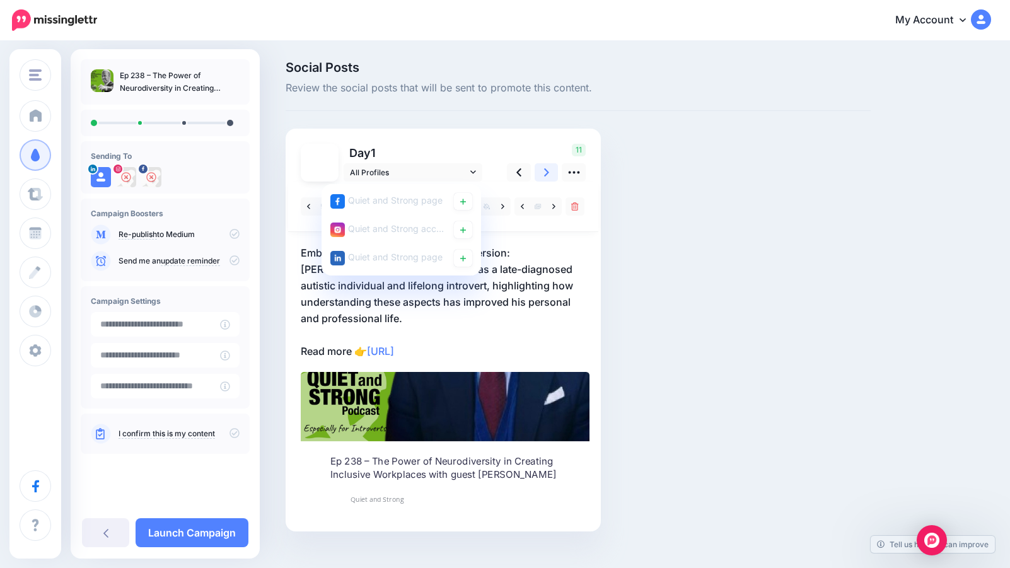
click at [544, 171] on icon at bounding box center [546, 172] width 5 height 13
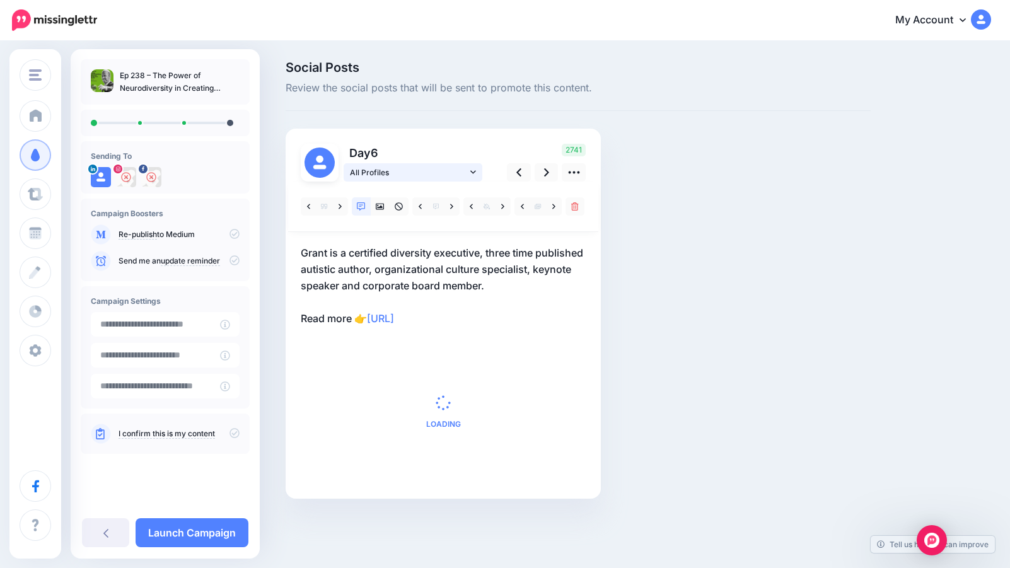
click at [468, 166] on link "All Profiles" at bounding box center [413, 172] width 139 height 18
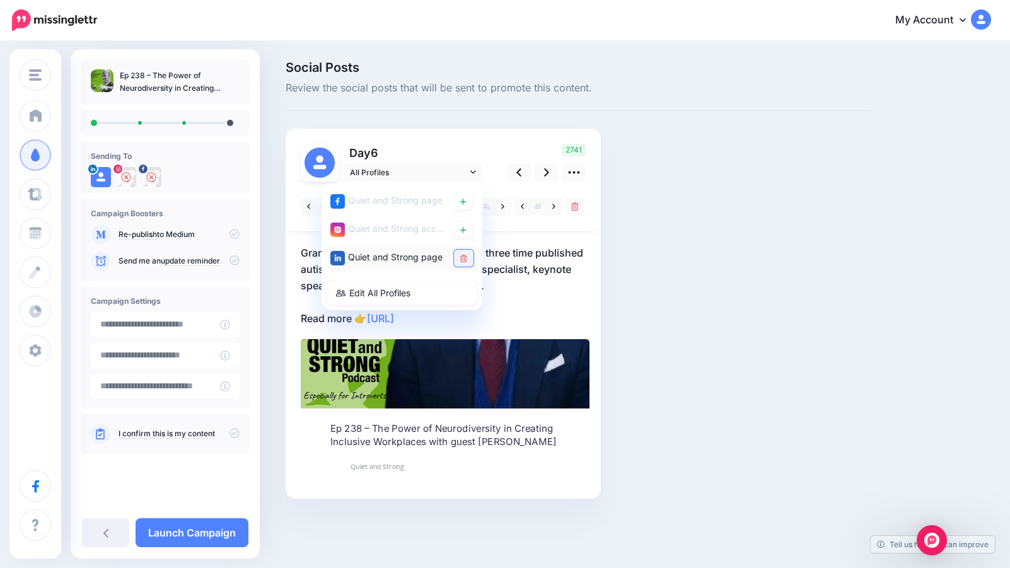
click at [463, 255] on icon at bounding box center [463, 259] width 7 height 8
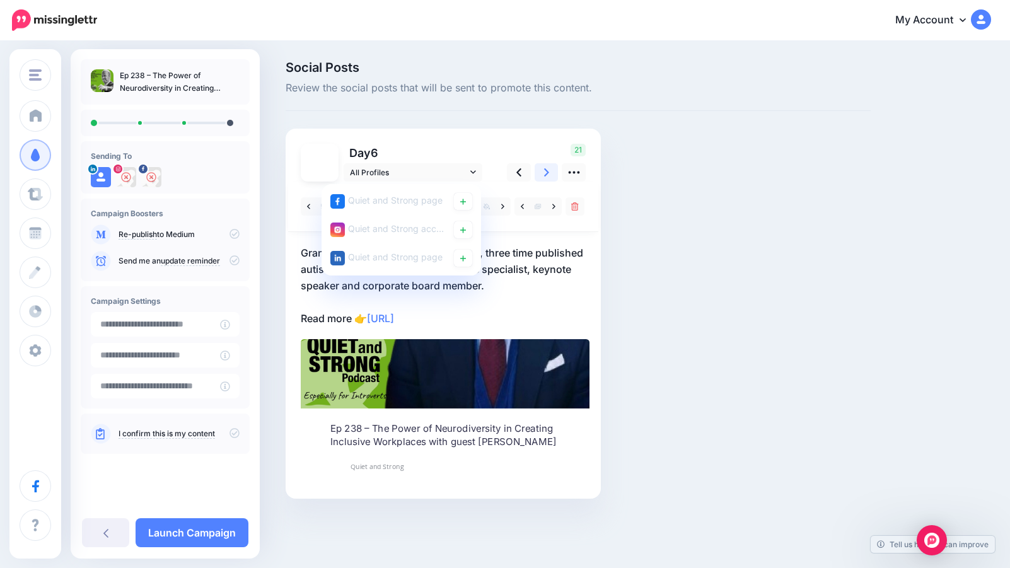
click at [548, 168] on icon at bounding box center [546, 172] width 5 height 13
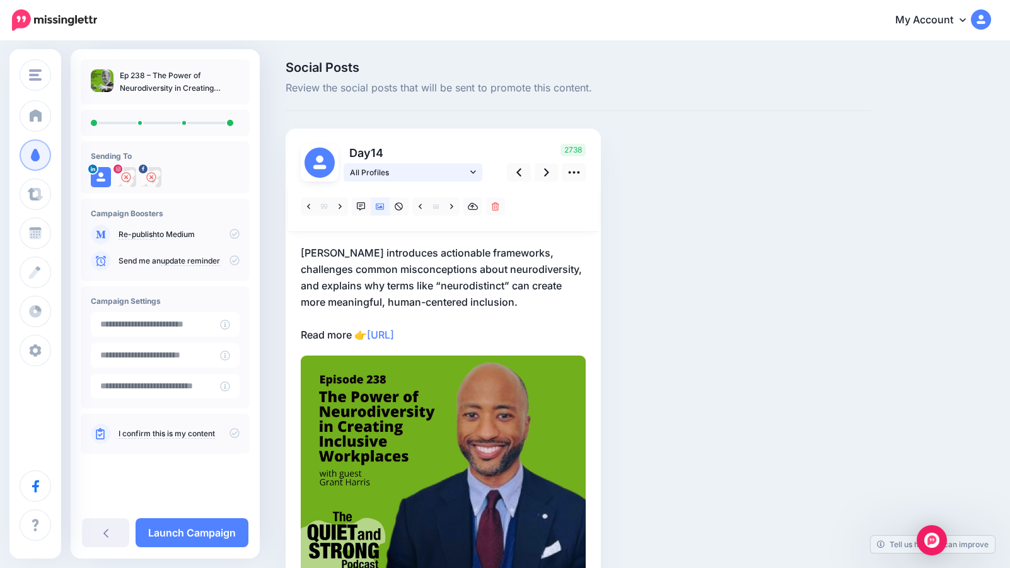
click at [472, 168] on icon at bounding box center [473, 172] width 6 height 9
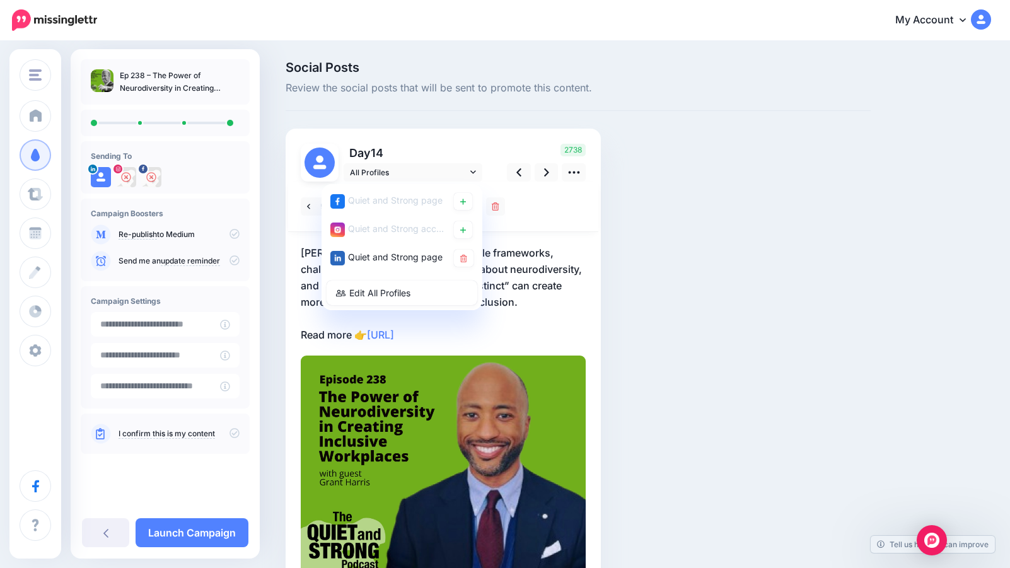
click at [470, 163] on div "Day 14 All Profiles" at bounding box center [392, 163] width 202 height 38
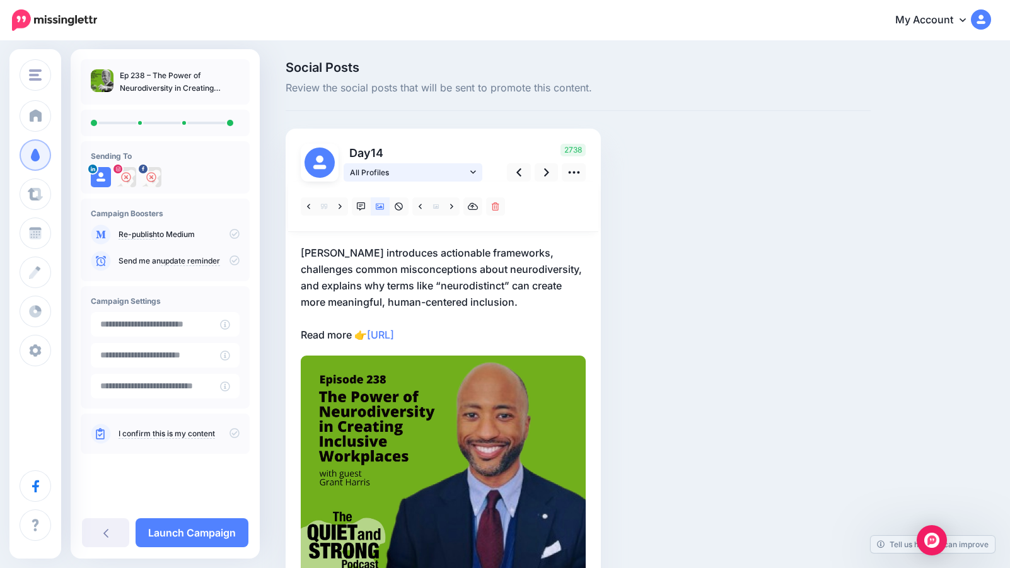
click at [475, 170] on icon at bounding box center [473, 172] width 6 height 9
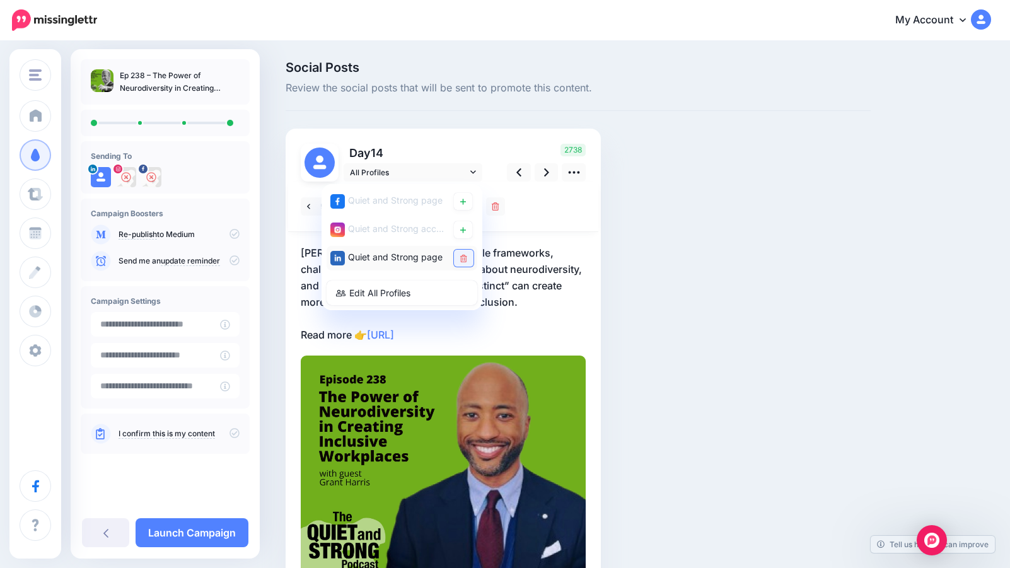
click at [464, 259] on icon at bounding box center [463, 259] width 7 height 8
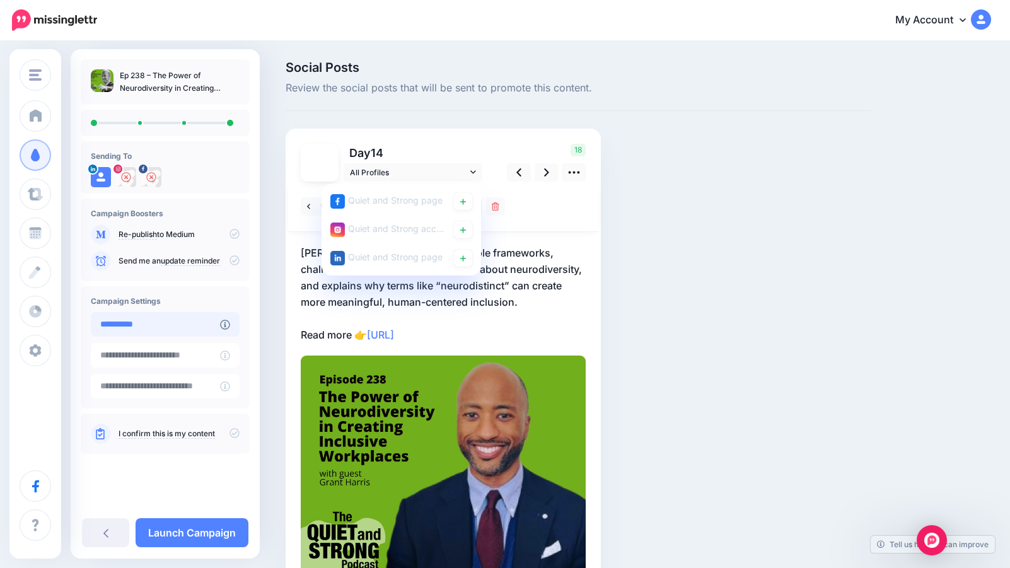
click at [171, 329] on input "**********" at bounding box center [155, 324] width 129 height 25
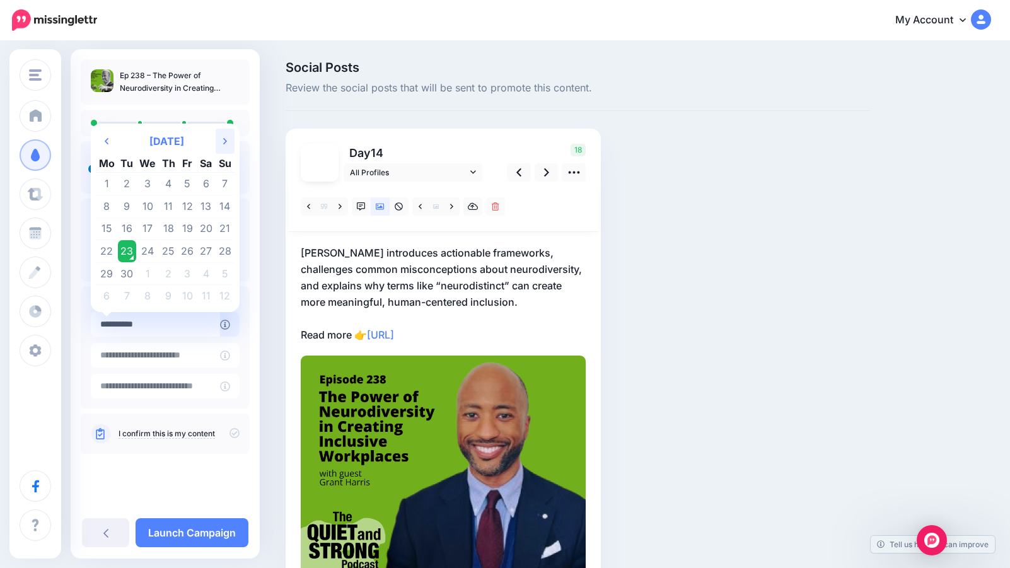
click at [224, 139] on icon at bounding box center [225, 141] width 4 height 6
click at [169, 233] on td "16" at bounding box center [169, 229] width 20 height 23
type input "**********"
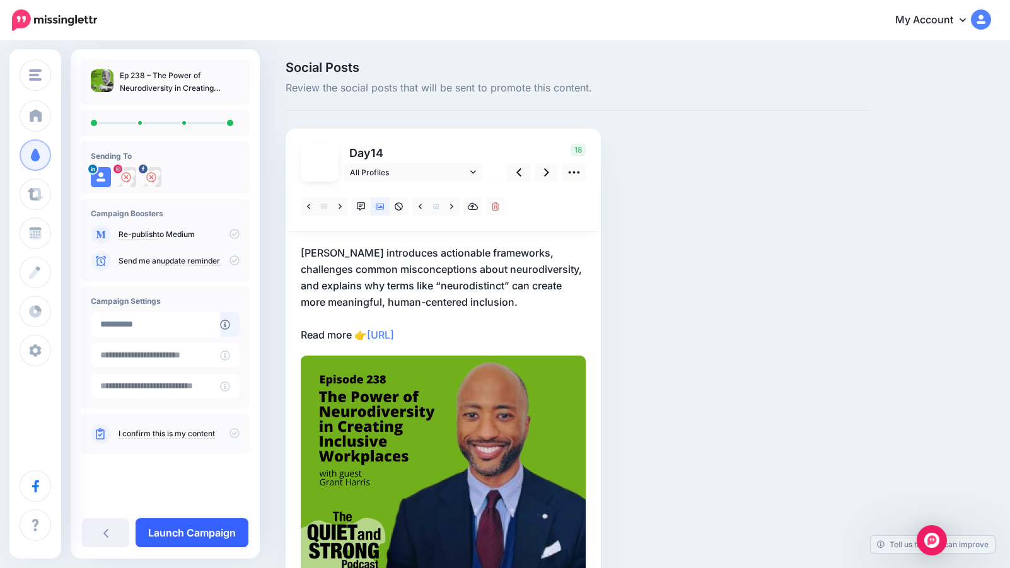
click at [197, 535] on link "Launch Campaign" at bounding box center [192, 532] width 113 height 29
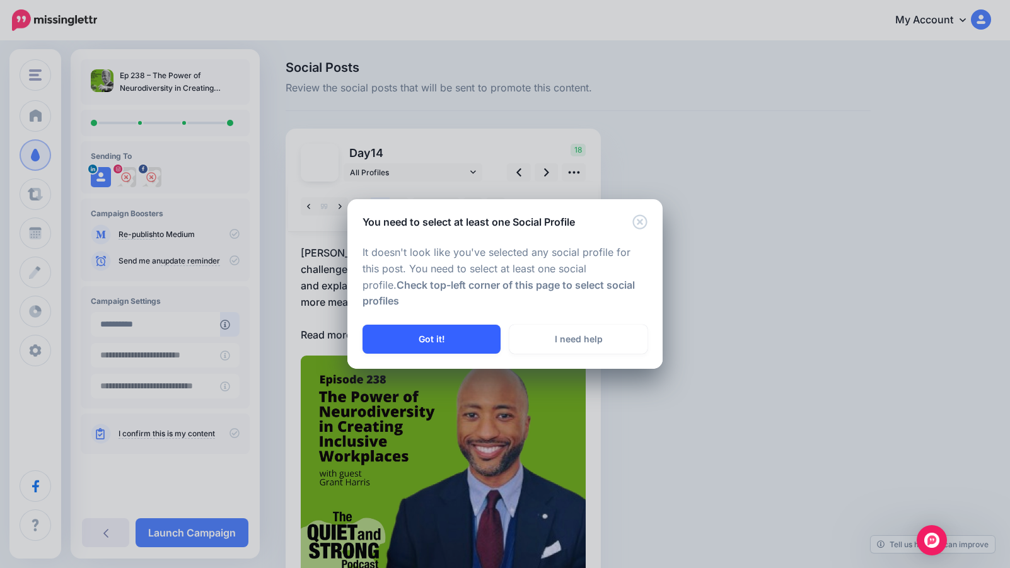
click at [443, 334] on button "Got it!" at bounding box center [432, 339] width 138 height 29
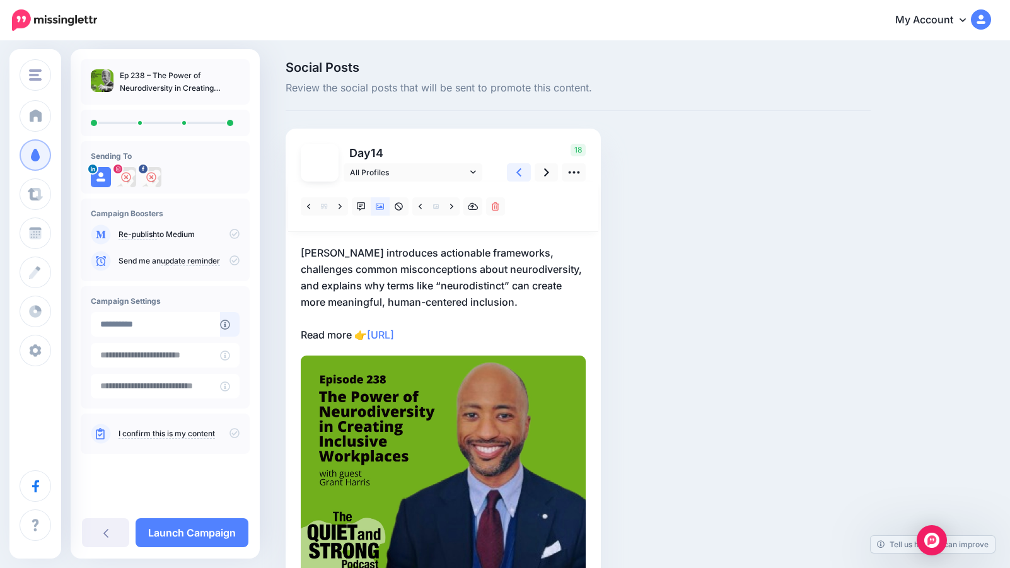
click at [526, 168] on link at bounding box center [519, 172] width 24 height 18
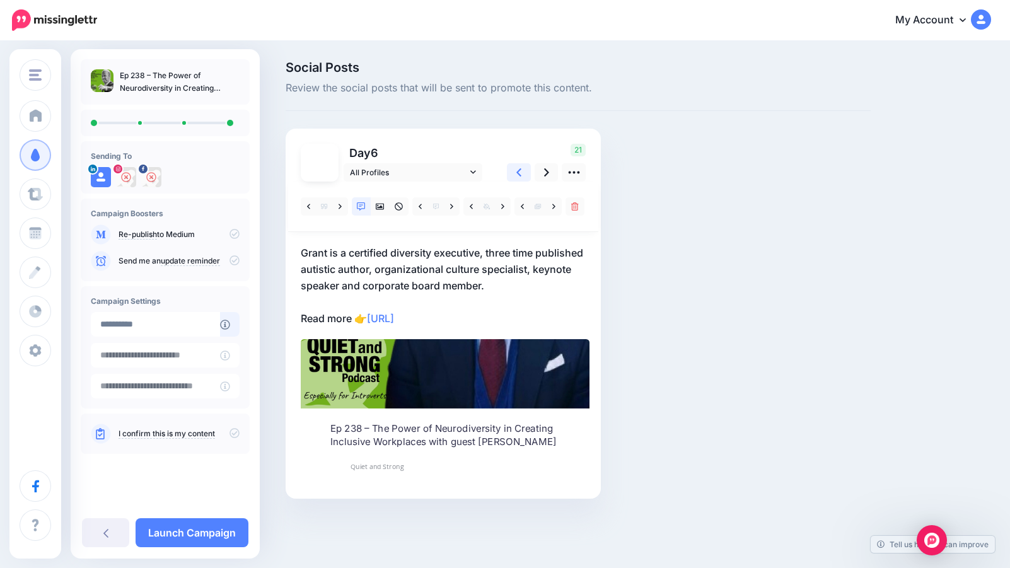
click at [526, 168] on link at bounding box center [519, 172] width 24 height 18
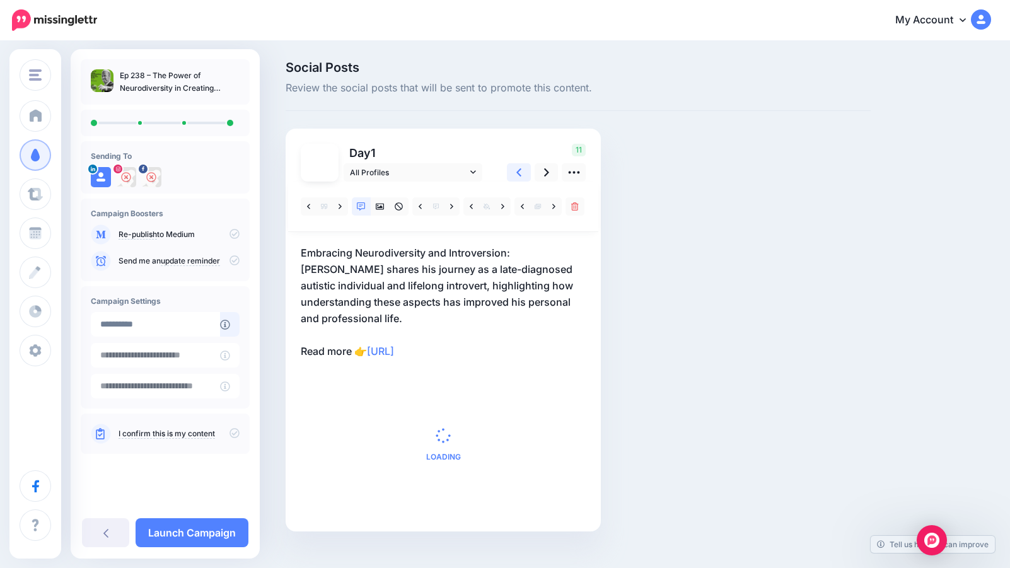
click at [526, 168] on link at bounding box center [519, 172] width 24 height 18
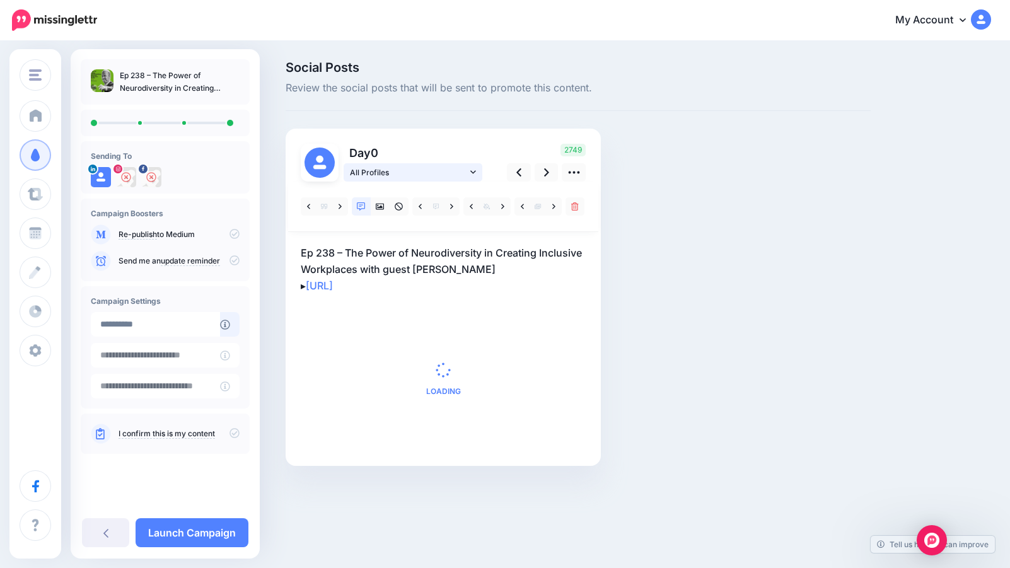
click at [427, 172] on span "All Profiles" at bounding box center [408, 172] width 117 height 13
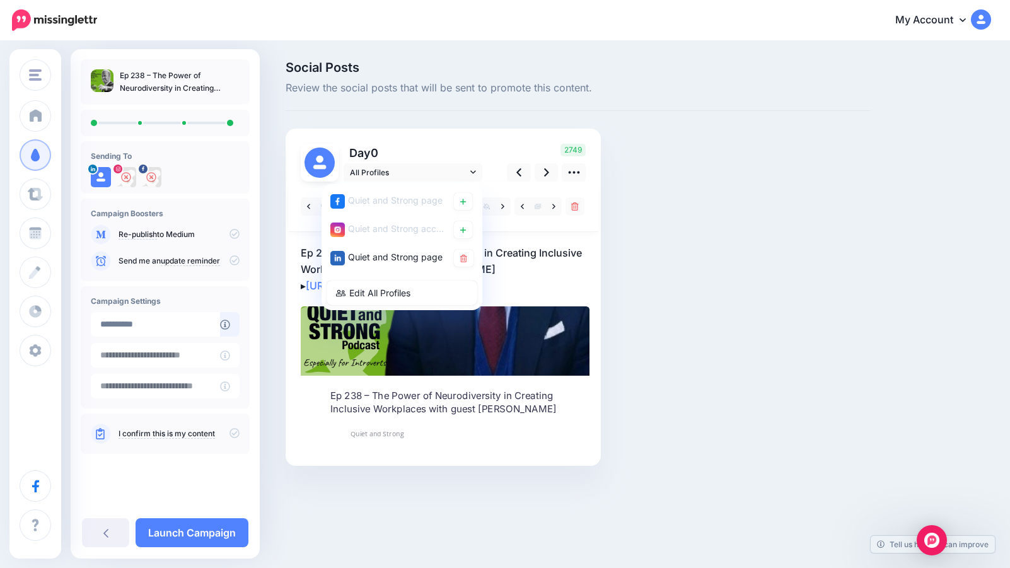
click at [543, 279] on p "Ep 238 – The Power of Neurodiversity in Creating Inclusive Workplaces with gues…" at bounding box center [443, 269] width 285 height 49
click at [545, 277] on textarea "**********" at bounding box center [443, 269] width 285 height 49
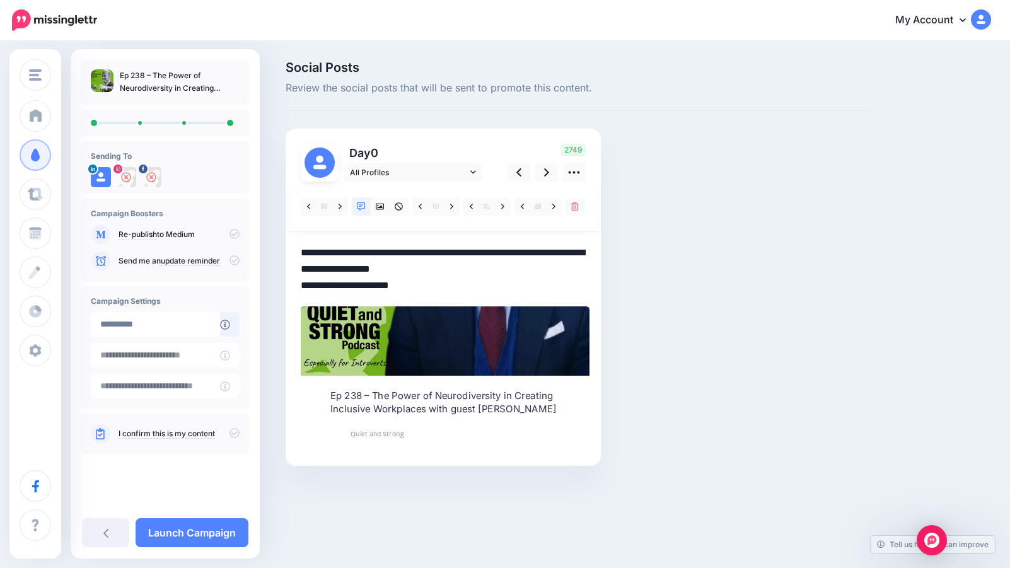
click at [467, 140] on div "Day 0 All Profiles" at bounding box center [443, 297] width 315 height 337
click at [189, 532] on link "Launch Campaign" at bounding box center [192, 532] width 113 height 29
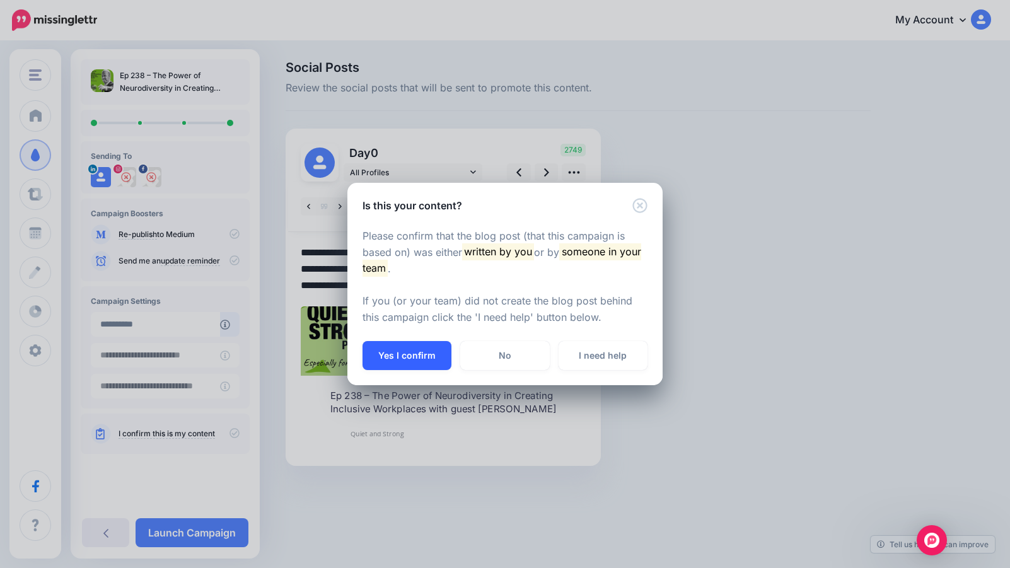
click at [409, 353] on button "Yes I confirm" at bounding box center [407, 355] width 89 height 29
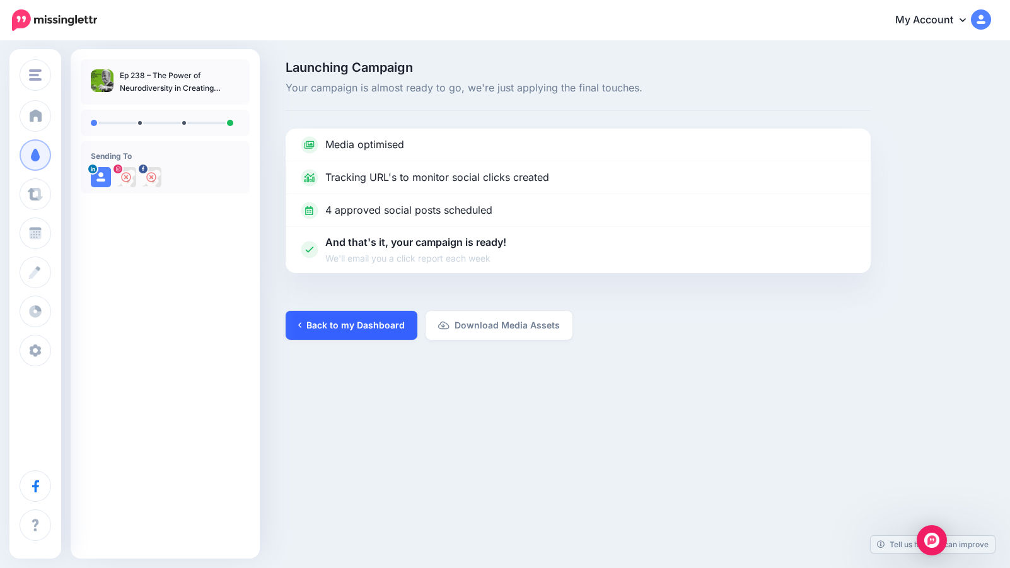
click at [383, 315] on link "Back to my Dashboard" at bounding box center [352, 325] width 132 height 29
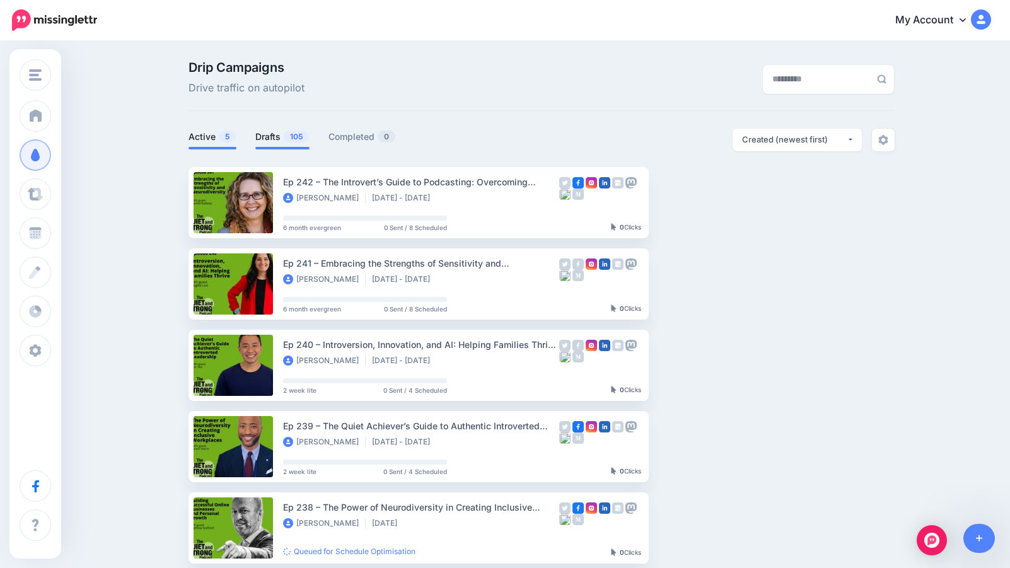
click at [276, 133] on link "Drafts 105" at bounding box center [282, 136] width 54 height 15
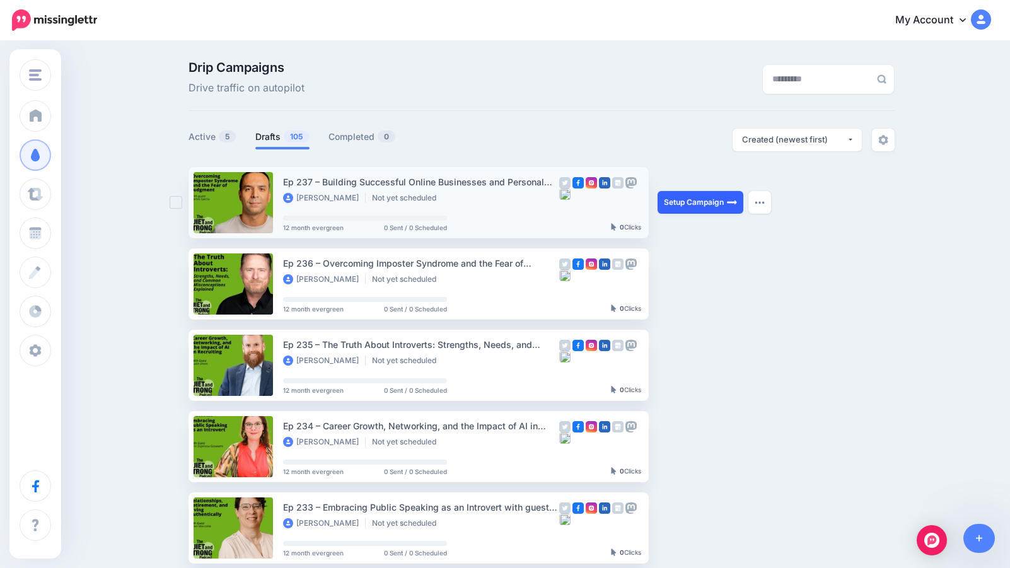
click at [711, 201] on link "Setup Campaign" at bounding box center [701, 202] width 86 height 23
click at [697, 204] on link "Setup Campaign" at bounding box center [701, 202] width 86 height 23
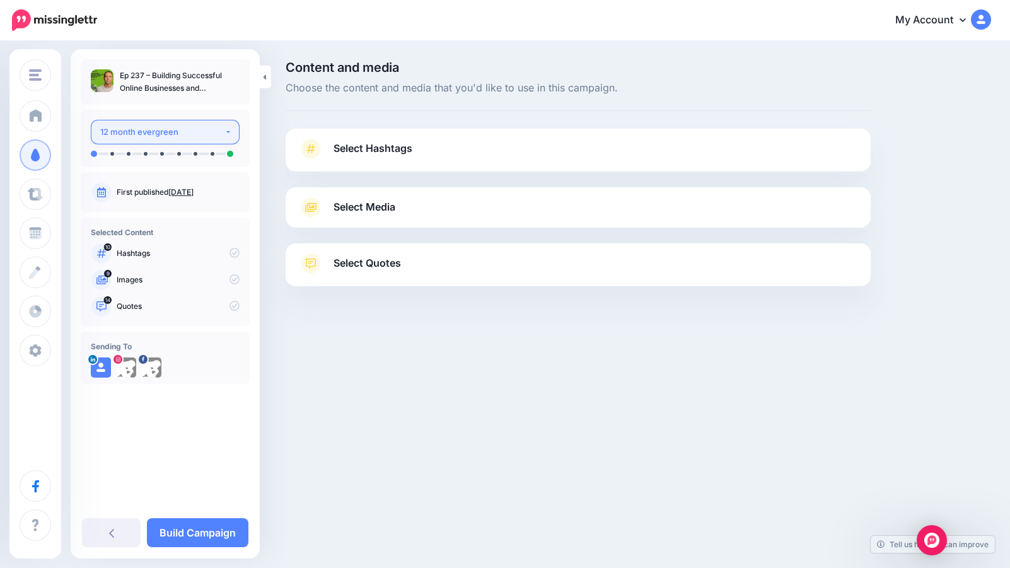
click at [222, 127] on div "12 month evergreen" at bounding box center [162, 132] width 124 height 15
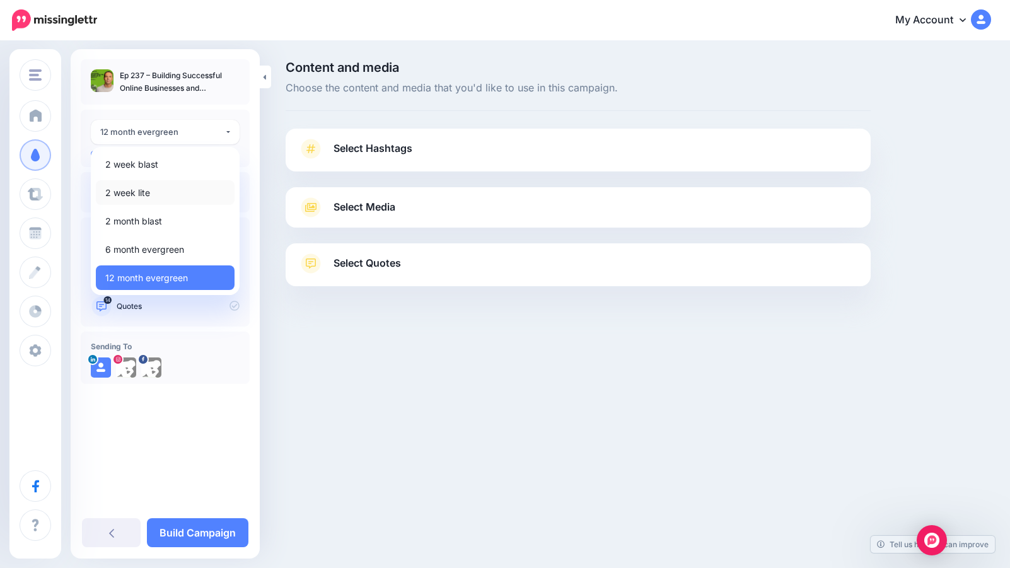
click at [173, 192] on link "2 week lite" at bounding box center [165, 192] width 139 height 25
select select "******"
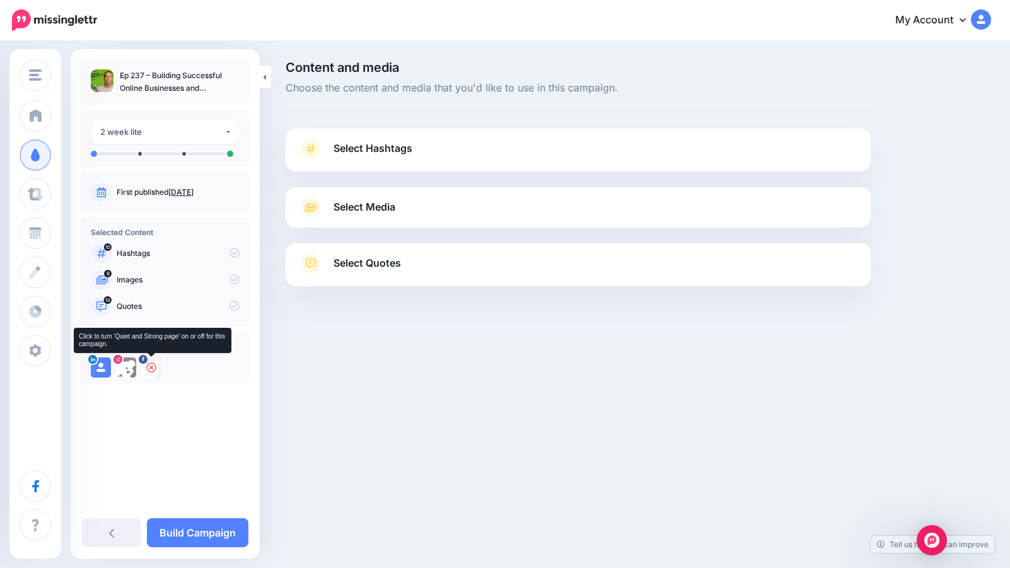
click at [153, 369] on icon at bounding box center [151, 368] width 10 height 10
click at [125, 368] on icon at bounding box center [126, 368] width 10 height 10
click at [433, 146] on link "Select Hashtags" at bounding box center [578, 155] width 560 height 33
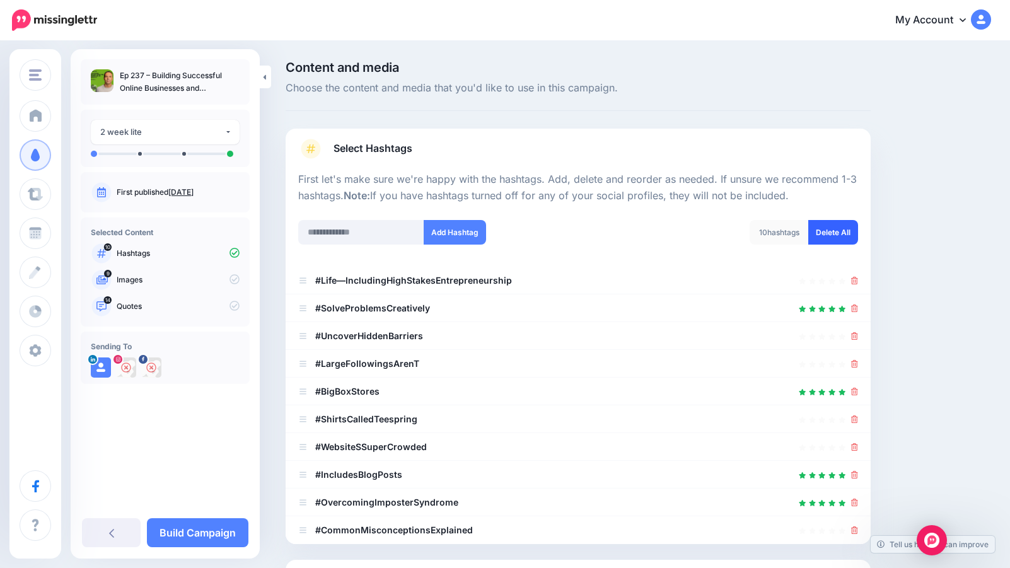
click at [829, 231] on link "Delete All" at bounding box center [833, 232] width 50 height 25
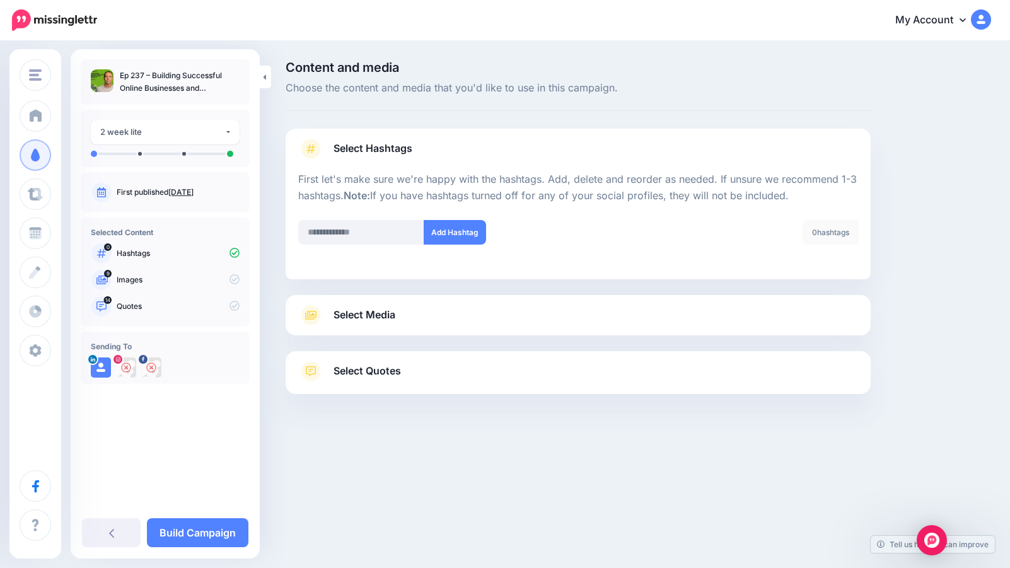
click at [380, 315] on span "Select Media" at bounding box center [365, 314] width 62 height 17
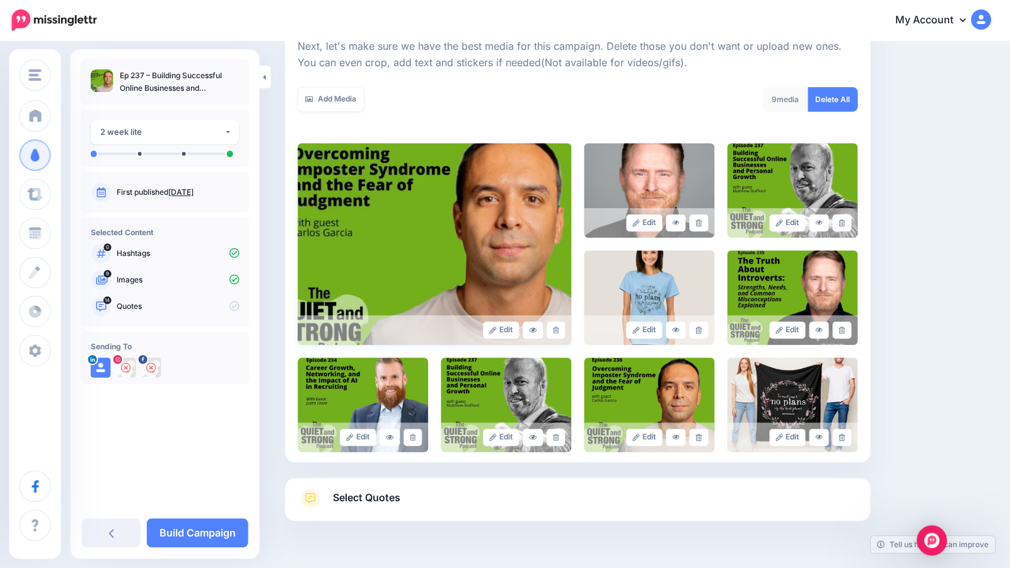
scroll to position [185, 0]
click at [554, 327] on icon at bounding box center [557, 330] width 6 height 7
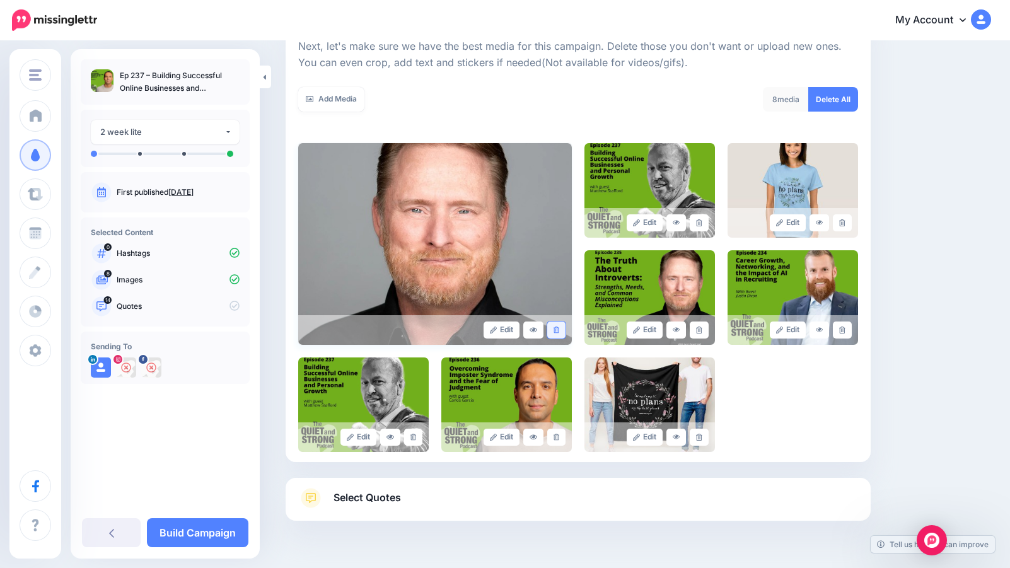
click at [558, 332] on icon at bounding box center [557, 330] width 6 height 7
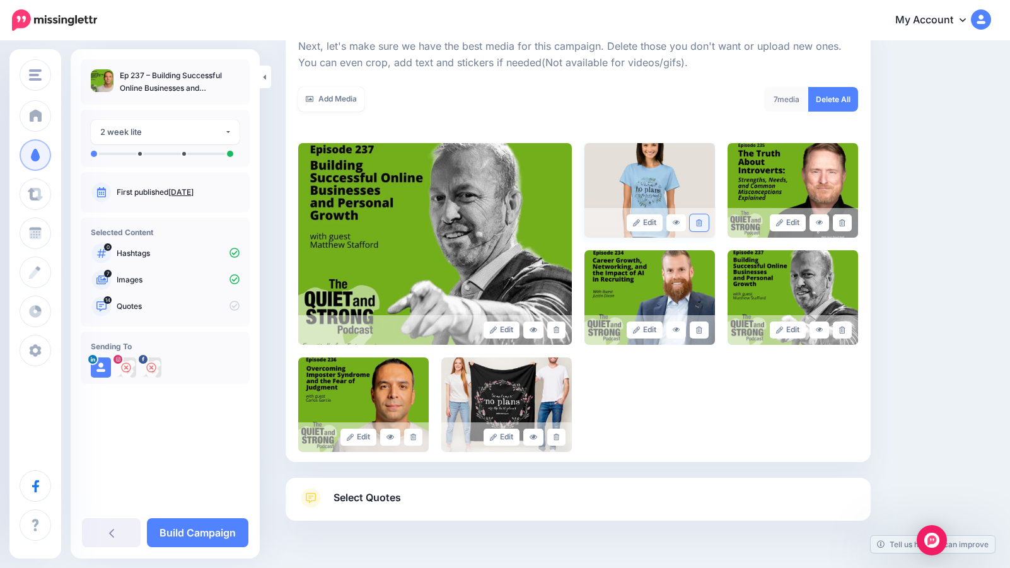
click at [701, 223] on icon at bounding box center [699, 222] width 6 height 7
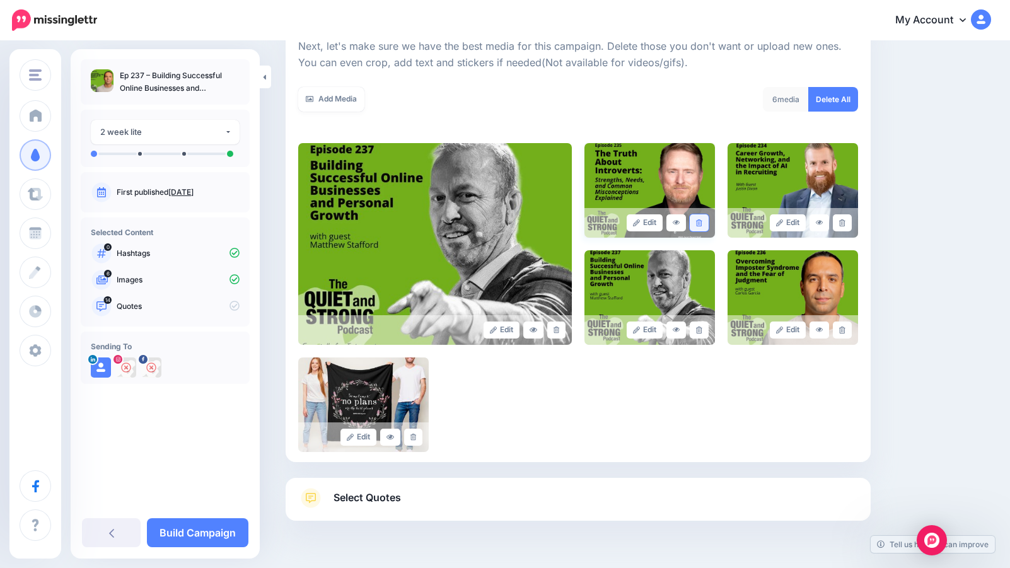
click at [700, 221] on icon at bounding box center [699, 222] width 6 height 7
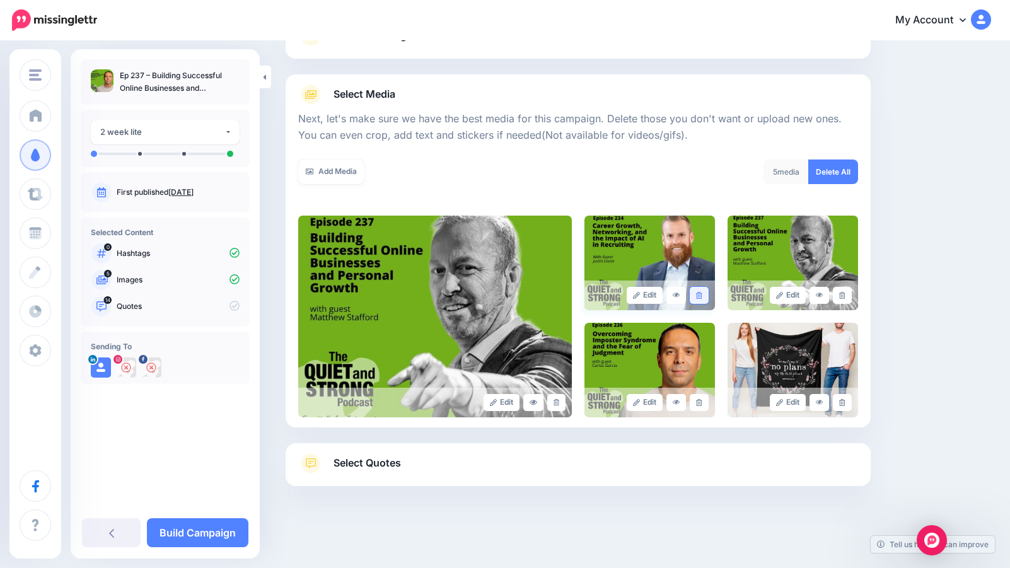
click at [707, 296] on link at bounding box center [699, 295] width 18 height 17
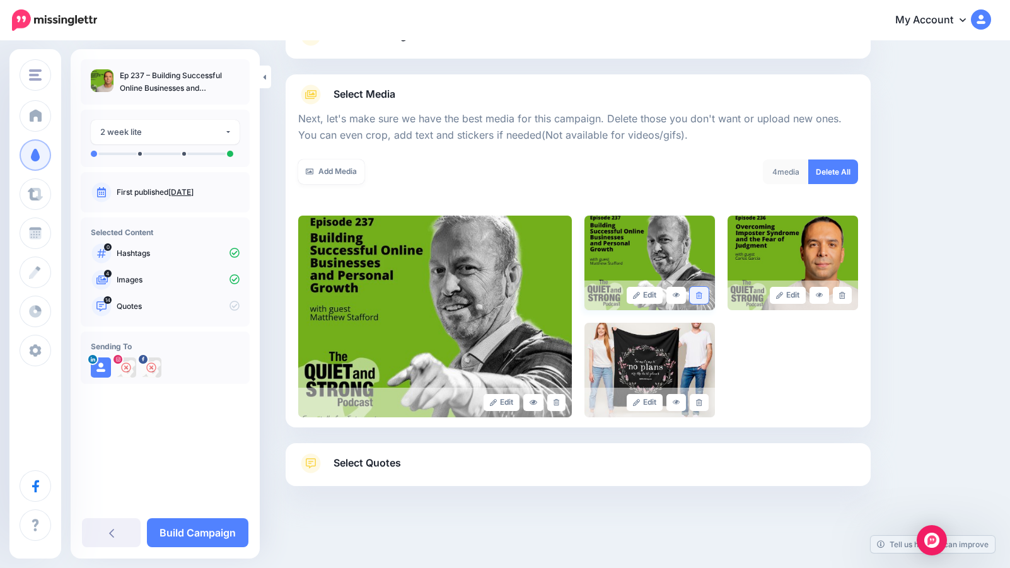
click at [704, 296] on link at bounding box center [699, 295] width 18 height 17
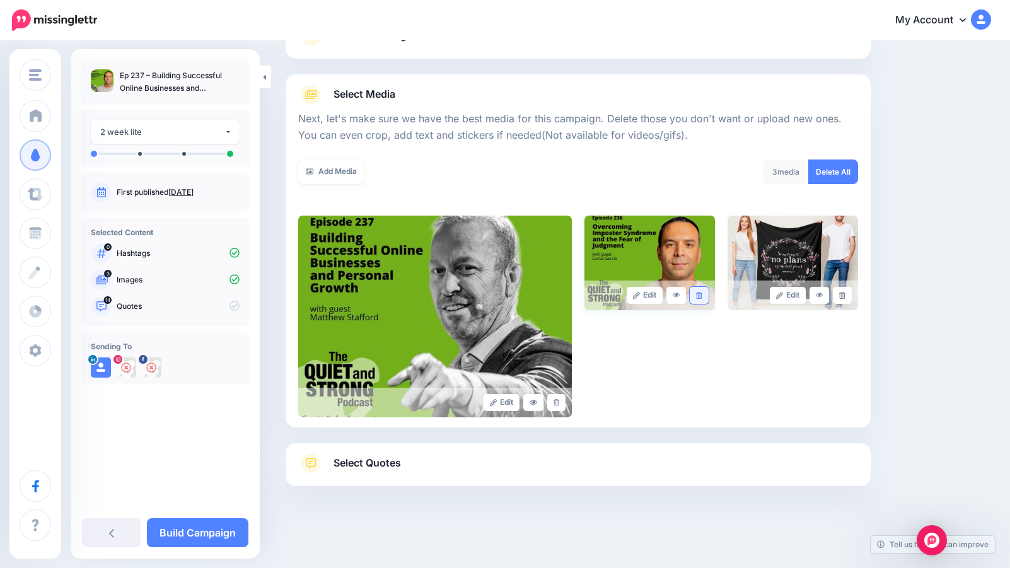
click at [704, 296] on link at bounding box center [699, 295] width 18 height 17
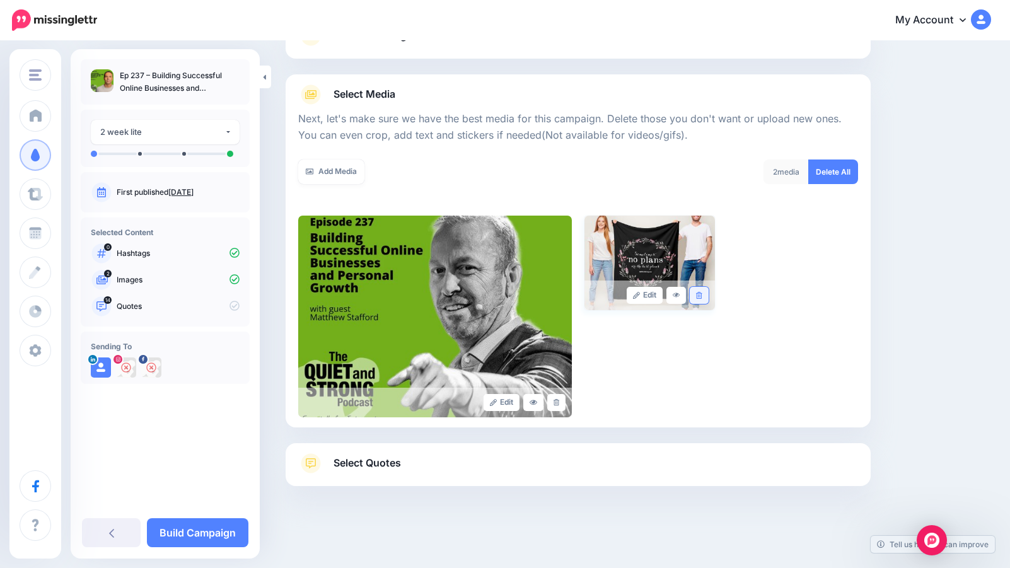
click at [702, 295] on icon at bounding box center [699, 295] width 6 height 7
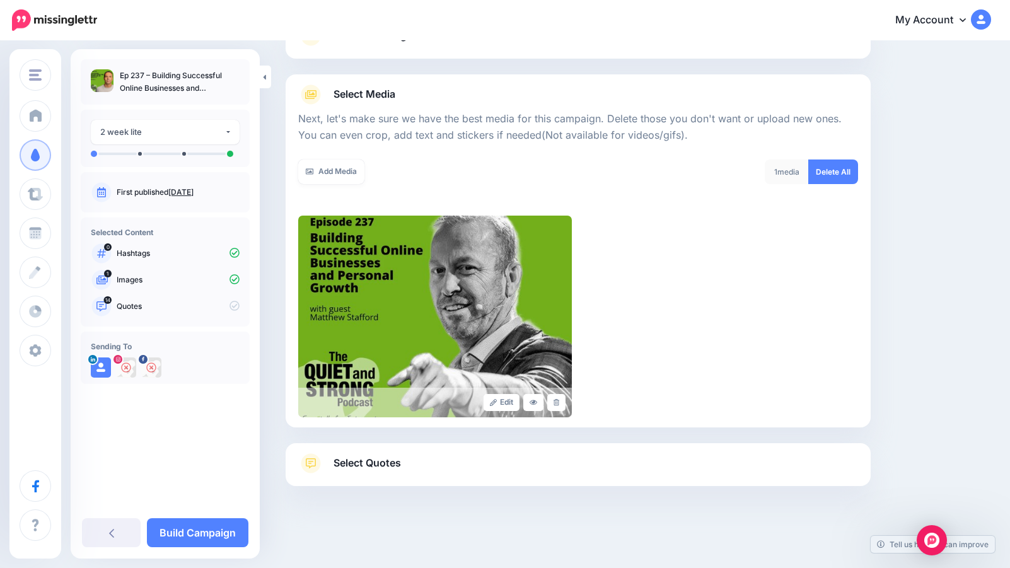
click at [395, 468] on span "Select Quotes" at bounding box center [367, 463] width 67 height 17
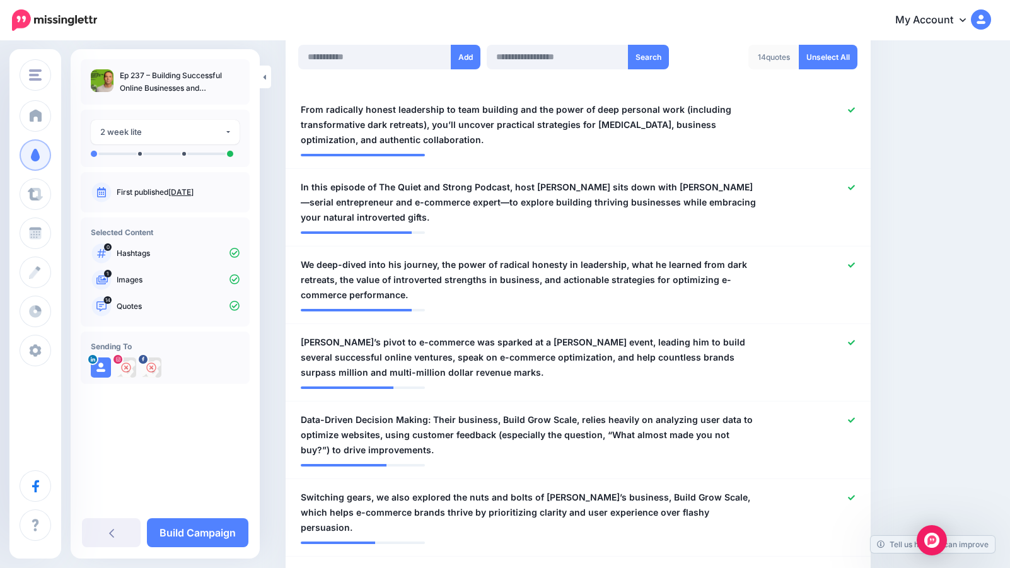
scroll to position [369, 0]
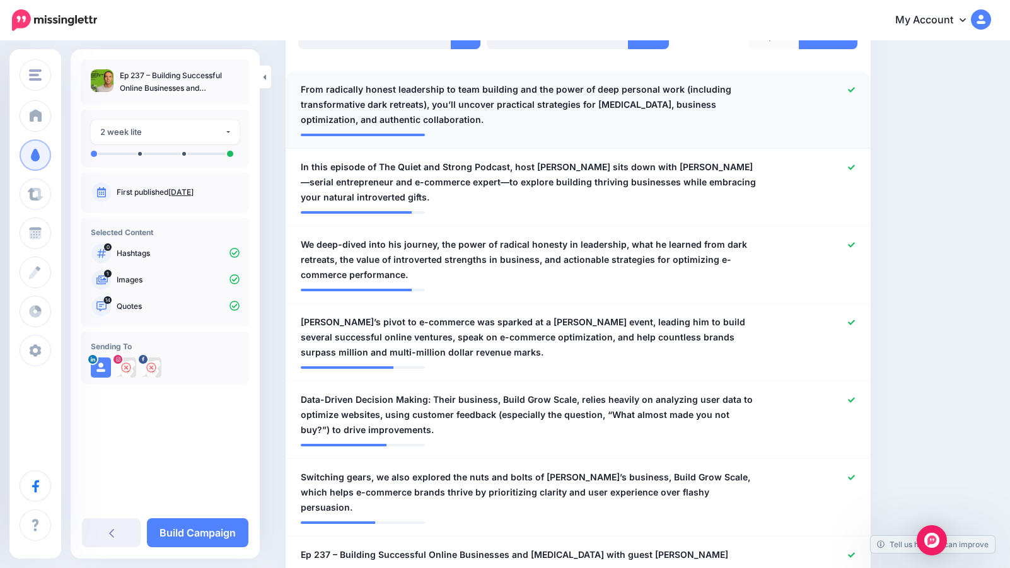
click at [851, 86] on link at bounding box center [851, 90] width 7 height 9
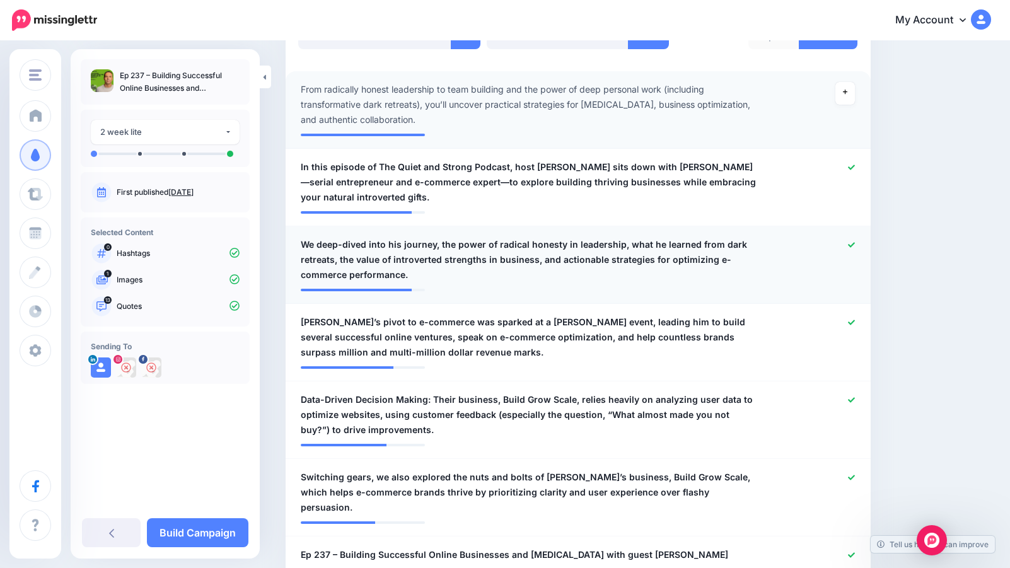
click at [851, 247] on icon at bounding box center [851, 244] width 7 height 7
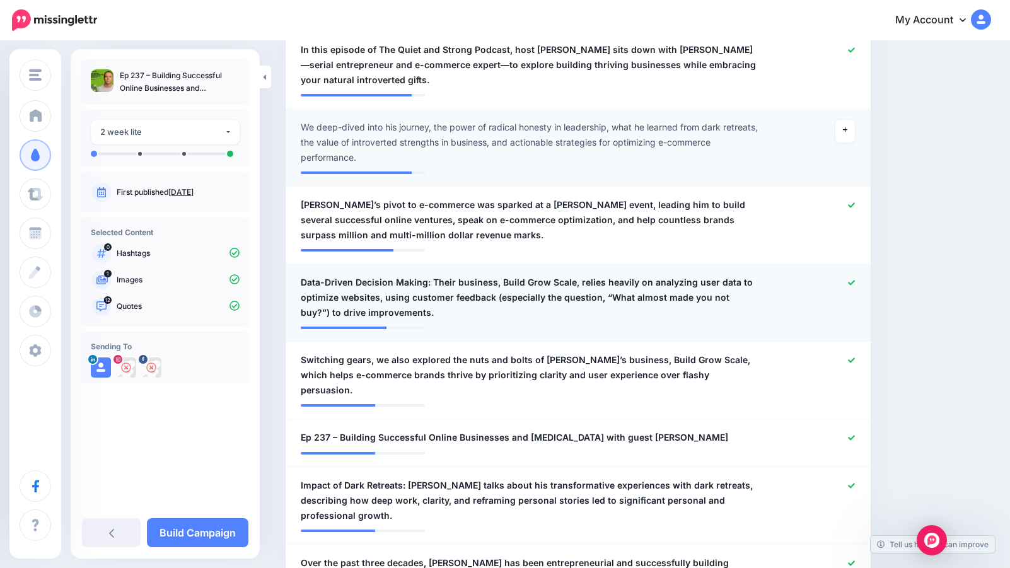
scroll to position [487, 0]
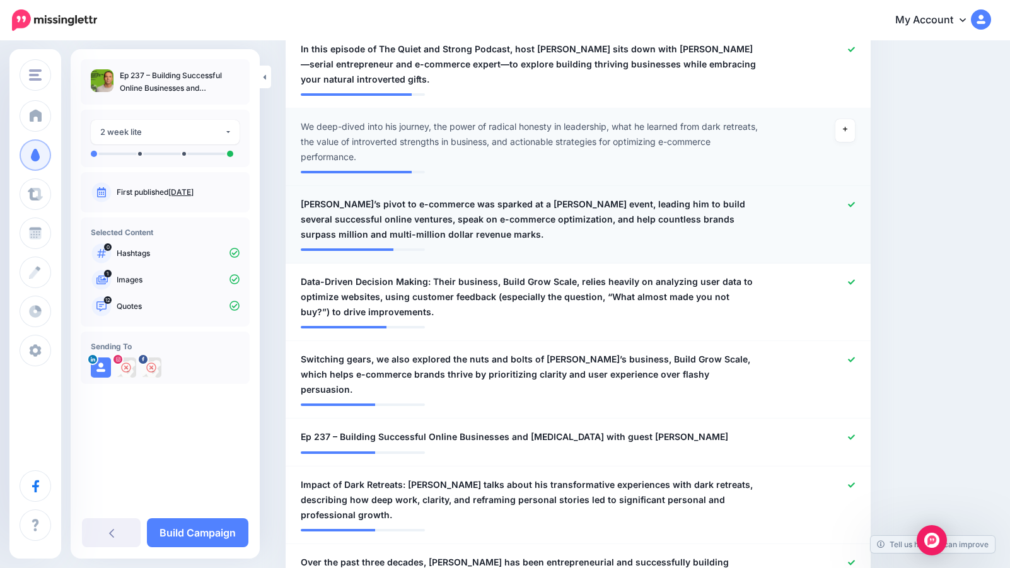
click at [852, 205] on icon at bounding box center [851, 204] width 7 height 5
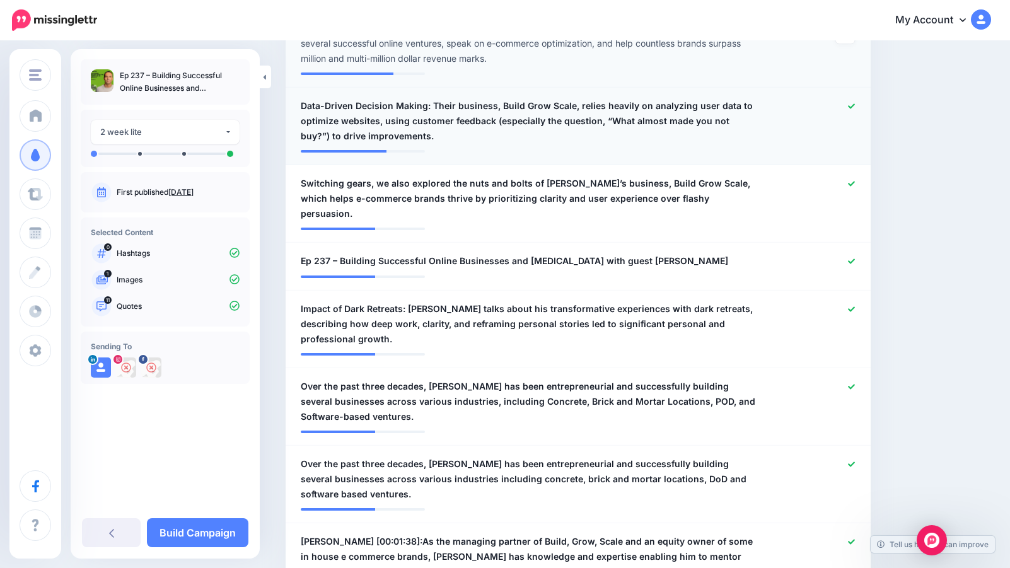
scroll to position [674, 0]
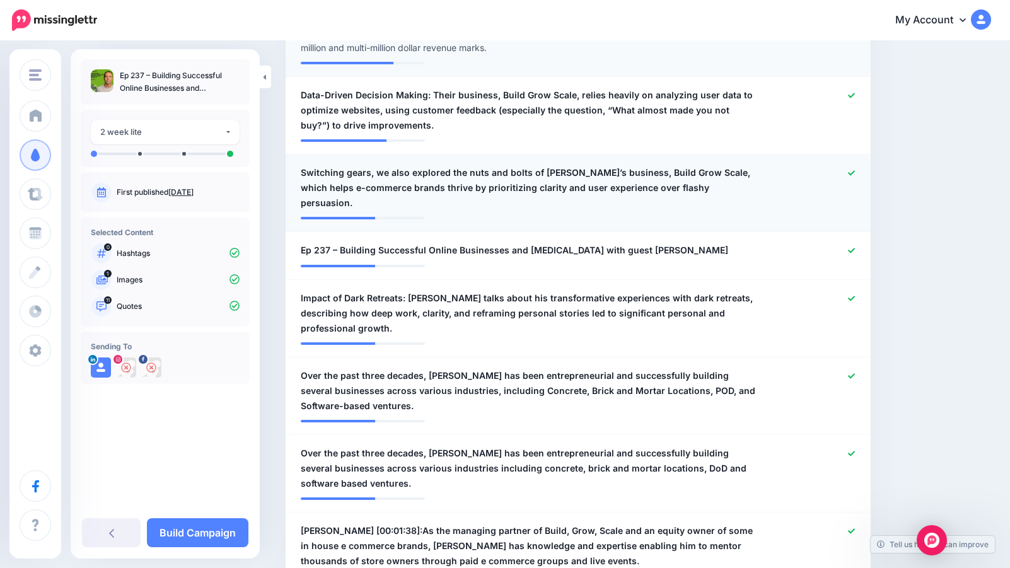
click at [853, 173] on icon at bounding box center [851, 173] width 7 height 7
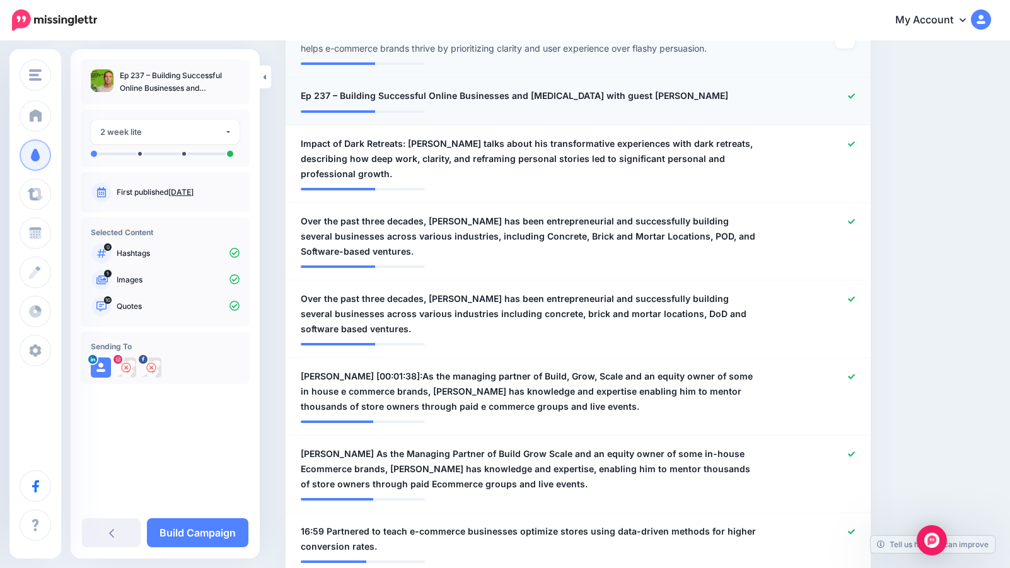
scroll to position [820, 0]
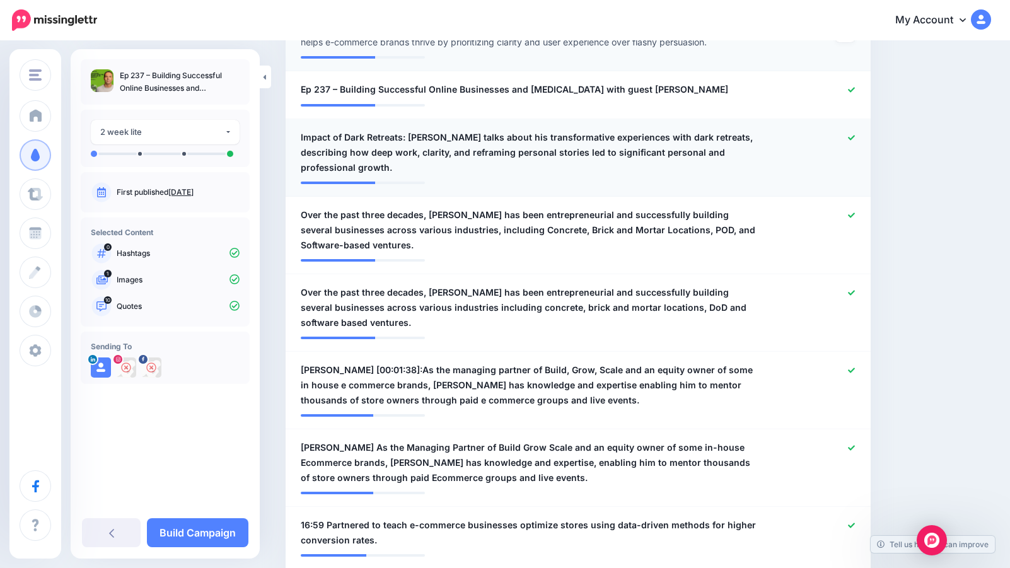
click at [848, 136] on icon at bounding box center [851, 137] width 7 height 7
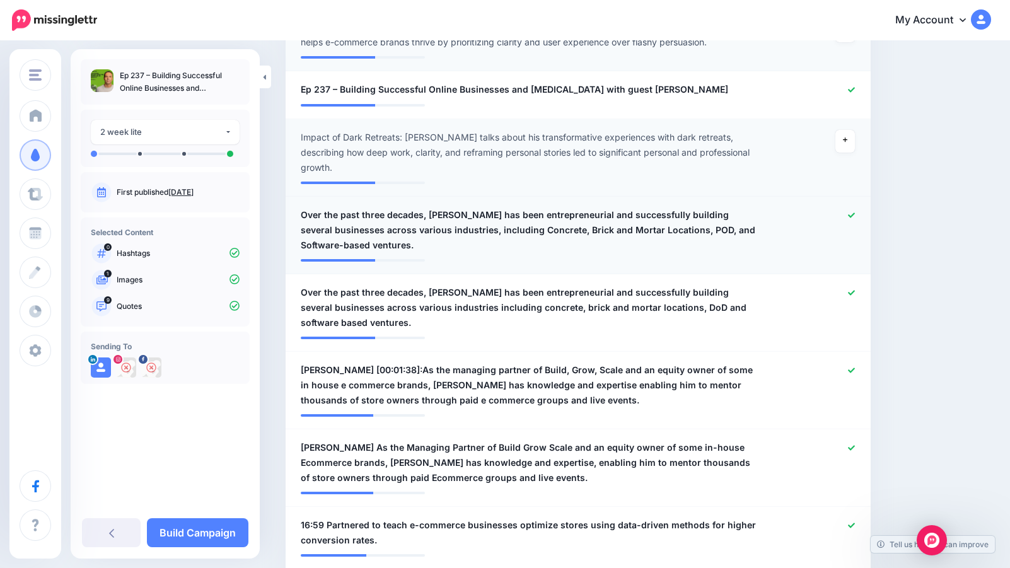
click at [851, 212] on icon at bounding box center [851, 214] width 7 height 5
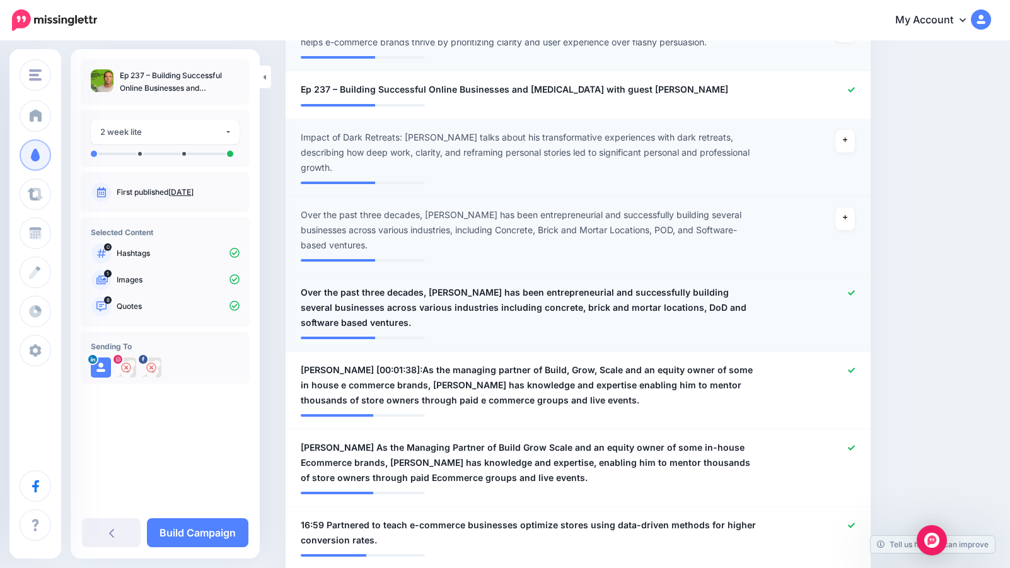
click at [854, 289] on icon at bounding box center [851, 292] width 7 height 7
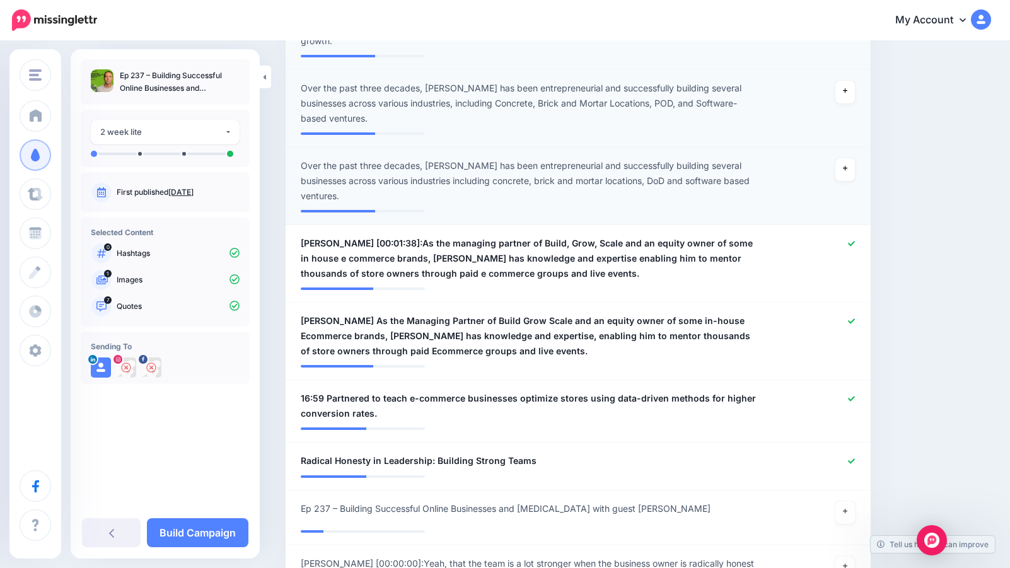
scroll to position [947, 0]
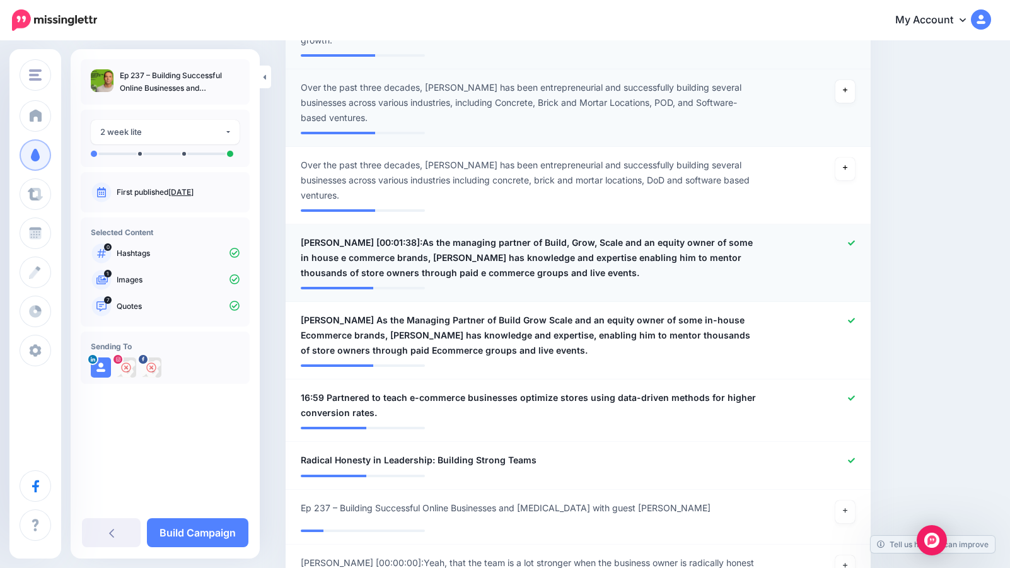
click at [849, 240] on icon at bounding box center [851, 242] width 7 height 5
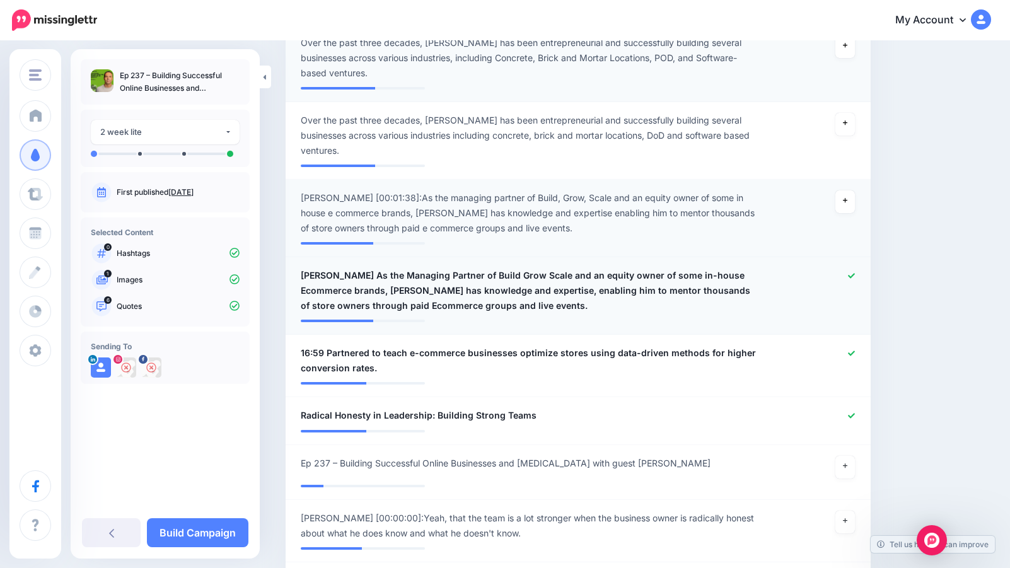
scroll to position [1008, 0]
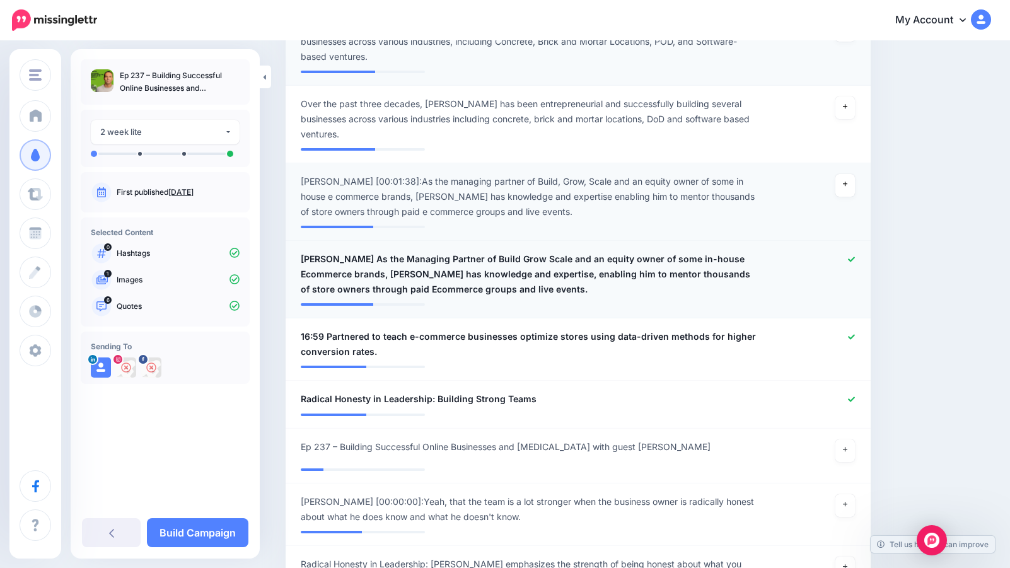
click at [852, 256] on icon at bounding box center [851, 259] width 7 height 7
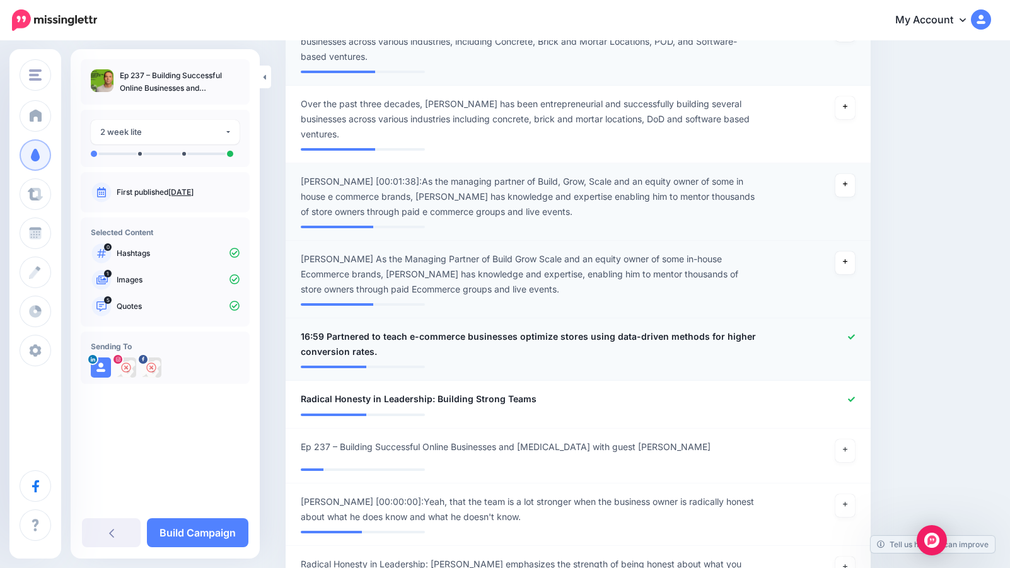
click at [856, 329] on div at bounding box center [817, 344] width 96 height 30
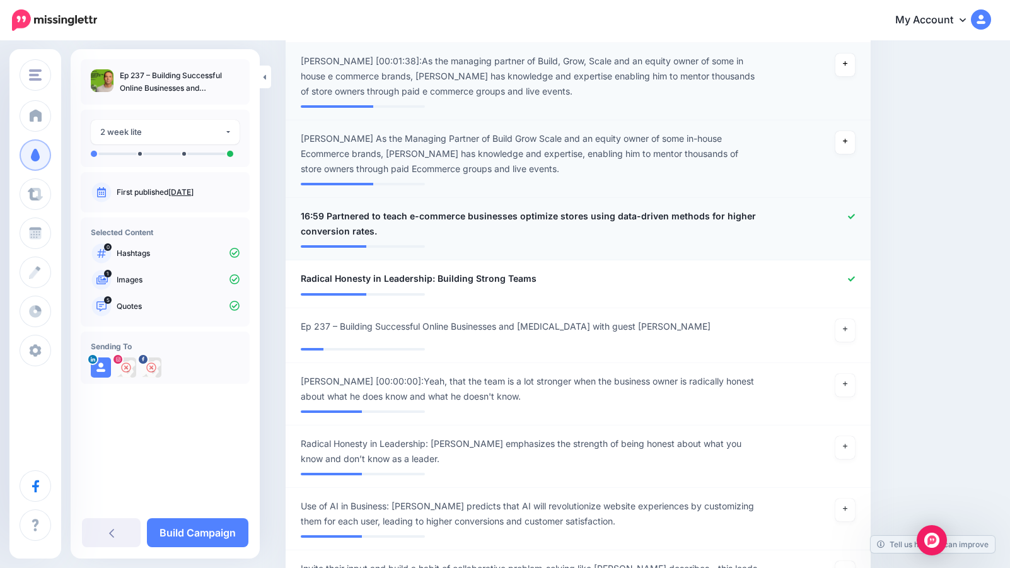
scroll to position [1129, 0]
click at [849, 213] on icon at bounding box center [851, 215] width 7 height 5
click at [851, 275] on icon at bounding box center [851, 278] width 7 height 7
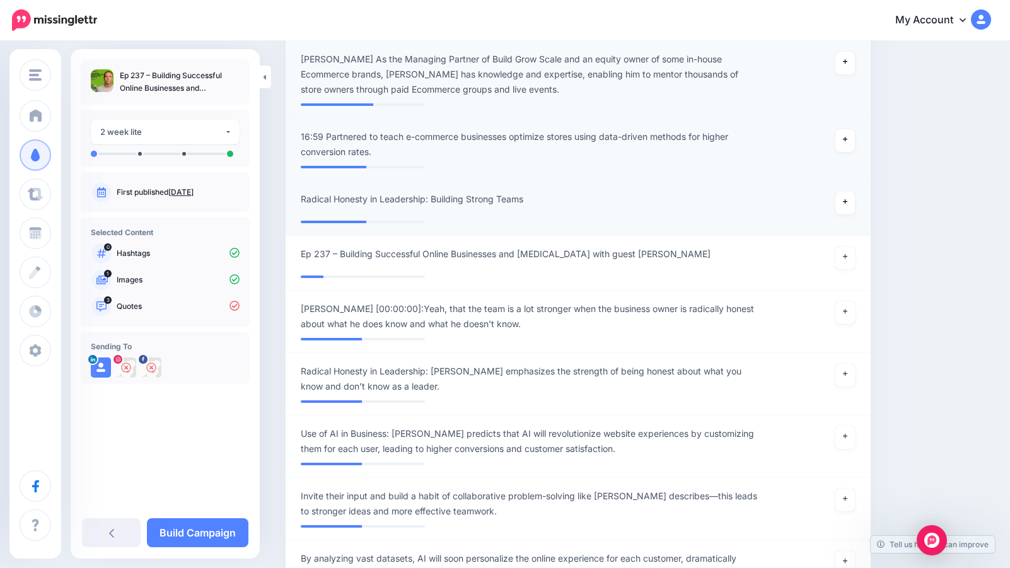
scroll to position [1211, 0]
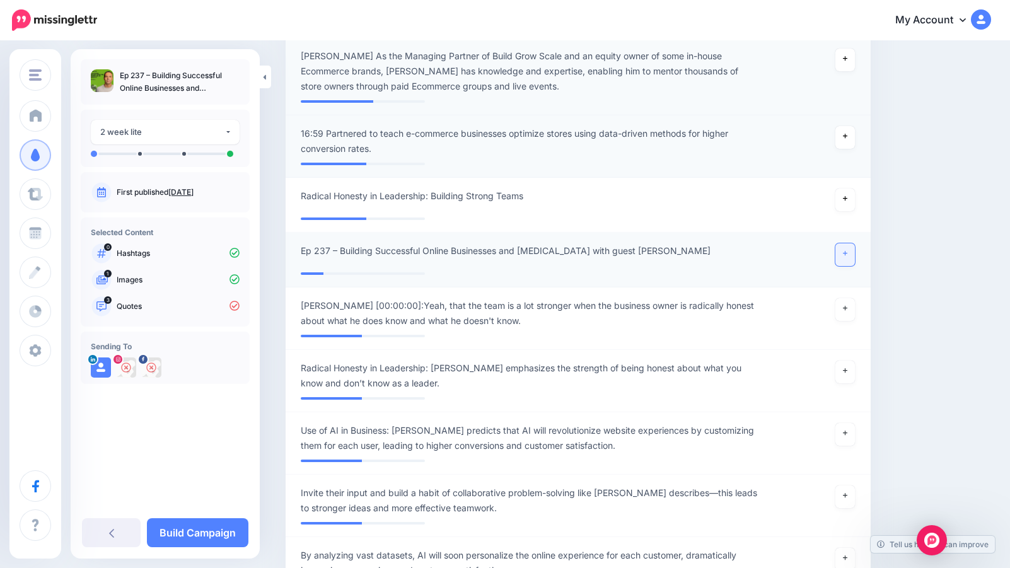
click at [849, 243] on link at bounding box center [845, 254] width 20 height 23
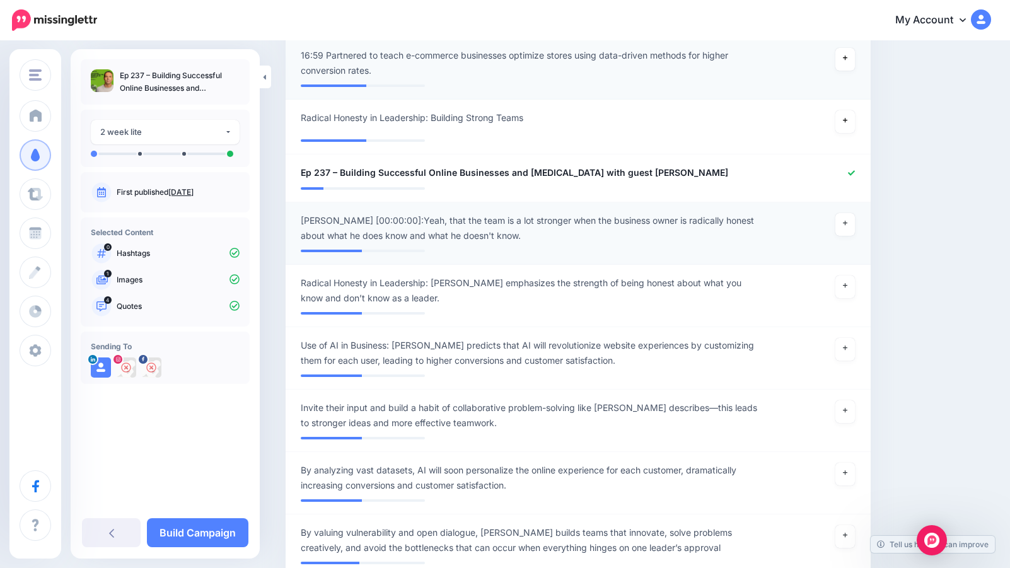
scroll to position [1291, 0]
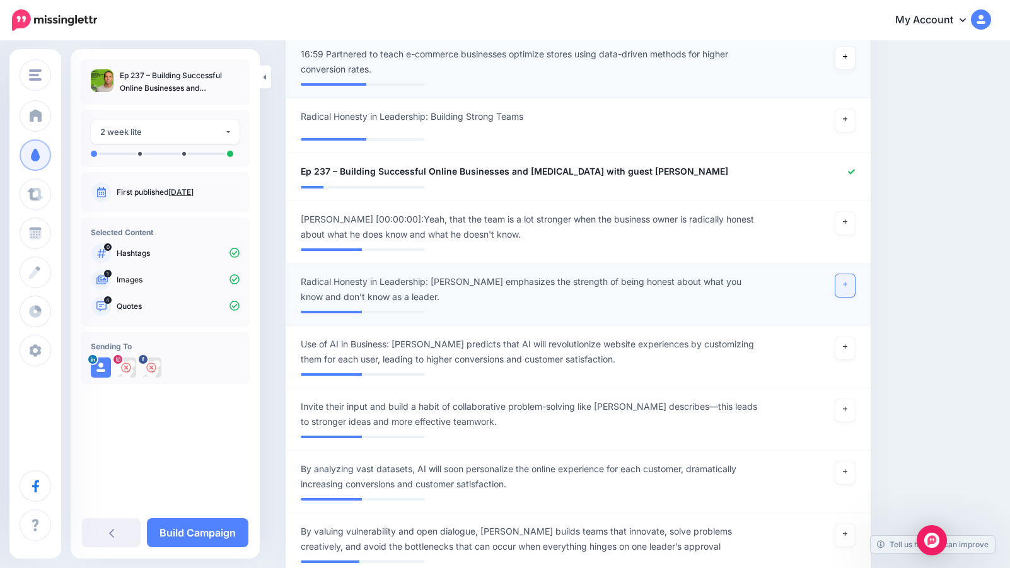
click at [850, 274] on link at bounding box center [845, 285] width 20 height 23
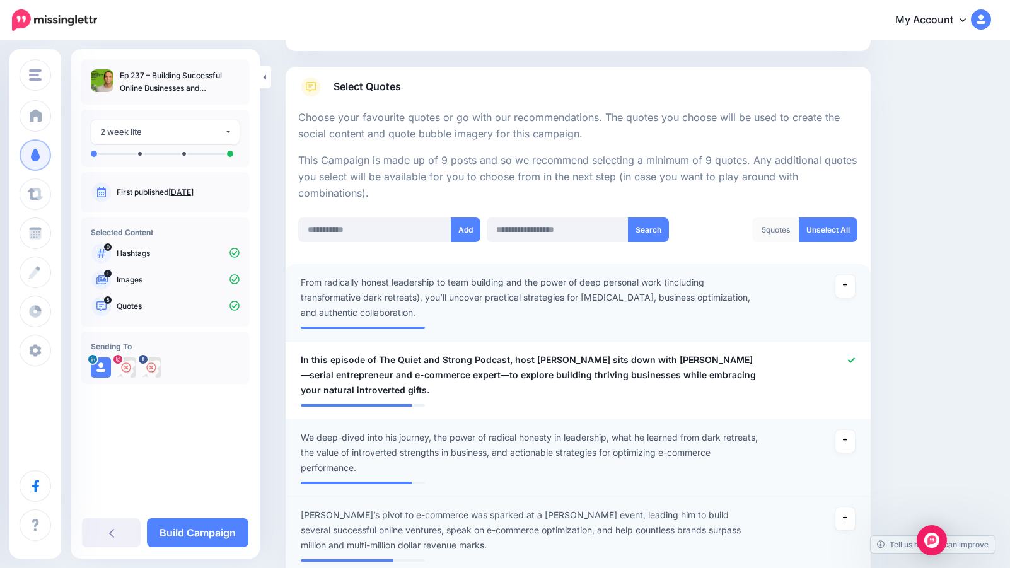
scroll to position [179, 0]
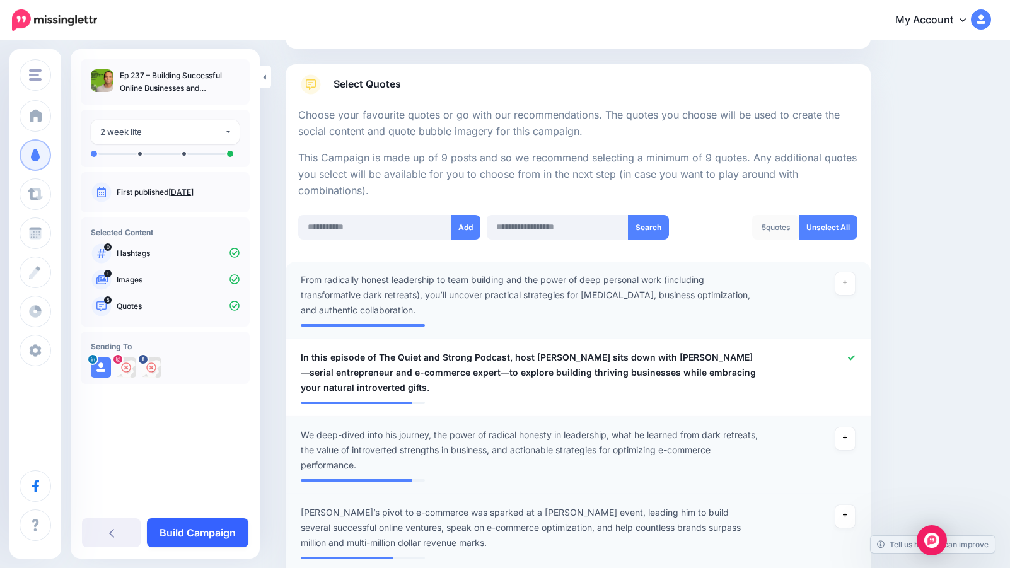
click at [207, 534] on link "Build Campaign" at bounding box center [198, 532] width 102 height 29
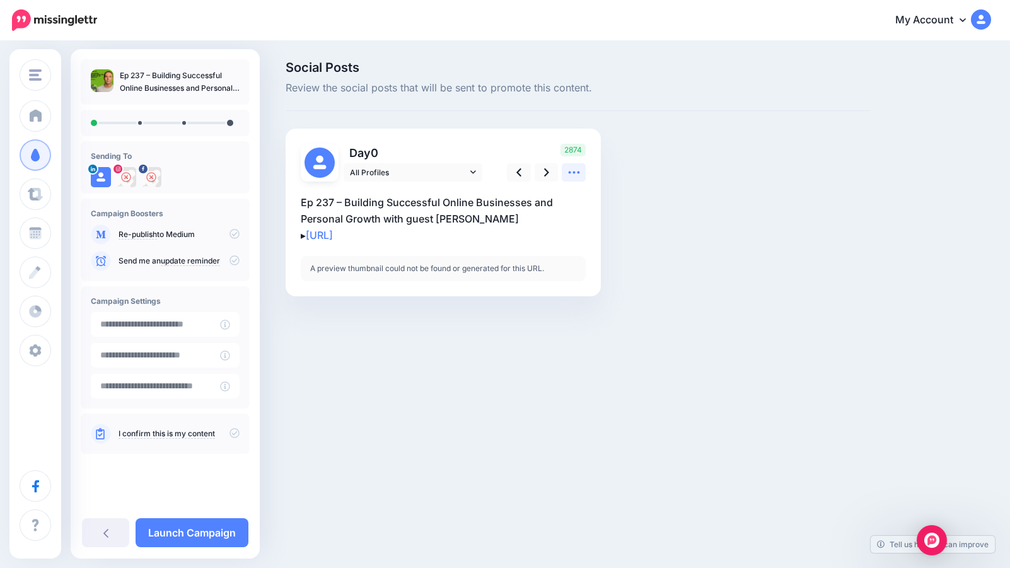
click at [579, 171] on icon at bounding box center [573, 172] width 13 height 13
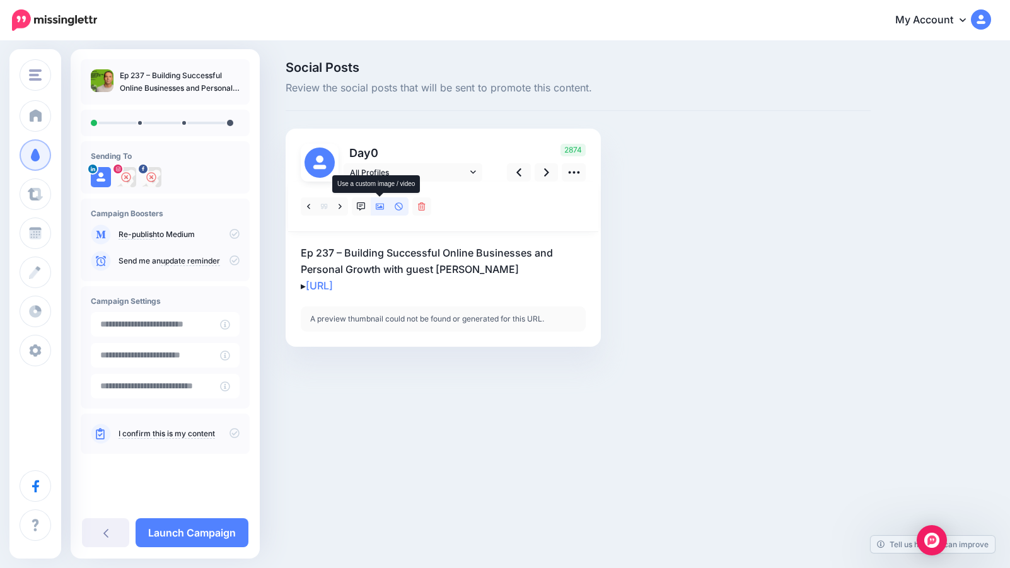
click at [380, 204] on icon at bounding box center [380, 206] width 9 height 9
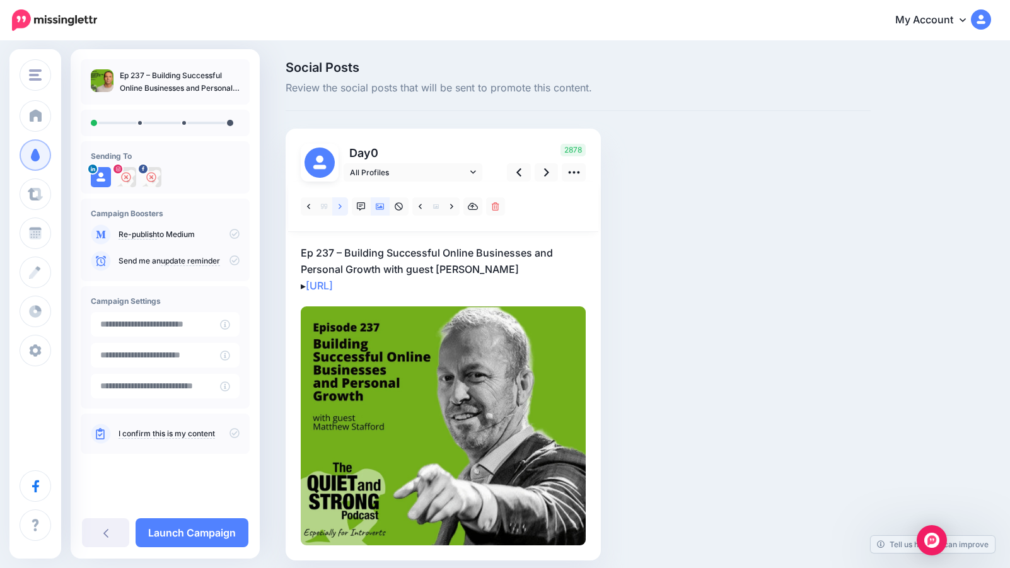
click at [339, 207] on icon at bounding box center [340, 206] width 3 height 9
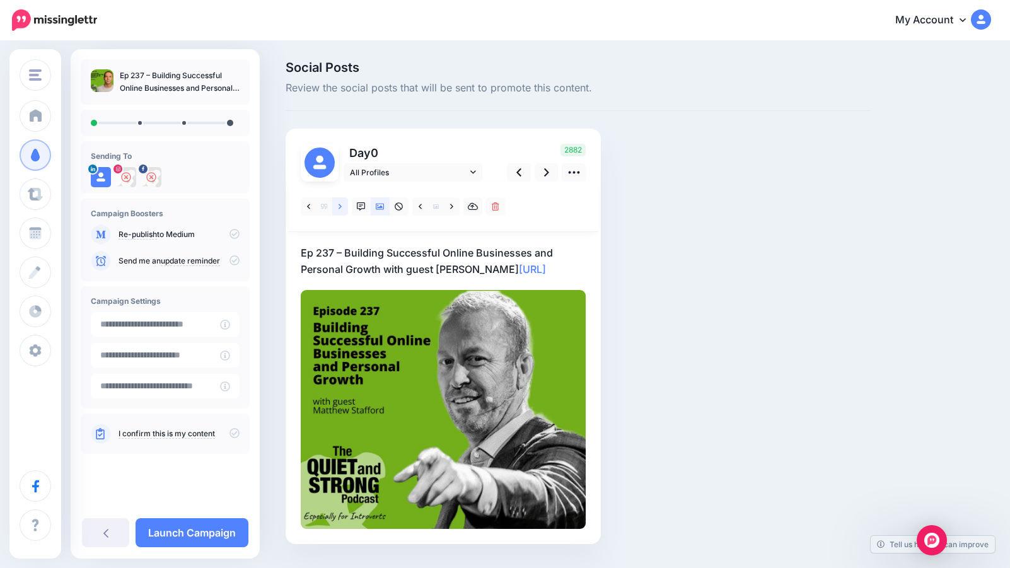
click at [340, 206] on icon at bounding box center [340, 206] width 3 height 5
click at [341, 207] on icon at bounding box center [340, 206] width 3 height 9
click at [309, 206] on icon at bounding box center [308, 206] width 3 height 9
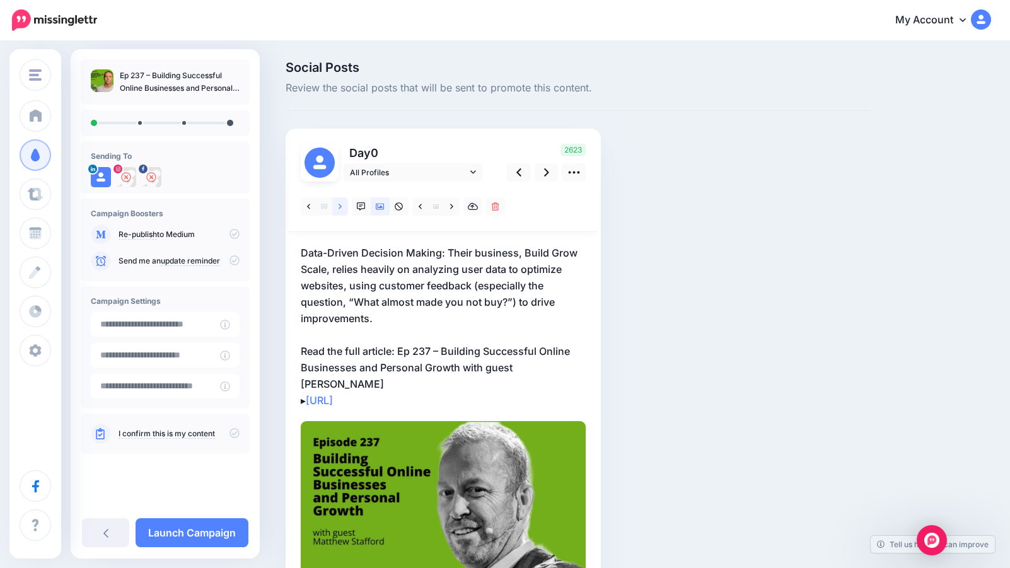
click at [335, 206] on link at bounding box center [340, 206] width 16 height 18
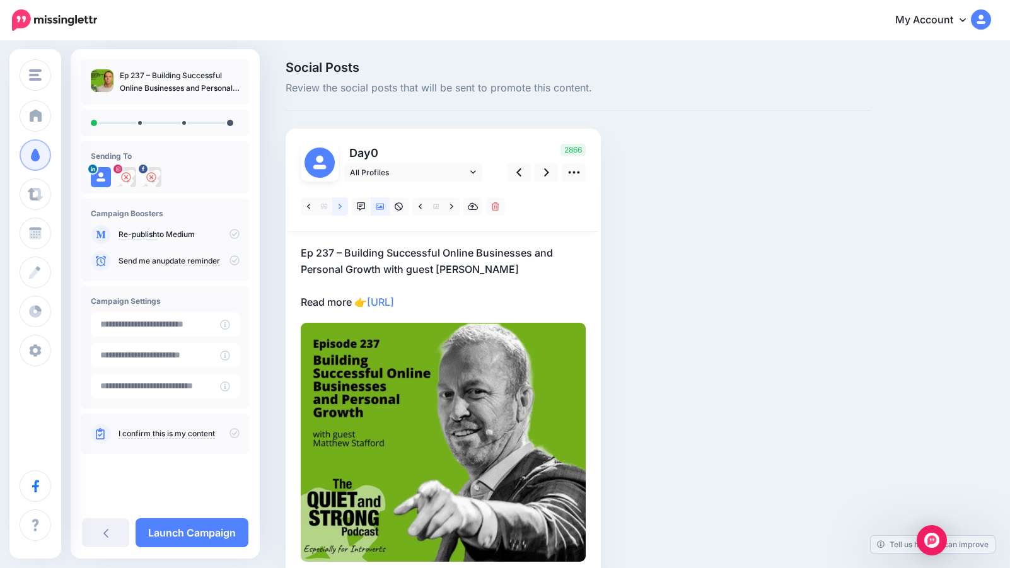
click at [340, 207] on icon at bounding box center [340, 206] width 3 height 5
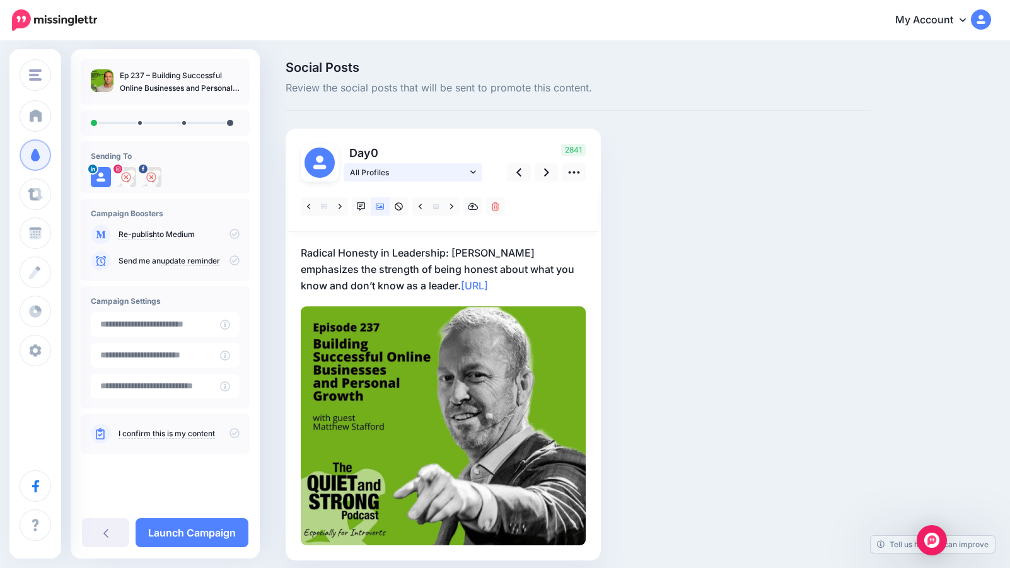
click at [472, 168] on icon at bounding box center [473, 172] width 6 height 9
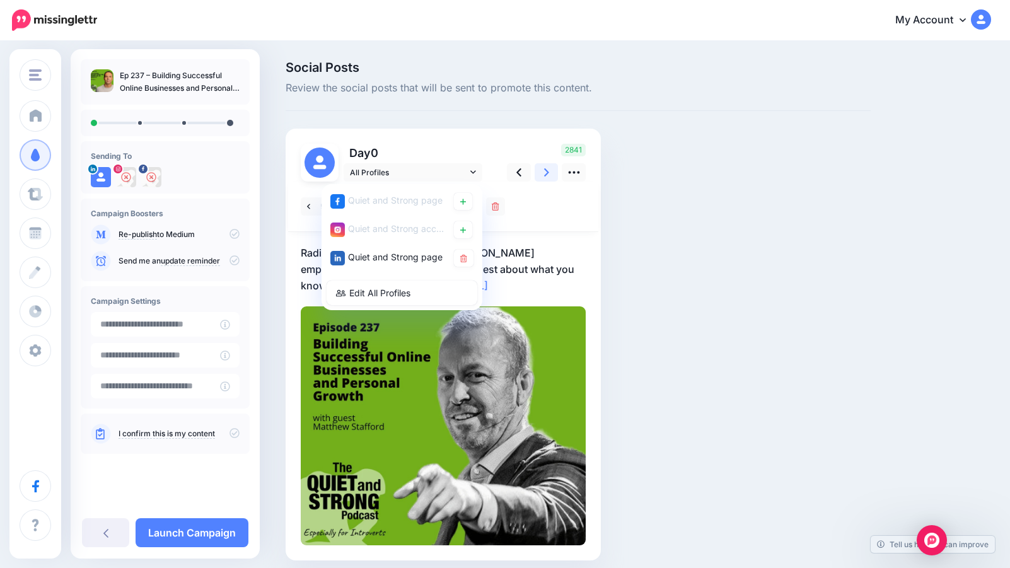
click at [547, 170] on icon at bounding box center [546, 172] width 5 height 13
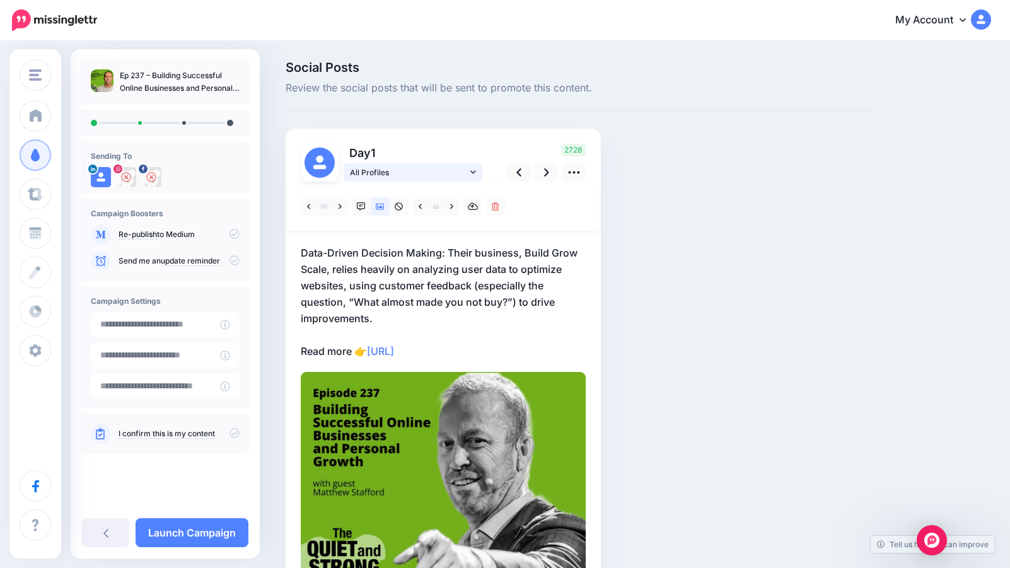
click at [470, 170] on link "All Profiles" at bounding box center [413, 172] width 139 height 18
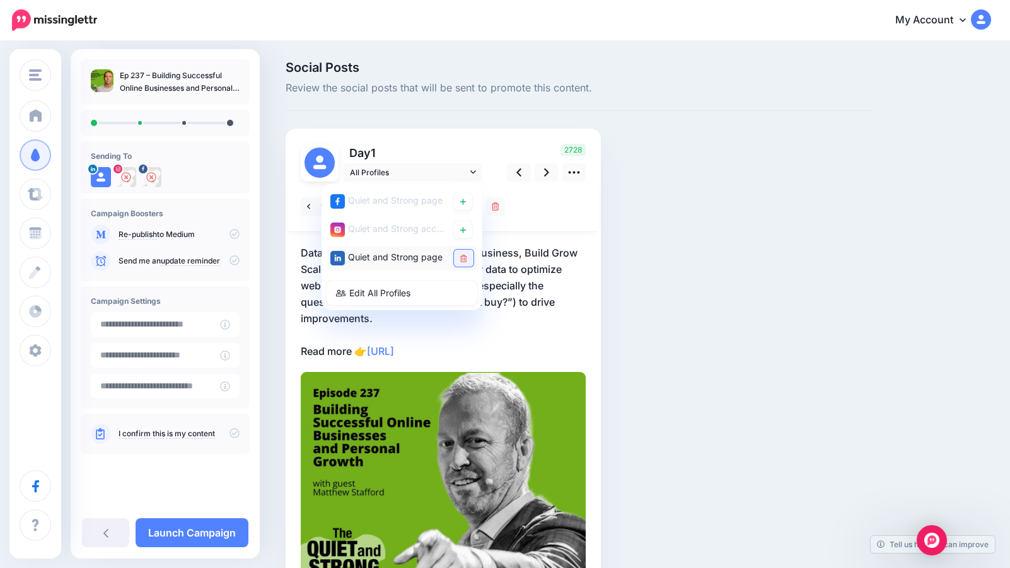
click at [466, 255] on icon at bounding box center [463, 259] width 7 height 8
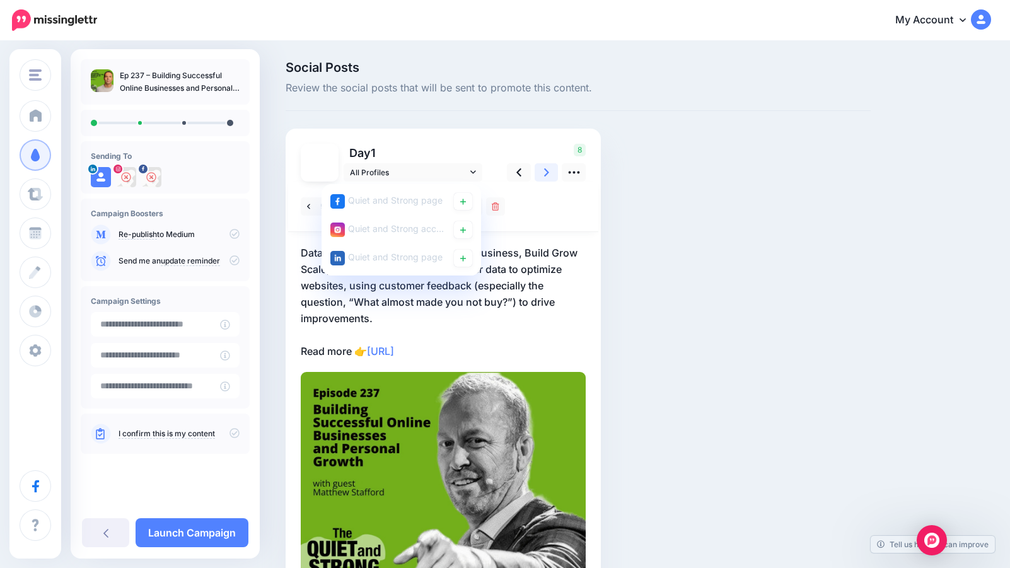
click at [545, 170] on icon at bounding box center [546, 172] width 5 height 8
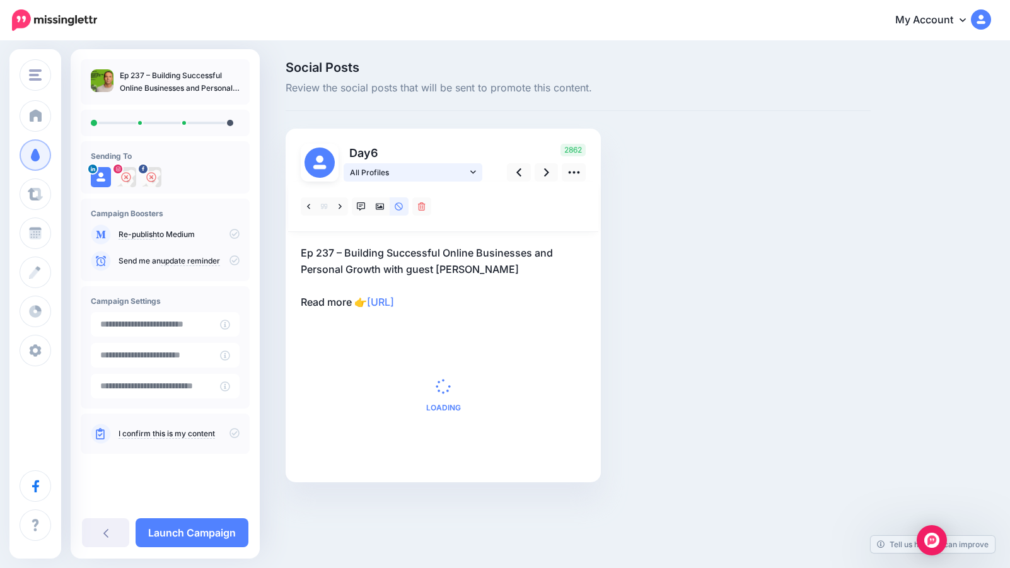
click at [474, 170] on icon at bounding box center [473, 172] width 6 height 9
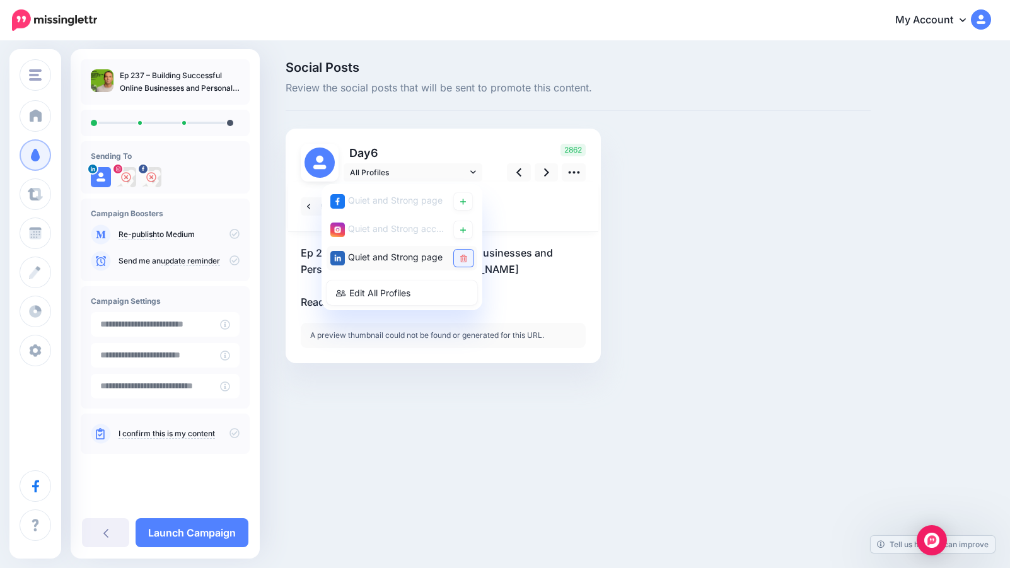
click at [466, 259] on icon at bounding box center [463, 259] width 7 height 8
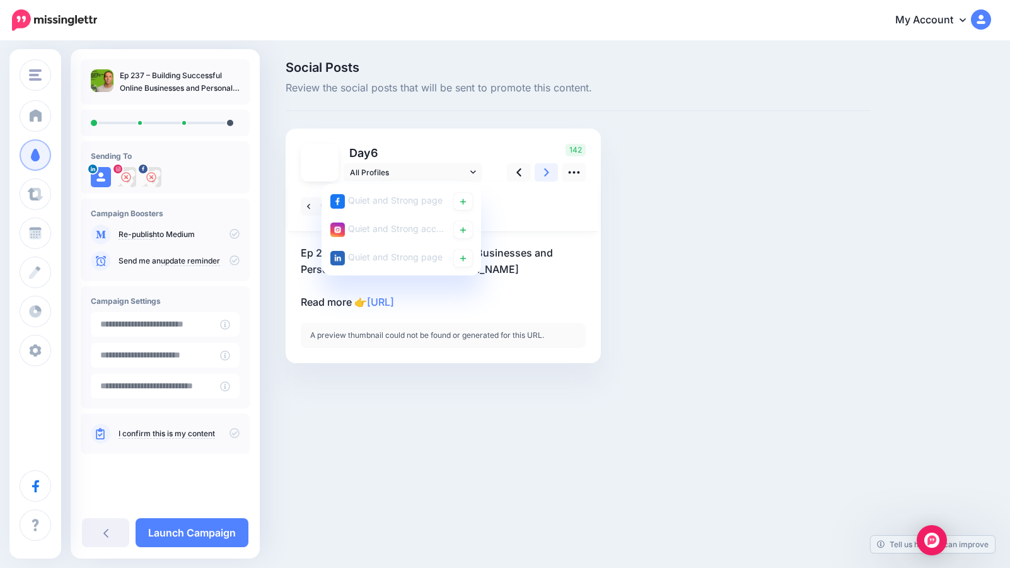
click at [548, 173] on icon at bounding box center [546, 172] width 5 height 13
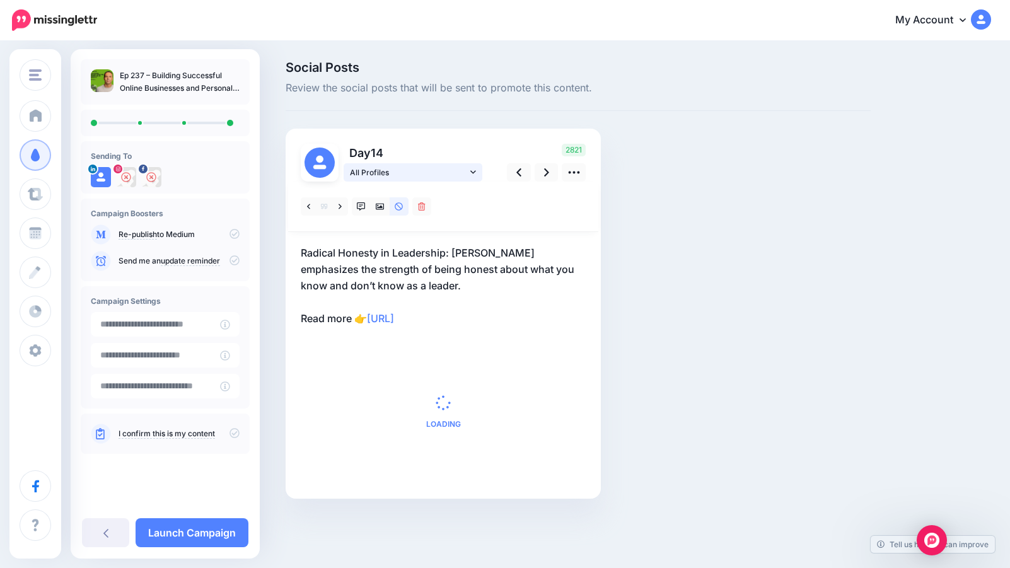
click at [478, 172] on link "All Profiles" at bounding box center [413, 172] width 139 height 18
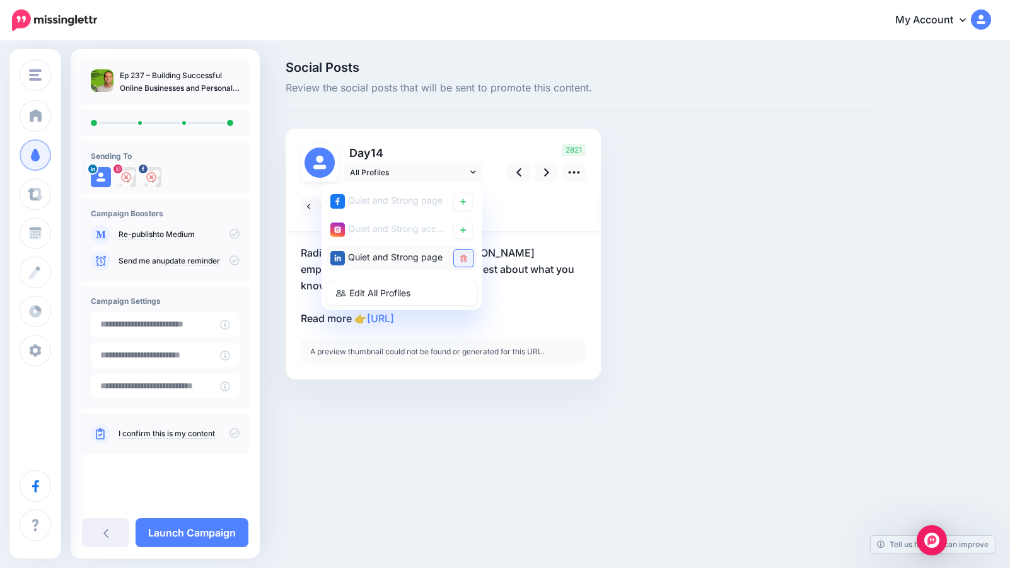
click at [467, 258] on icon at bounding box center [463, 259] width 7 height 8
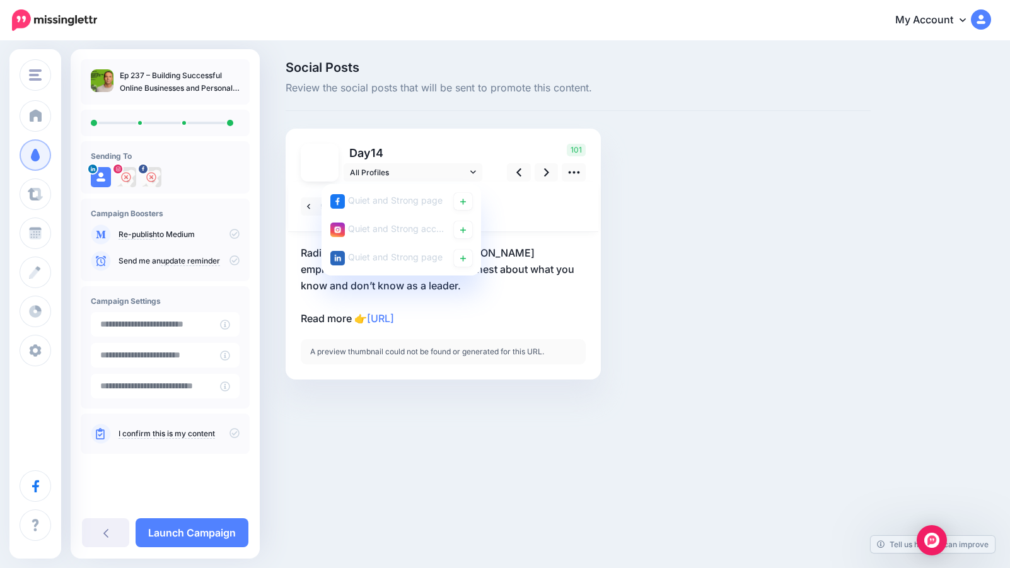
click at [632, 270] on div "Social Posts Review the social posts that will be sent to promote this content.…" at bounding box center [578, 239] width 604 height 356
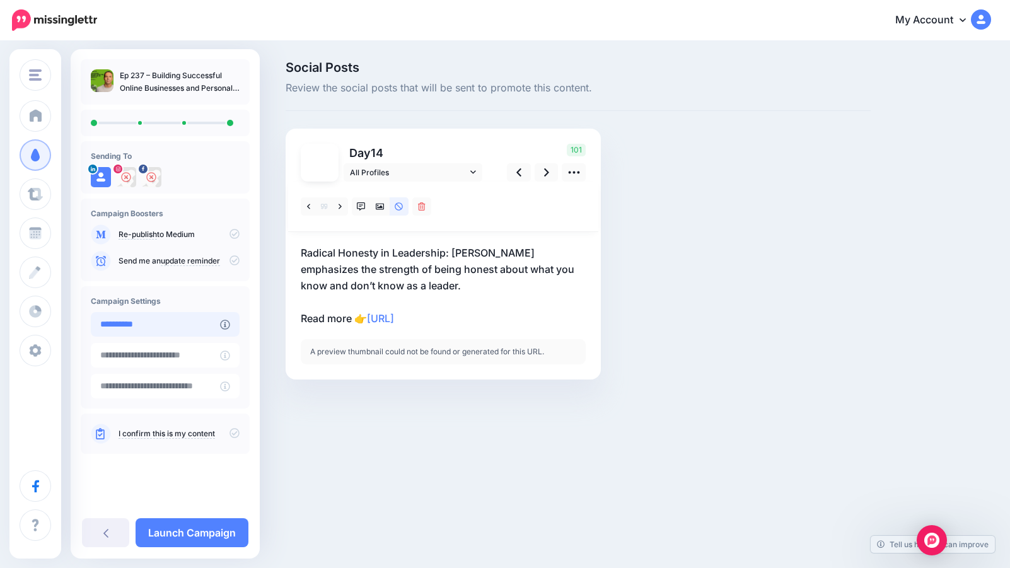
click at [188, 328] on input "**********" at bounding box center [155, 324] width 129 height 25
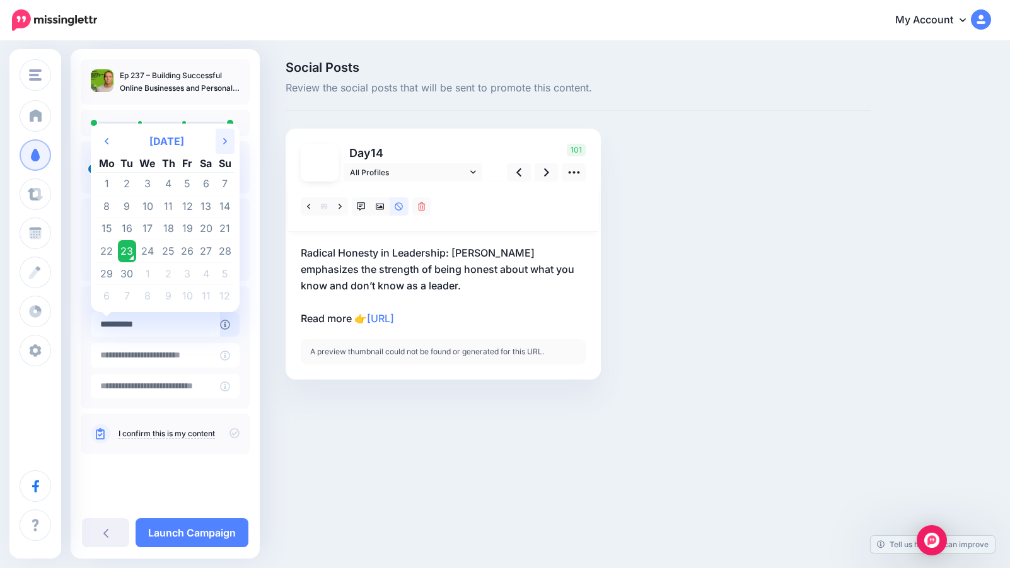
click at [223, 137] on icon "Next Month" at bounding box center [225, 141] width 4 height 10
click at [173, 229] on td "16" at bounding box center [169, 229] width 20 height 23
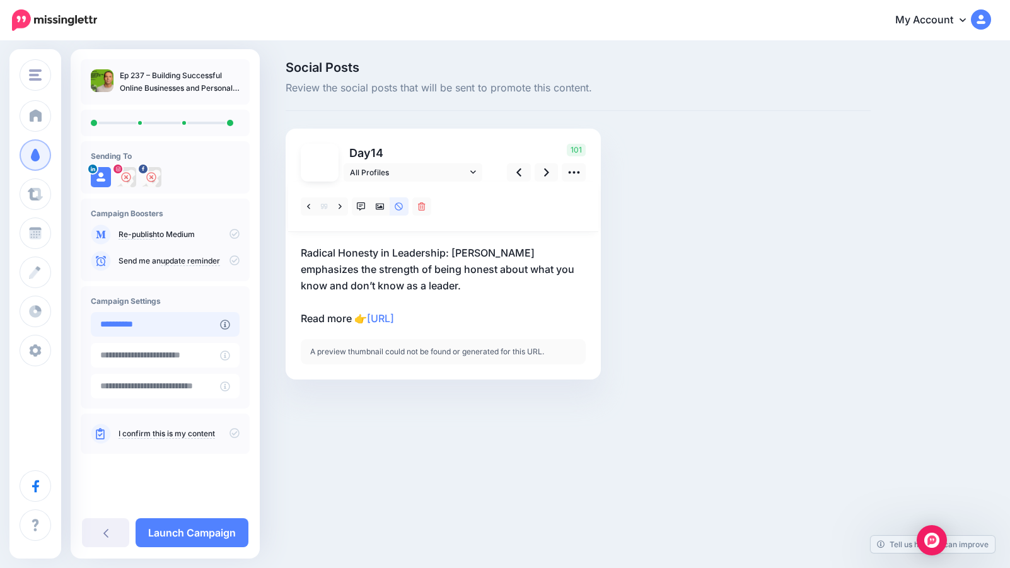
click at [158, 323] on input "**********" at bounding box center [155, 324] width 129 height 25
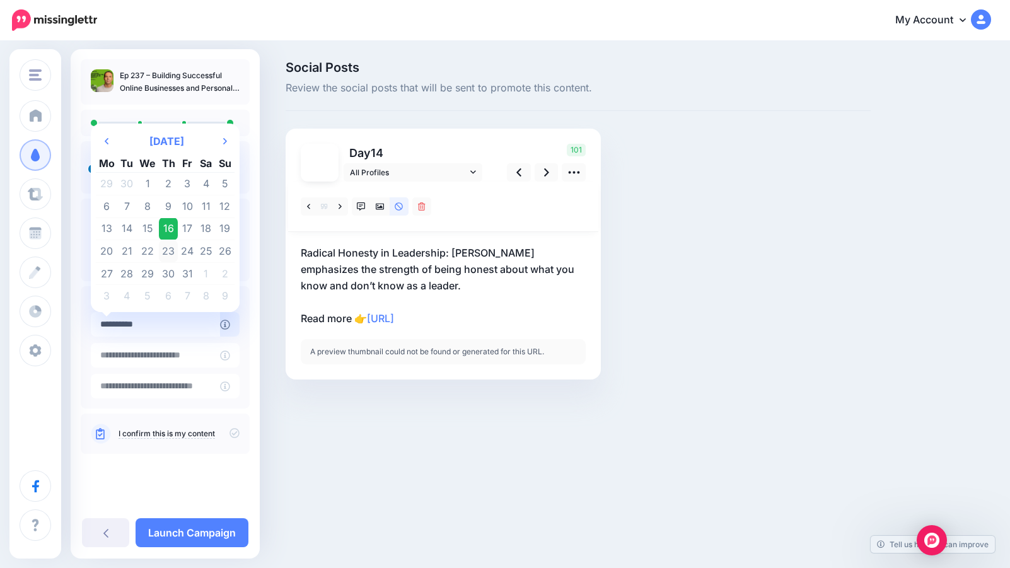
click at [173, 252] on td "23" at bounding box center [169, 251] width 20 height 23
type input "**********"
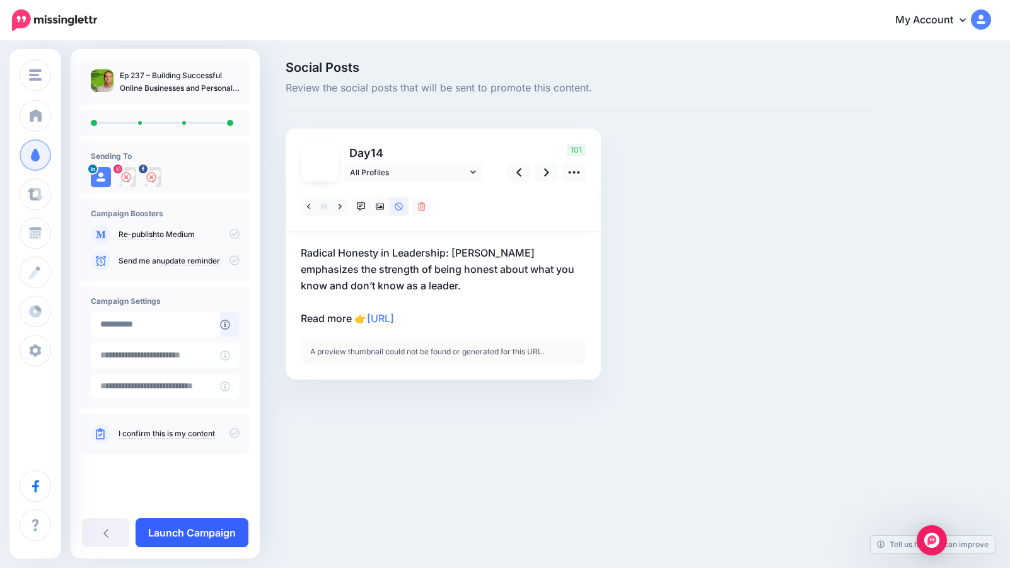
click at [207, 528] on link "Launch Campaign" at bounding box center [192, 532] width 113 height 29
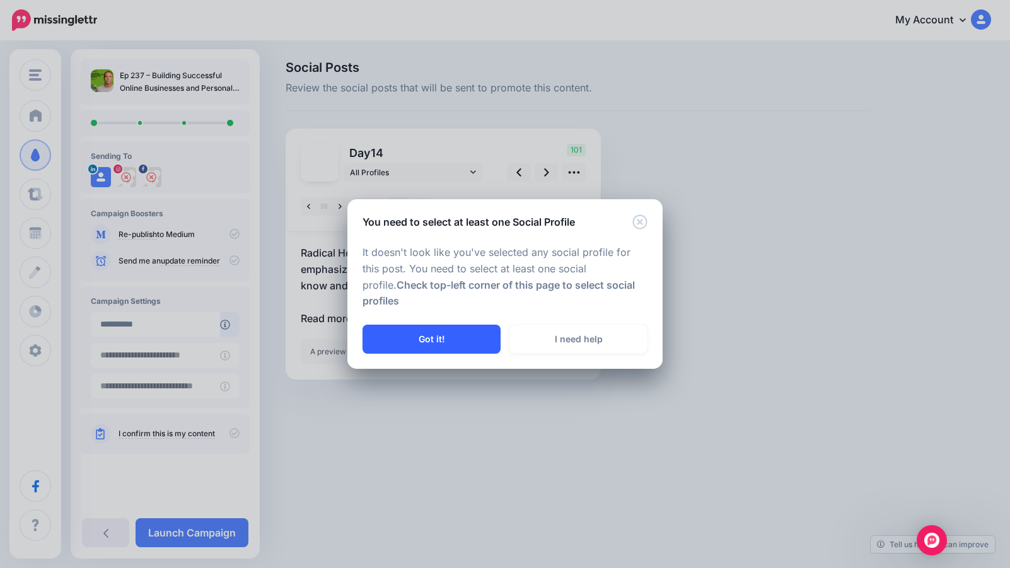
click at [451, 330] on button "Got it!" at bounding box center [432, 339] width 138 height 29
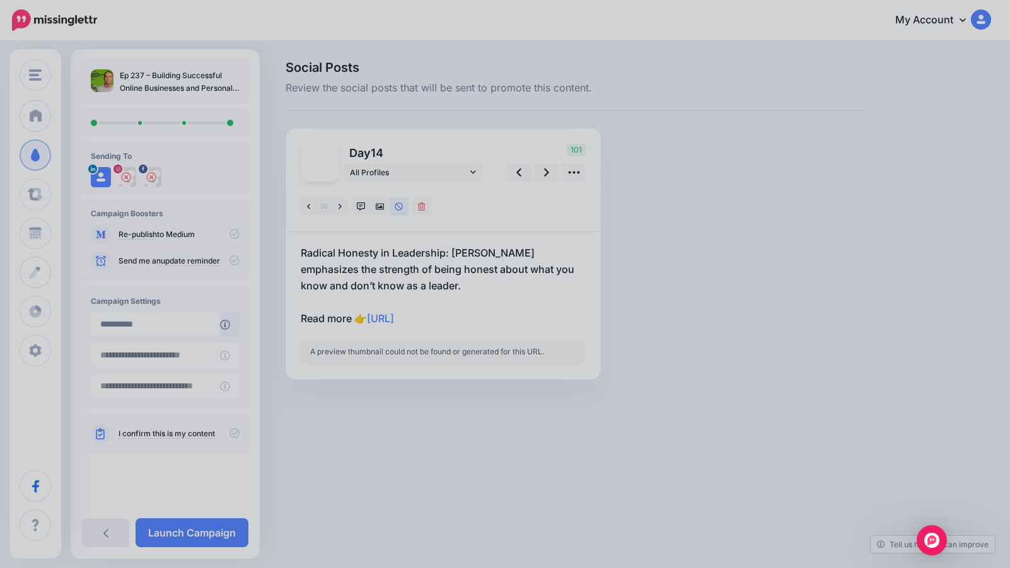
click at [451, 330] on div at bounding box center [505, 284] width 1010 height 568
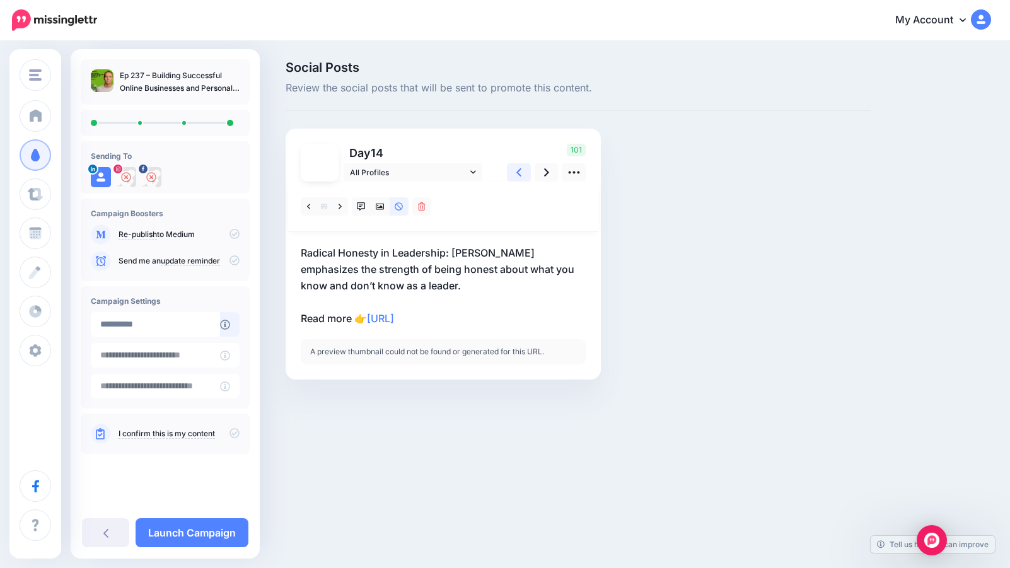
click at [520, 168] on icon at bounding box center [518, 172] width 5 height 13
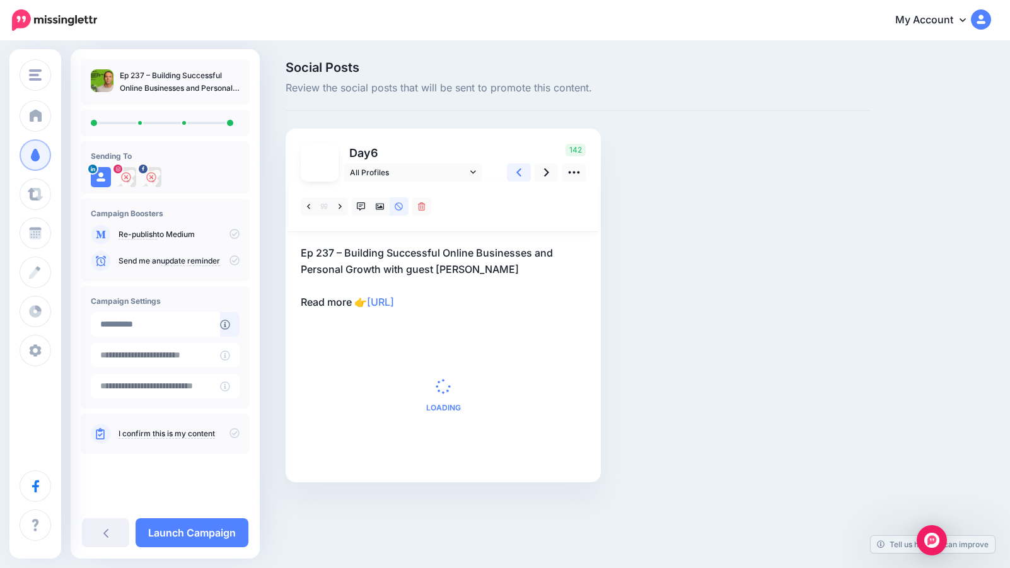
click at [520, 168] on icon at bounding box center [518, 172] width 5 height 13
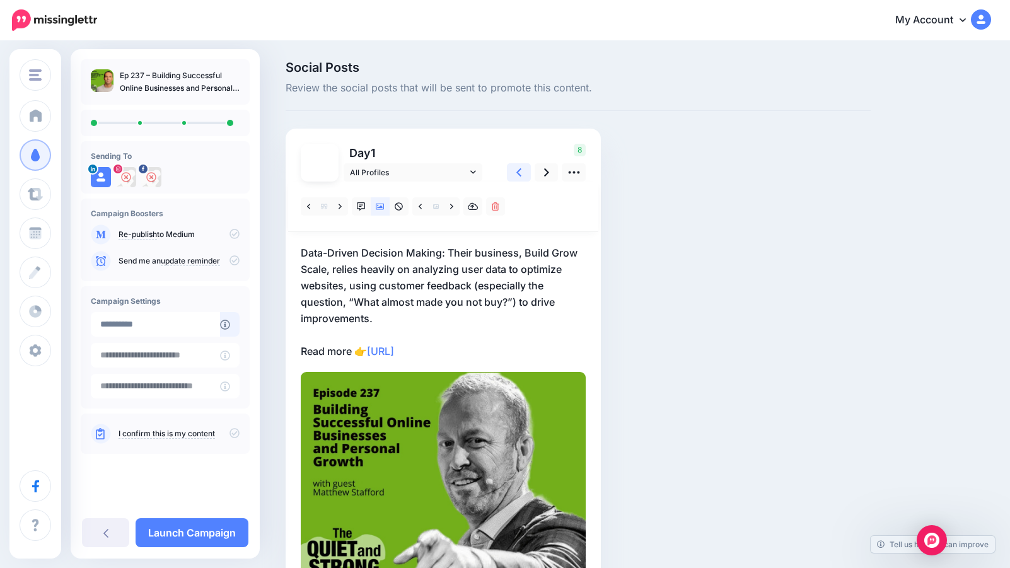
click at [520, 168] on icon at bounding box center [518, 172] width 5 height 13
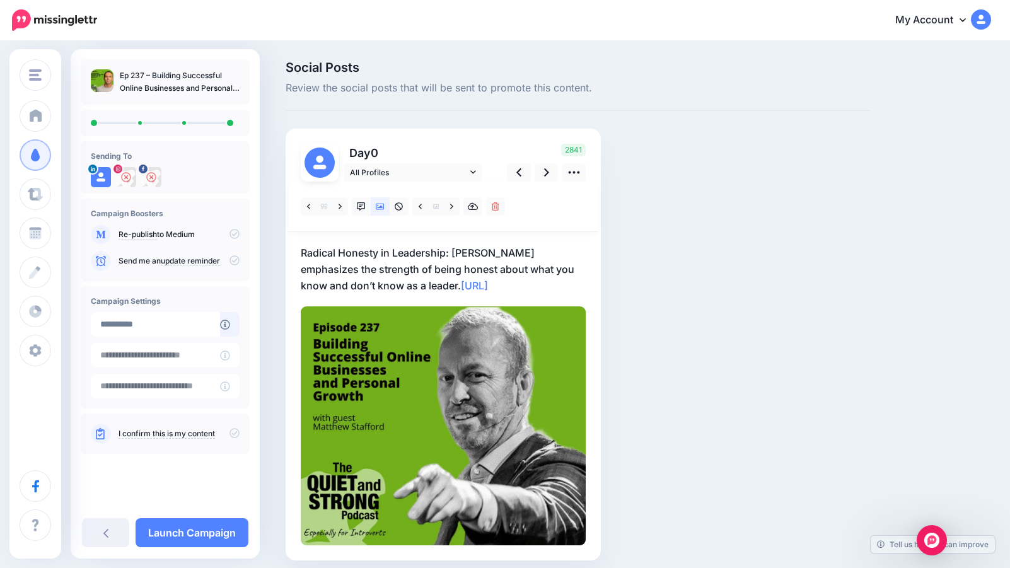
click at [379, 259] on p "Radical Honesty in Leadership: [PERSON_NAME] emphasizes the strength of being h…" at bounding box center [443, 269] width 285 height 49
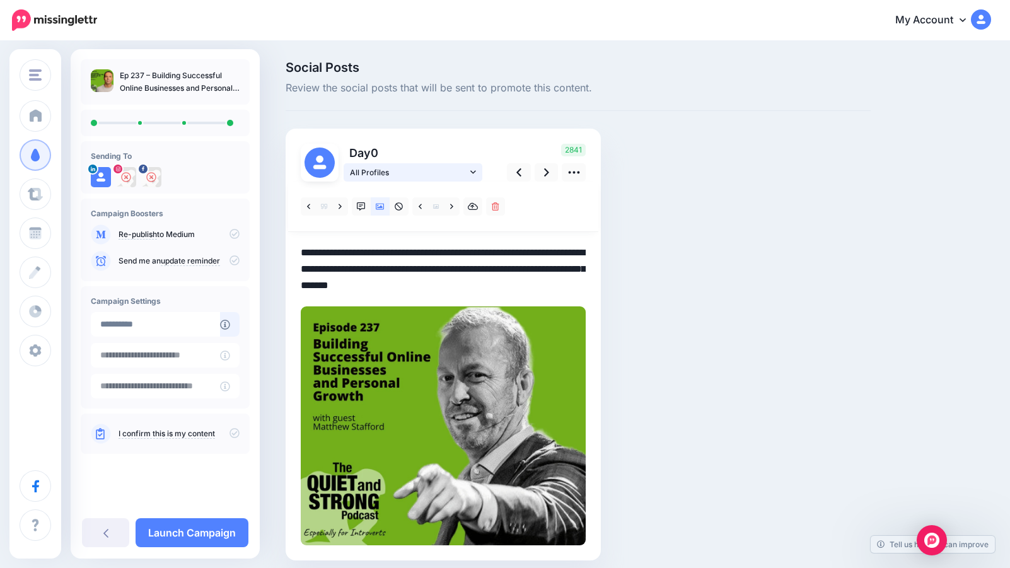
click at [474, 168] on icon at bounding box center [473, 172] width 6 height 9
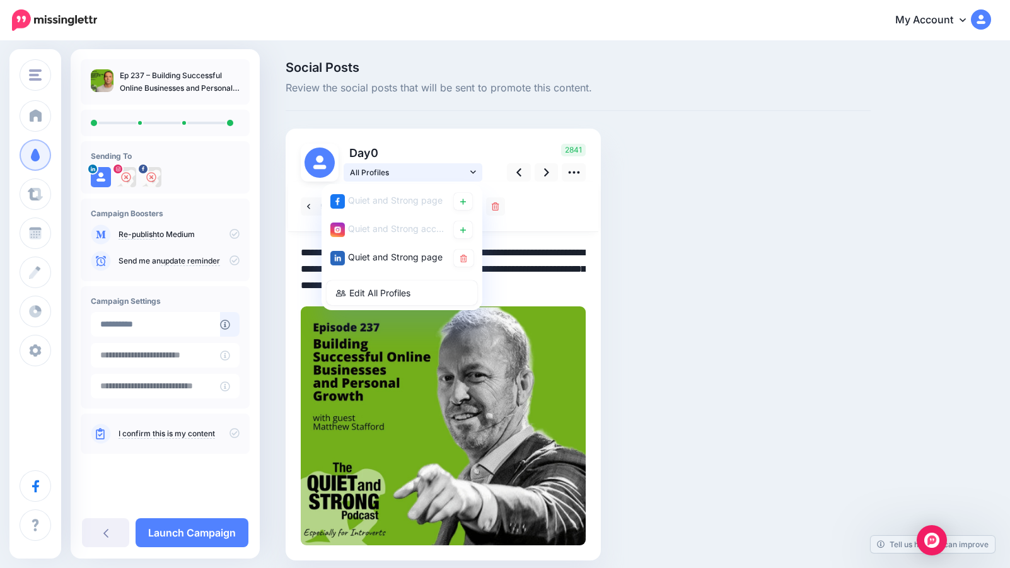
click at [474, 168] on icon at bounding box center [473, 172] width 6 height 9
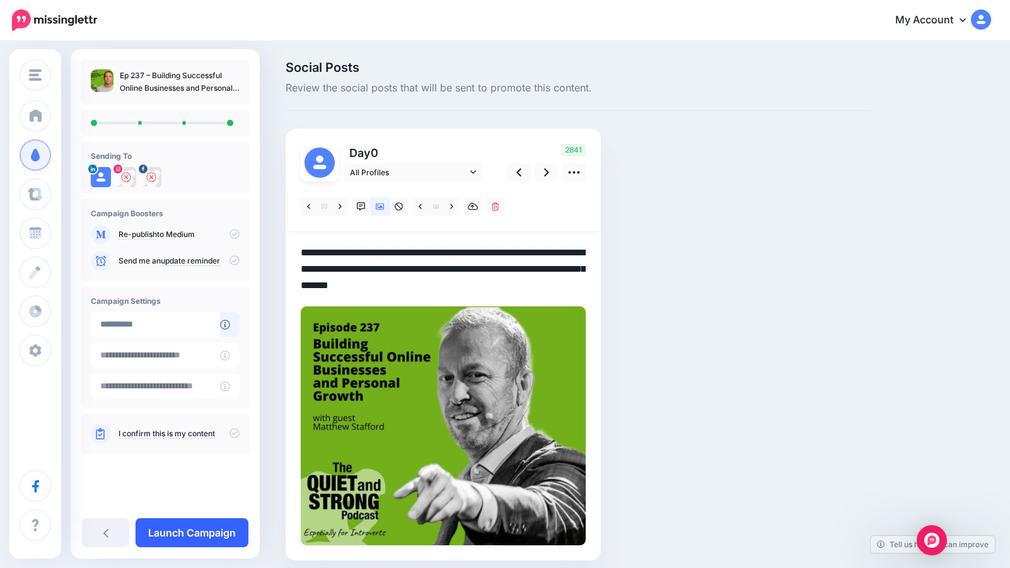
click at [168, 535] on link "Launch Campaign" at bounding box center [192, 532] width 113 height 29
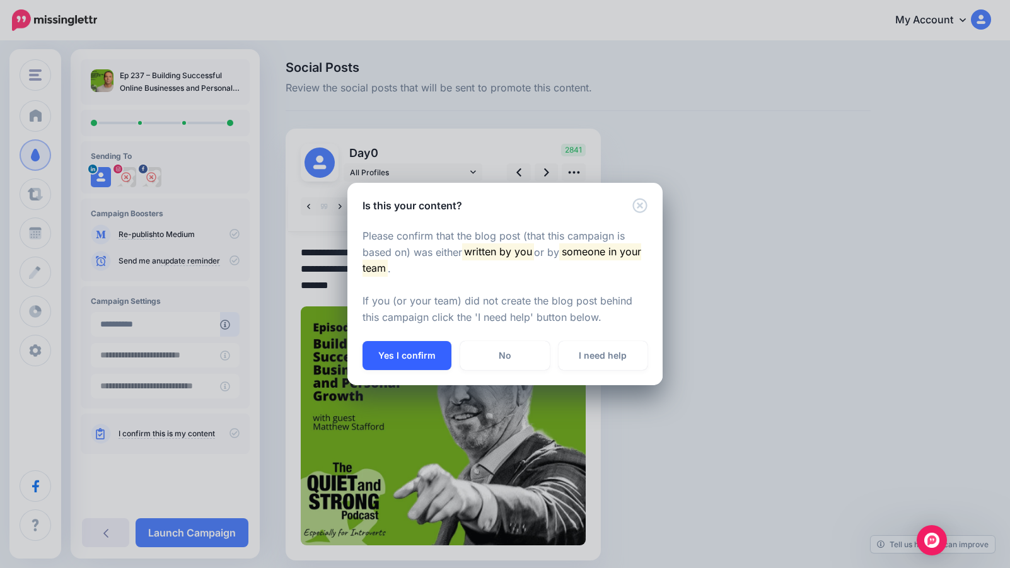
click at [397, 359] on button "Yes I confirm" at bounding box center [407, 355] width 89 height 29
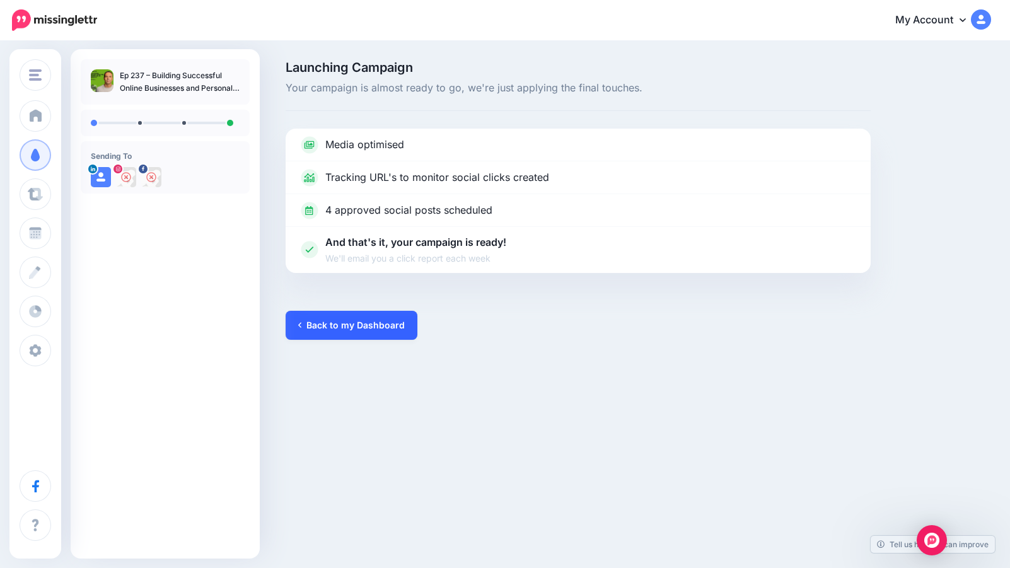
click at [364, 329] on link "Back to my Dashboard" at bounding box center [352, 325] width 132 height 29
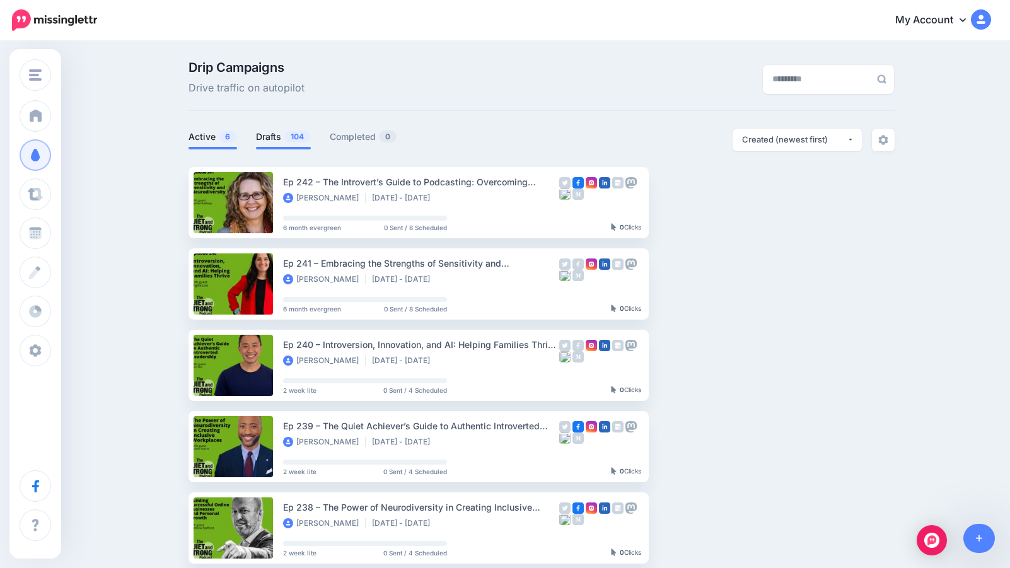
click at [281, 134] on link "Drafts 104" at bounding box center [283, 136] width 55 height 15
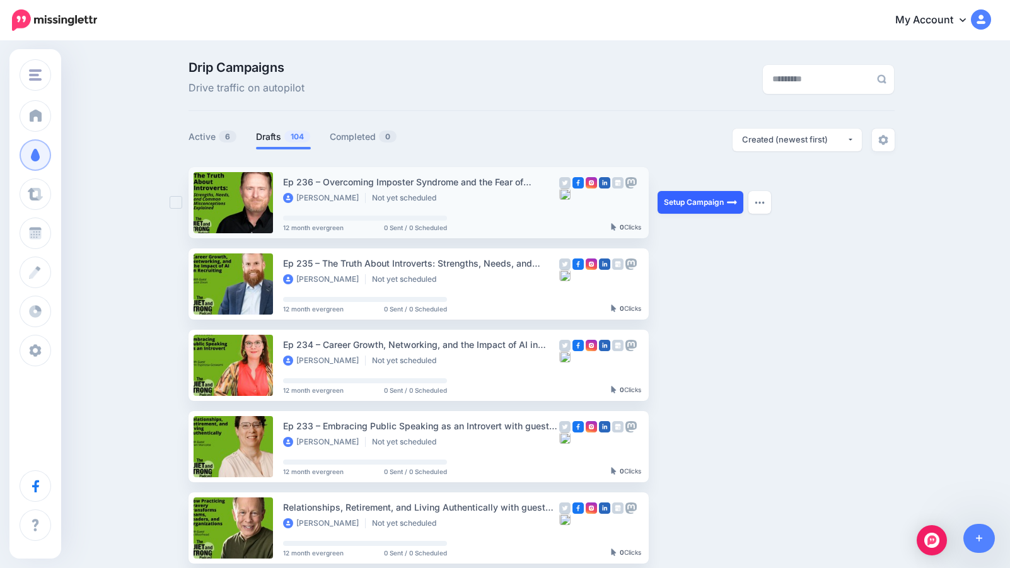
click at [706, 202] on link "Setup Campaign" at bounding box center [701, 202] width 86 height 23
click at [690, 196] on link "Setup Campaign" at bounding box center [701, 202] width 86 height 23
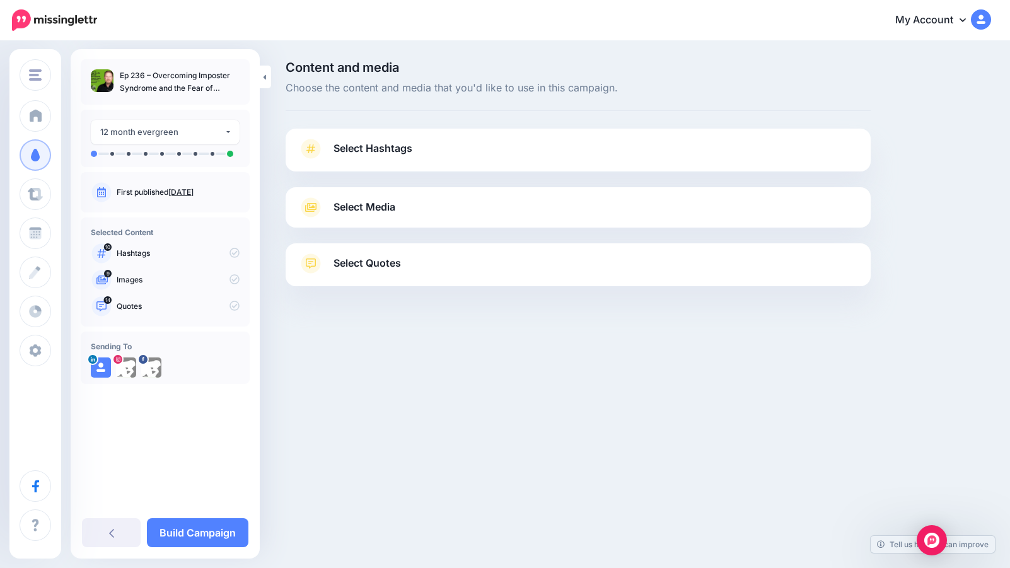
click at [361, 142] on span "Select Hashtags" at bounding box center [373, 148] width 79 height 17
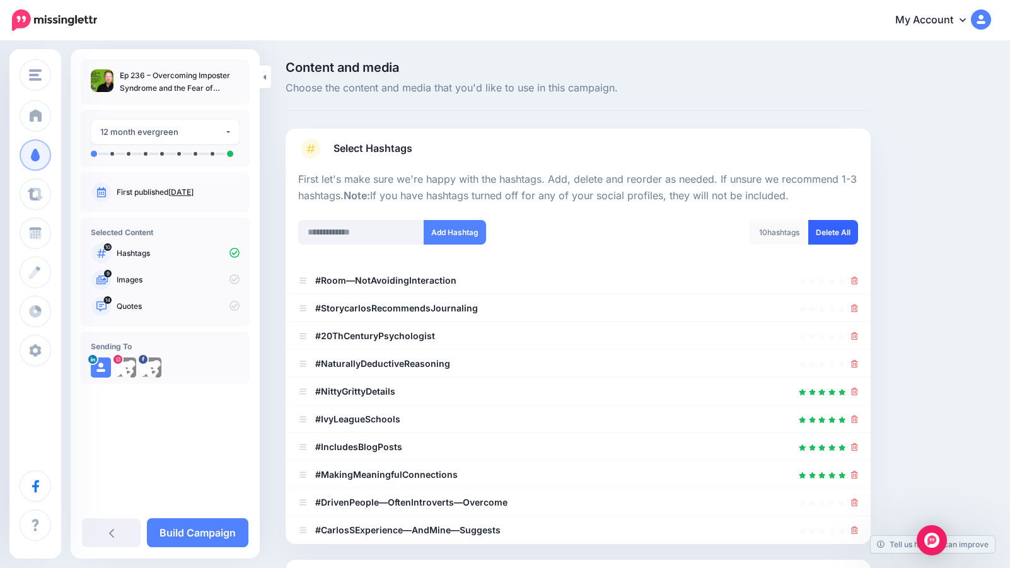
click at [822, 235] on link "Delete All" at bounding box center [833, 232] width 50 height 25
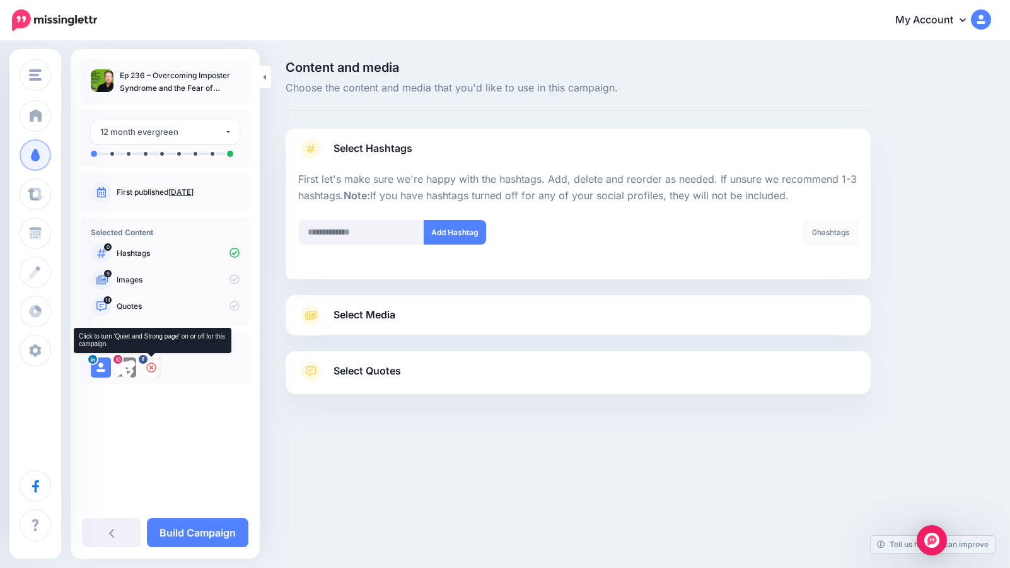
click at [157, 364] on div at bounding box center [151, 367] width 20 height 20
click at [120, 369] on div at bounding box center [126, 367] width 20 height 20
click at [390, 315] on span "Select Media" at bounding box center [365, 314] width 62 height 17
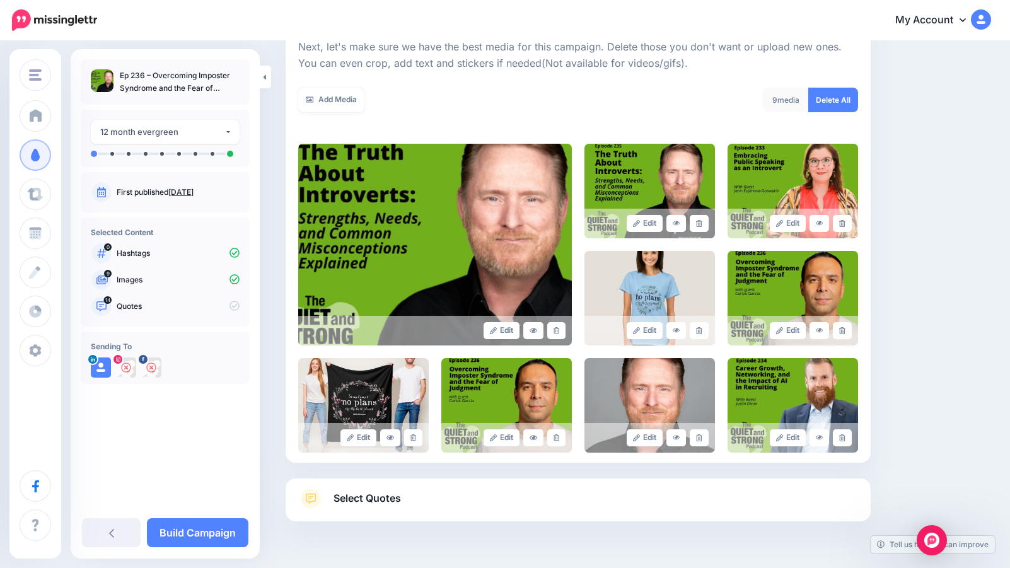
scroll to position [187, 0]
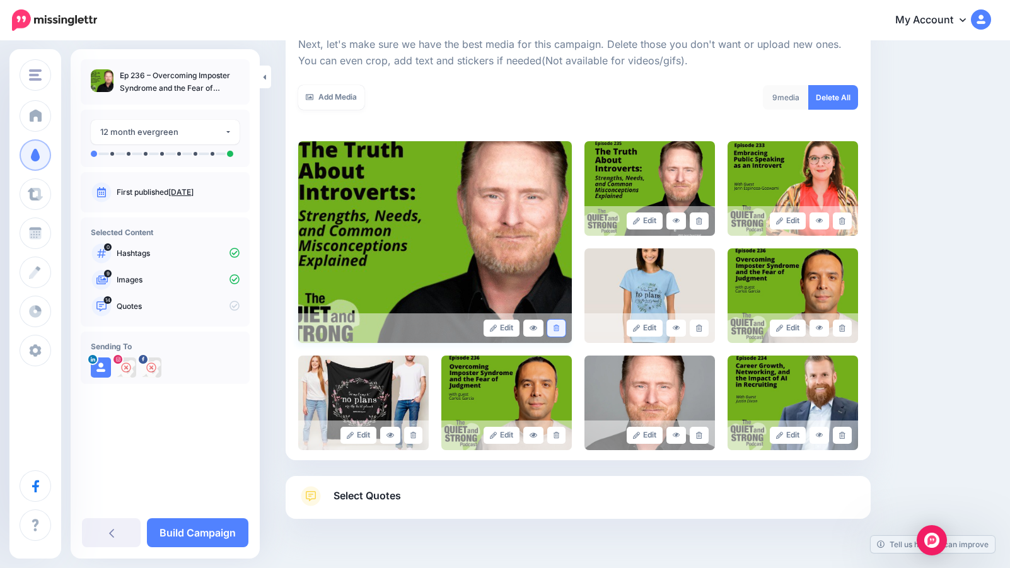
click at [557, 332] on link at bounding box center [556, 328] width 18 height 17
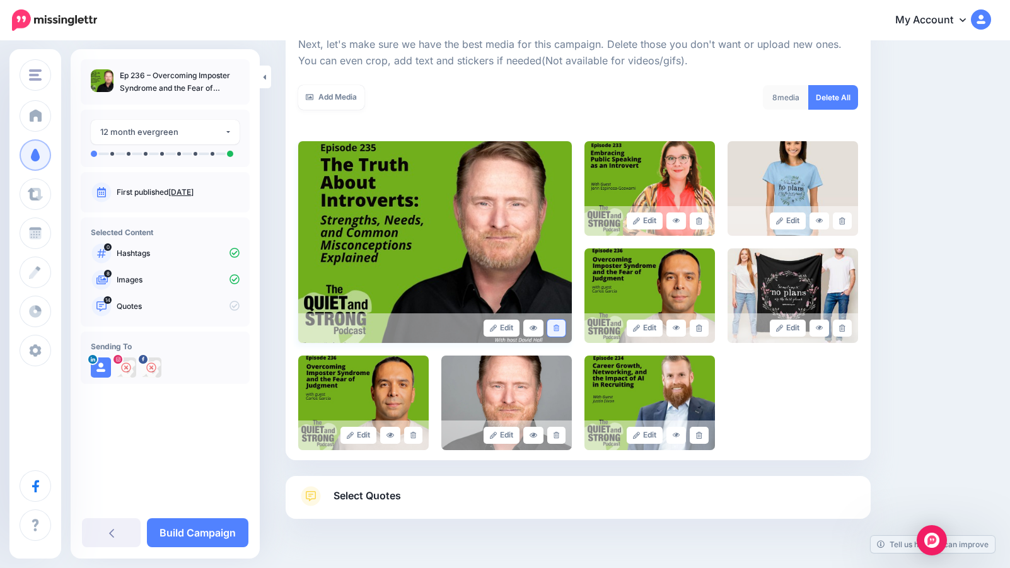
click at [557, 327] on icon at bounding box center [557, 328] width 6 height 7
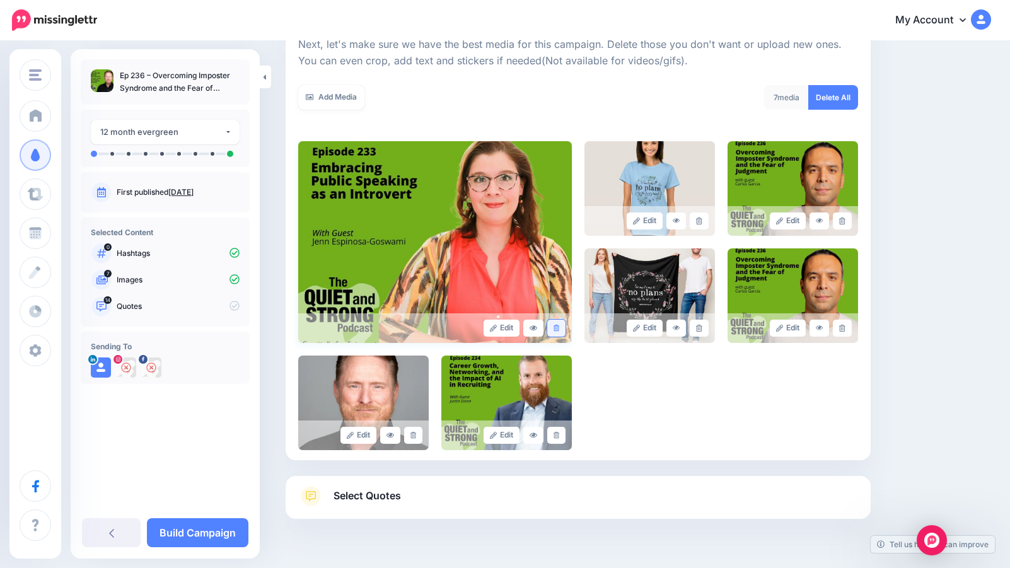
click at [559, 327] on icon at bounding box center [557, 328] width 6 height 7
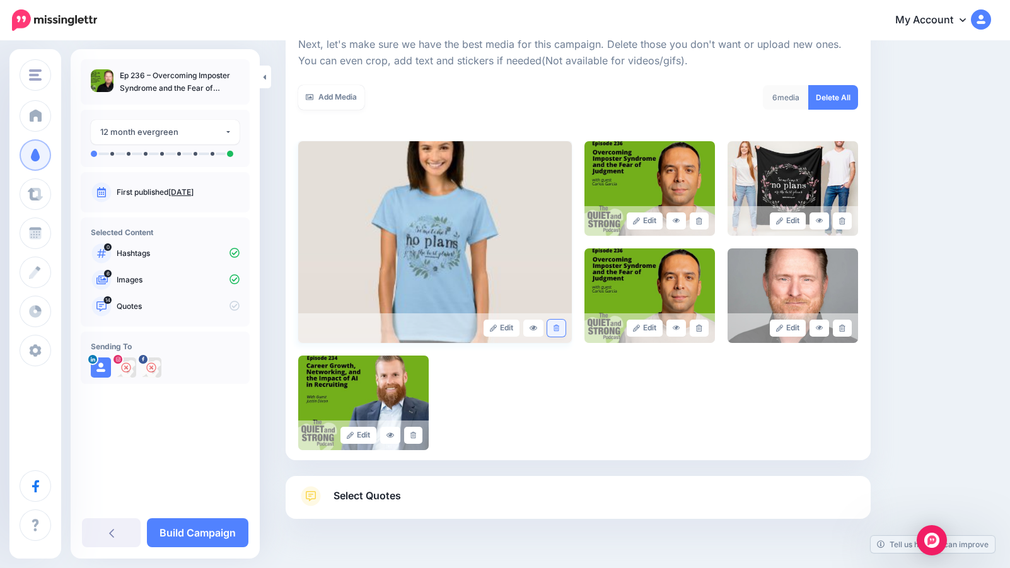
click at [559, 328] on link at bounding box center [556, 328] width 18 height 17
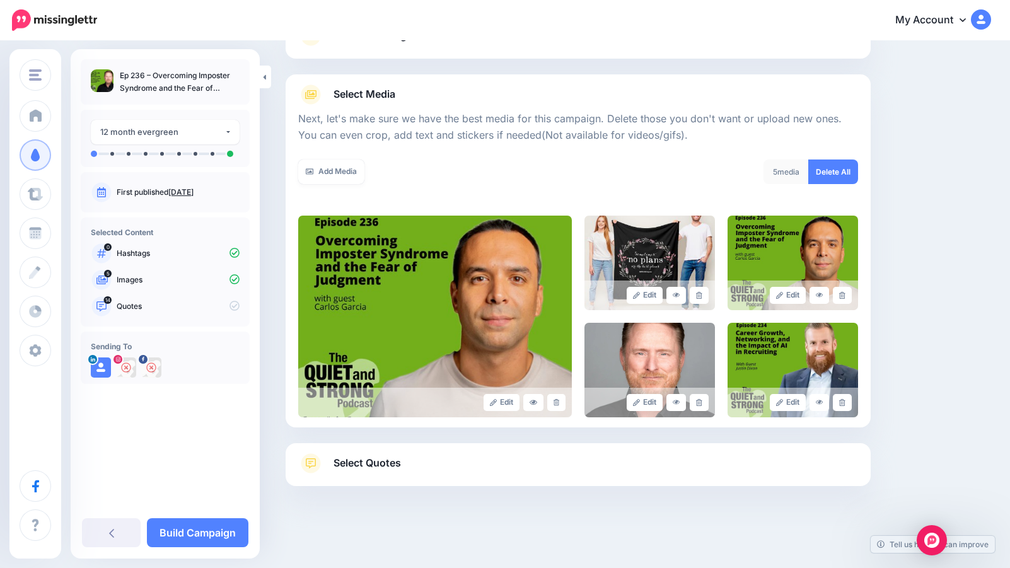
scroll to position [113, 0]
click at [702, 289] on link at bounding box center [699, 295] width 18 height 17
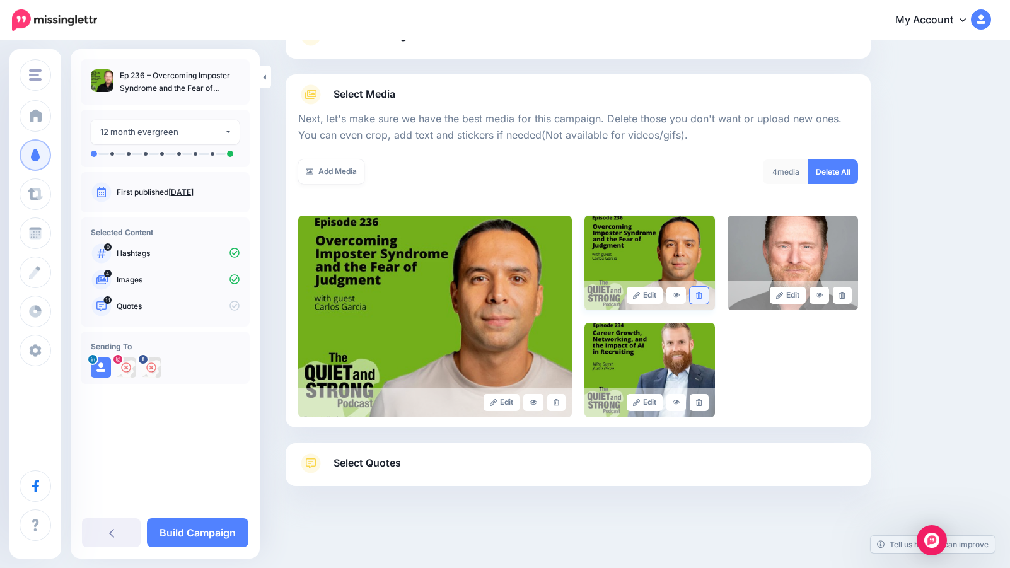
click at [702, 291] on link at bounding box center [699, 295] width 18 height 17
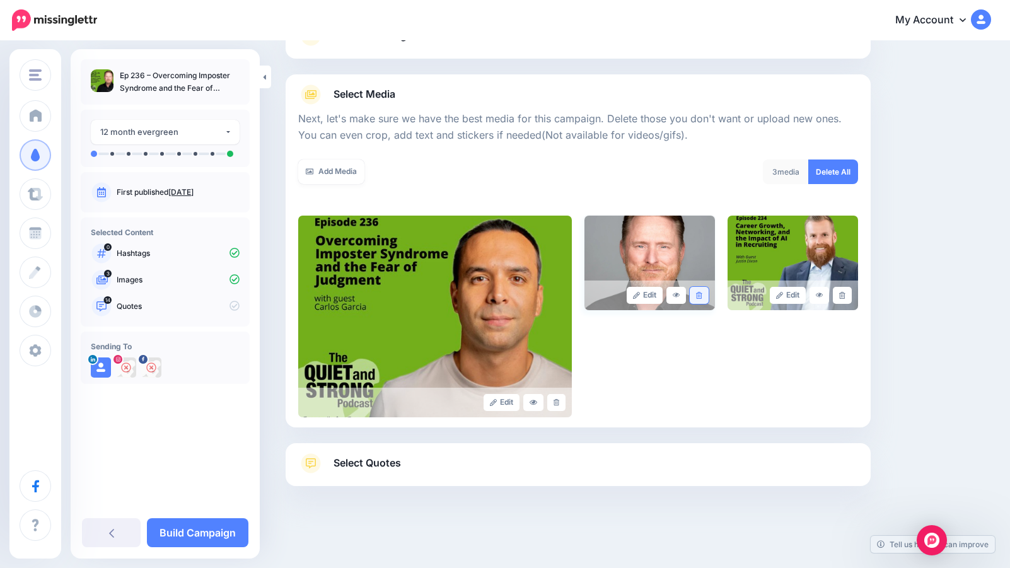
click at [702, 292] on icon at bounding box center [699, 295] width 6 height 7
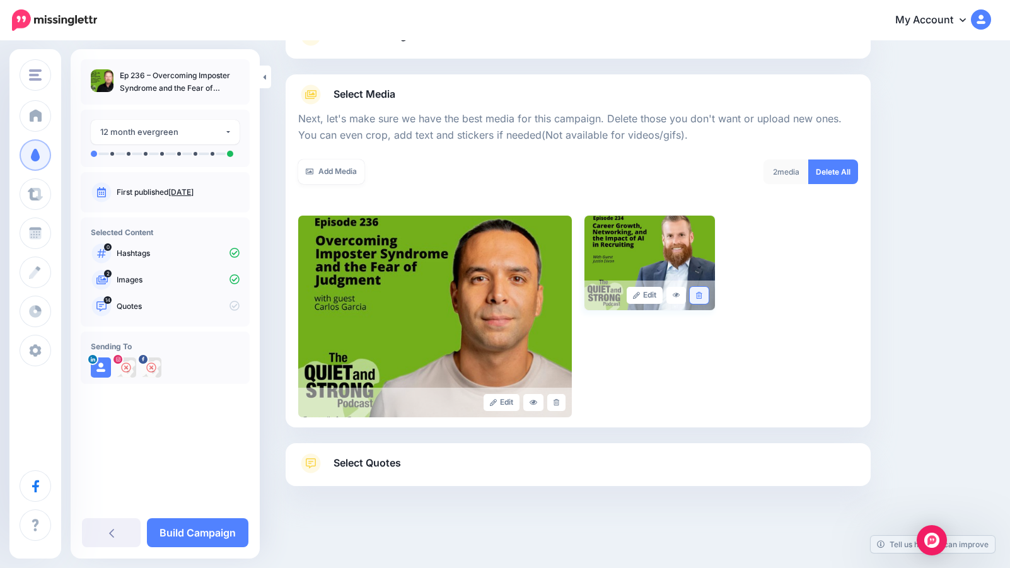
click at [701, 293] on icon at bounding box center [699, 295] width 6 height 7
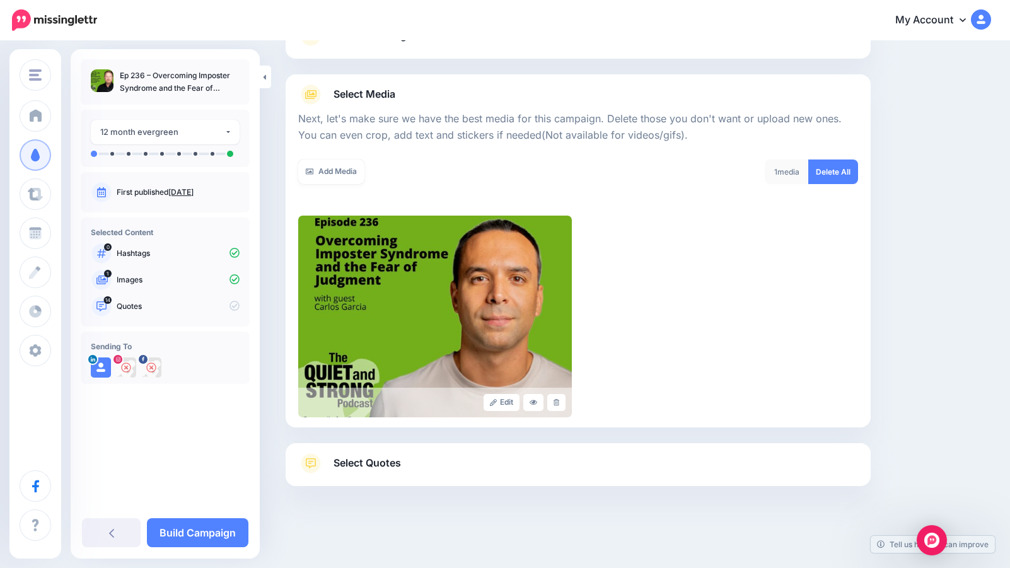
click at [347, 470] on span "Select Quotes" at bounding box center [367, 463] width 67 height 17
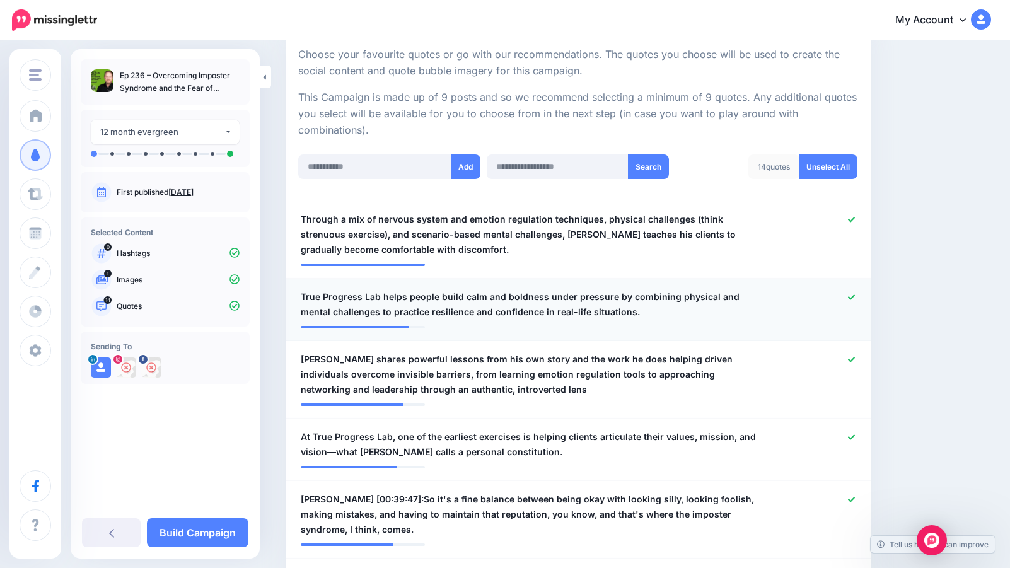
scroll to position [241, 0]
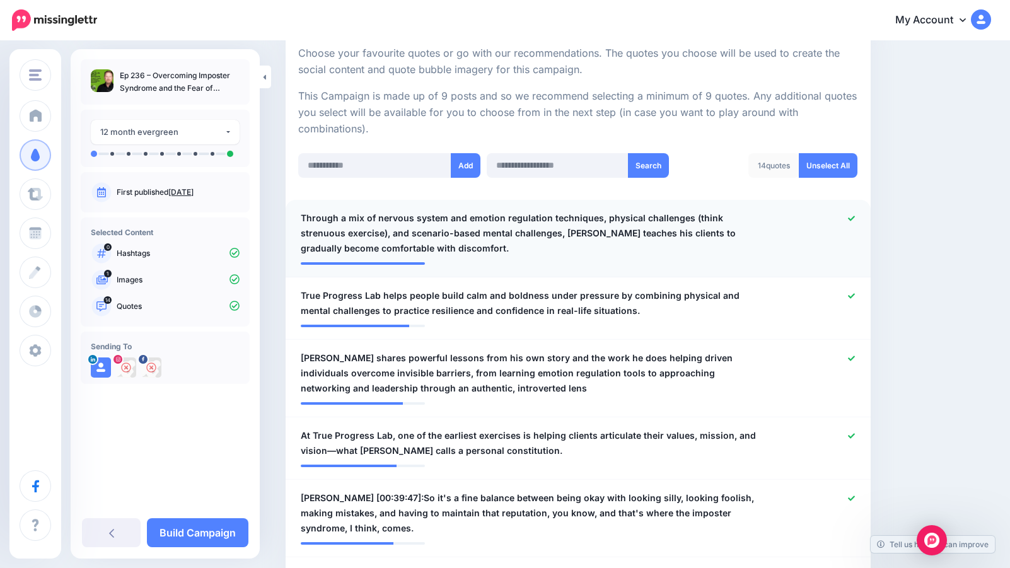
click at [853, 216] on icon at bounding box center [851, 218] width 7 height 7
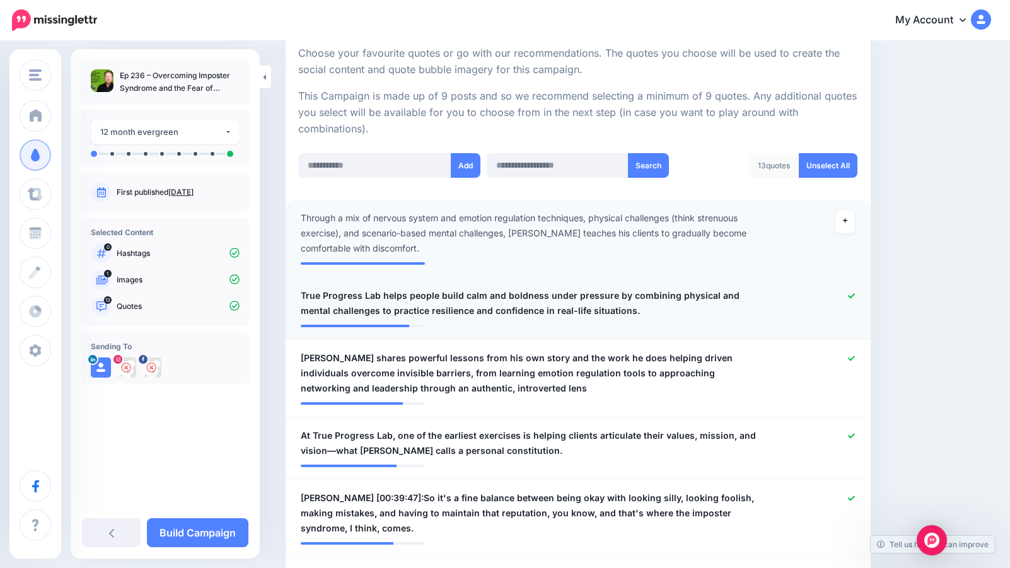
click at [849, 296] on icon at bounding box center [851, 295] width 7 height 5
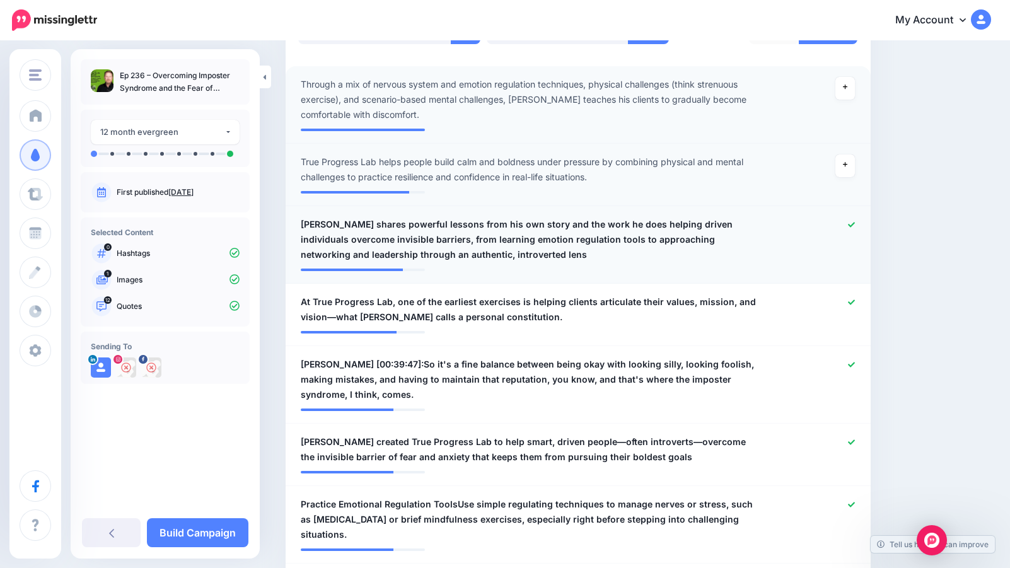
scroll to position [378, 0]
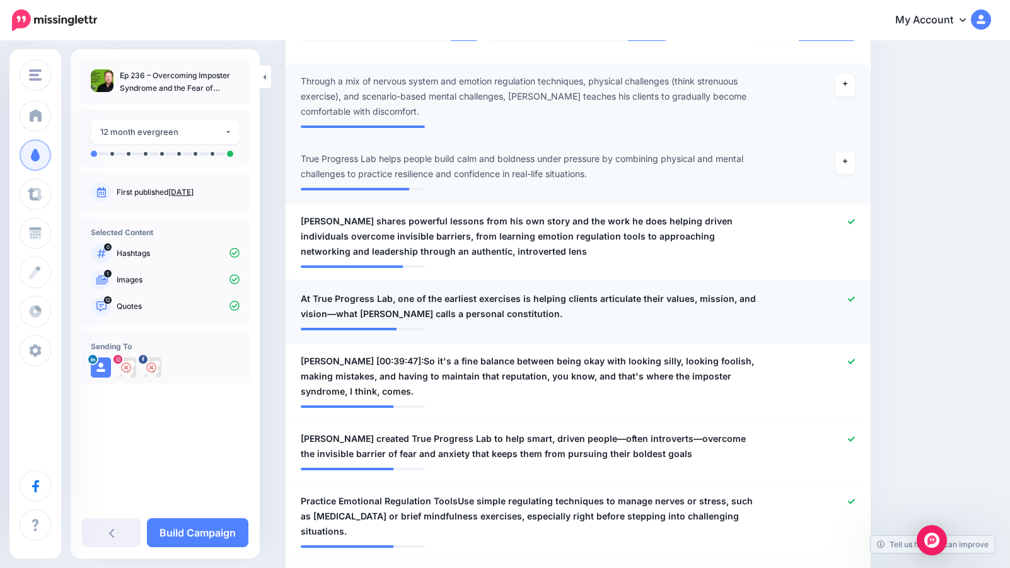
click at [853, 298] on icon at bounding box center [851, 298] width 7 height 5
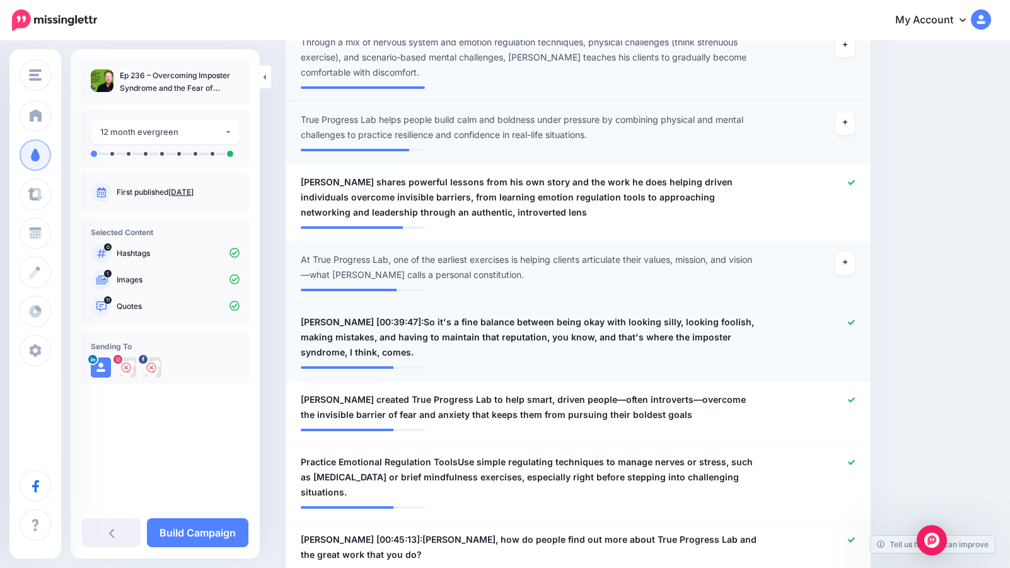
scroll to position [424, 0]
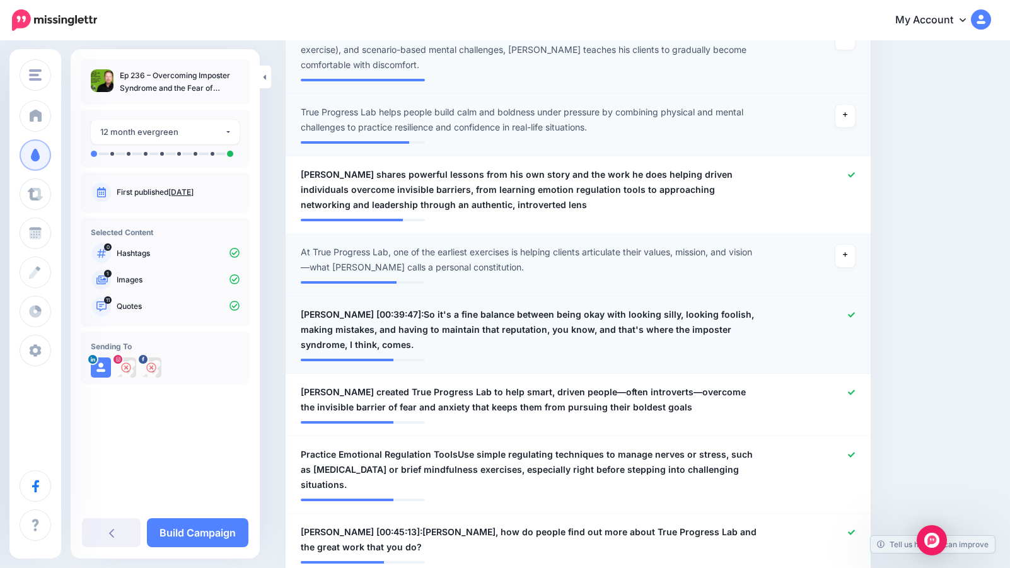
click at [852, 315] on icon at bounding box center [851, 314] width 7 height 5
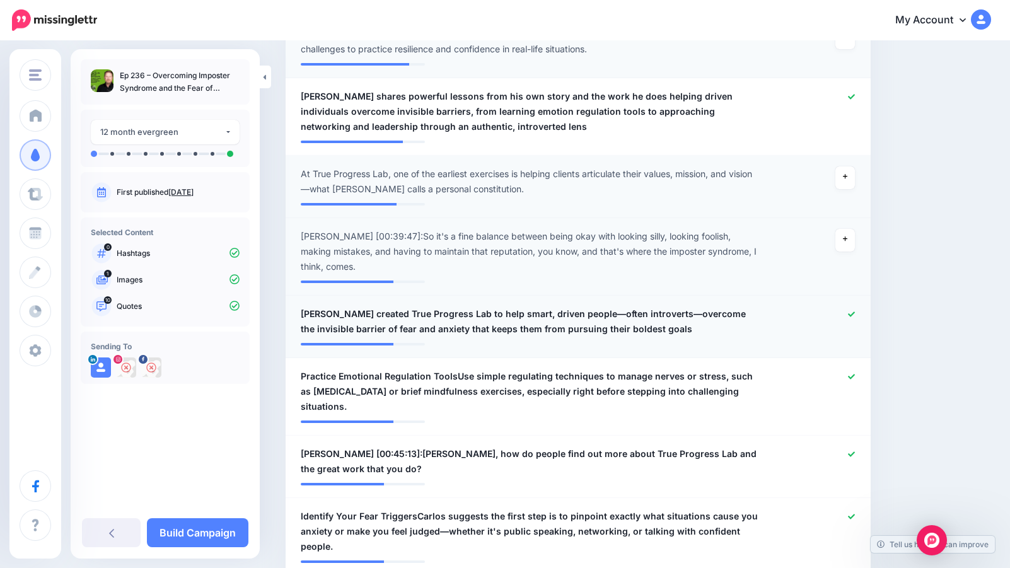
scroll to position [521, 0]
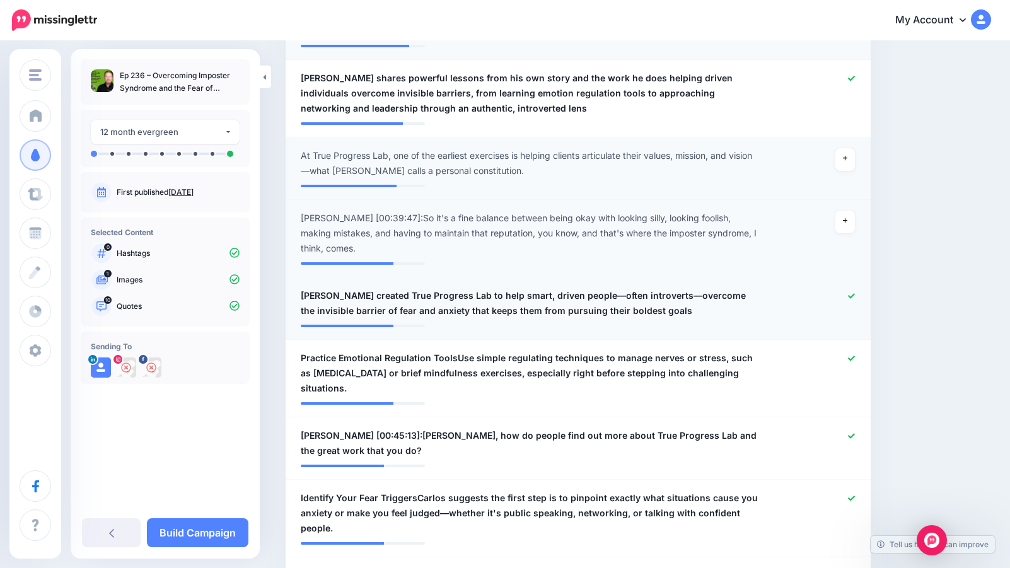
click at [851, 295] on icon at bounding box center [851, 296] width 7 height 7
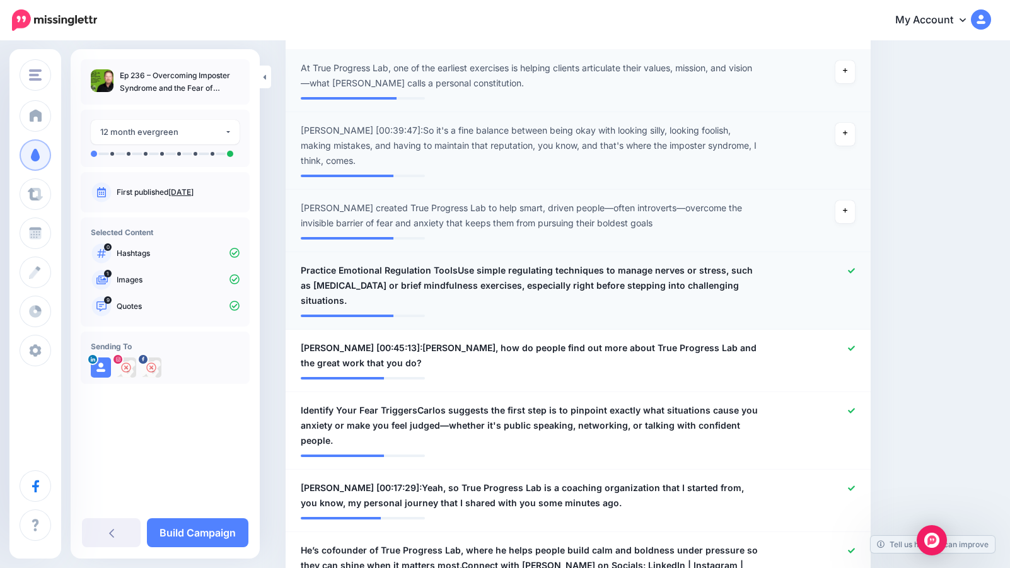
scroll to position [610, 0]
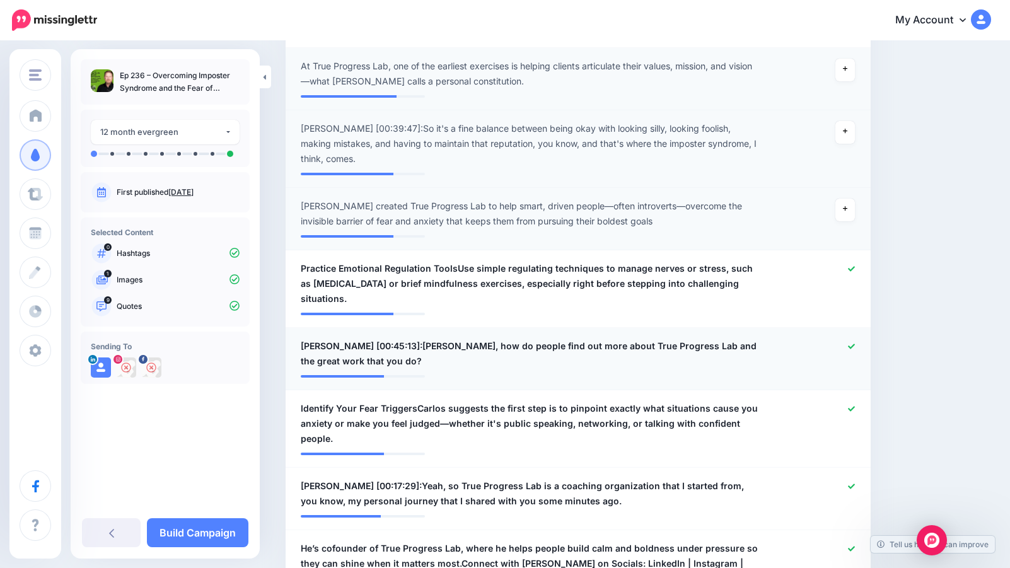
click at [854, 343] on icon at bounding box center [851, 346] width 7 height 7
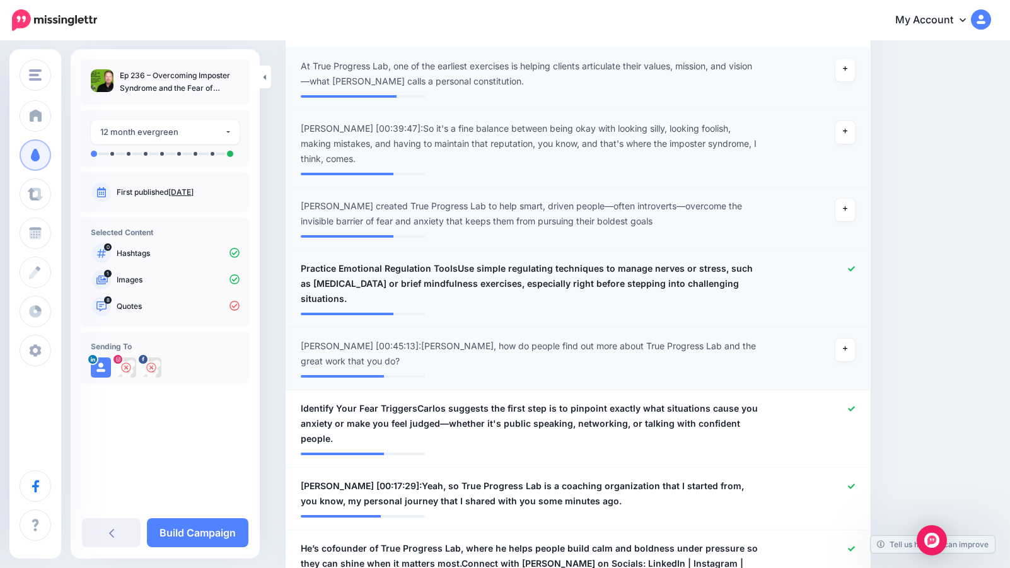
click at [852, 269] on icon at bounding box center [851, 268] width 7 height 5
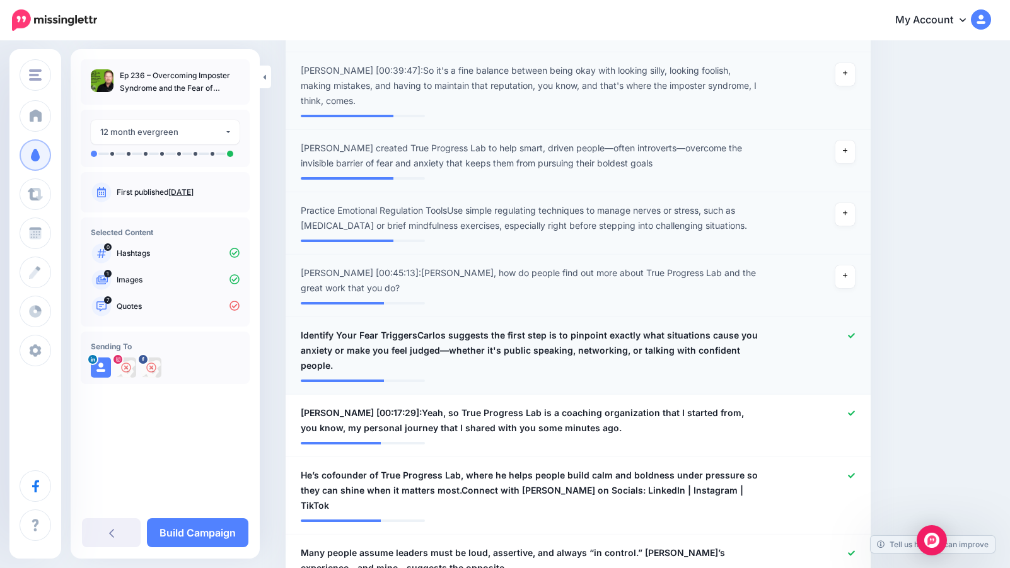
scroll to position [674, 0]
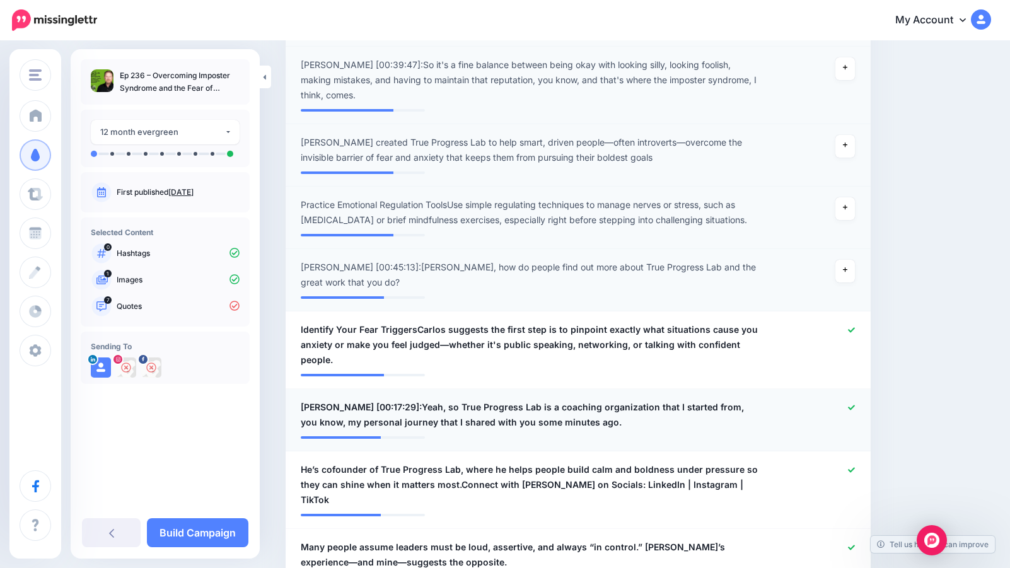
click at [849, 409] on icon at bounding box center [851, 407] width 7 height 7
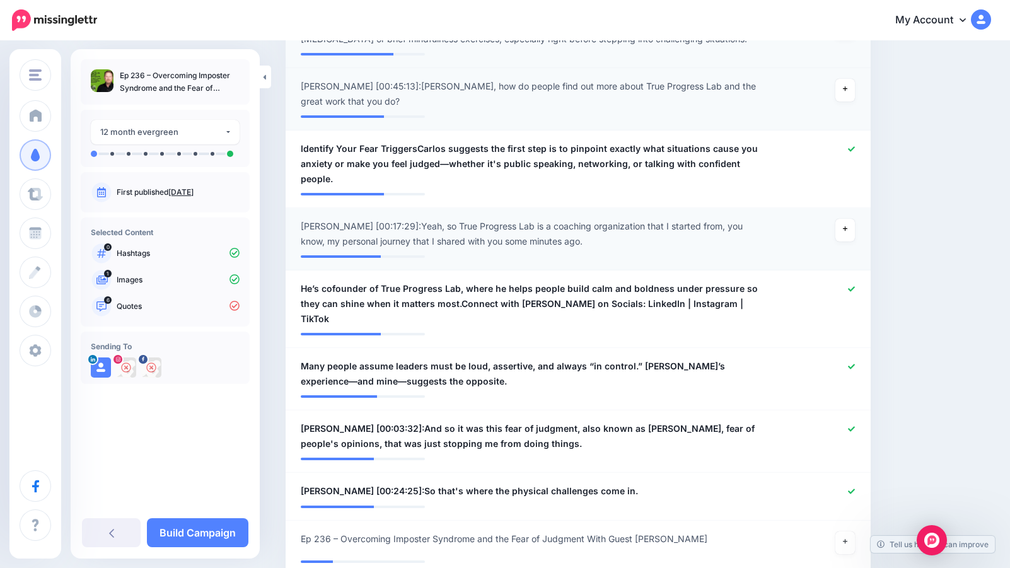
scroll to position [888, 0]
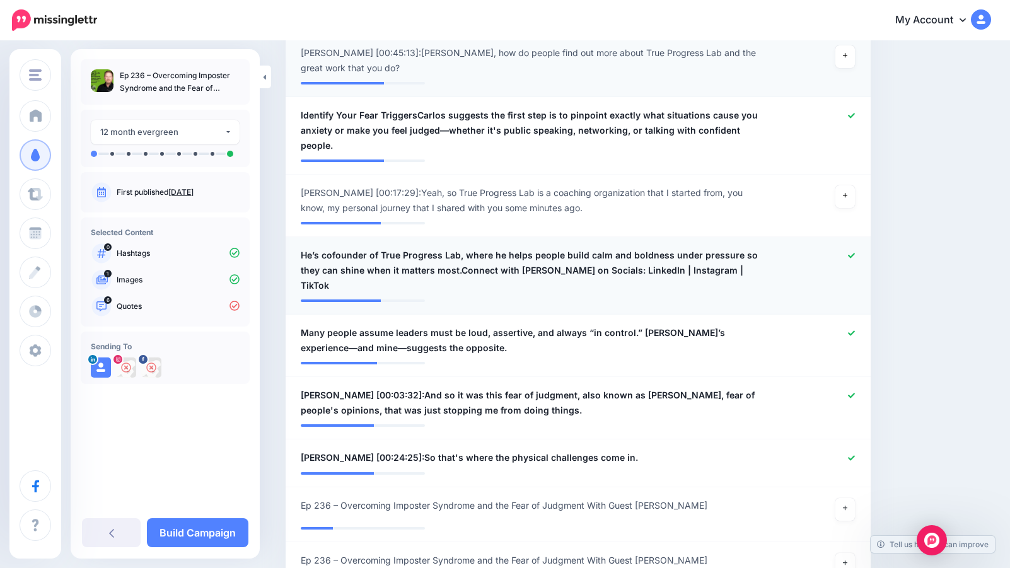
click at [854, 254] on icon at bounding box center [851, 255] width 7 height 5
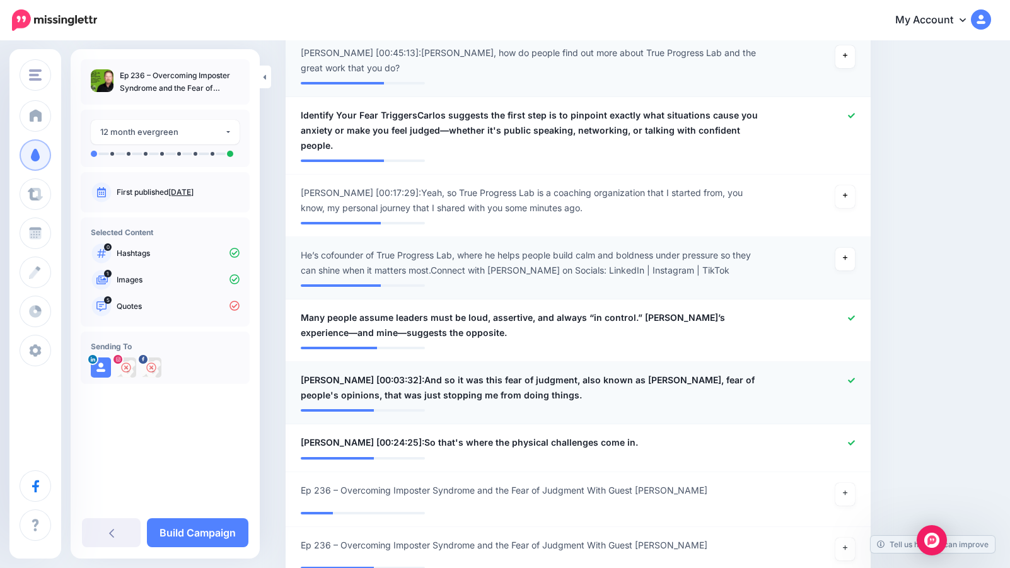
click at [854, 380] on icon at bounding box center [851, 380] width 7 height 7
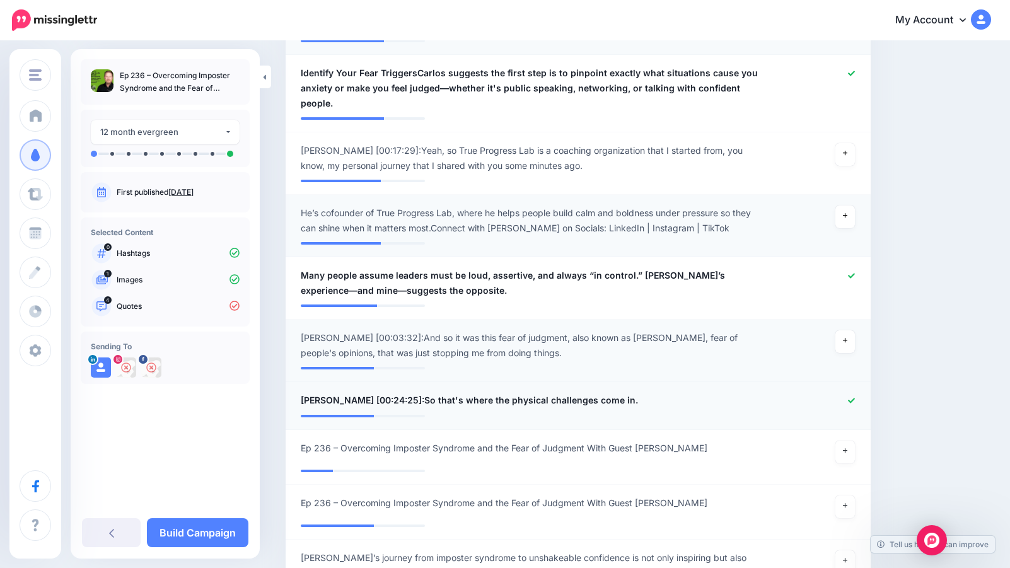
scroll to position [945, 0]
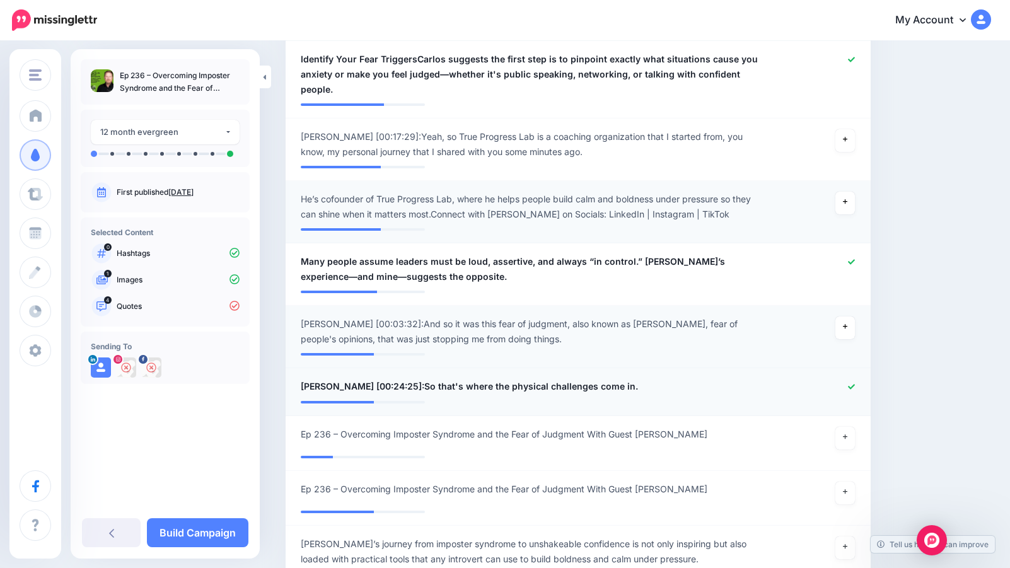
click at [854, 383] on icon at bounding box center [851, 386] width 7 height 7
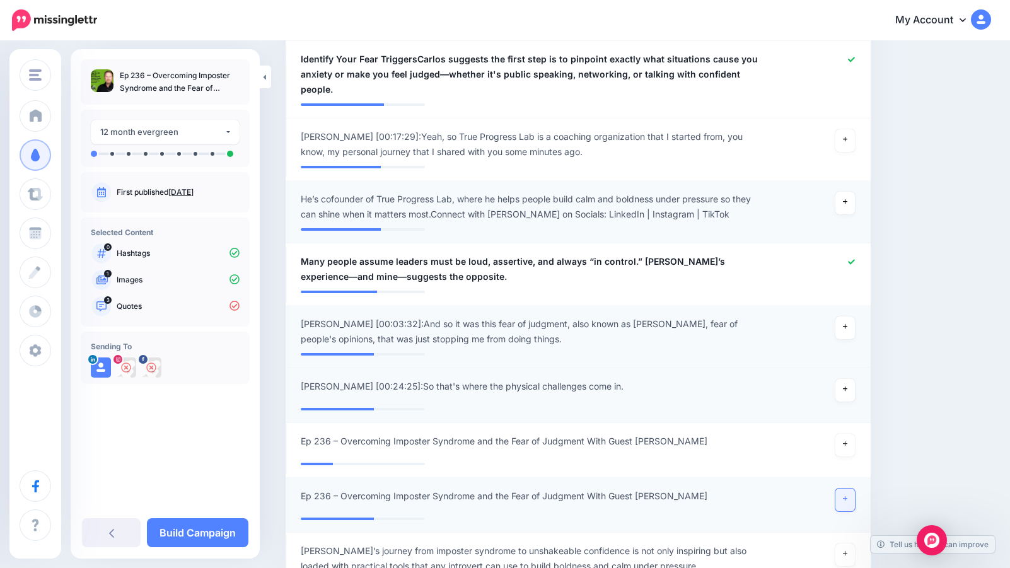
click at [847, 501] on icon at bounding box center [845, 499] width 5 height 7
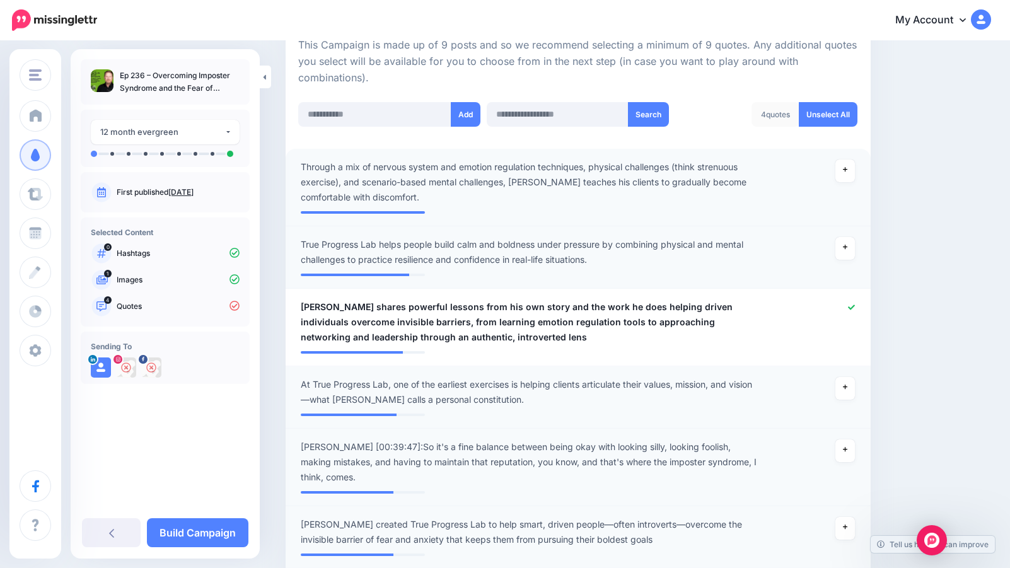
scroll to position [293, 0]
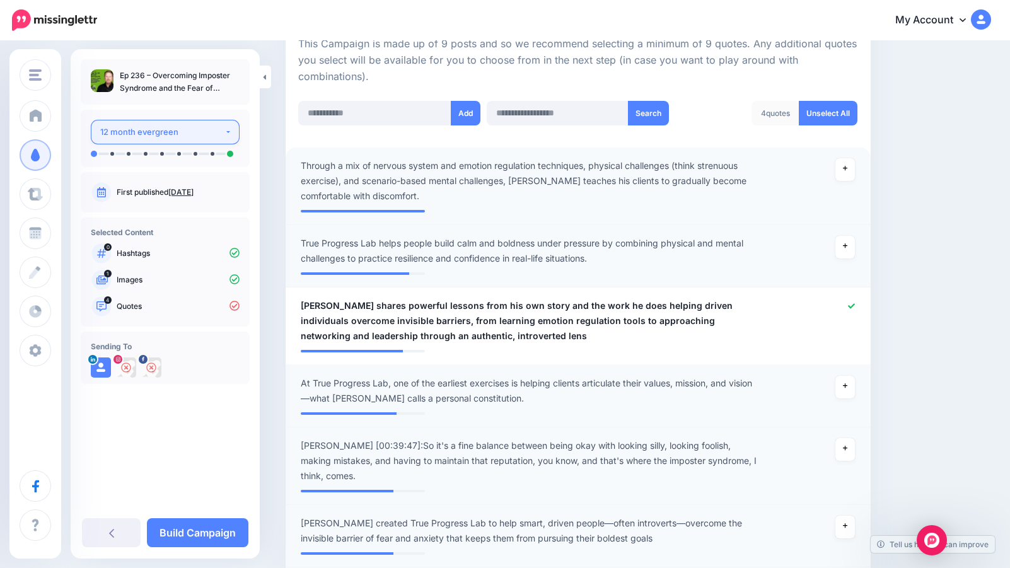
click at [224, 128] on button "12 month evergreen" at bounding box center [165, 132] width 149 height 25
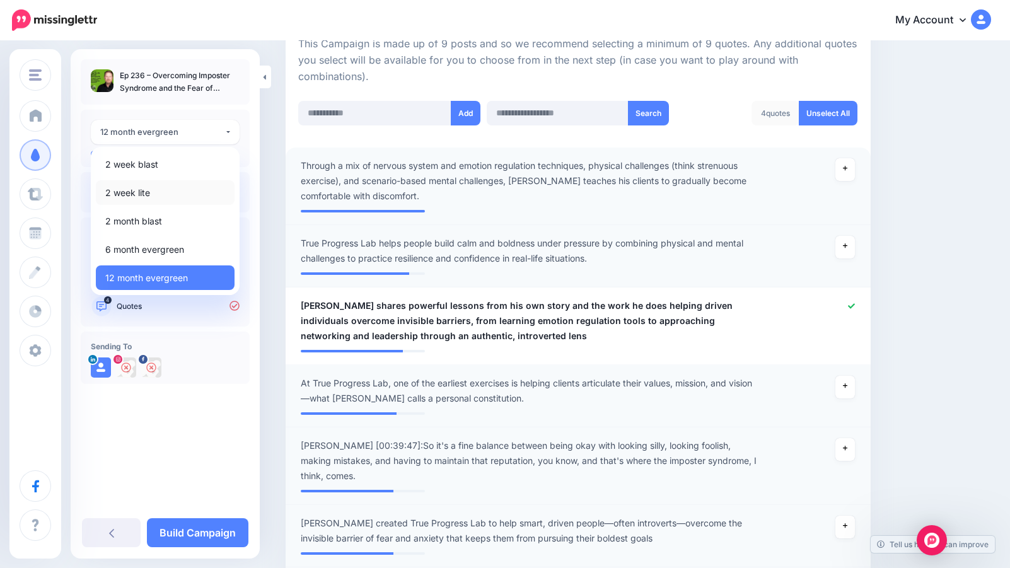
click at [169, 193] on link "2 week lite" at bounding box center [165, 192] width 139 height 25
select select "******"
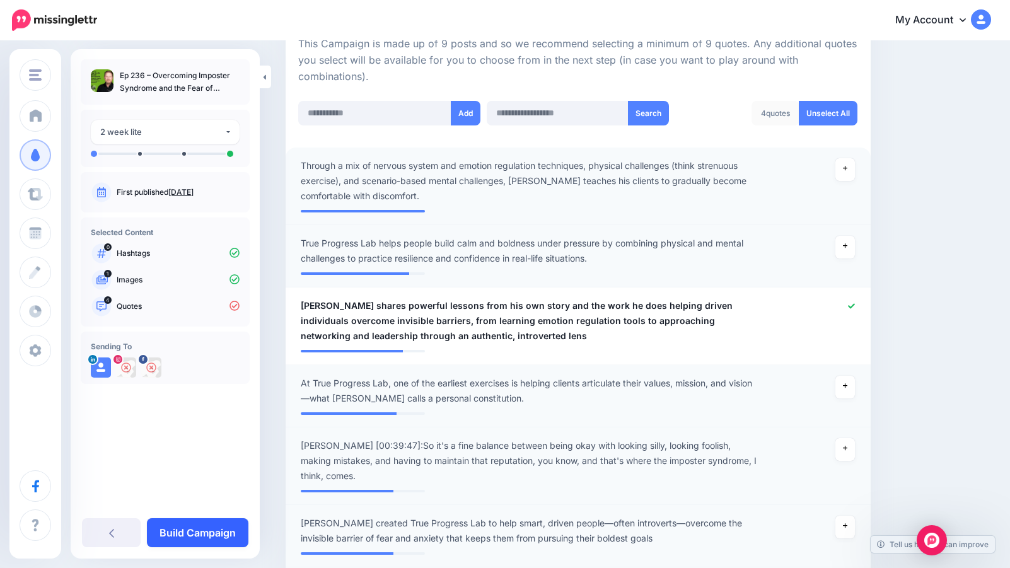
scroll to position [413, 0]
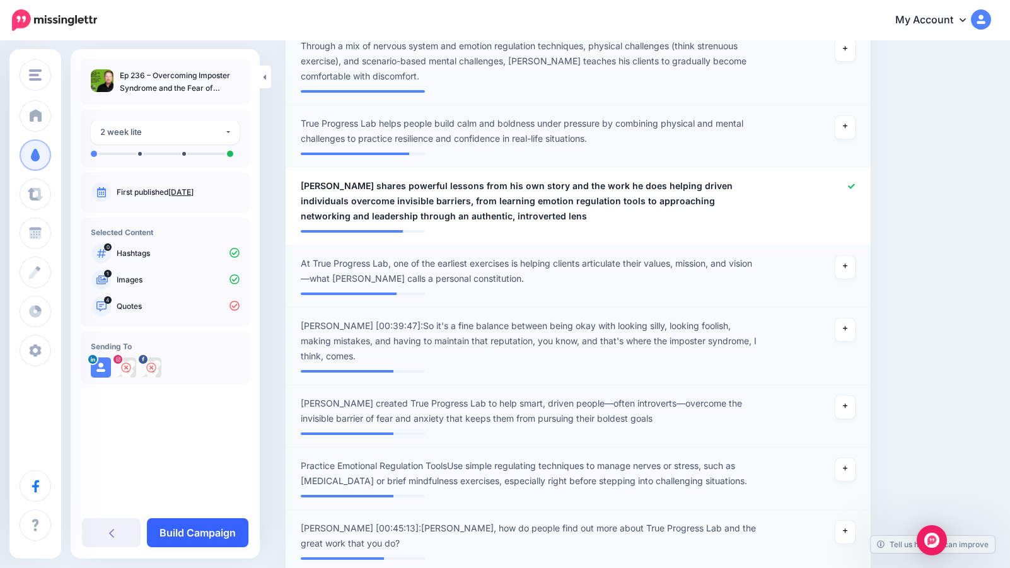
click at [190, 530] on link "Build Campaign" at bounding box center [198, 532] width 102 height 29
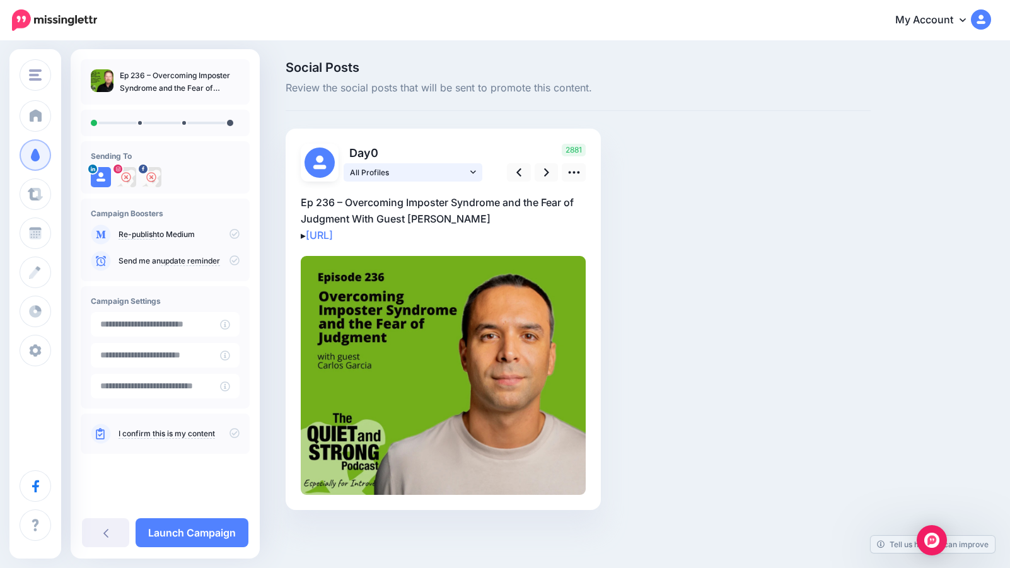
click at [473, 170] on icon at bounding box center [473, 172] width 6 height 9
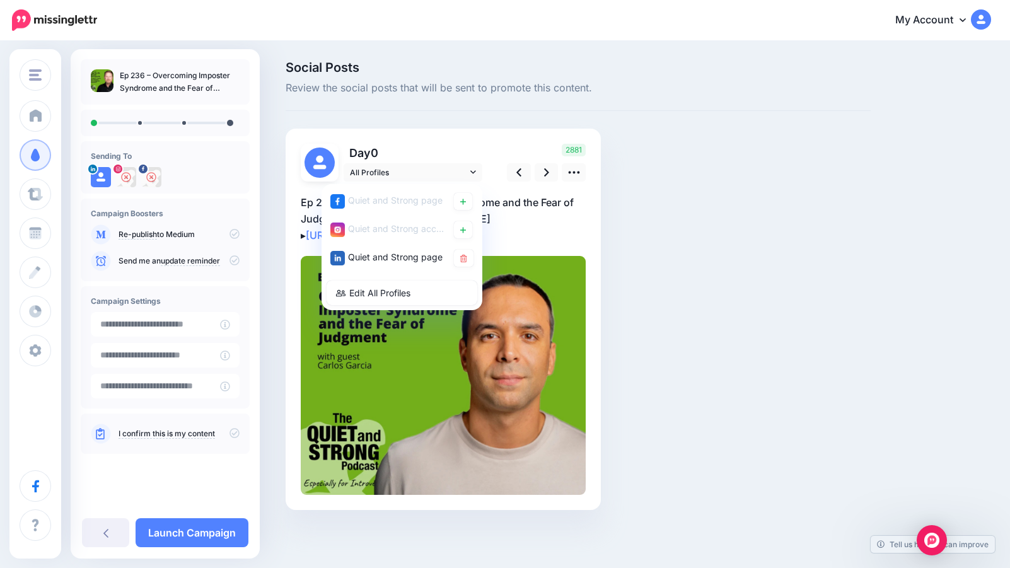
click at [479, 153] on p "Day 0" at bounding box center [414, 153] width 141 height 18
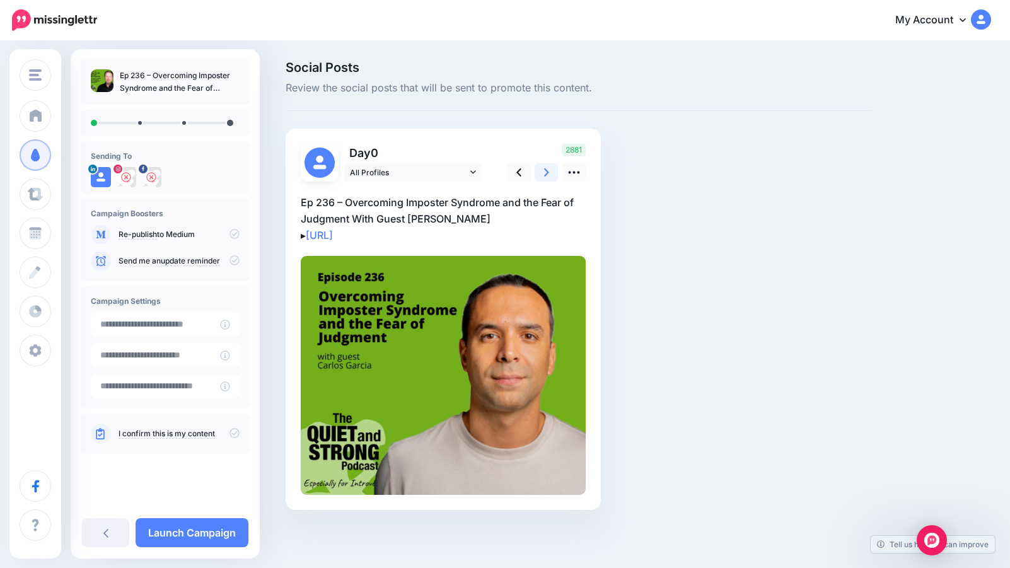
click at [547, 168] on icon at bounding box center [546, 172] width 5 height 13
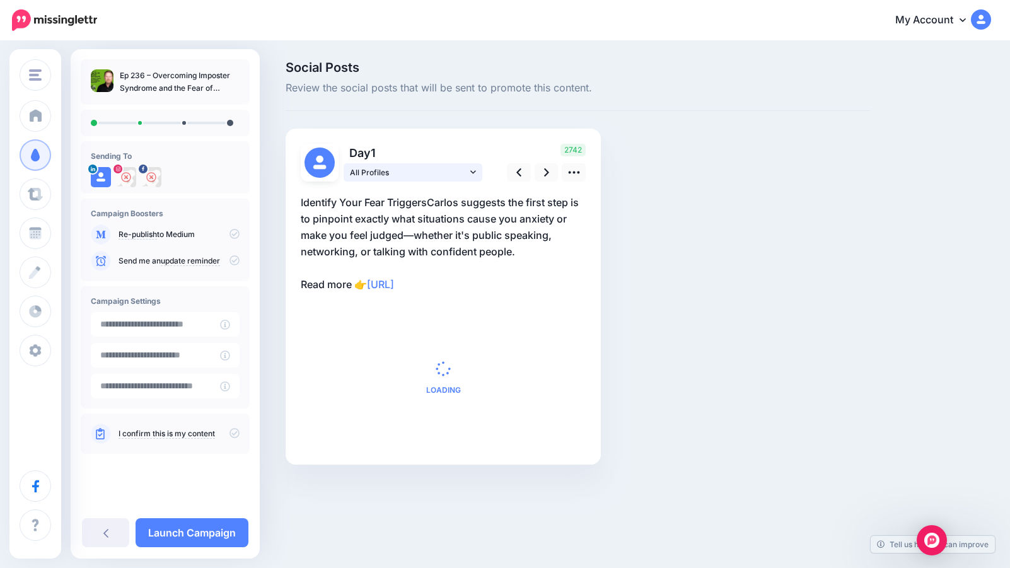
click at [477, 168] on link "All Profiles" at bounding box center [413, 172] width 139 height 18
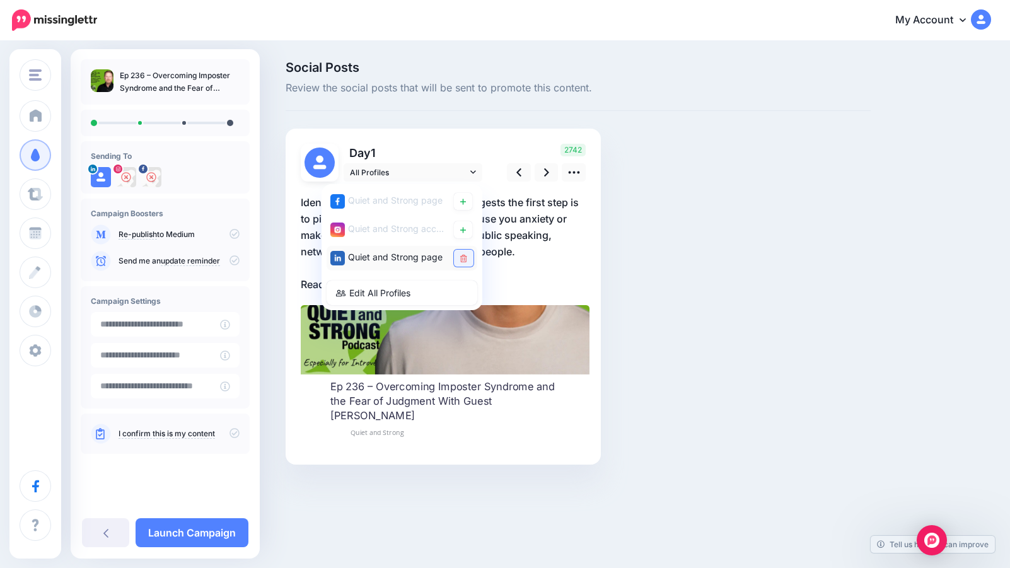
click at [467, 259] on link at bounding box center [464, 258] width 20 height 17
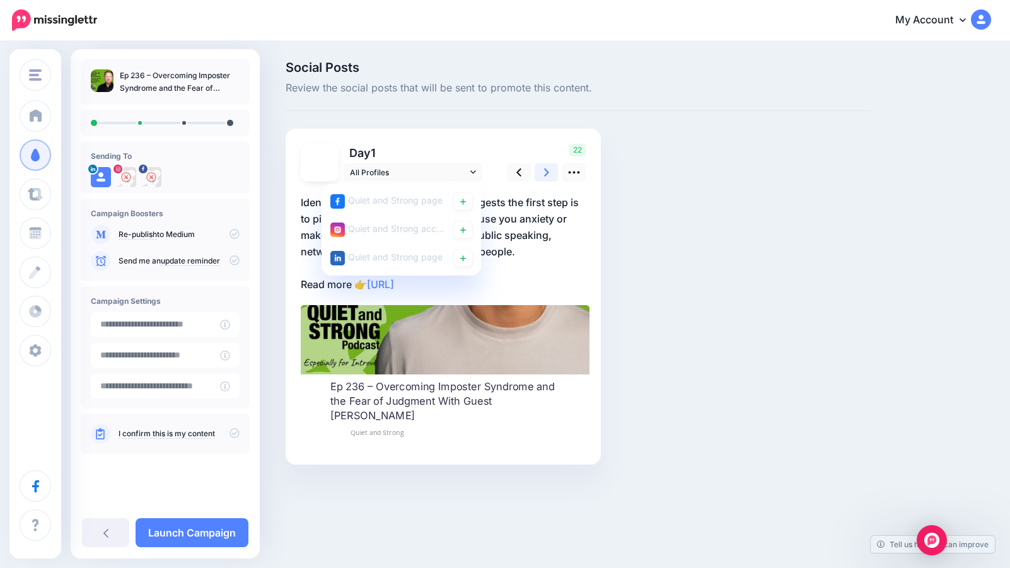
click at [545, 172] on icon at bounding box center [546, 172] width 5 height 13
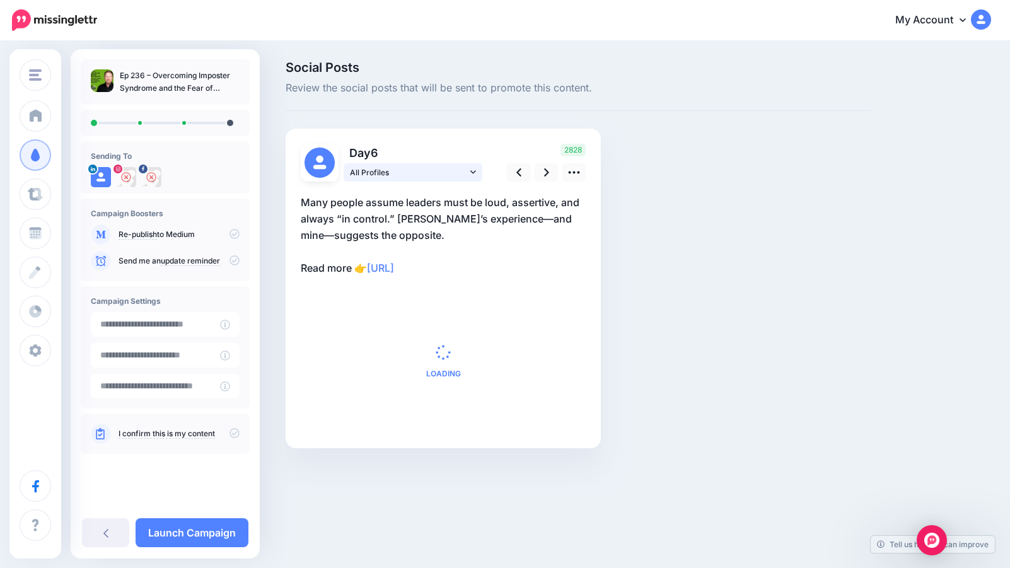
click at [475, 168] on icon at bounding box center [473, 172] width 6 height 9
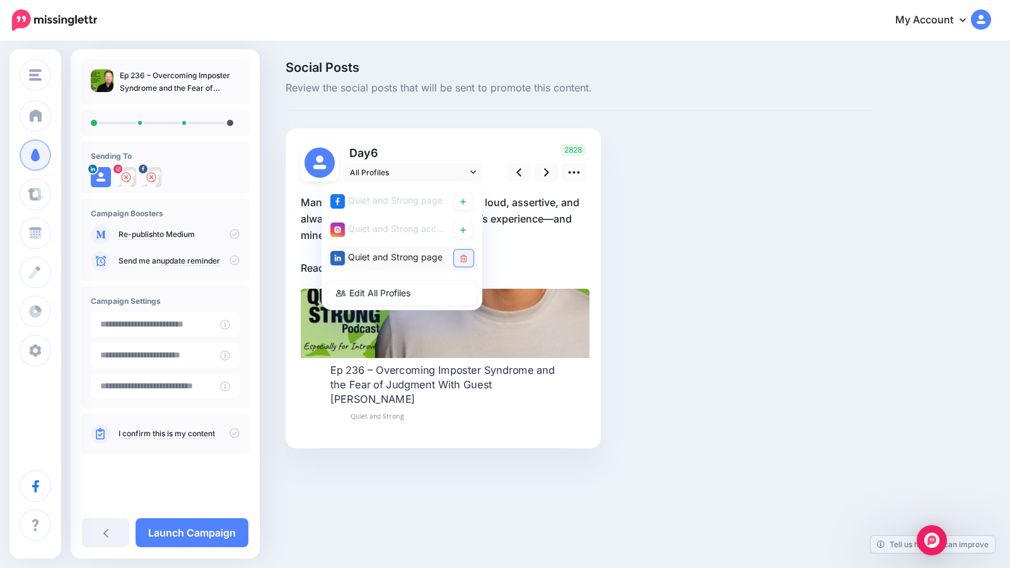
click at [465, 257] on icon at bounding box center [463, 259] width 7 height 8
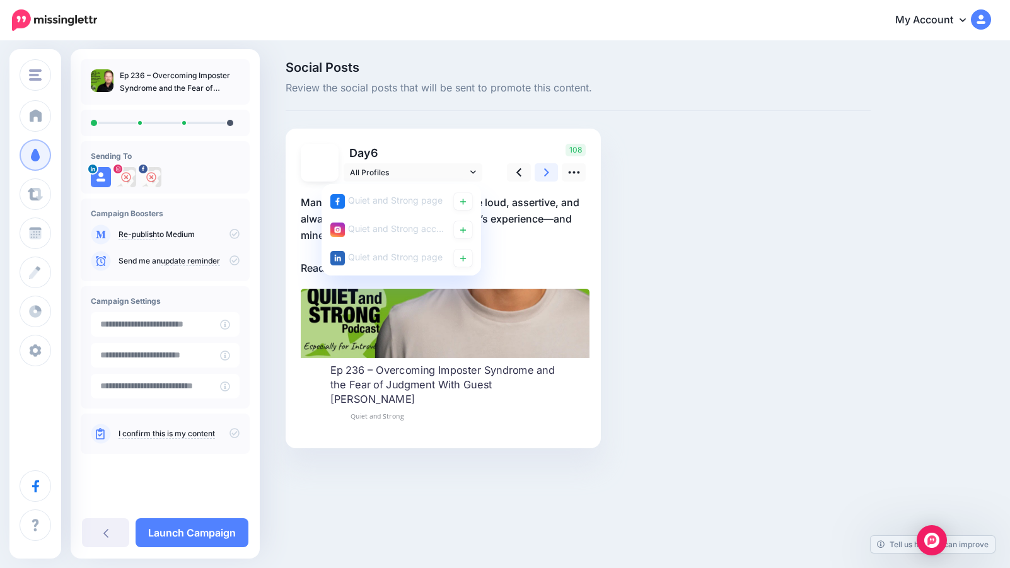
click at [546, 173] on icon at bounding box center [546, 172] width 5 height 8
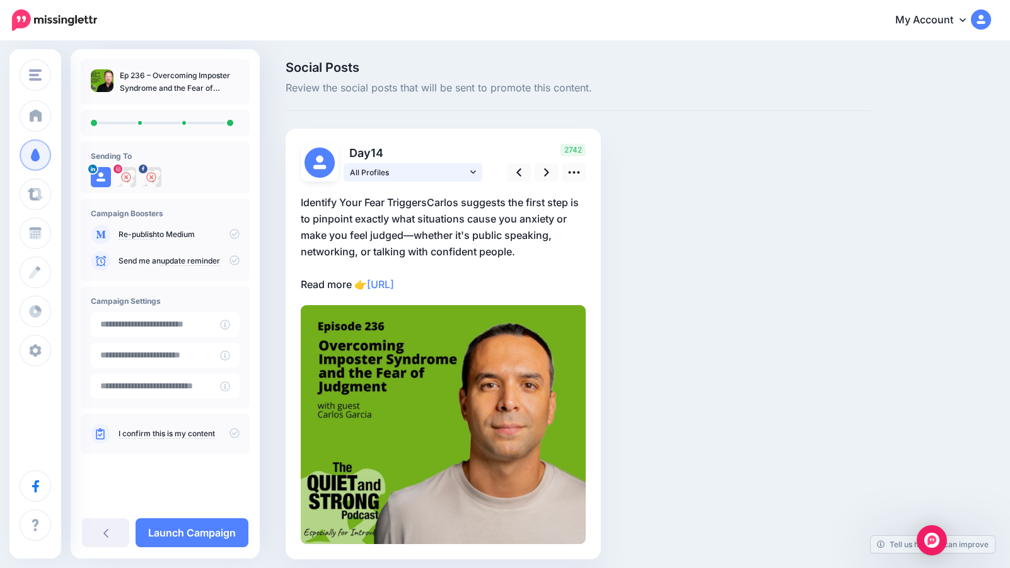
click at [475, 169] on icon at bounding box center [473, 172] width 6 height 9
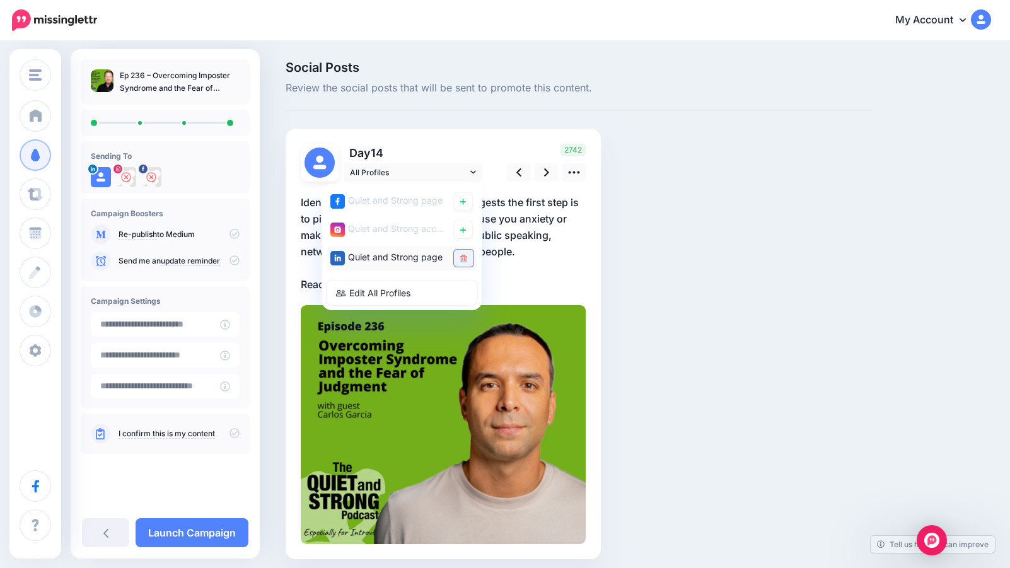
click at [467, 259] on link at bounding box center [464, 258] width 20 height 17
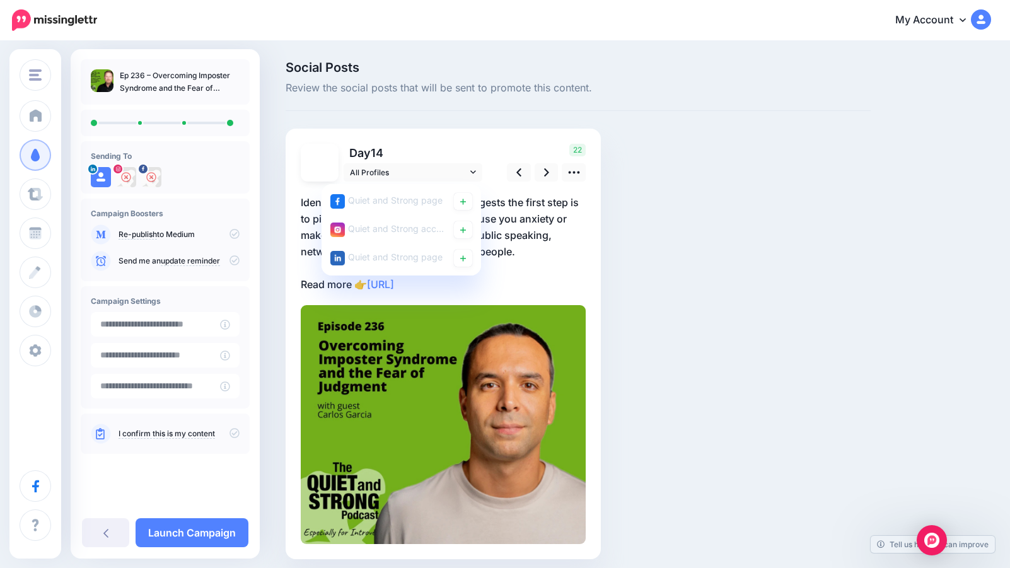
click at [521, 139] on div "Day 14 All Profiles" at bounding box center [443, 344] width 315 height 431
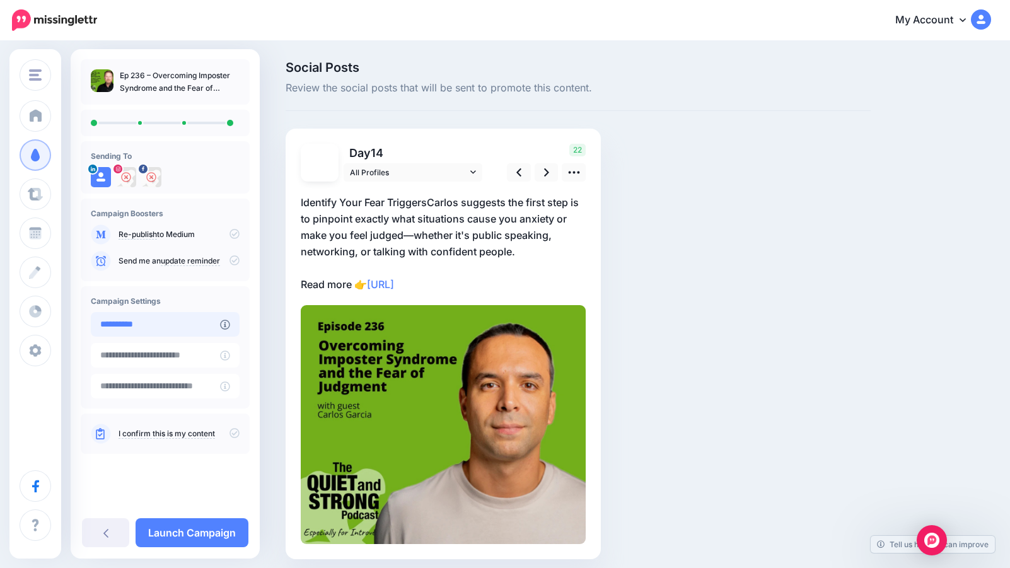
click at [180, 328] on input "**********" at bounding box center [155, 324] width 129 height 25
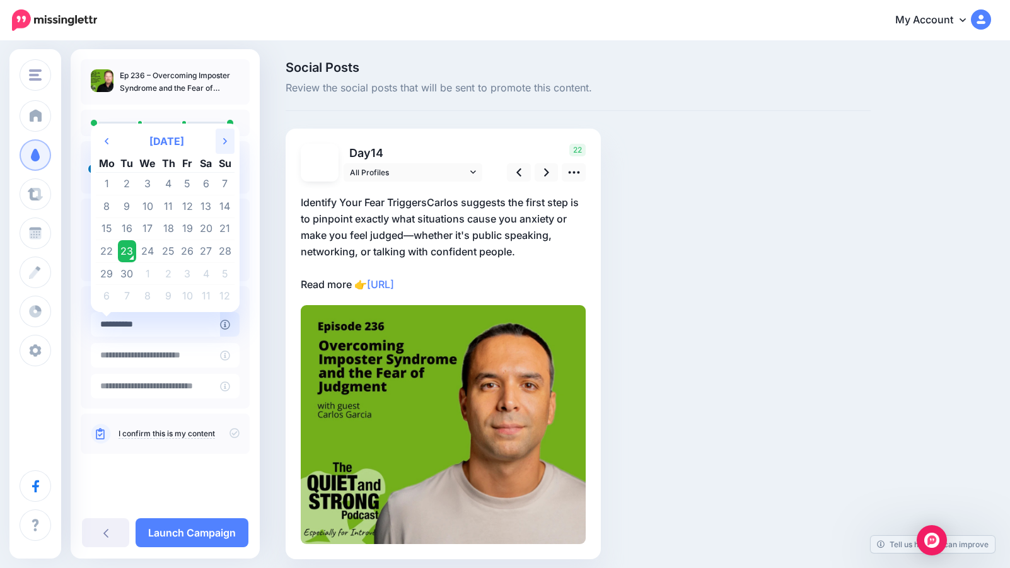
click at [226, 141] on icon "Next Month" at bounding box center [225, 141] width 4 height 10
click at [171, 275] on td "30" at bounding box center [169, 273] width 20 height 23
type input "**********"
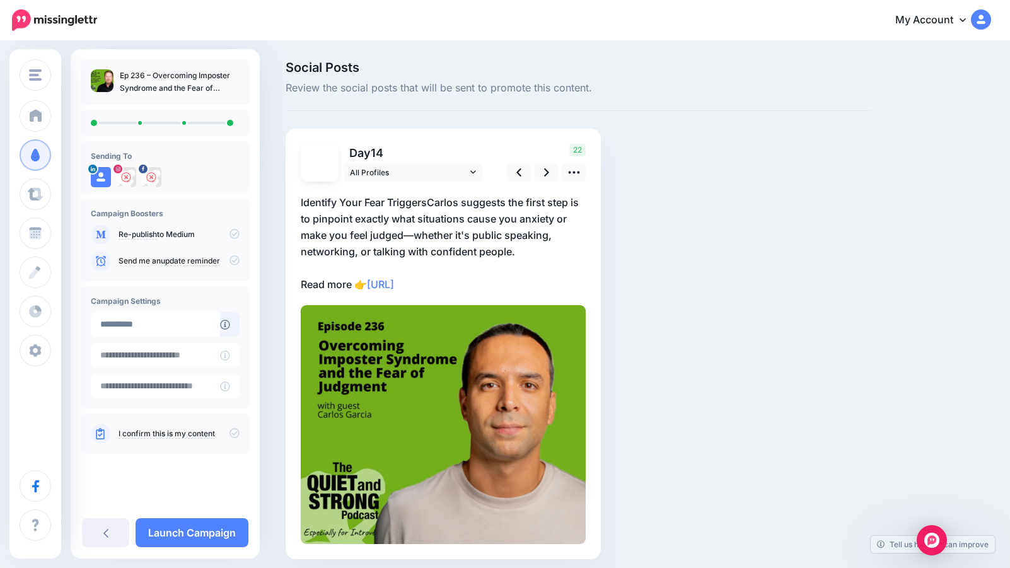
click at [431, 202] on p "Identify Your Fear TriggersCarlos suggests the first step is to pinpoint exactl…" at bounding box center [443, 243] width 285 height 98
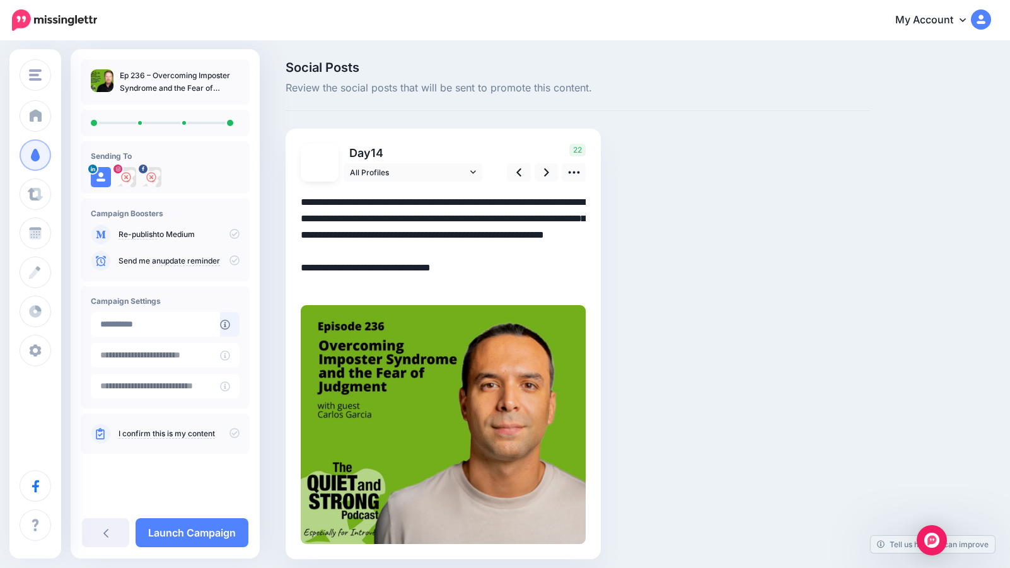
click at [429, 201] on textarea "**********" at bounding box center [443, 243] width 285 height 98
click at [547, 256] on textarea "**********" at bounding box center [443, 243] width 285 height 98
click at [188, 533] on link "Launch Campaign" at bounding box center [192, 532] width 113 height 29
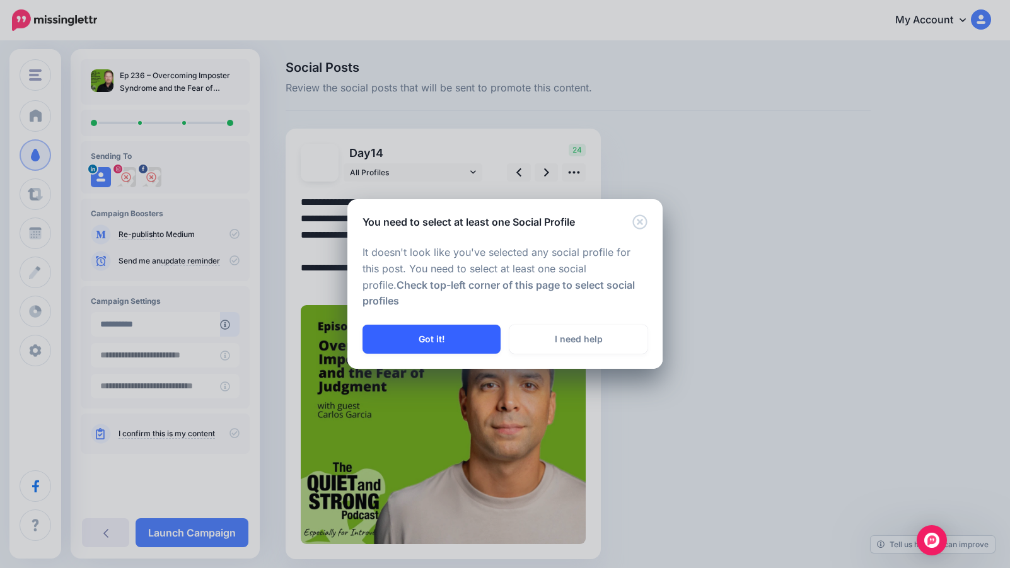
click at [475, 330] on button "Got it!" at bounding box center [432, 339] width 138 height 29
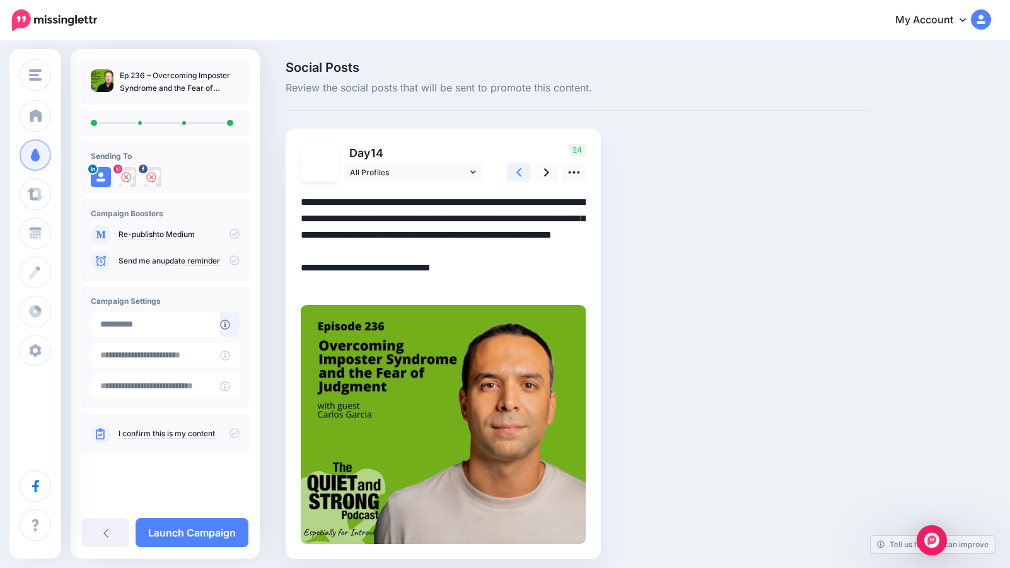
click at [520, 167] on icon at bounding box center [518, 172] width 5 height 13
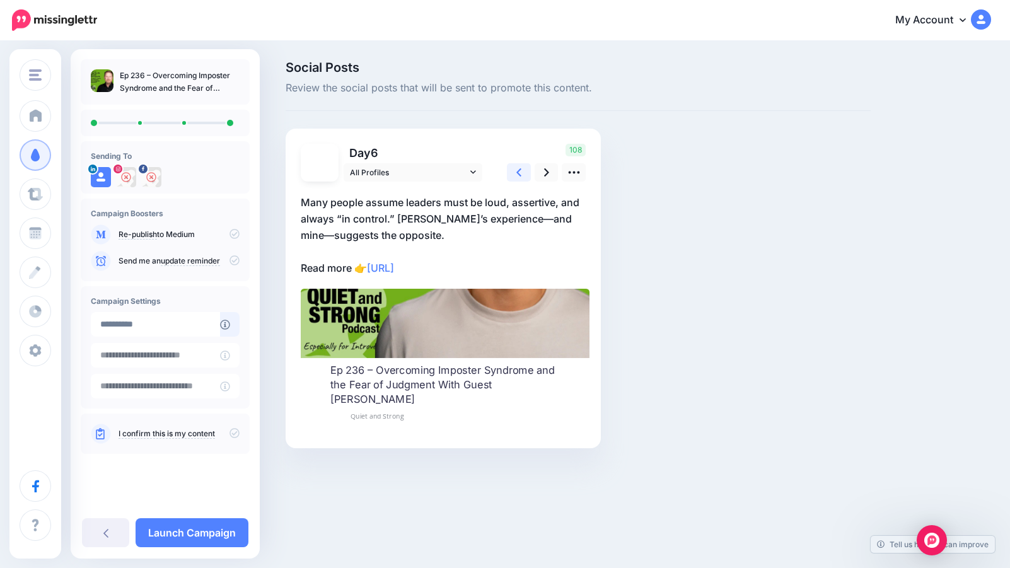
click at [520, 167] on icon at bounding box center [518, 172] width 5 height 13
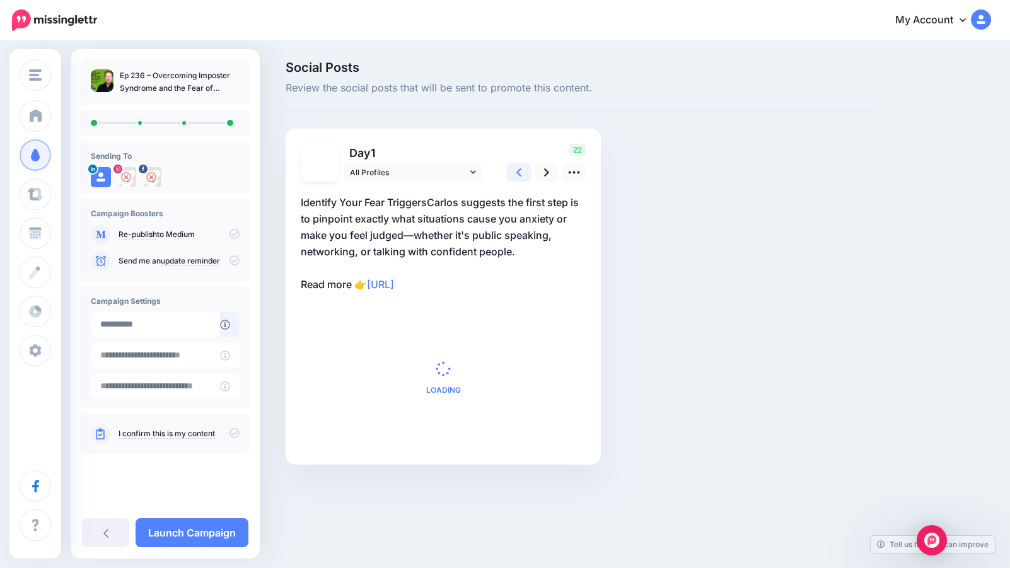
click at [520, 167] on icon at bounding box center [518, 172] width 5 height 13
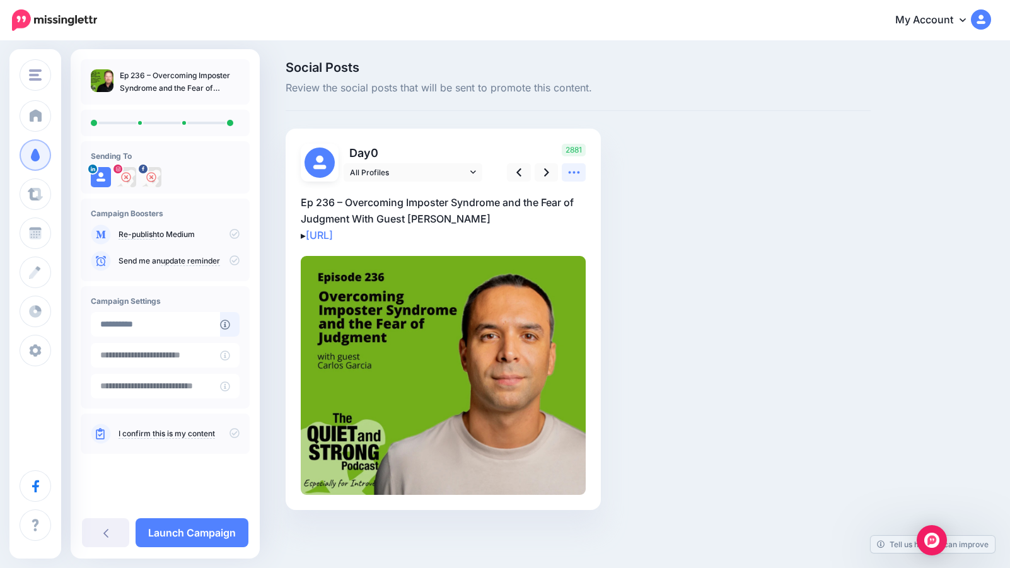
click at [577, 171] on icon at bounding box center [573, 172] width 13 height 13
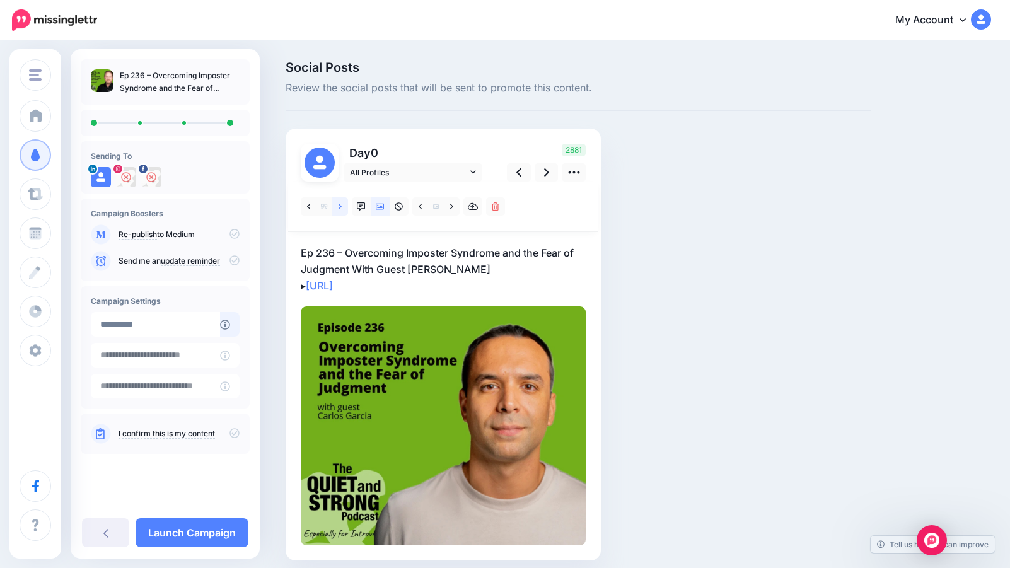
click at [342, 205] on link at bounding box center [340, 206] width 16 height 18
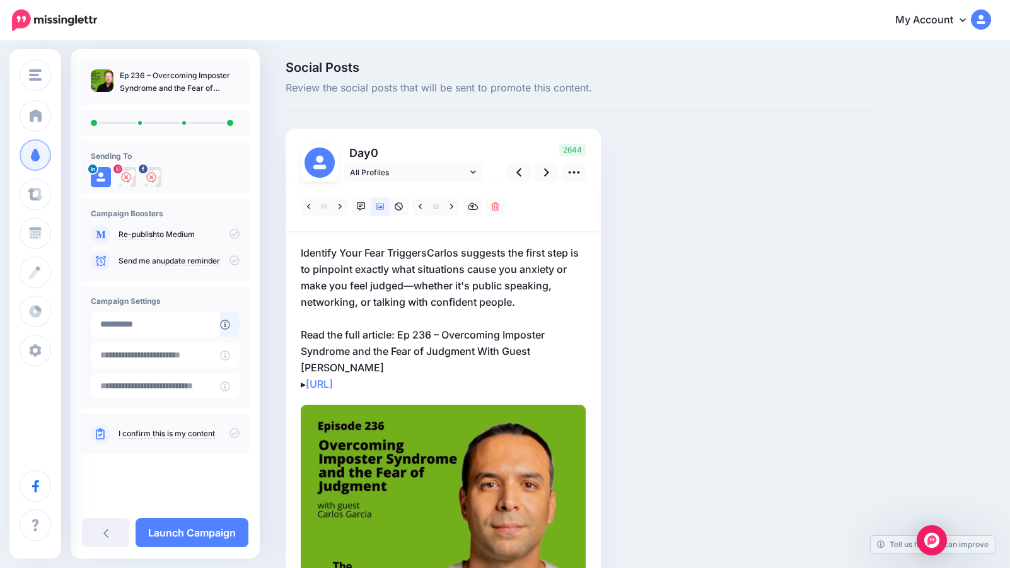
click at [433, 252] on p "Identify Your Fear TriggersCarlos suggests the first step is to pinpoint exactl…" at bounding box center [443, 319] width 285 height 148
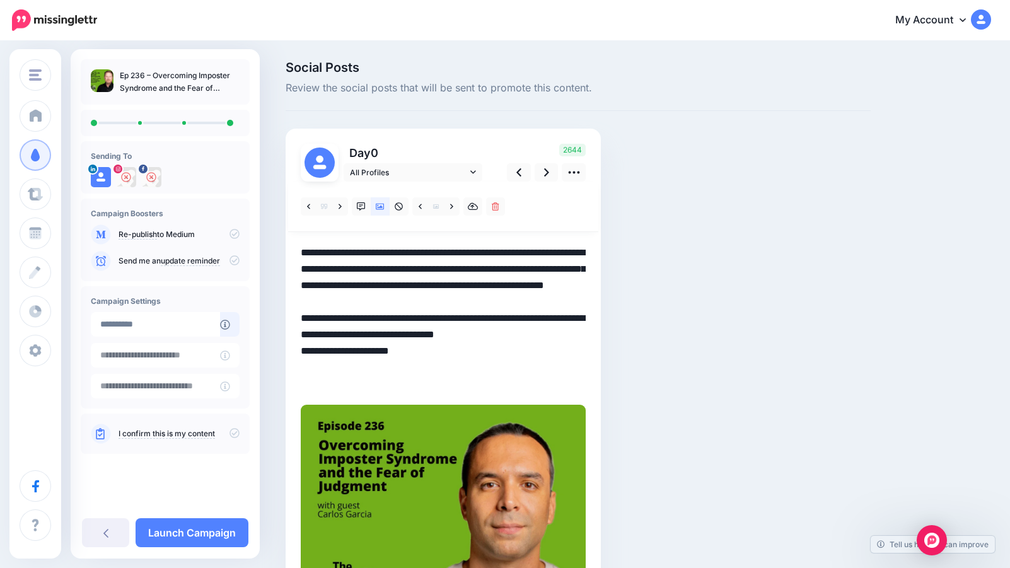
click at [430, 251] on textarea "**********" at bounding box center [443, 319] width 285 height 148
click at [557, 302] on textarea "**********" at bounding box center [443, 319] width 285 height 148
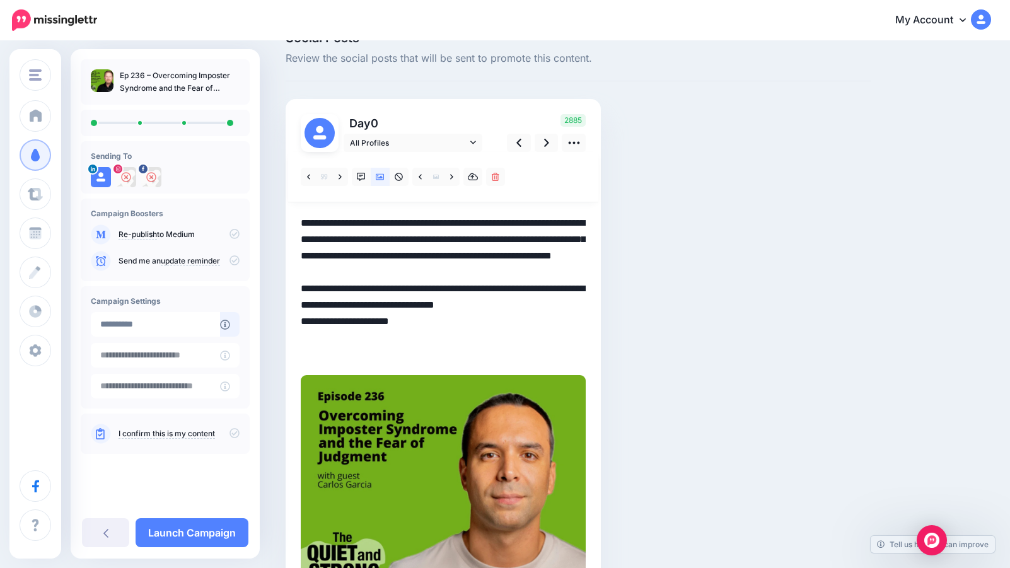
scroll to position [29, 0]
click at [402, 357] on textarea "**********" at bounding box center [443, 290] width 285 height 148
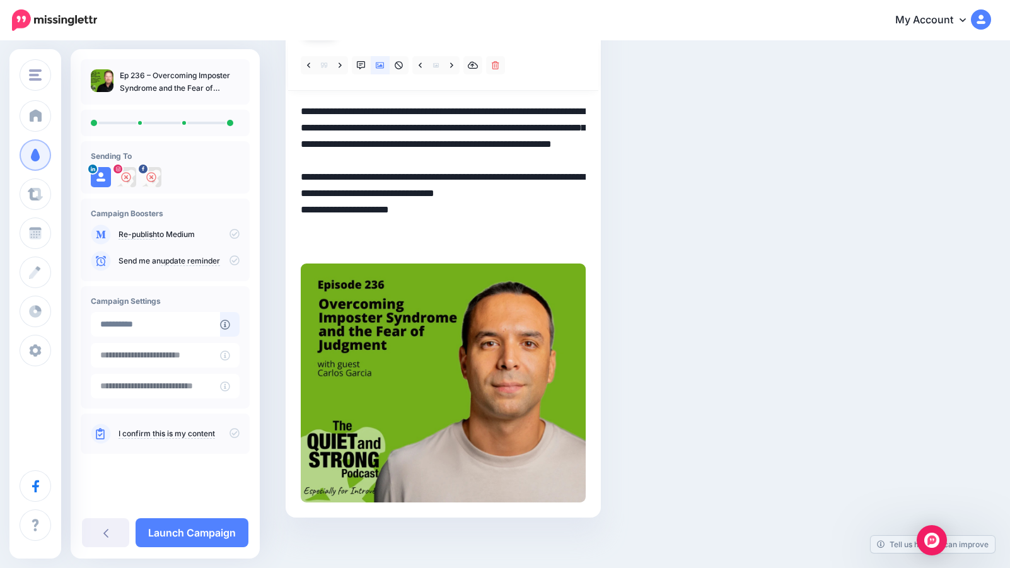
scroll to position [148, 0]
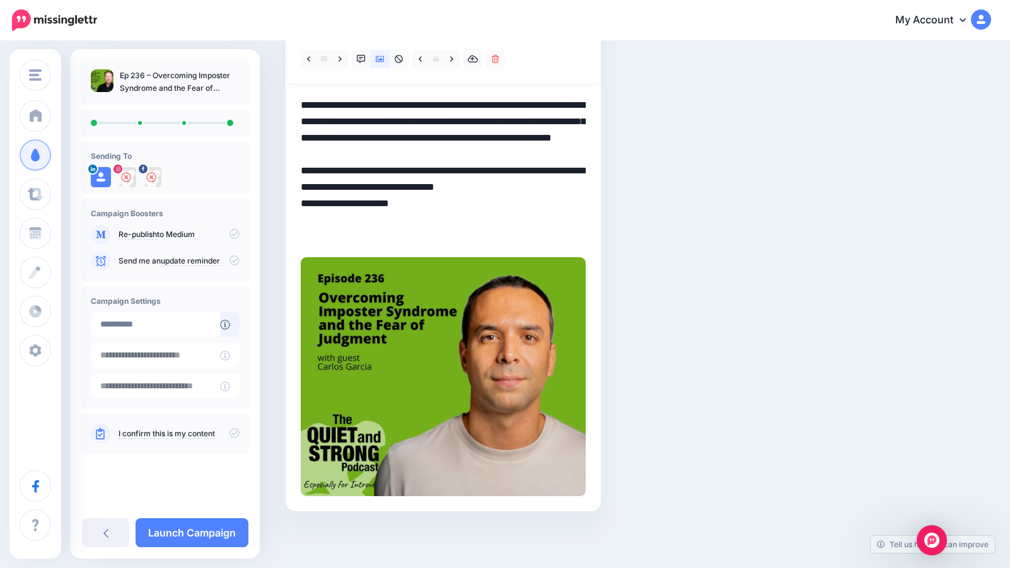
click at [305, 236] on textarea "**********" at bounding box center [443, 171] width 285 height 148
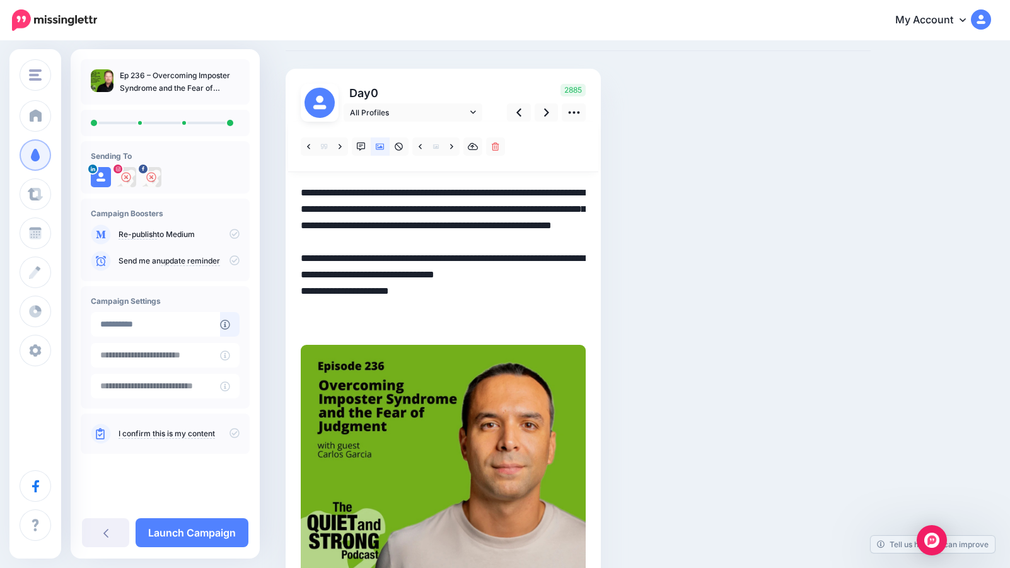
scroll to position [51, 0]
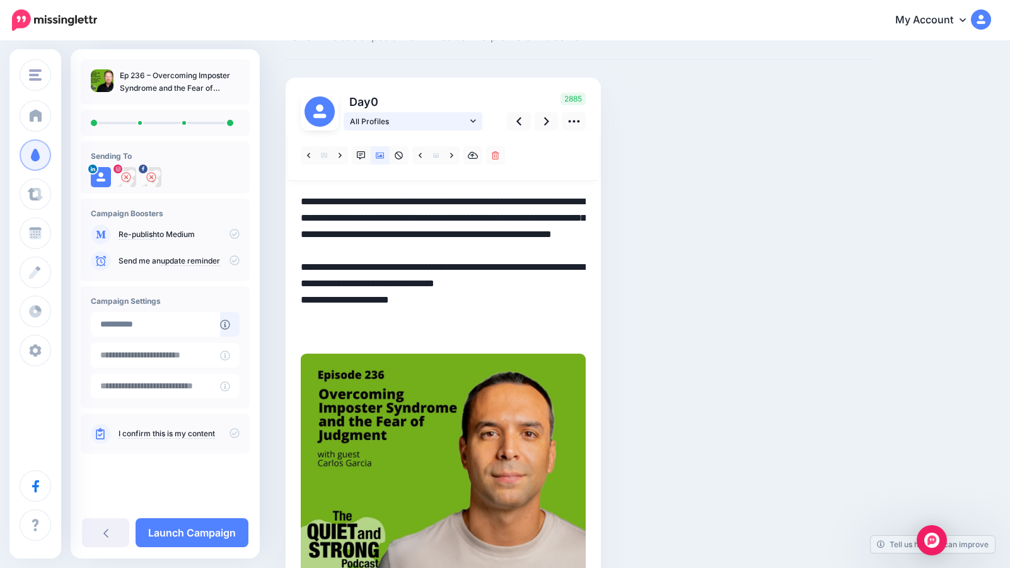
type textarea "**********"
click at [476, 117] on link "All Profiles" at bounding box center [413, 121] width 139 height 18
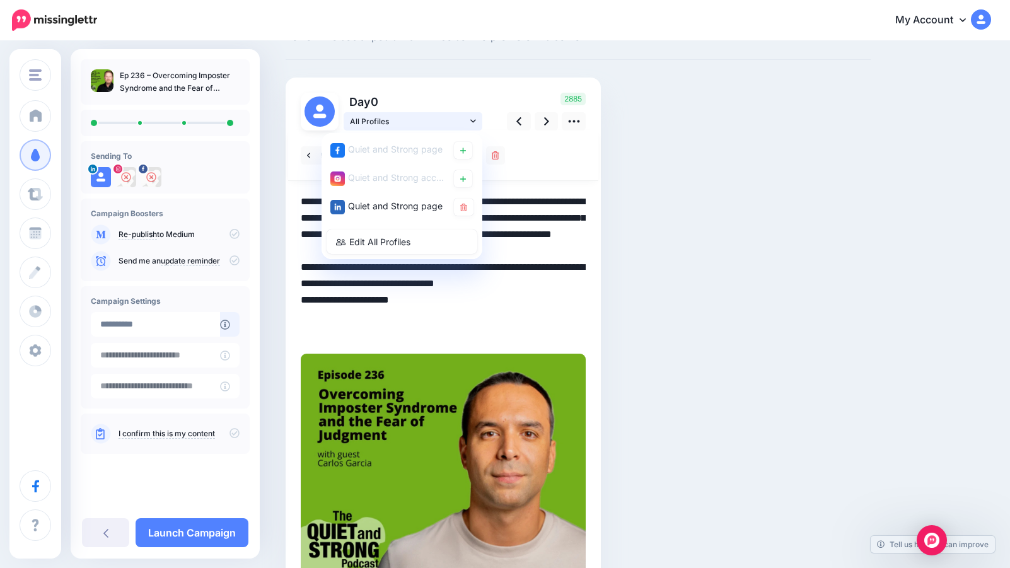
click at [476, 117] on link "All Profiles" at bounding box center [413, 121] width 139 height 18
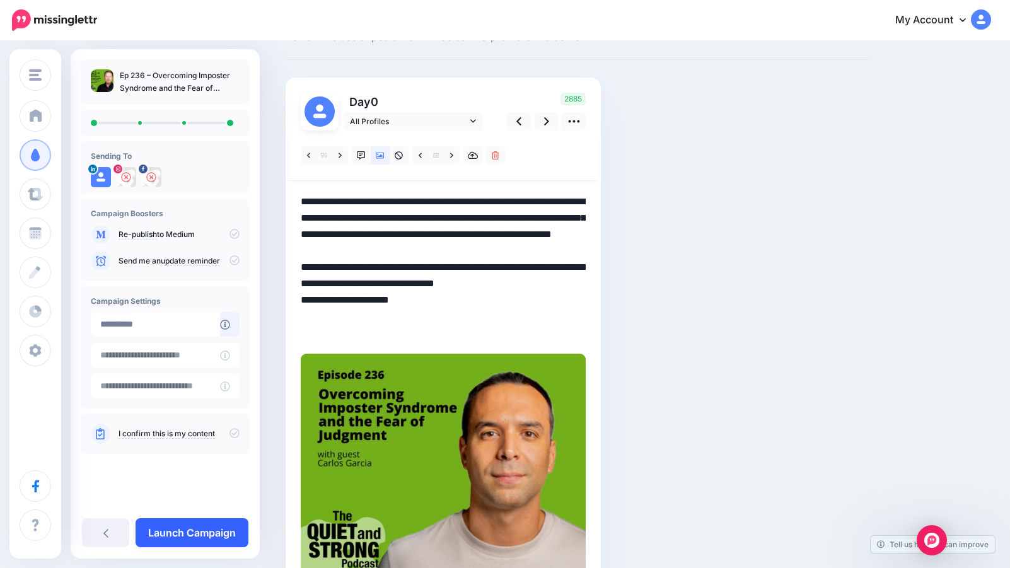
click at [183, 528] on link "Launch Campaign" at bounding box center [192, 532] width 113 height 29
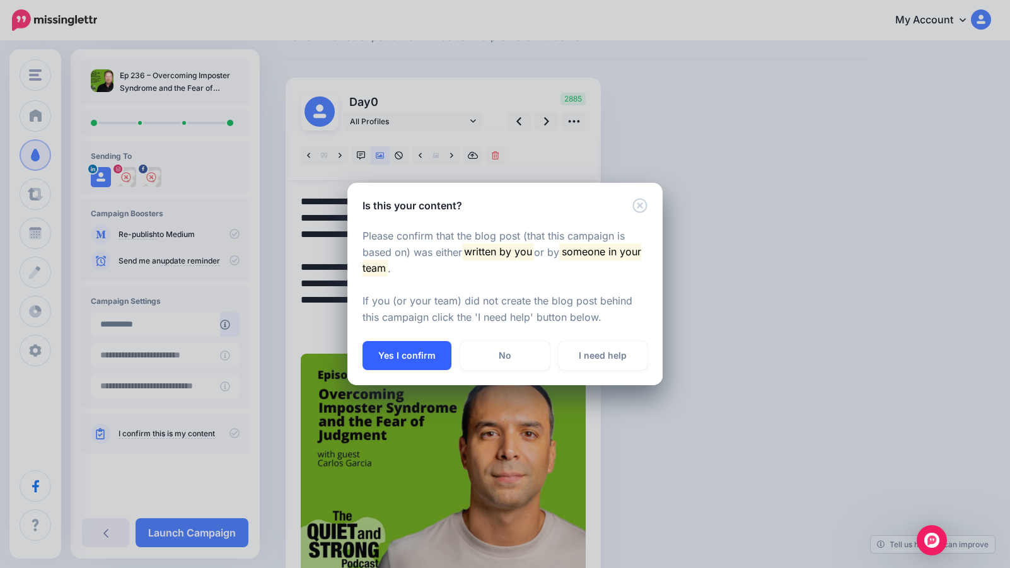
click at [419, 346] on button "Yes I confirm" at bounding box center [407, 355] width 89 height 29
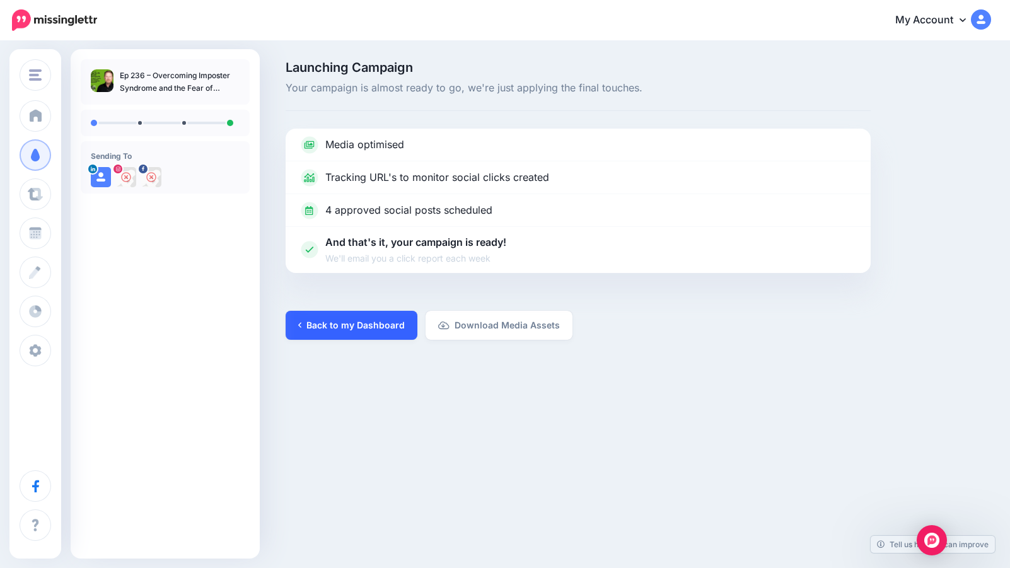
click at [372, 316] on link "Back to my Dashboard" at bounding box center [352, 325] width 132 height 29
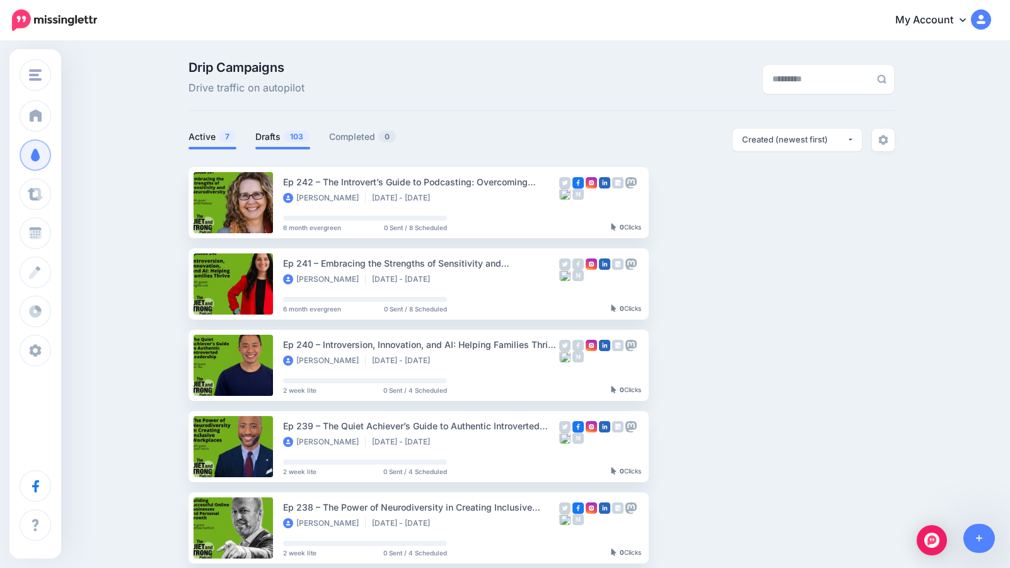
click at [267, 131] on link "Drafts 103" at bounding box center [282, 136] width 55 height 15
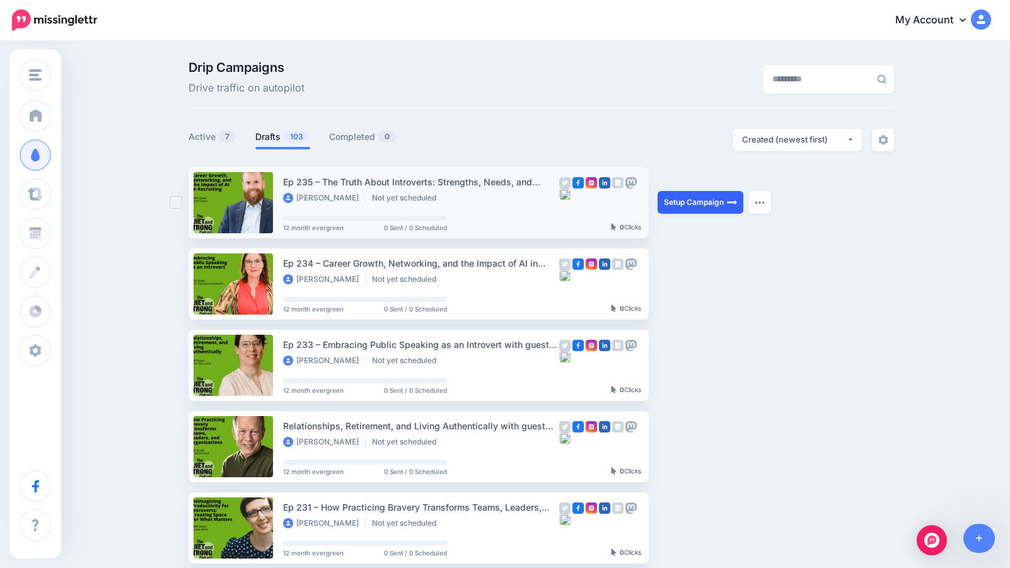
click at [721, 197] on link "Setup Campaign" at bounding box center [701, 202] width 86 height 23
click at [695, 201] on link "Setup Campaign" at bounding box center [701, 202] width 86 height 23
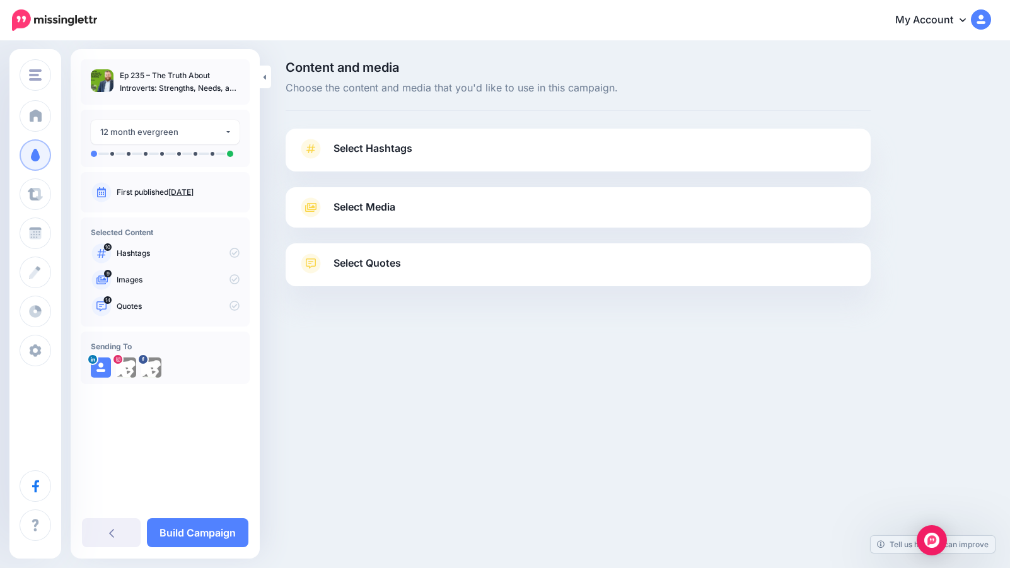
click at [476, 146] on link "Select Hashtags" at bounding box center [578, 155] width 560 height 33
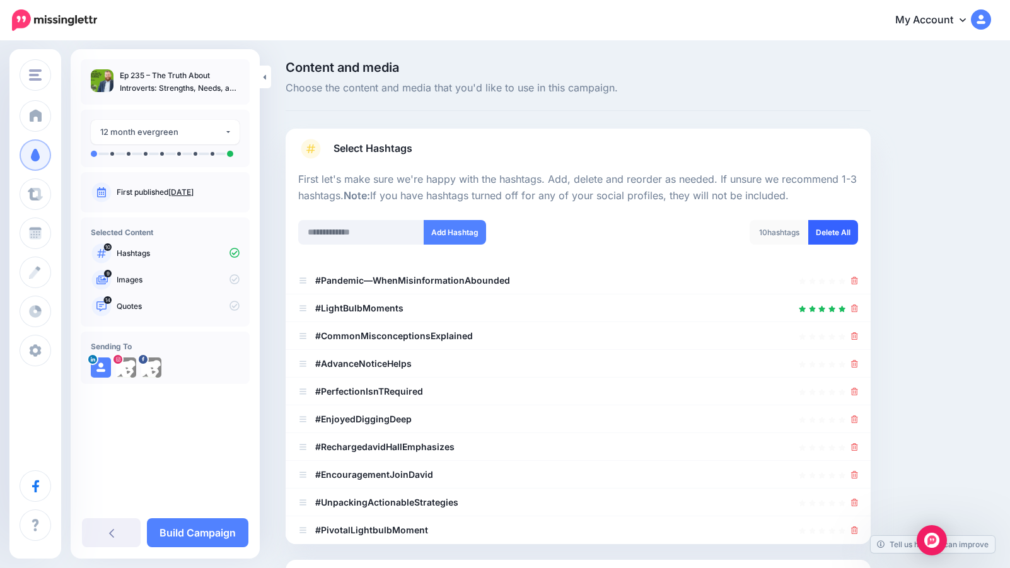
click at [827, 228] on link "Delete All" at bounding box center [833, 232] width 50 height 25
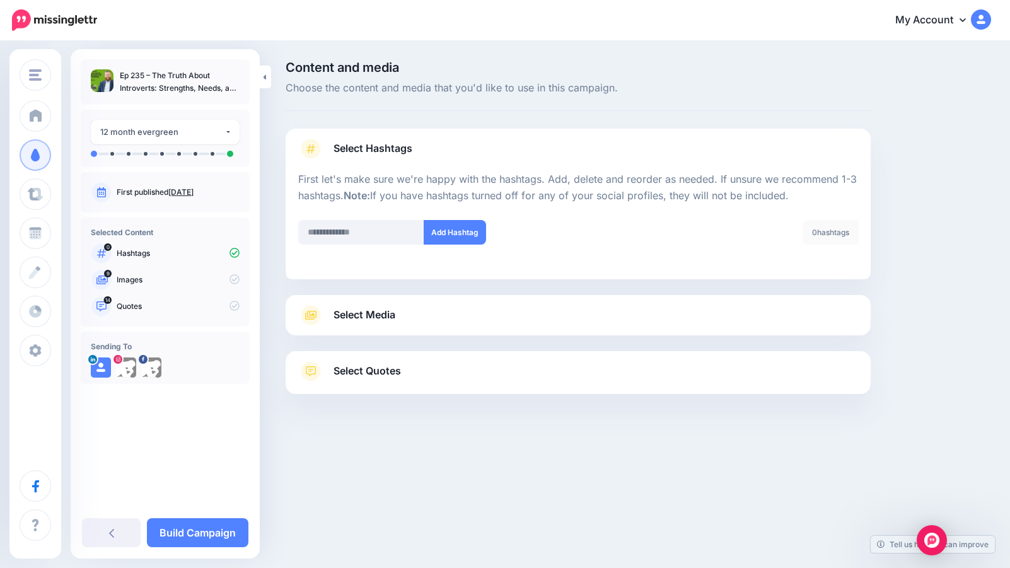
click at [362, 308] on span "Select Media" at bounding box center [365, 314] width 62 height 17
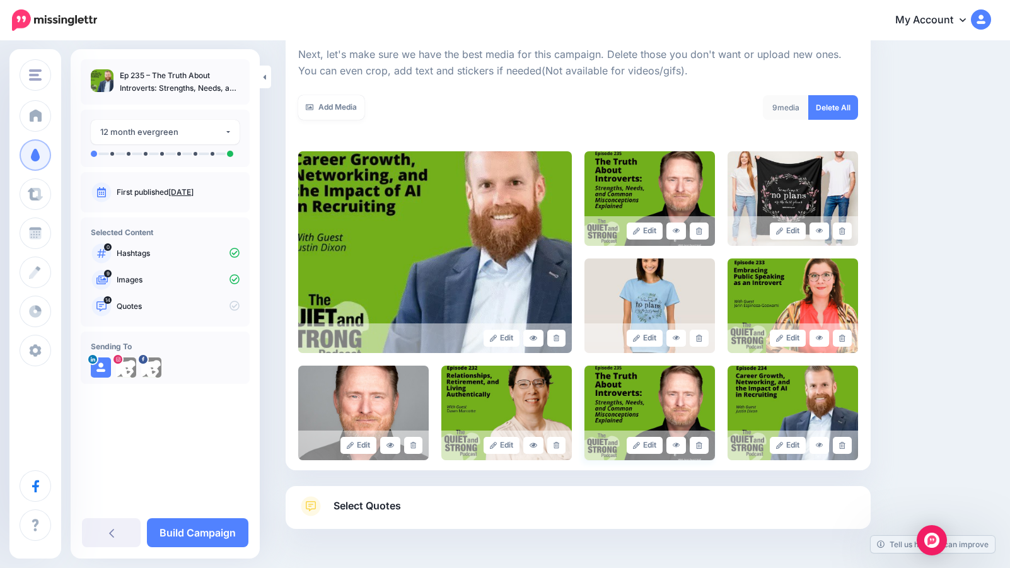
scroll to position [183, 0]
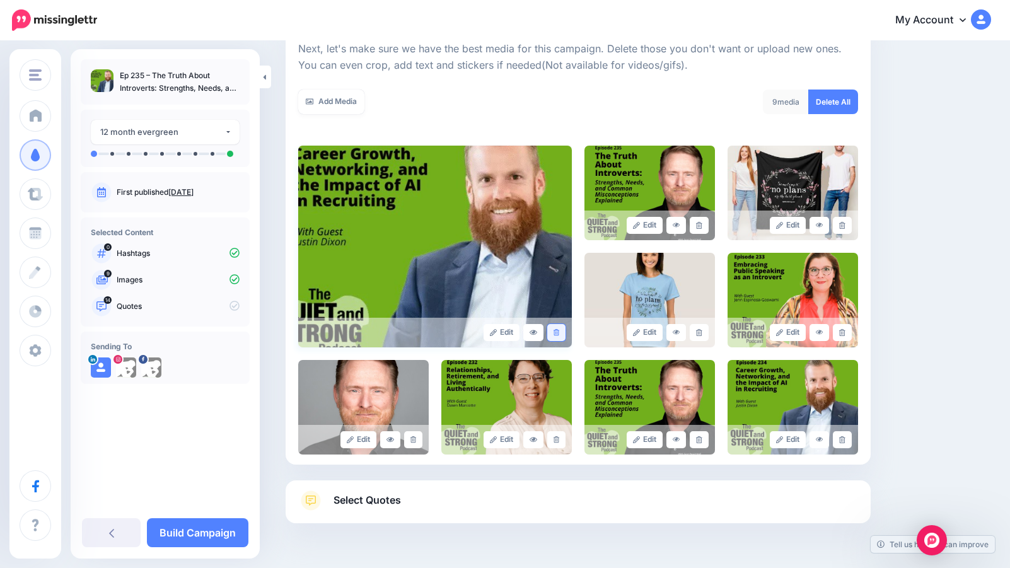
click at [555, 332] on icon at bounding box center [557, 332] width 6 height 7
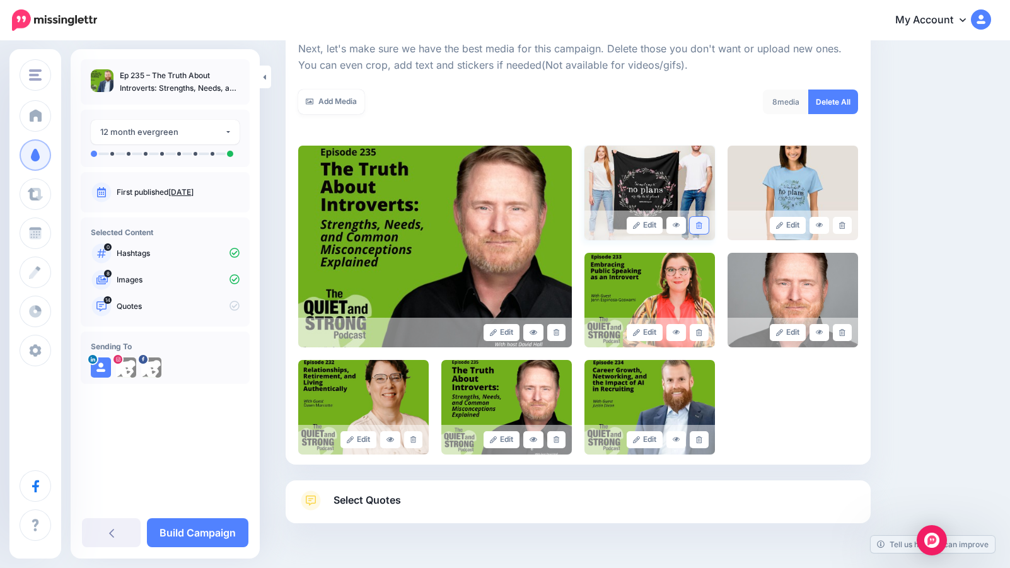
click at [702, 225] on icon at bounding box center [699, 225] width 6 height 7
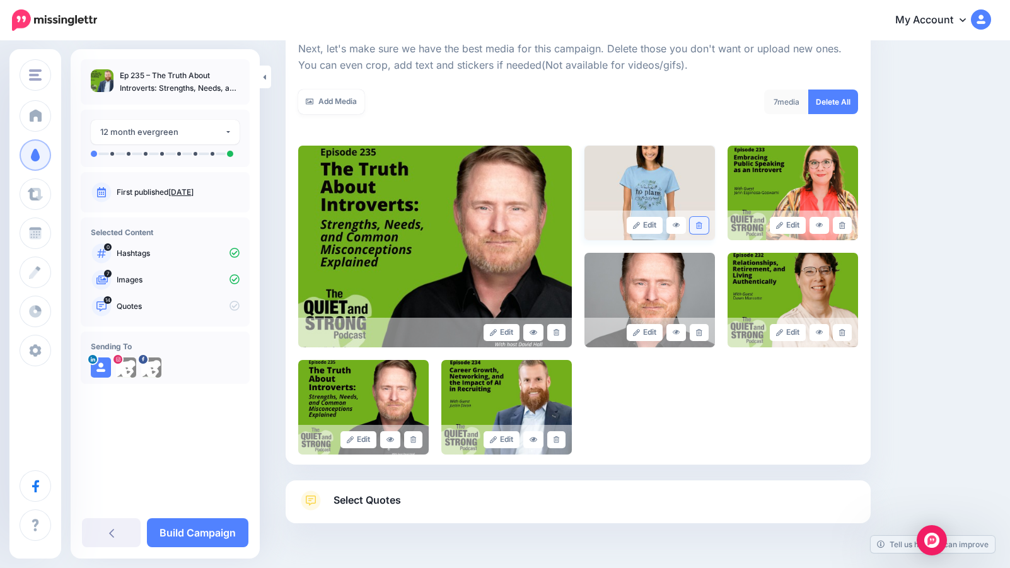
click at [701, 225] on icon at bounding box center [699, 225] width 6 height 7
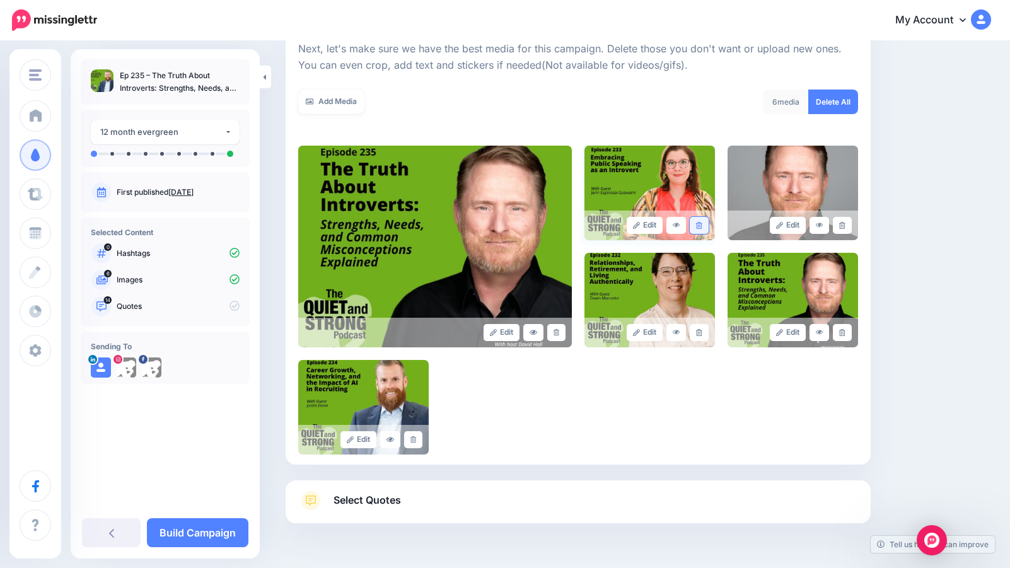
click at [702, 226] on icon at bounding box center [699, 225] width 6 height 7
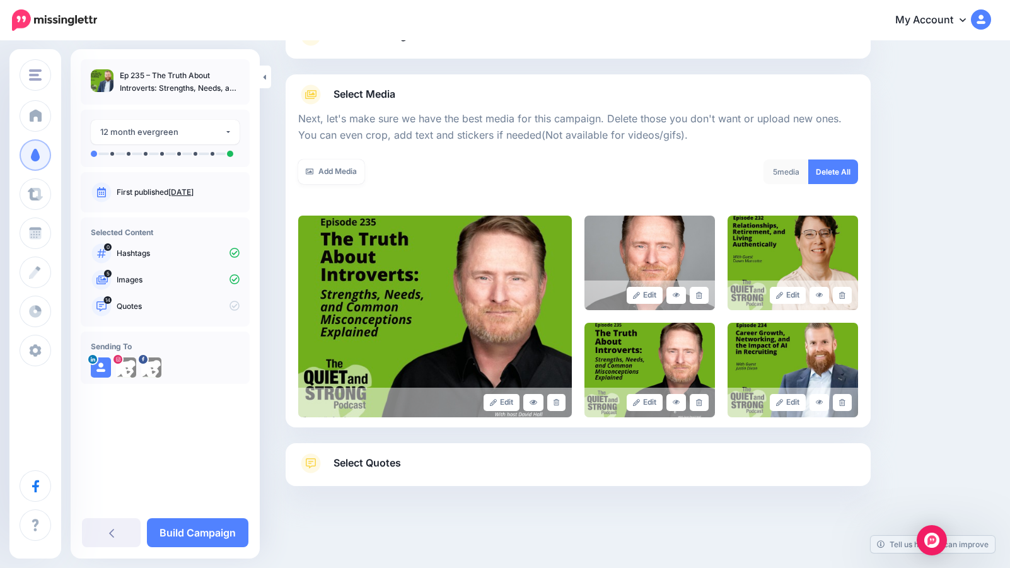
scroll to position [113, 0]
click at [700, 293] on icon at bounding box center [699, 295] width 6 height 7
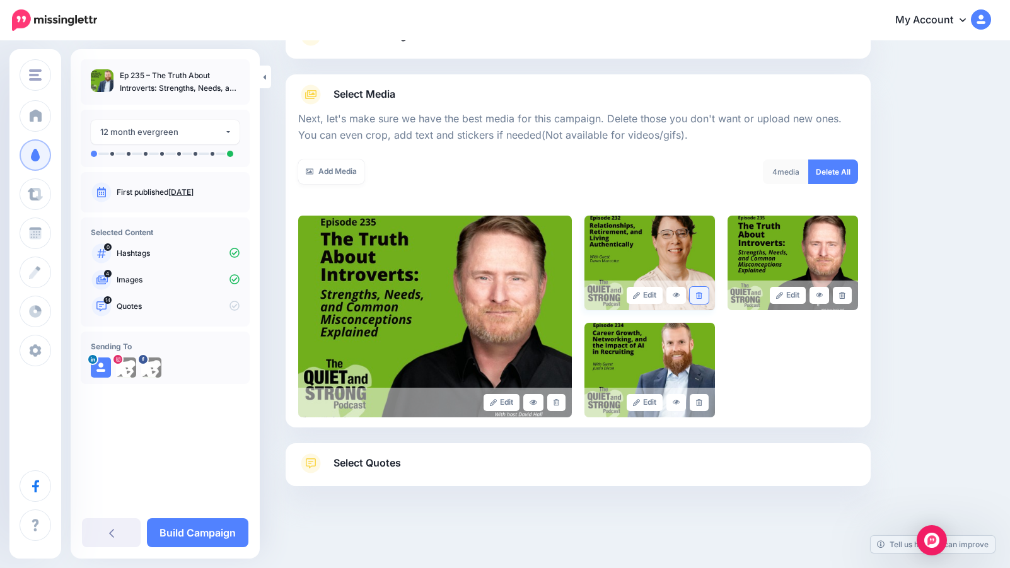
click at [700, 293] on icon at bounding box center [699, 295] width 6 height 7
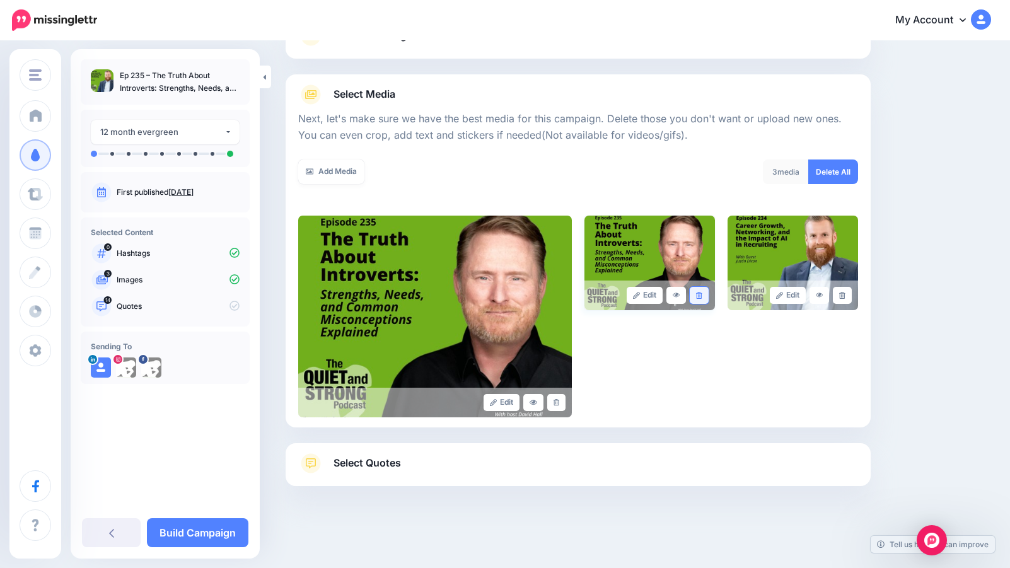
click at [700, 293] on icon at bounding box center [699, 295] width 6 height 7
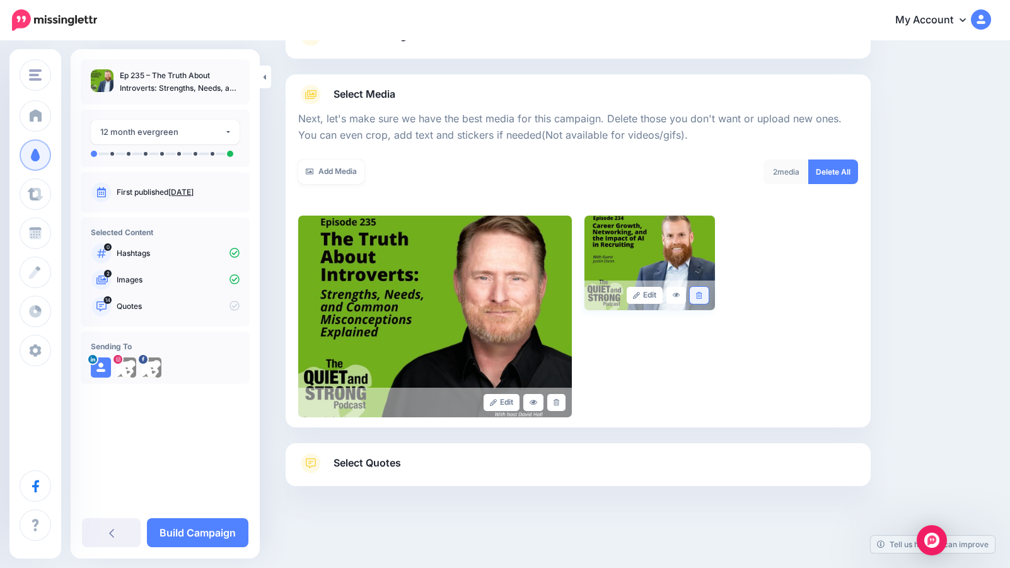
click at [702, 295] on link at bounding box center [699, 295] width 18 height 17
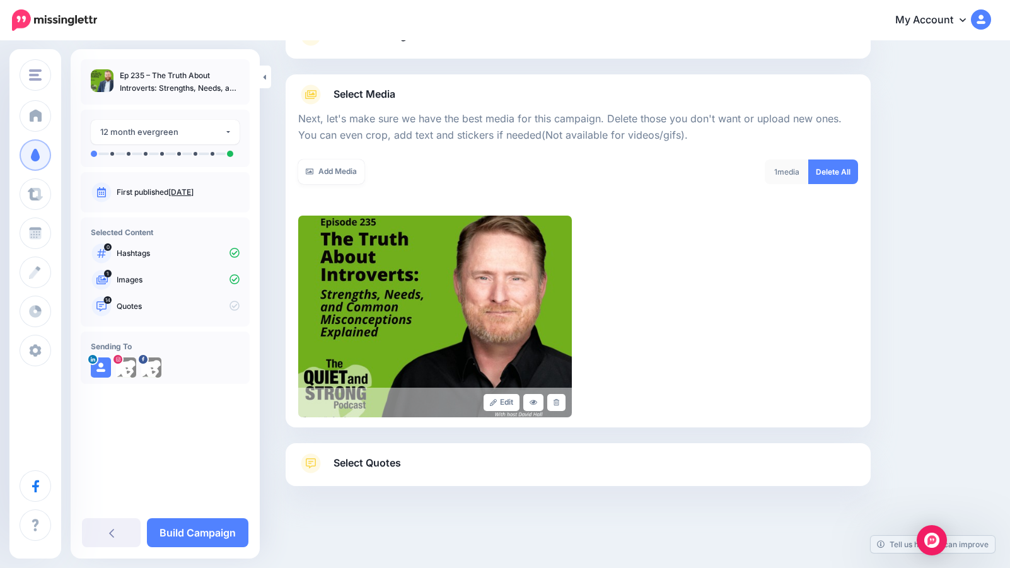
click at [368, 455] on span "Select Quotes" at bounding box center [367, 463] width 67 height 17
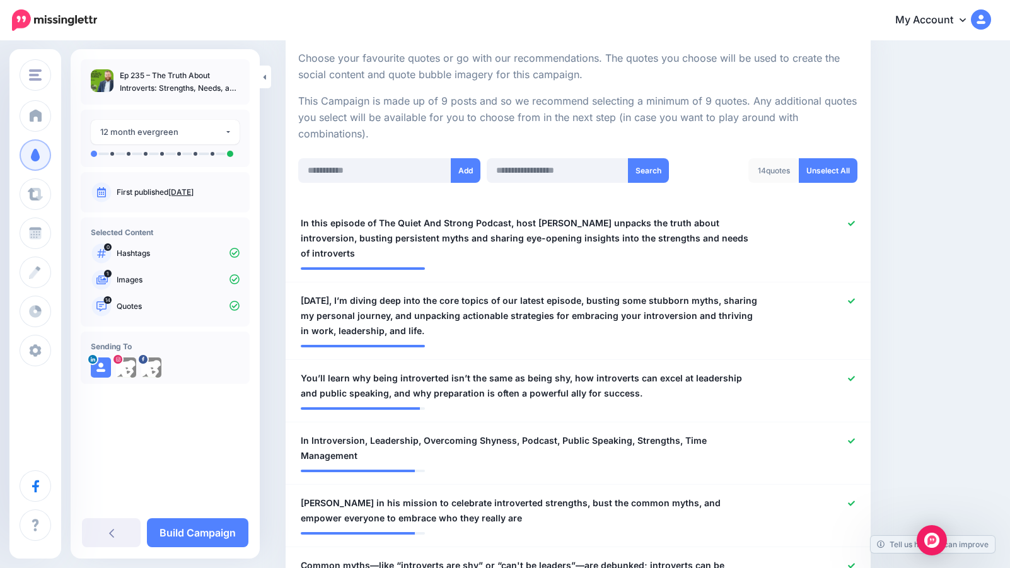
scroll to position [266, 0]
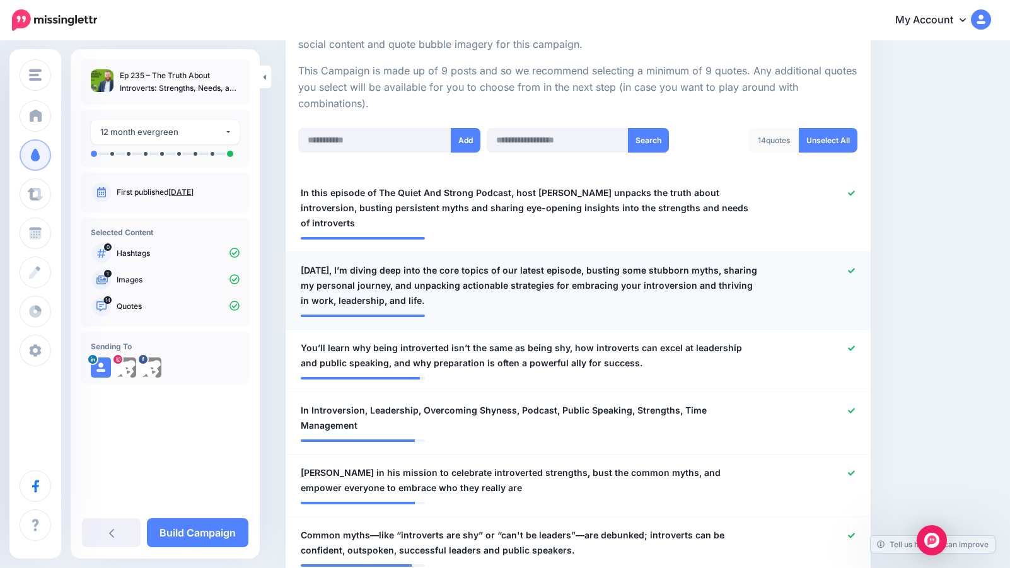
click at [854, 268] on icon at bounding box center [851, 270] width 7 height 5
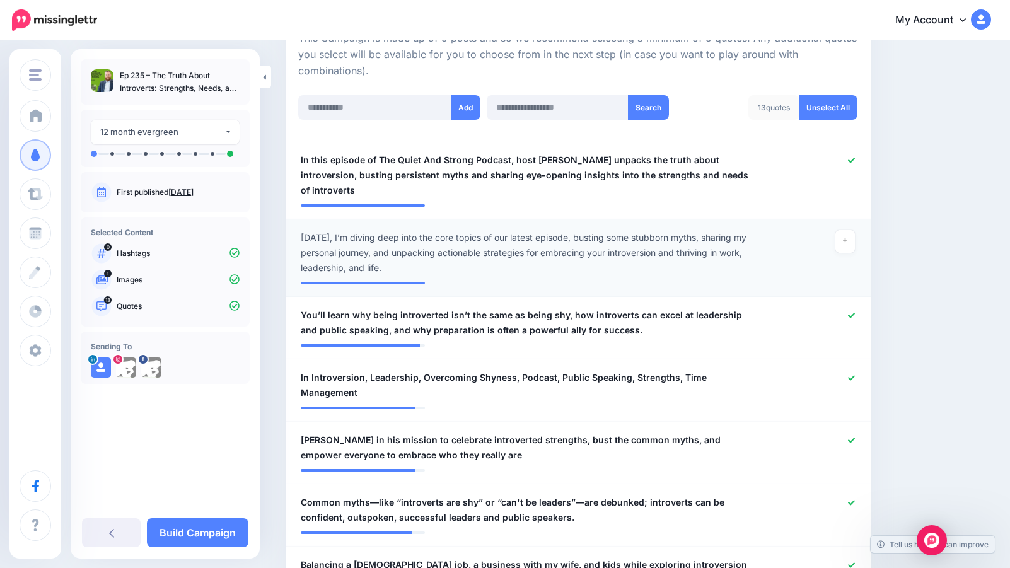
scroll to position [303, 0]
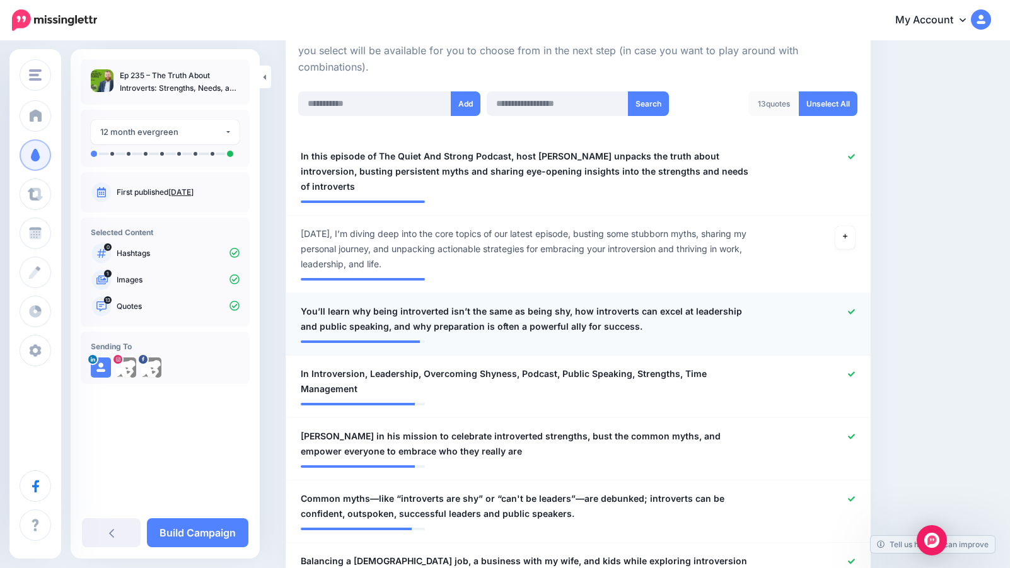
click at [852, 308] on icon at bounding box center [851, 311] width 7 height 7
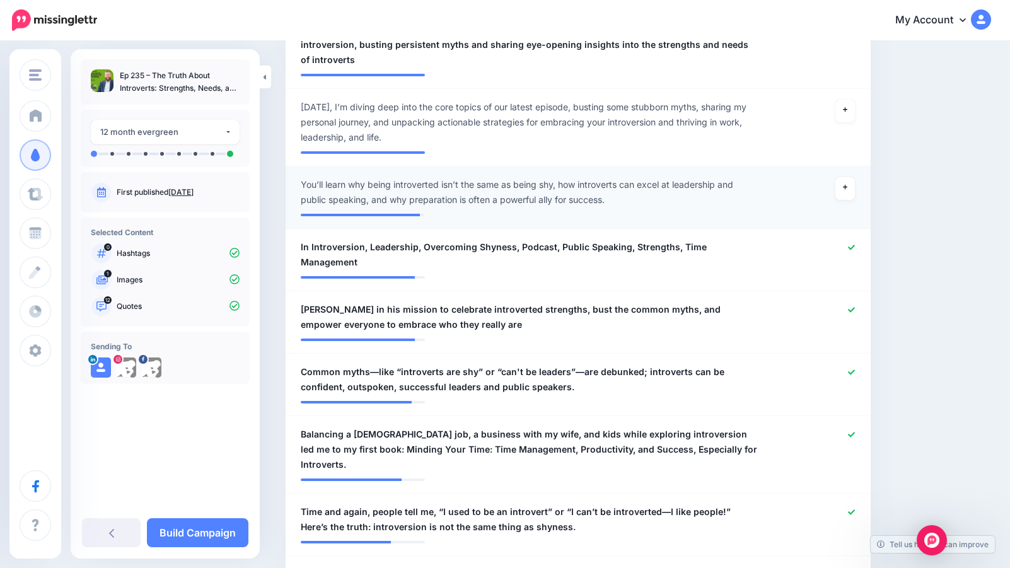
scroll to position [438, 0]
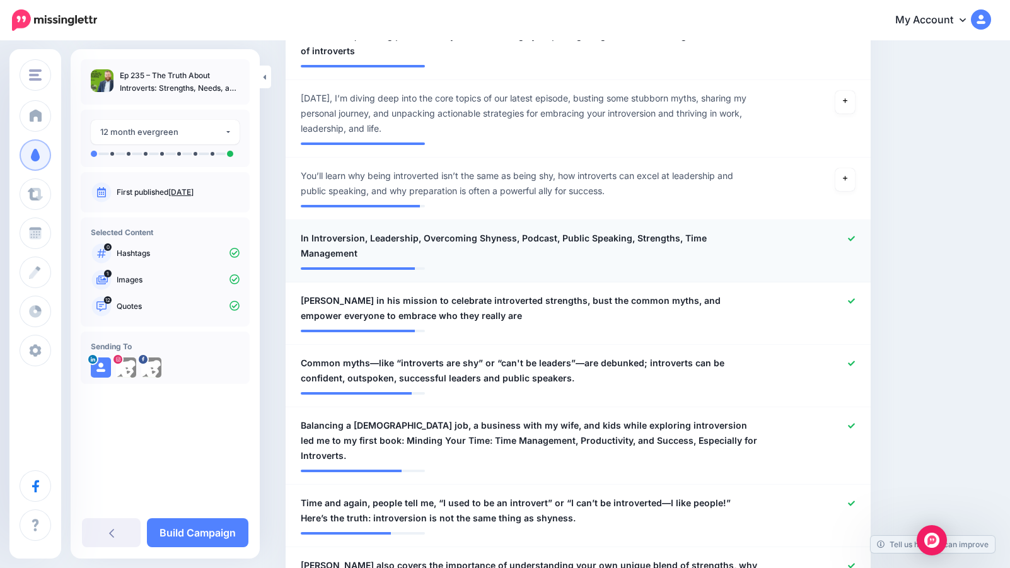
click at [855, 235] on icon at bounding box center [851, 238] width 7 height 7
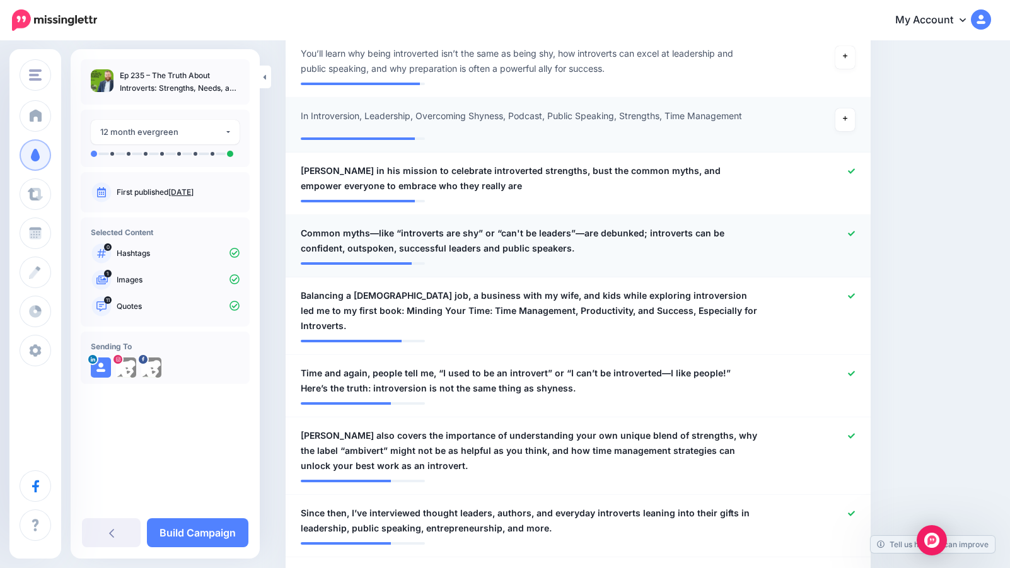
scroll to position [569, 0]
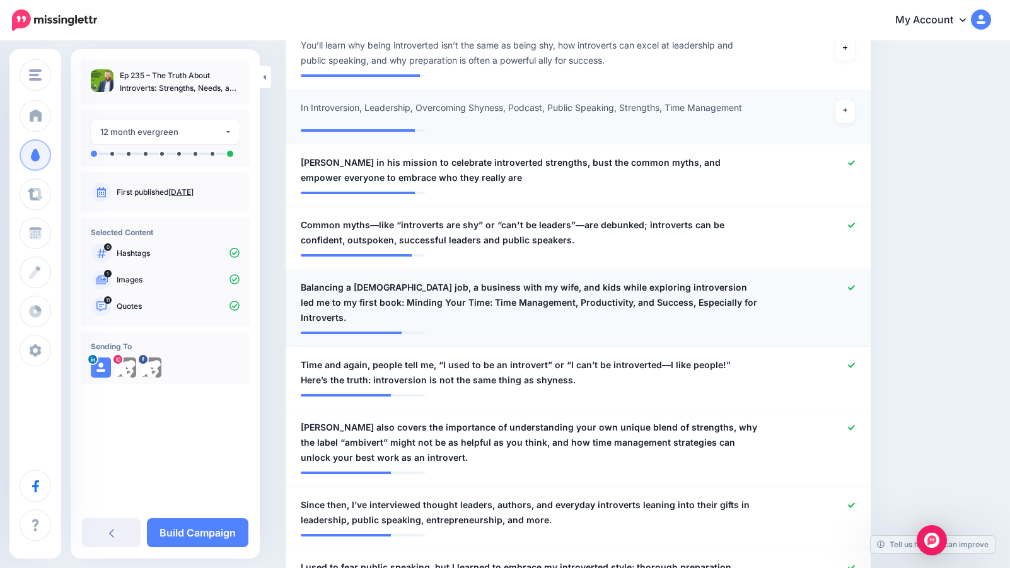
click at [849, 284] on icon at bounding box center [851, 287] width 7 height 7
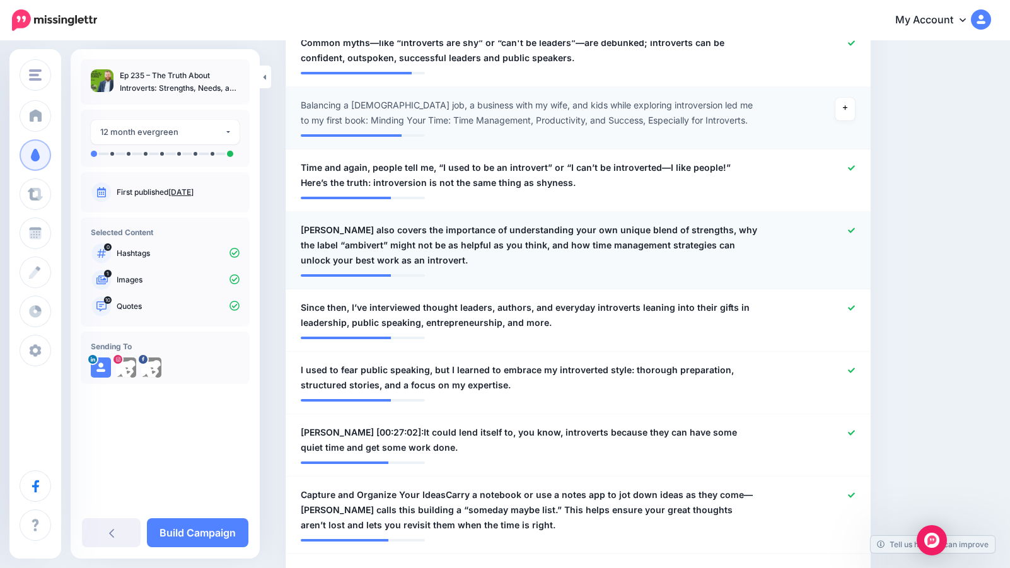
scroll to position [759, 0]
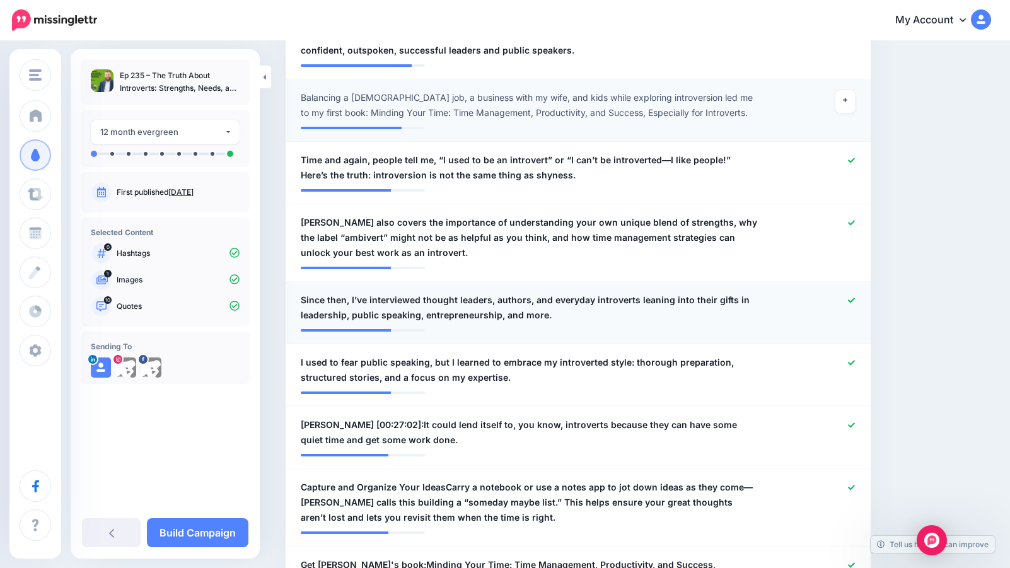
click at [853, 298] on icon at bounding box center [851, 300] width 7 height 5
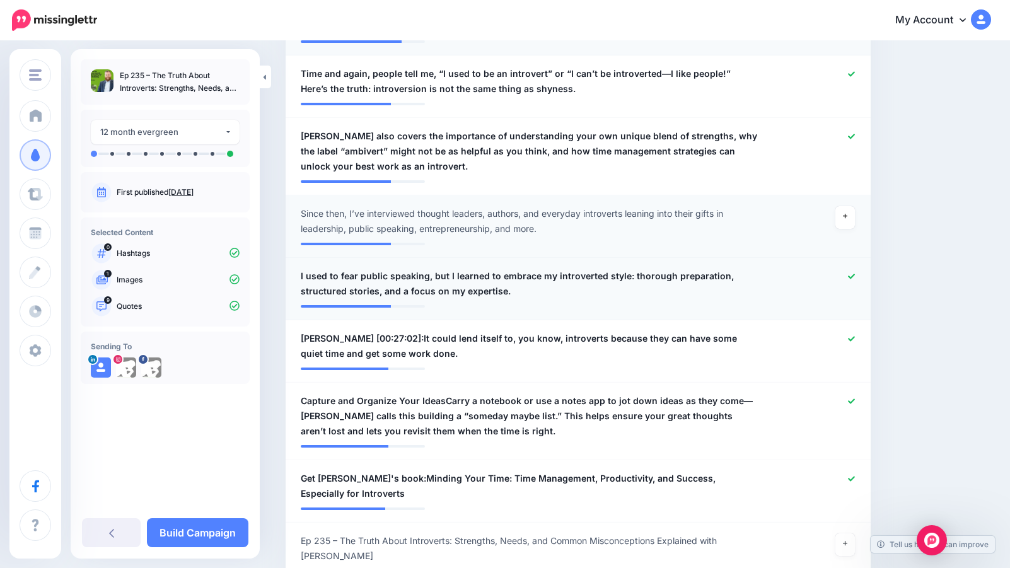
scroll to position [871, 0]
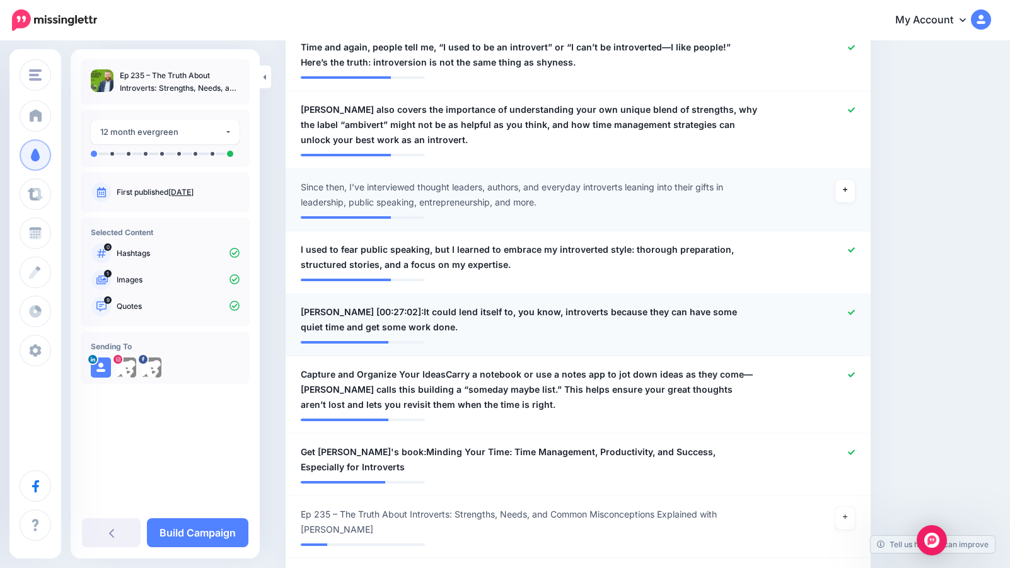
click at [851, 309] on icon at bounding box center [851, 312] width 7 height 7
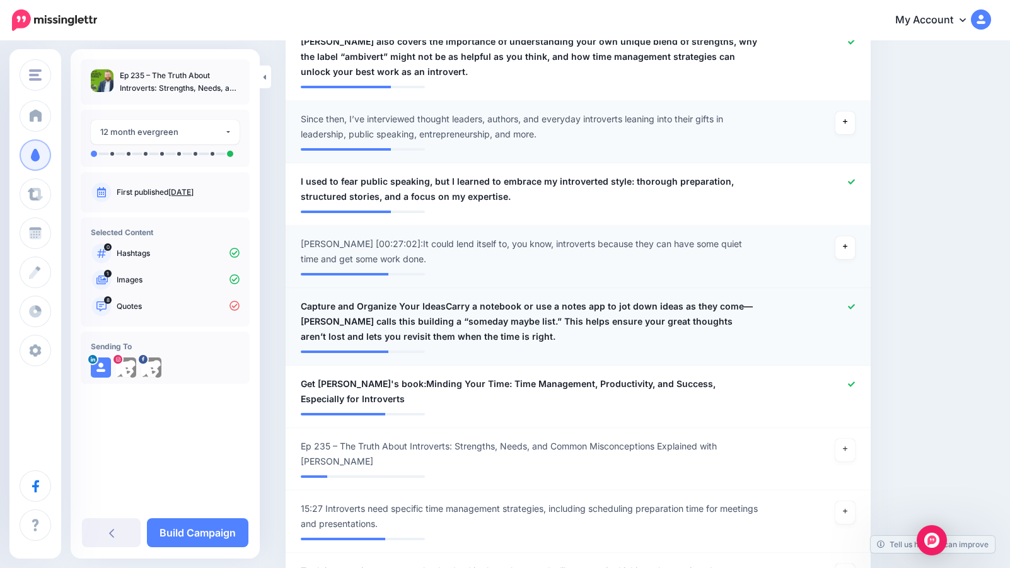
scroll to position [943, 0]
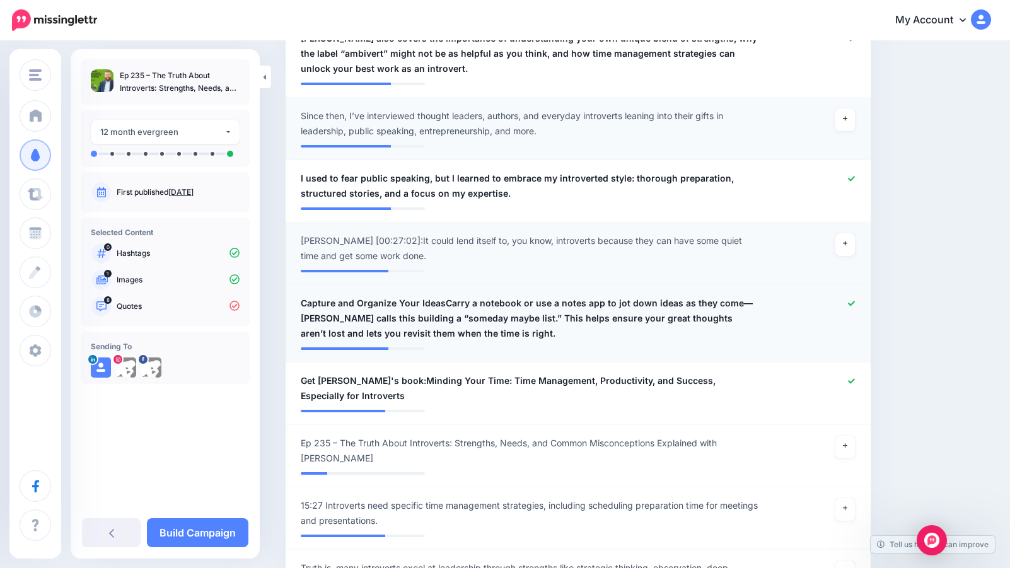
click at [854, 300] on icon at bounding box center [851, 303] width 7 height 7
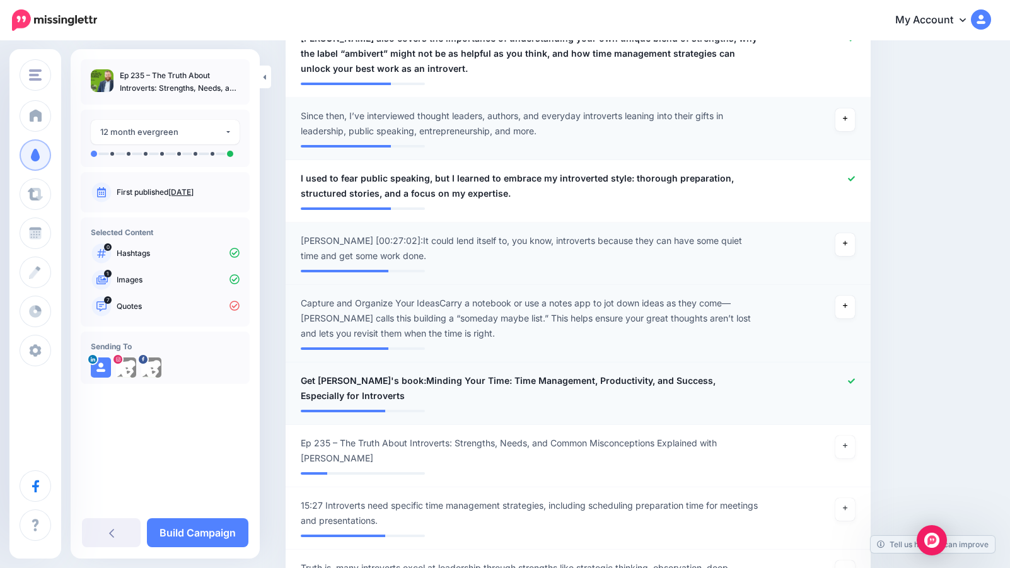
click at [852, 378] on icon at bounding box center [851, 381] width 7 height 7
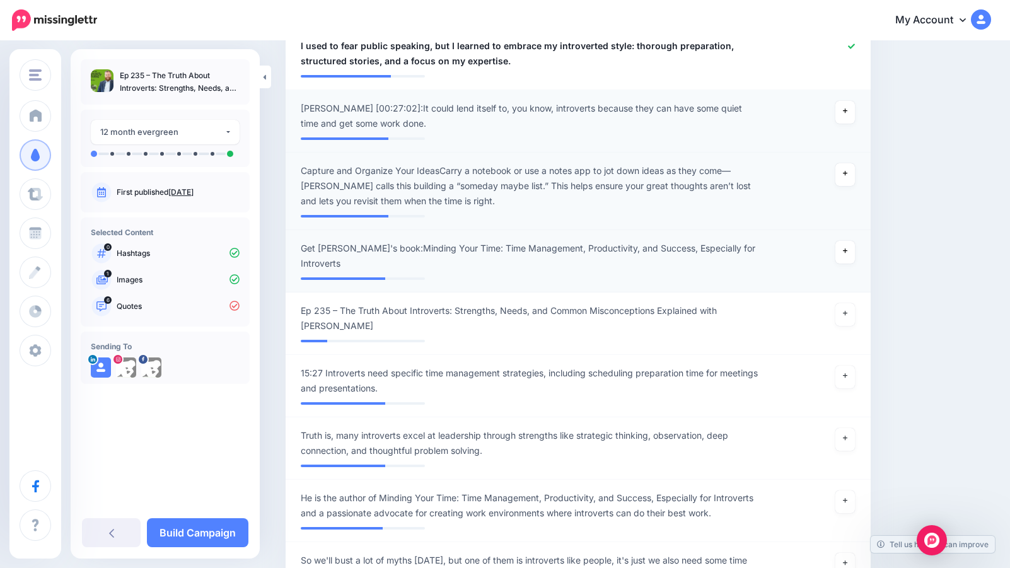
scroll to position [1069, 0]
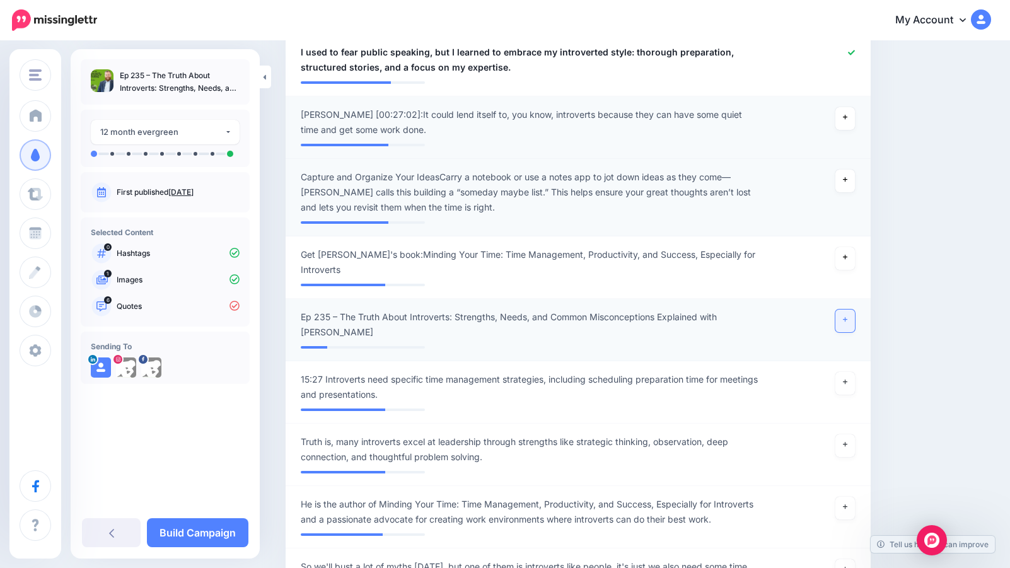
click at [847, 310] on link at bounding box center [845, 321] width 20 height 23
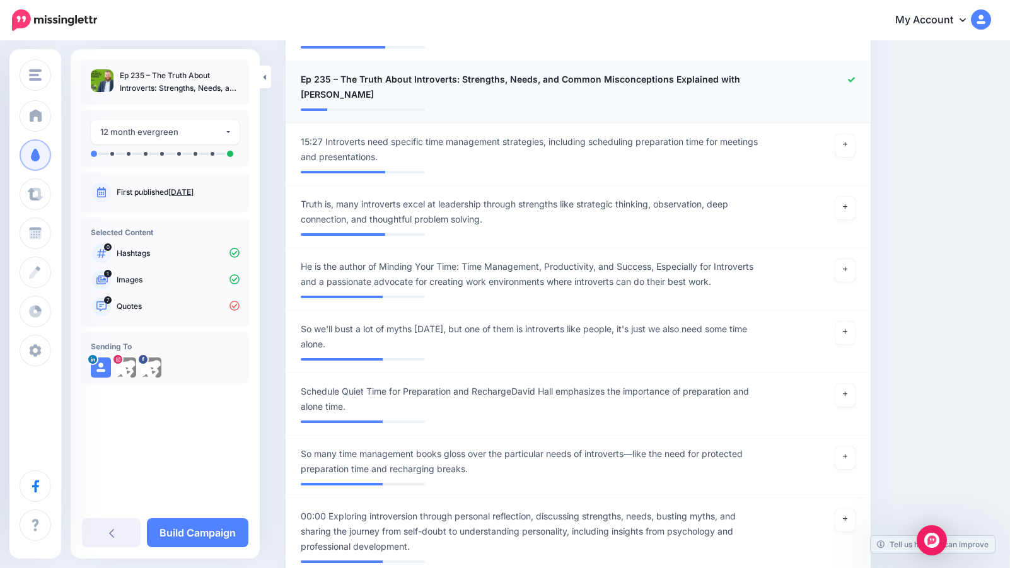
scroll to position [1317, 0]
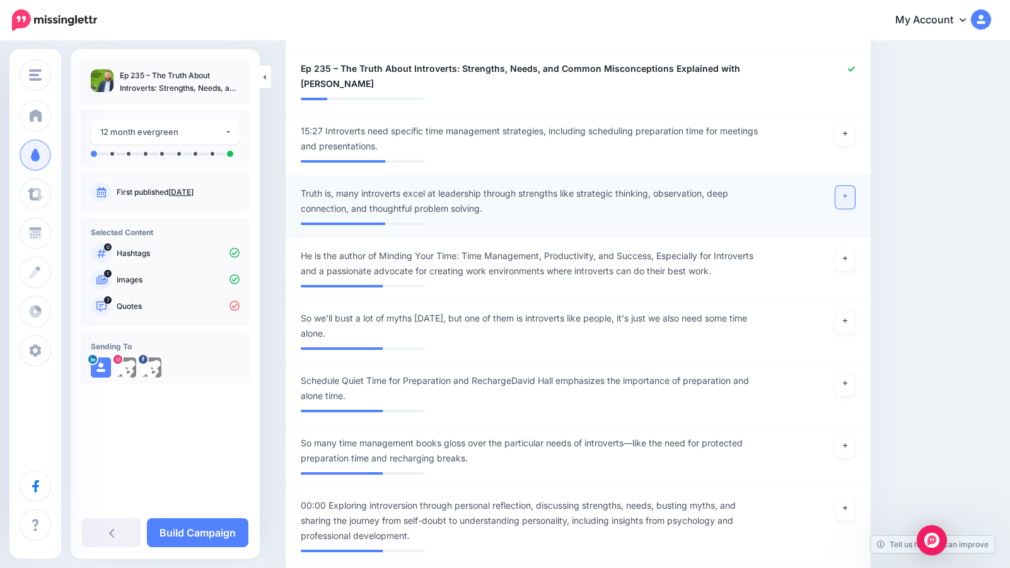
click at [846, 193] on icon at bounding box center [845, 196] width 5 height 7
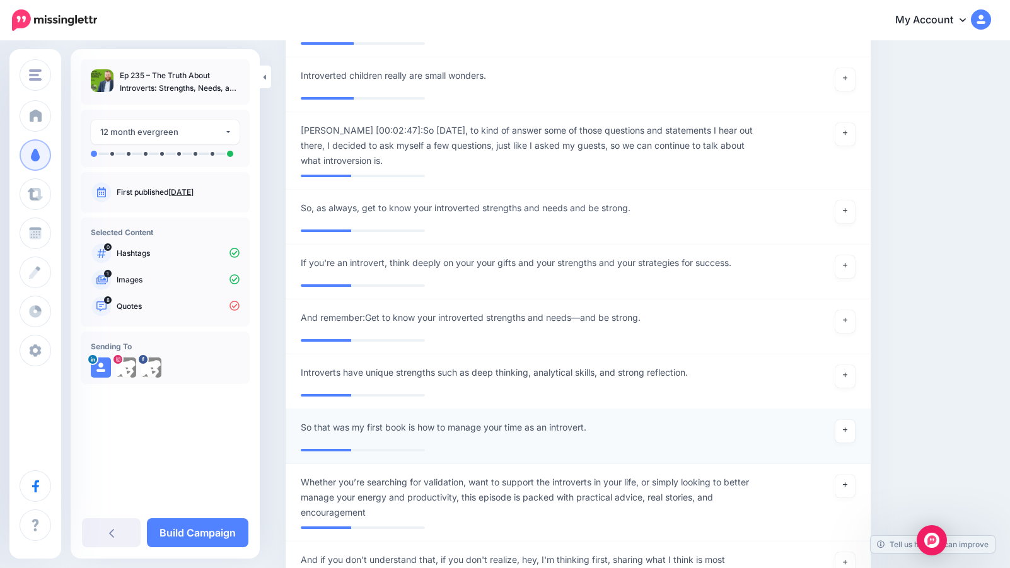
scroll to position [5295, 0]
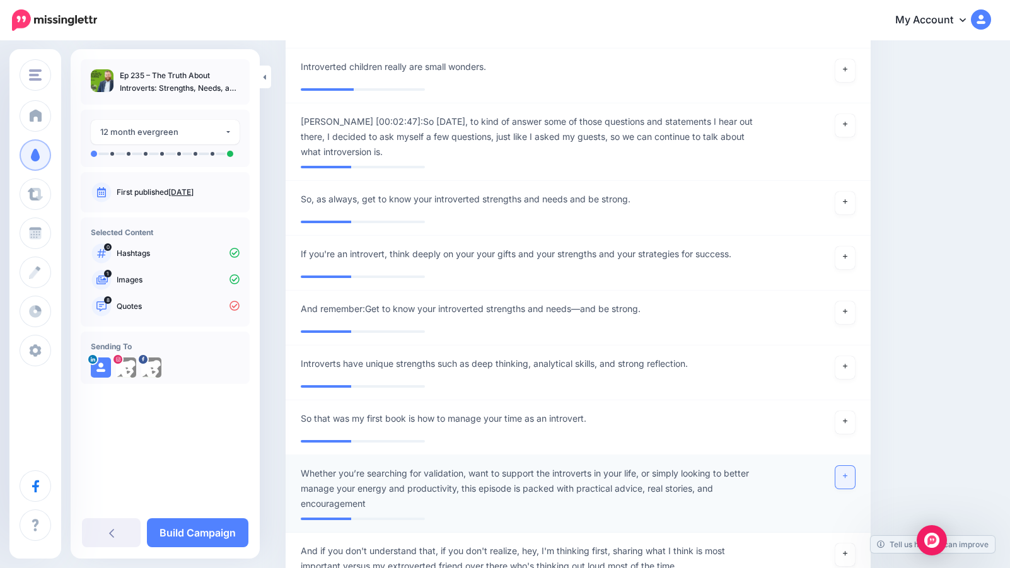
click at [849, 466] on link at bounding box center [845, 477] width 20 height 23
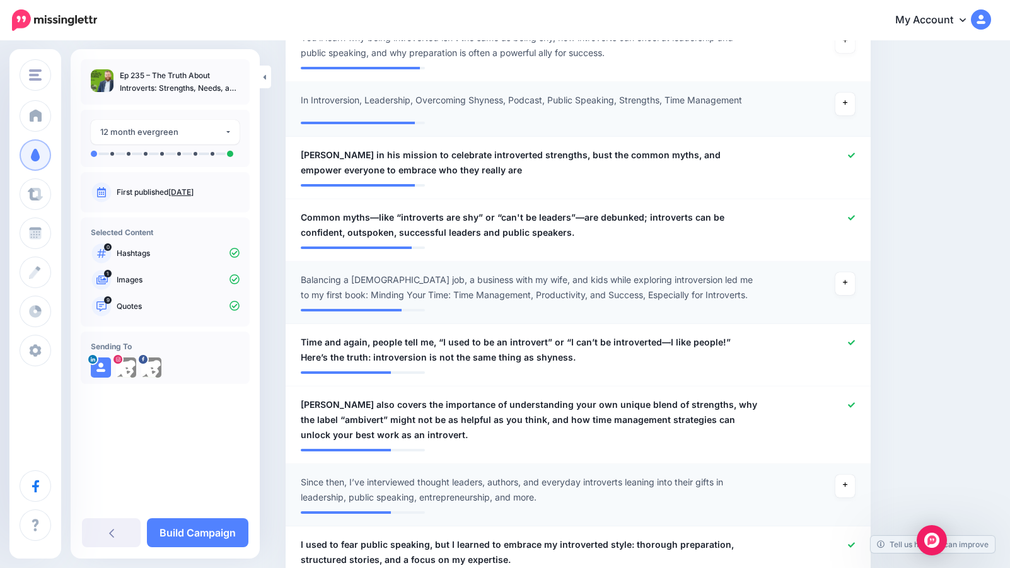
scroll to position [0, 0]
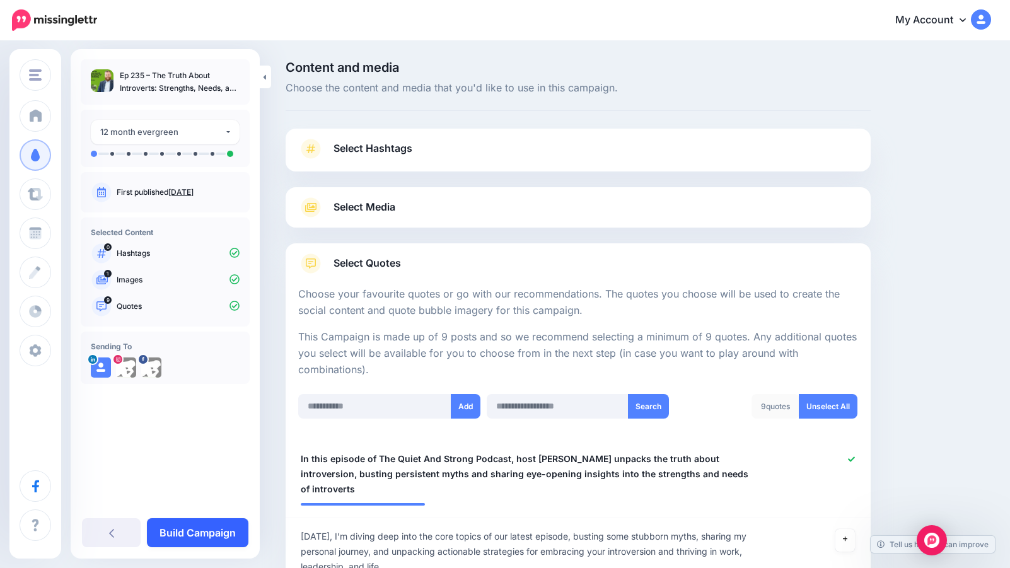
click at [202, 536] on link "Build Campaign" at bounding box center [198, 532] width 102 height 29
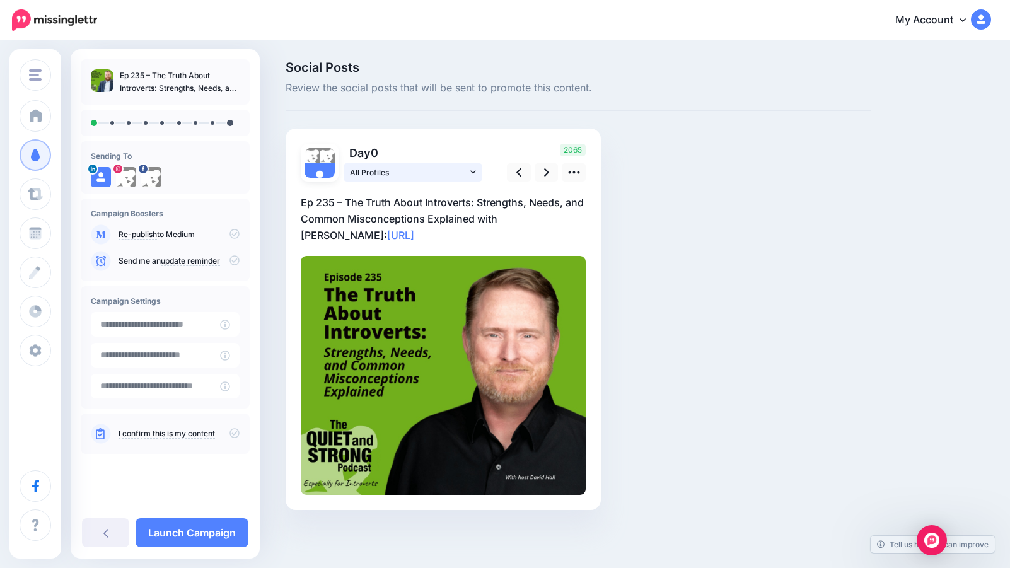
click at [477, 170] on link "All Profiles" at bounding box center [413, 172] width 139 height 18
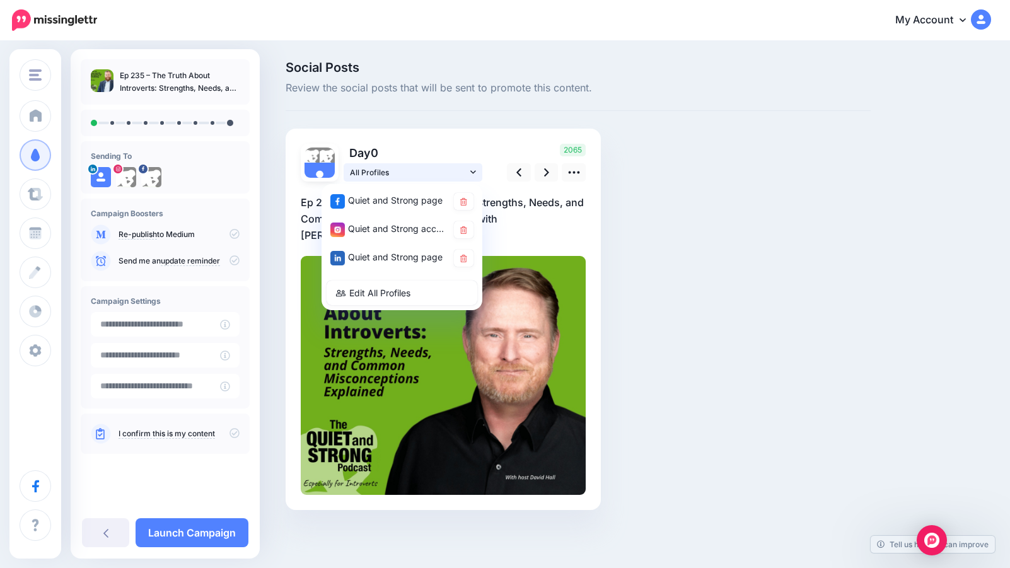
click at [477, 170] on link "All Profiles" at bounding box center [413, 172] width 139 height 18
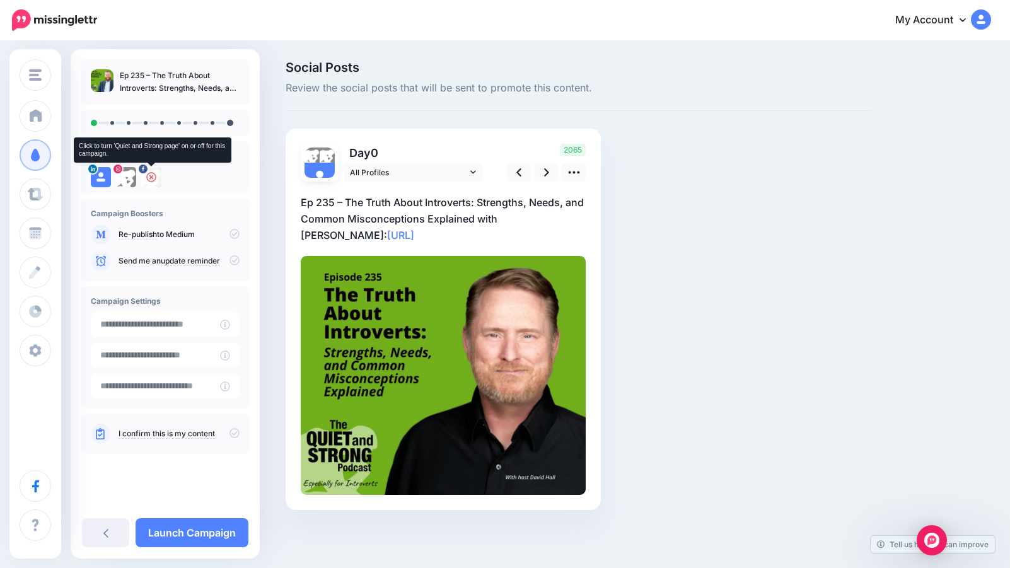
click at [151, 178] on icon at bounding box center [151, 177] width 10 height 10
click at [125, 180] on icon at bounding box center [126, 177] width 10 height 10
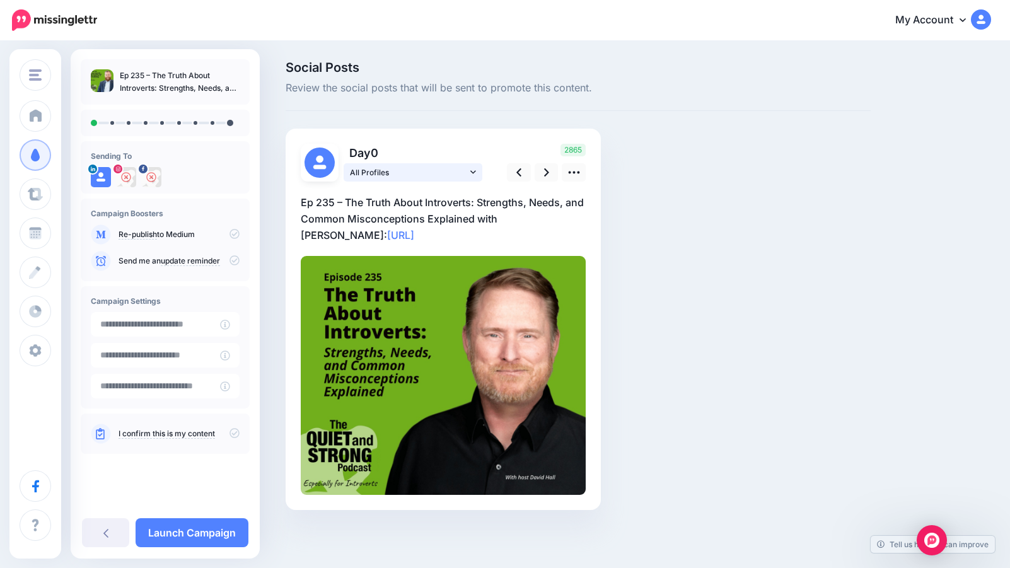
click at [477, 172] on link "All Profiles" at bounding box center [413, 172] width 139 height 18
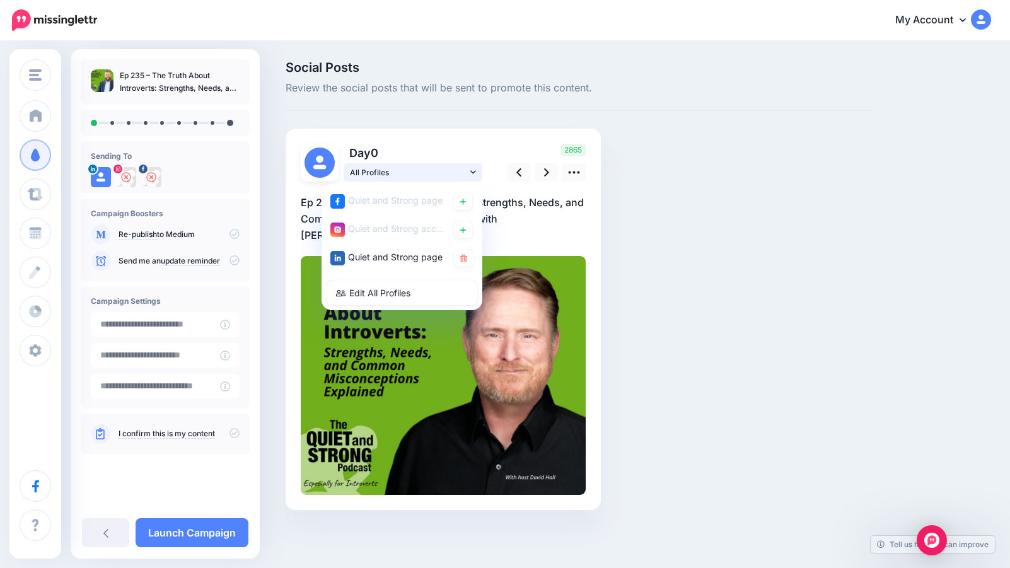
click at [477, 172] on link "All Profiles" at bounding box center [413, 172] width 139 height 18
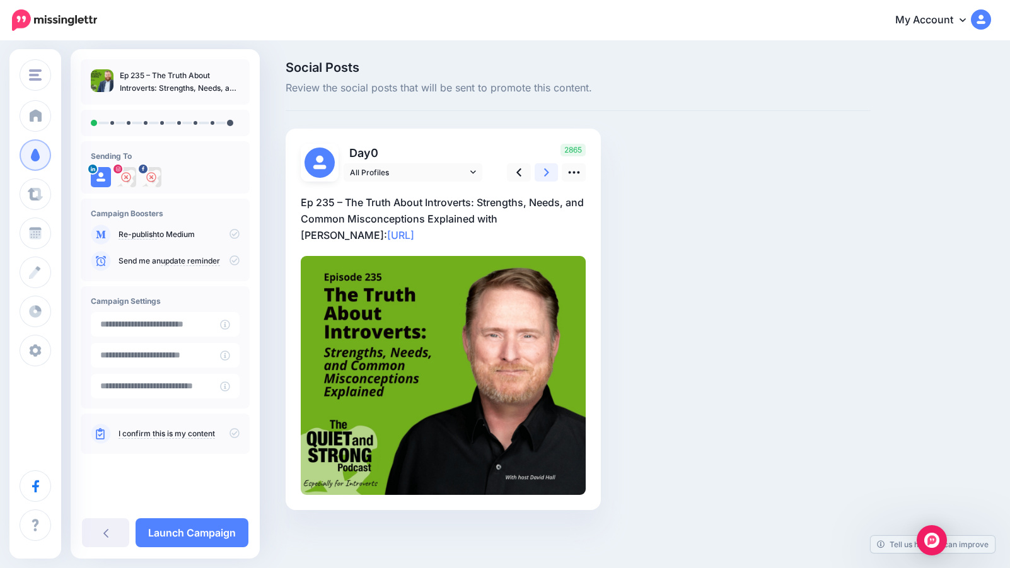
click at [542, 166] on link at bounding box center [547, 172] width 24 height 18
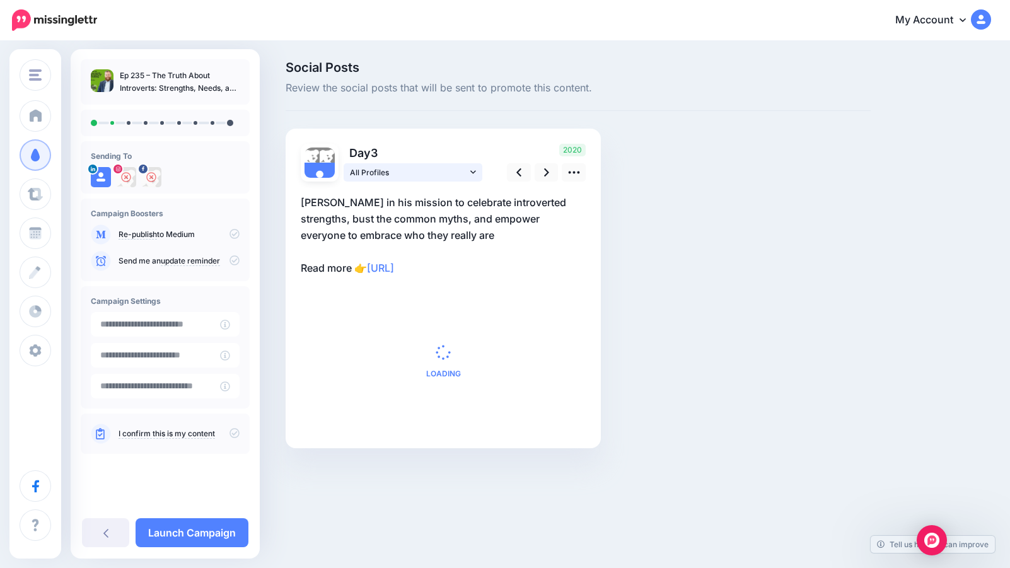
click at [474, 169] on icon at bounding box center [473, 172] width 6 height 9
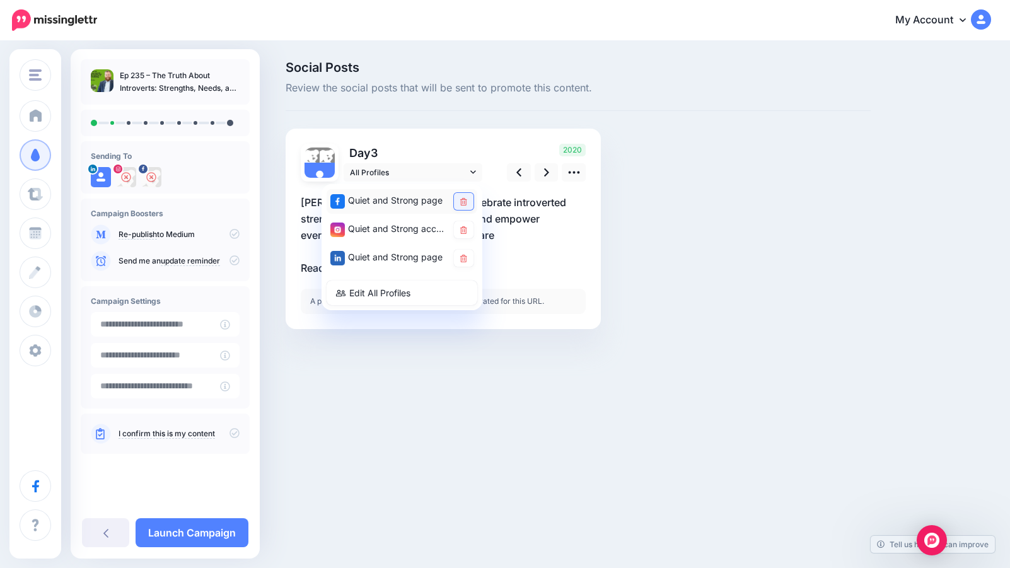
click at [468, 199] on link at bounding box center [464, 201] width 20 height 17
click at [466, 257] on icon at bounding box center [463, 259] width 7 height 8
click at [465, 230] on icon at bounding box center [463, 230] width 7 height 8
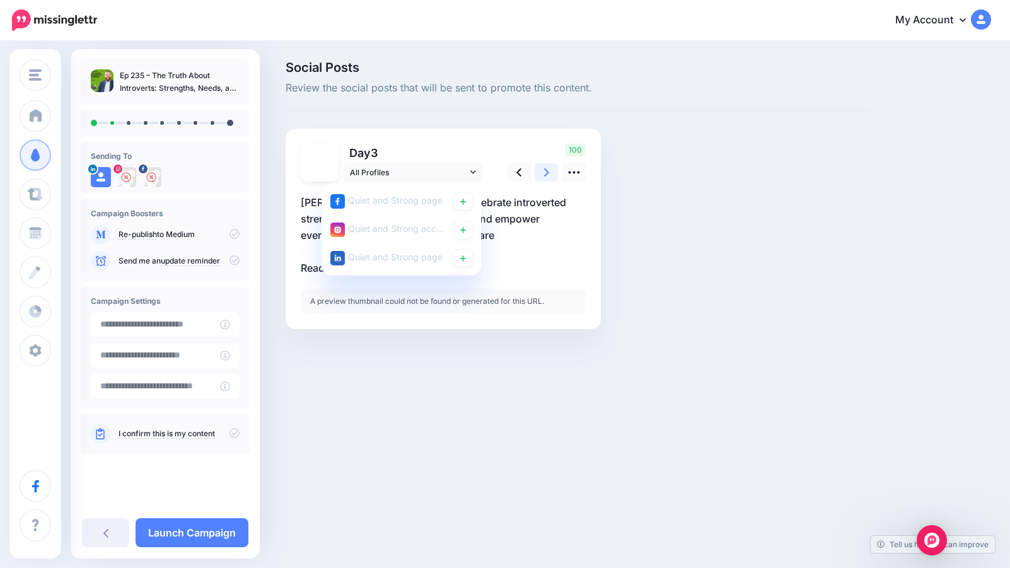
click at [544, 170] on icon at bounding box center [546, 172] width 5 height 13
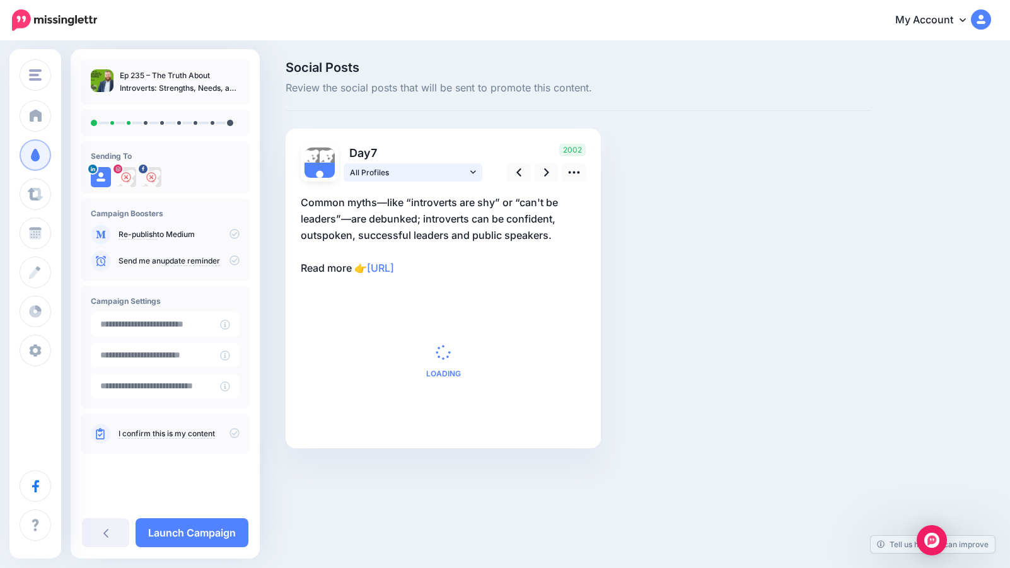
click at [476, 170] on link "All Profiles" at bounding box center [413, 172] width 139 height 18
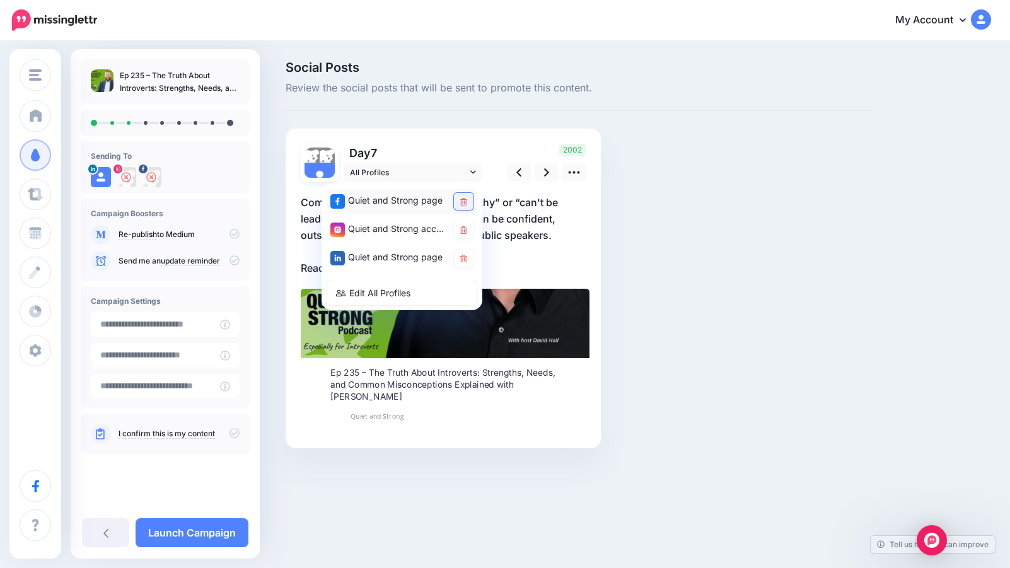
click at [466, 201] on icon at bounding box center [463, 202] width 7 height 8
click at [465, 230] on icon at bounding box center [463, 230] width 7 height 8
click at [468, 257] on link at bounding box center [464, 258] width 20 height 17
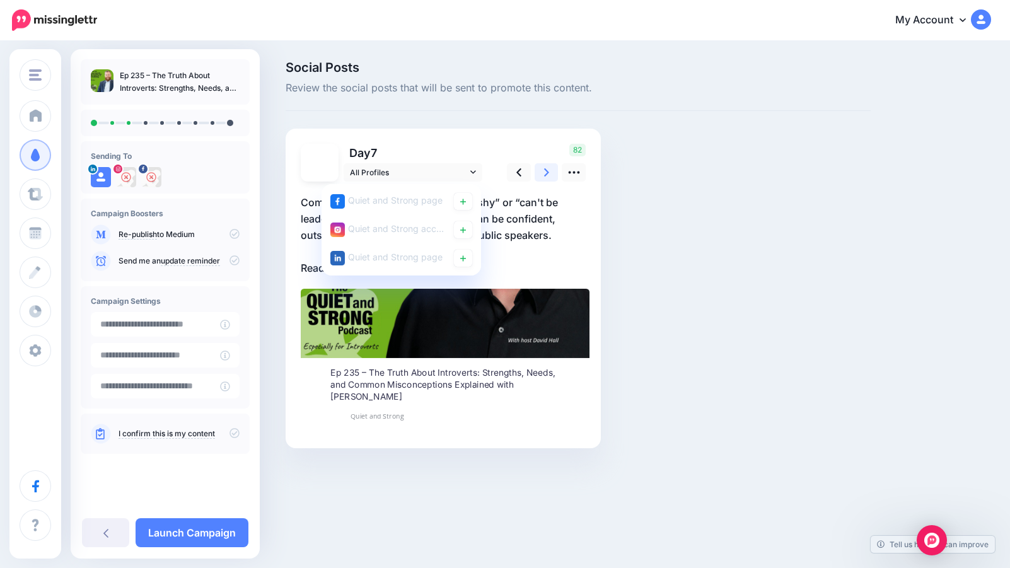
click at [548, 171] on icon at bounding box center [546, 172] width 5 height 8
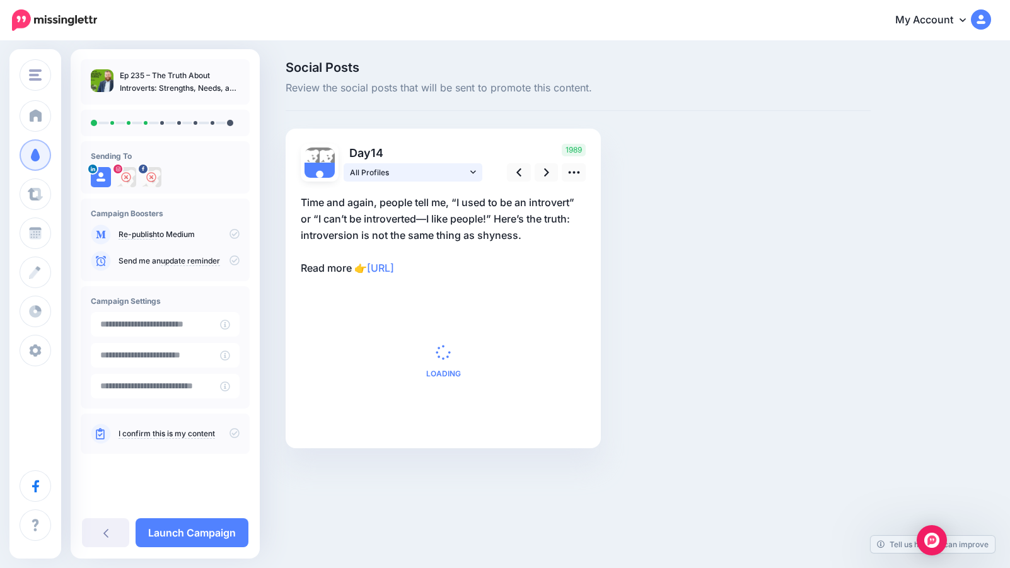
click at [475, 170] on icon at bounding box center [473, 172] width 6 height 9
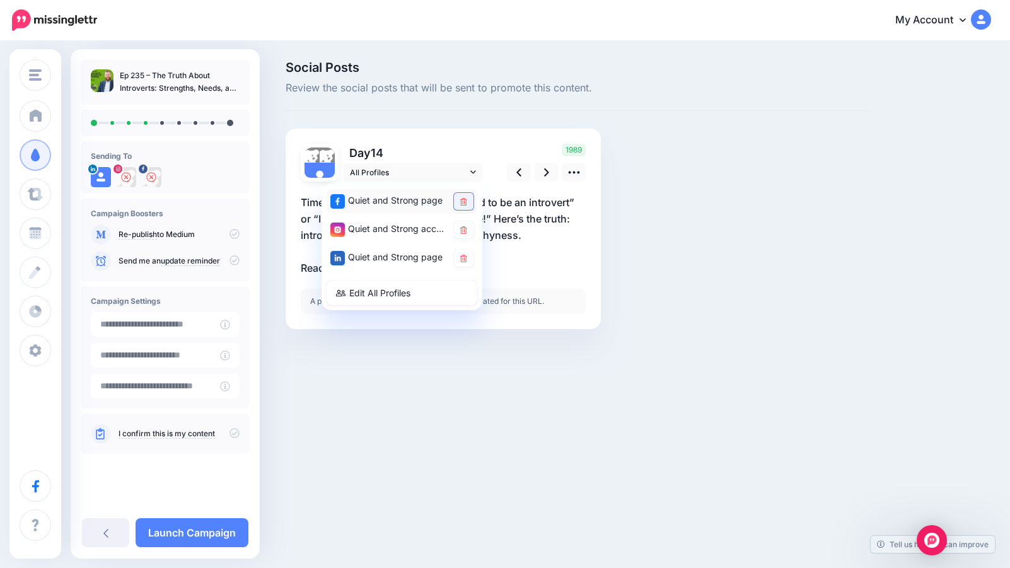
click at [466, 203] on icon at bounding box center [463, 202] width 7 height 8
click at [468, 255] on link at bounding box center [464, 258] width 20 height 17
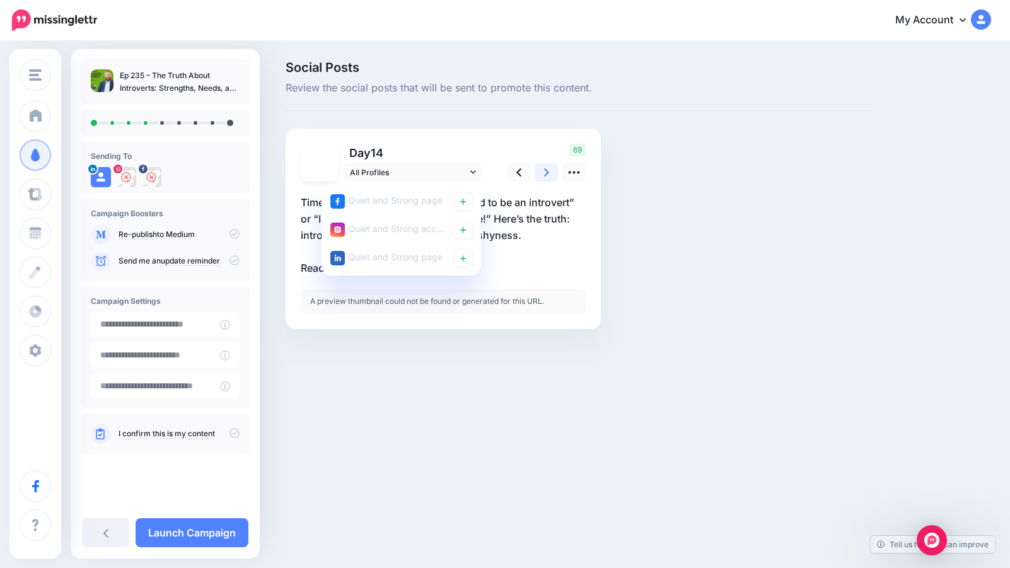
click at [550, 171] on link at bounding box center [547, 172] width 24 height 18
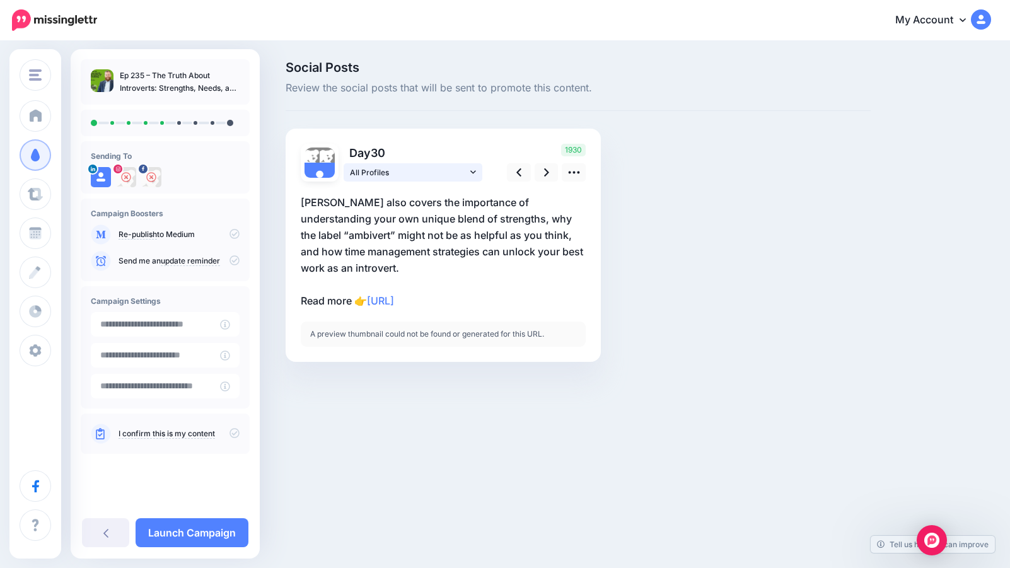
click at [476, 172] on link "All Profiles" at bounding box center [413, 172] width 139 height 18
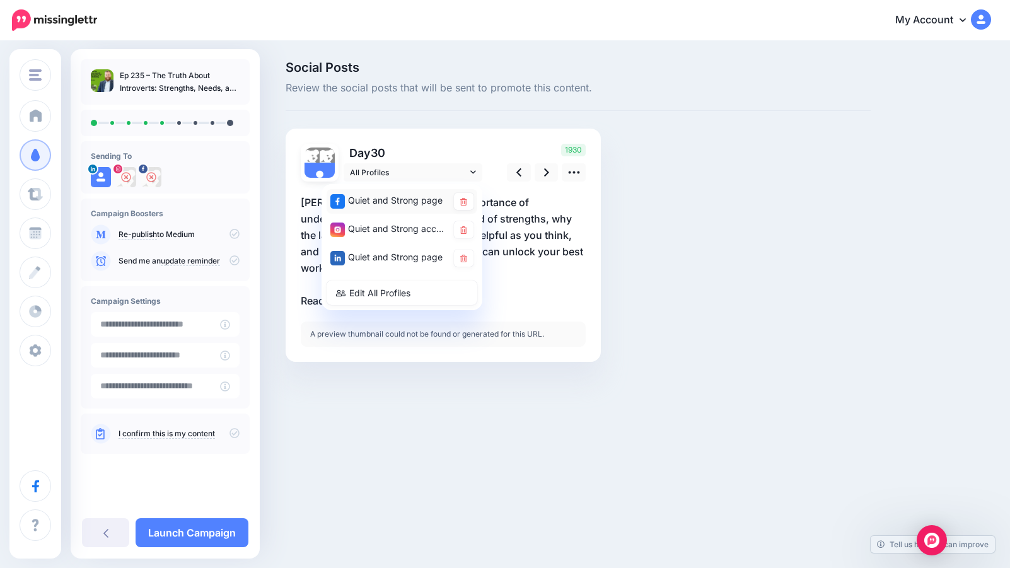
click at [473, 201] on div "Quiet and Strong page" at bounding box center [402, 201] width 151 height 25
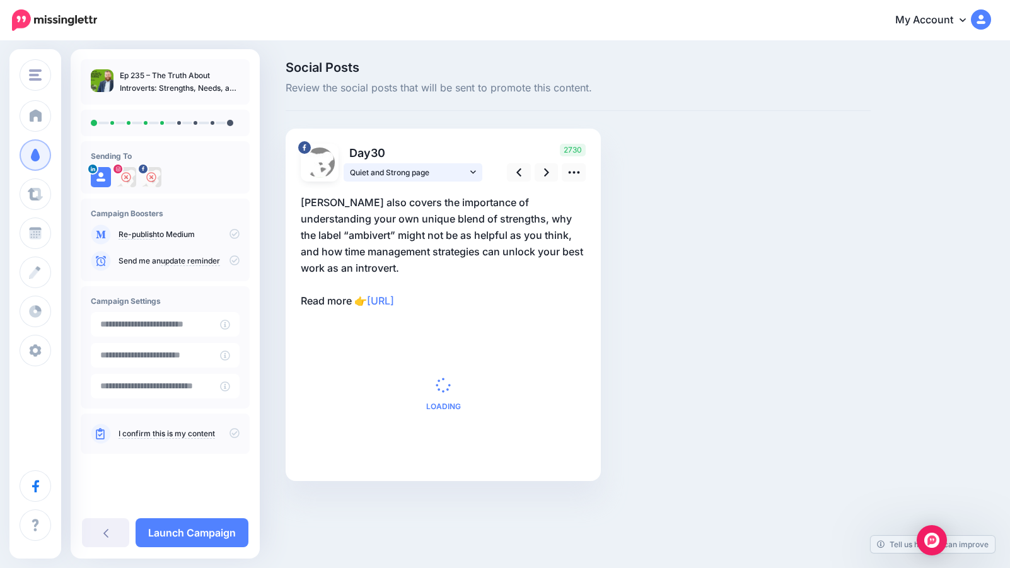
click at [472, 173] on icon at bounding box center [473, 172] width 6 height 9
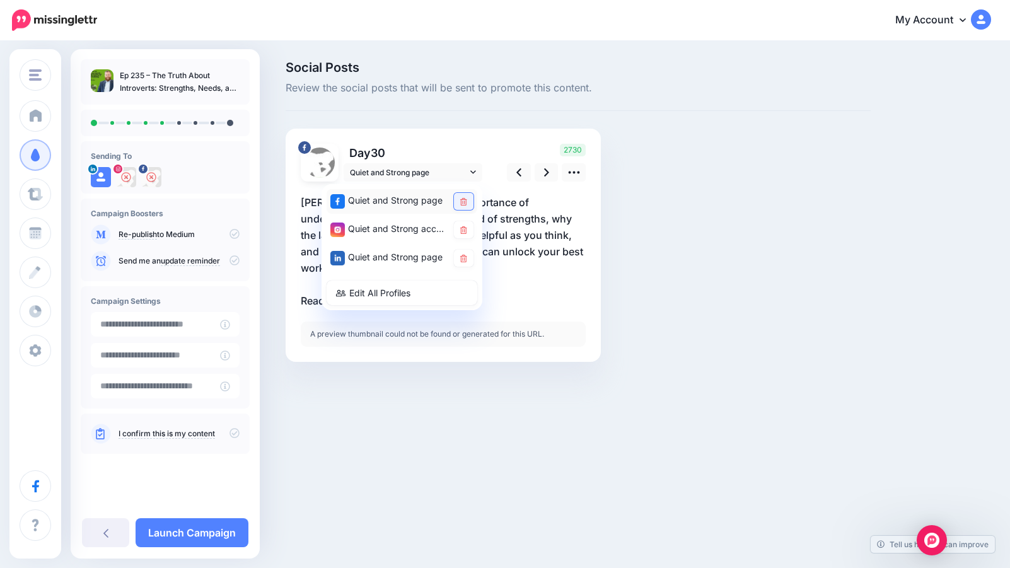
click at [463, 206] on link at bounding box center [464, 201] width 20 height 17
click at [463, 233] on icon at bounding box center [463, 230] width 7 height 8
click at [566, 269] on p "[PERSON_NAME] also covers the importance of understanding your own unique blend…" at bounding box center [443, 251] width 285 height 115
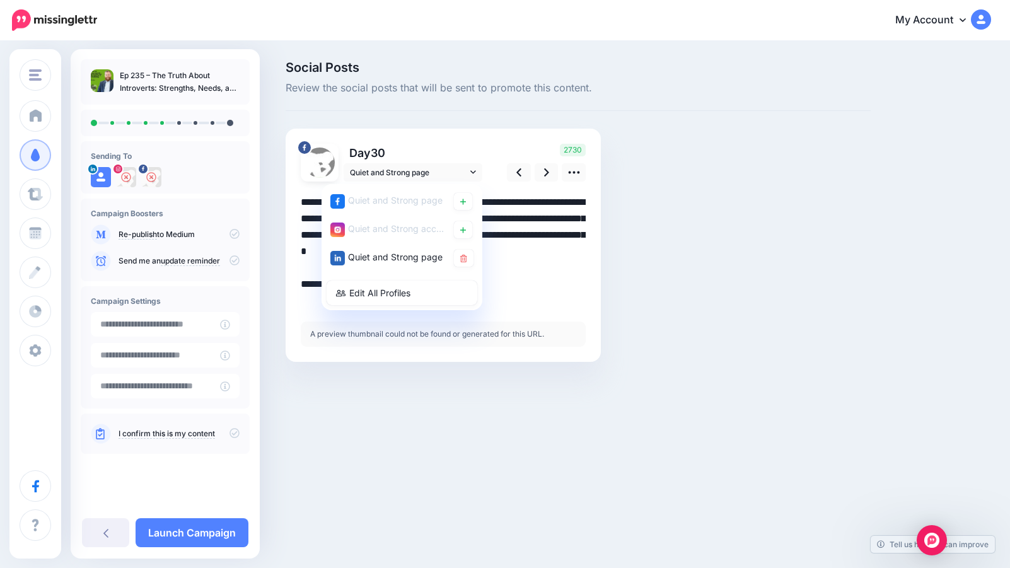
click at [557, 243] on textarea "**********" at bounding box center [443, 251] width 285 height 115
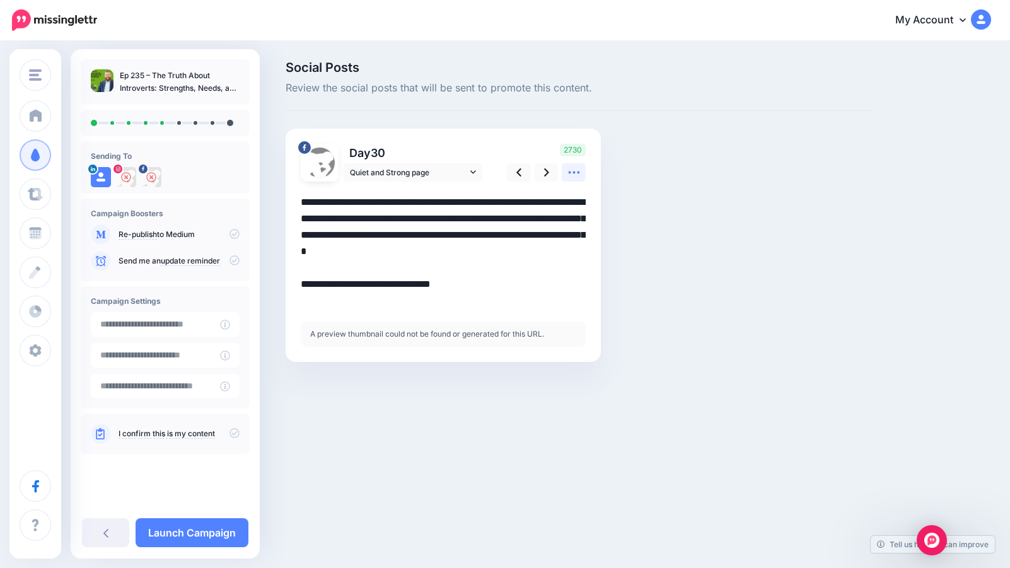
click at [575, 170] on icon at bounding box center [573, 172] width 13 height 13
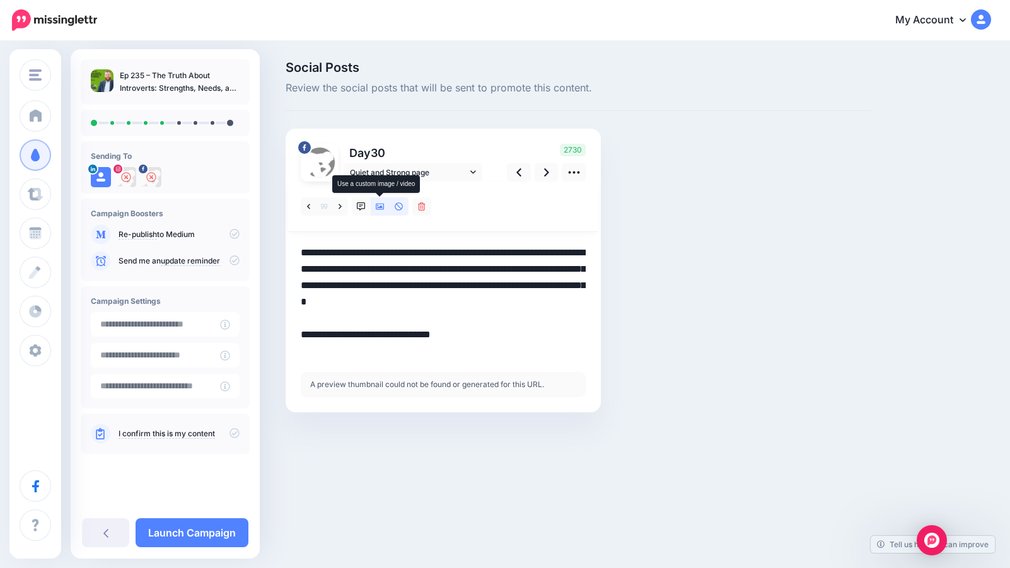
click at [379, 204] on icon at bounding box center [380, 206] width 9 height 9
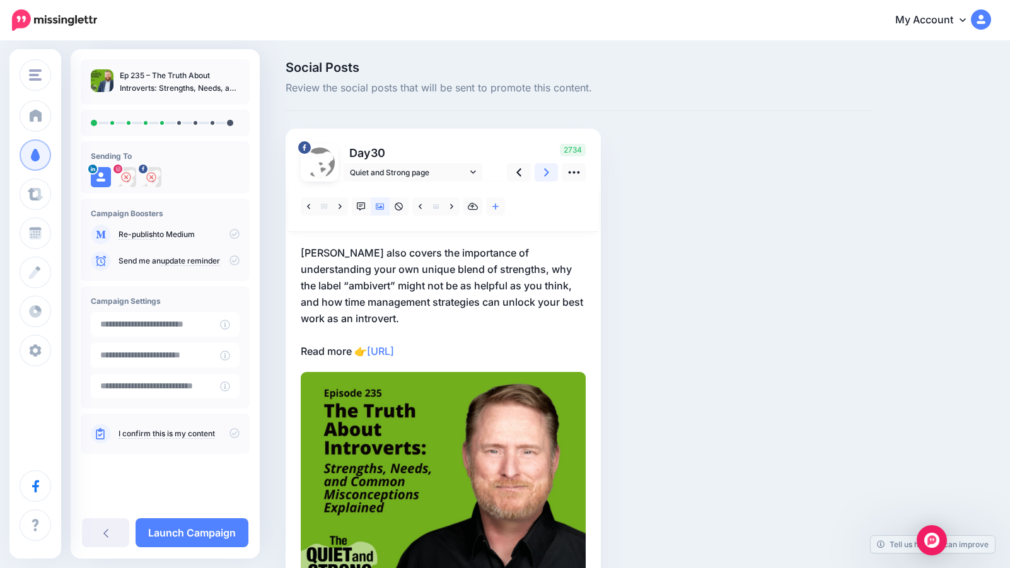
click at [545, 173] on icon at bounding box center [546, 172] width 5 height 13
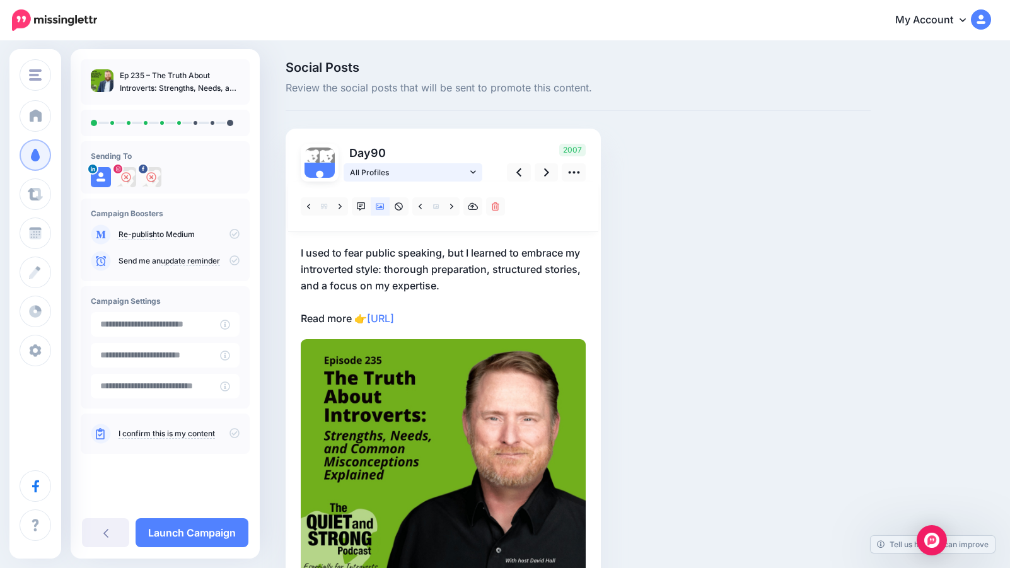
click at [451, 173] on span "All Profiles" at bounding box center [408, 172] width 117 height 13
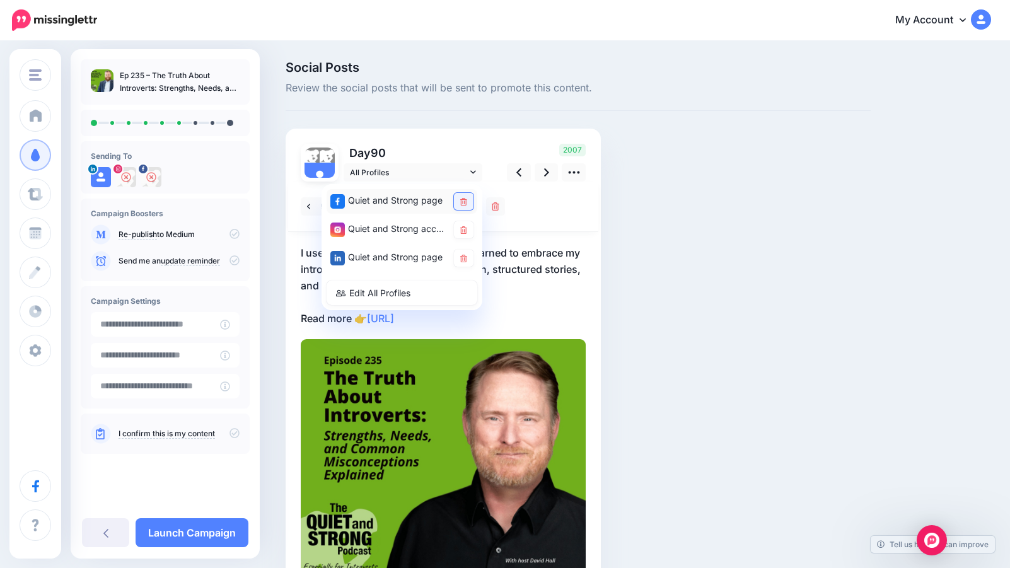
click at [464, 201] on icon at bounding box center [463, 202] width 7 height 8
click at [531, 273] on p "I used to fear public speaking, but I learned to embrace my introverted style: …" at bounding box center [443, 286] width 285 height 82
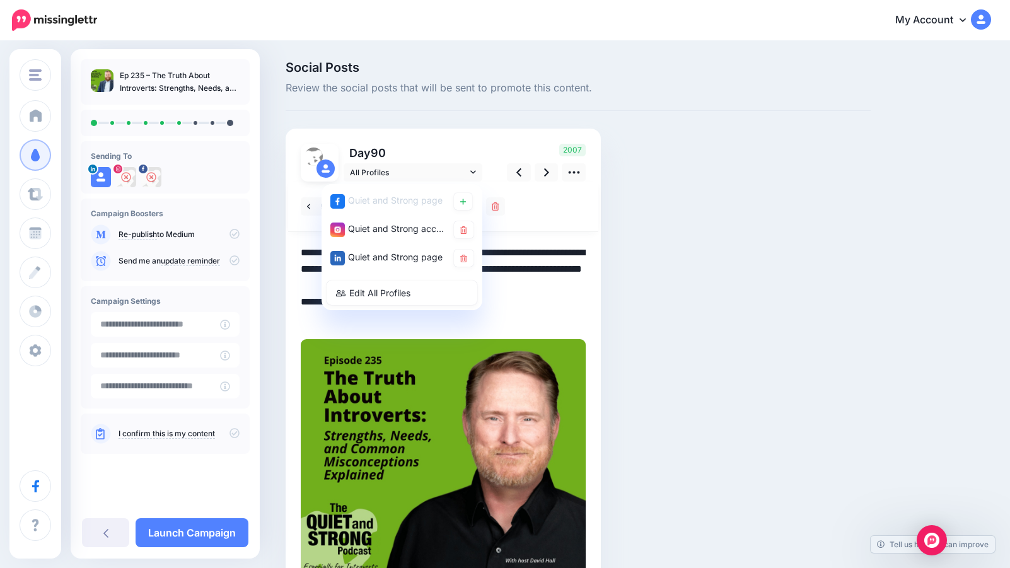
click at [531, 288] on textarea "**********" at bounding box center [443, 286] width 285 height 82
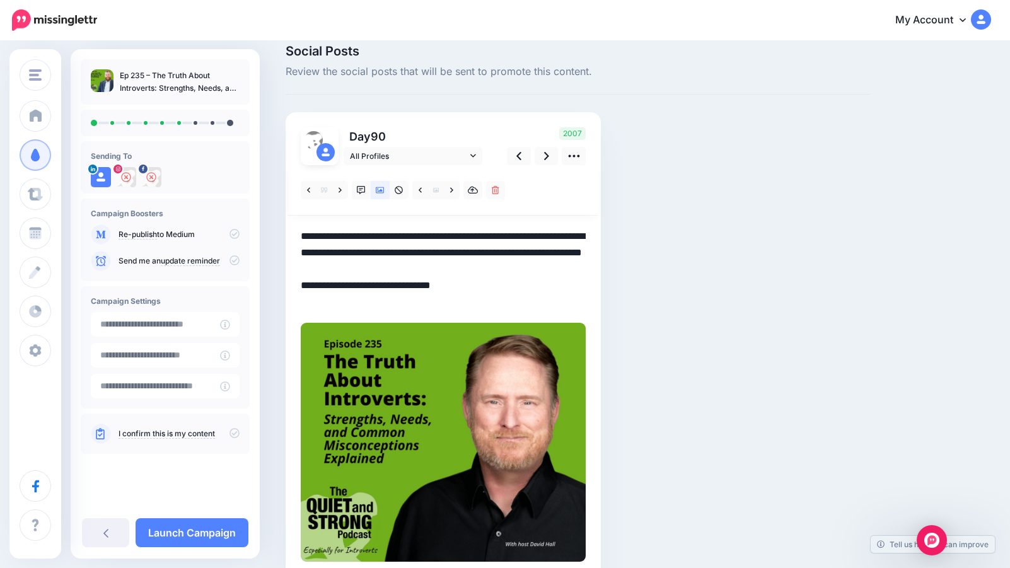
scroll to position [6, 0]
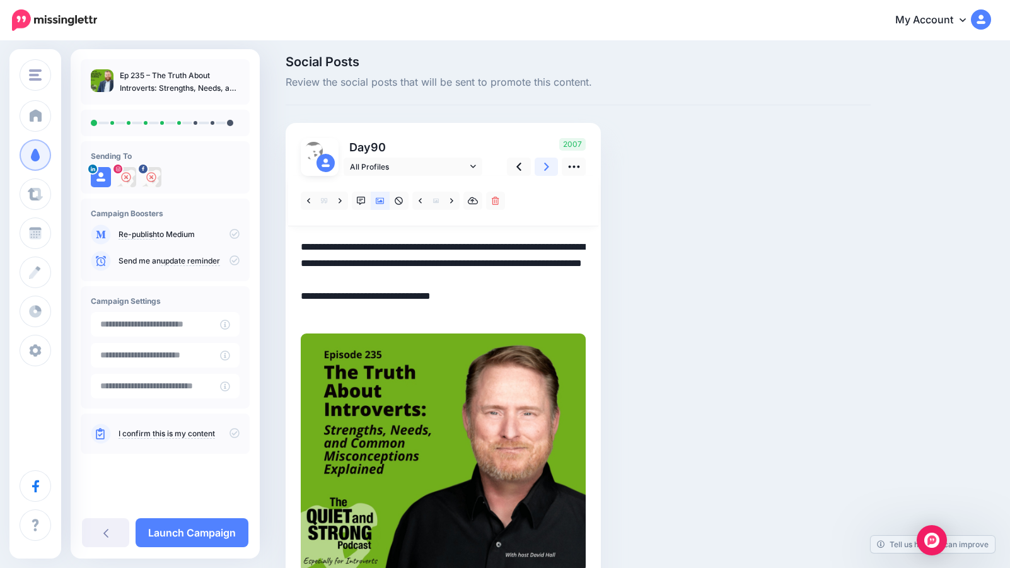
click at [549, 168] on icon at bounding box center [546, 166] width 5 height 13
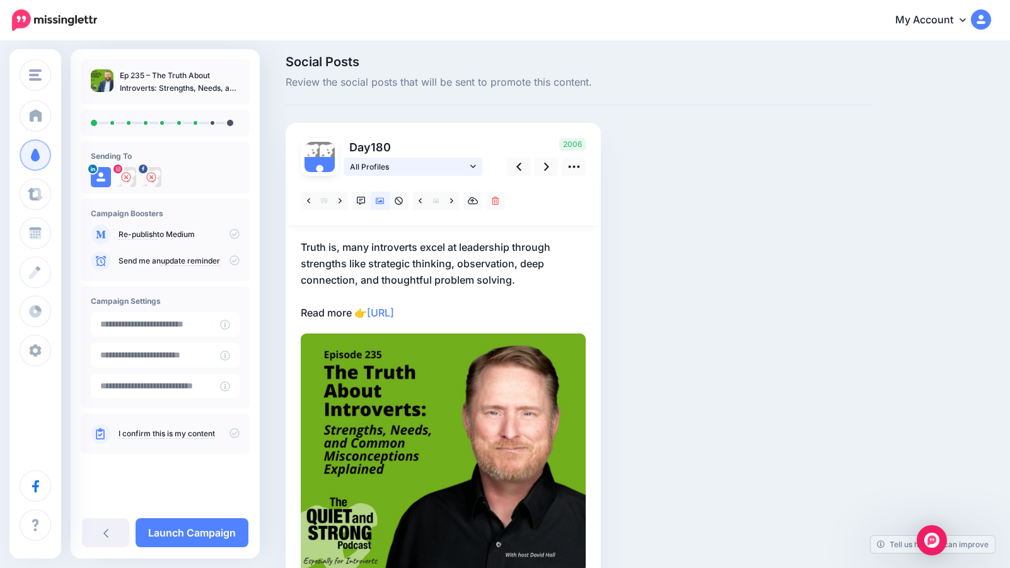
click at [474, 165] on icon at bounding box center [473, 166] width 6 height 9
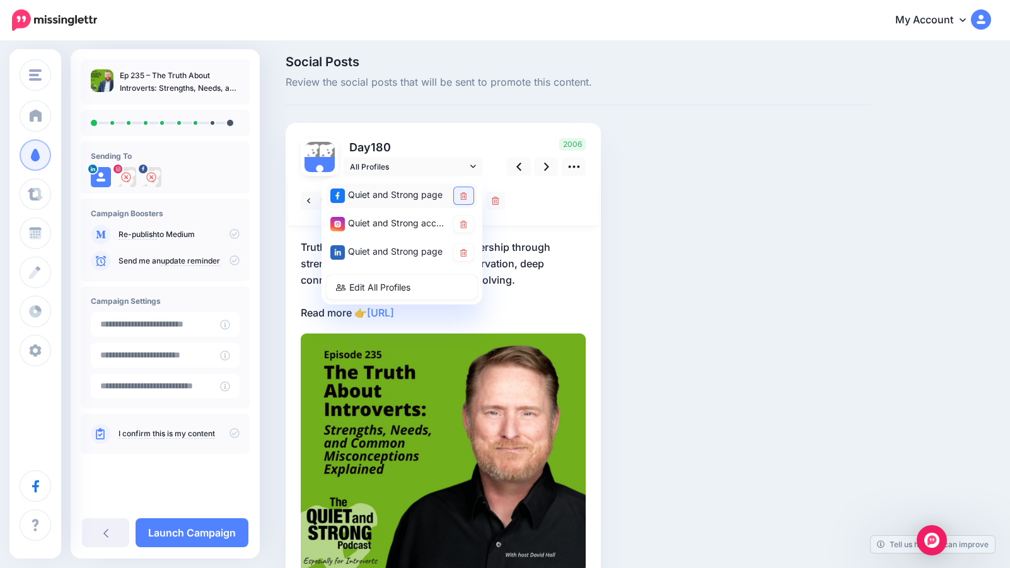
click at [463, 194] on icon at bounding box center [463, 196] width 7 height 8
click at [465, 223] on icon at bounding box center [463, 225] width 7 height 8
click at [539, 268] on p "Truth is, many introverts excel at leadership through strengths like strategic …" at bounding box center [443, 280] width 285 height 82
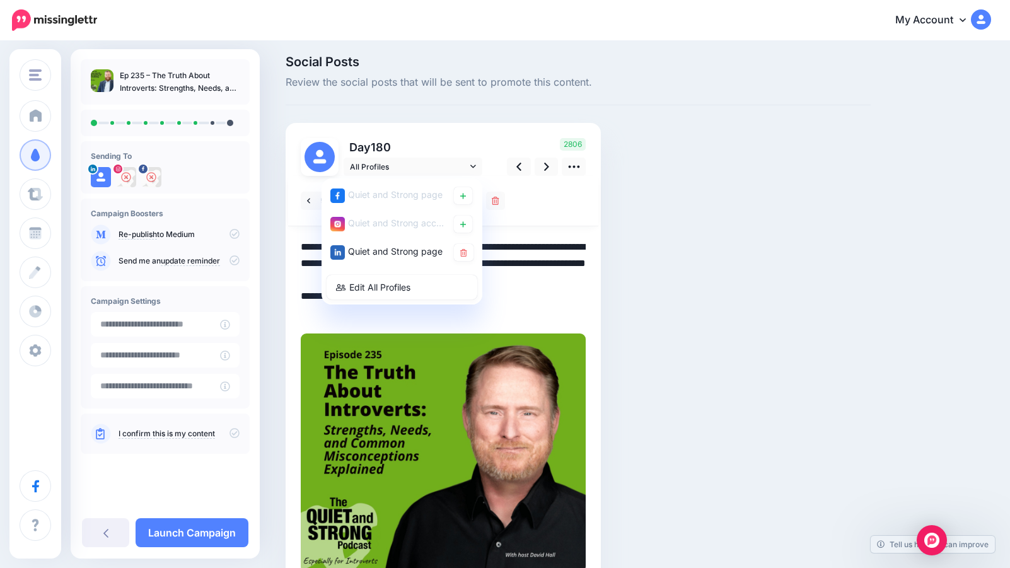
click at [539, 268] on textarea "**********" at bounding box center [443, 280] width 285 height 82
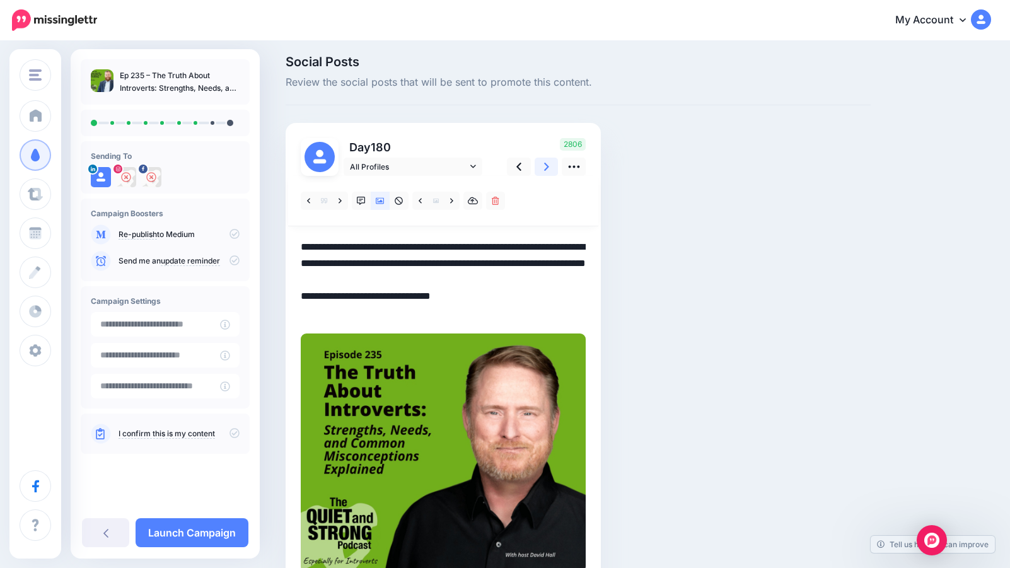
click at [547, 162] on icon at bounding box center [546, 166] width 5 height 13
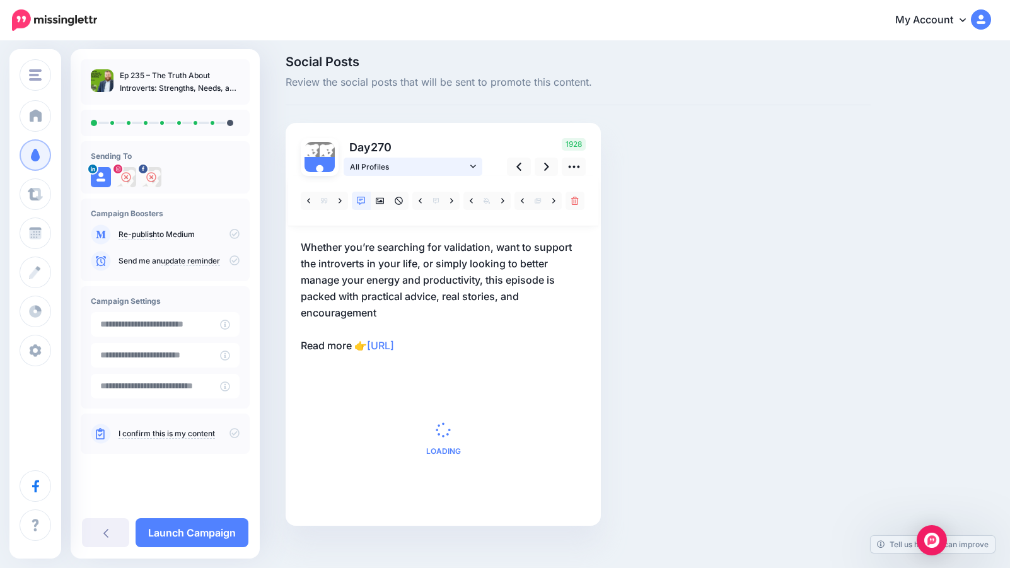
click at [471, 165] on icon at bounding box center [473, 166] width 6 height 9
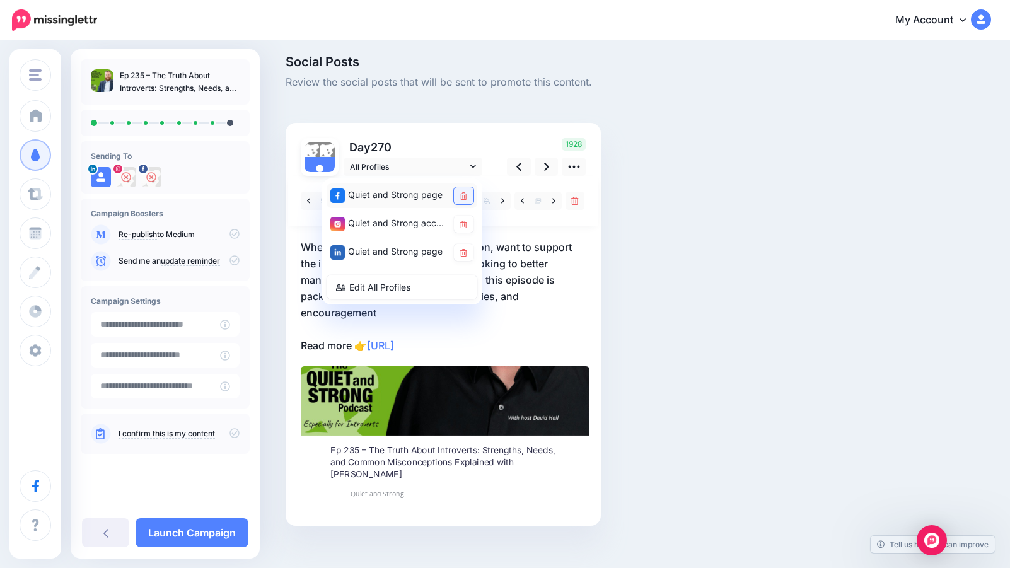
click at [462, 194] on icon at bounding box center [463, 196] width 7 height 8
click at [499, 338] on p "Whether you’re searching for validation, want to support the introverts in your…" at bounding box center [443, 296] width 285 height 115
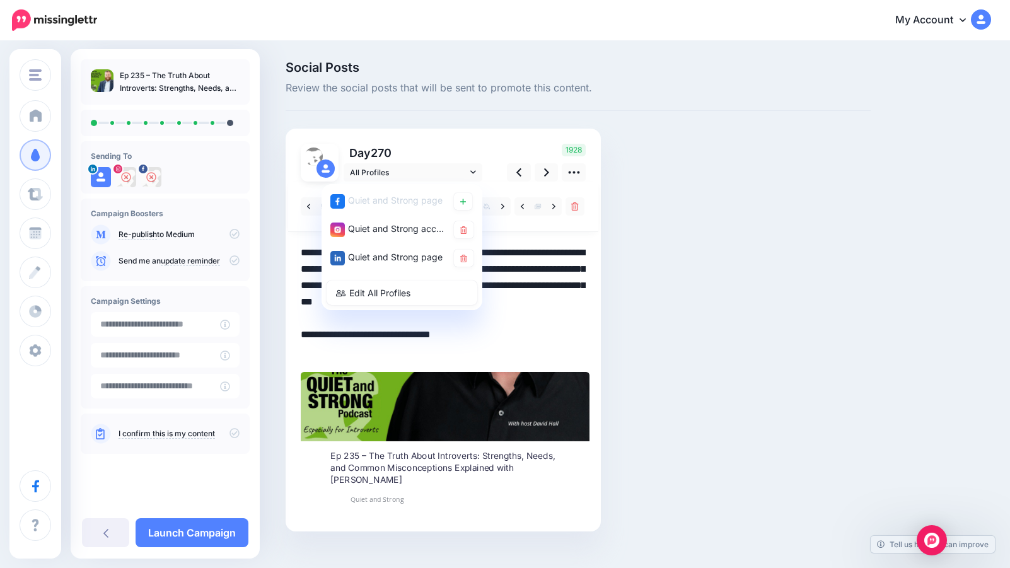
click at [540, 313] on textarea "**********" at bounding box center [443, 302] width 285 height 115
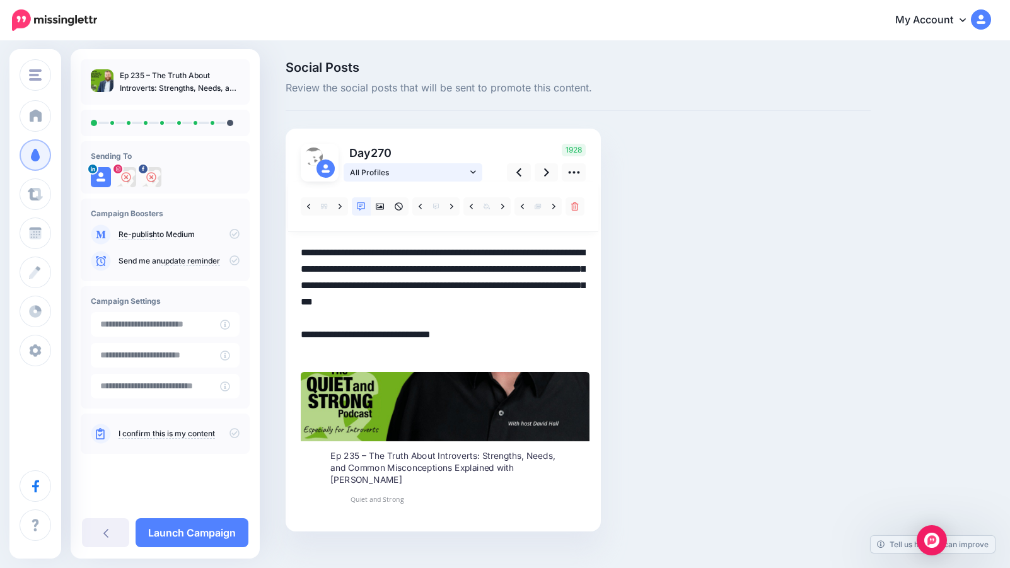
click at [472, 173] on icon at bounding box center [473, 172] width 6 height 9
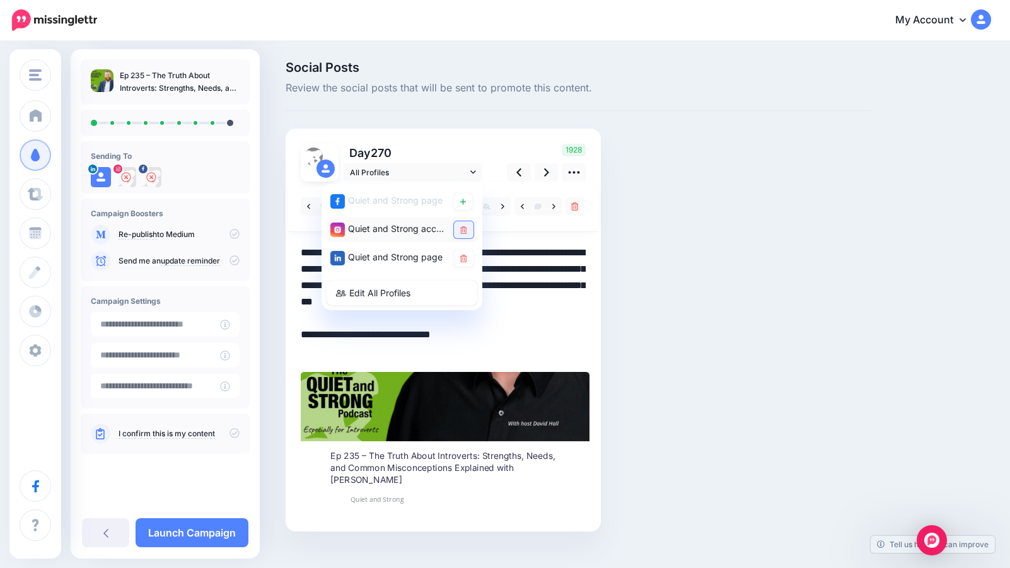
click at [463, 226] on icon at bounding box center [463, 230] width 7 height 8
click at [524, 296] on textarea "**********" at bounding box center [443, 302] width 285 height 115
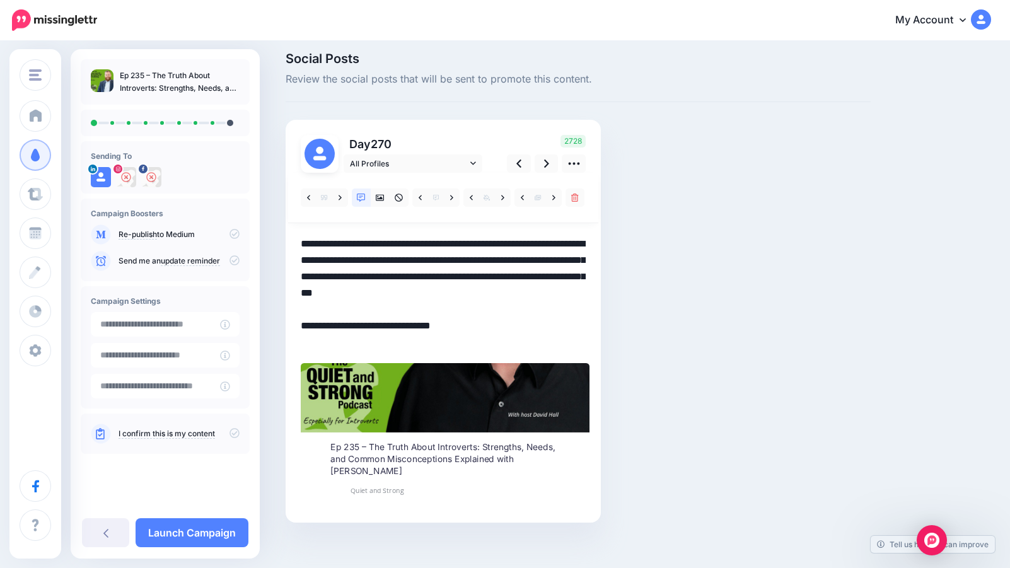
scroll to position [20, 0]
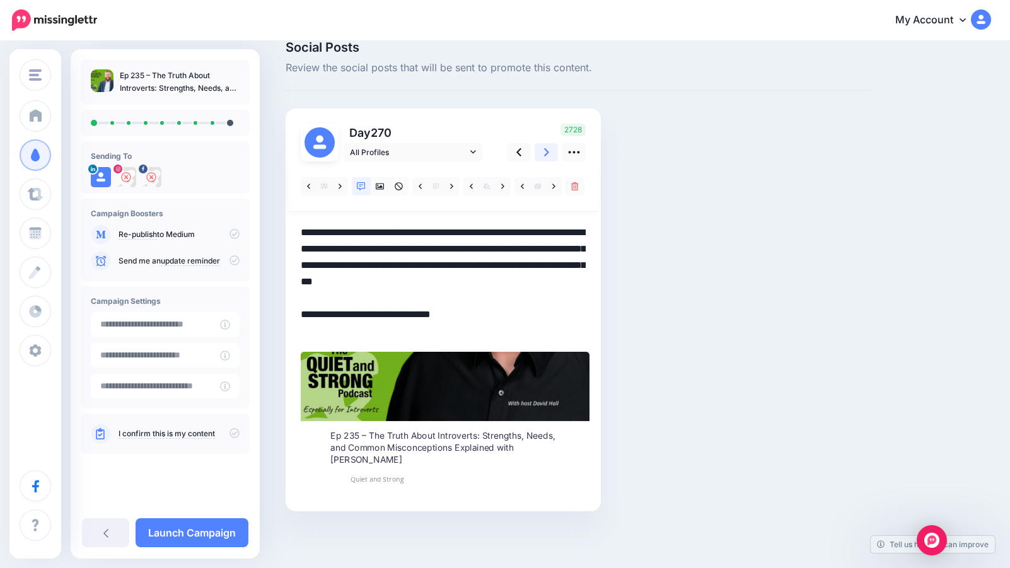
click at [549, 149] on link at bounding box center [547, 152] width 24 height 18
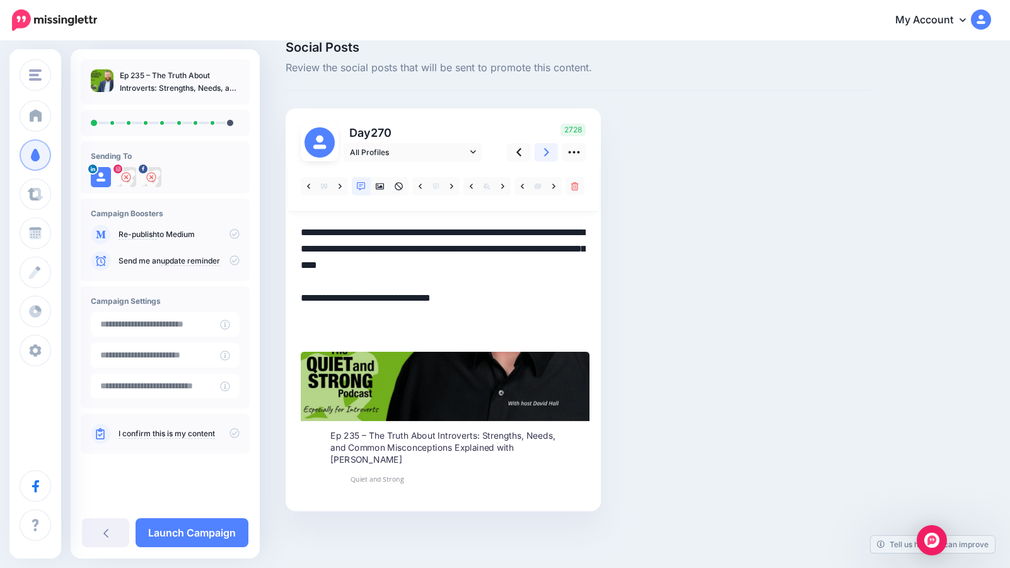
scroll to position [0, 0]
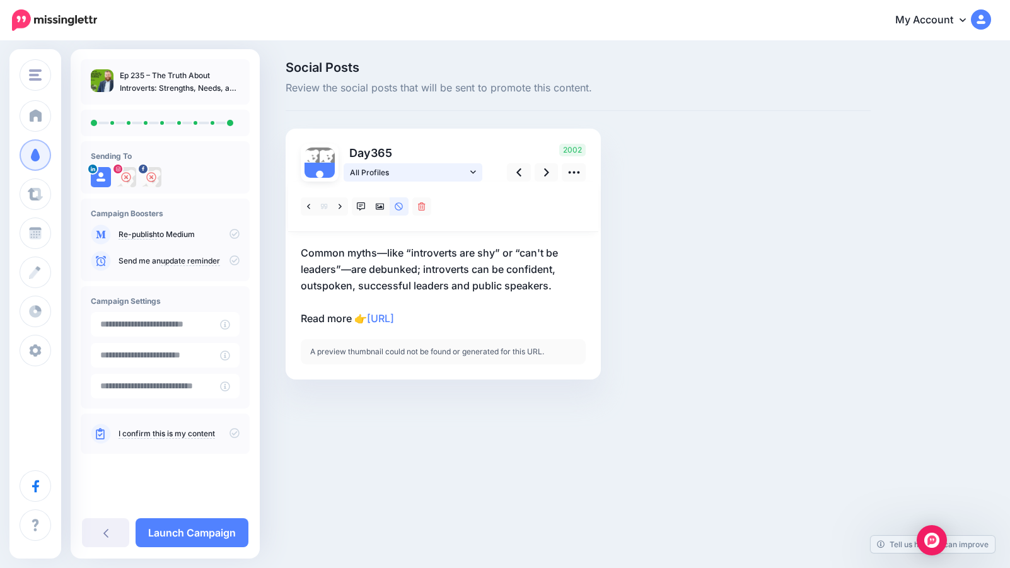
click at [475, 168] on icon at bounding box center [473, 172] width 6 height 9
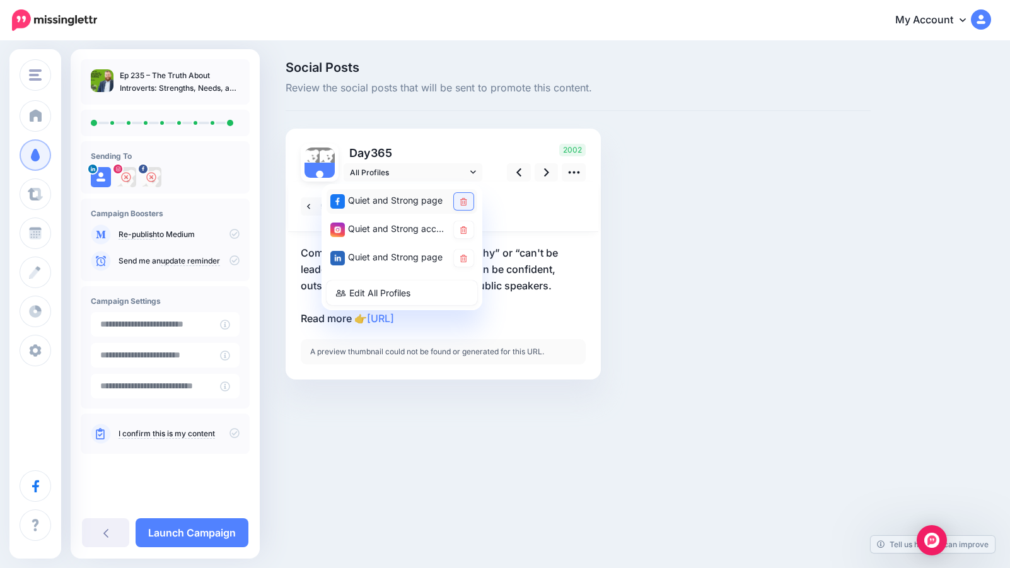
click at [463, 201] on icon at bounding box center [463, 202] width 7 height 8
click at [463, 228] on icon at bounding box center [463, 230] width 7 height 8
click at [535, 287] on p "Common myths—like “introverts are shy” or “can't be leaders”—are debunked; intr…" at bounding box center [443, 286] width 285 height 82
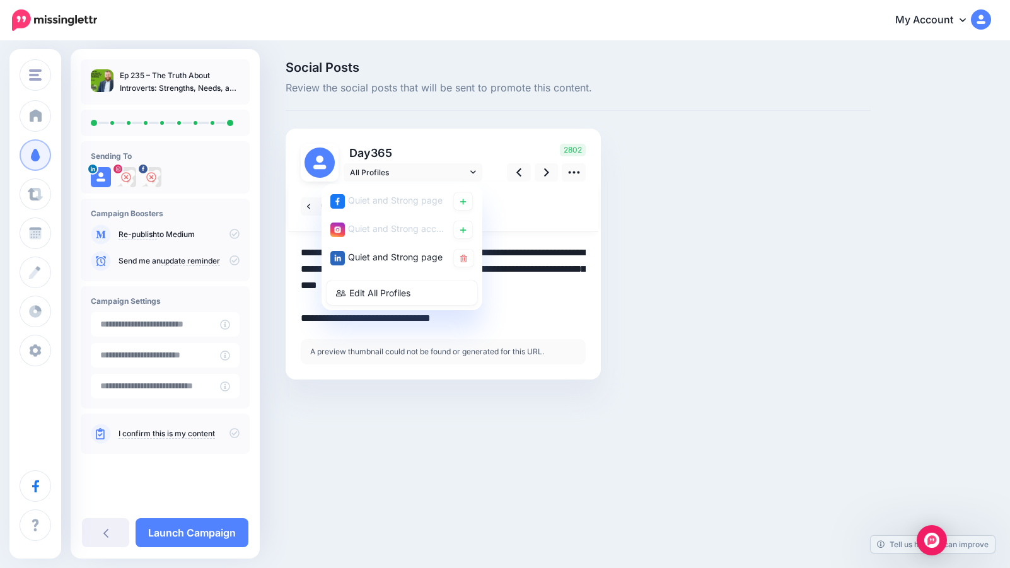
click at [564, 271] on textarea "**********" at bounding box center [443, 286] width 285 height 82
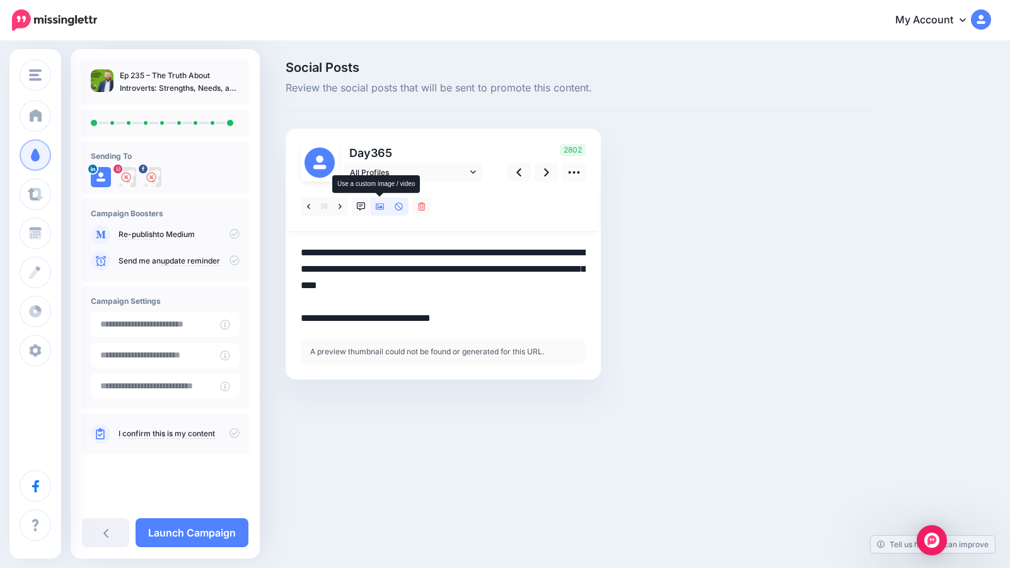
click at [380, 206] on icon at bounding box center [380, 206] width 9 height 9
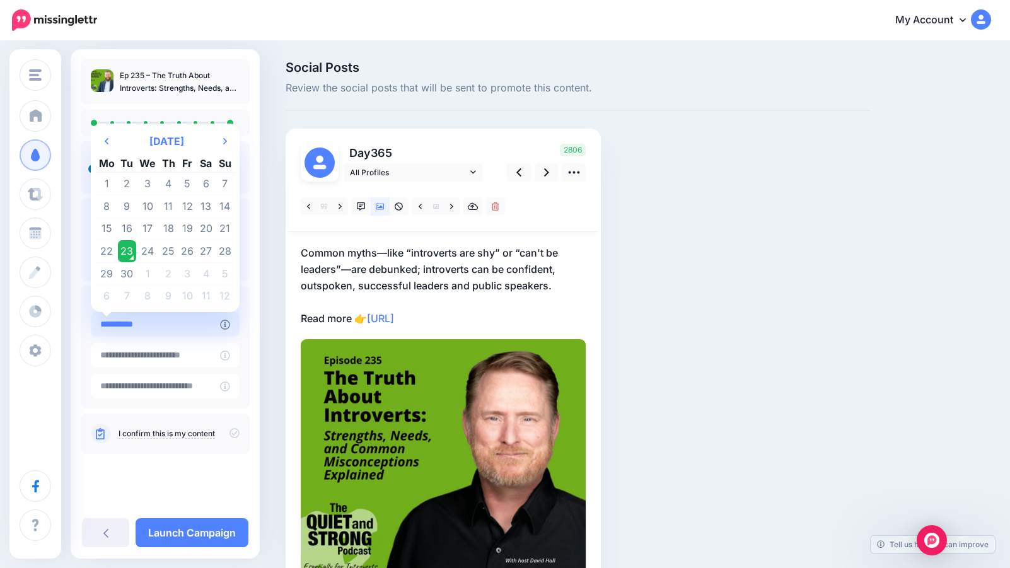
click at [178, 325] on input "**********" at bounding box center [155, 324] width 129 height 25
click at [224, 139] on icon at bounding box center [225, 141] width 4 height 6
click at [187, 206] on td "7" at bounding box center [187, 206] width 19 height 23
type input "**********"
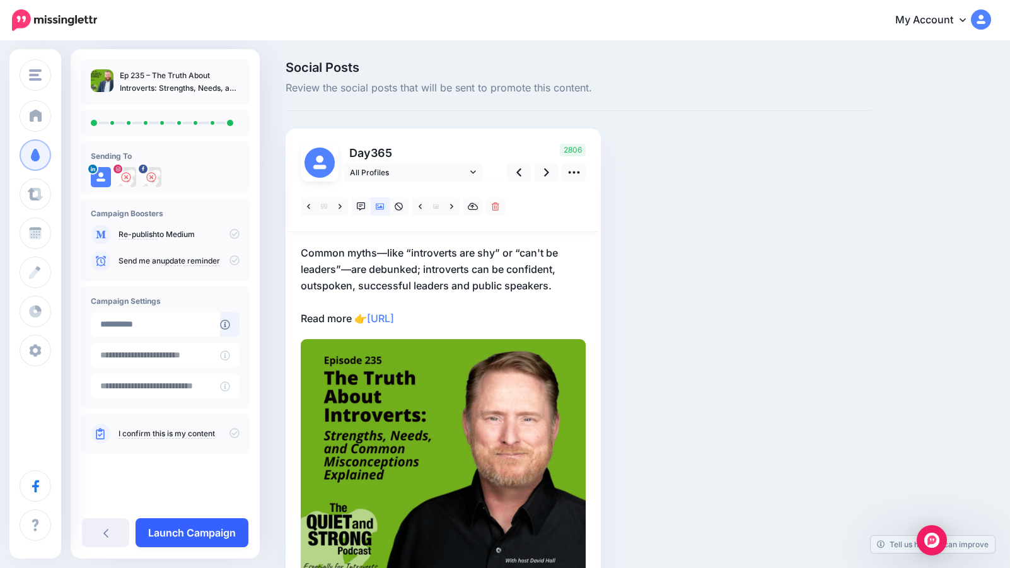
click at [175, 535] on link "Launch Campaign" at bounding box center [192, 532] width 113 height 29
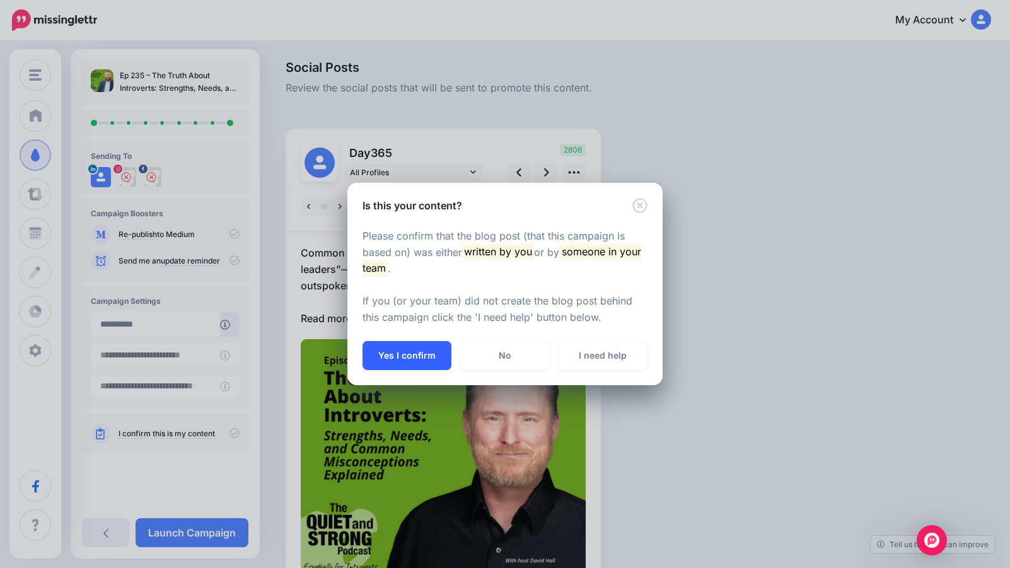
click at [387, 351] on button "Yes I confirm" at bounding box center [407, 355] width 89 height 29
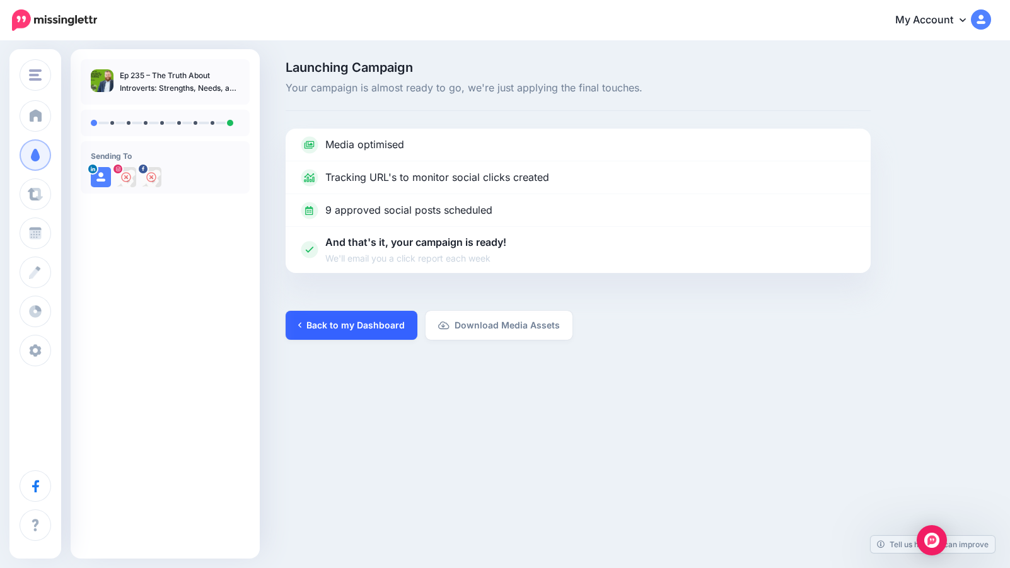
click at [387, 325] on link "Back to my Dashboard" at bounding box center [352, 325] width 132 height 29
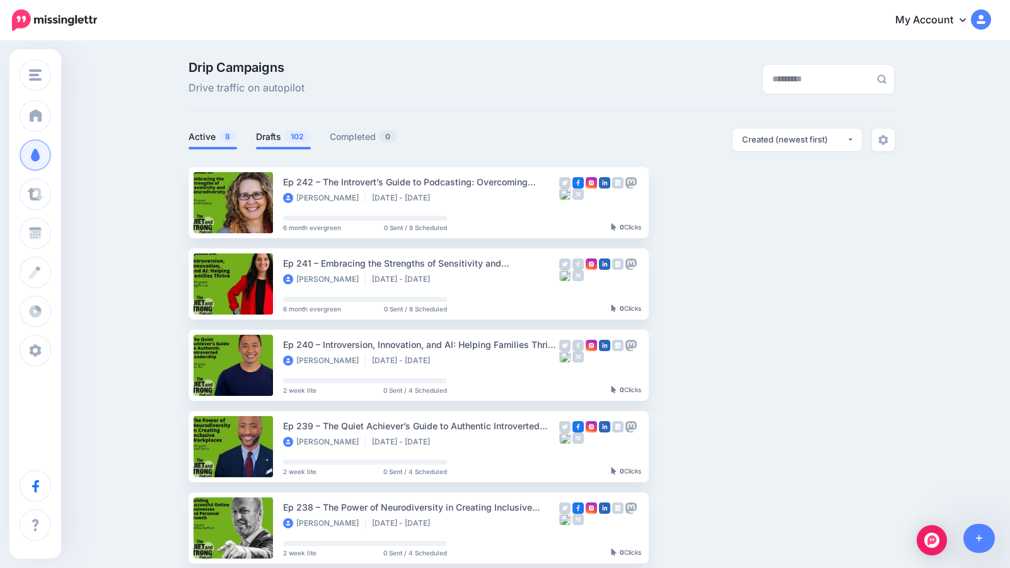
click at [267, 137] on link "Drafts 102" at bounding box center [283, 136] width 55 height 15
